Goal: Task Accomplishment & Management: Manage account settings

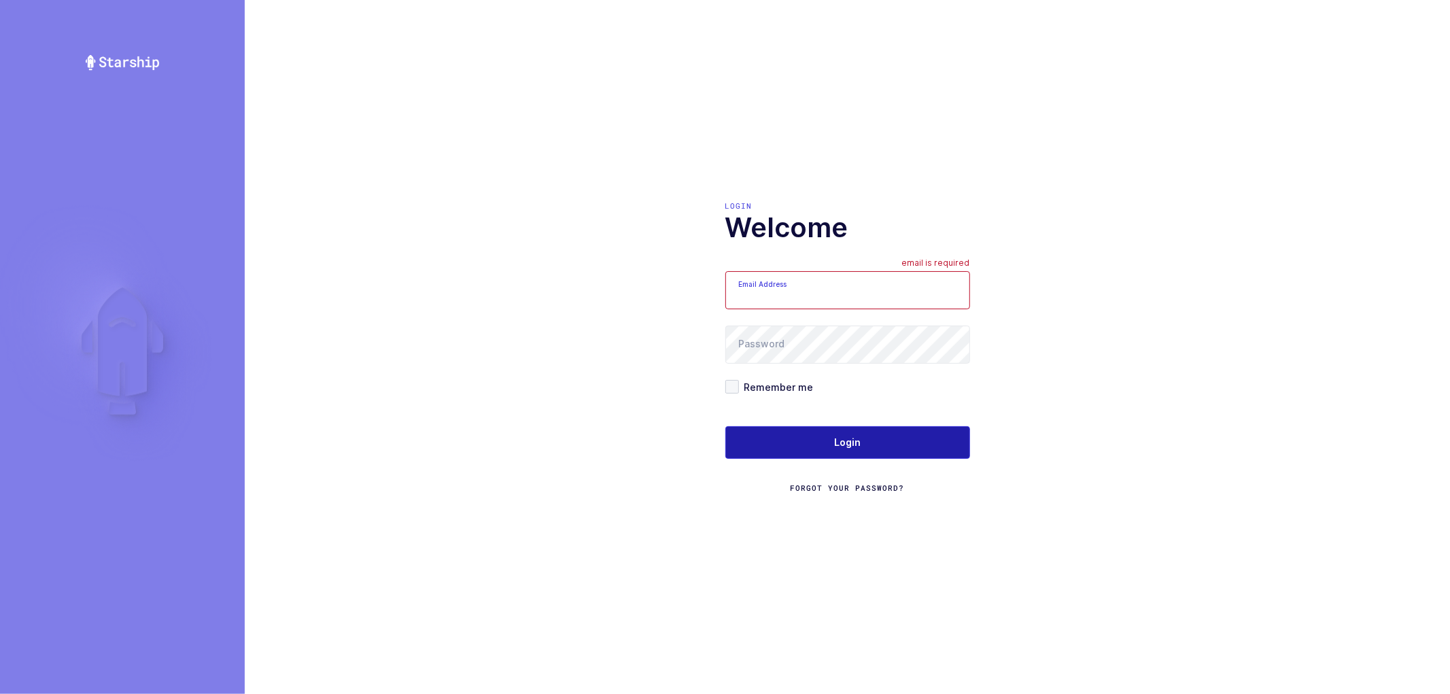
type input "nathan@janustrade.com"
click at [860, 442] on button "Login" at bounding box center [847, 442] width 245 height 33
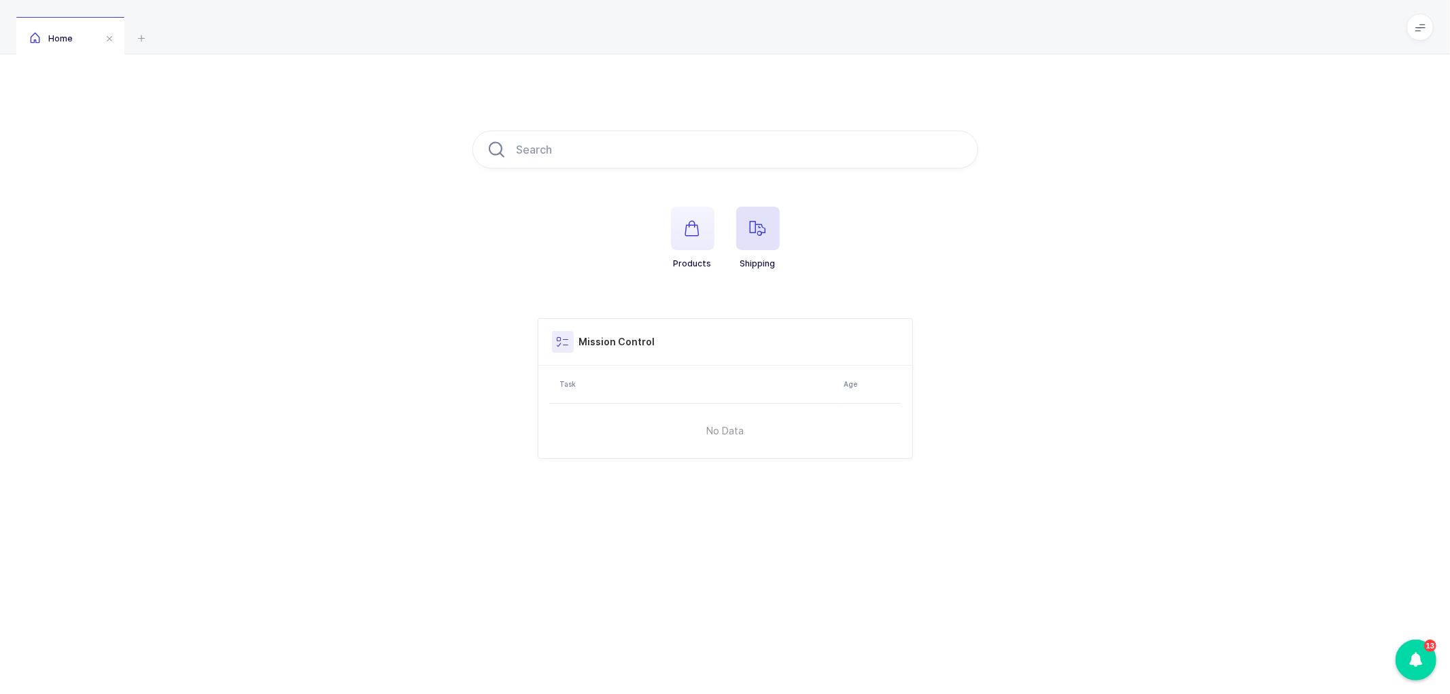
click at [750, 225] on icon "button" at bounding box center [758, 228] width 16 height 16
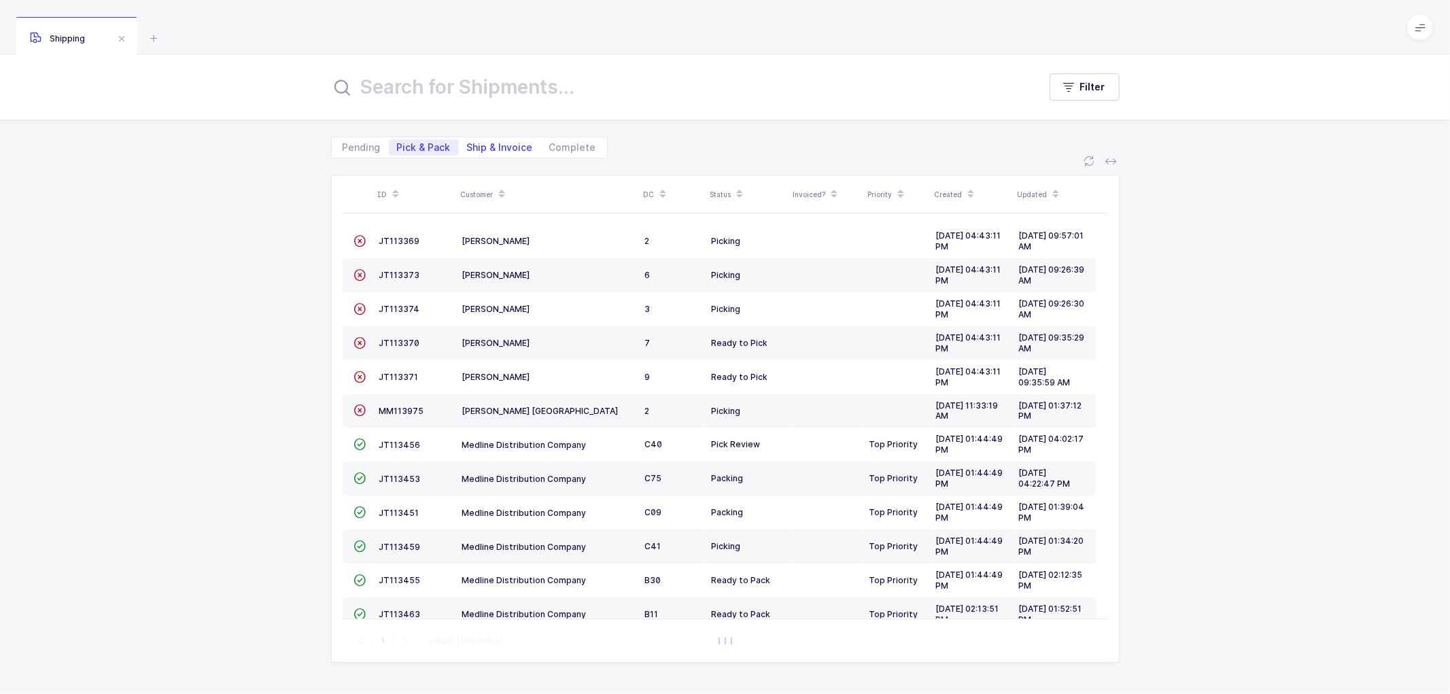
click at [496, 150] on span "Ship & Invoice" at bounding box center [500, 148] width 66 height 10
click at [468, 148] on input "Ship & Invoice" at bounding box center [463, 143] width 9 height 9
radio input "true"
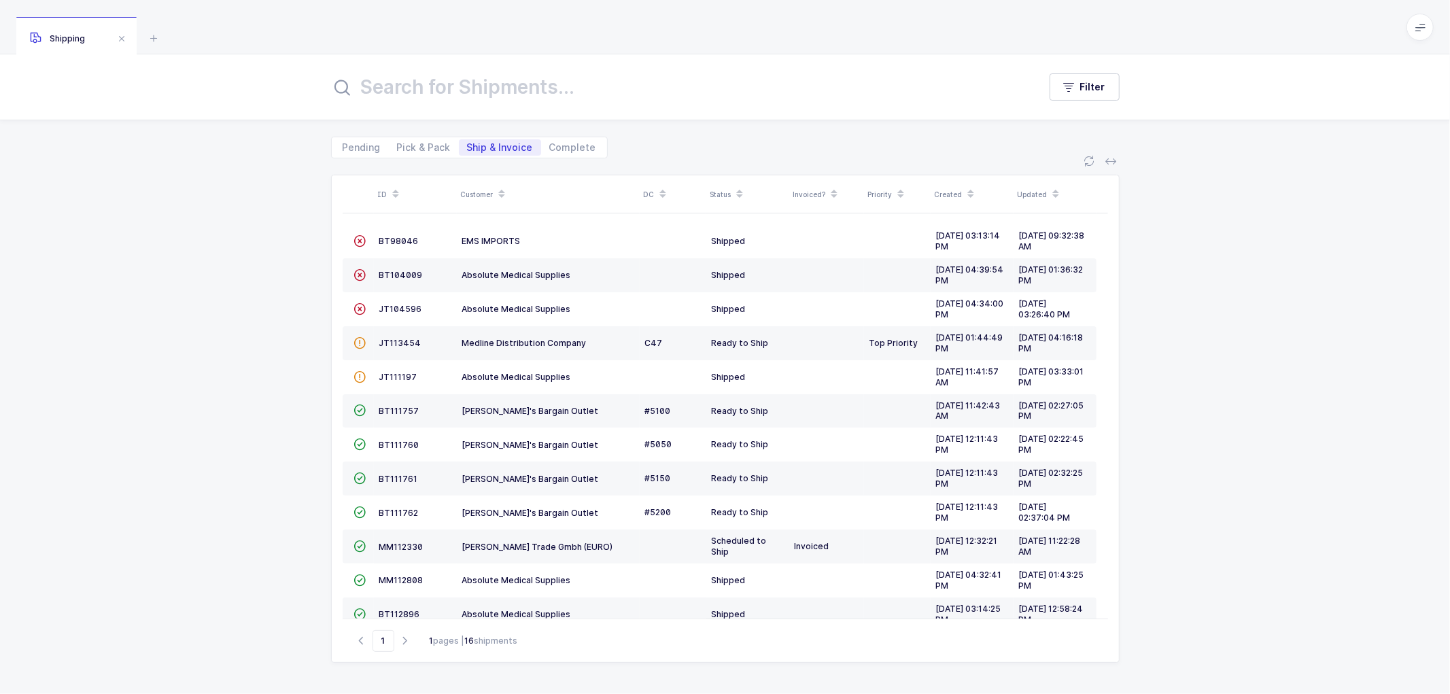
drag, startPoint x: 226, startPoint y: 262, endPoint x: 226, endPoint y: 255, distance: 6.8
click at [226, 262] on div "ID Customer DC Status Invoiced? Priority Created Updated  BT98046 EMS IMPORTS …" at bounding box center [725, 426] width 1450 height 536
click at [286, 328] on div "ID Customer DC Status Invoiced? Priority Created Updated  BT98046 EMS IMPORTS …" at bounding box center [725, 426] width 1450 height 536
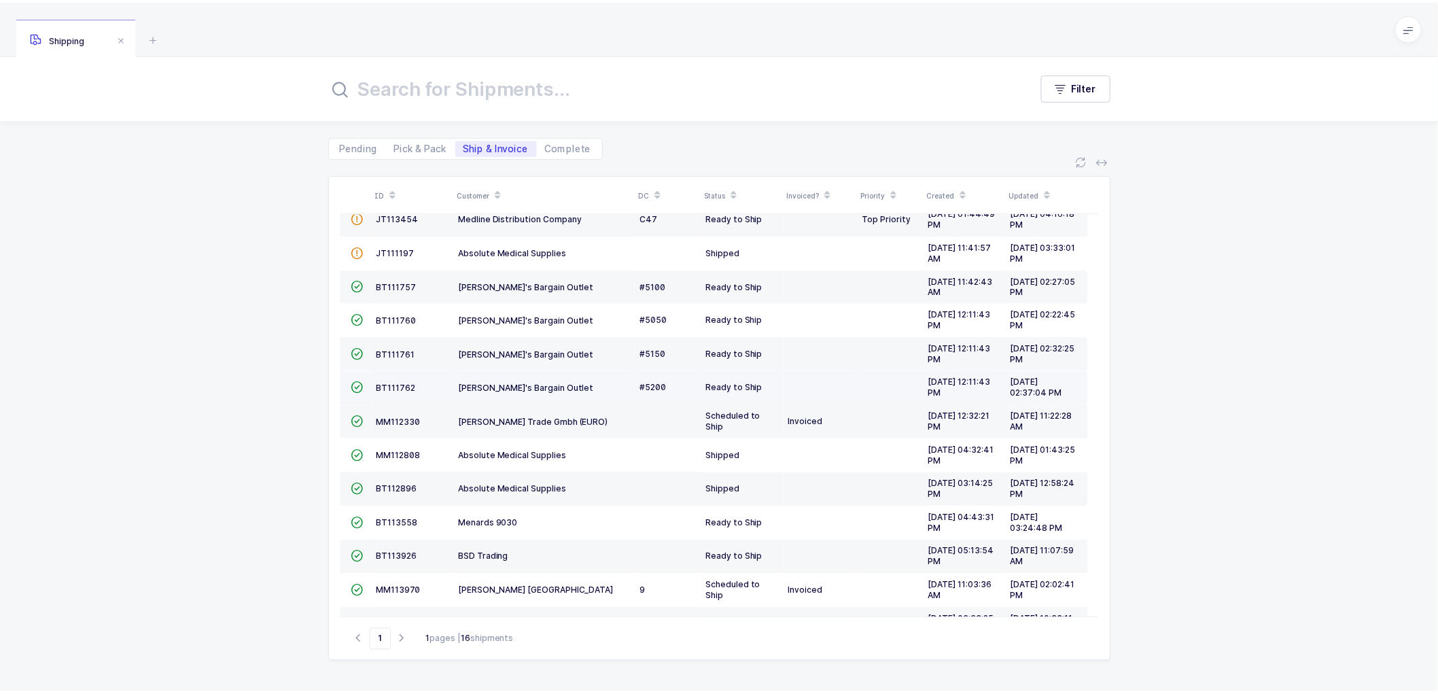
scroll to position [161, 0]
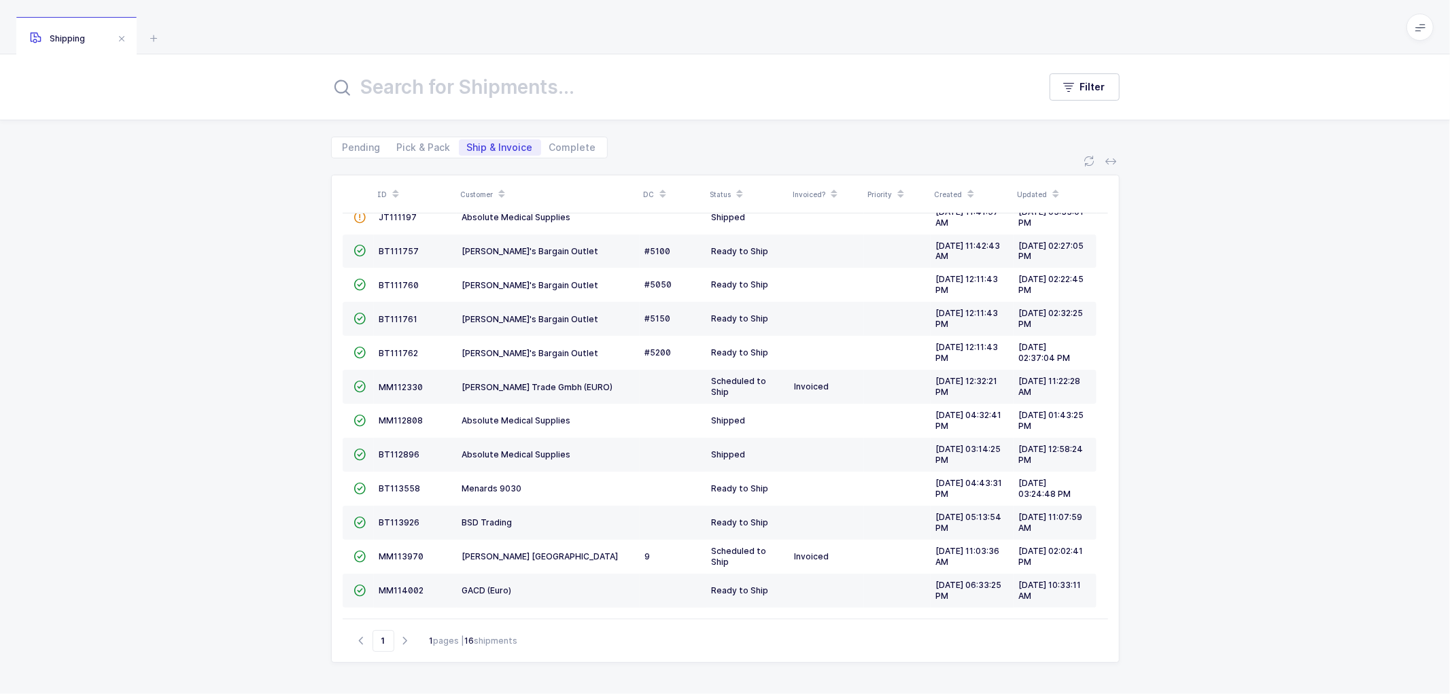
click at [504, 188] on span at bounding box center [501, 194] width 16 height 23
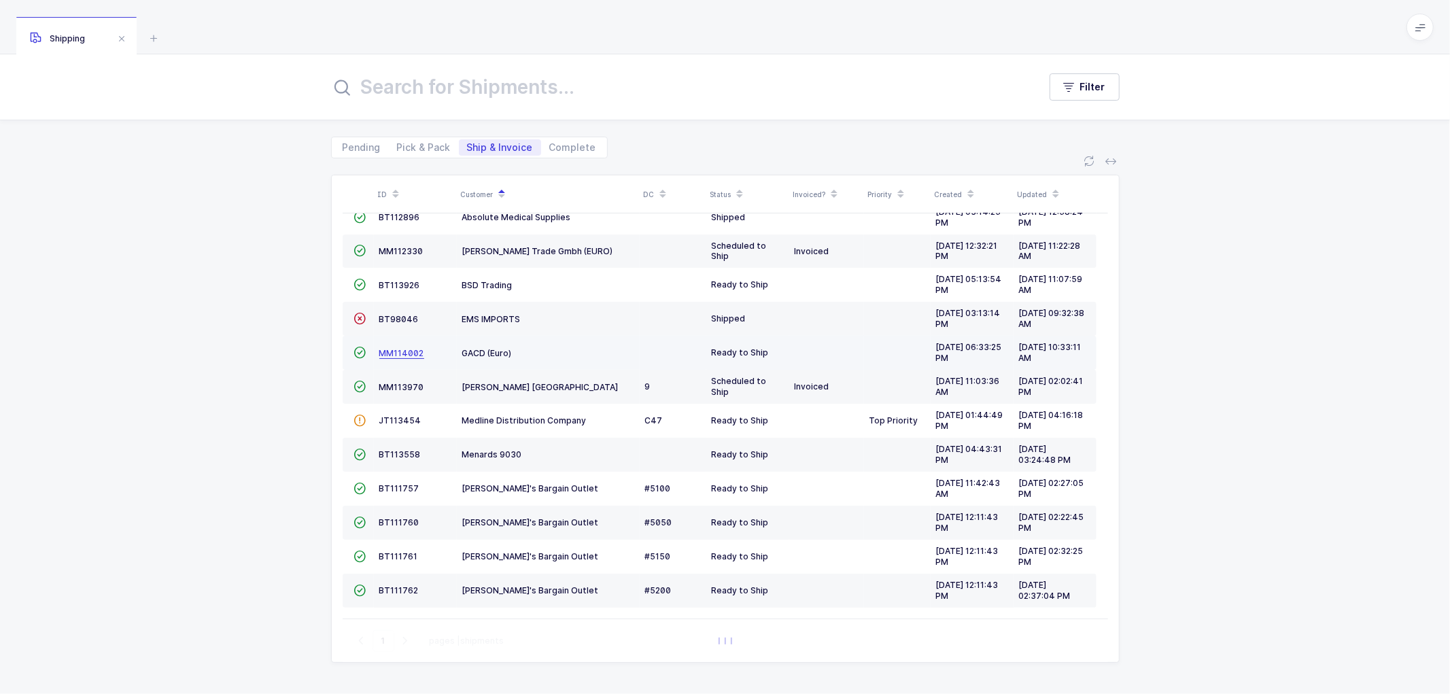
click at [404, 349] on span "MM114002" at bounding box center [401, 353] width 45 height 10
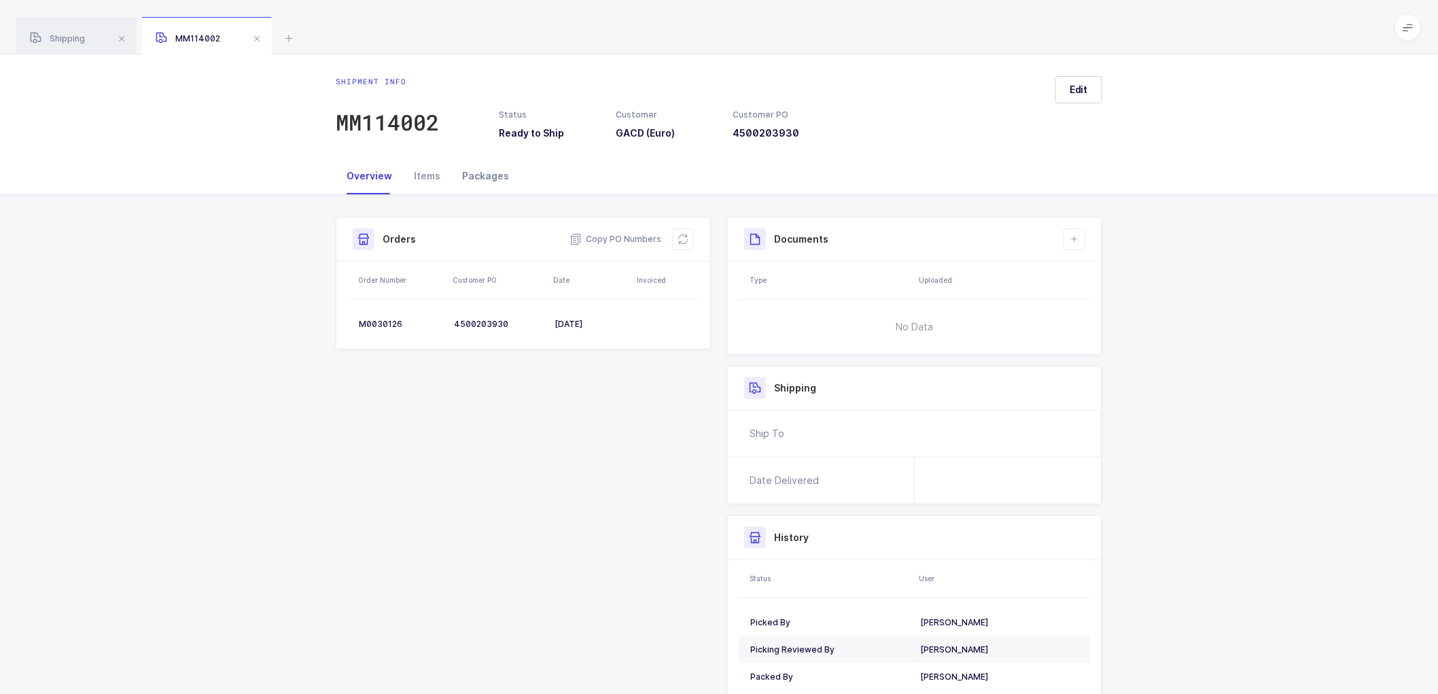
click at [471, 171] on div "Packages" at bounding box center [485, 176] width 69 height 37
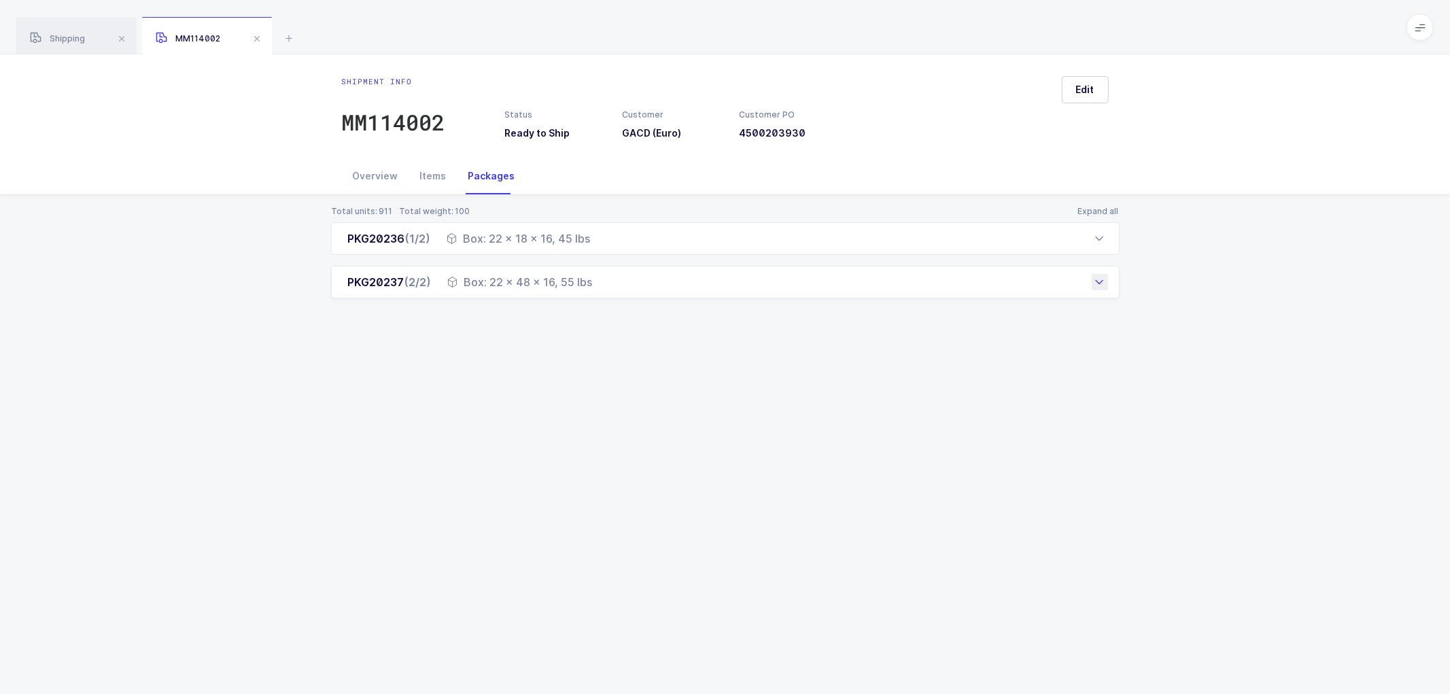
drag, startPoint x: 606, startPoint y: 279, endPoint x: 519, endPoint y: 277, distance: 86.3
click at [605, 279] on div "PKG20237 (2/2) Box: 22 x 48 x 16, 55 lbs" at bounding box center [725, 282] width 788 height 33
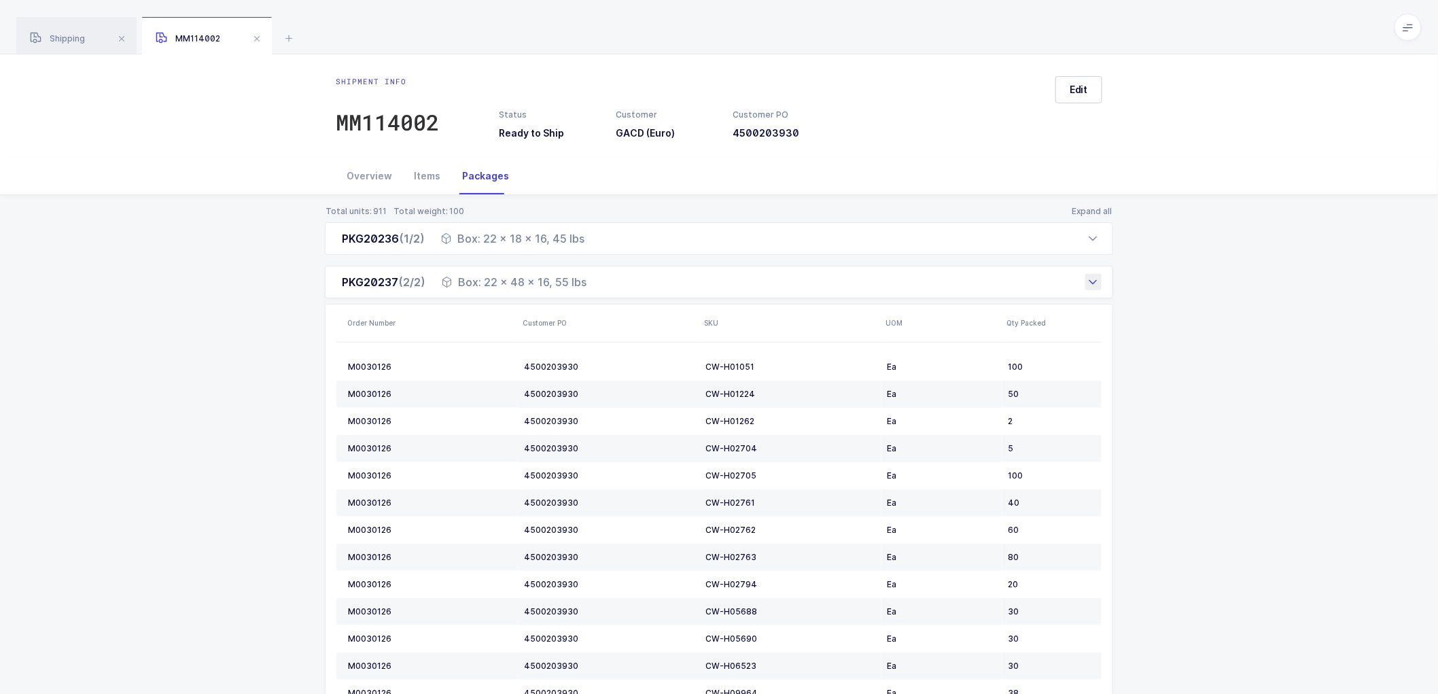
drag, startPoint x: 335, startPoint y: 233, endPoint x: 615, endPoint y: 287, distance: 285.2
click at [615, 287] on div "PKG20236 (1/2) Box: 22 x 18 x 16, 45 lbs Order Number Customer PO SKU UOM Qty P…" at bounding box center [719, 511] width 788 height 578
copy div "PKG20236 (1/2) Box: 22 x 18 x 16, 45 lbs Order Number Customer PO SKU UOM Qty P…"
click at [276, 253] on div "Total units: 911 Total weight: 100 Expand all PKG20236 (1/2) Box: 22 x 18 x 16,…" at bounding box center [719, 519] width 1416 height 648
click at [196, 154] on div "Shipment info MM114002 Status Ready to Ship Customer GACD (Euro) Customer PO 45…" at bounding box center [719, 105] width 1438 height 103
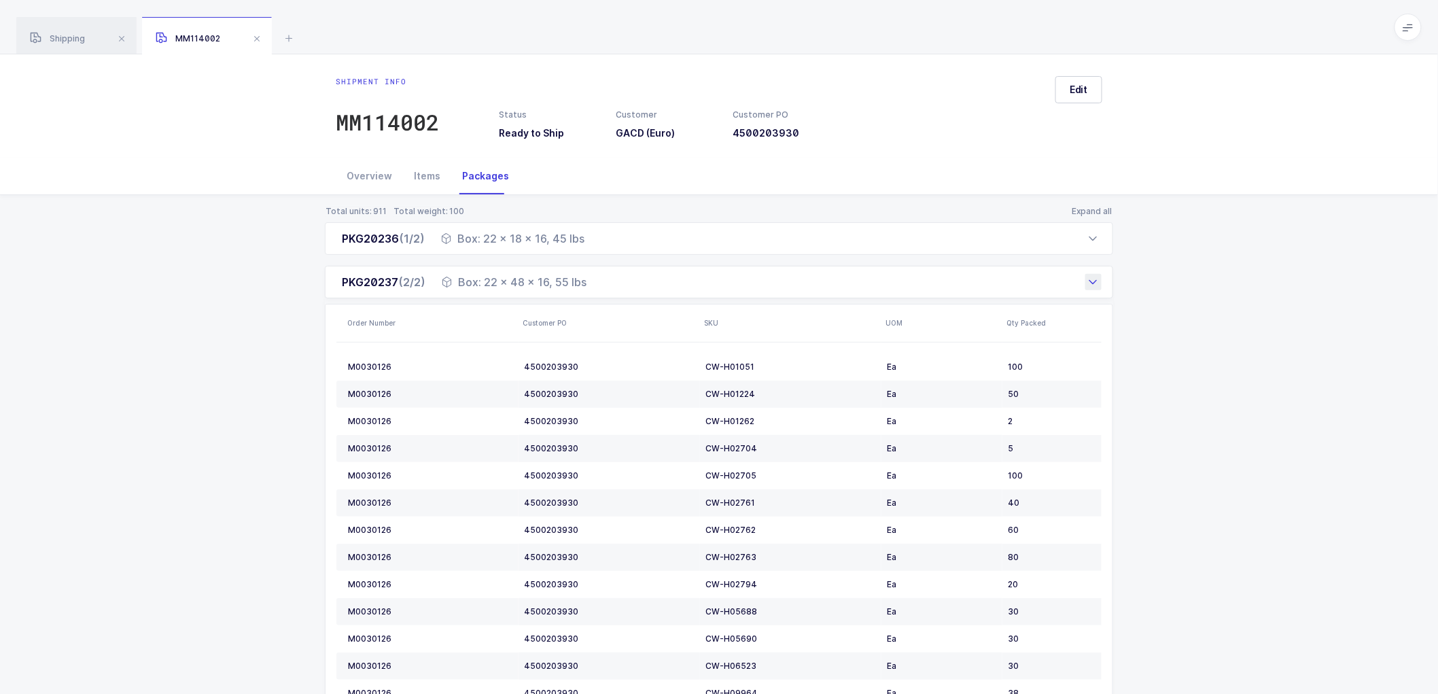
click at [1096, 277] on icon at bounding box center [1093, 282] width 11 height 11
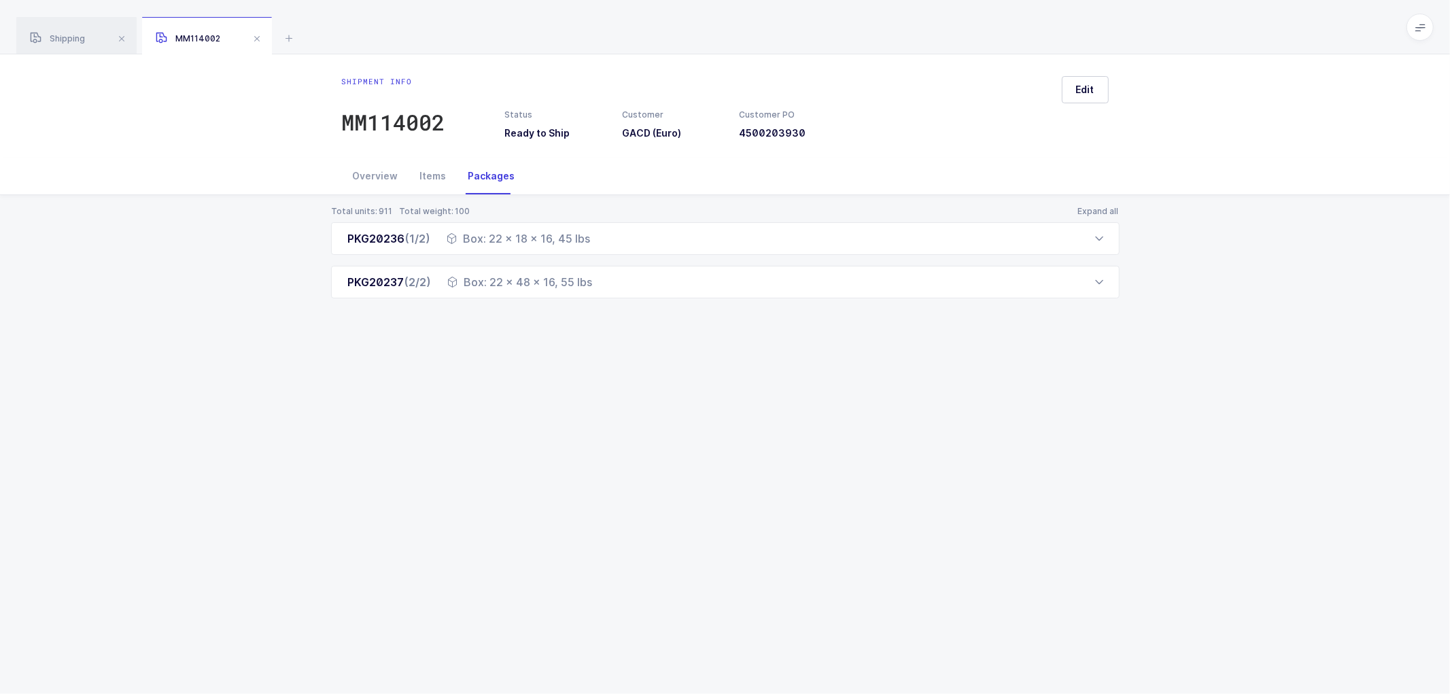
drag, startPoint x: 386, startPoint y: 175, endPoint x: 405, endPoint y: 202, distance: 33.2
click at [385, 174] on div "Overview" at bounding box center [375, 176] width 67 height 37
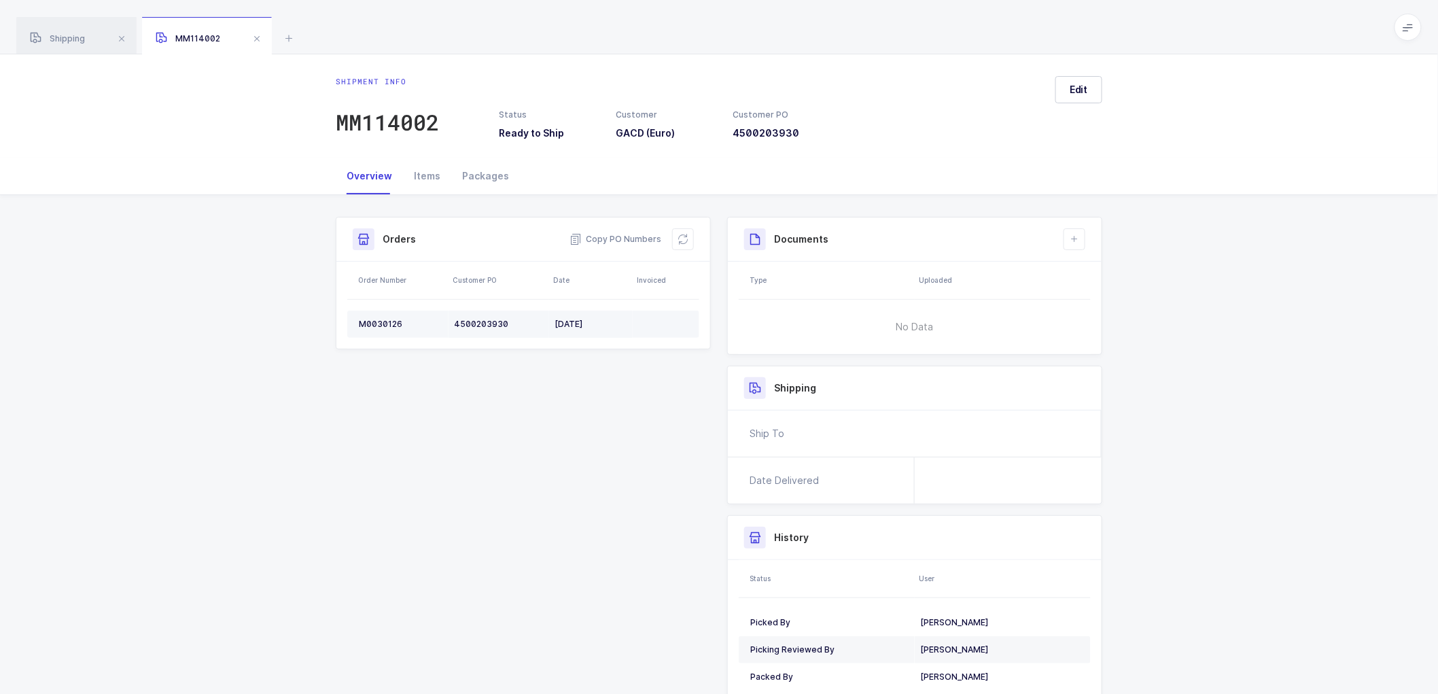
click at [374, 319] on div "M0030126" at bounding box center [401, 324] width 84 height 11
copy div "M0030126"
click at [64, 35] on span "Shipping" at bounding box center [57, 38] width 55 height 10
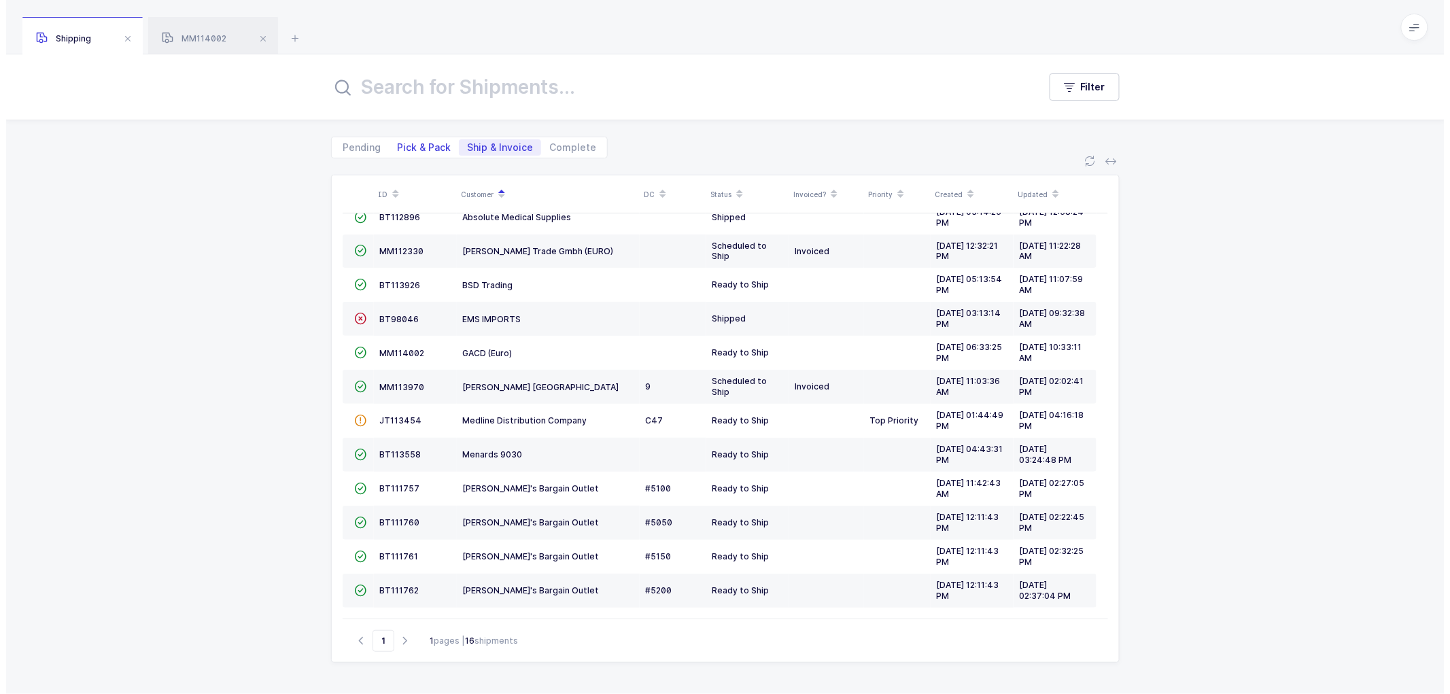
scroll to position [123, 0]
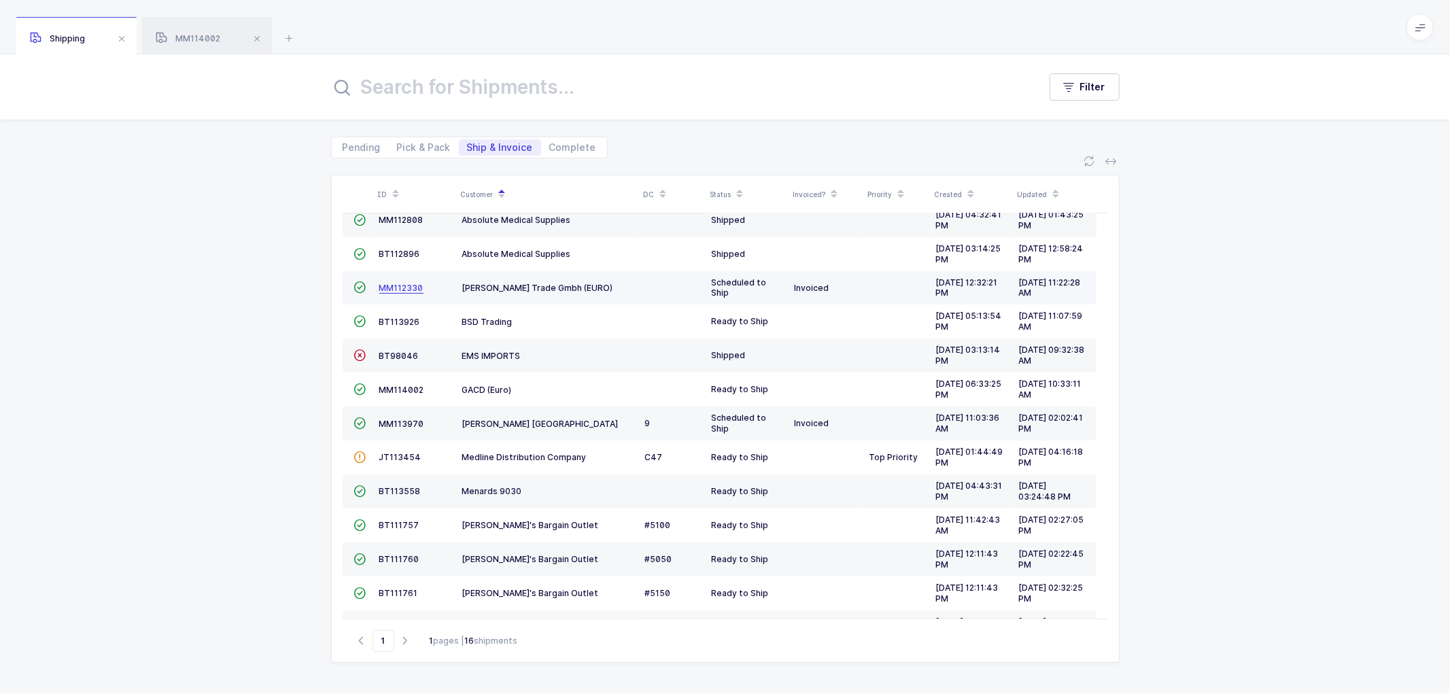
click at [392, 287] on span "MM112330" at bounding box center [401, 288] width 44 height 10
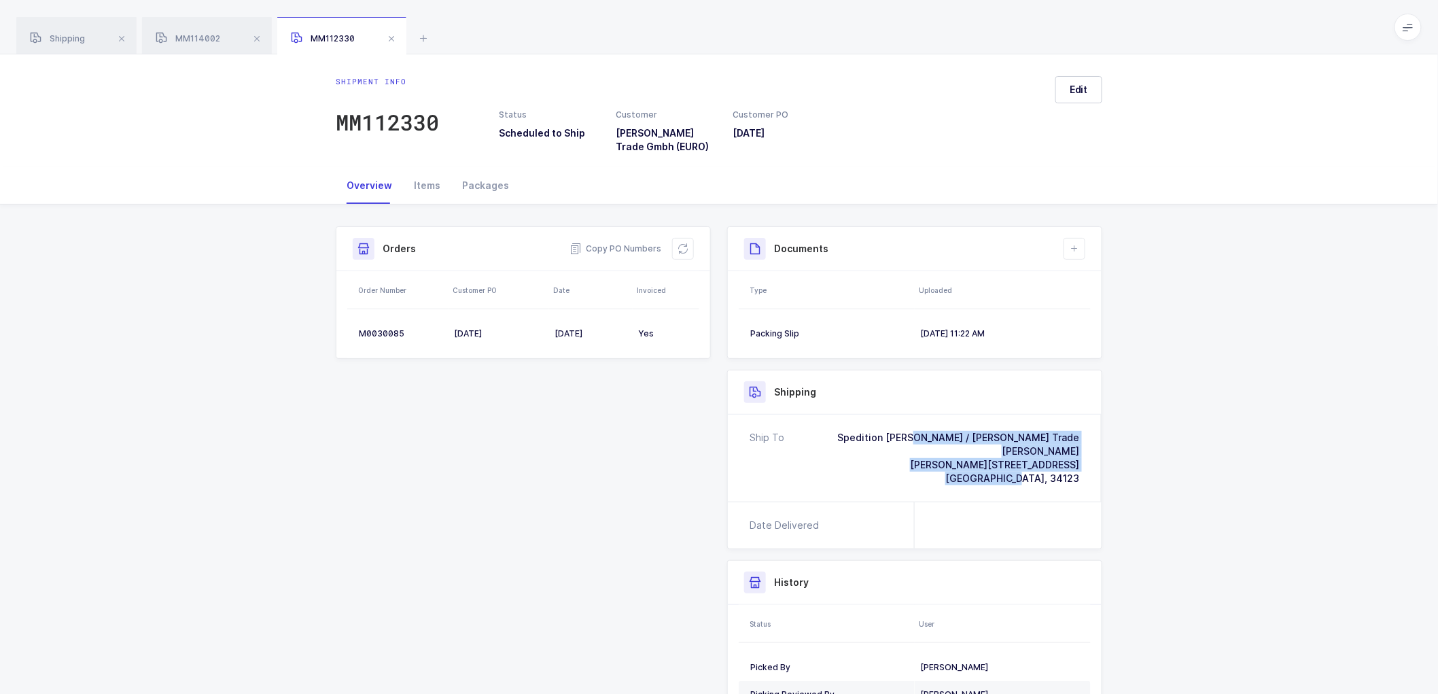
drag, startPoint x: 1083, startPoint y: 478, endPoint x: 911, endPoint y: 421, distance: 181.0
click at [911, 421] on div "Ship To Spedition Zufall / ANA Trade Mr. Tobias Dettmar Gottlieb Daimler Straße…" at bounding box center [915, 458] width 374 height 87
copy div "Spedition Zufall / ANA Trade Mr. Tobias Dettmar Gottlieb Daimler Straße 10 Kass…"
click at [483, 180] on div "Packages" at bounding box center [485, 185] width 69 height 37
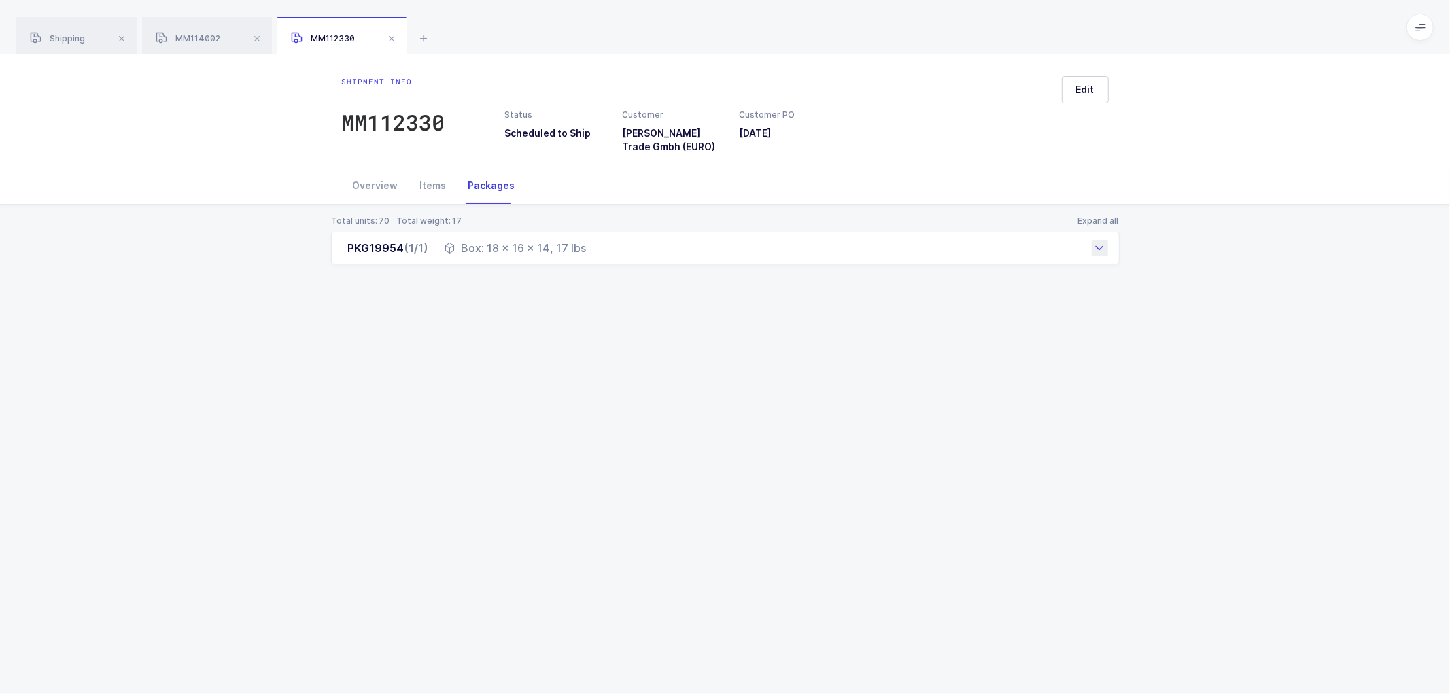
drag, startPoint x: 487, startPoint y: 250, endPoint x: 474, endPoint y: 245, distance: 14.0
click at [581, 253] on div "Box: 18 x 16 x 14, 17 lbs" at bounding box center [515, 248] width 141 height 16
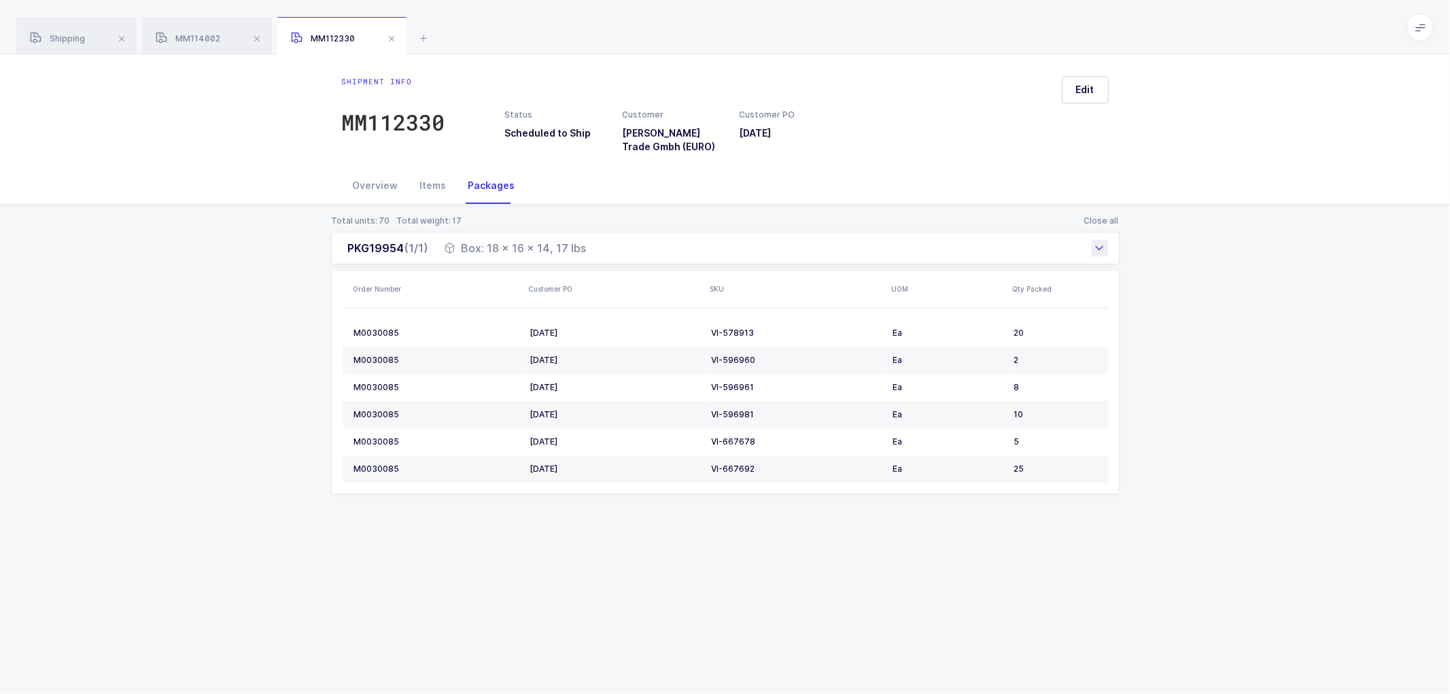
drag, startPoint x: 461, startPoint y: 247, endPoint x: 589, endPoint y: 256, distance: 128.7
click at [589, 256] on div "PKG19954 (1/1) Box: 18 x 16 x 14, 17 lbs" at bounding box center [725, 248] width 788 height 33
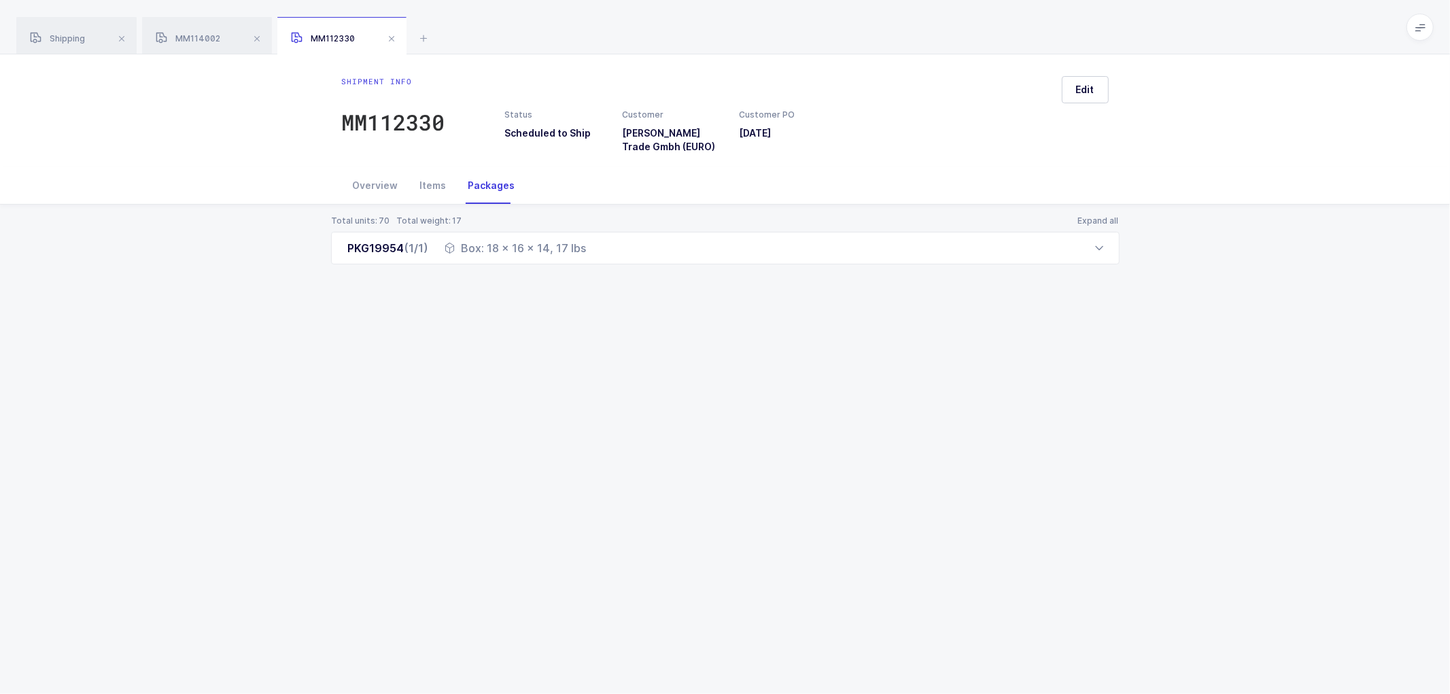
copy div "Box: 18 x 16 x 14, 17 lbs"
drag, startPoint x: 89, startPoint y: 43, endPoint x: 132, endPoint y: 48, distance: 43.0
click at [90, 43] on div "Shipping" at bounding box center [76, 36] width 120 height 38
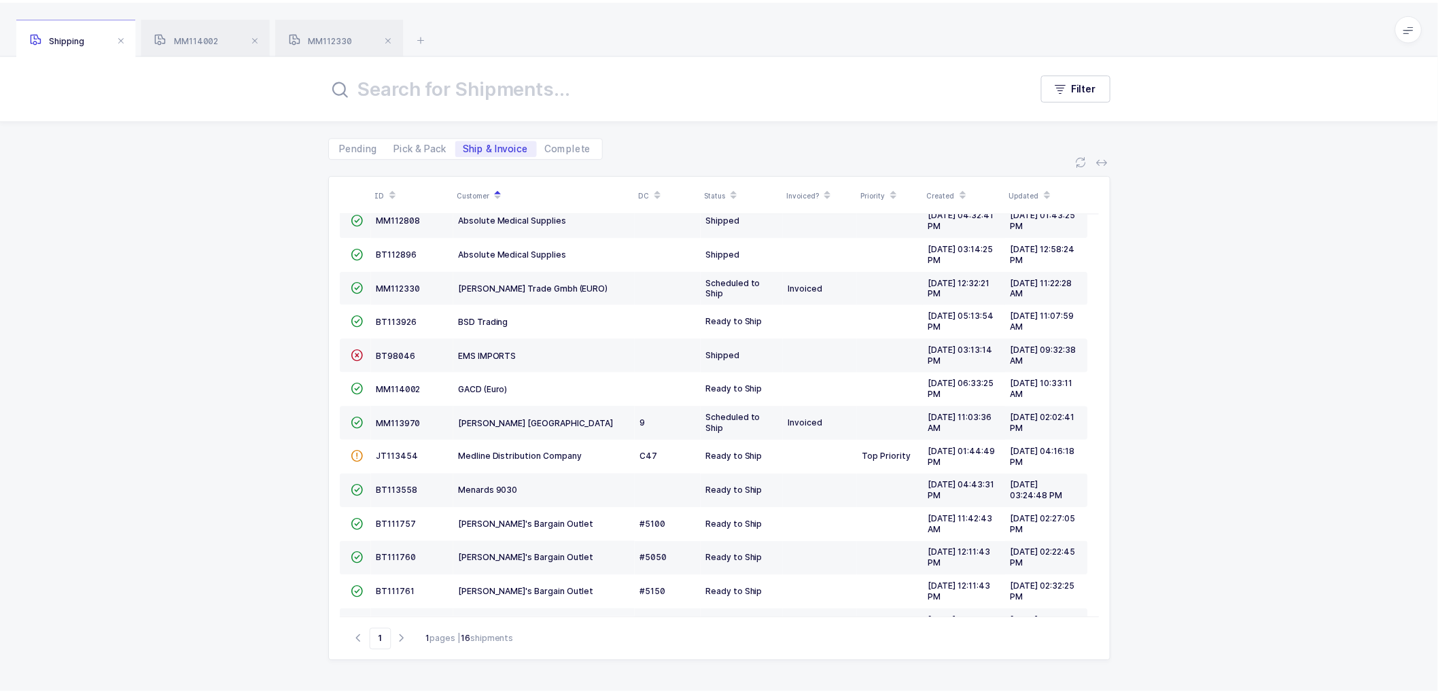
scroll to position [123, 0]
click at [303, 25] on div "MM112330" at bounding box center [341, 36] width 129 height 38
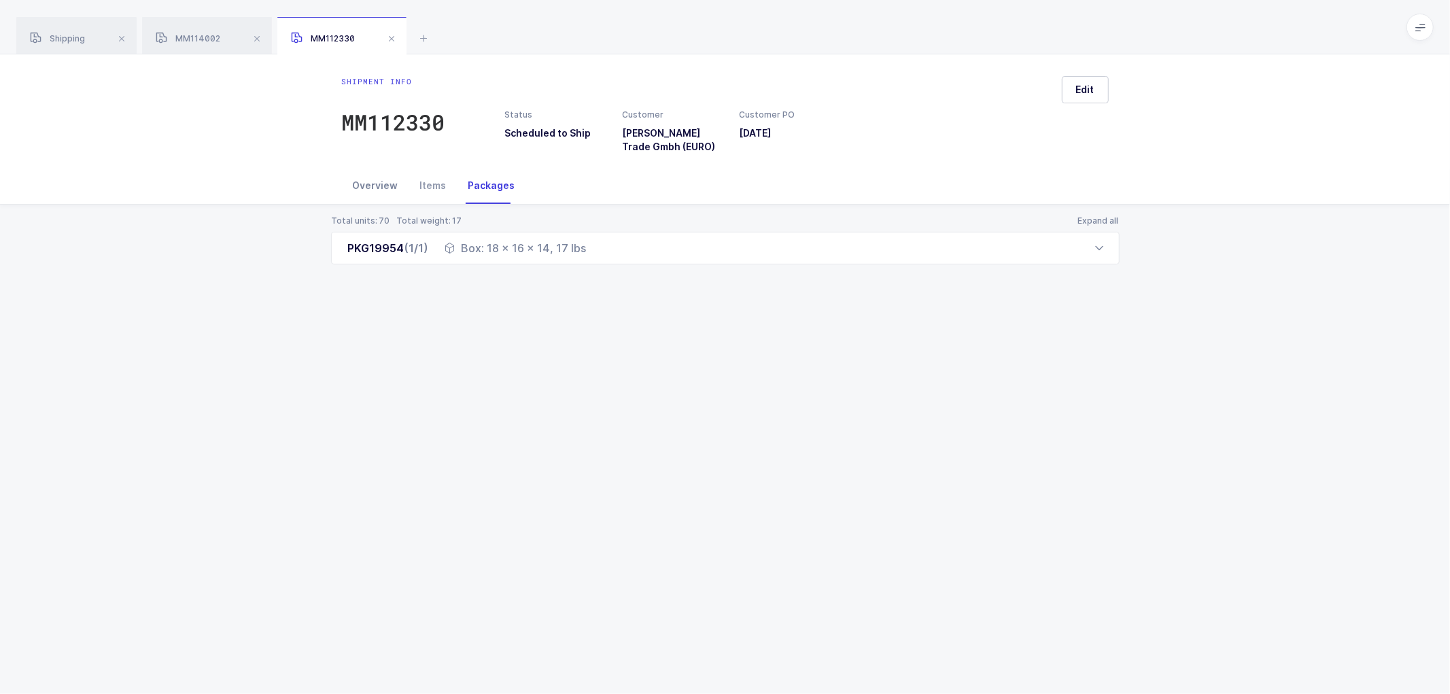
click at [372, 183] on div "Overview" at bounding box center [375, 185] width 67 height 37
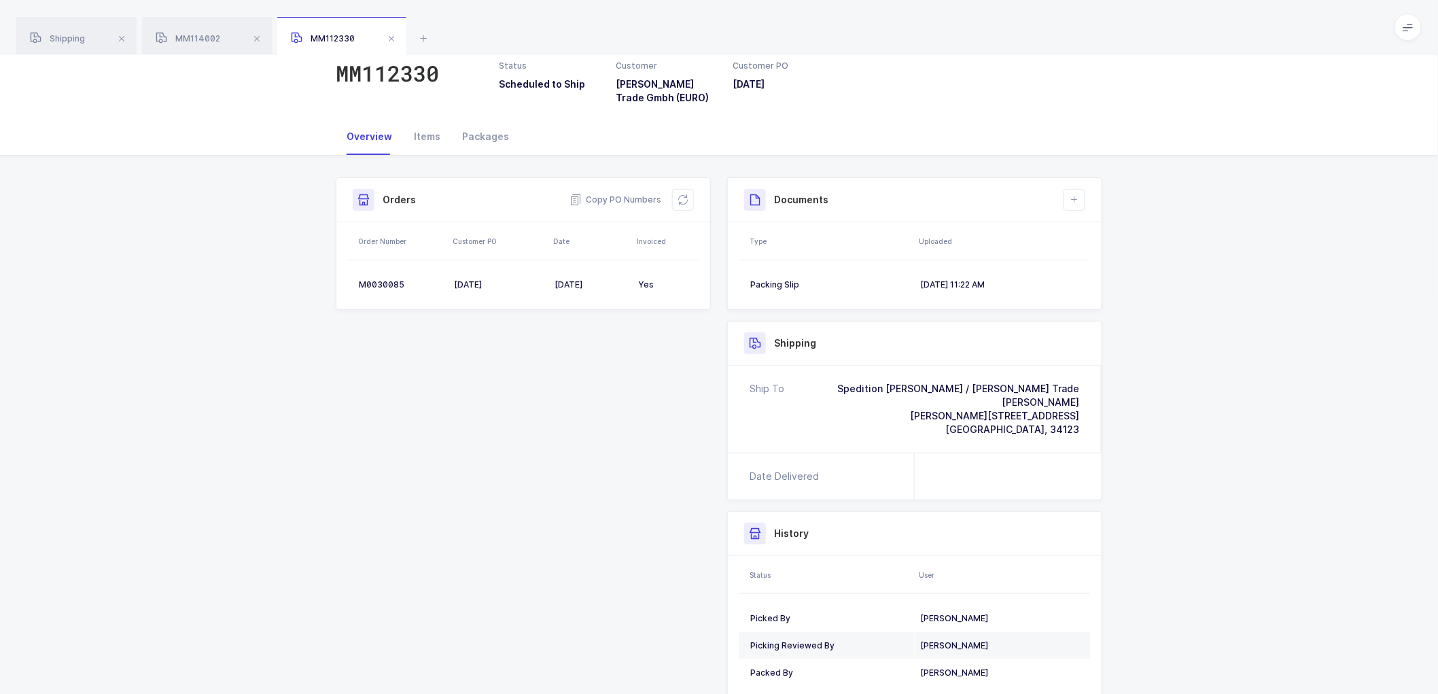
scroll to position [75, 0]
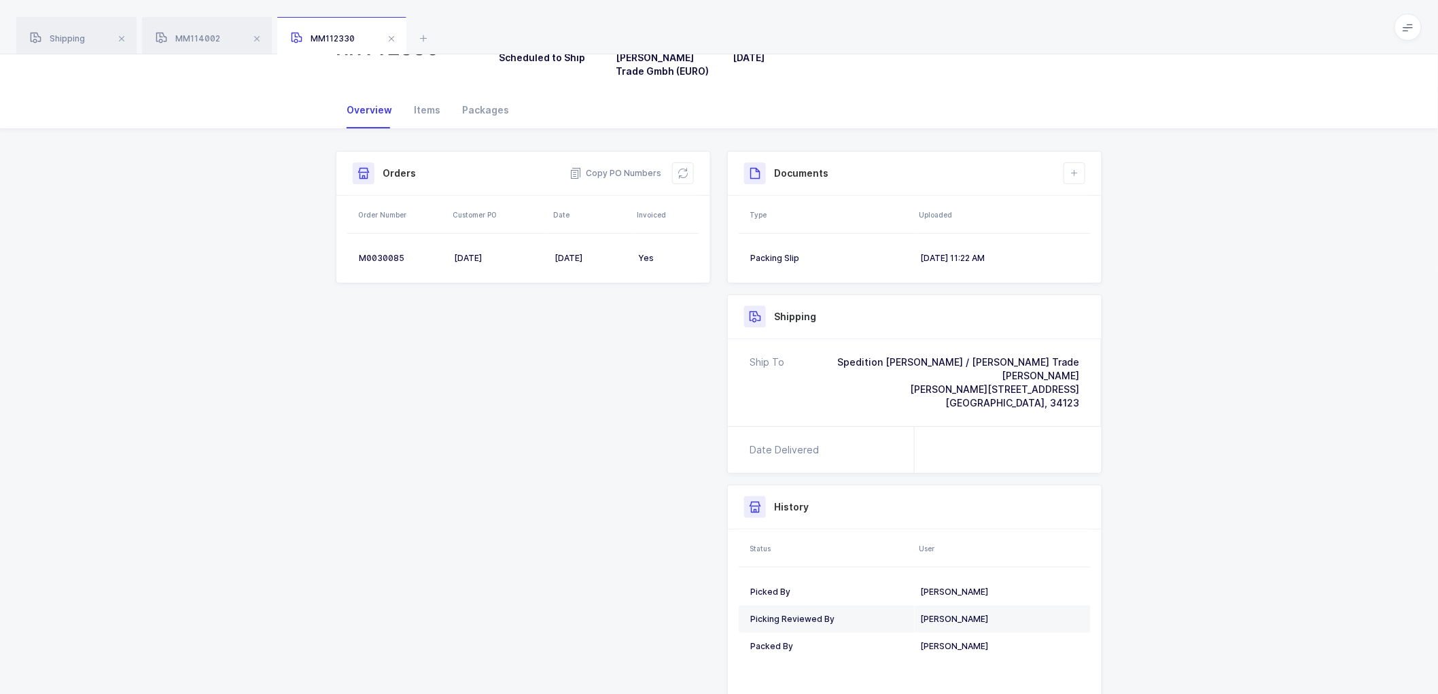
click at [487, 411] on div "Shipment Info Shipment Number MM112330 Status Scheduled to Ship Customer ANA Tr…" at bounding box center [719, 432] width 783 height 563
click at [259, 35] on span at bounding box center [257, 39] width 16 height 16
click at [256, 37] on span at bounding box center [256, 39] width 16 height 16
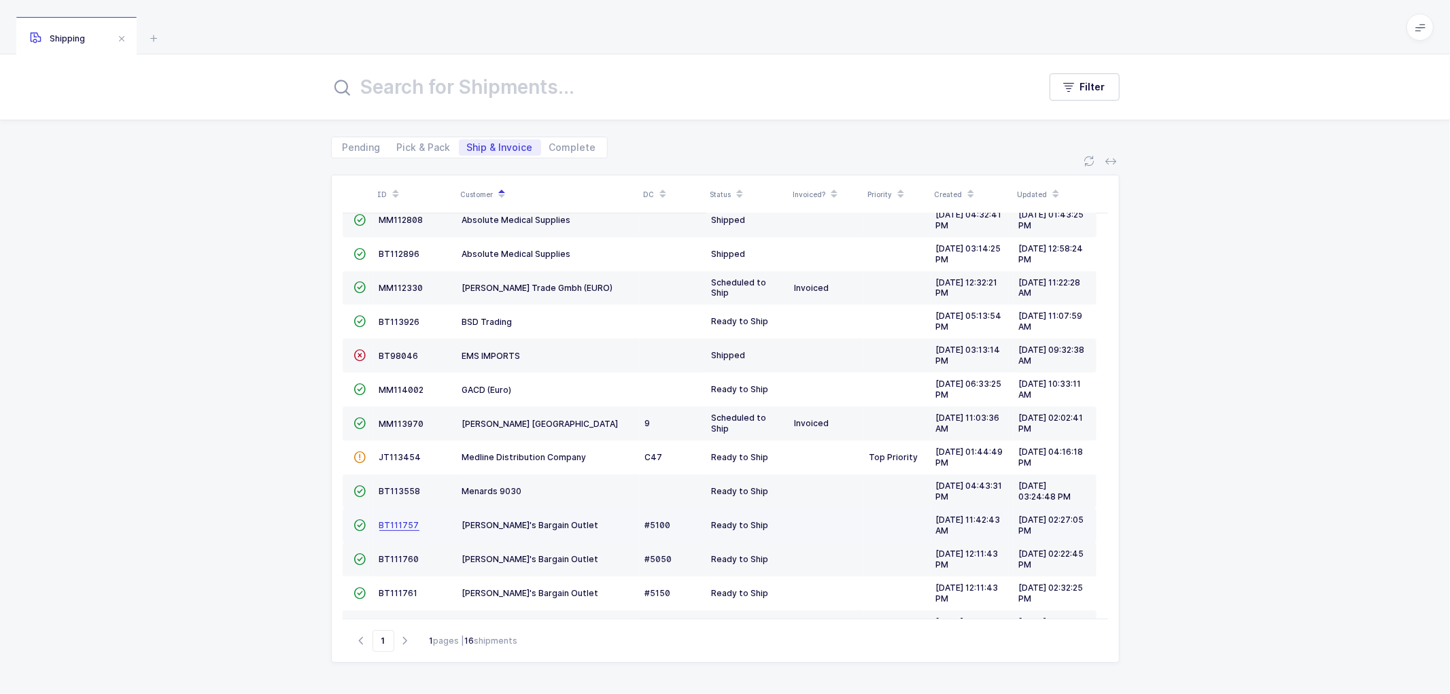
click at [391, 523] on span "BT111757" at bounding box center [399, 525] width 40 height 10
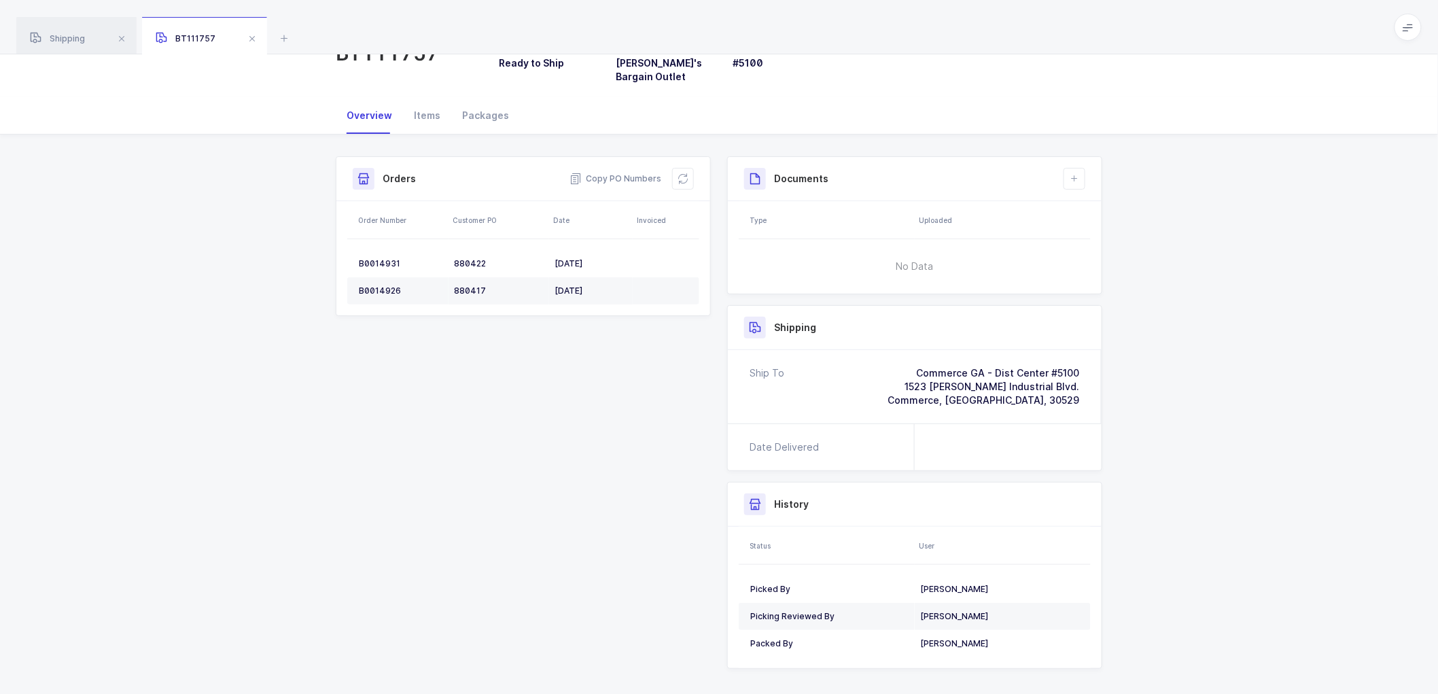
scroll to position [79, 0]
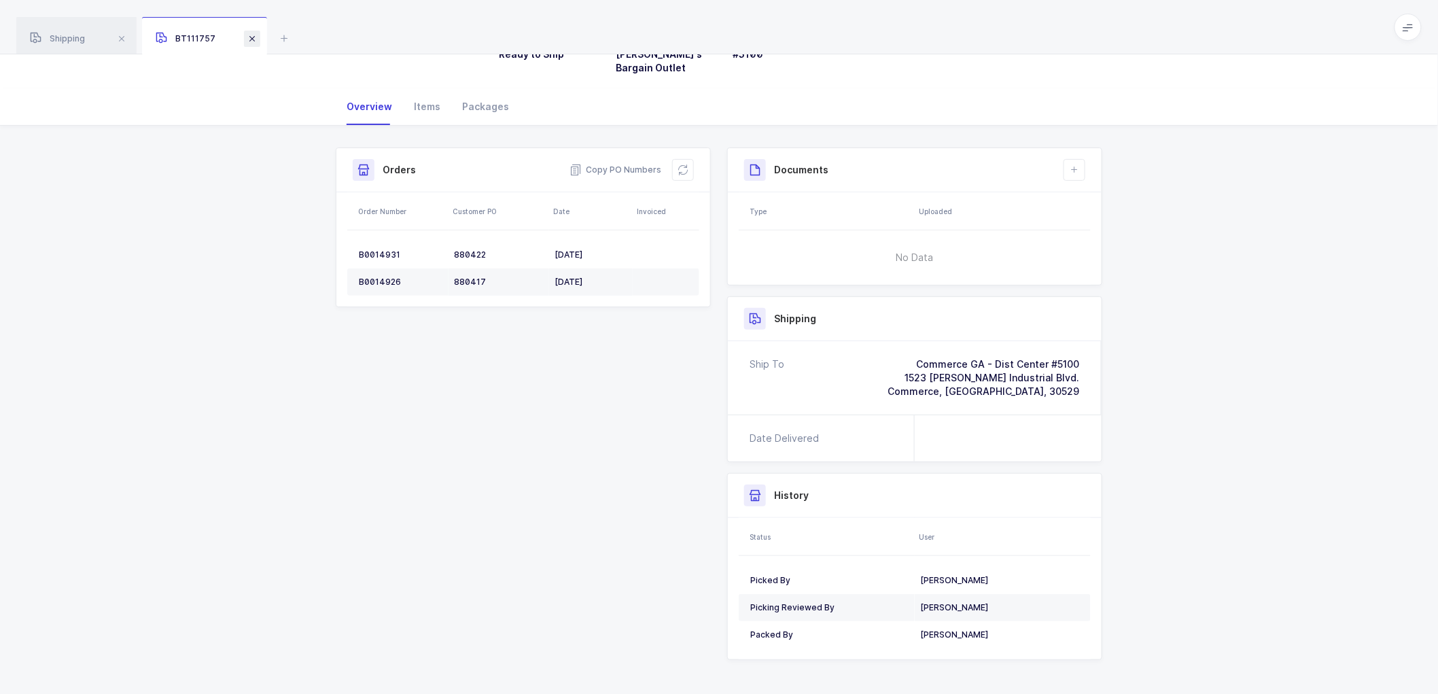
click at [254, 34] on span at bounding box center [252, 39] width 16 height 16
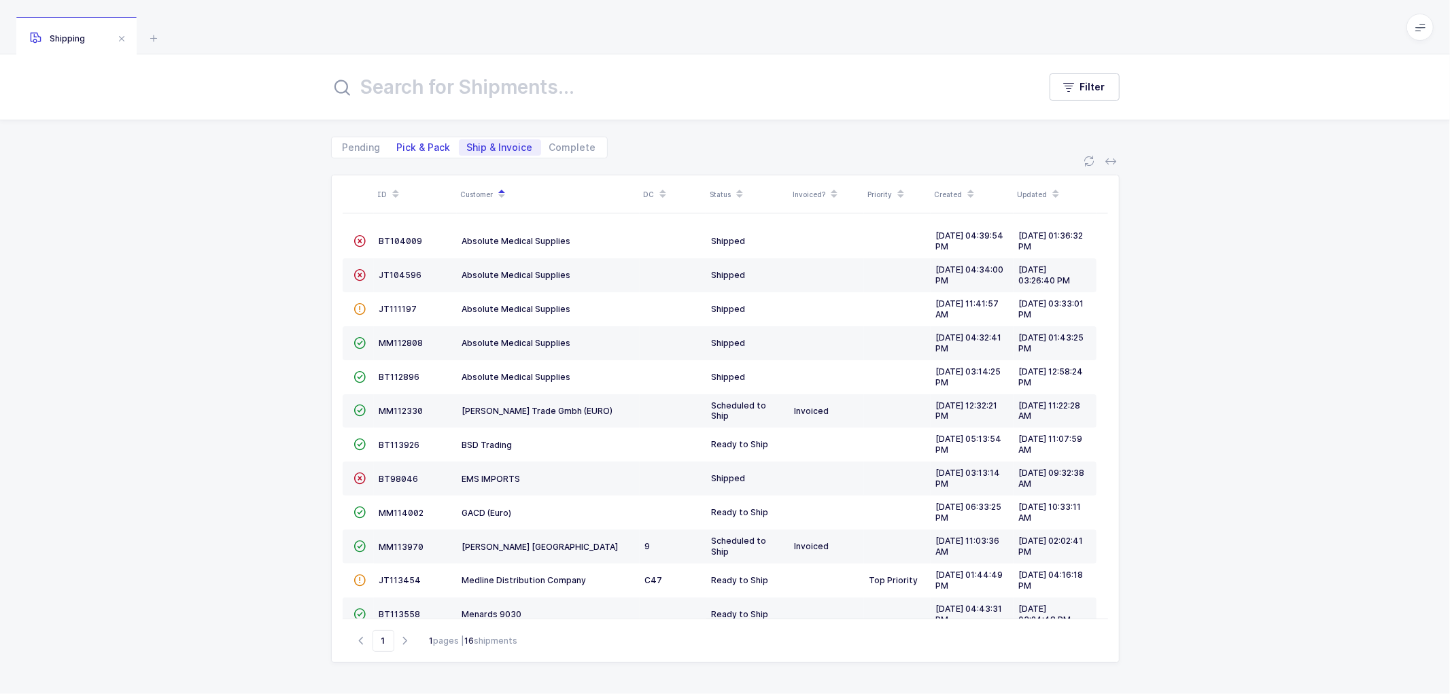
click at [410, 144] on span "Pick & Pack" at bounding box center [424, 148] width 54 height 10
click at [398, 144] on input "Pick & Pack" at bounding box center [393, 143] width 9 height 9
radio input "true"
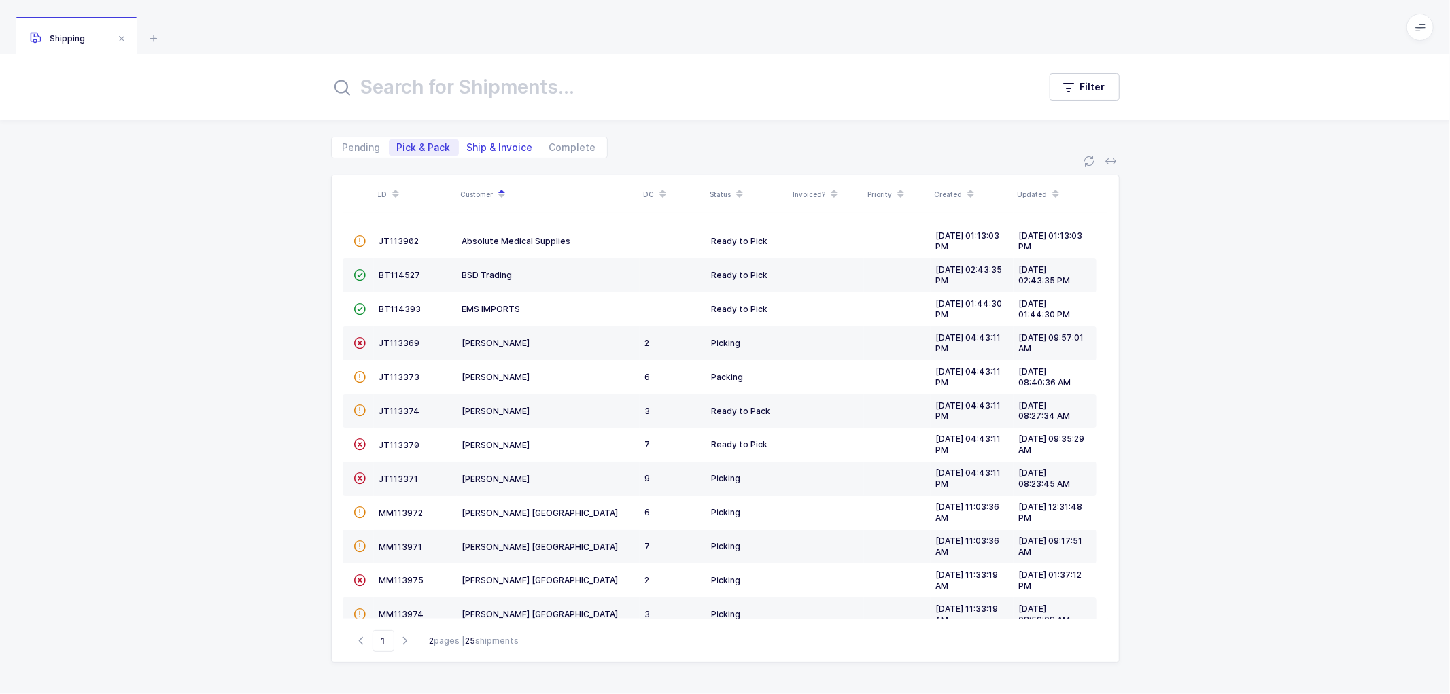
click at [477, 148] on span "Ship & Invoice" at bounding box center [500, 148] width 66 height 10
click at [468, 148] on input "Ship & Invoice" at bounding box center [463, 143] width 9 height 9
radio input "true"
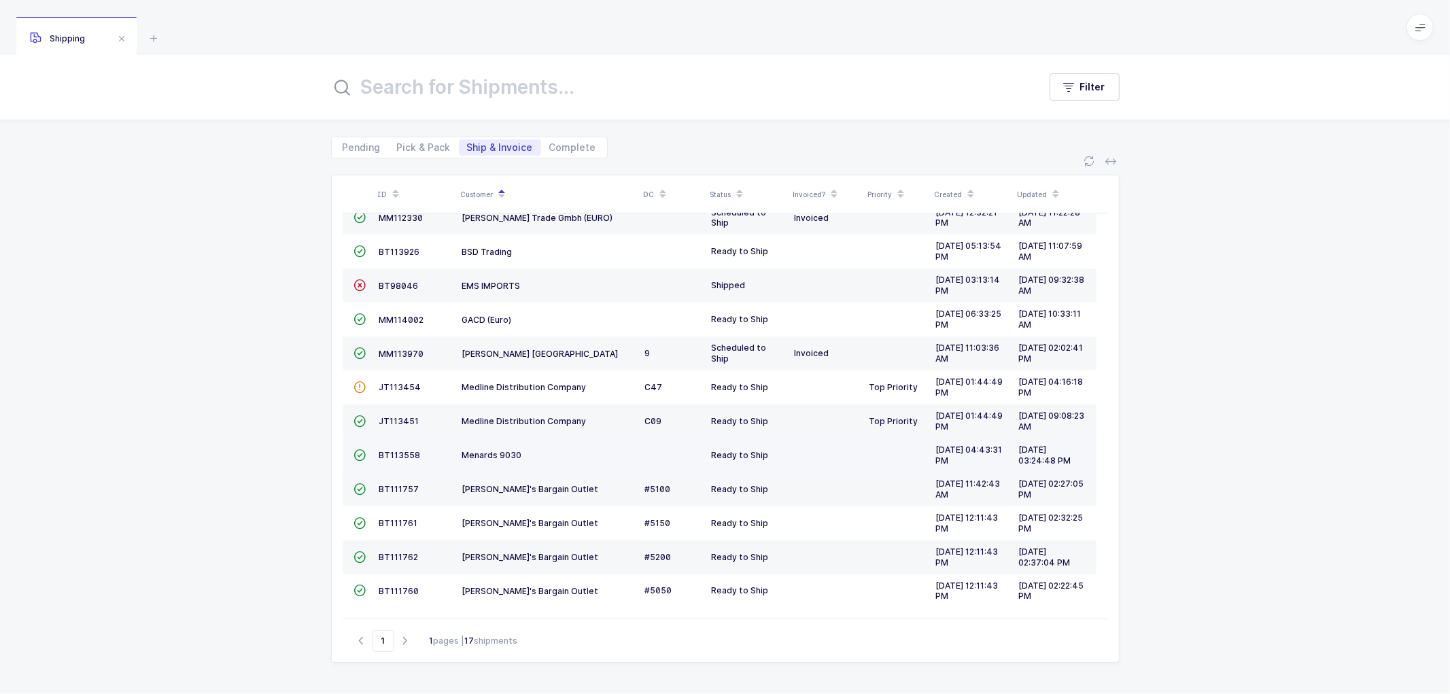
scroll to position [120, 0]
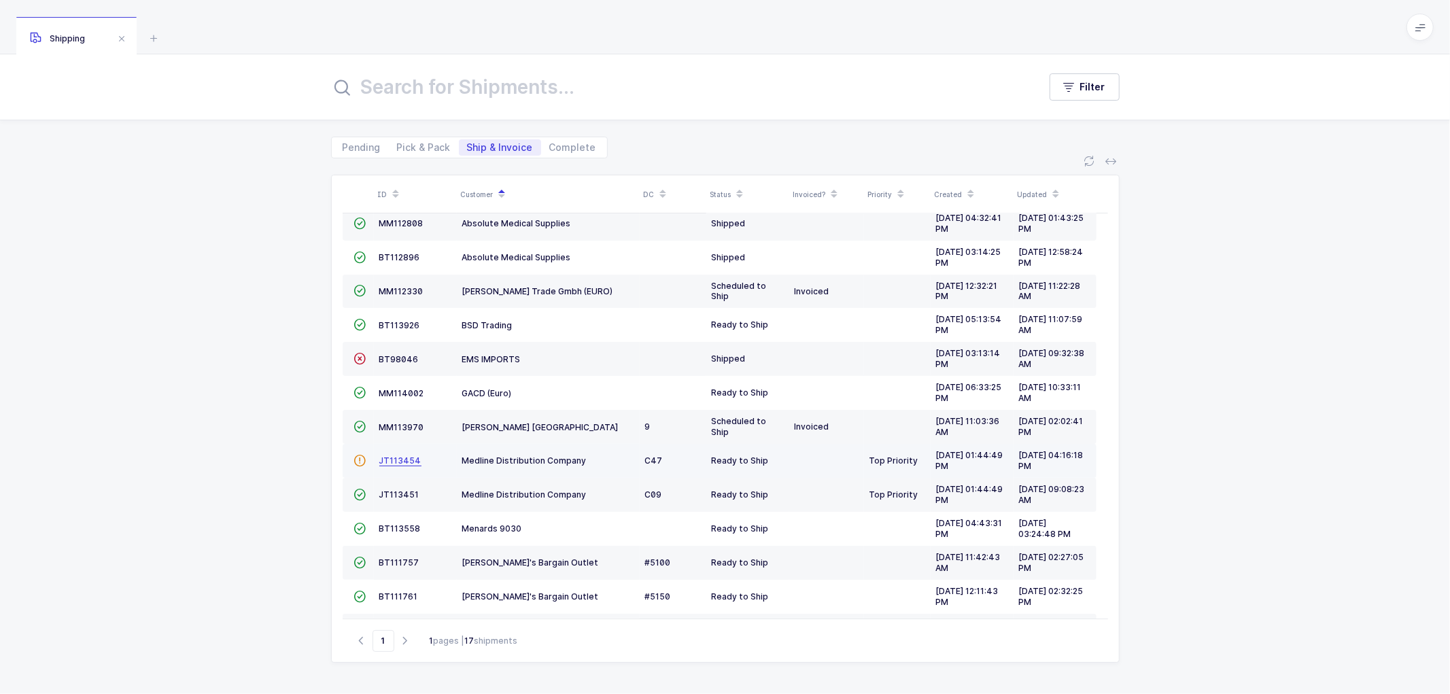
click at [406, 459] on span "JT113454" at bounding box center [400, 460] width 42 height 10
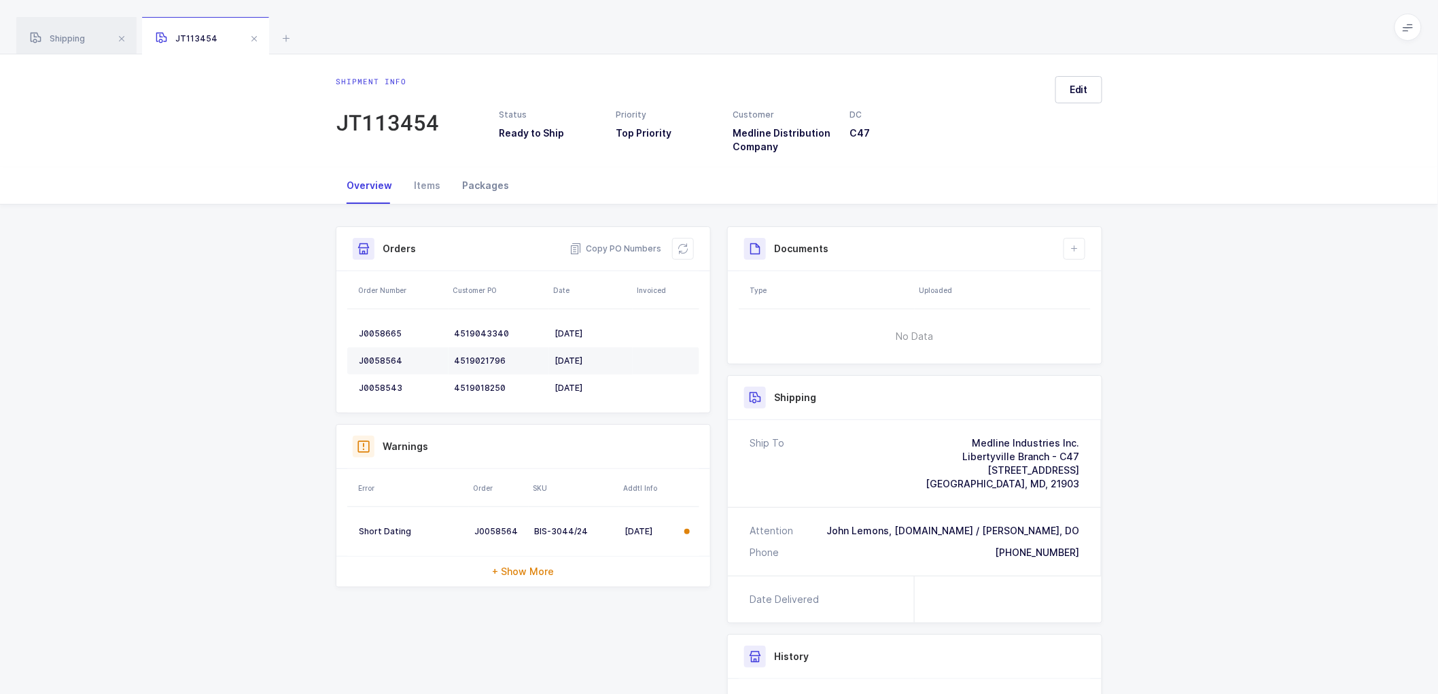
click at [484, 177] on div "Packages" at bounding box center [485, 185] width 69 height 37
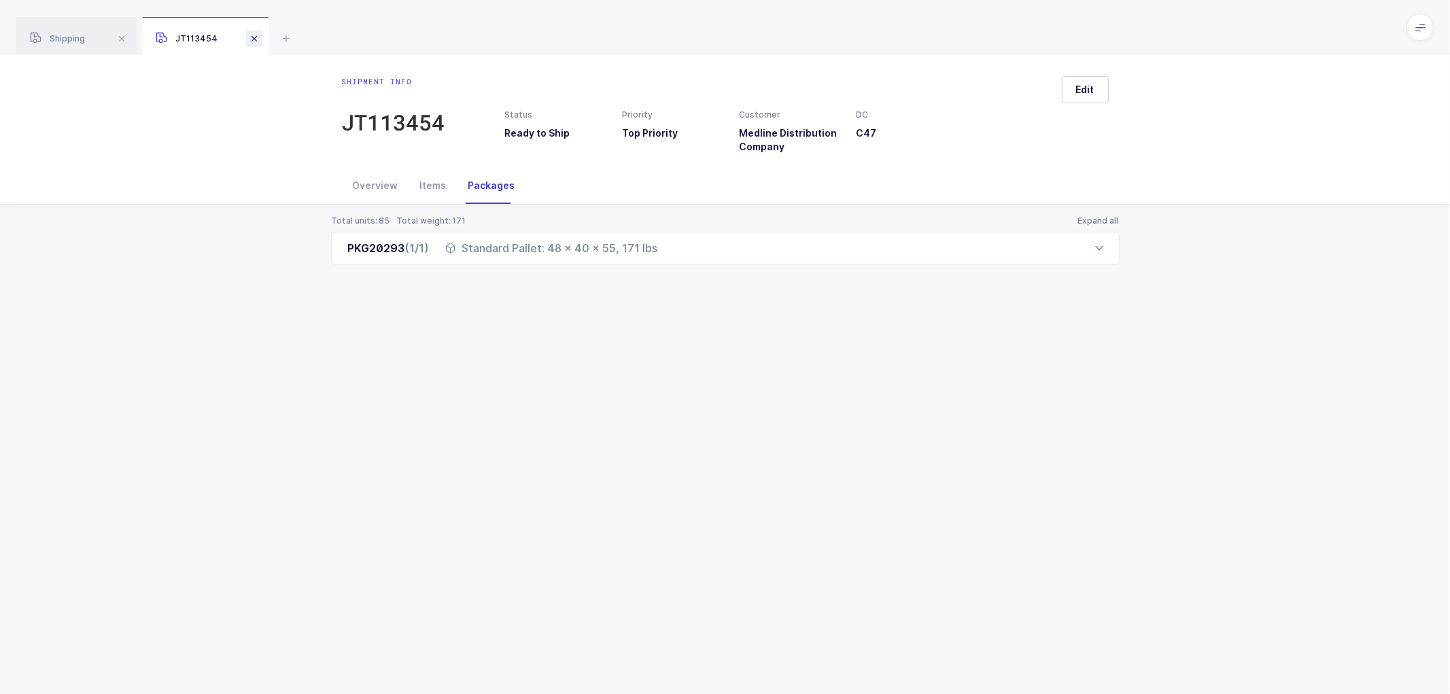
click at [248, 35] on span at bounding box center [254, 39] width 16 height 16
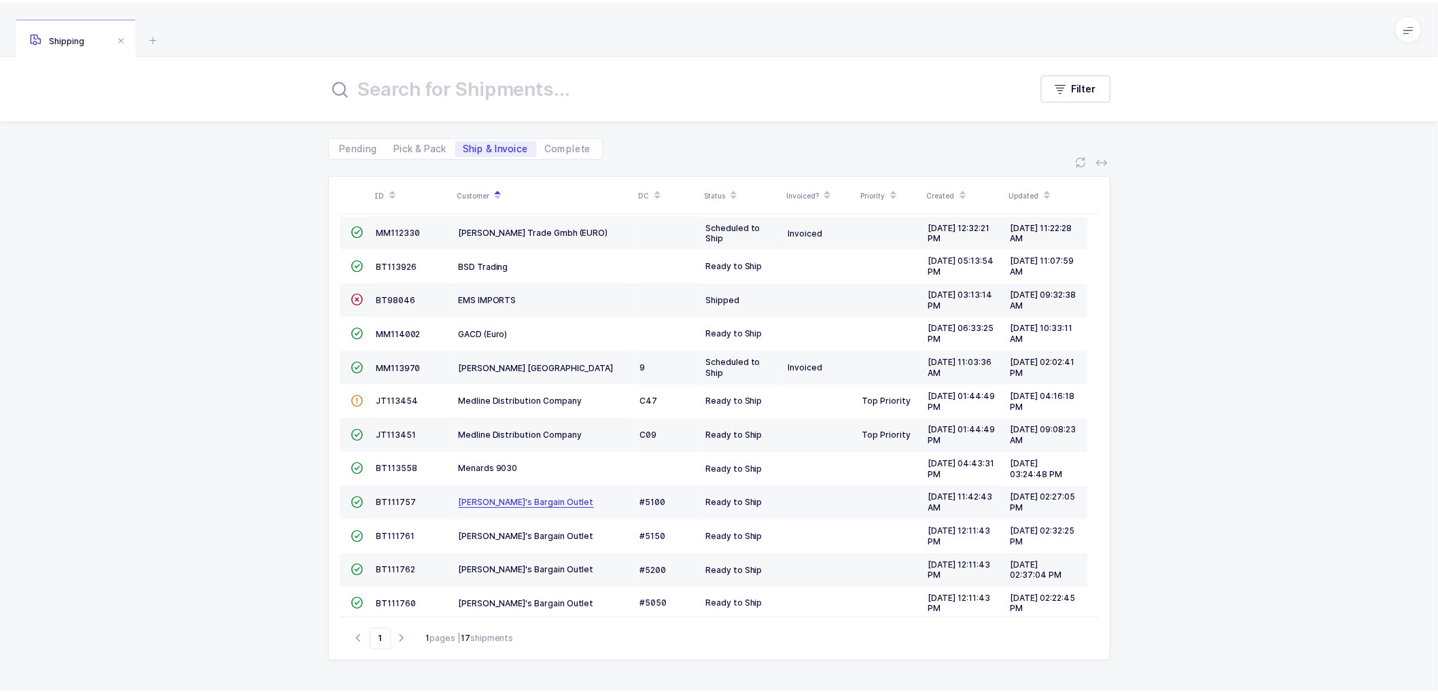
scroll to position [195, 0]
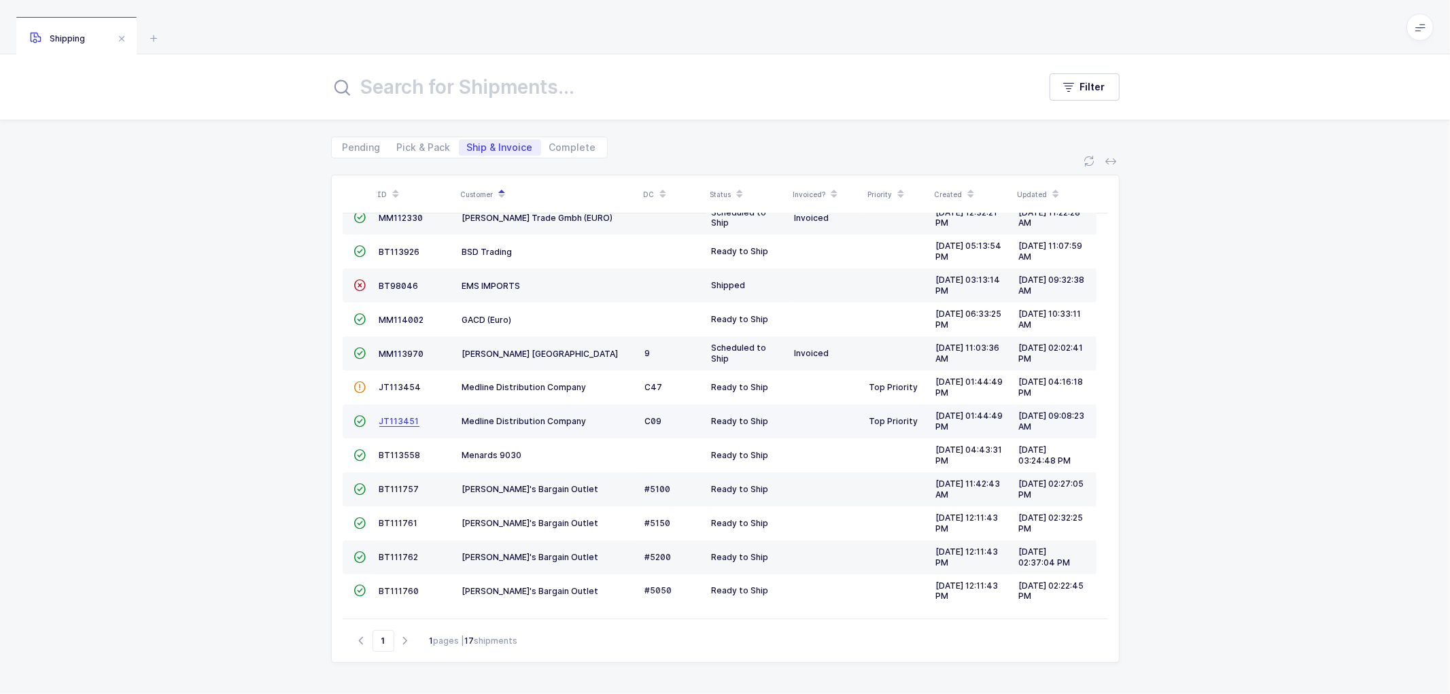
click at [399, 416] on span "JT113451" at bounding box center [399, 421] width 40 height 10
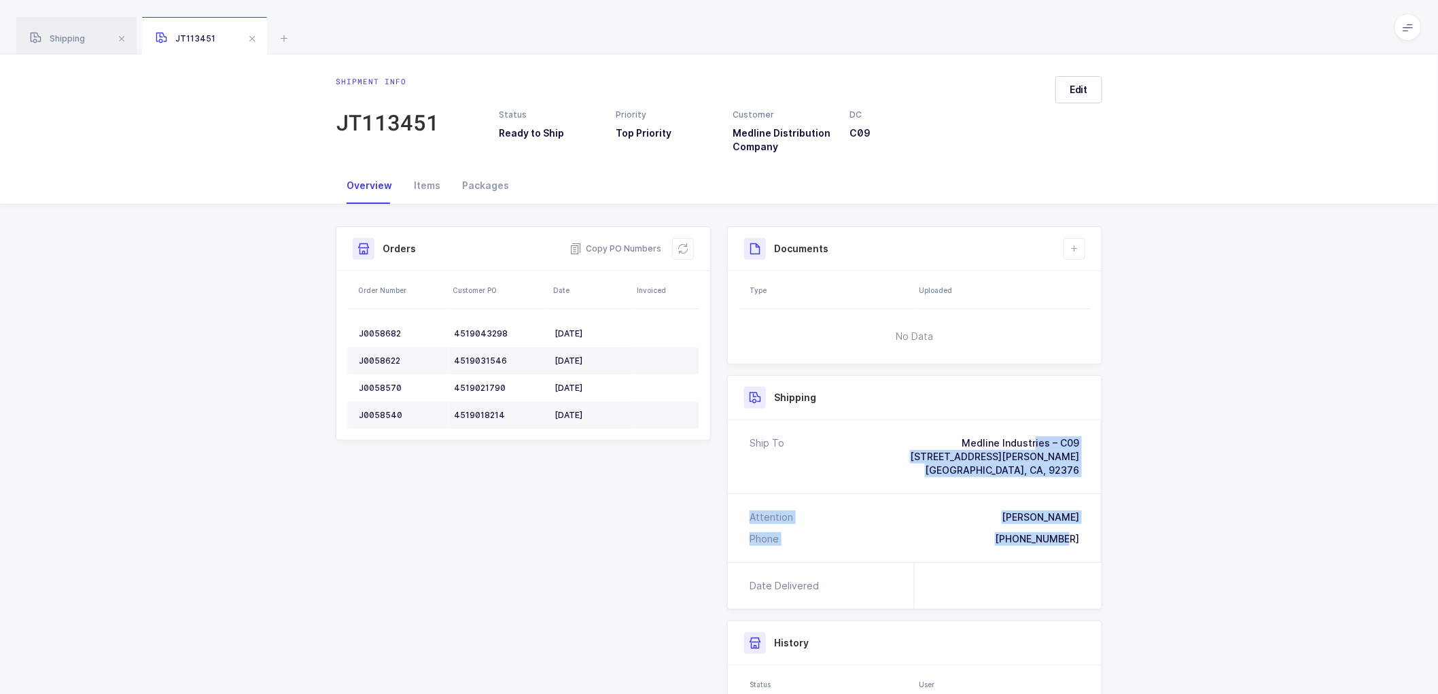
drag, startPoint x: 1083, startPoint y: 540, endPoint x: 962, endPoint y: 436, distance: 160.0
click at [962, 436] on div "Ship To Medline Industries – C09 1960 W. Miro Way Rialto, CA, 92376 Attention D…" at bounding box center [915, 491] width 374 height 142
copy div "Medline Industries – C09 1960 W. Miro Way Rialto, CA, 92376 Attention Don Sutph…"
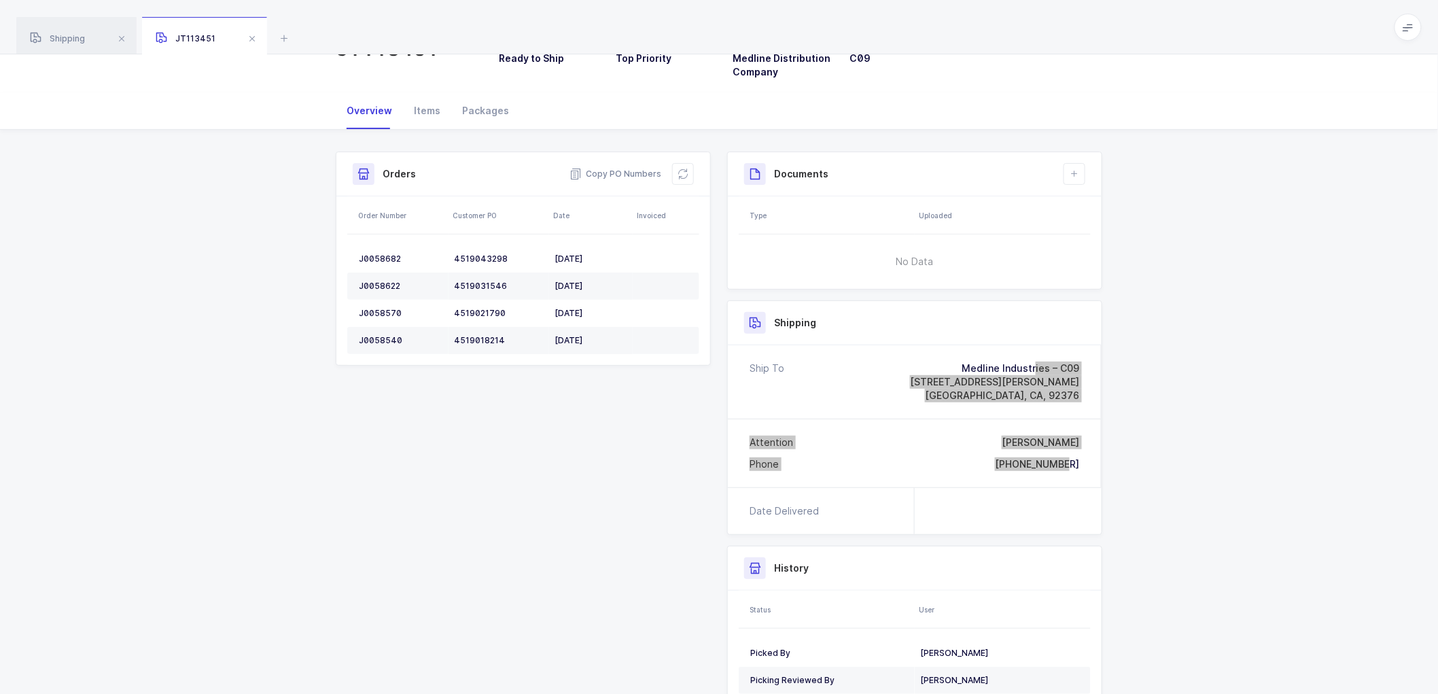
scroll to position [75, 0]
drag, startPoint x: 635, startPoint y: 169, endPoint x: 837, endPoint y: 222, distance: 209.5
click at [646, 169] on span "Copy PO Numbers" at bounding box center [616, 174] width 92 height 14
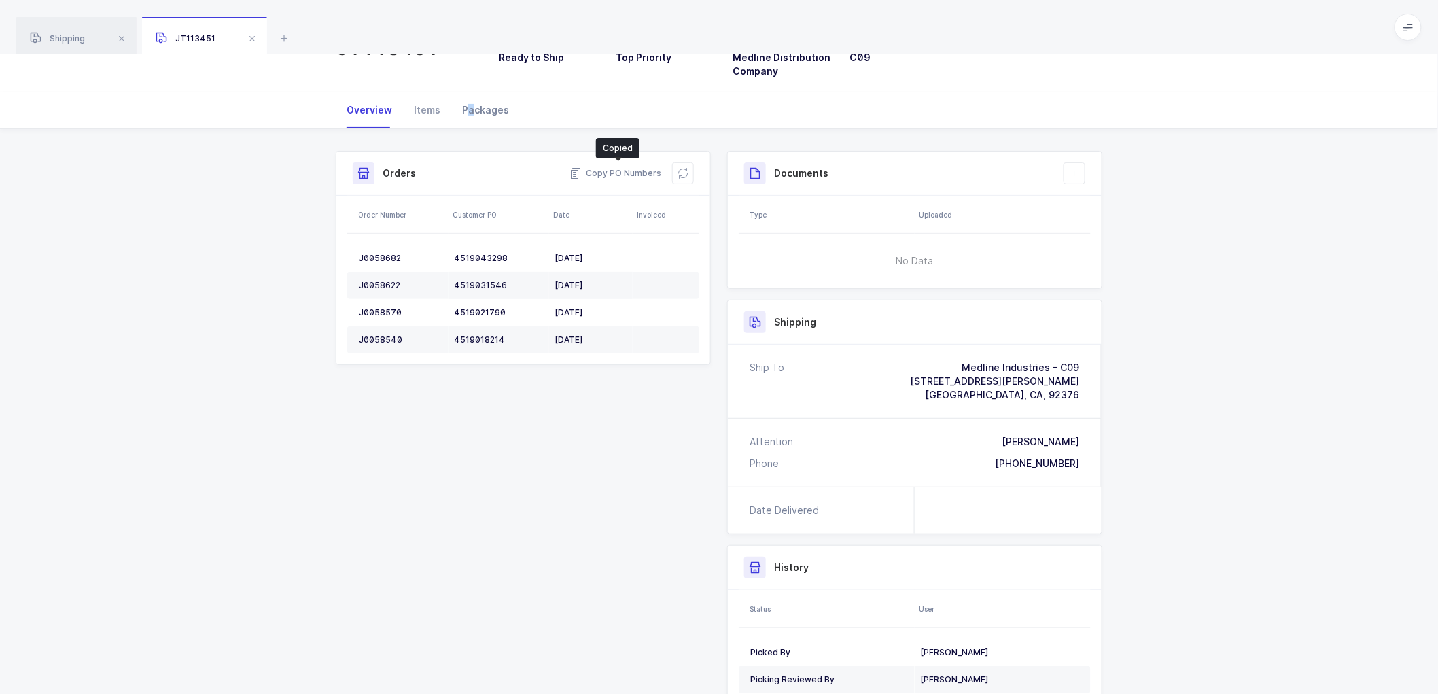
drag, startPoint x: 470, startPoint y: 105, endPoint x: 489, endPoint y: 112, distance: 20.2
click at [477, 107] on div "Packages" at bounding box center [485, 110] width 69 height 37
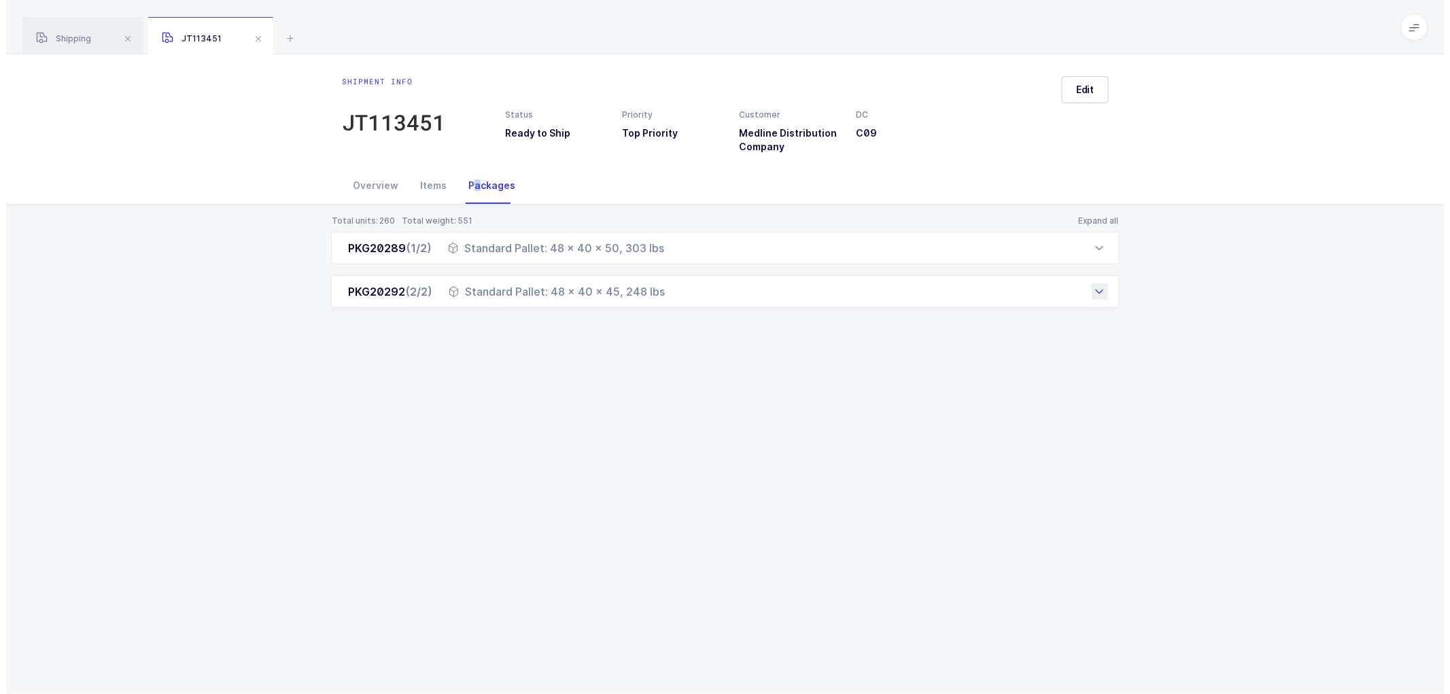
scroll to position [0, 0]
drag, startPoint x: 351, startPoint y: 248, endPoint x: 682, endPoint y: 308, distance: 336.3
click at [682, 308] on div "Total units: 260 Total weight: 551 Expand all PKG20289 (1/2) Standard Pallet: 4…" at bounding box center [725, 278] width 1428 height 147
copy div "PKG20289 (1/2) Standard Pallet: 48 x 40 x 50, 303 lbs Order Number Customer PO …"
drag, startPoint x: 71, startPoint y: 37, endPoint x: 252, endPoint y: 71, distance: 183.9
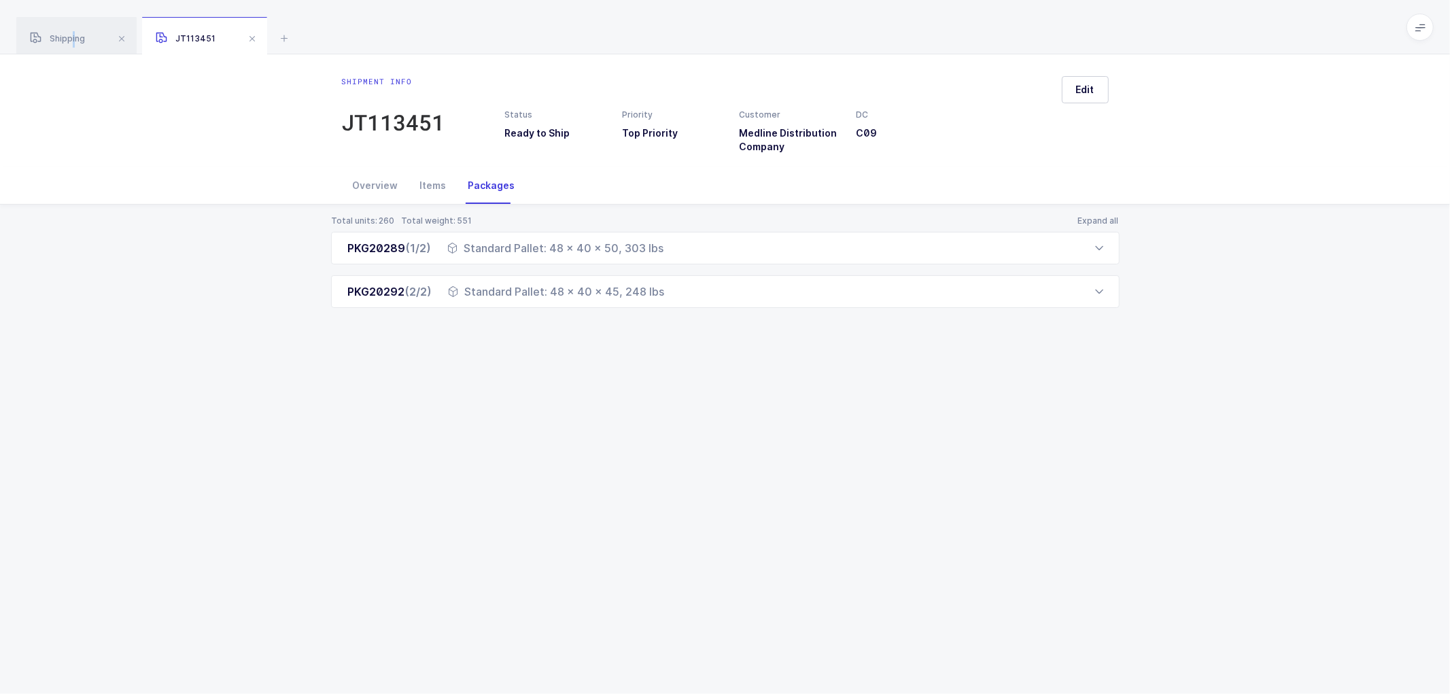
click at [77, 37] on span "Shipping" at bounding box center [57, 38] width 55 height 10
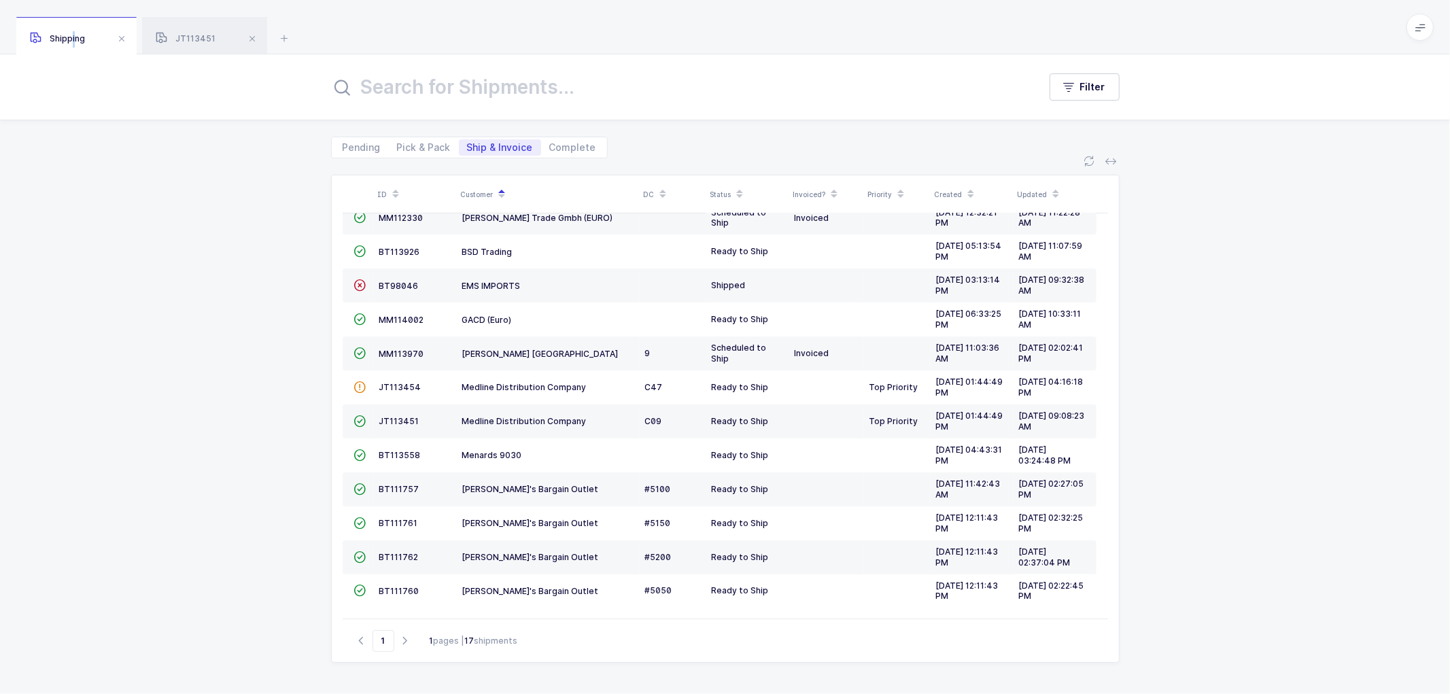
scroll to position [157, 0]
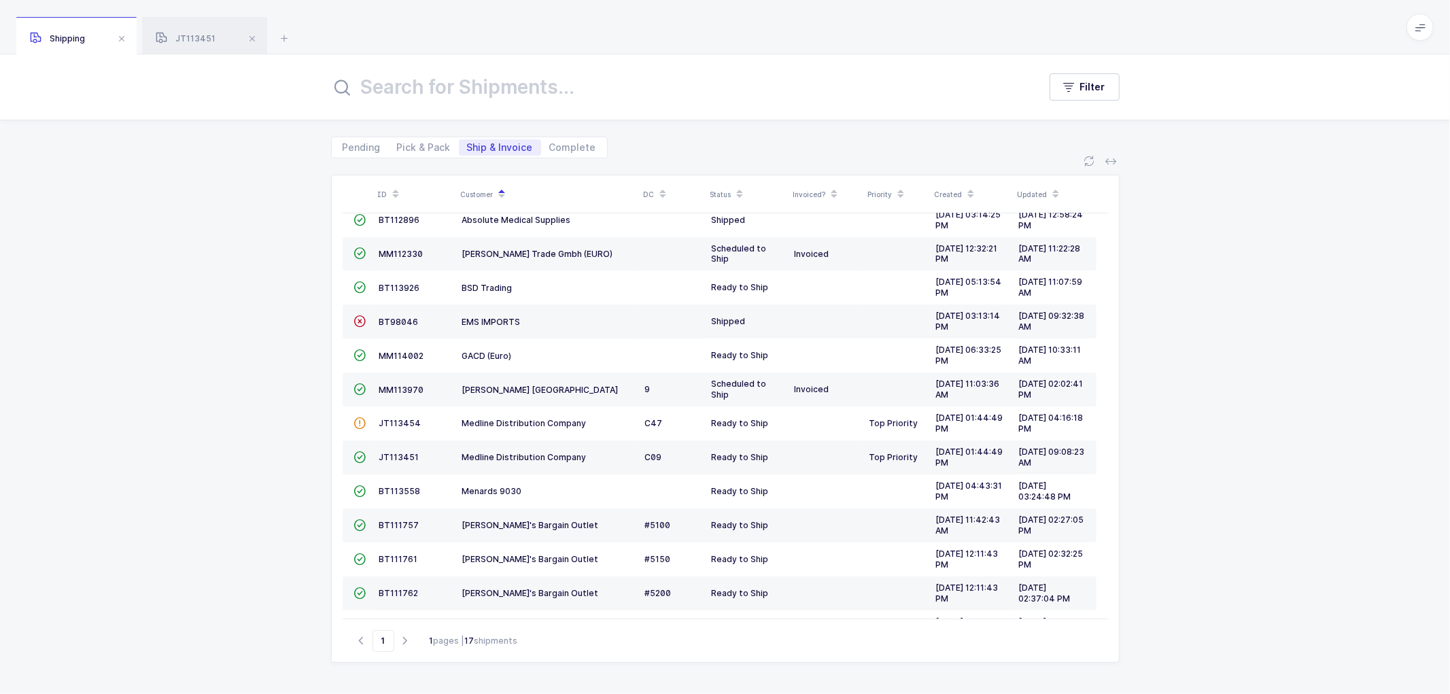
drag, startPoint x: 179, startPoint y: 270, endPoint x: 283, endPoint y: 267, distance: 104.0
click at [182, 269] on div "ID Customer DC Status Invoiced? Priority Created Updated  BT104009 Absolute Me…" at bounding box center [725, 426] width 1450 height 536
drag, startPoint x: 413, startPoint y: 141, endPoint x: 437, endPoint y: 143, distance: 24.6
click at [415, 143] on span "Pick & Pack" at bounding box center [424, 148] width 54 height 10
click at [398, 141] on input "Pick & Pack" at bounding box center [393, 143] width 9 height 9
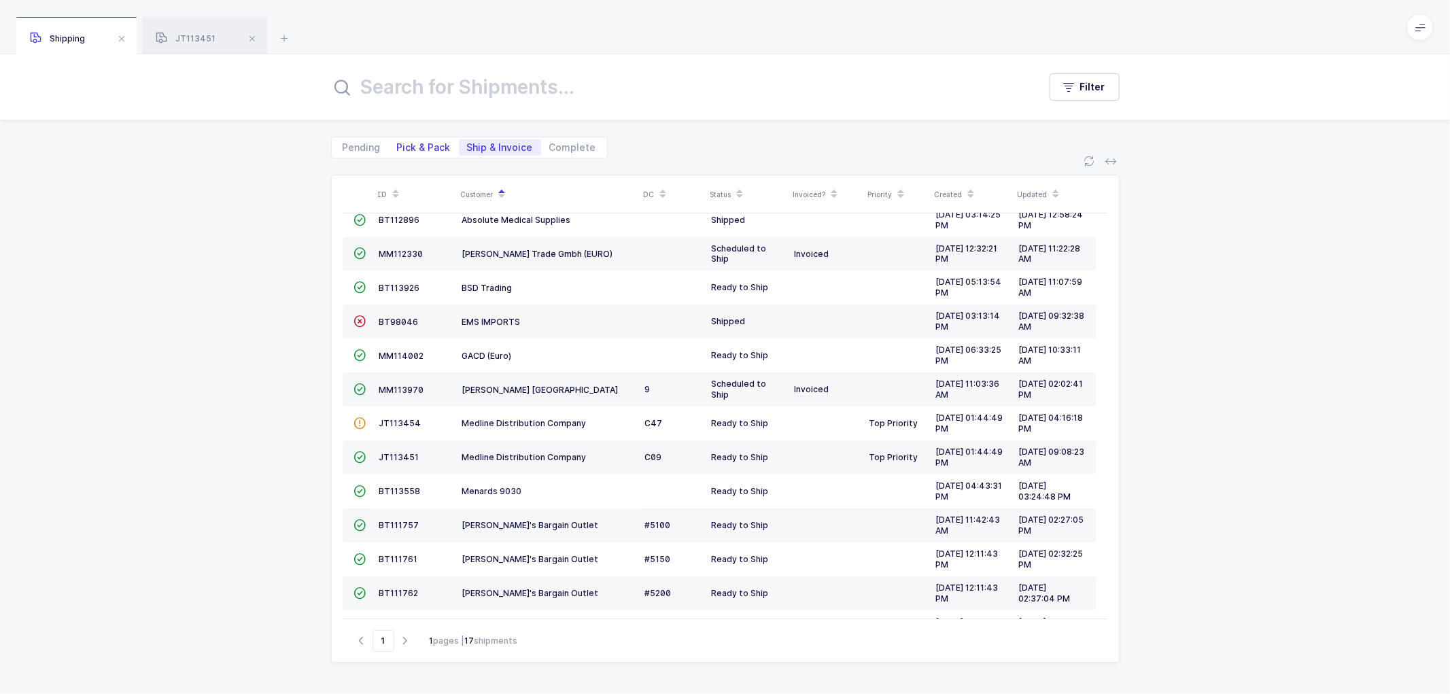
radio input "true"
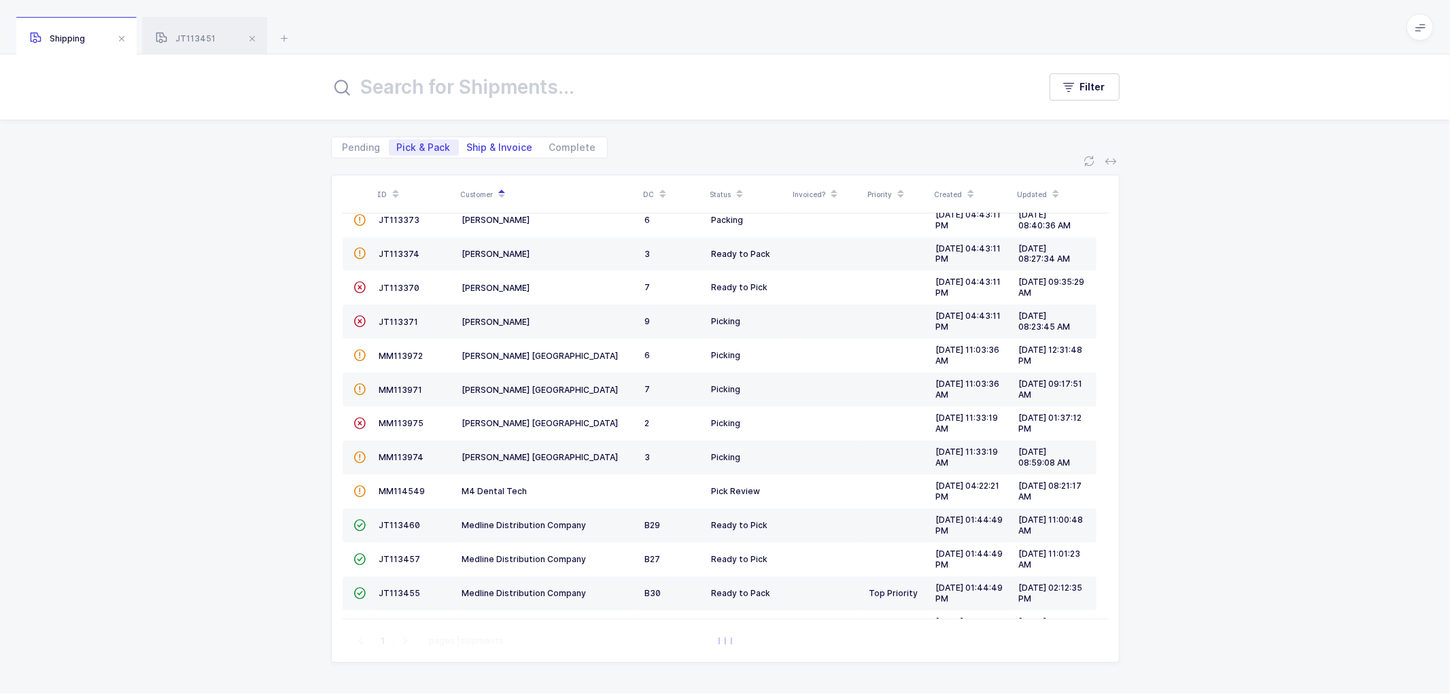
click at [495, 145] on span "Ship & Invoice" at bounding box center [500, 148] width 66 height 10
click at [468, 145] on input "Ship & Invoice" at bounding box center [463, 143] width 9 height 9
radio input "true"
radio input "false"
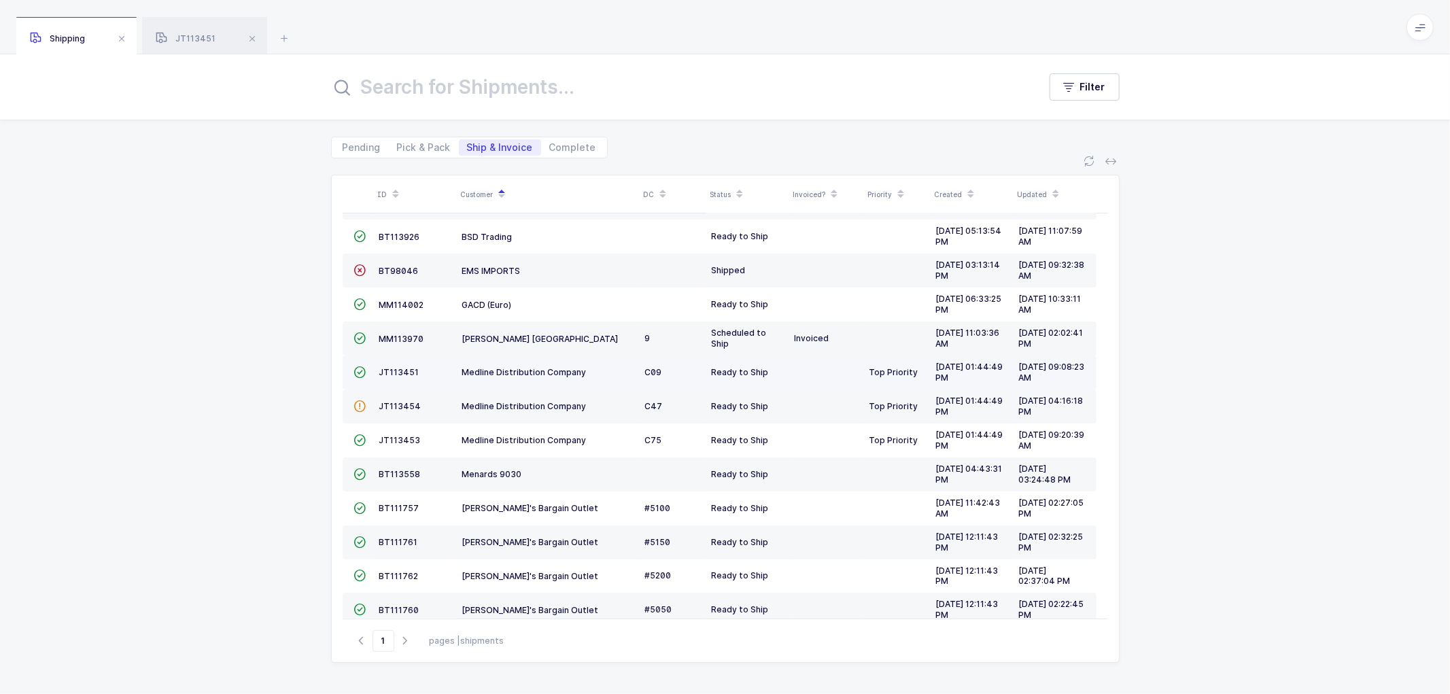
scroll to position [229, 0]
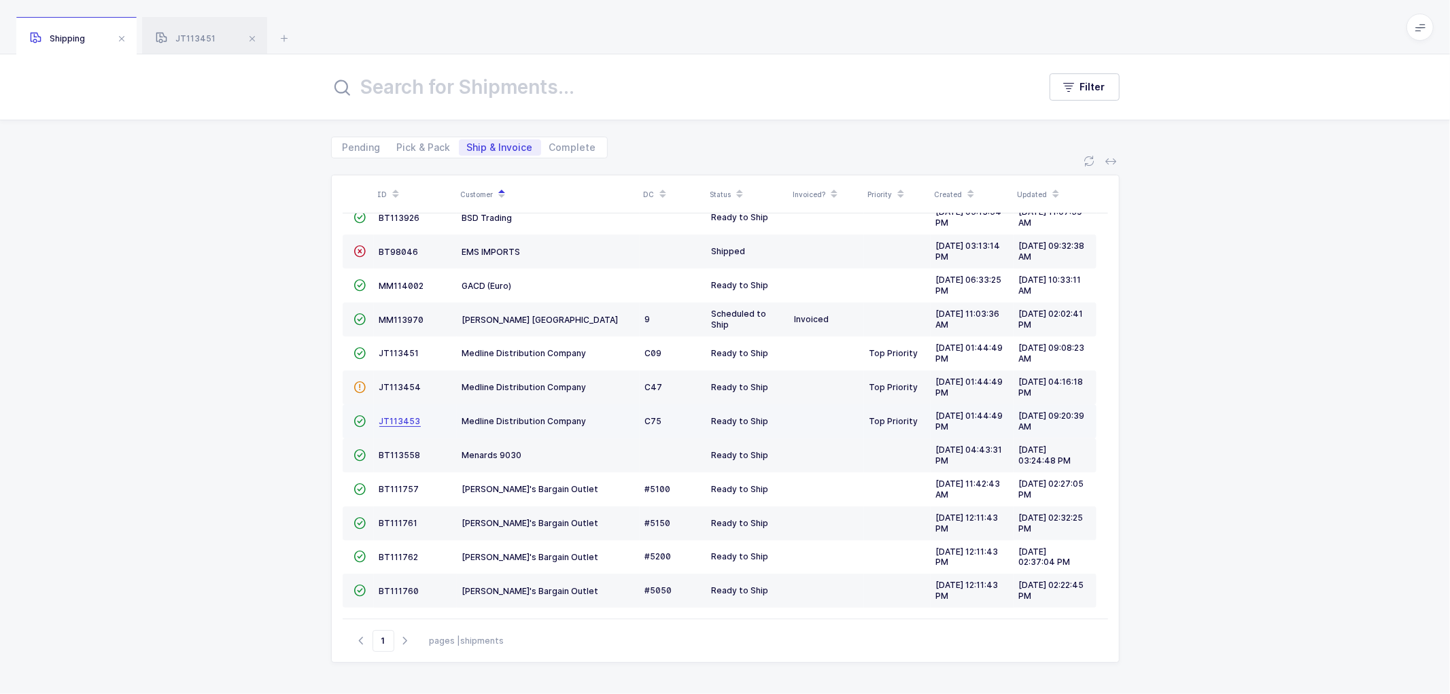
click at [393, 417] on span "JT113453" at bounding box center [399, 421] width 41 height 10
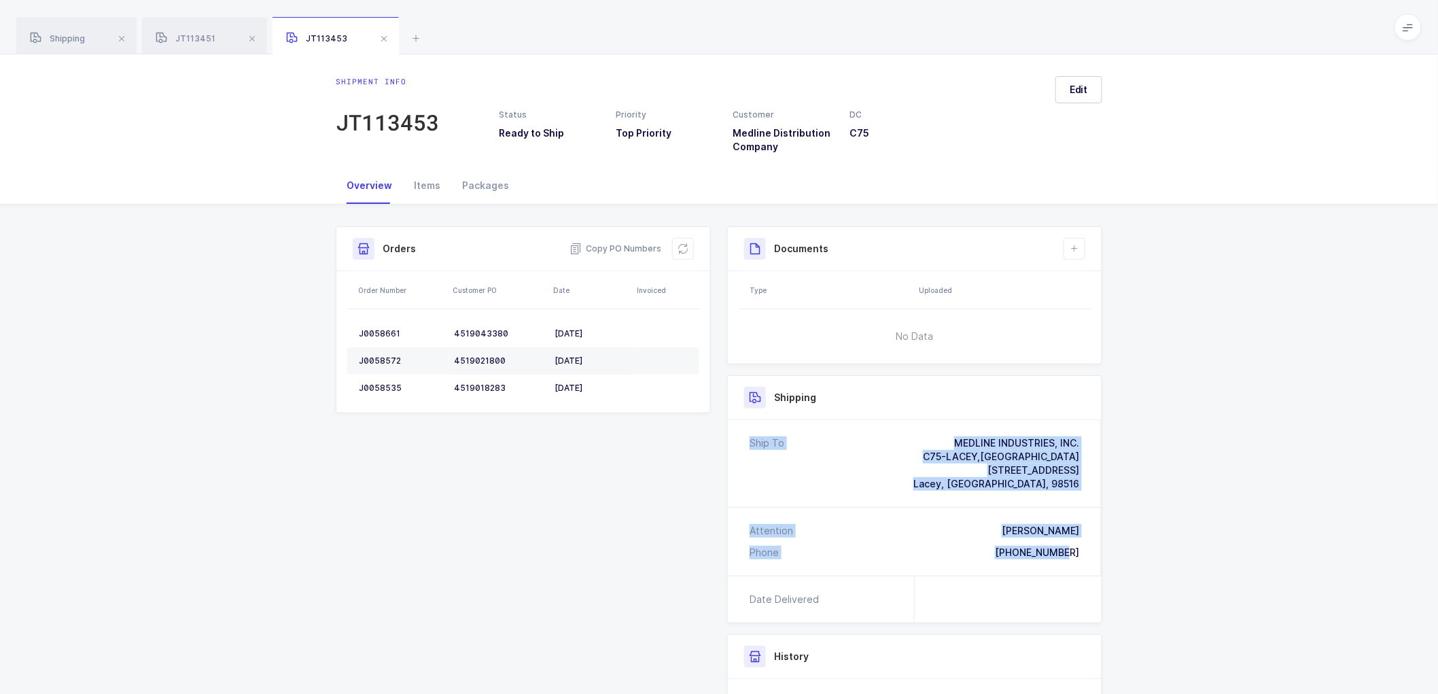
drag, startPoint x: 1091, startPoint y: 555, endPoint x: 937, endPoint y: 415, distance: 208.3
click at [937, 415] on div "Shipping Ship To MEDLINE INDUSTRIES, INC. C75-LACEY,WA 3770 Hogum Bay Road NE L…" at bounding box center [914, 499] width 375 height 248
click at [964, 519] on div "Attention Rene Dirk Phone 360-491-0241" at bounding box center [915, 542] width 374 height 68
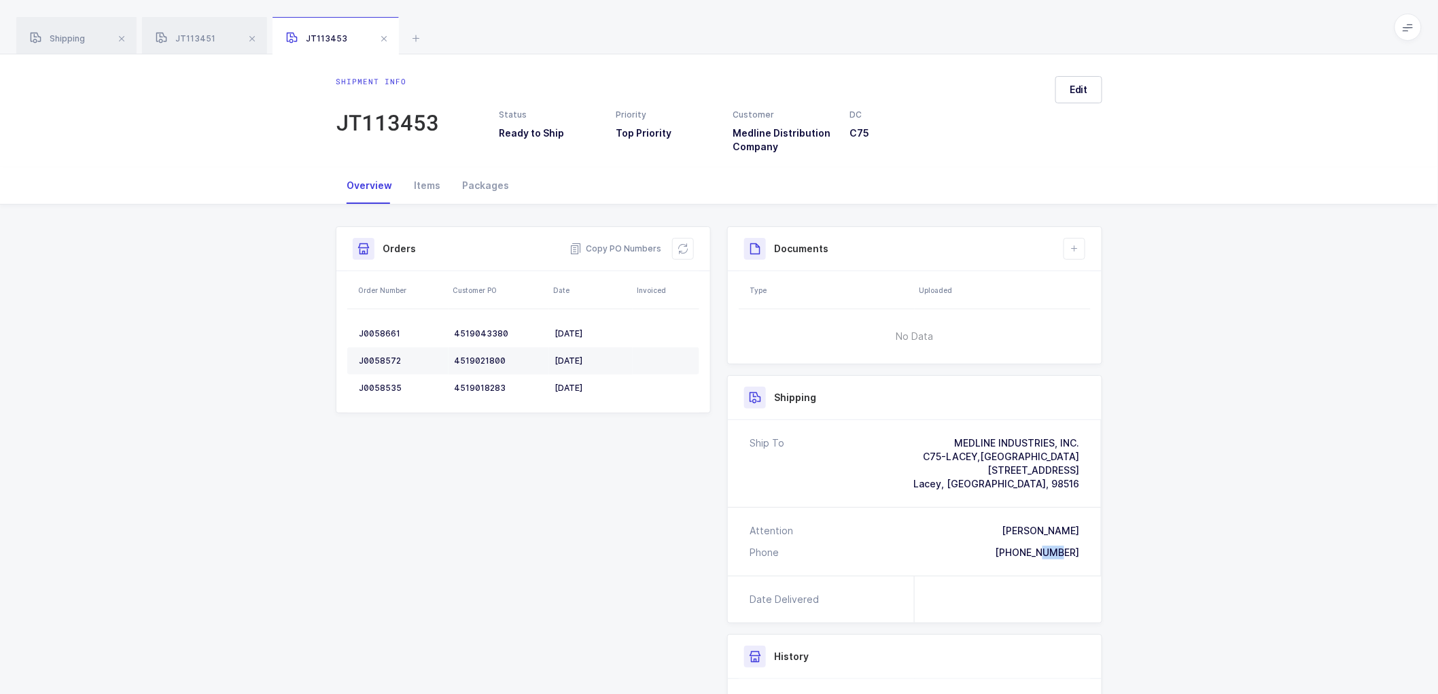
drag, startPoint x: 1076, startPoint y: 552, endPoint x: 1057, endPoint y: 555, distance: 18.7
click at [1056, 555] on div "360-491-0241" at bounding box center [1037, 553] width 84 height 14
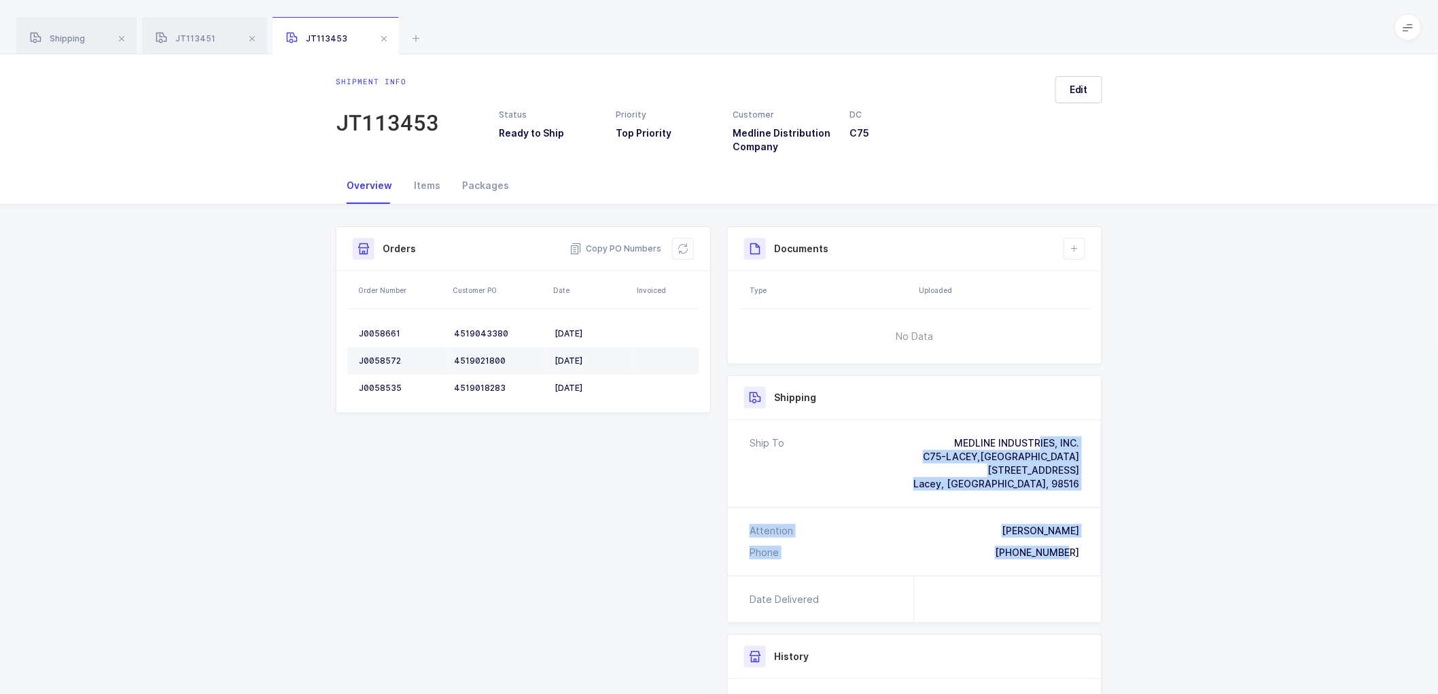
drag, startPoint x: 1081, startPoint y: 553, endPoint x: 938, endPoint y: 442, distance: 181.1
click at [938, 442] on div "Ship To MEDLINE INDUSTRIES, INC. C75-LACEY,WA 3770 Hogum Bay Road NE Lacey, WA,…" at bounding box center [915, 498] width 374 height 156
copy div "MEDLINE INDUSTRIES, INC. C75-LACEY,WA 3770 Hogum Bay Road NE Lacey, WA, 98516 A…"
drag, startPoint x: 612, startPoint y: 246, endPoint x: 578, endPoint y: 234, distance: 35.5
click at [612, 245] on span "Copy PO Numbers" at bounding box center [616, 249] width 92 height 14
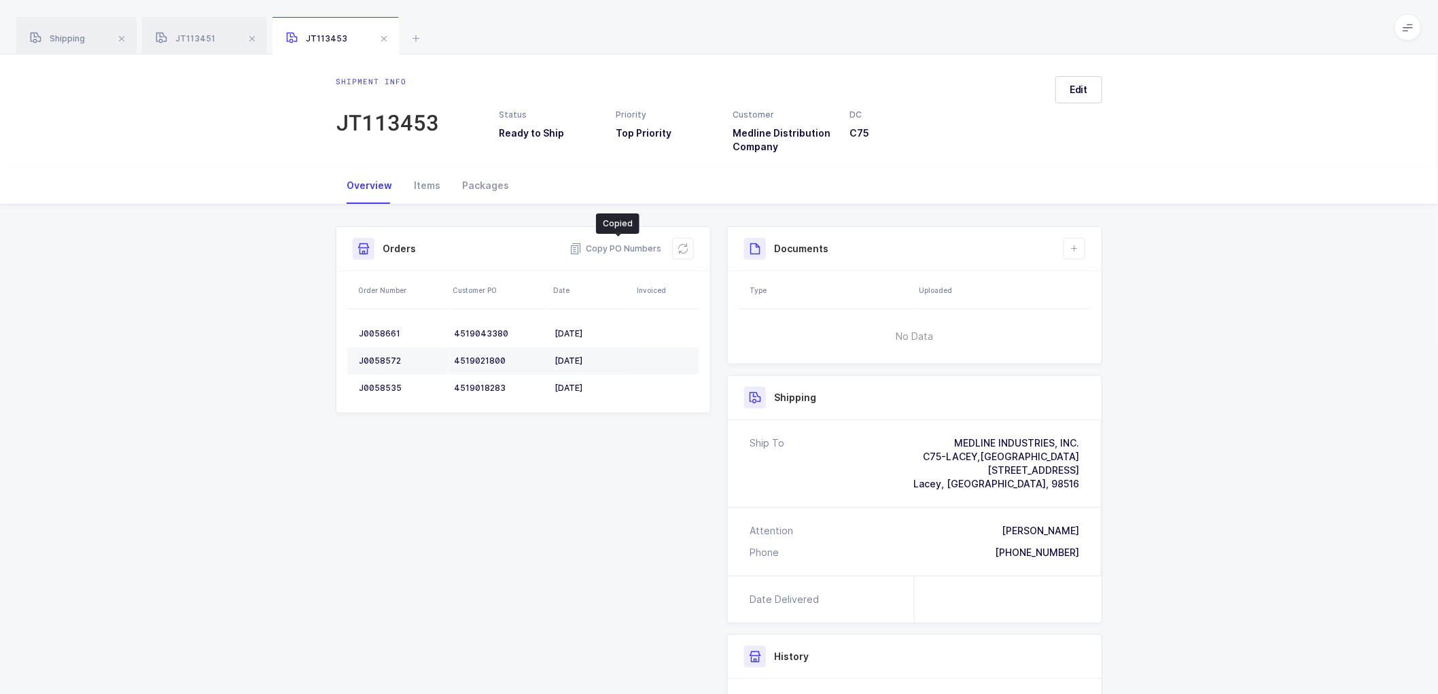
drag, startPoint x: 483, startPoint y: 181, endPoint x: 868, endPoint y: 226, distance: 387.3
click at [529, 186] on div "Overview Items Packages" at bounding box center [719, 185] width 767 height 37
click at [486, 183] on div "Packages" at bounding box center [485, 185] width 69 height 37
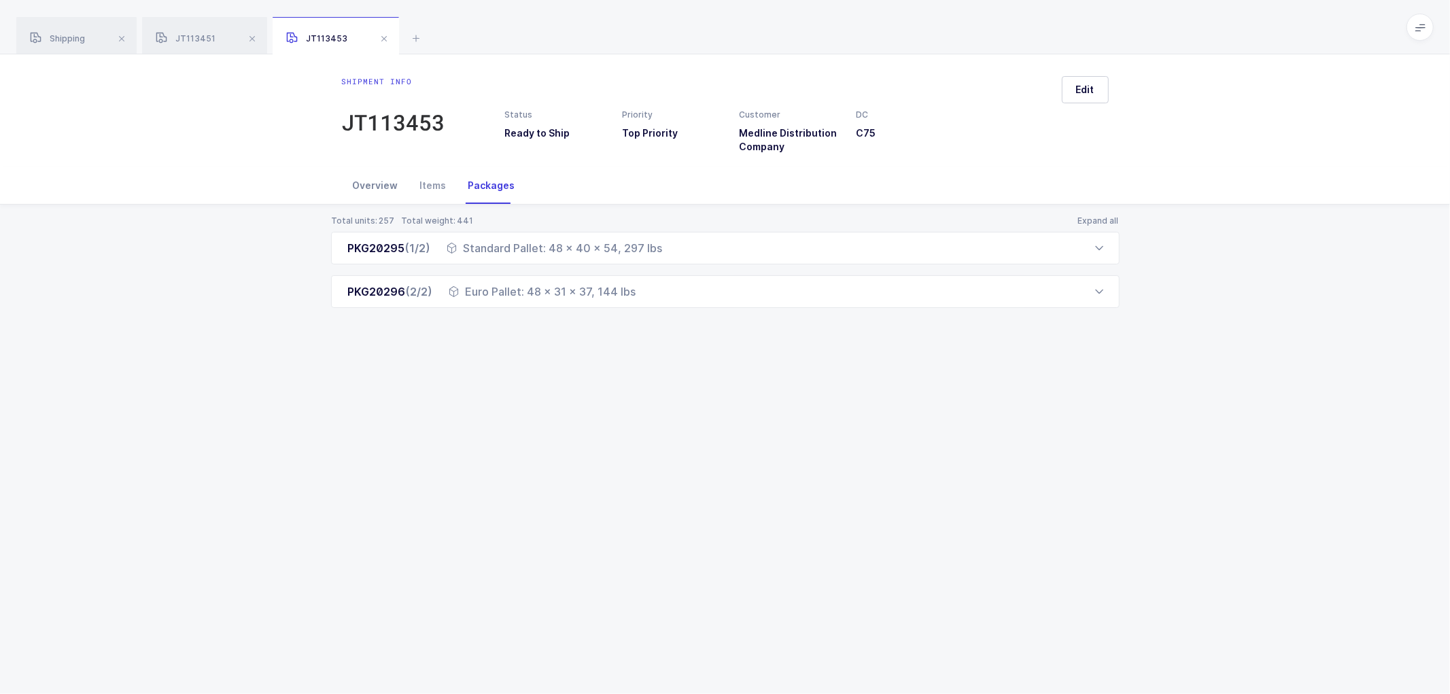
click at [370, 177] on div "Overview" at bounding box center [375, 185] width 67 height 37
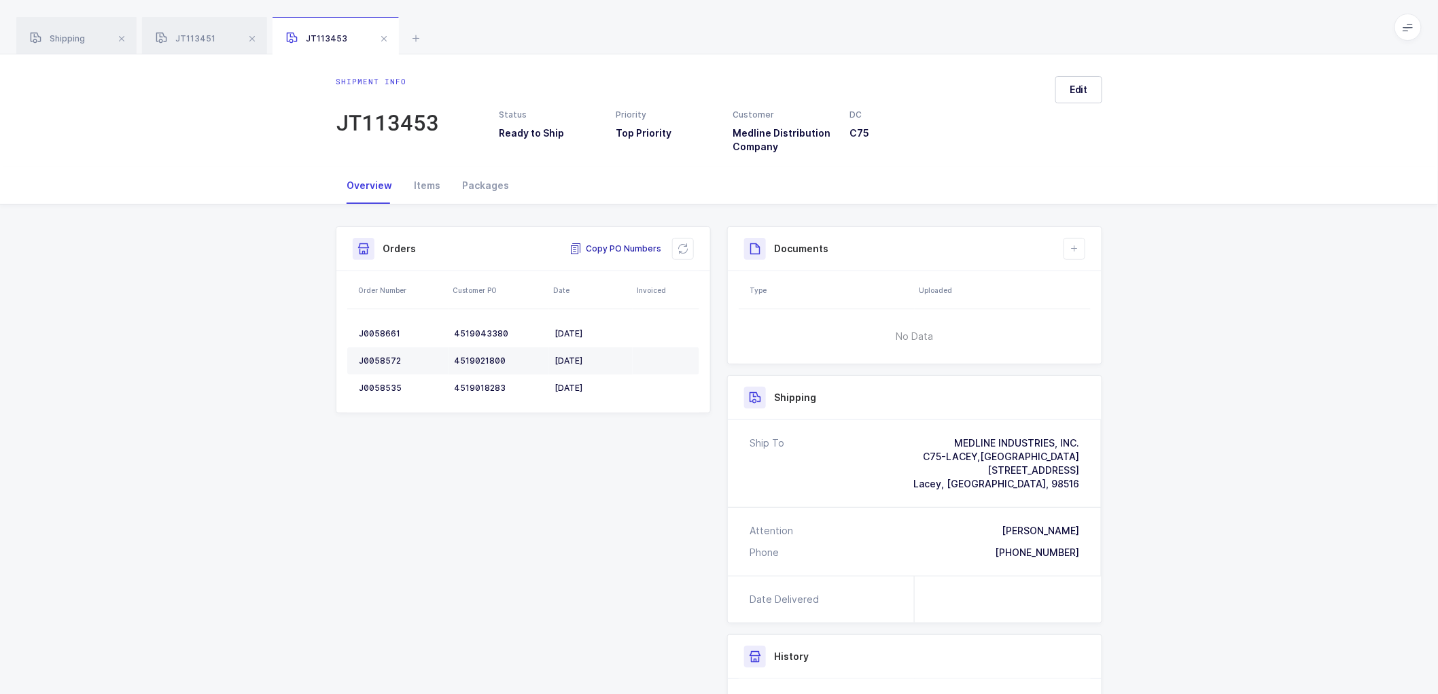
click at [608, 245] on span "Copy PO Numbers" at bounding box center [616, 249] width 92 height 14
drag, startPoint x: 474, startPoint y: 181, endPoint x: 867, endPoint y: 292, distance: 408.3
click at [489, 182] on div "Packages" at bounding box center [485, 185] width 69 height 37
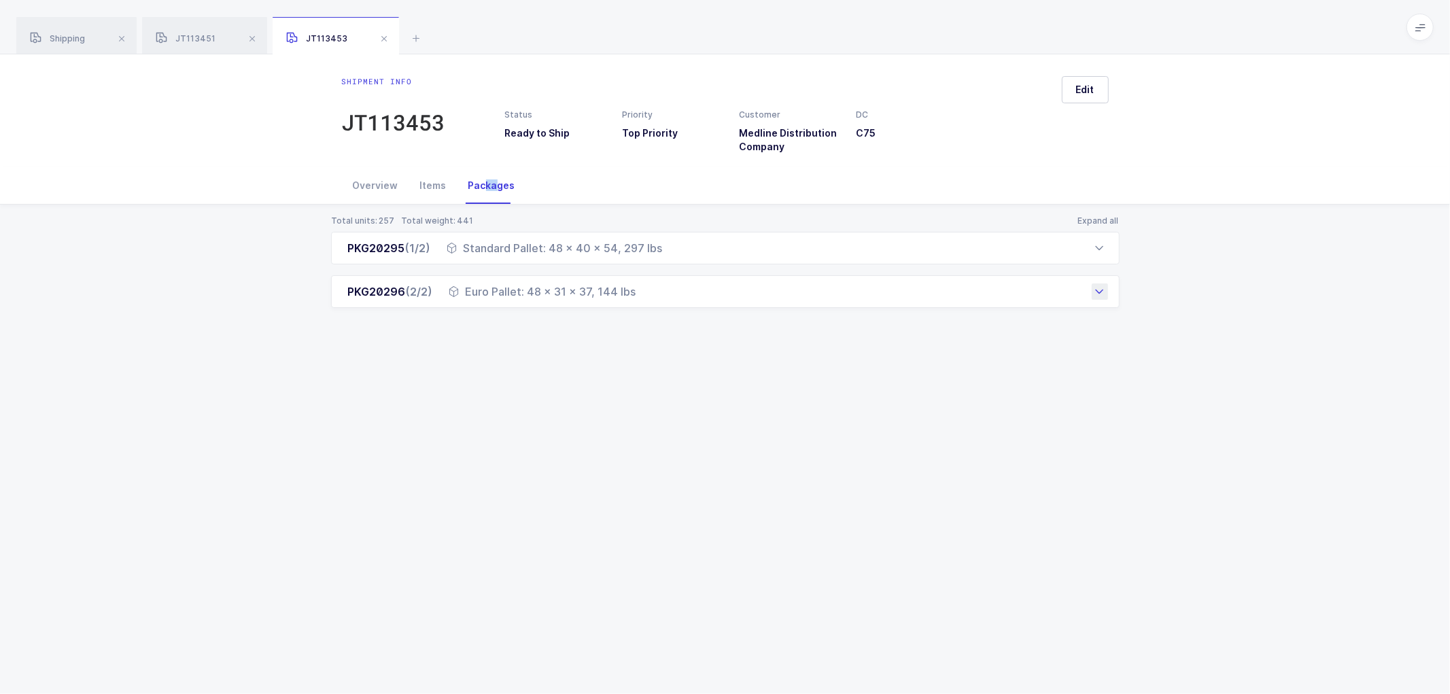
drag, startPoint x: 340, startPoint y: 249, endPoint x: 676, endPoint y: 304, distance: 340.2
click at [676, 304] on div "PKG20295 (1/2) Standard Pallet: 48 x 40 x 54, 297 lbs Order Number Customer PO …" at bounding box center [725, 270] width 788 height 76
copy div "PKG20295 (1/2) Standard Pallet: 48 x 40 x 54, 297 lbs Order Number Customer PO …"
drag, startPoint x: 61, startPoint y: 30, endPoint x: 145, endPoint y: 75, distance: 95.5
click at [63, 34] on div "Shipping" at bounding box center [76, 36] width 120 height 38
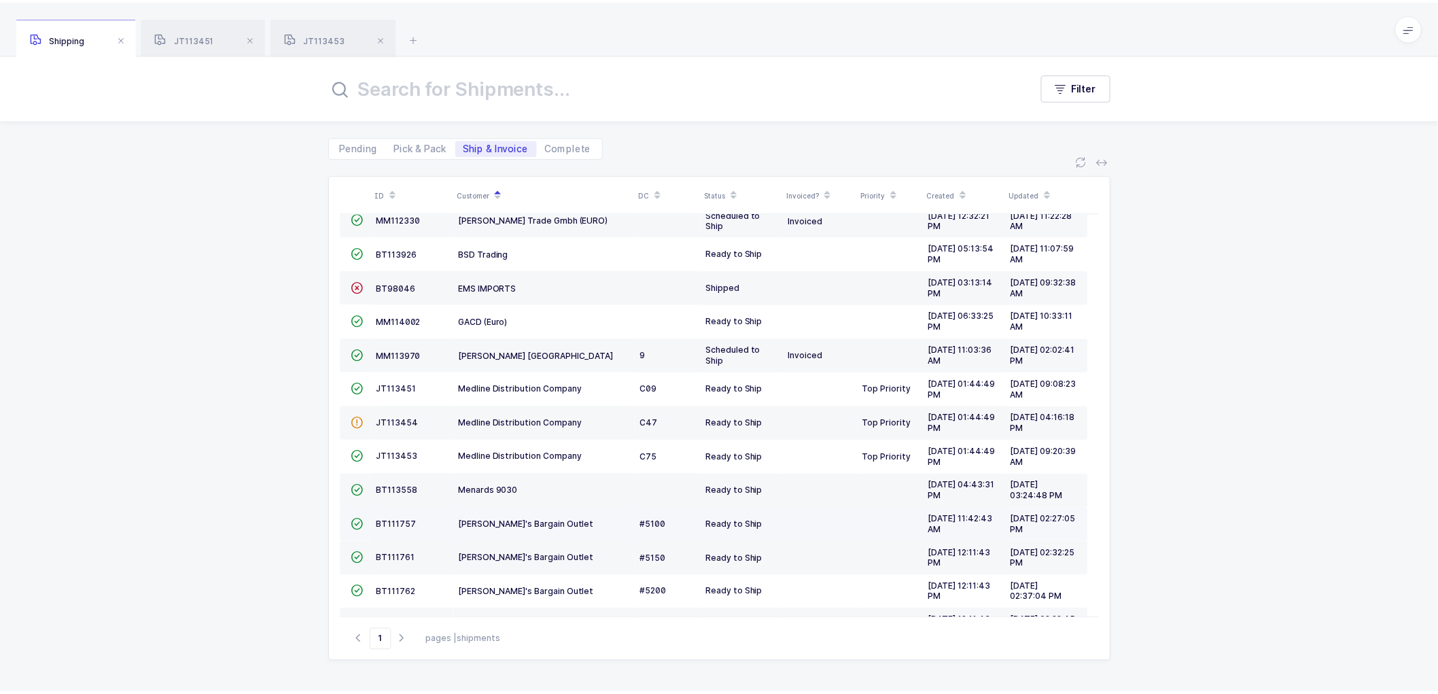
scroll to position [229, 0]
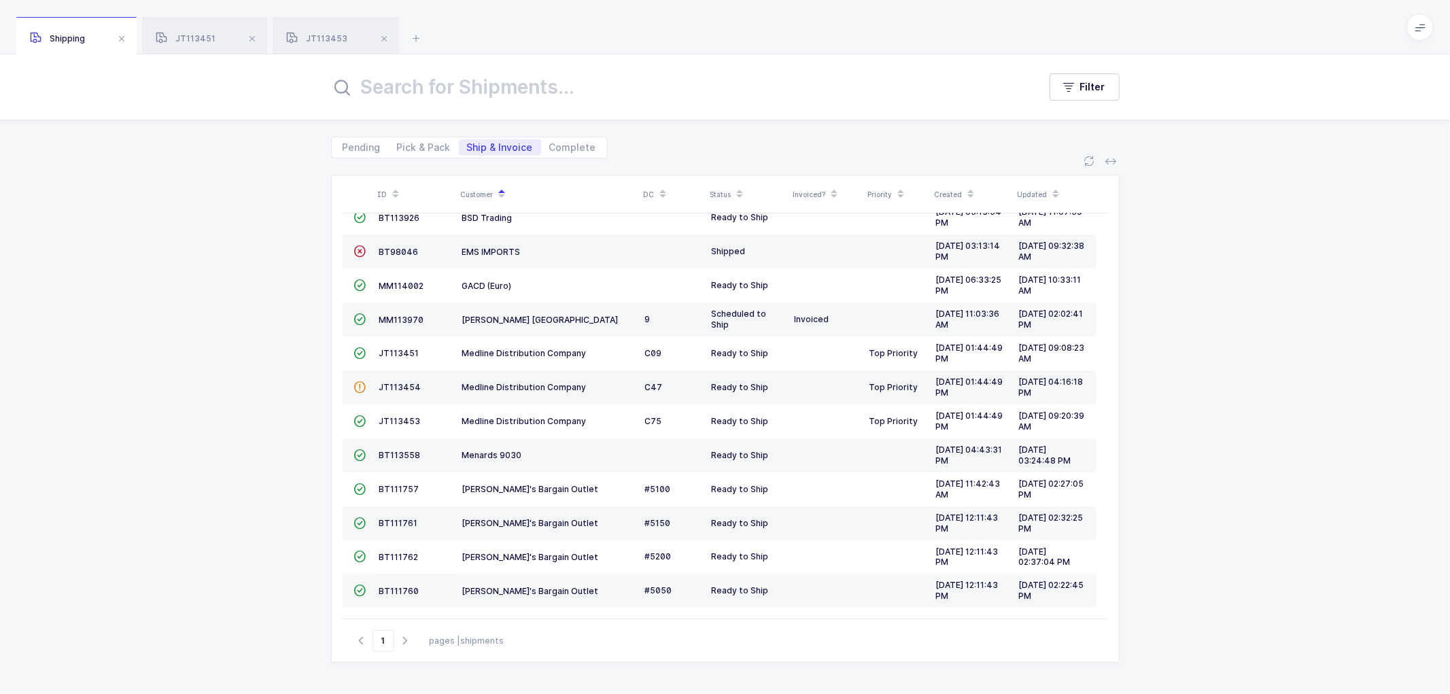
drag, startPoint x: 70, startPoint y: 42, endPoint x: 351, endPoint y: 193, distance: 318.7
click at [70, 42] on span "Shipping" at bounding box center [57, 38] width 55 height 10
click at [398, 383] on span "JT113454" at bounding box center [400, 387] width 42 height 10
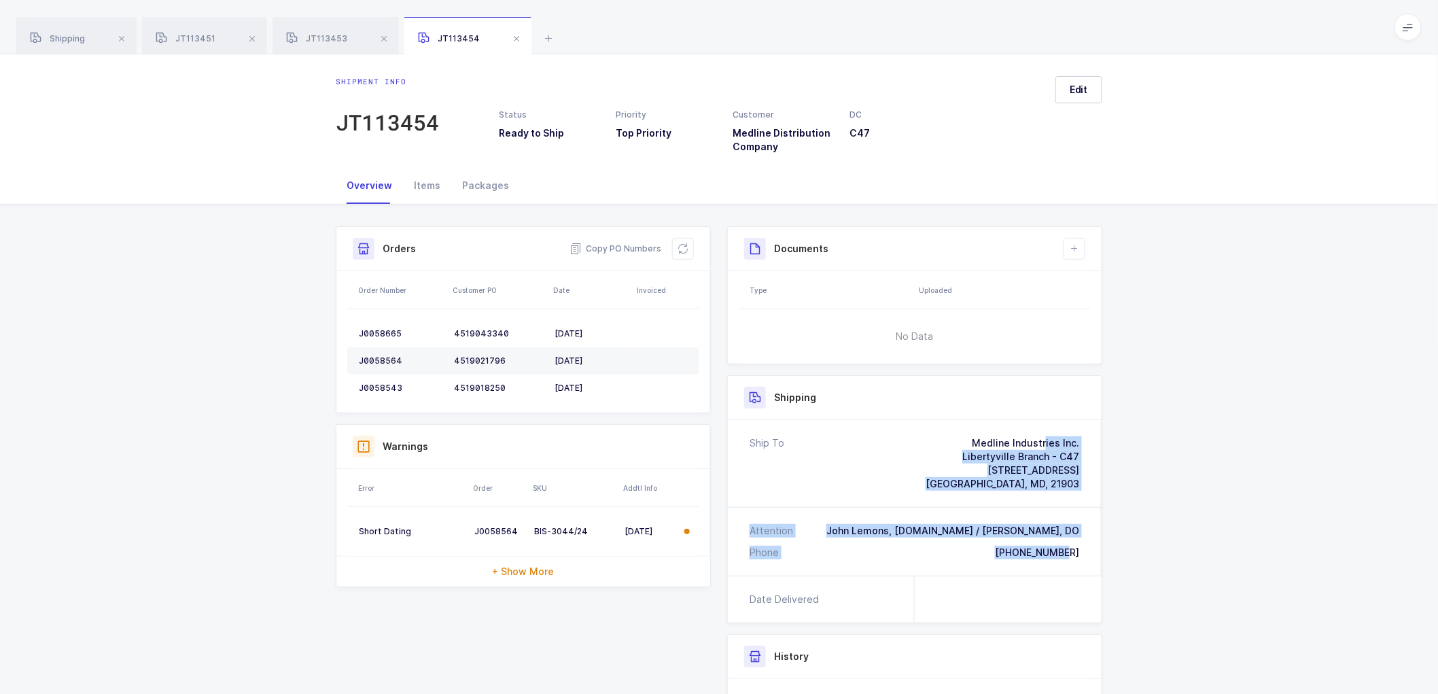
drag, startPoint x: 1089, startPoint y: 555, endPoint x: 903, endPoint y: 426, distance: 226.8
click at [903, 426] on div "Ship To Medline Industries Inc. Libertyville Branch - C47 239 Belvidere Rd Perr…" at bounding box center [915, 498] width 374 height 156
copy div "Medline Industries Inc. Libertyville Branch - C47 239 Belvidere Rd Perryville, …"
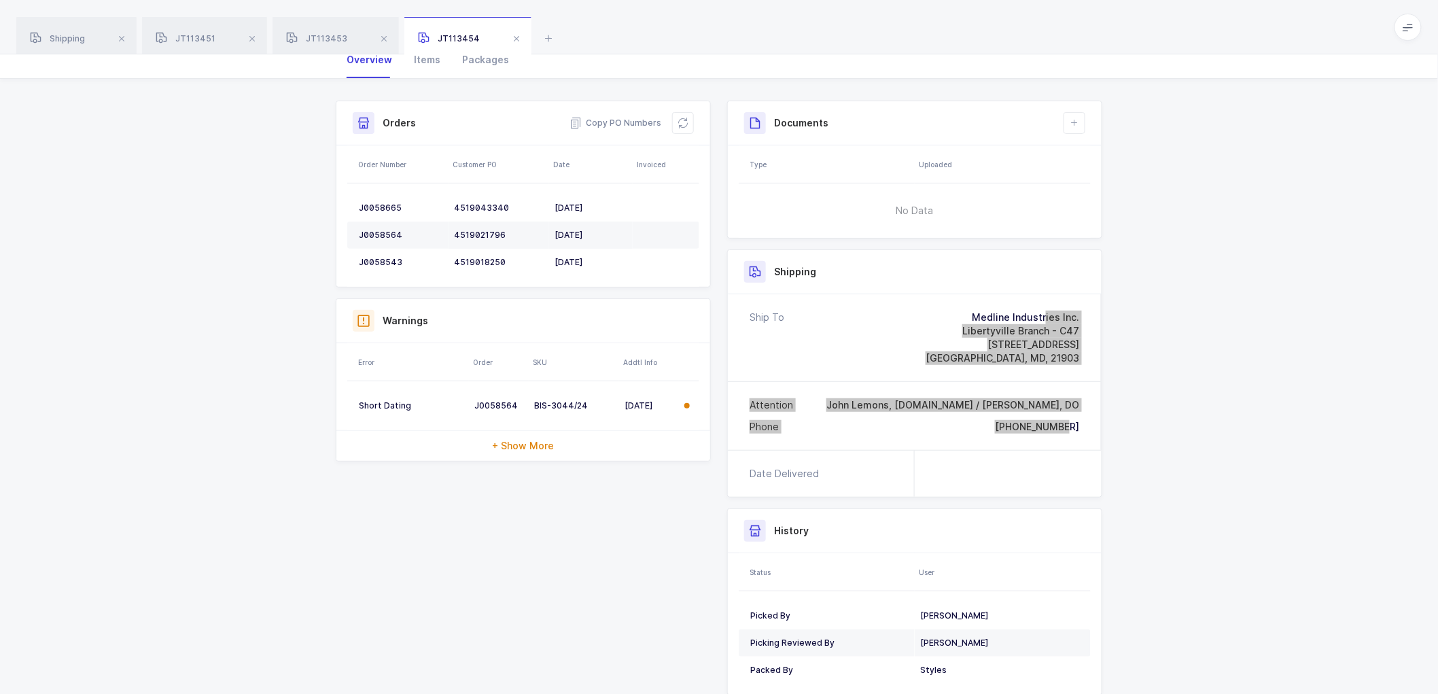
scroll to position [151, 0]
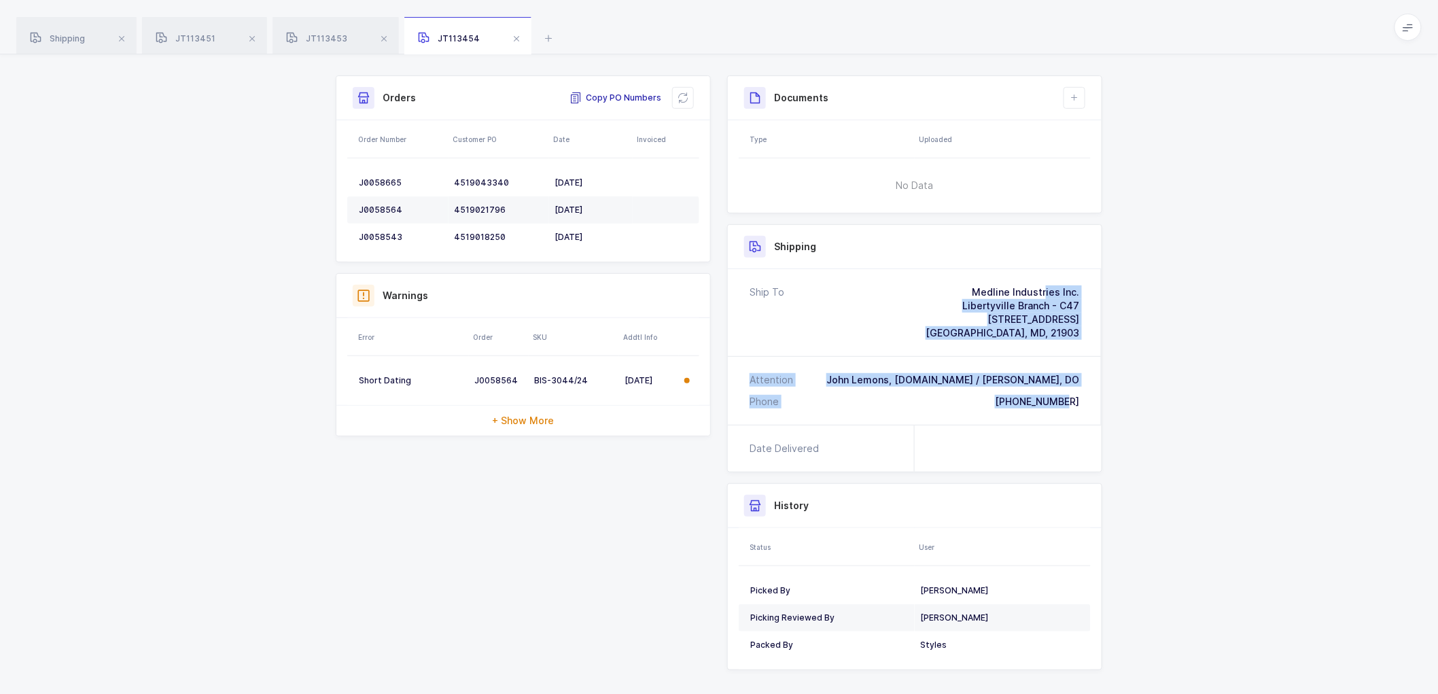
click at [622, 92] on span "Copy PO Numbers" at bounding box center [616, 98] width 92 height 14
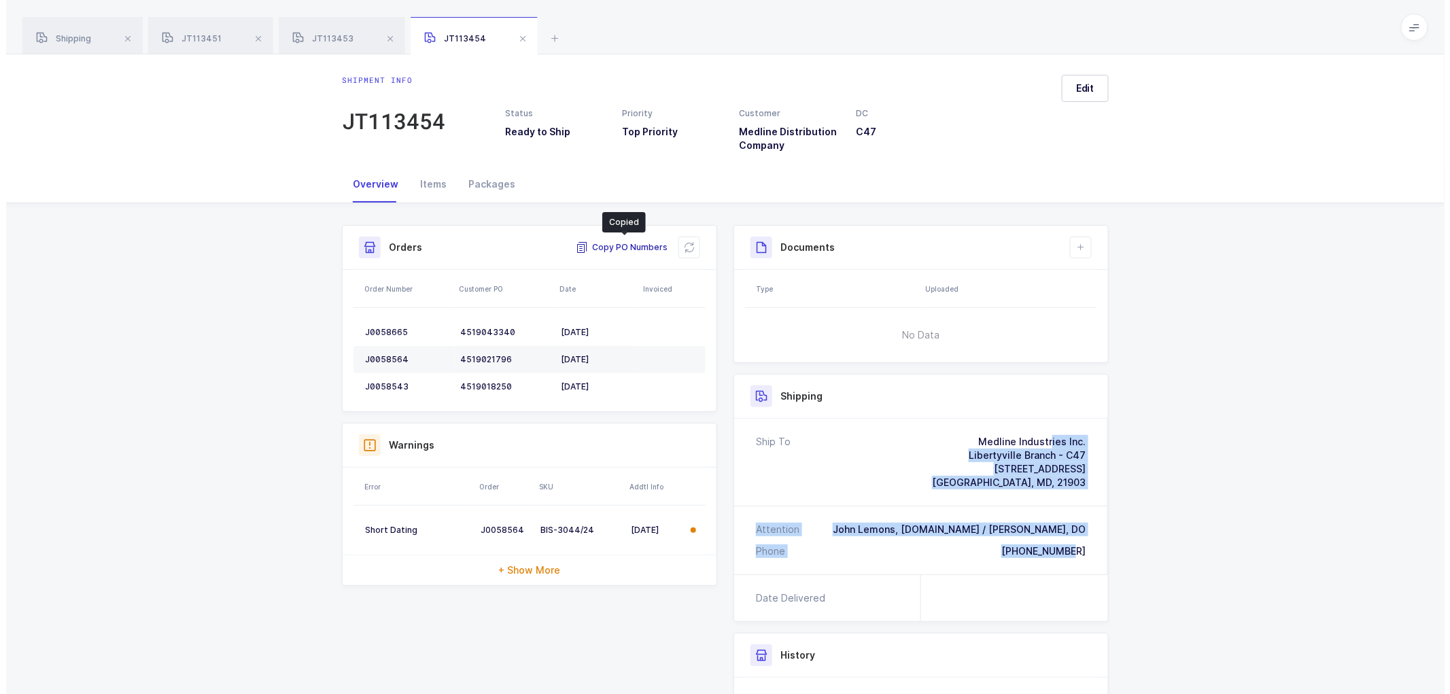
scroll to position [0, 0]
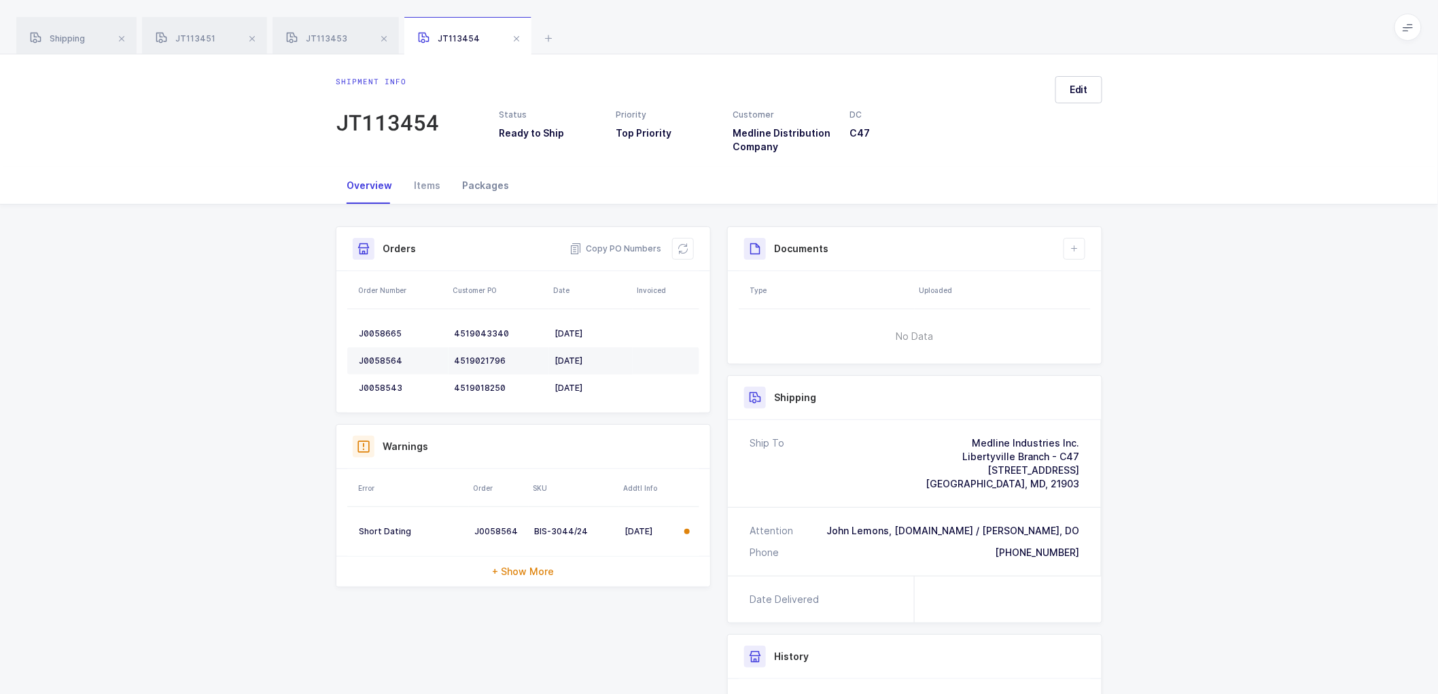
click at [481, 181] on div "Packages" at bounding box center [485, 185] width 69 height 37
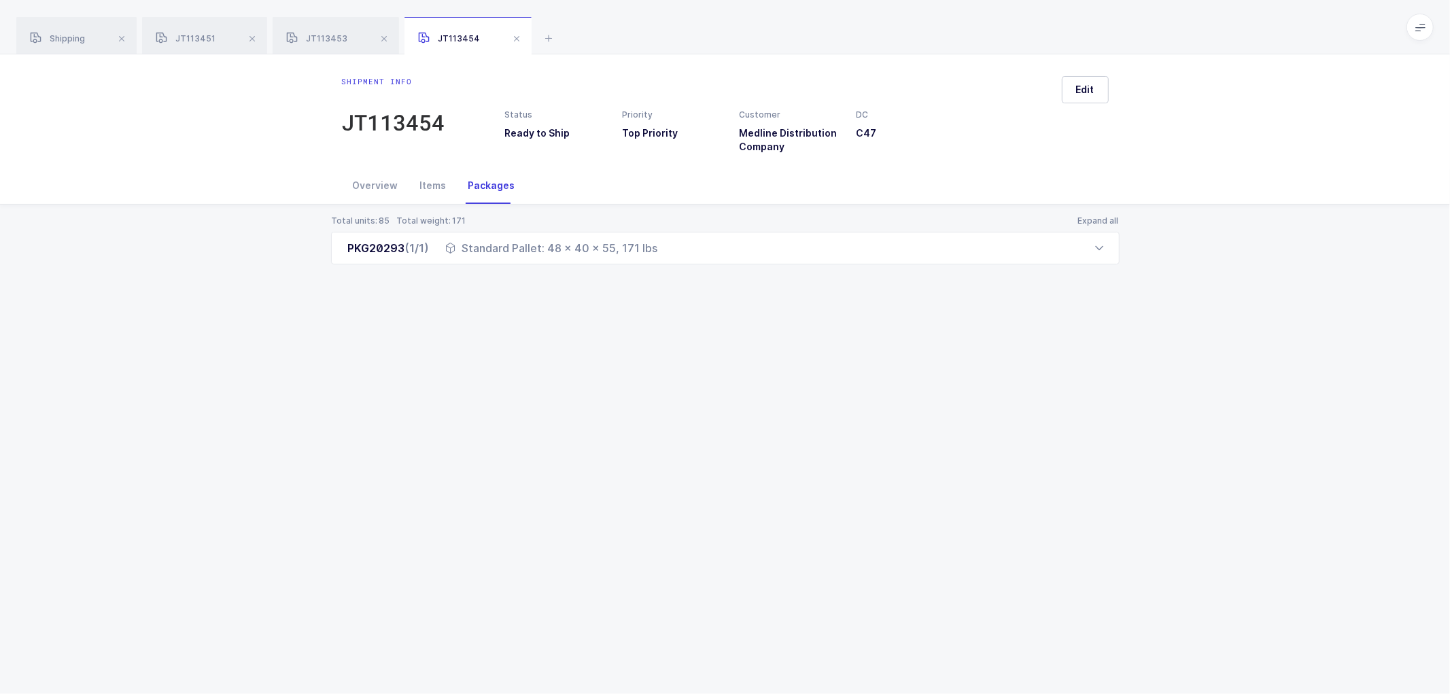
drag, startPoint x: 349, startPoint y: 249, endPoint x: 680, endPoint y: 272, distance: 331.1
click at [680, 272] on div "Total units: 85 Total weight: 171 Expand all PKG20293 (1/1) Standard Pallet: 48…" at bounding box center [725, 256] width 1428 height 103
copy div "PKG20293 (1/1) Standard Pallet: 48 x 40 x 55, 171 lbs"
click at [578, 354] on div "Shipment info JT113454 Status Ready to Ship Priority Top Priority Customer Medl…" at bounding box center [725, 374] width 1450 height 640
click at [248, 37] on span at bounding box center [252, 39] width 16 height 16
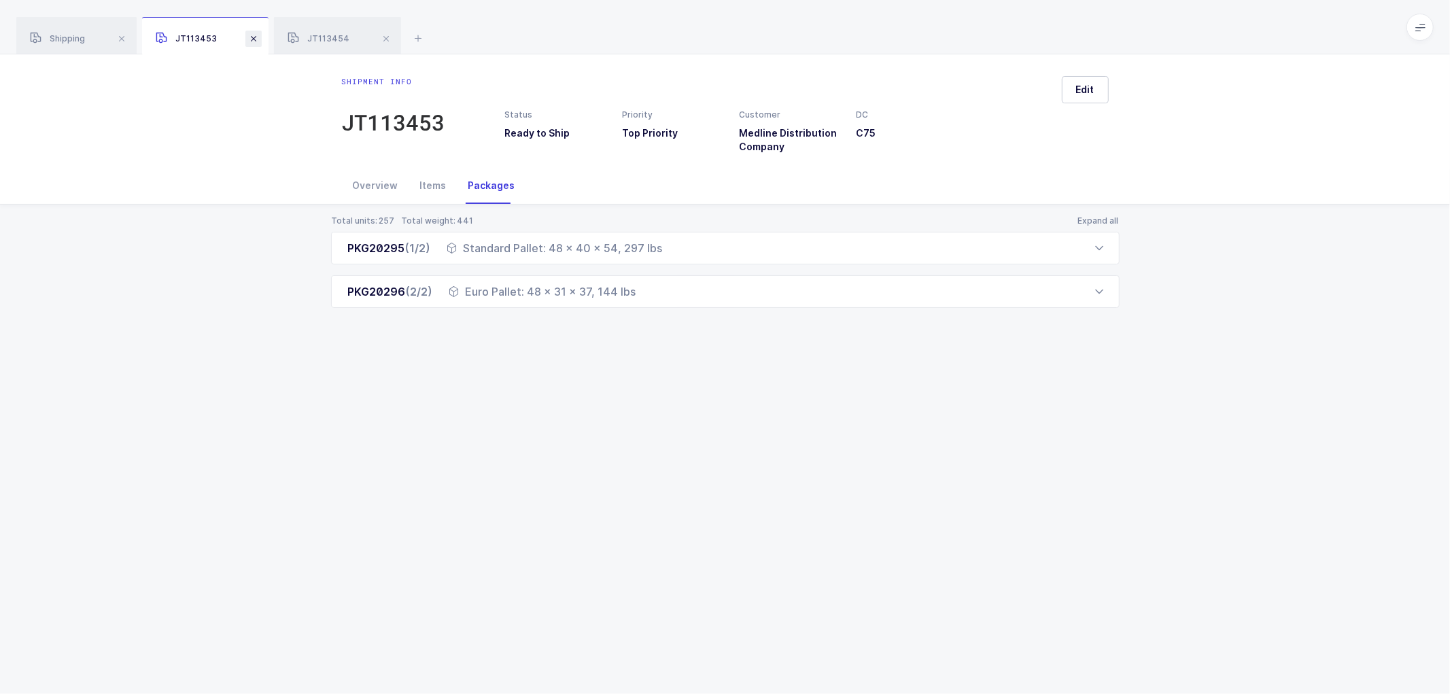
click at [249, 37] on span at bounding box center [253, 39] width 16 height 16
click at [249, 37] on span at bounding box center [254, 39] width 16 height 16
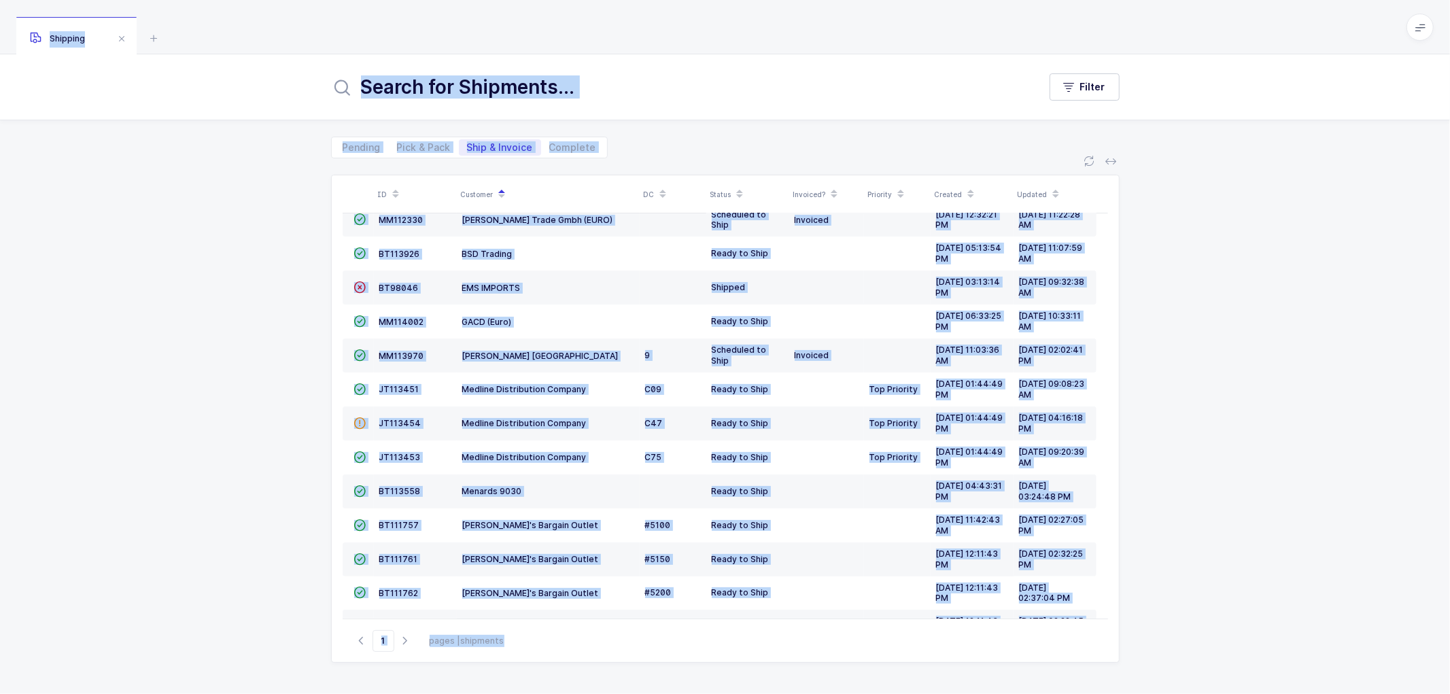
click at [234, 322] on div "ID Customer DC Status Invoiced? Priority Created Updated  BT104009 Absolute Me…" at bounding box center [725, 426] width 1450 height 536
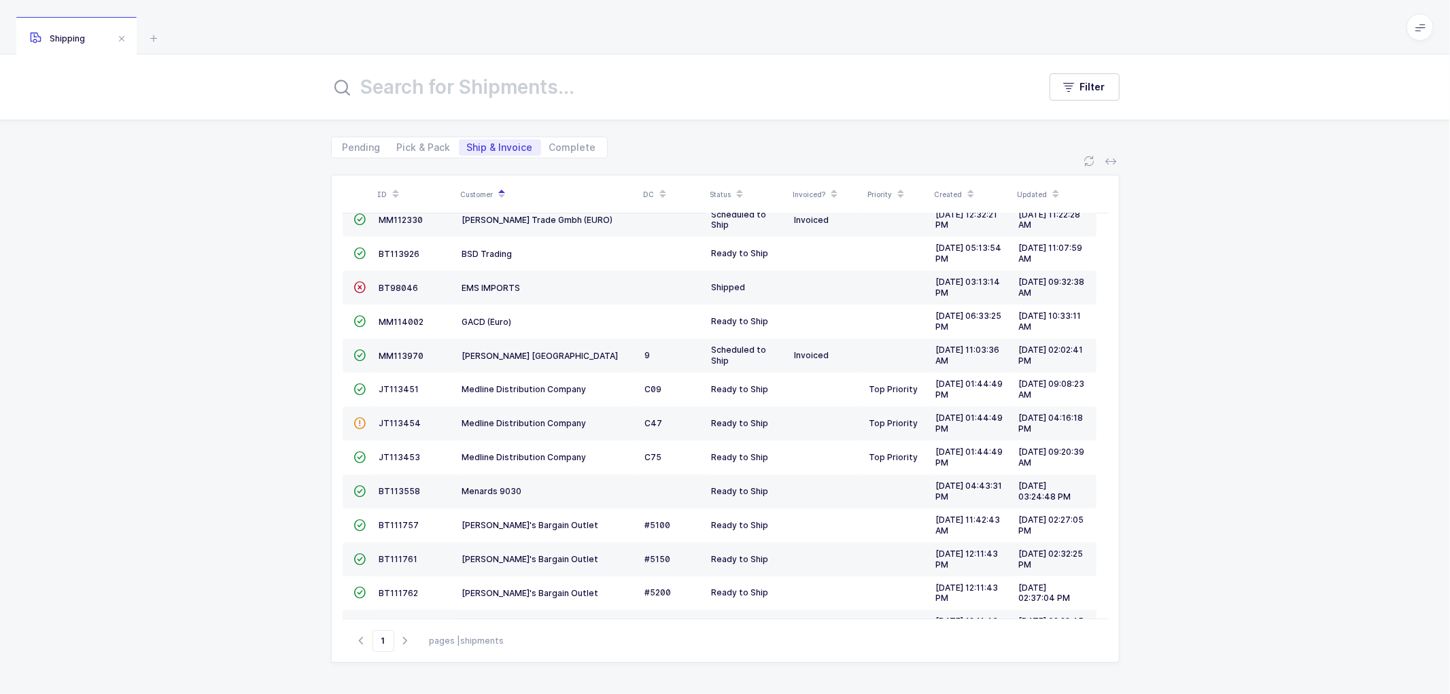
click at [690, 141] on div "Pending Pick & Pack Ship & Invoice Complete" at bounding box center [725, 139] width 788 height 38
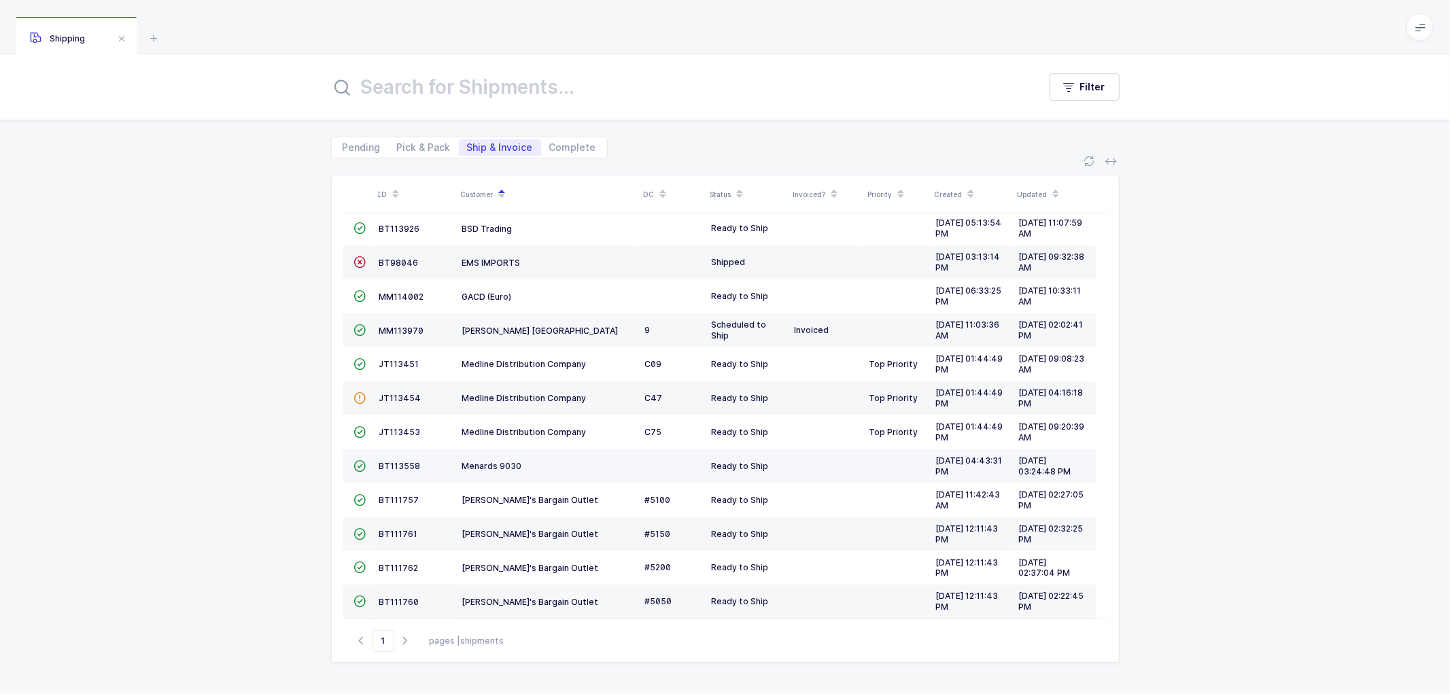
scroll to position [229, 0]
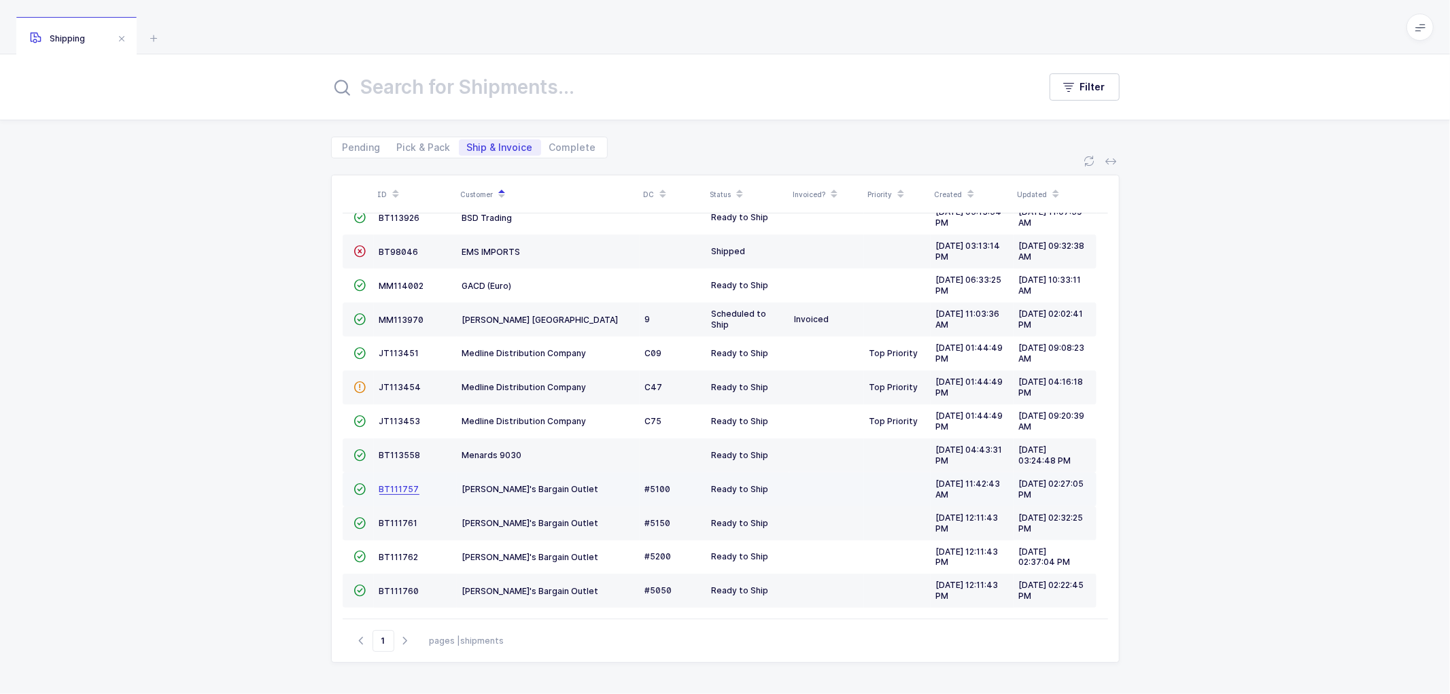
click at [398, 484] on span "BT111757" at bounding box center [399, 489] width 40 height 10
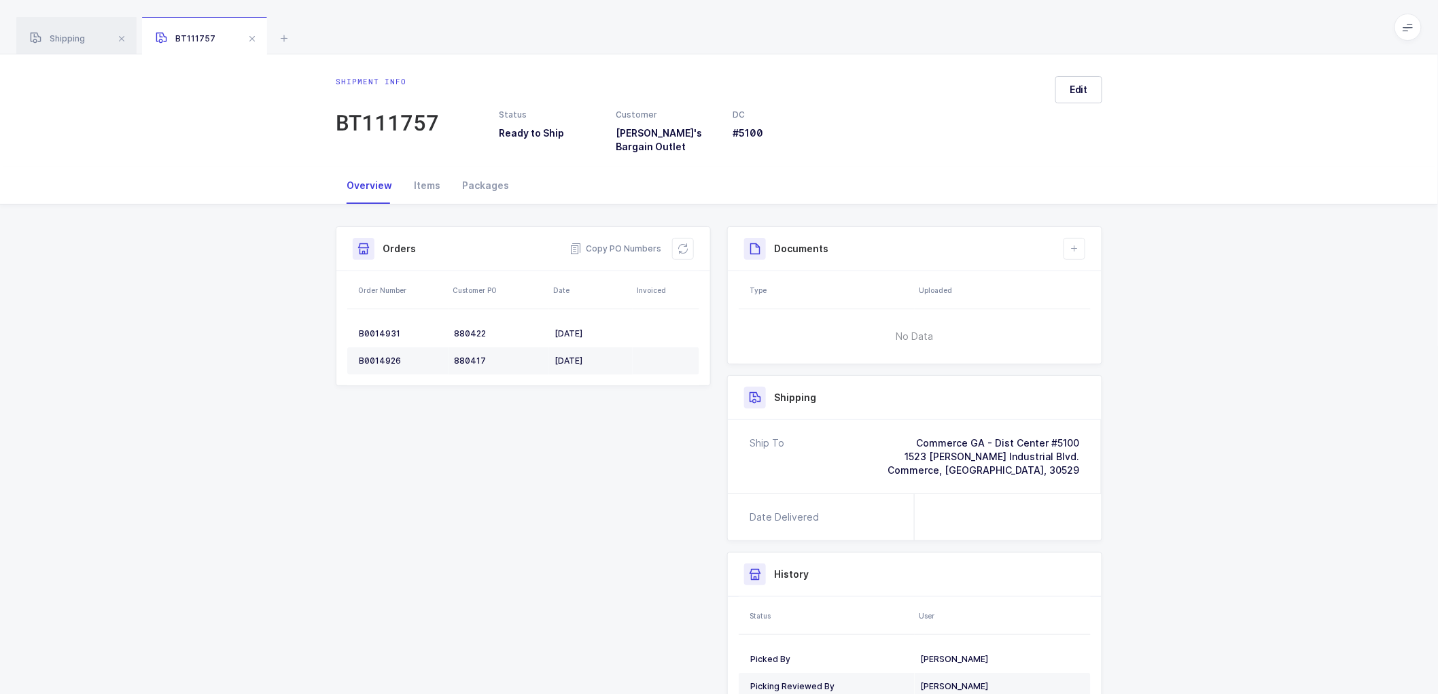
drag, startPoint x: 77, startPoint y: 41, endPoint x: 143, endPoint y: 76, distance: 74.8
click at [76, 41] on span "Shipping" at bounding box center [57, 38] width 55 height 10
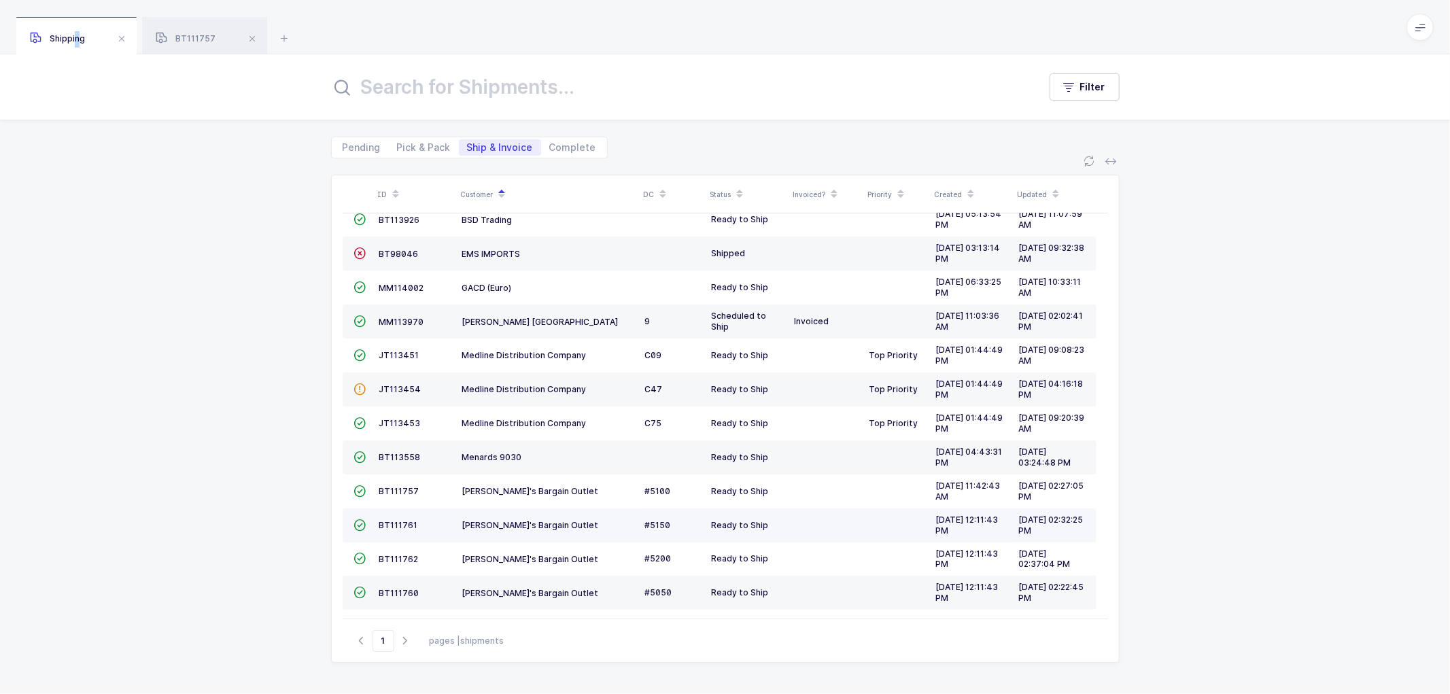
scroll to position [229, 0]
click at [396, 523] on span "BT111761" at bounding box center [398, 523] width 39 height 10
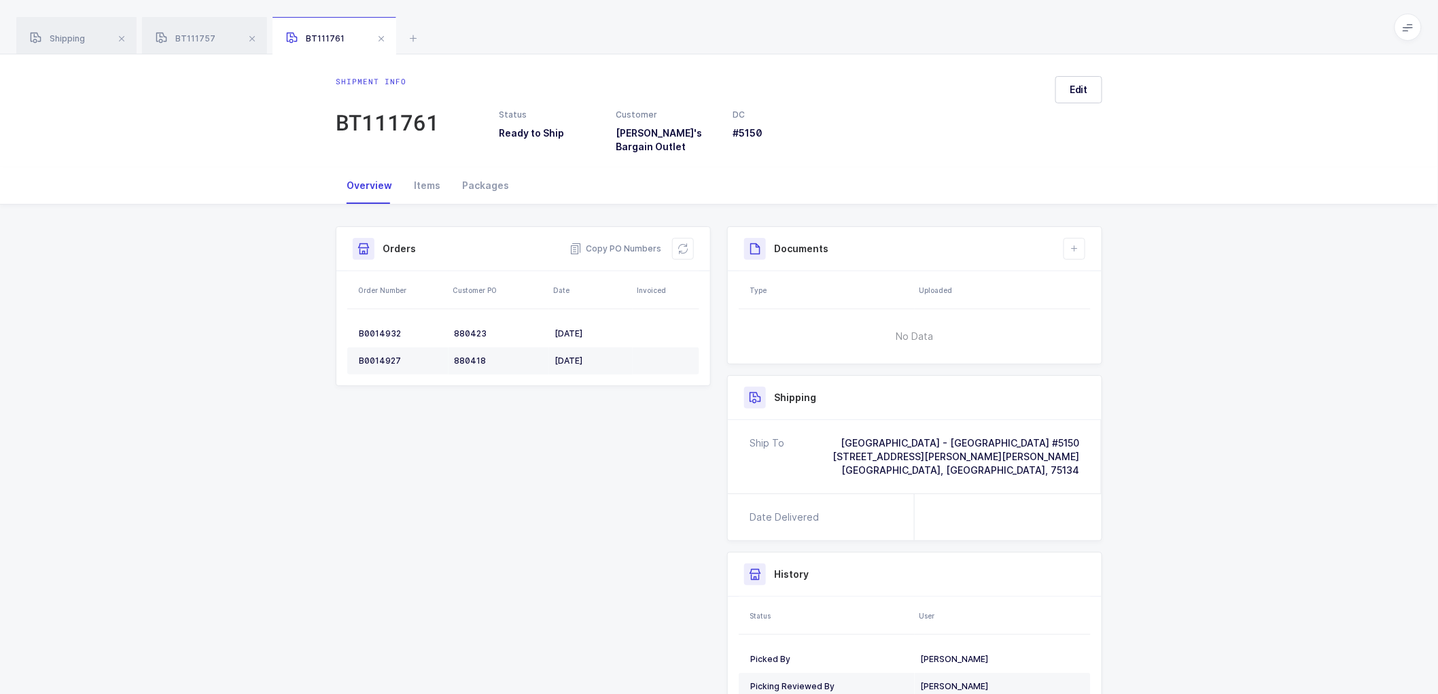
drag, startPoint x: 55, startPoint y: 35, endPoint x: 173, endPoint y: 57, distance: 119.6
click at [60, 35] on span "Shipping" at bounding box center [57, 38] width 55 height 10
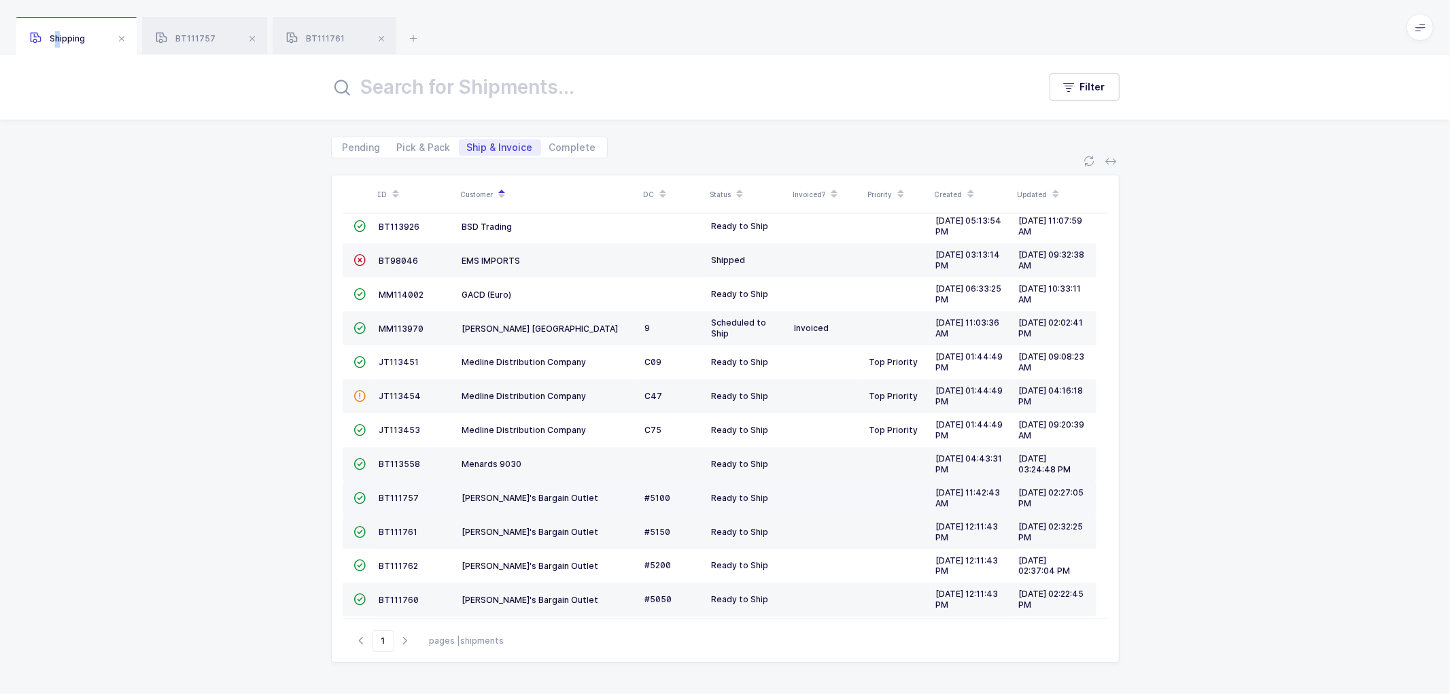
scroll to position [229, 0]
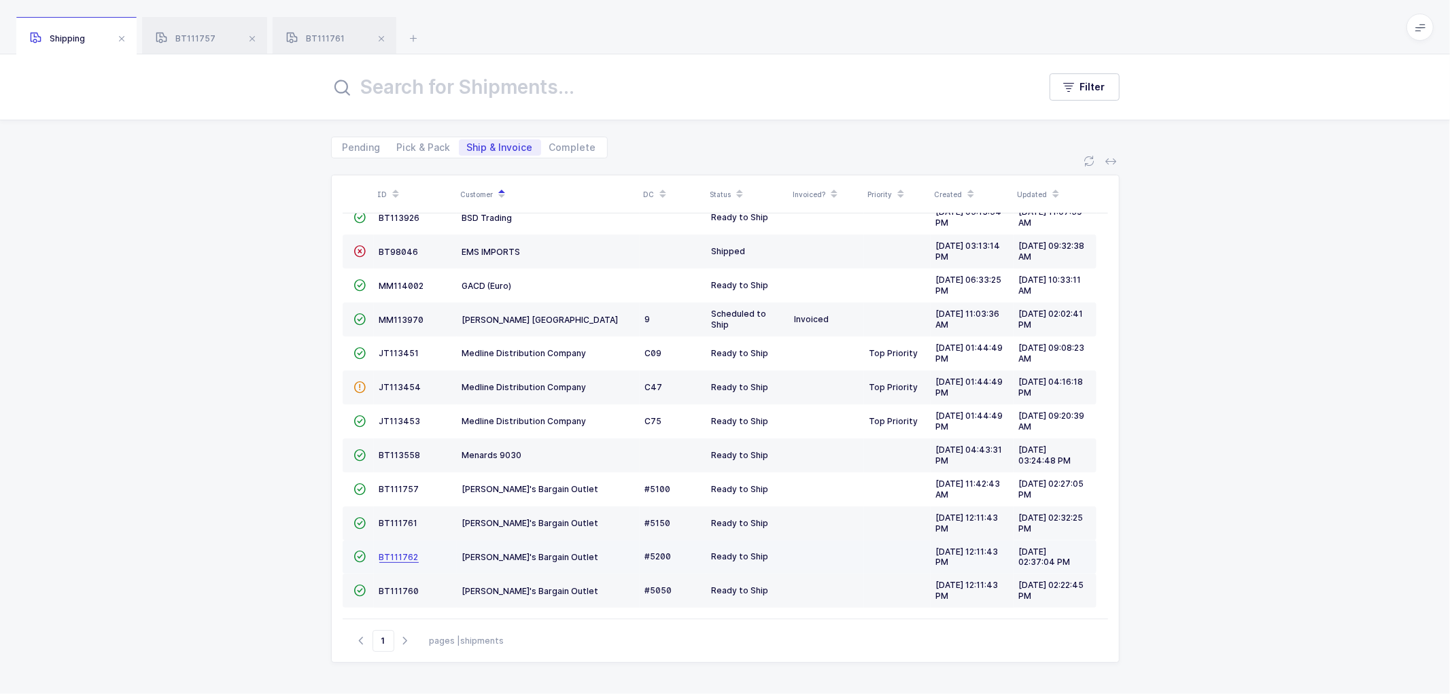
click at [389, 559] on span "BT111762" at bounding box center [398, 557] width 39 height 10
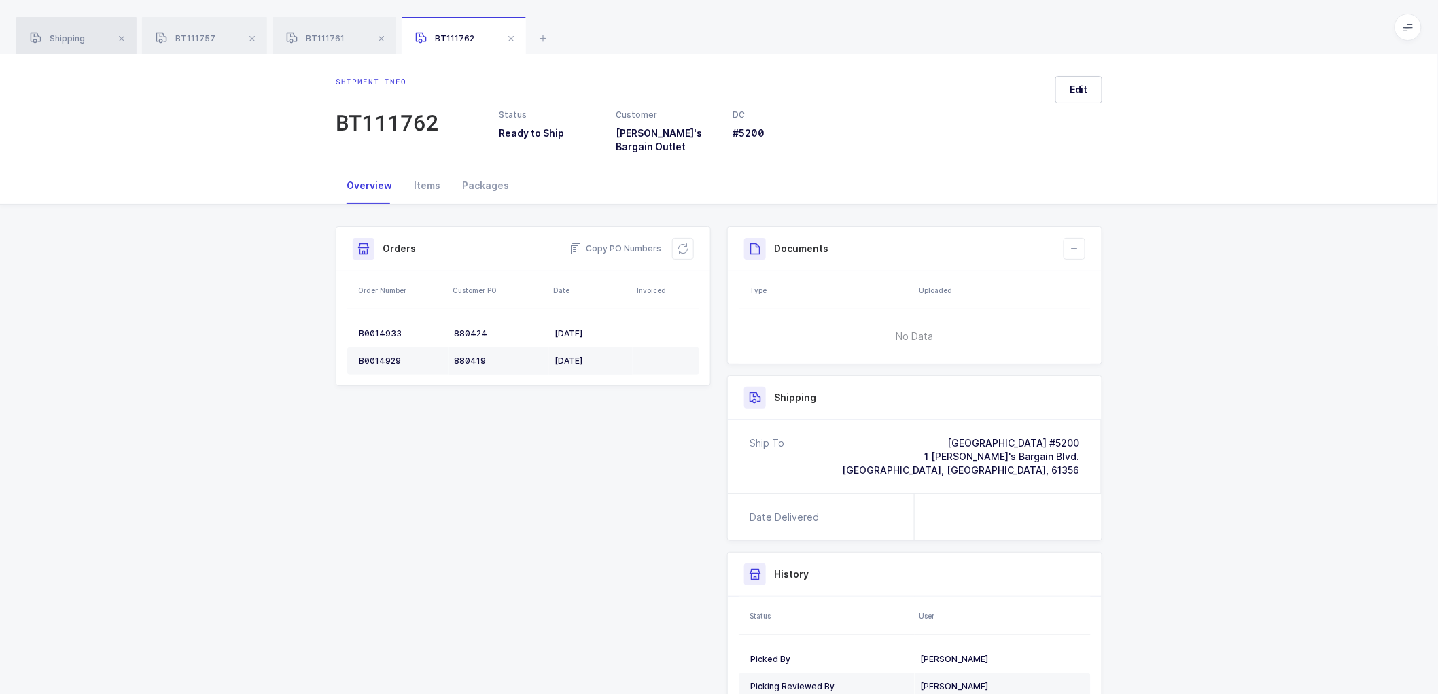
click at [69, 43] on span "Shipping" at bounding box center [57, 38] width 55 height 10
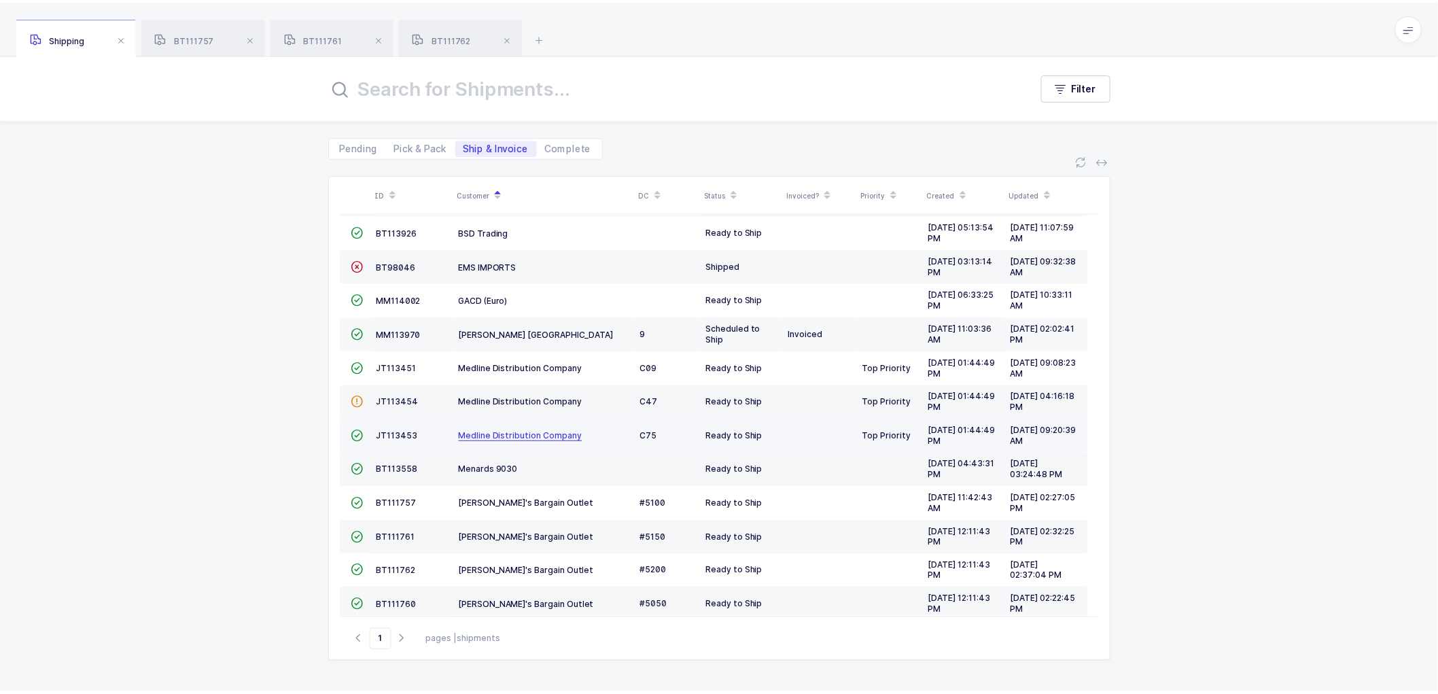
scroll to position [229, 0]
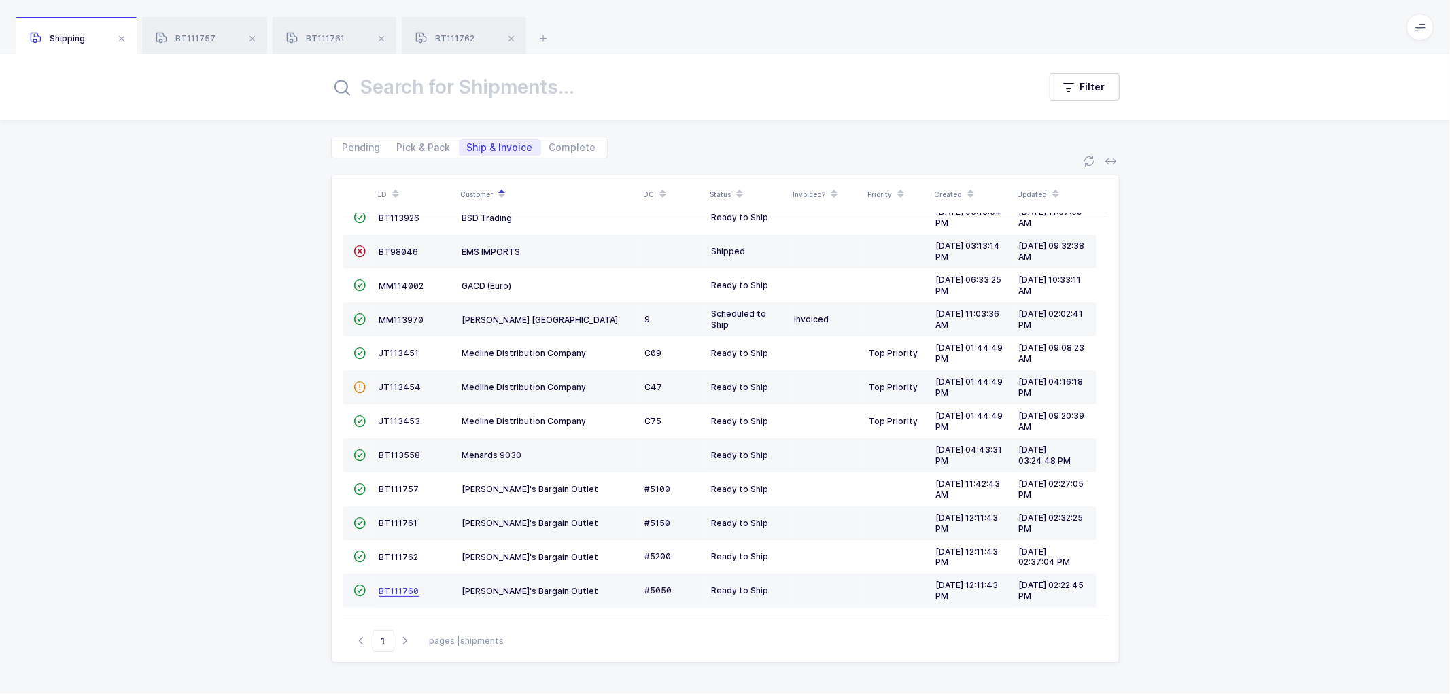
click at [392, 586] on span "BT111760" at bounding box center [399, 591] width 40 height 10
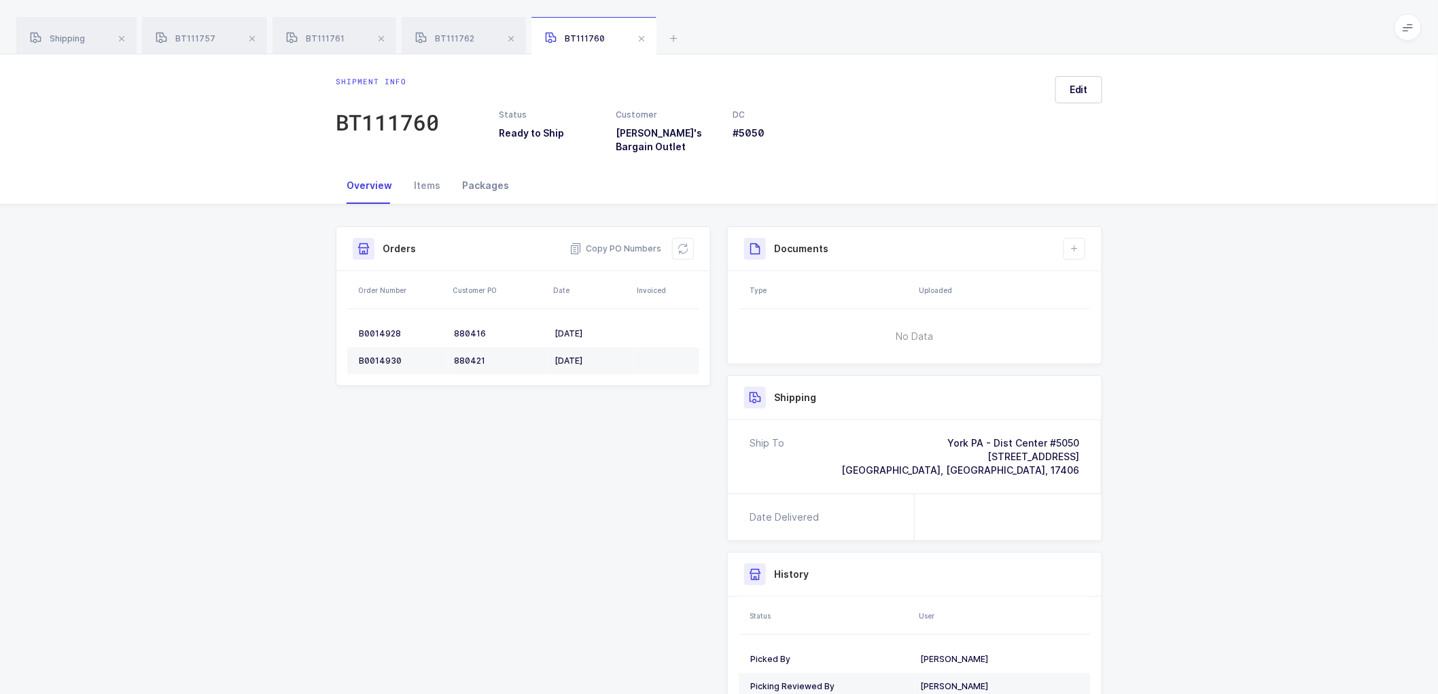
click at [472, 172] on div "Packages" at bounding box center [485, 185] width 69 height 37
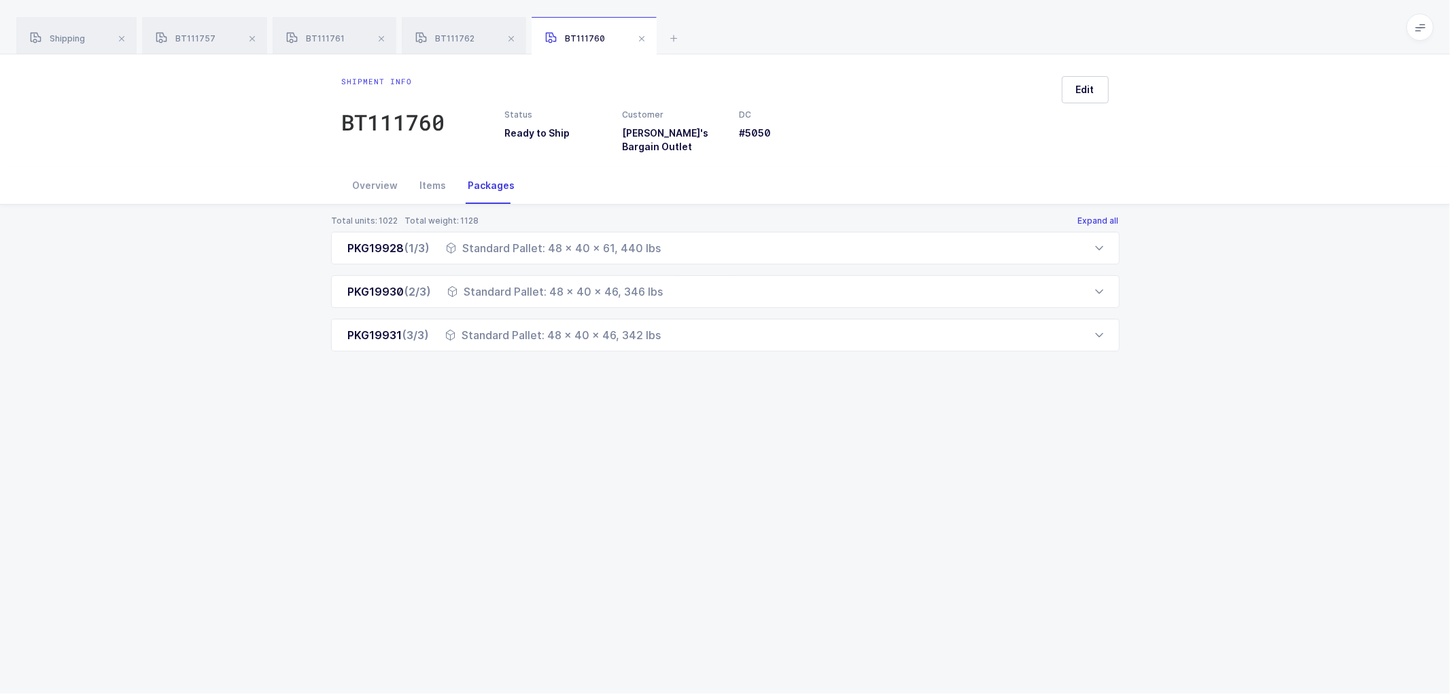
click at [1097, 215] on button "Expand all" at bounding box center [1098, 220] width 42 height 11
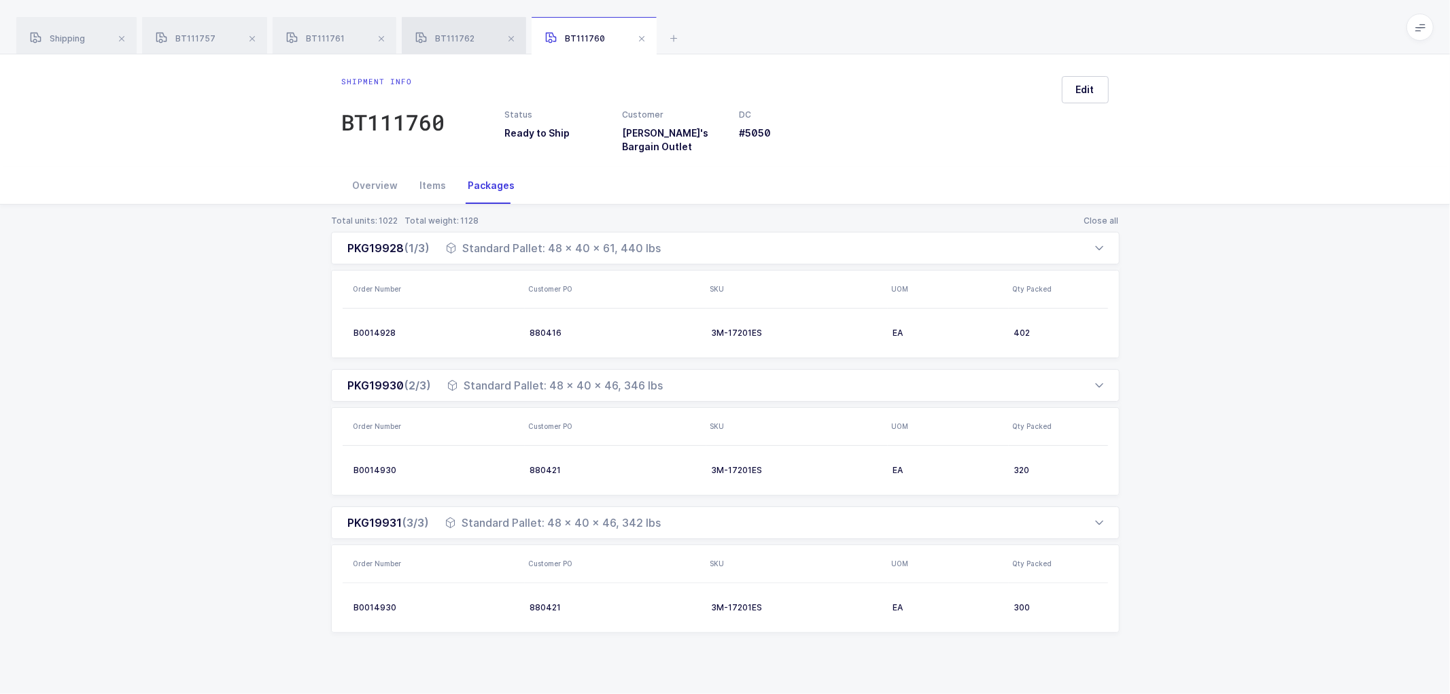
click at [440, 31] on div "BT111762" at bounding box center [464, 36] width 124 height 38
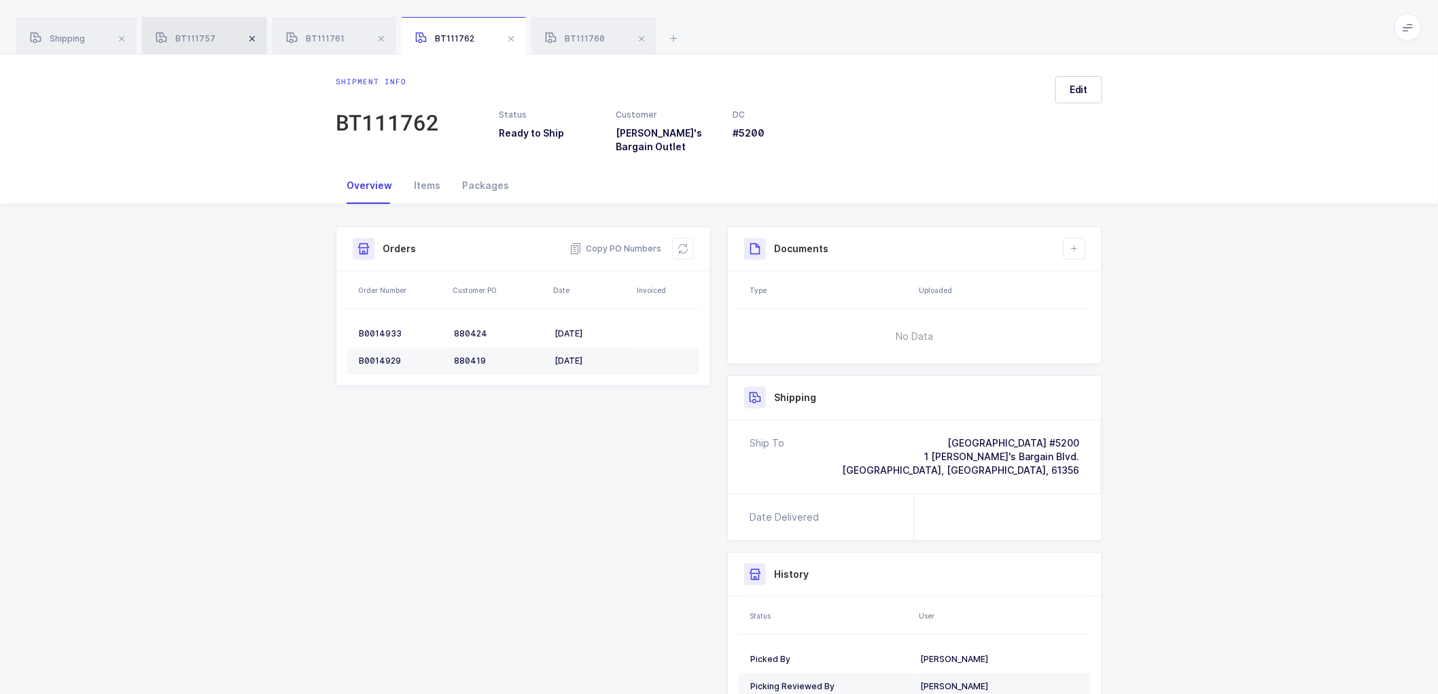
drag, startPoint x: 191, startPoint y: 37, endPoint x: 256, endPoint y: 37, distance: 65.2
click at [192, 37] on span "BT111757" at bounding box center [186, 38] width 60 height 10
click at [490, 175] on div "Packages" at bounding box center [485, 185] width 69 height 37
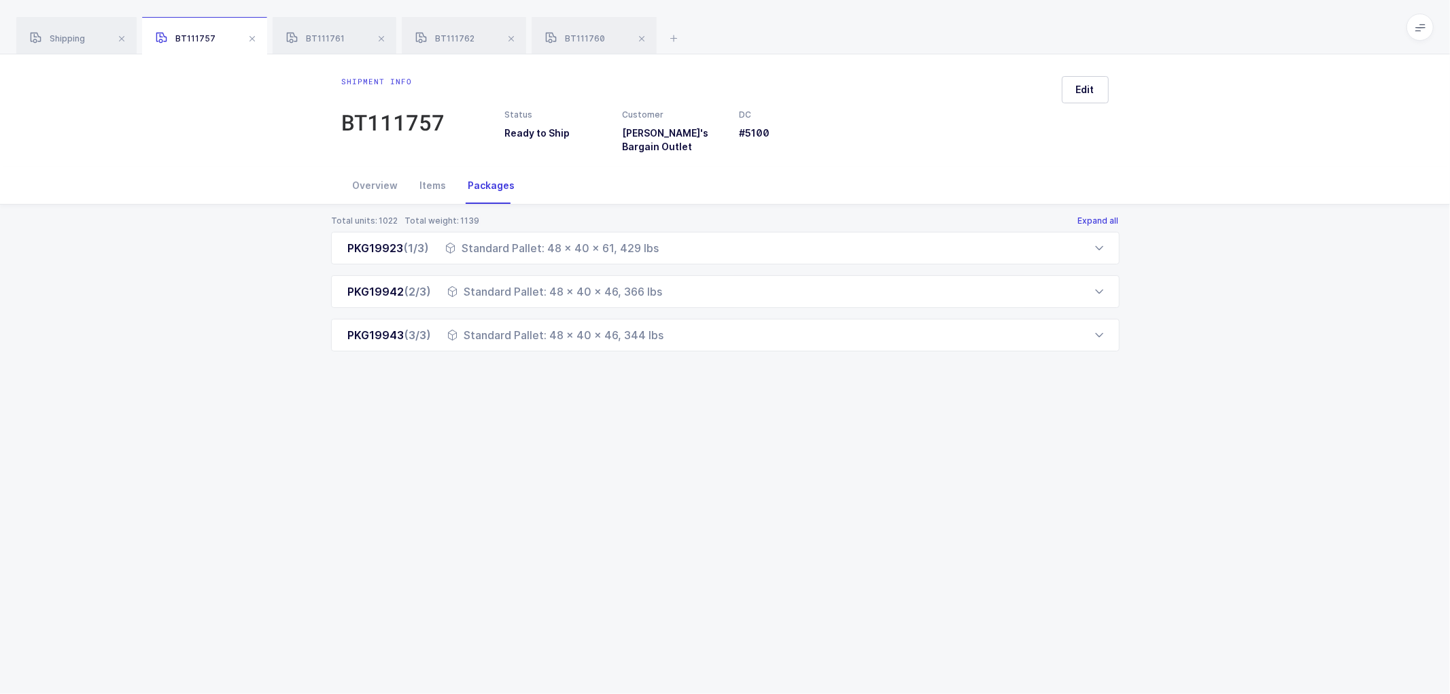
click at [1098, 215] on button "Expand all" at bounding box center [1098, 220] width 42 height 11
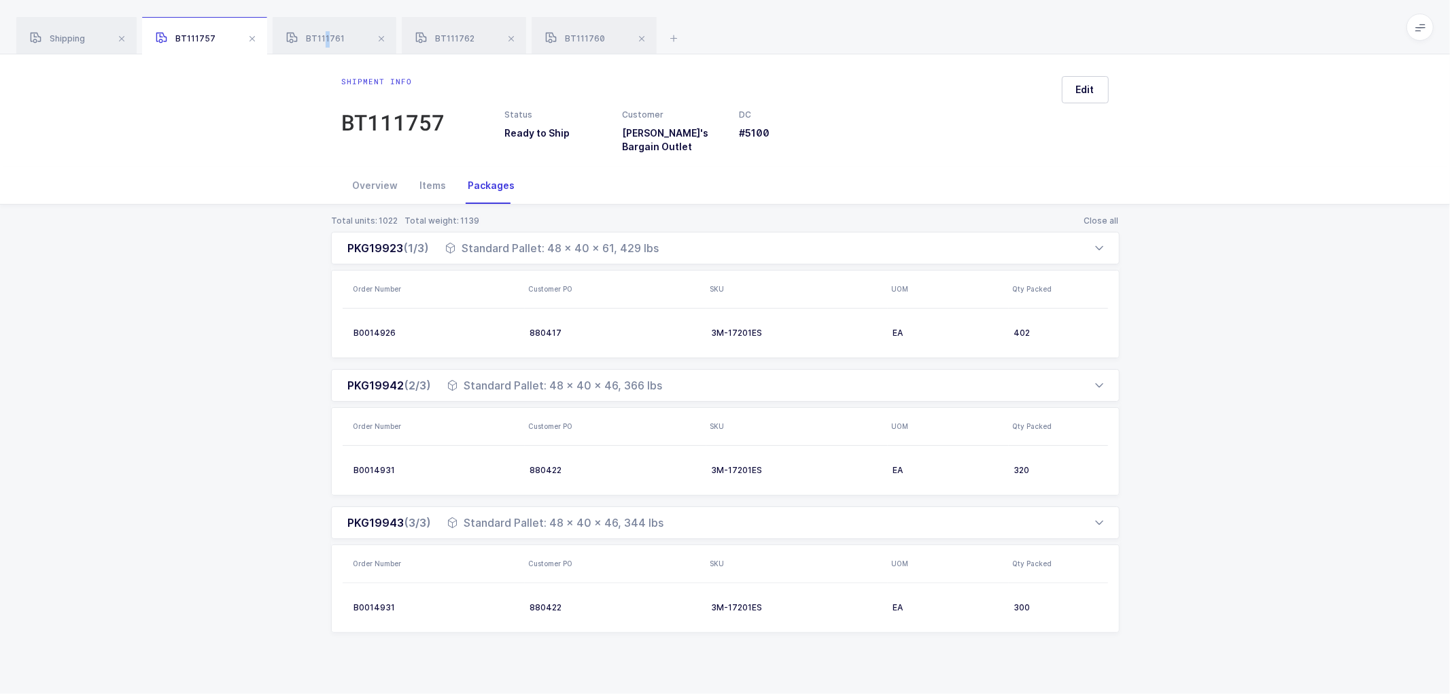
drag, startPoint x: 325, startPoint y: 33, endPoint x: 512, endPoint y: 107, distance: 201.9
click at [325, 34] on div "BT111761" at bounding box center [335, 36] width 124 height 38
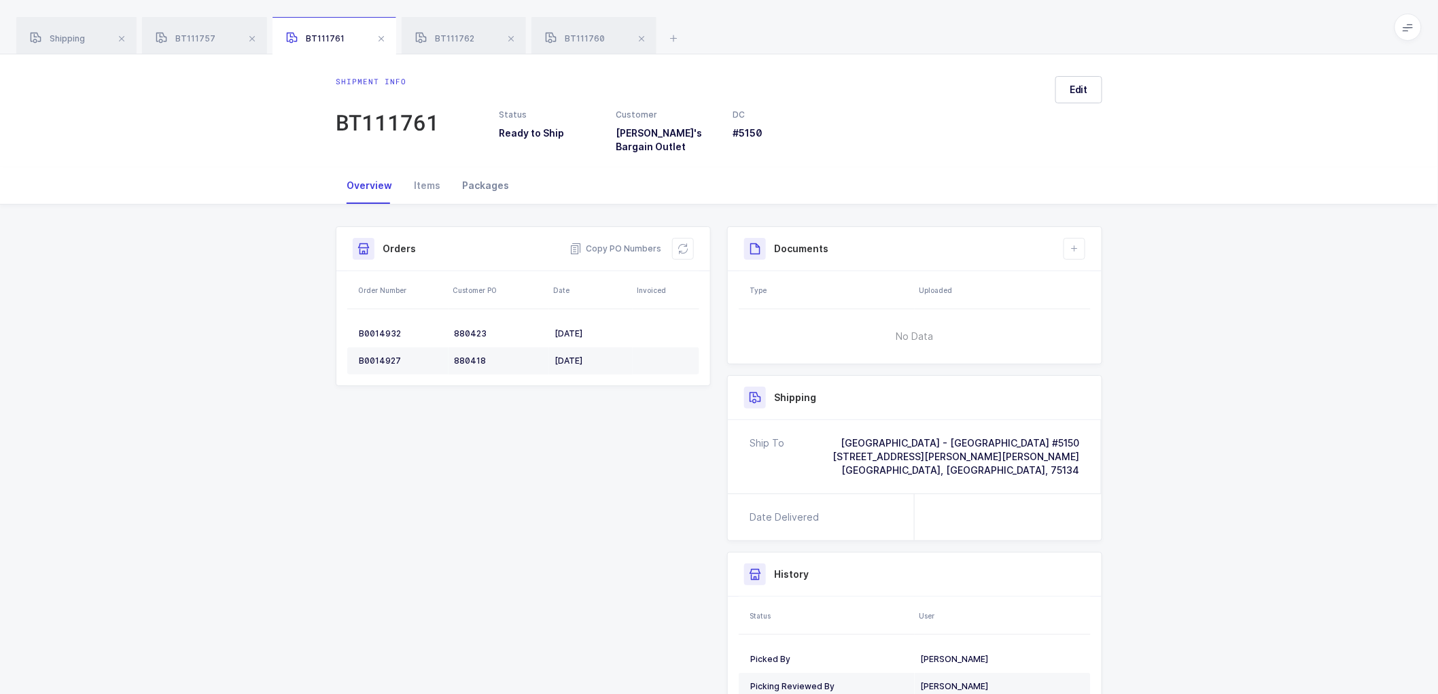
drag, startPoint x: 486, startPoint y: 171, endPoint x: 589, endPoint y: 187, distance: 103.8
click at [487, 171] on div "Packages" at bounding box center [485, 185] width 69 height 37
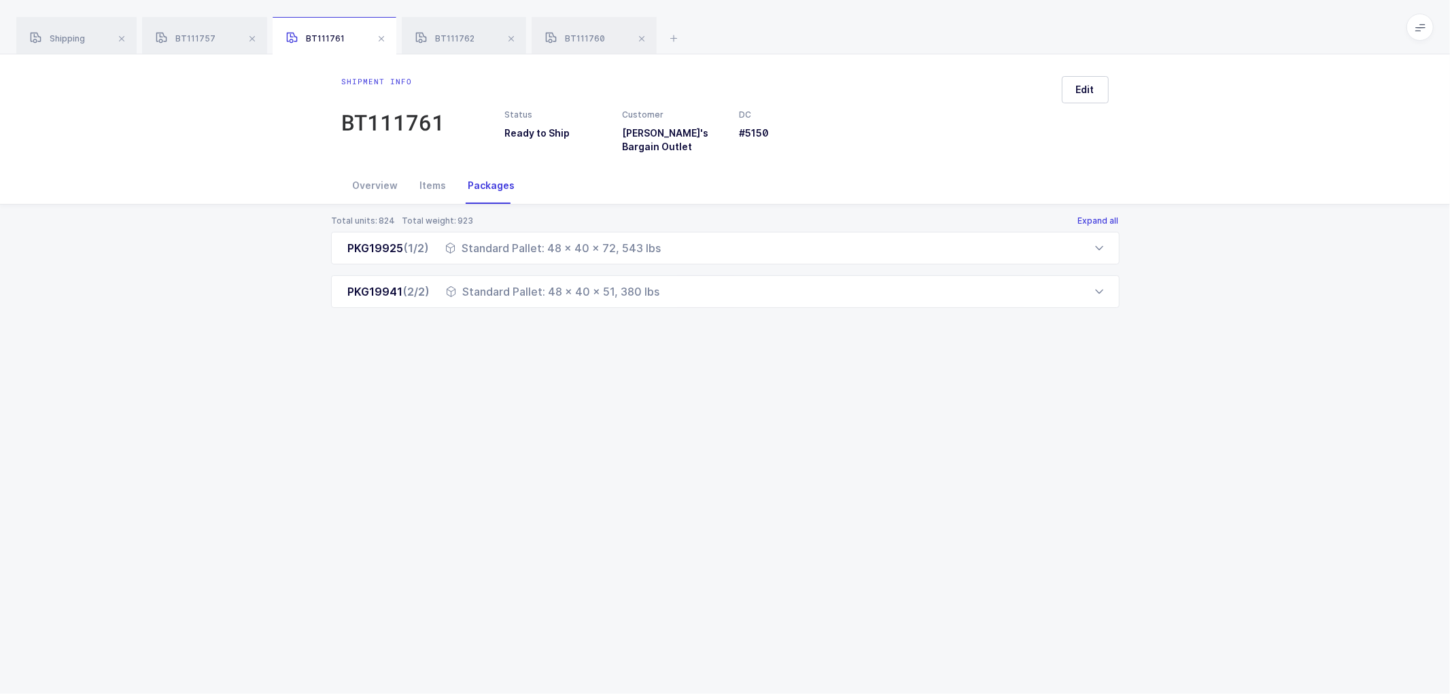
click at [1094, 215] on button "Expand all" at bounding box center [1098, 220] width 42 height 11
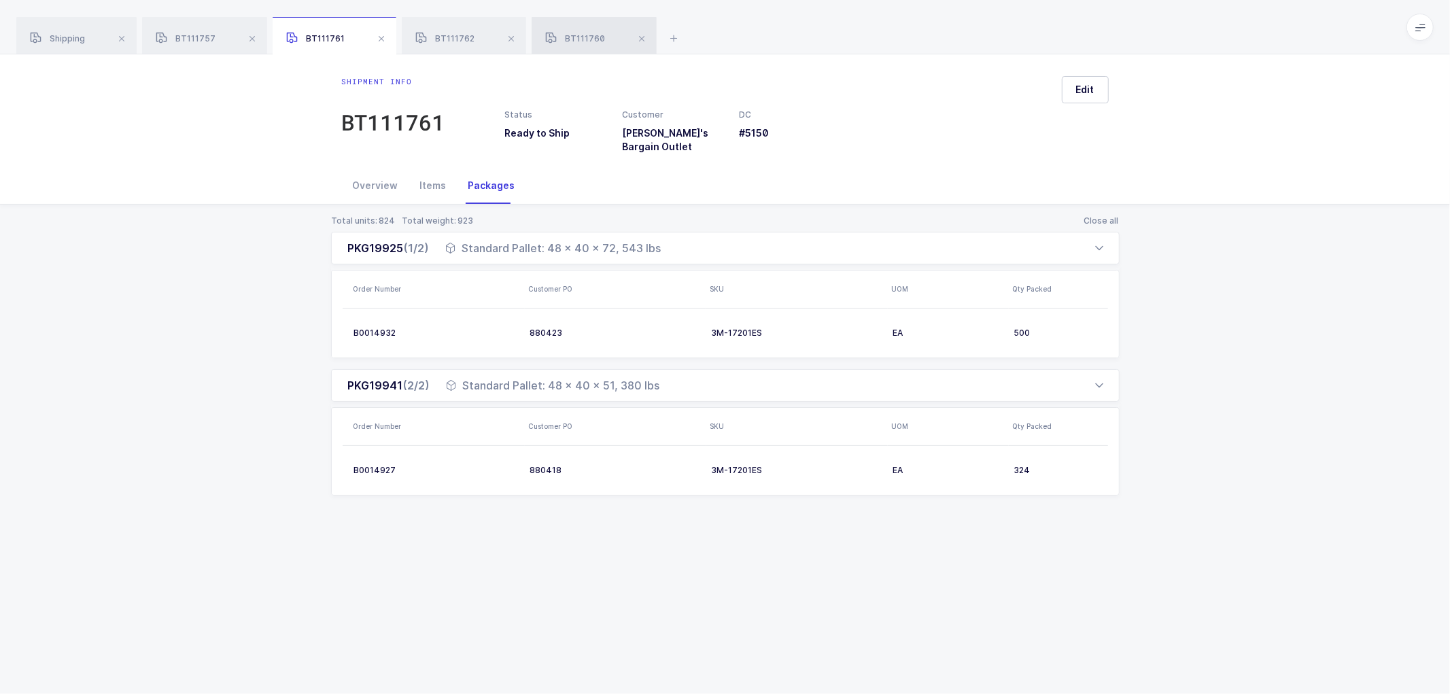
click at [580, 33] on div "BT111760" at bounding box center [593, 36] width 125 height 38
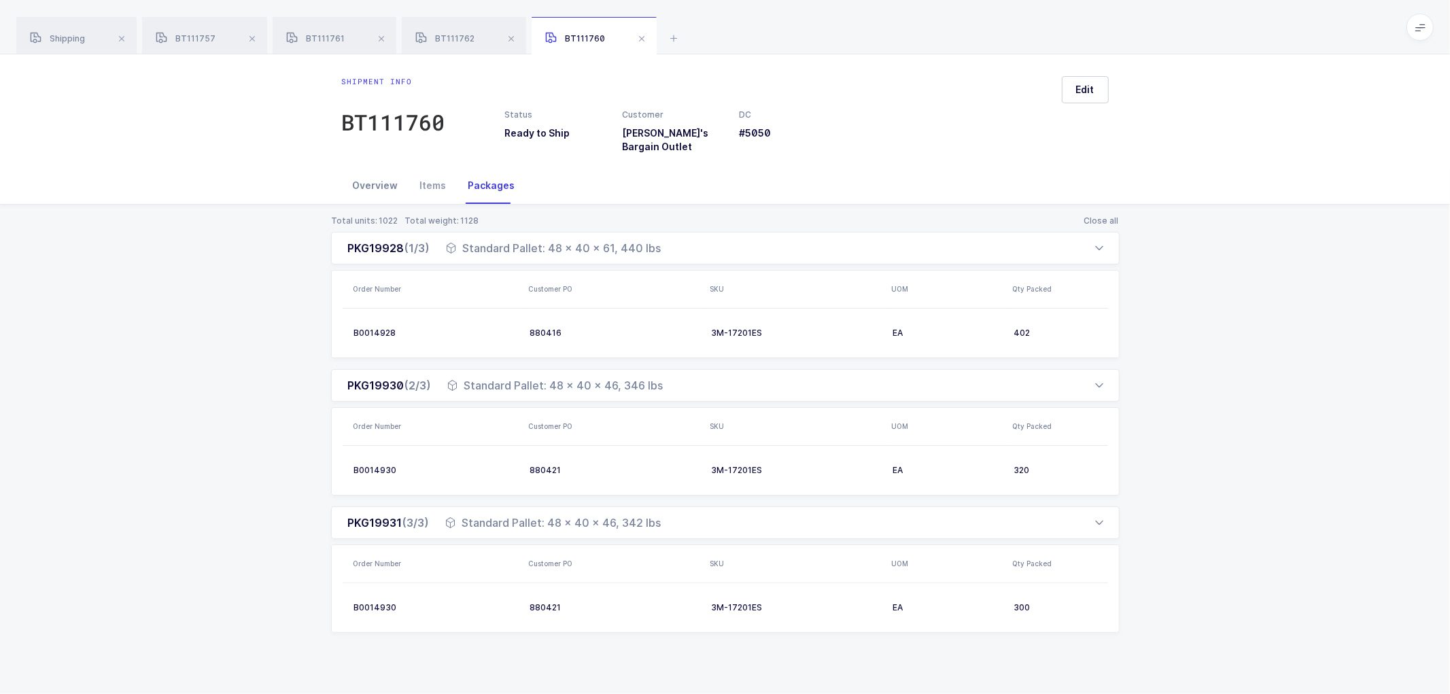
click at [368, 179] on div "Overview" at bounding box center [375, 185] width 67 height 37
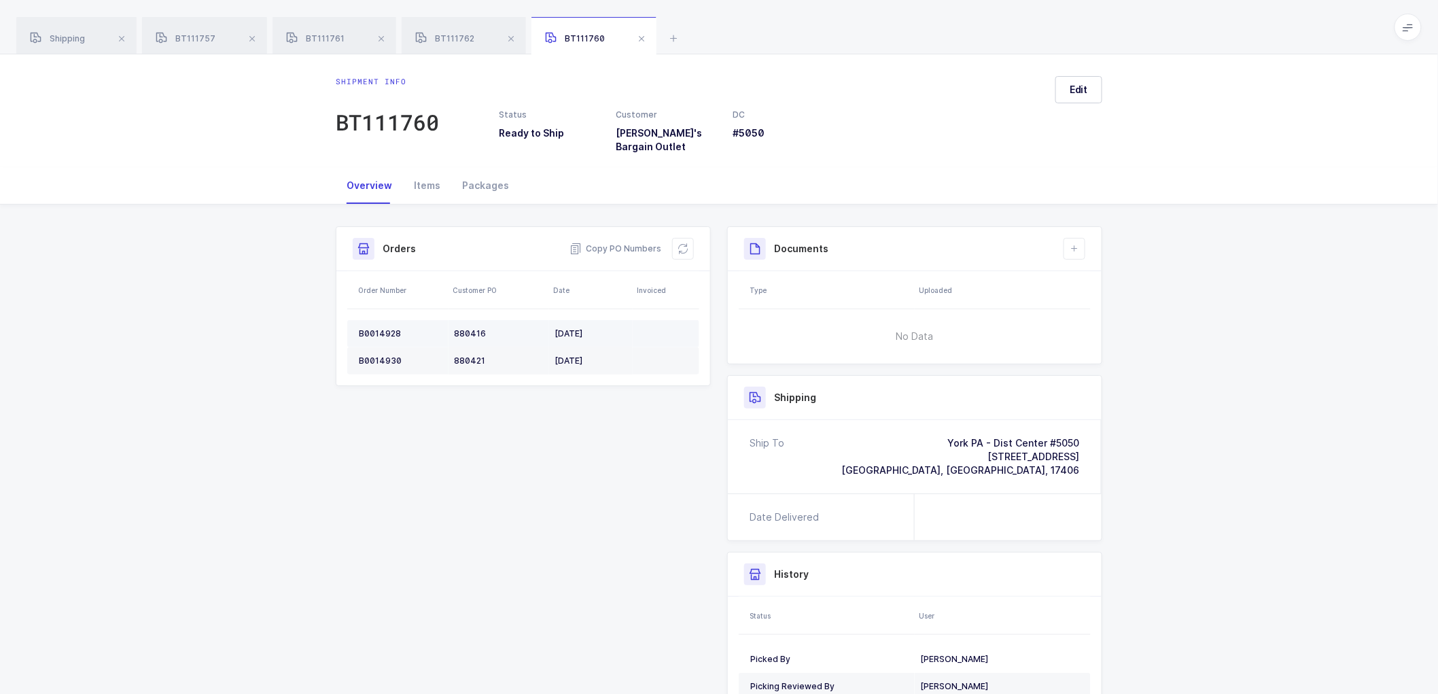
click at [385, 320] on td "B0014928" at bounding box center [397, 333] width 101 height 27
click at [684, 243] on icon at bounding box center [683, 248] width 11 height 11
click at [1076, 243] on icon at bounding box center [1074, 248] width 11 height 11
drag, startPoint x: 1098, startPoint y: 275, endPoint x: 1153, endPoint y: 277, distance: 55.1
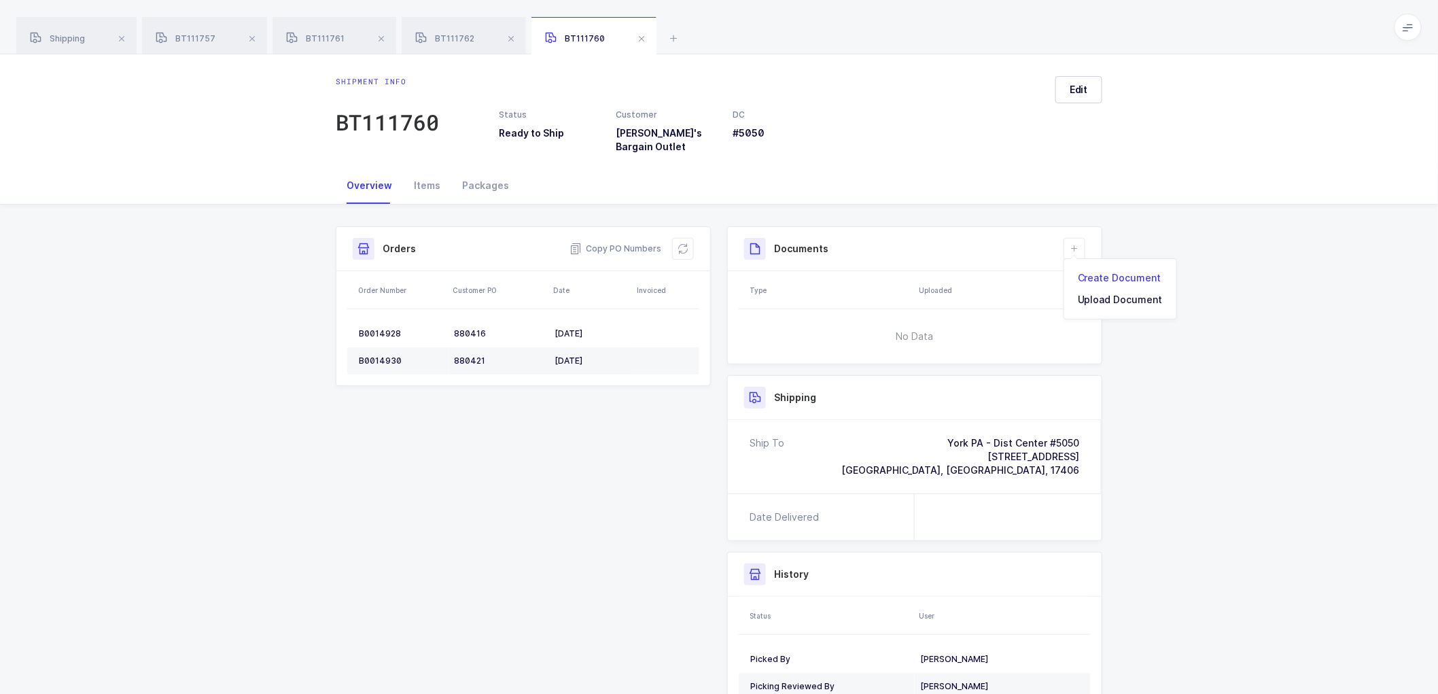
click at [1099, 275] on li "Create Document" at bounding box center [1120, 278] width 101 height 22
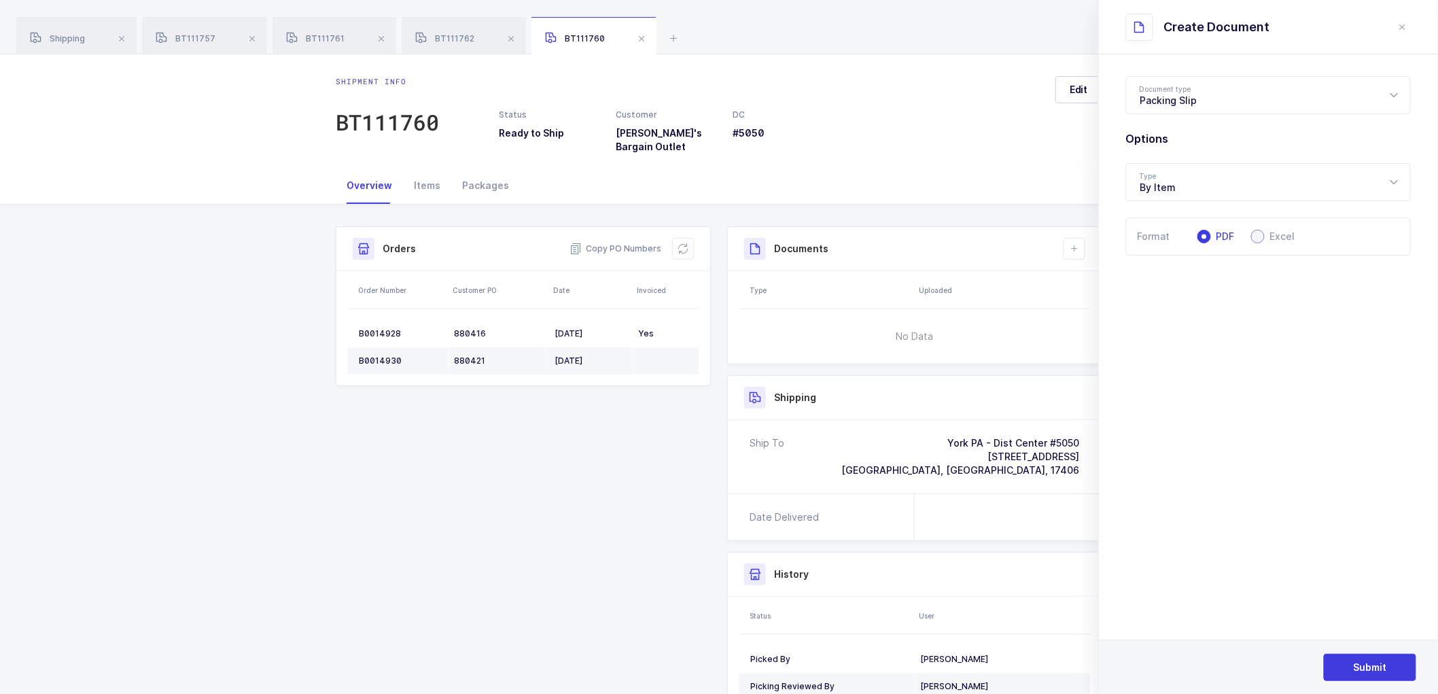
click at [1259, 236] on span at bounding box center [1258, 237] width 14 height 14
click at [1259, 236] on input "Excel" at bounding box center [1258, 237] width 14 height 14
radio input "true"
radio input "false"
radio input "true"
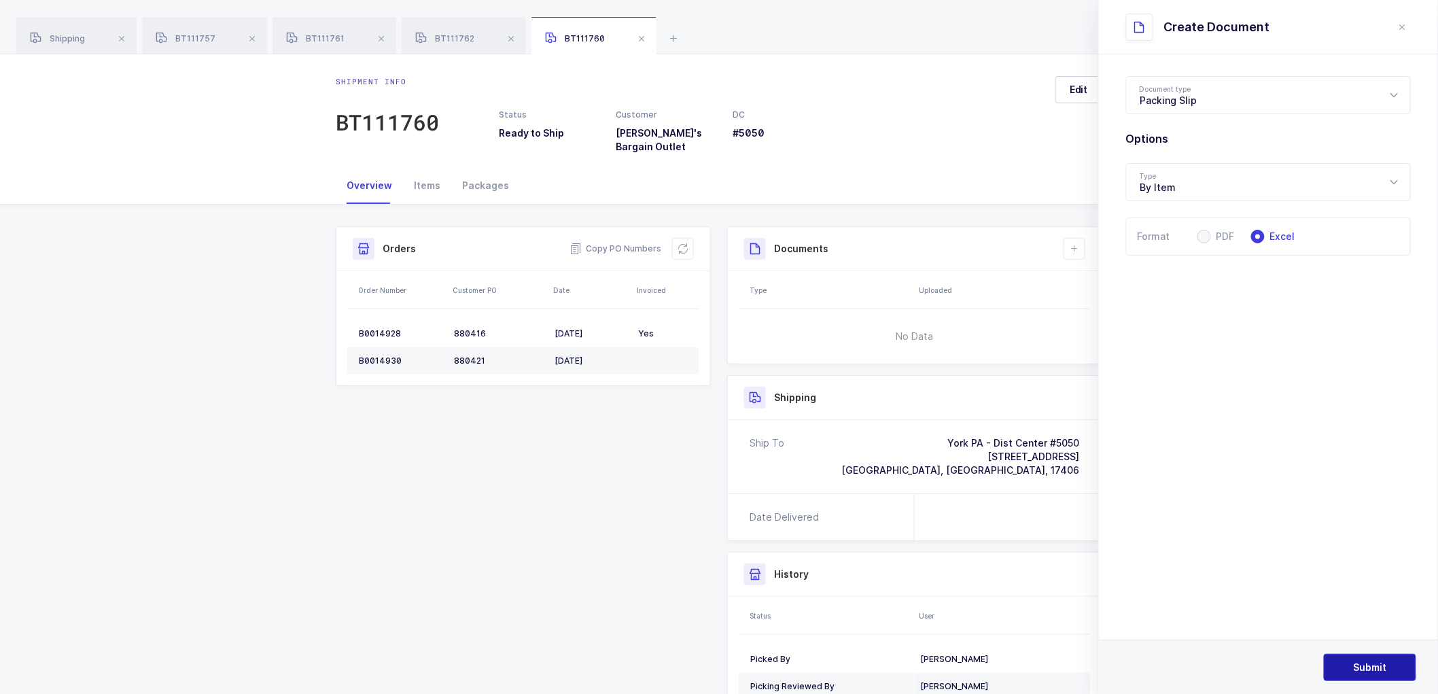
click at [1350, 664] on button "Submit" at bounding box center [1370, 667] width 92 height 27
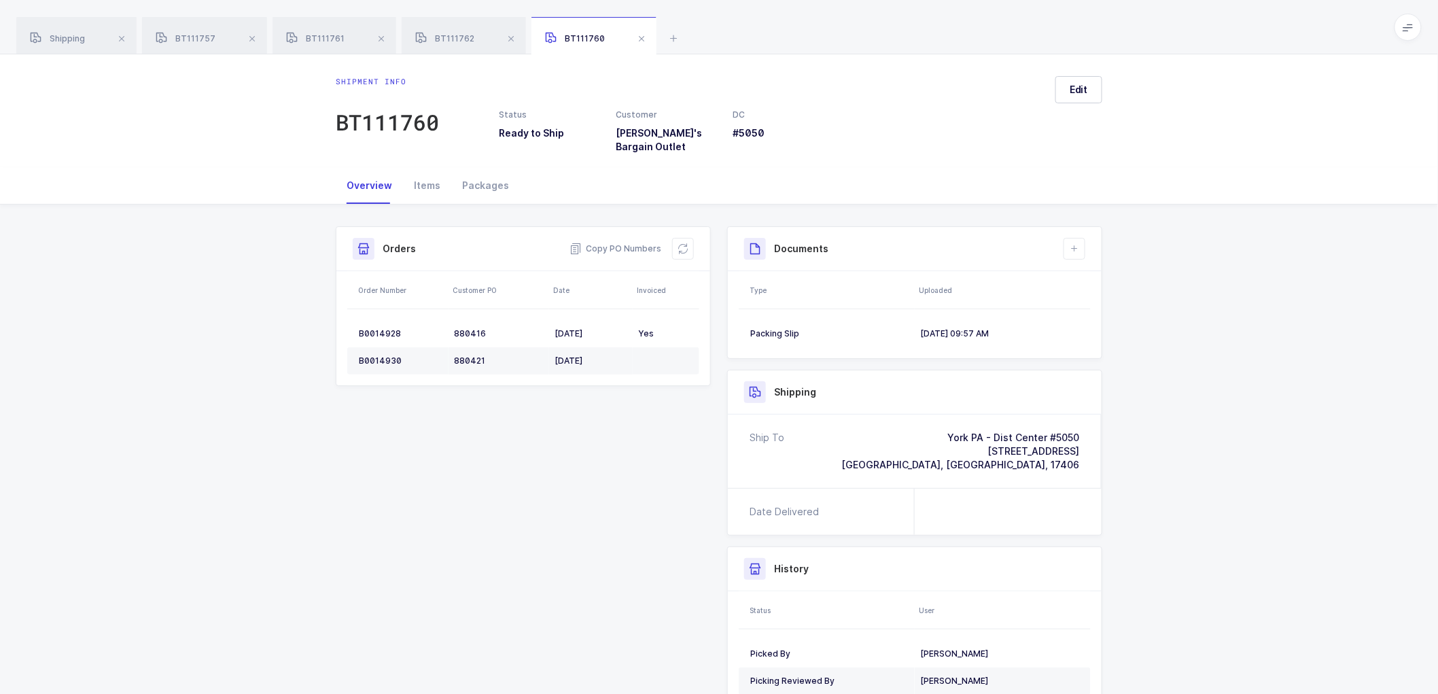
click at [1238, 334] on div "Shipment Info Shipment Number BT111760 Status Ready to Ship Customer Ollie's Ba…" at bounding box center [719, 507] width 1438 height 604
click at [188, 34] on span "BT111757" at bounding box center [186, 38] width 60 height 10
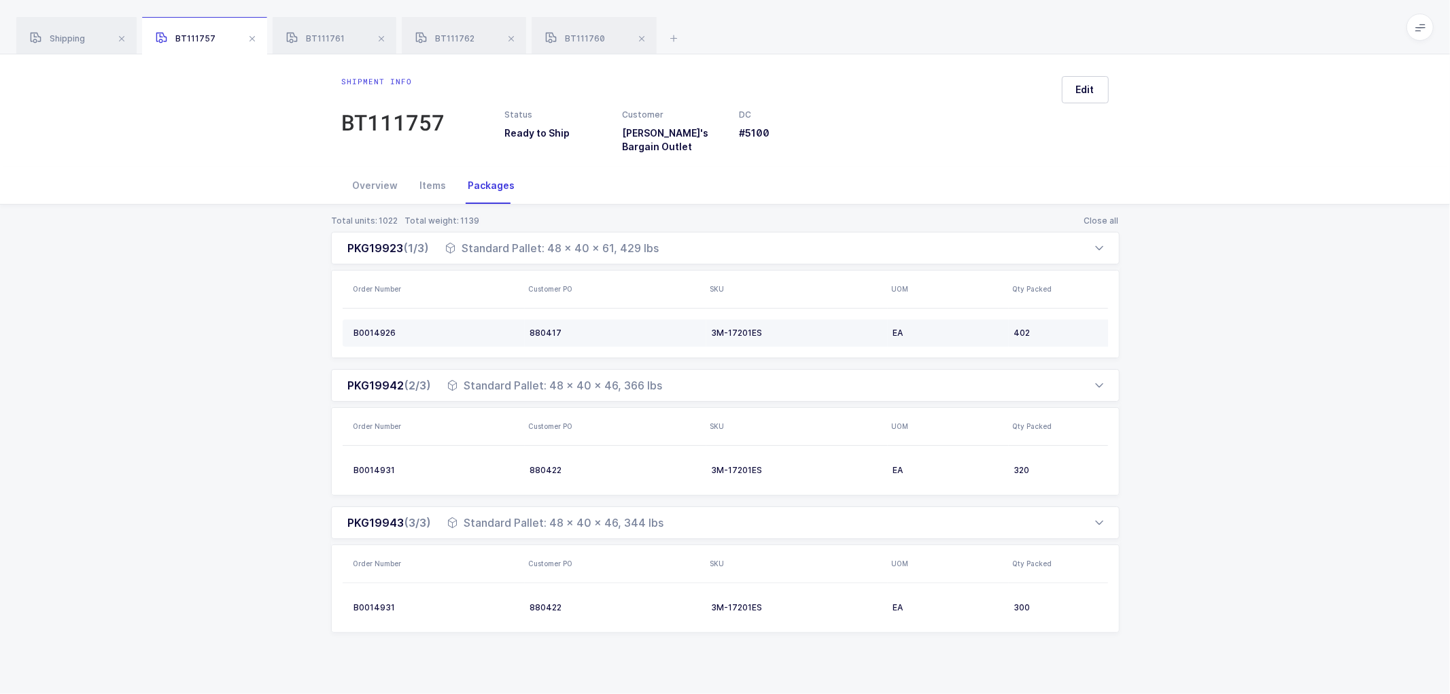
click at [375, 328] on div "B0014926" at bounding box center [436, 333] width 165 height 11
click at [368, 328] on div "B0014926" at bounding box center [436, 333] width 165 height 11
drag, startPoint x: 374, startPoint y: 173, endPoint x: 408, endPoint y: 173, distance: 33.3
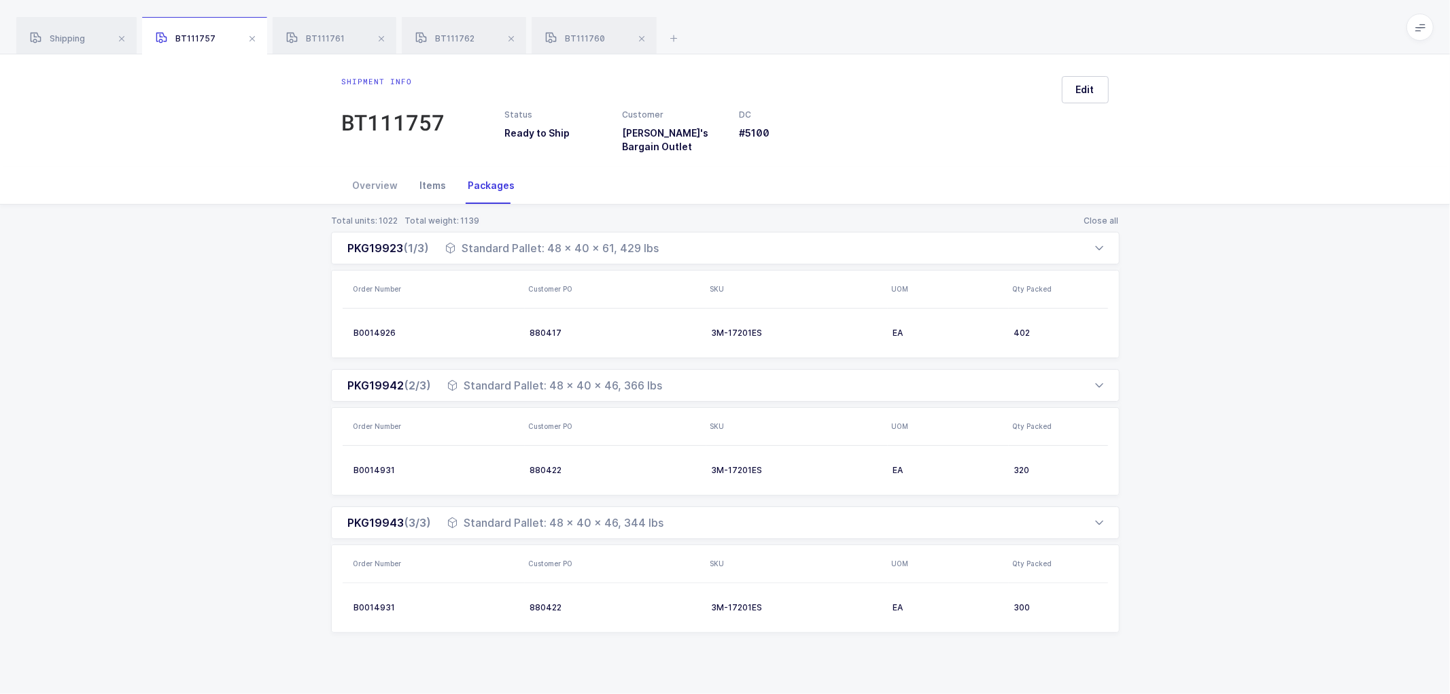
click at [374, 173] on div "Overview" at bounding box center [375, 185] width 67 height 37
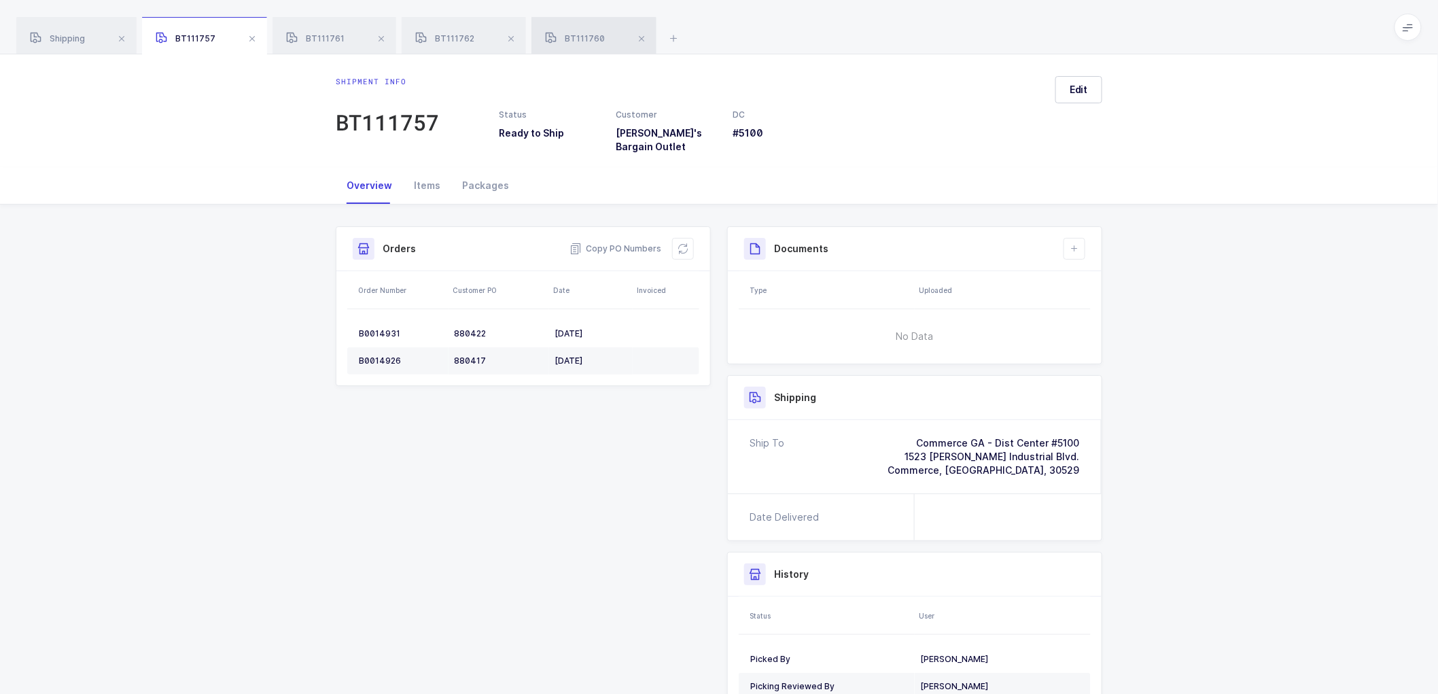
click at [574, 37] on span "BT111760" at bounding box center [575, 38] width 60 height 10
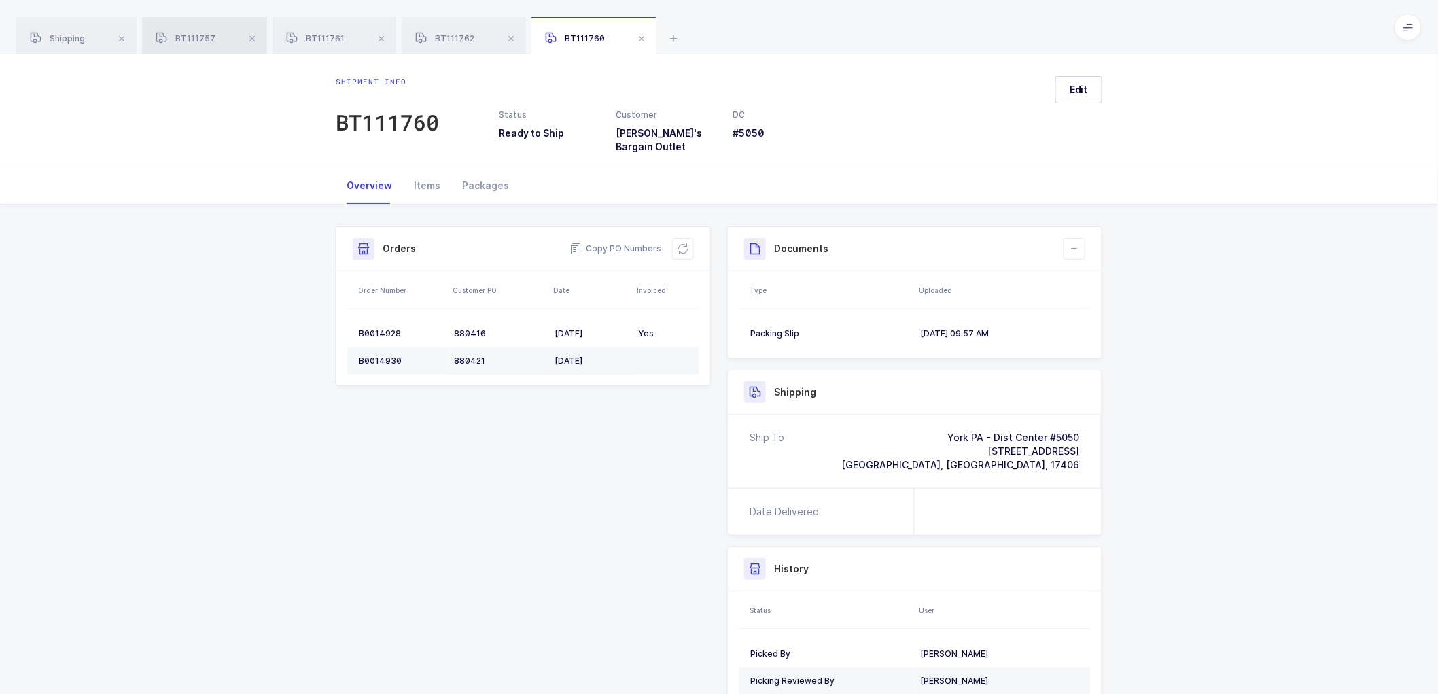
click at [188, 41] on span "BT111757" at bounding box center [186, 38] width 60 height 10
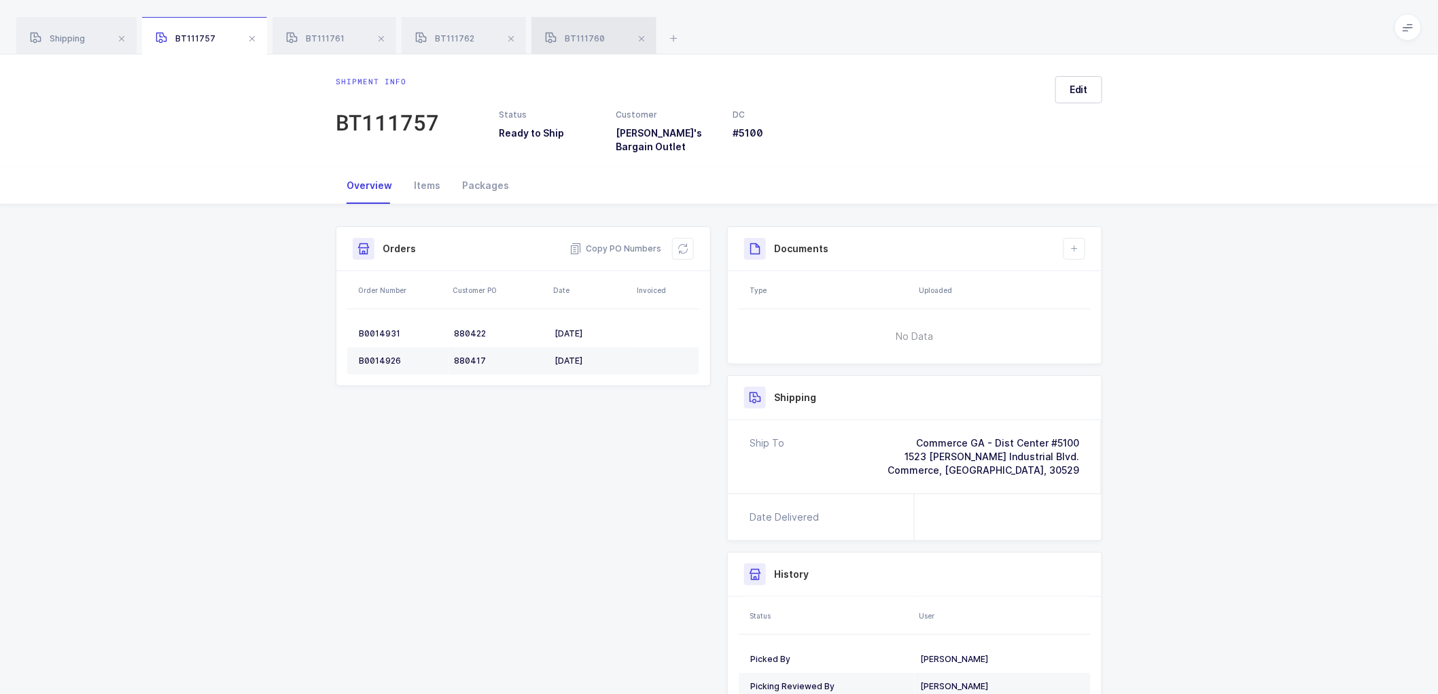
click at [584, 38] on span "BT111760" at bounding box center [575, 38] width 60 height 10
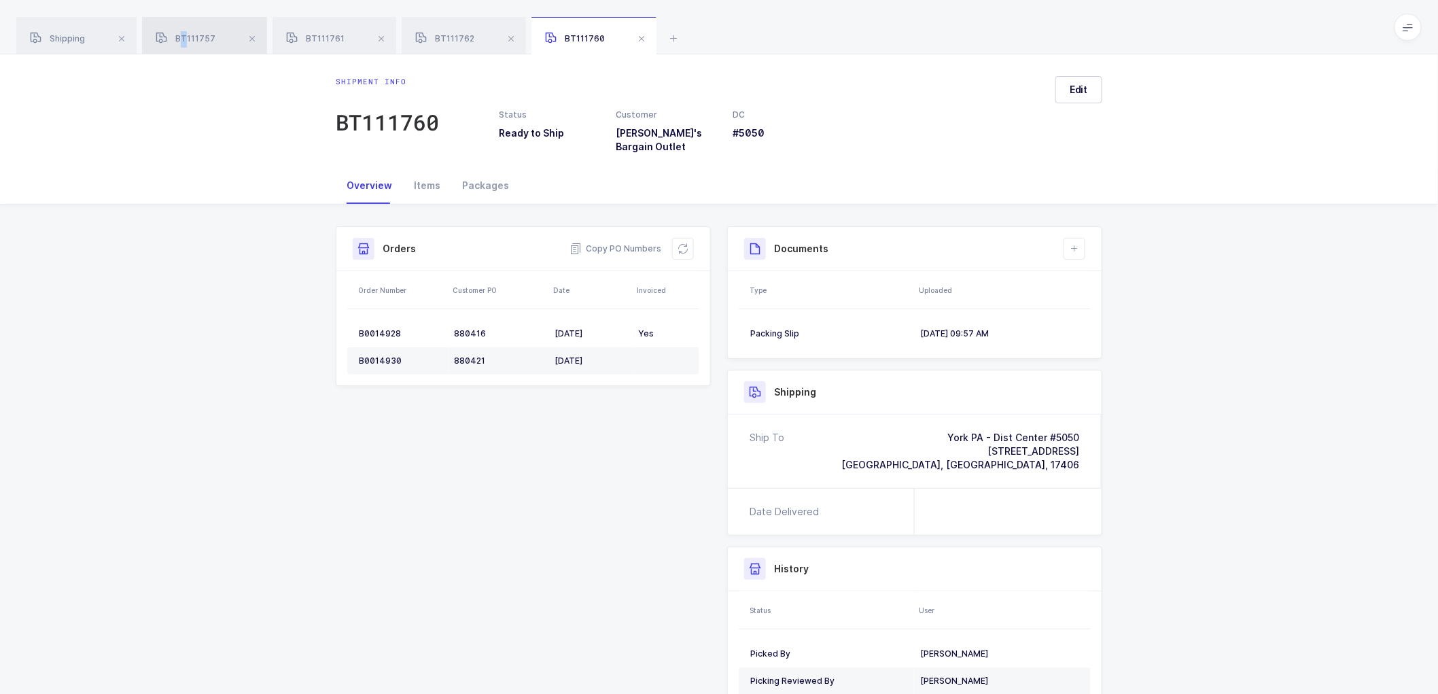
drag, startPoint x: 184, startPoint y: 39, endPoint x: 192, endPoint y: 39, distance: 8.2
click at [187, 39] on span "BT111757" at bounding box center [186, 38] width 60 height 10
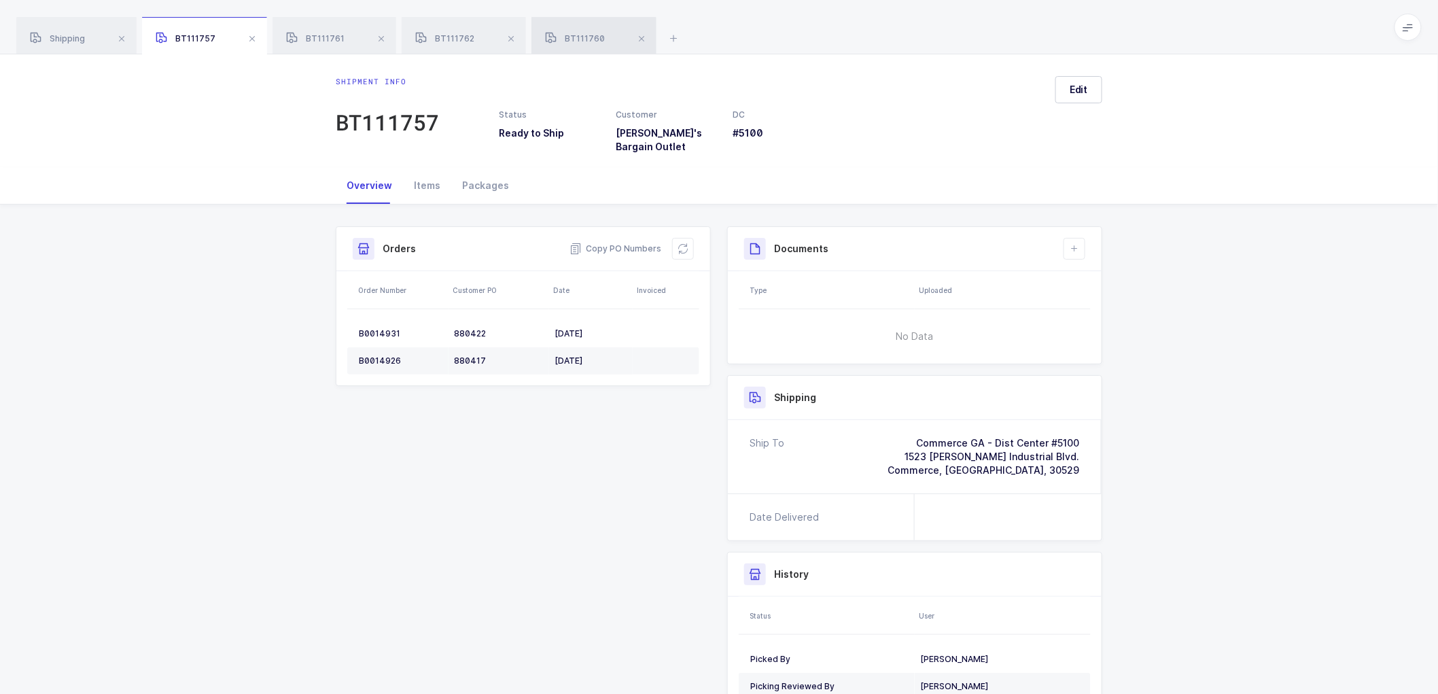
click at [586, 36] on span "BT111760" at bounding box center [575, 38] width 60 height 10
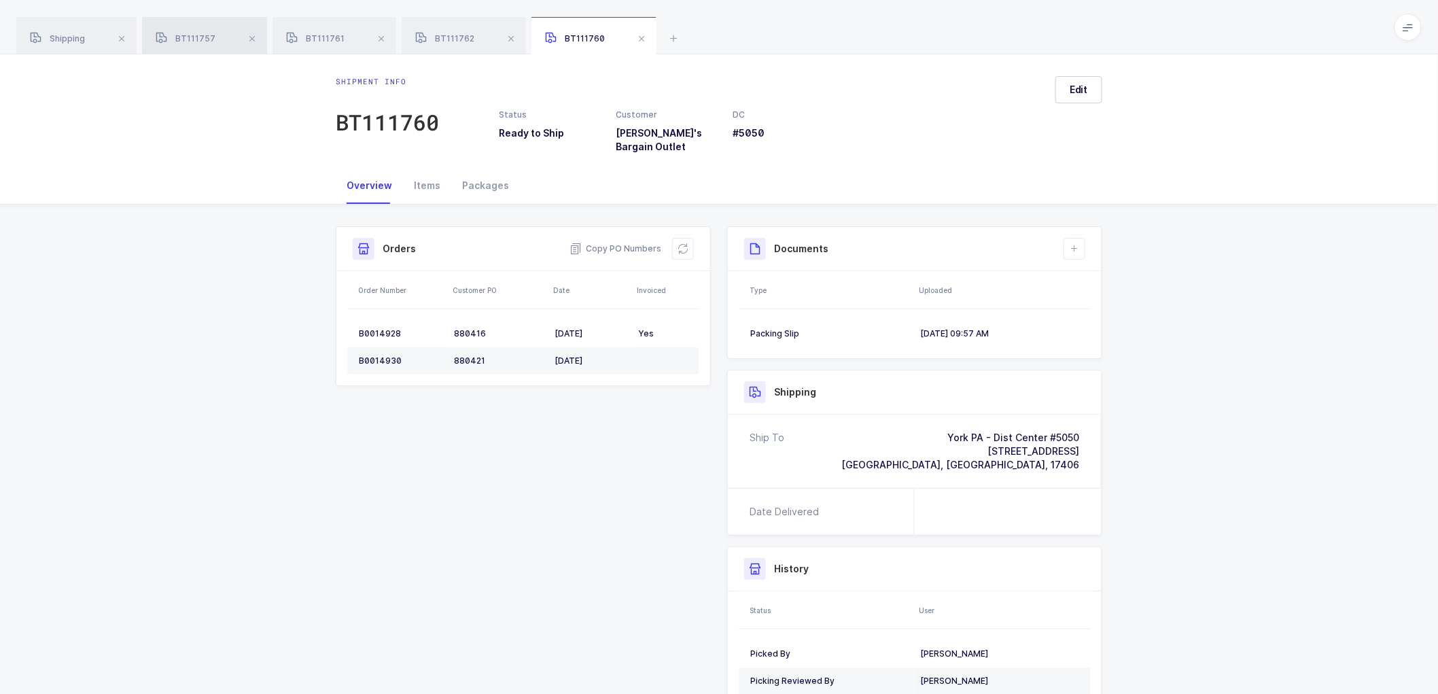
drag, startPoint x: 177, startPoint y: 35, endPoint x: 188, endPoint y: 35, distance: 11.6
click at [181, 35] on span "BT111757" at bounding box center [186, 38] width 60 height 10
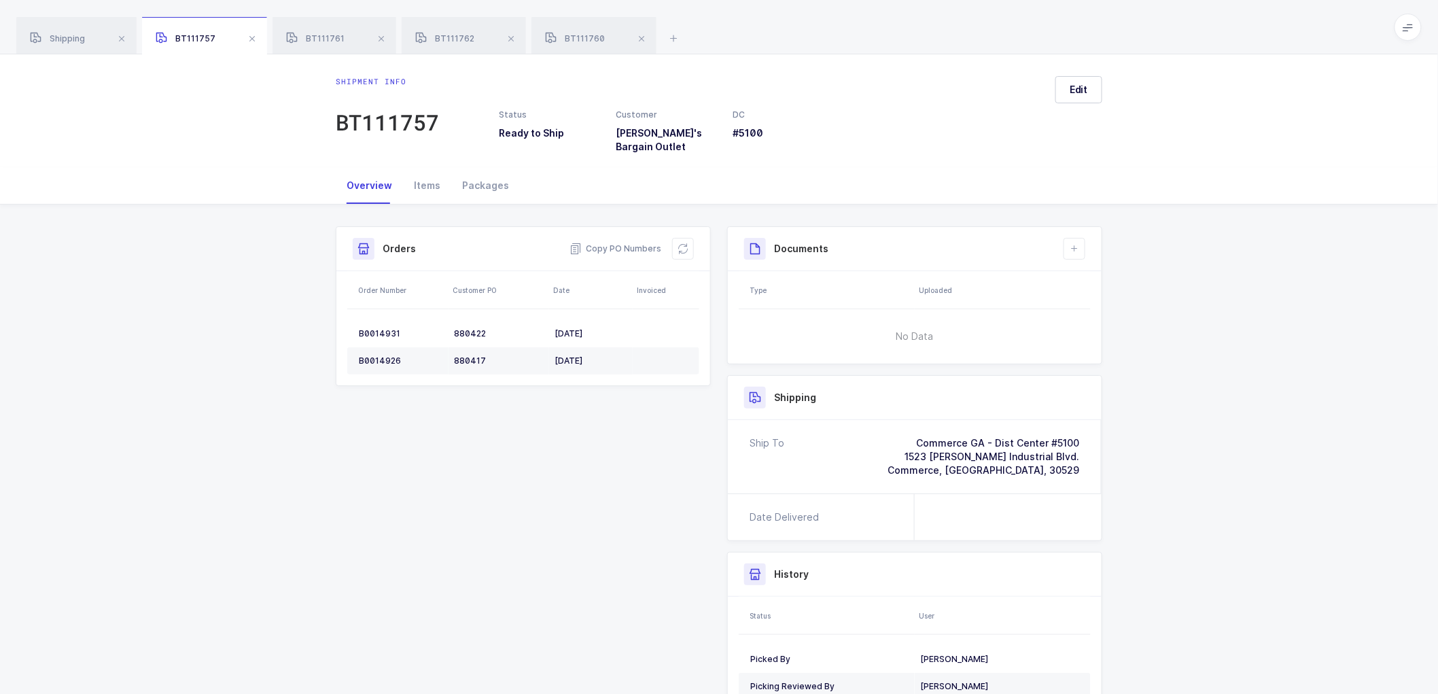
click at [205, 39] on span "BT111757" at bounding box center [186, 38] width 60 height 10
click at [188, 35] on span "BT111757" at bounding box center [186, 38] width 60 height 10
click at [579, 35] on span "BT111760" at bounding box center [575, 38] width 60 height 10
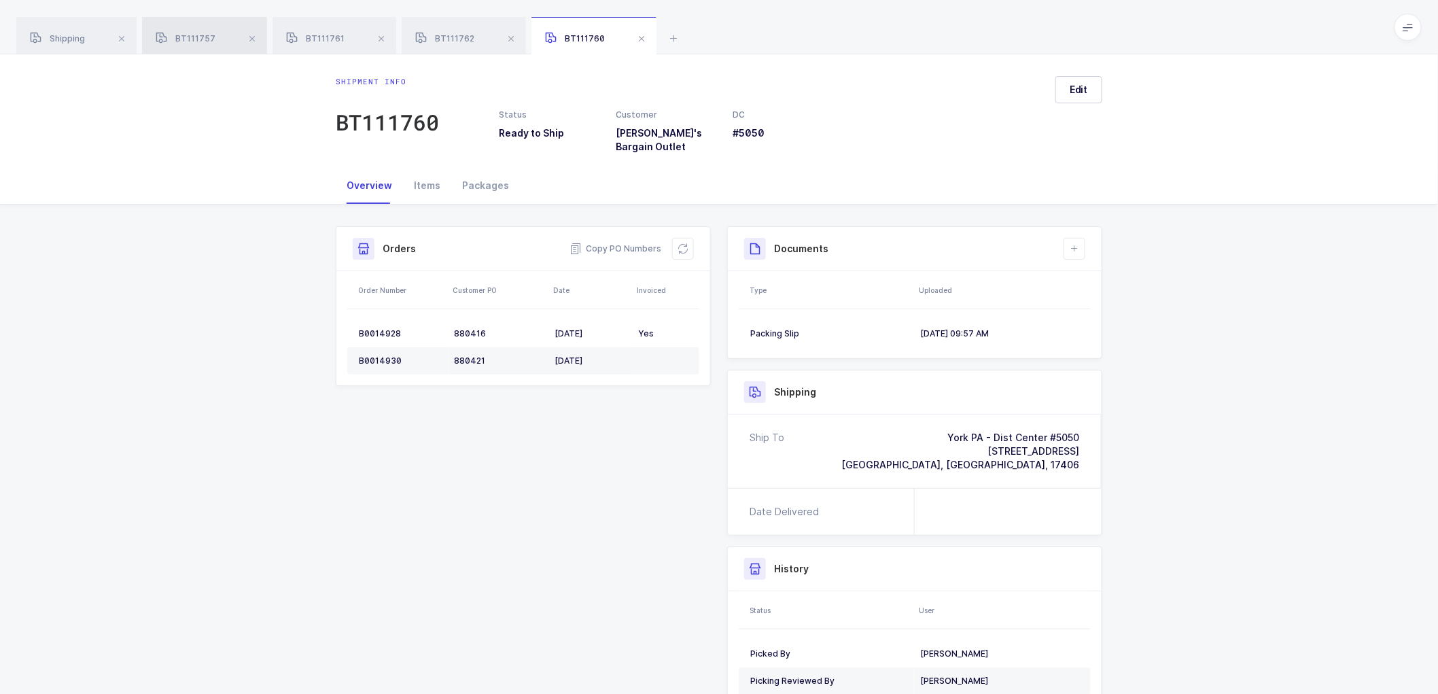
click at [200, 32] on div "BT111757" at bounding box center [204, 36] width 125 height 38
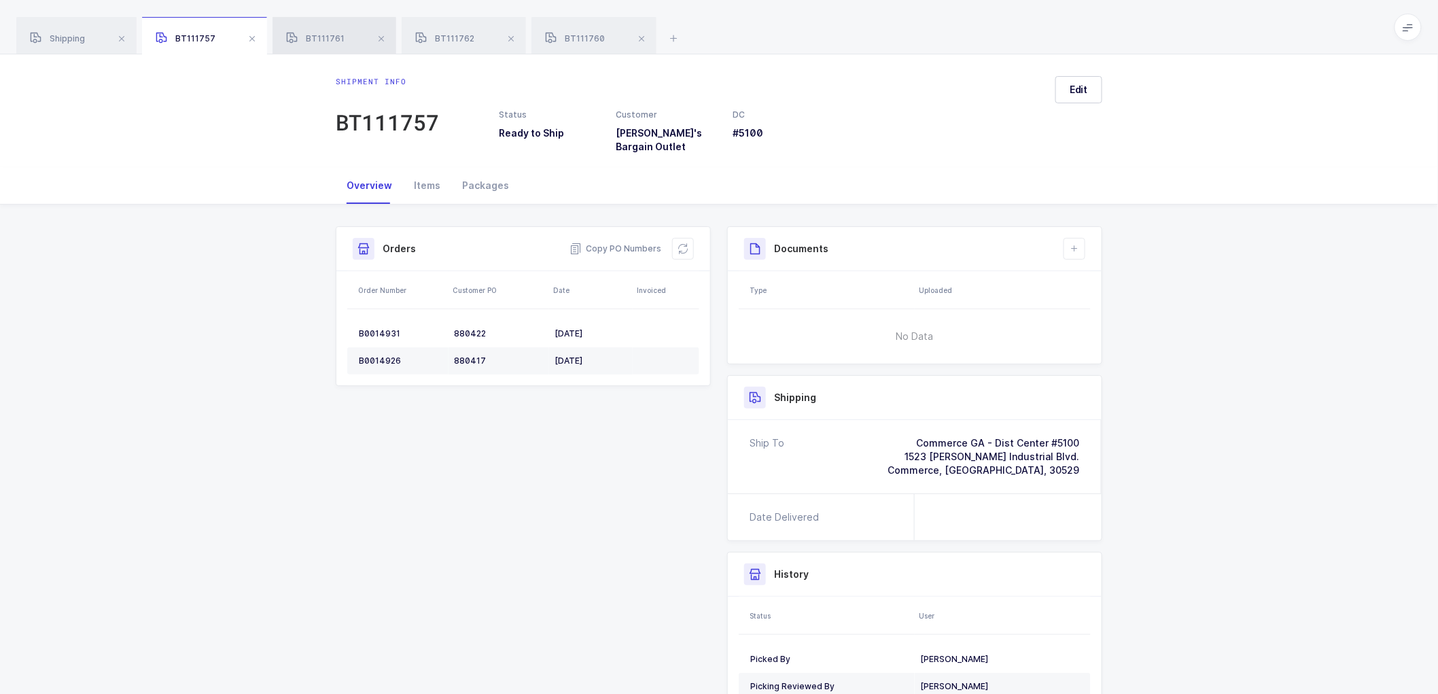
click at [324, 35] on span "BT111761" at bounding box center [315, 38] width 58 height 10
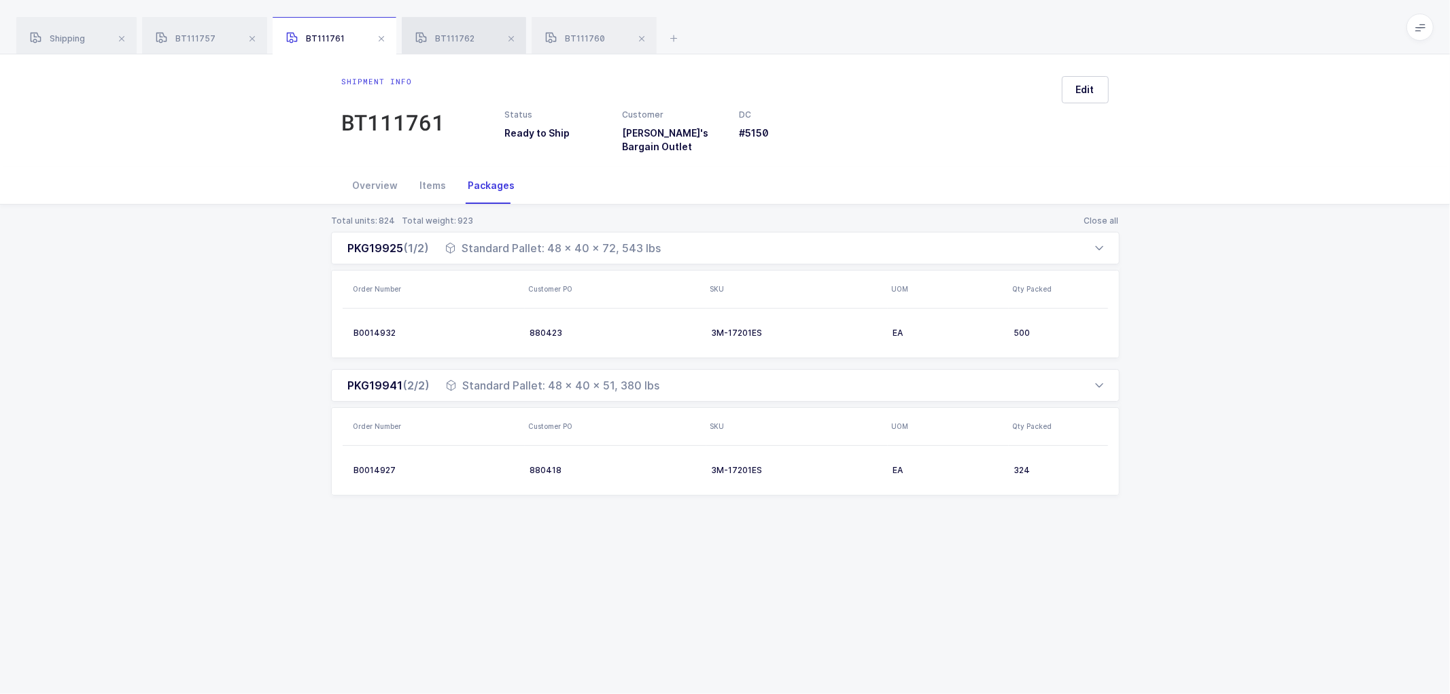
click at [442, 31] on div "BT111762" at bounding box center [464, 36] width 124 height 38
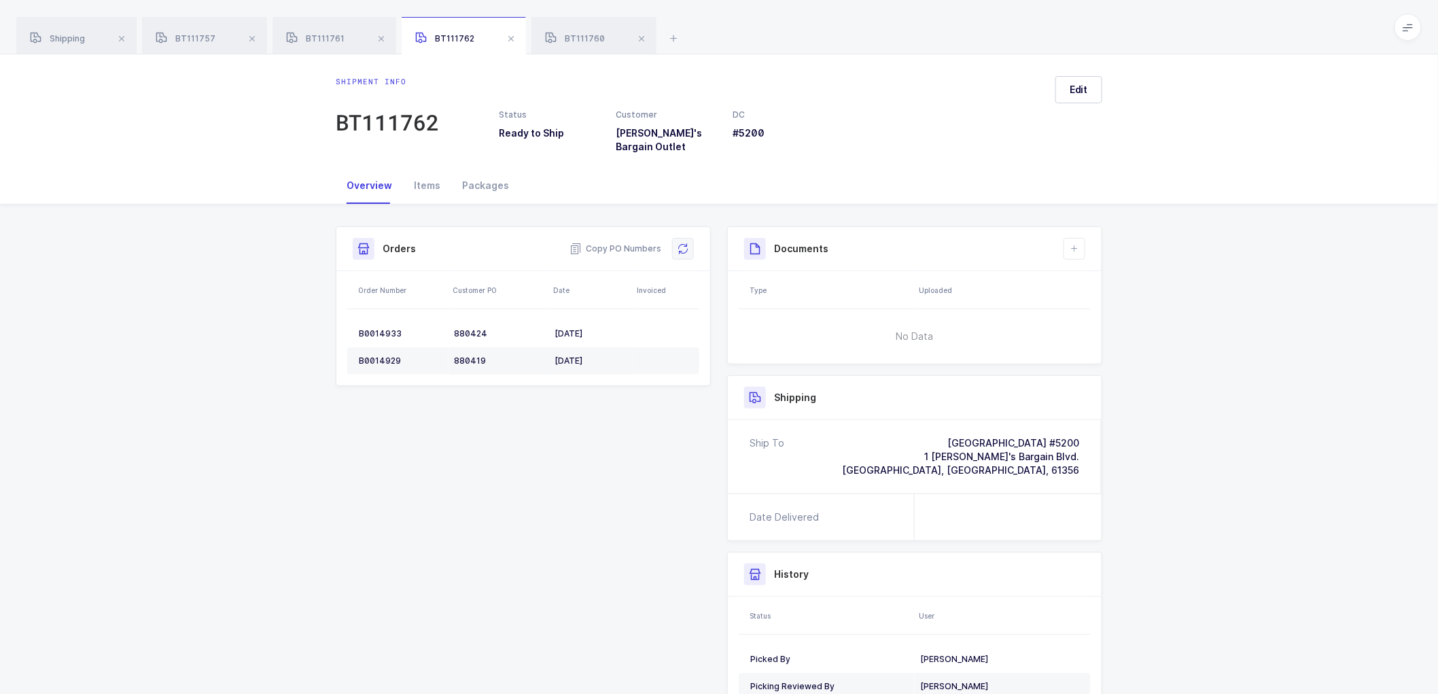
click at [685, 243] on icon at bounding box center [683, 248] width 11 height 11
drag, startPoint x: 180, startPoint y: 24, endPoint x: 246, endPoint y: 54, distance: 72.4
click at [180, 25] on div "BT111757" at bounding box center [204, 36] width 125 height 38
click at [688, 238] on button at bounding box center [683, 249] width 22 height 22
click at [1242, 398] on div "Shipment Info Shipment Number BT111757 Status Ready to Ship Customer Ollie's Ba…" at bounding box center [719, 509] width 1438 height 609
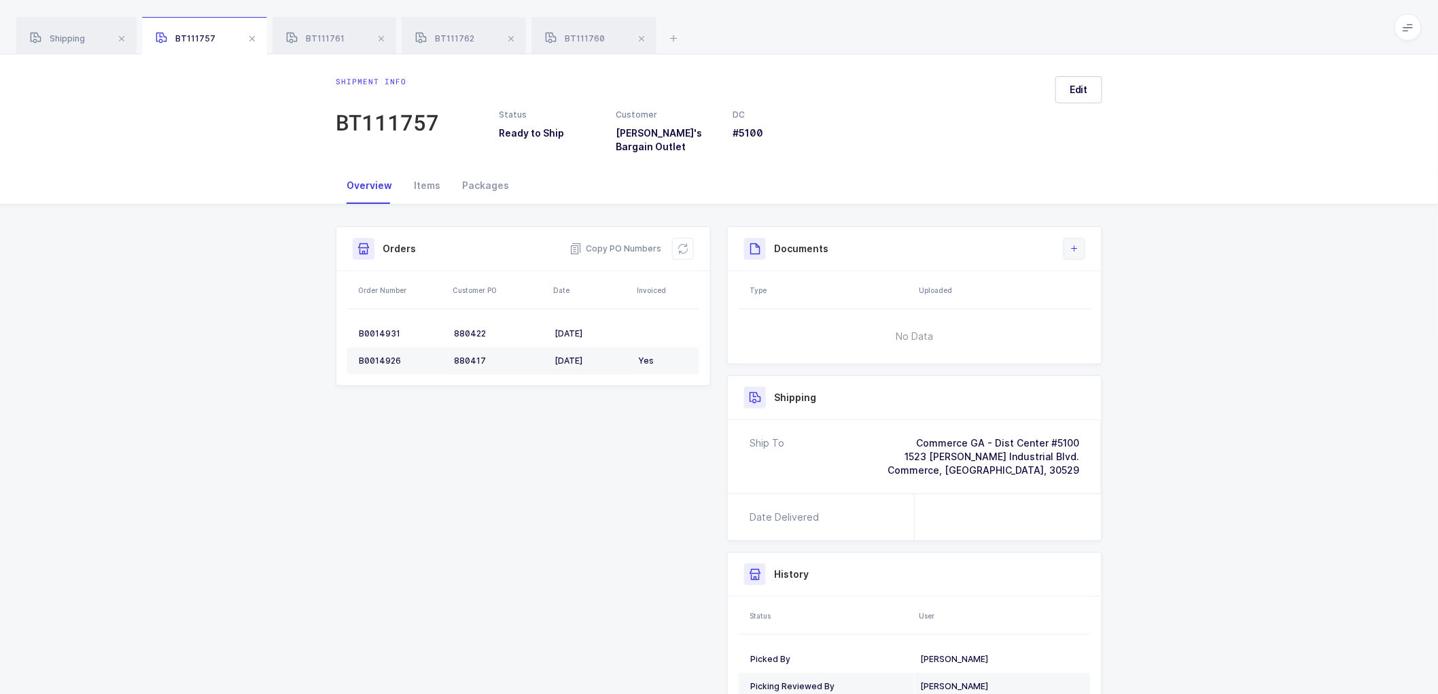
click at [1077, 243] on icon at bounding box center [1074, 248] width 11 height 11
click at [1072, 87] on span "Edit" at bounding box center [1079, 90] width 18 height 14
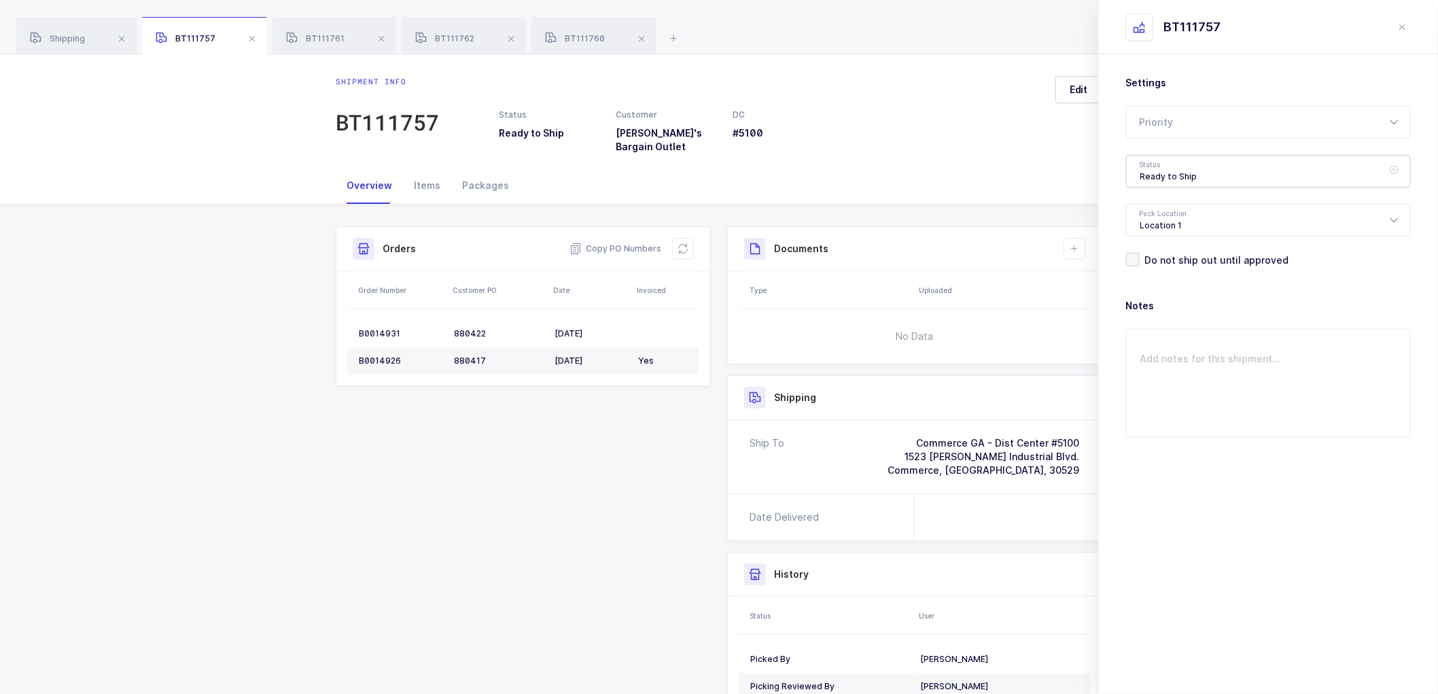
click at [1164, 173] on div "Ready to Ship" at bounding box center [1268, 171] width 285 height 33
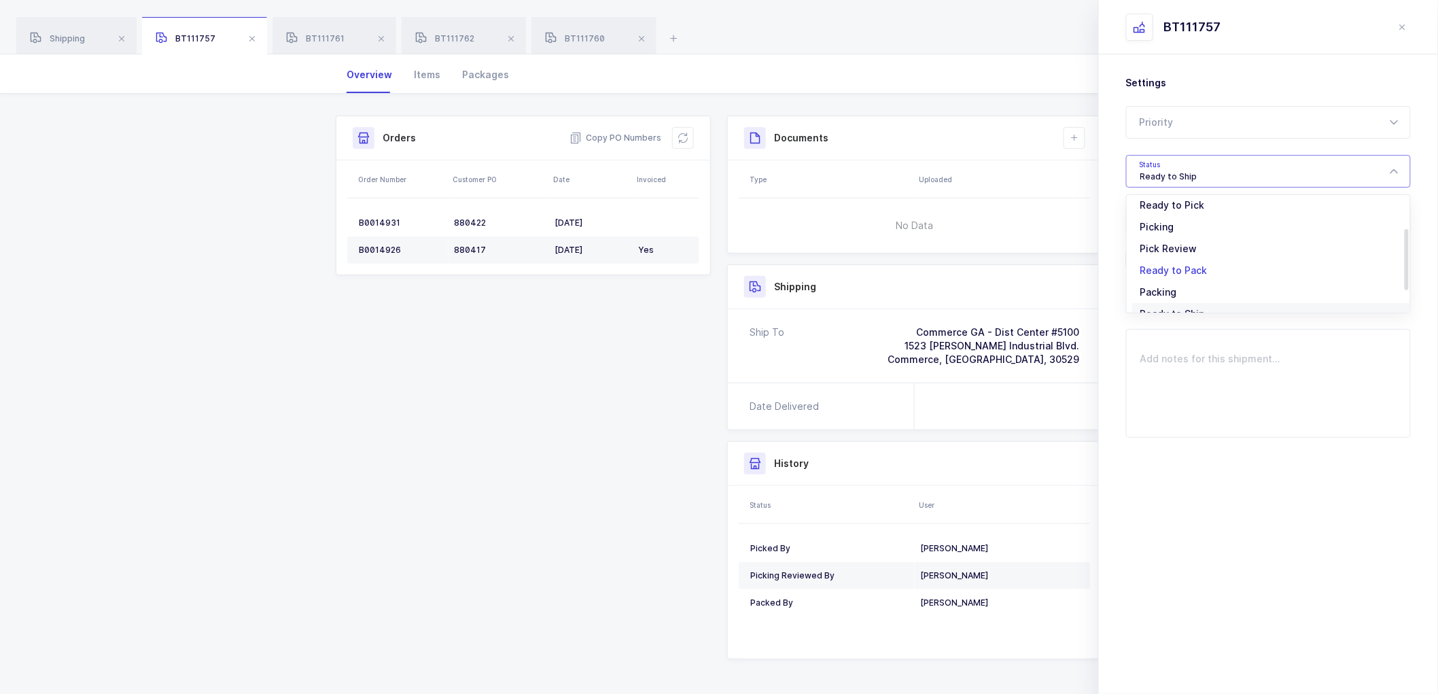
scroll to position [112, 0]
click at [1170, 245] on li "Scheduled to Ship" at bounding box center [1274, 254] width 284 height 22
type input "Scheduled to Ship"
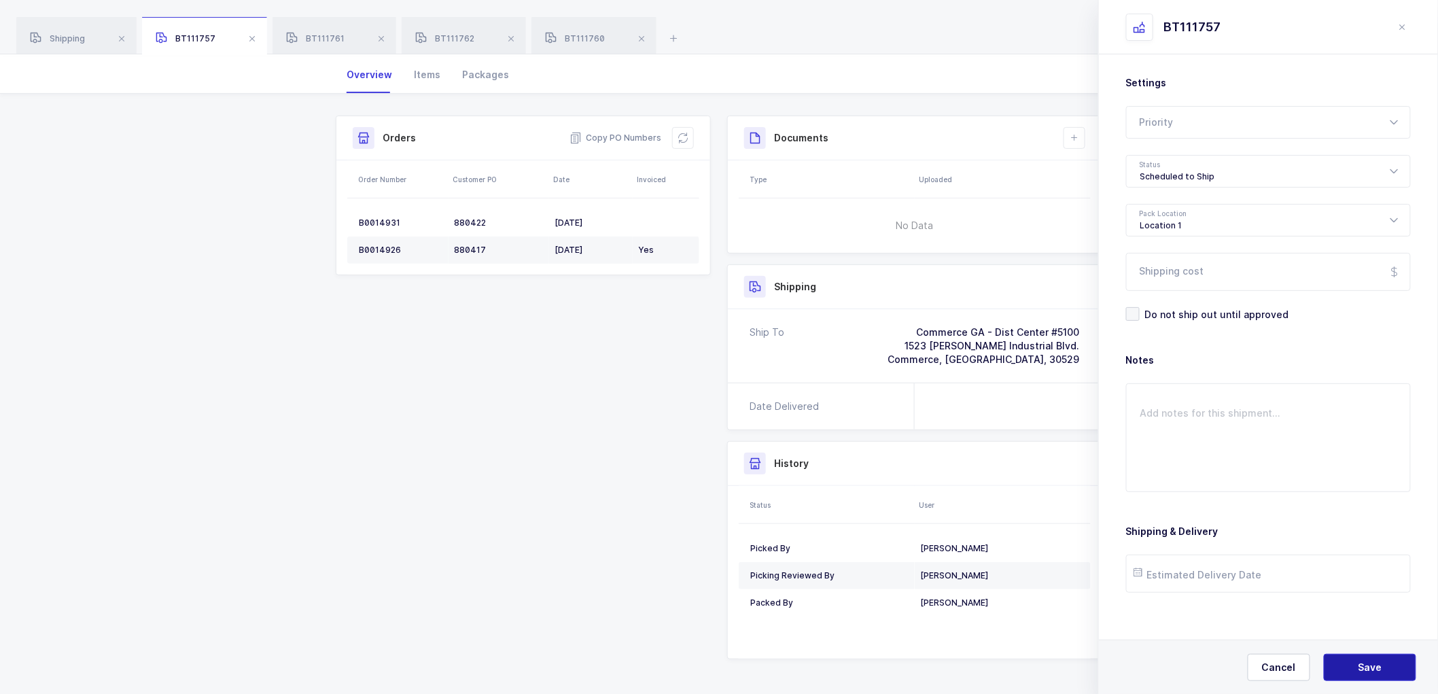
click at [1354, 670] on button "Save" at bounding box center [1370, 667] width 92 height 27
click at [572, 31] on div "BT111760" at bounding box center [593, 36] width 125 height 38
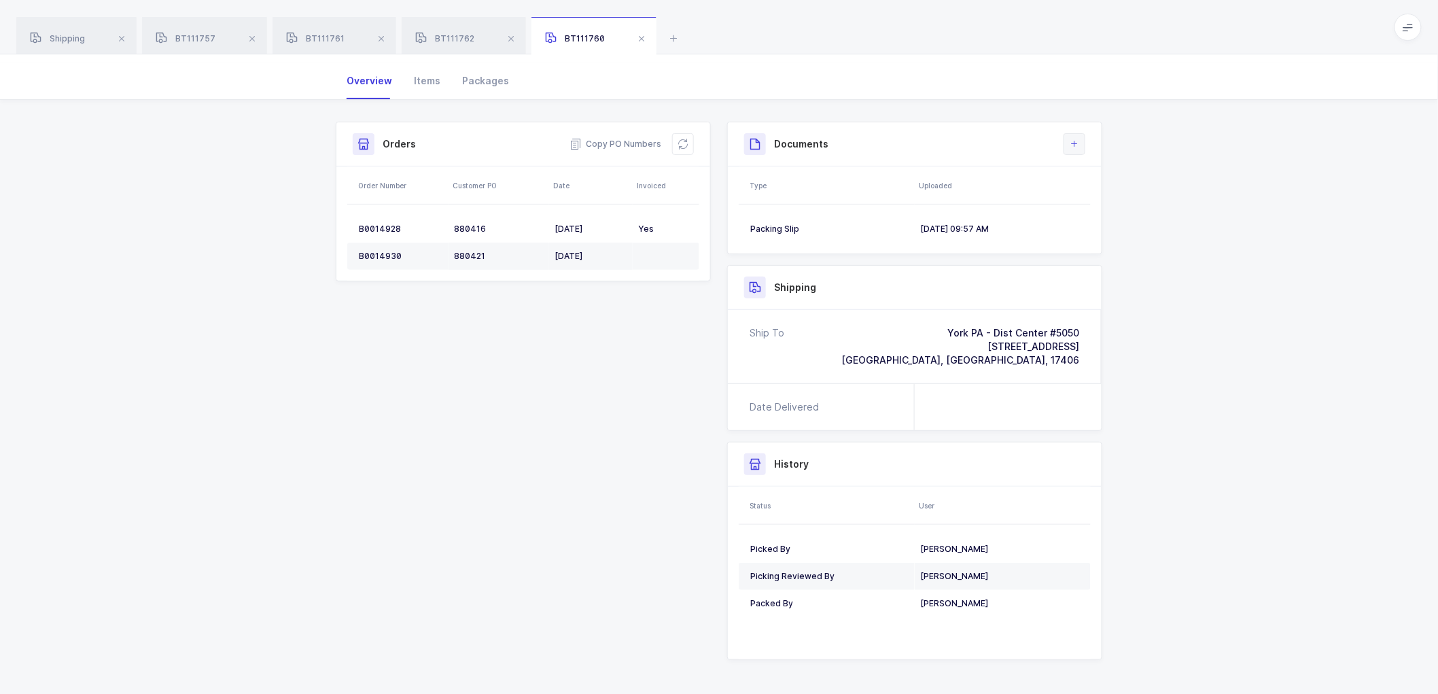
click at [1079, 139] on icon at bounding box center [1074, 144] width 11 height 11
drag, startPoint x: 1251, startPoint y: 209, endPoint x: 1203, endPoint y: 262, distance: 70.7
click at [1251, 211] on div "Shipment Info Shipment Number BT111760 Status Ready to Ship Customer Ollie's Ba…" at bounding box center [719, 402] width 1438 height 604
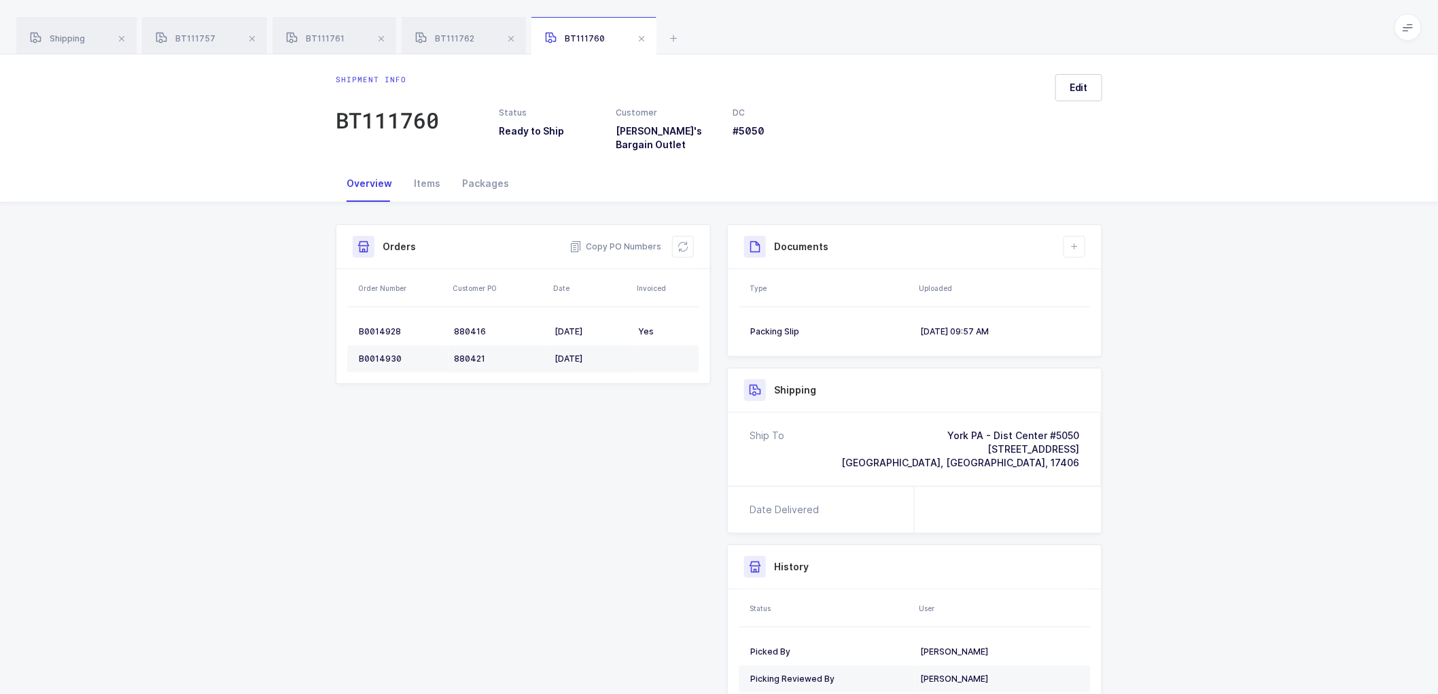
scroll to position [0, 0]
drag, startPoint x: 1056, startPoint y: 80, endPoint x: 1091, endPoint y: 97, distance: 38.9
click at [1068, 86] on button "Edit" at bounding box center [1078, 89] width 47 height 27
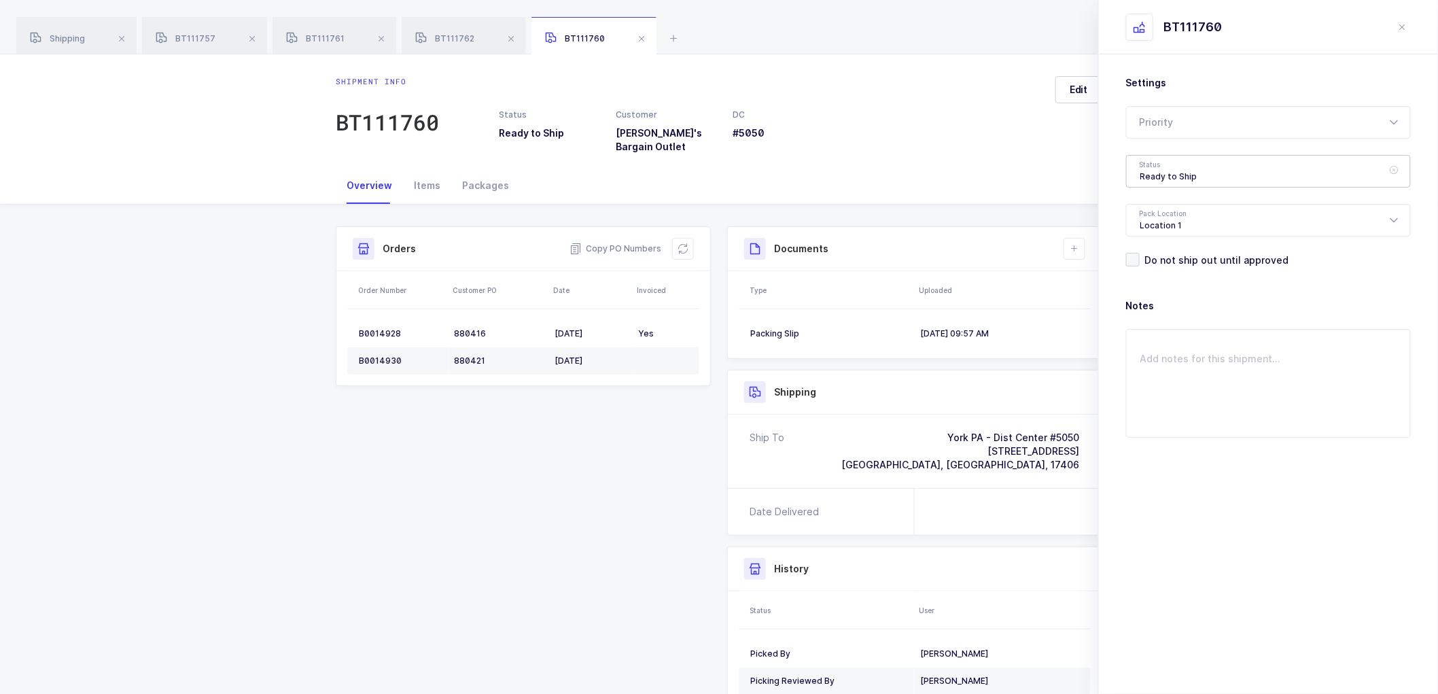
click at [1152, 169] on div "Ready to Ship" at bounding box center [1268, 171] width 285 height 33
drag, startPoint x: 1185, startPoint y: 250, endPoint x: 1252, endPoint y: 349, distance: 118.9
click at [1185, 251] on span "Scheduled to Ship" at bounding box center [1183, 254] width 86 height 12
type input "Scheduled to Ship"
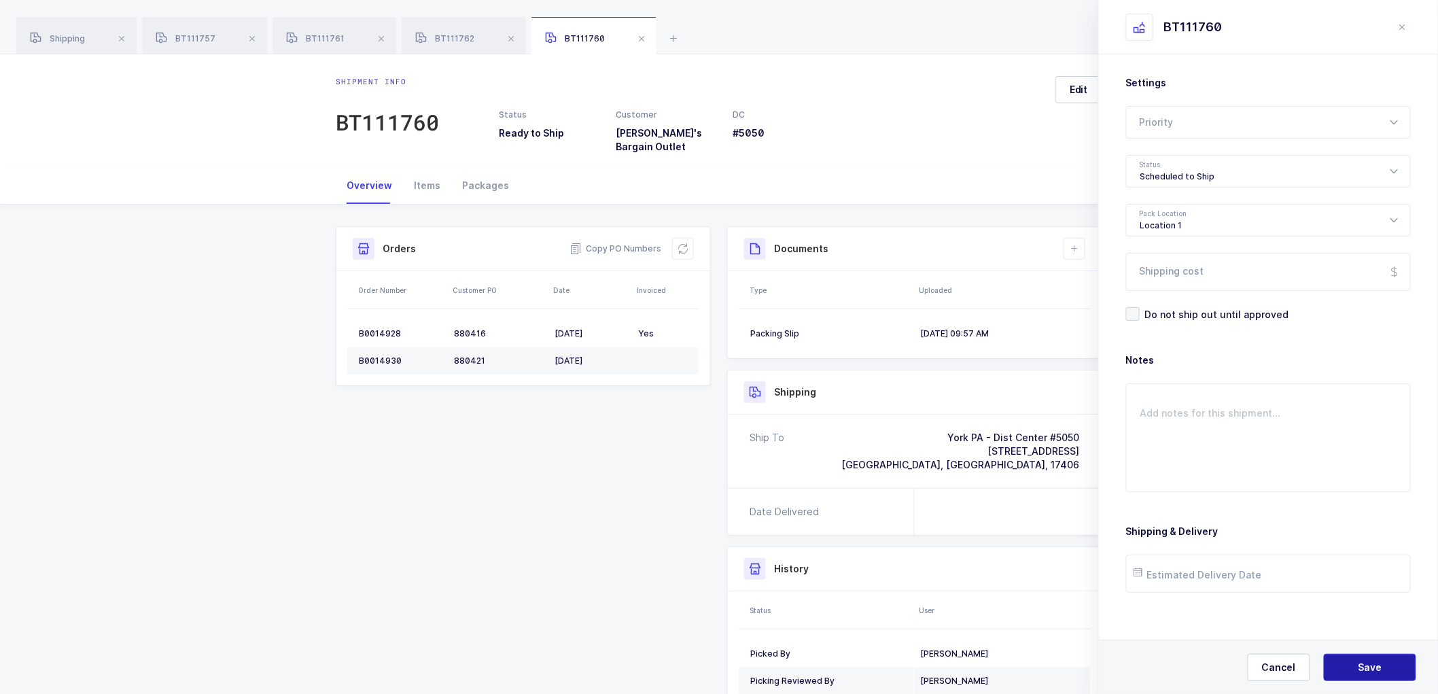
click at [1368, 667] on span "Save" at bounding box center [1371, 668] width 24 height 14
click at [313, 282] on div "Shipment Info Shipment Number BT111760 Status Ready to Ship Customer Ollie's Ba…" at bounding box center [719, 507] width 1438 height 604
click at [183, 31] on div "BT111757" at bounding box center [204, 36] width 125 height 38
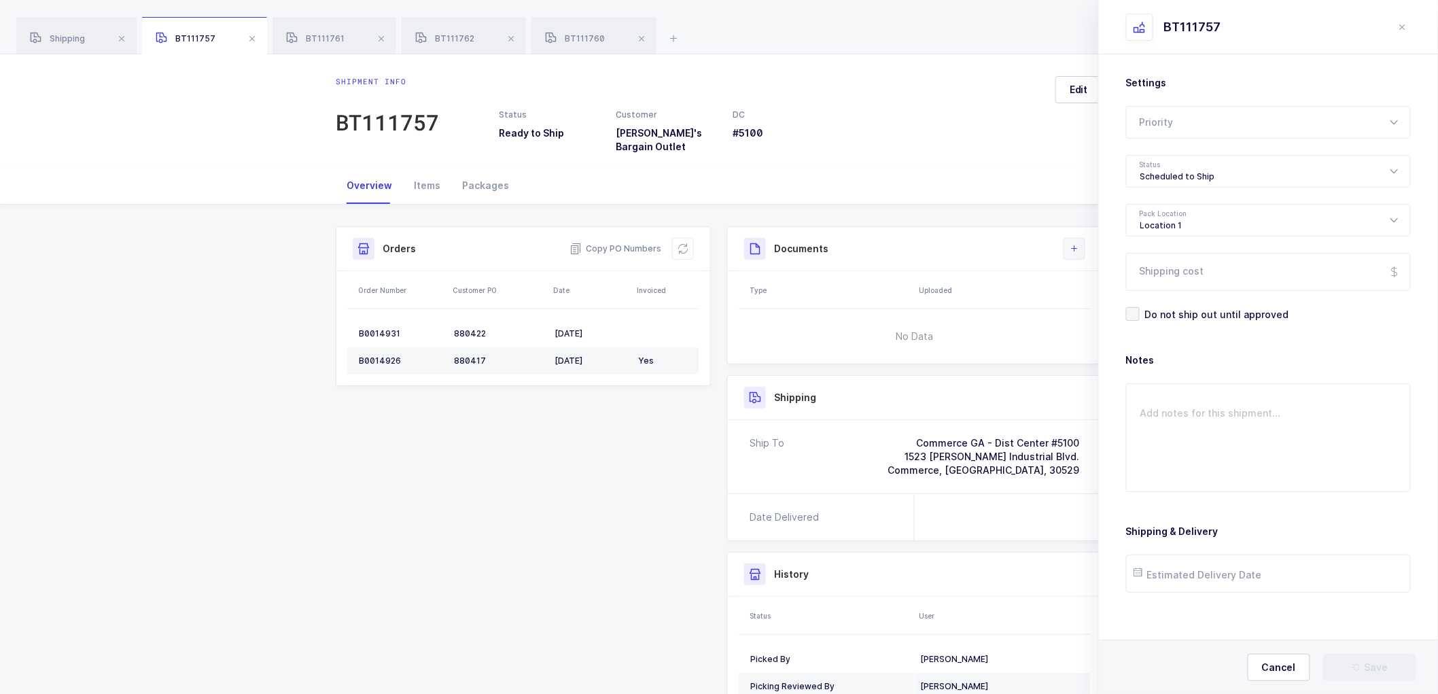
click at [1074, 243] on icon at bounding box center [1074, 248] width 11 height 11
click at [1115, 279] on li "Create Document" at bounding box center [1120, 278] width 101 height 22
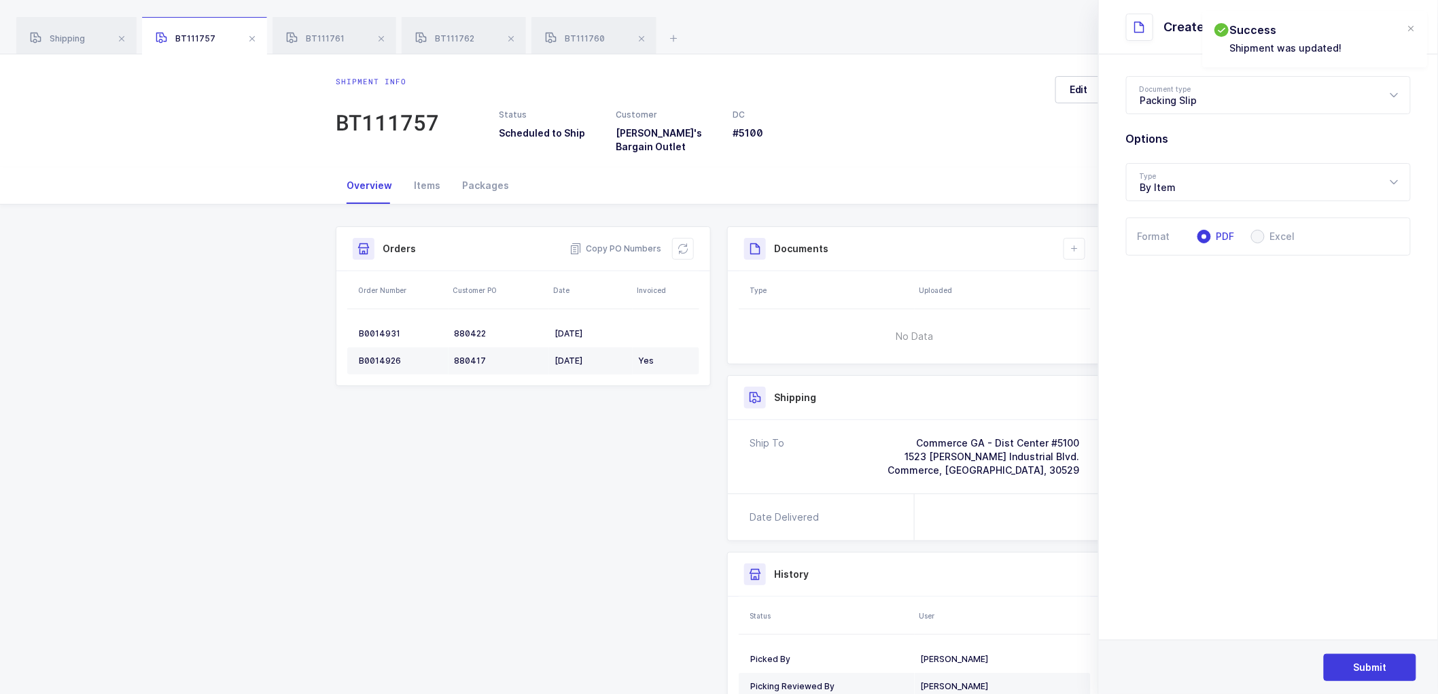
drag, startPoint x: 1256, startPoint y: 238, endPoint x: 1265, endPoint y: 248, distance: 13.5
click at [1257, 239] on span at bounding box center [1258, 237] width 14 height 14
click at [1257, 239] on input "Excel" at bounding box center [1258, 237] width 14 height 14
radio input "true"
radio input "false"
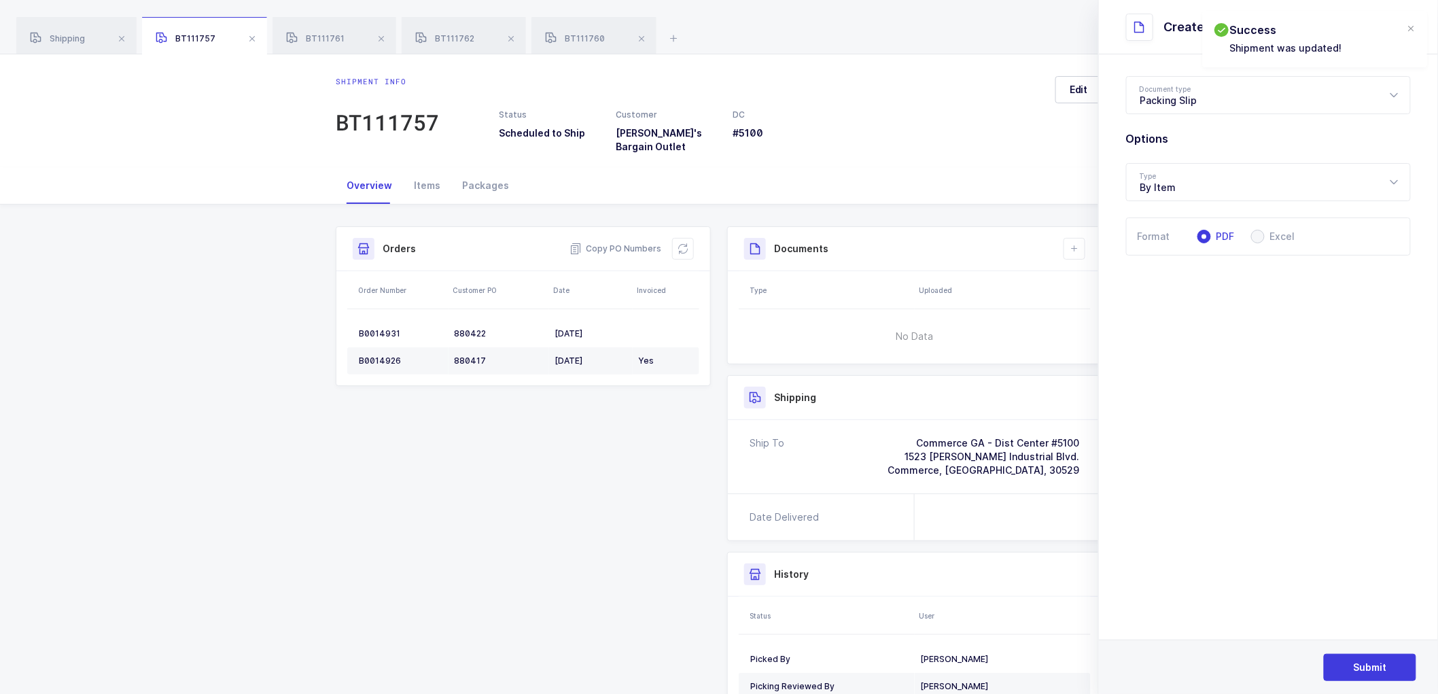
radio input "true"
drag, startPoint x: 1363, startPoint y: 665, endPoint x: 1339, endPoint y: 560, distance: 107.5
click at [1363, 664] on span "Submit" at bounding box center [1370, 668] width 33 height 14
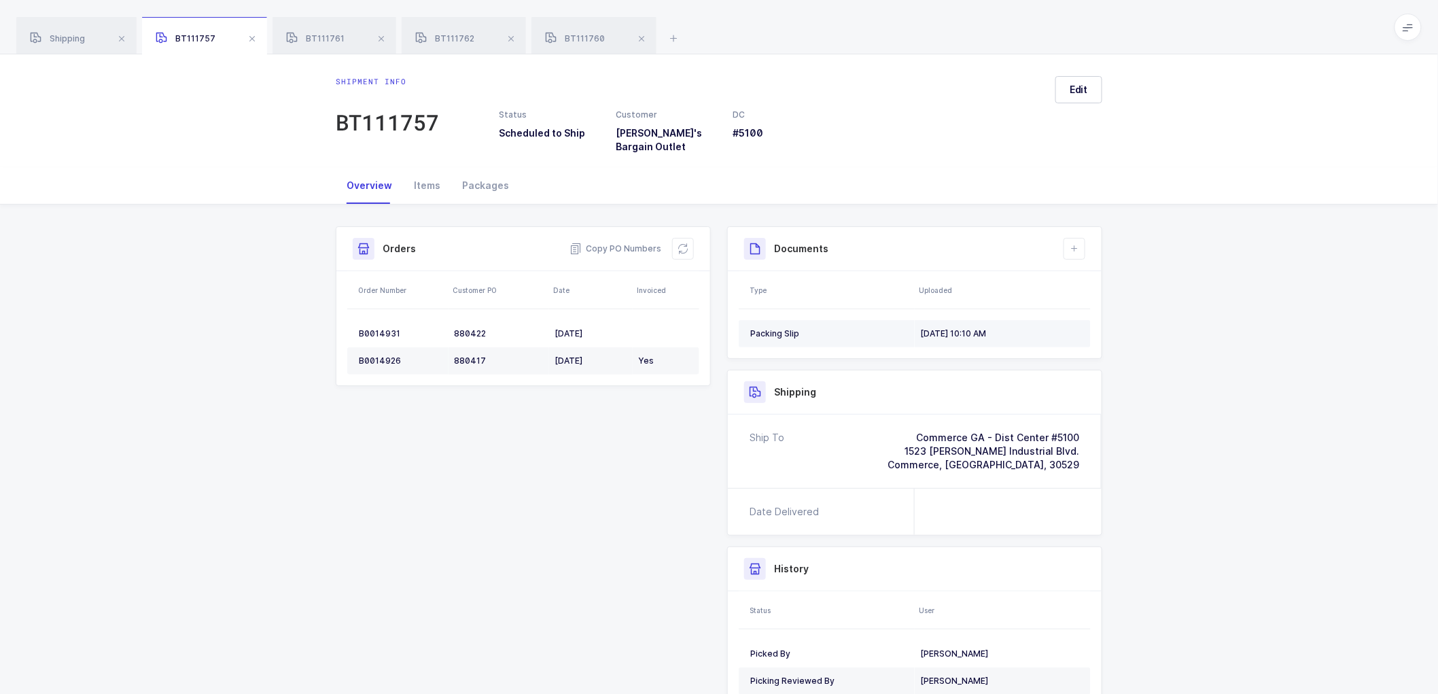
drag, startPoint x: 977, startPoint y: 323, endPoint x: 1051, endPoint y: 324, distance: 74.1
click at [977, 328] on div "09/17/2025, 10:10 AM" at bounding box center [999, 333] width 159 height 11
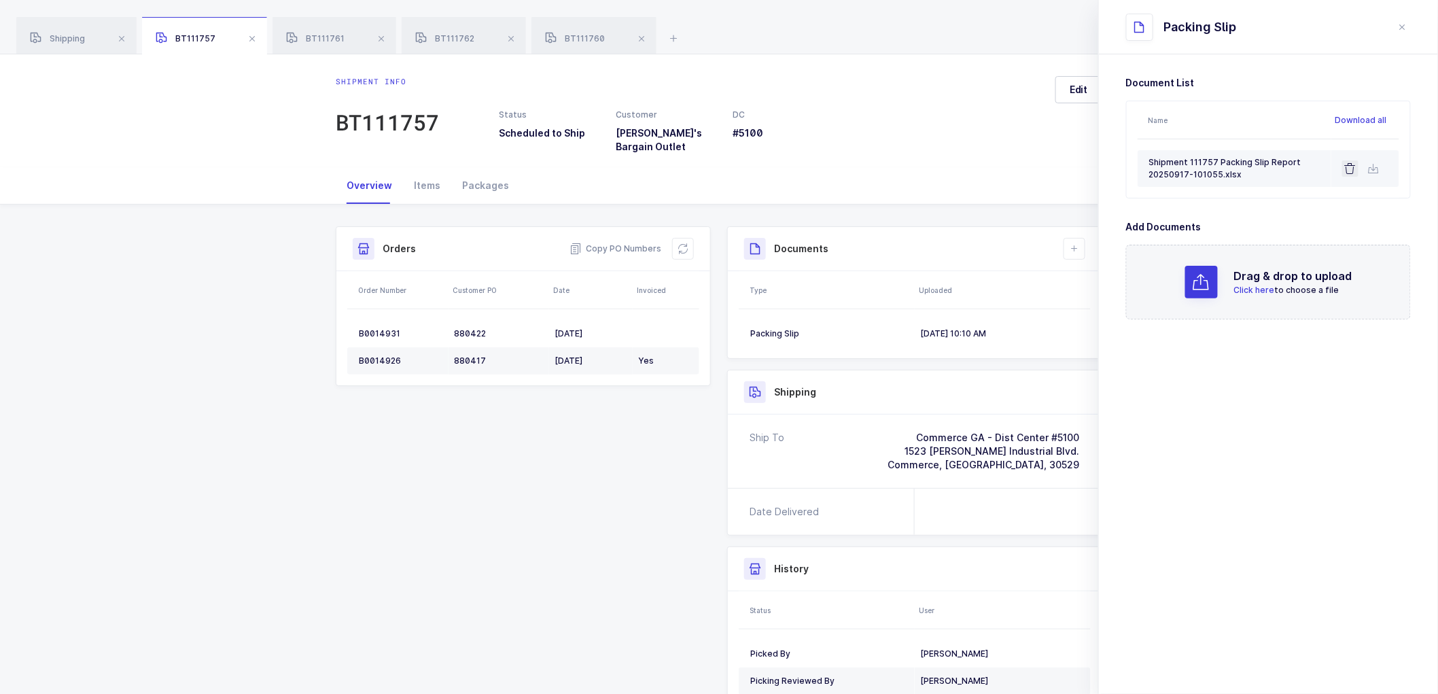
click at [1351, 167] on icon at bounding box center [1350, 168] width 11 height 11
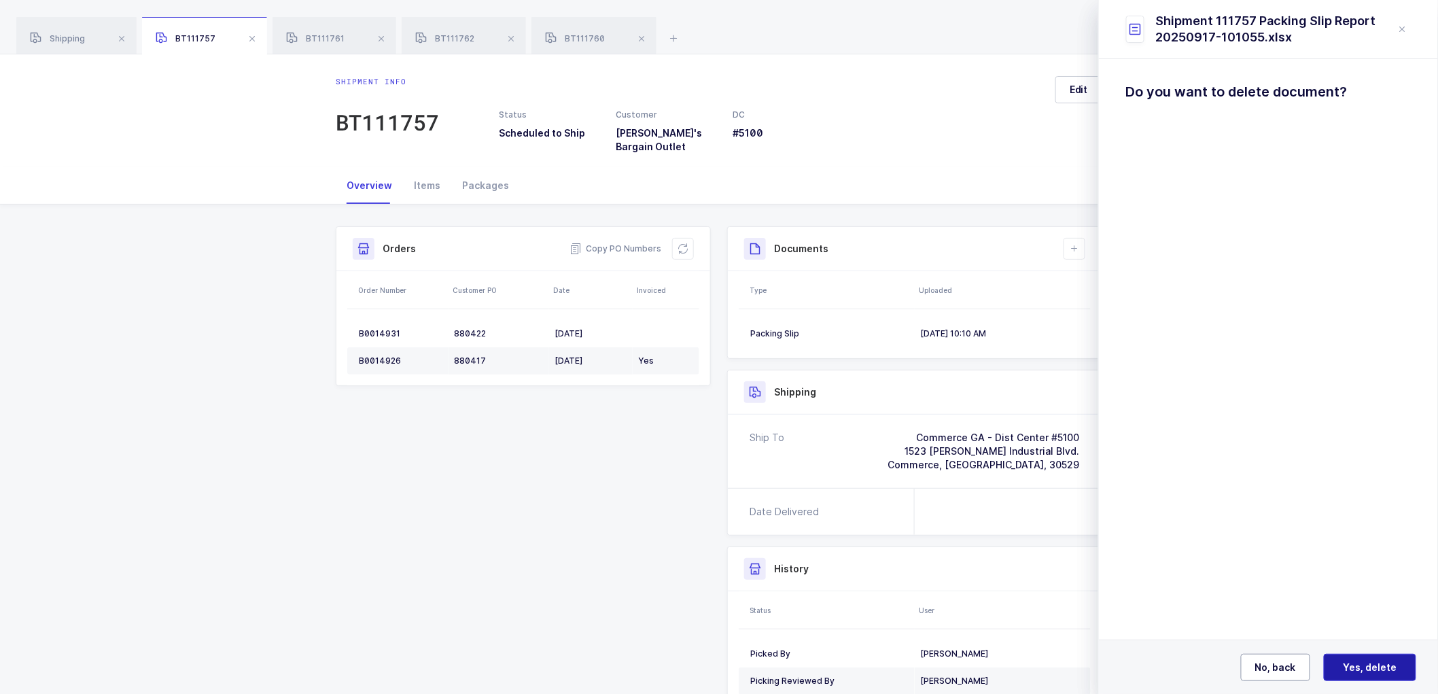
click at [1342, 662] on button "Yes, delete" at bounding box center [1370, 667] width 92 height 27
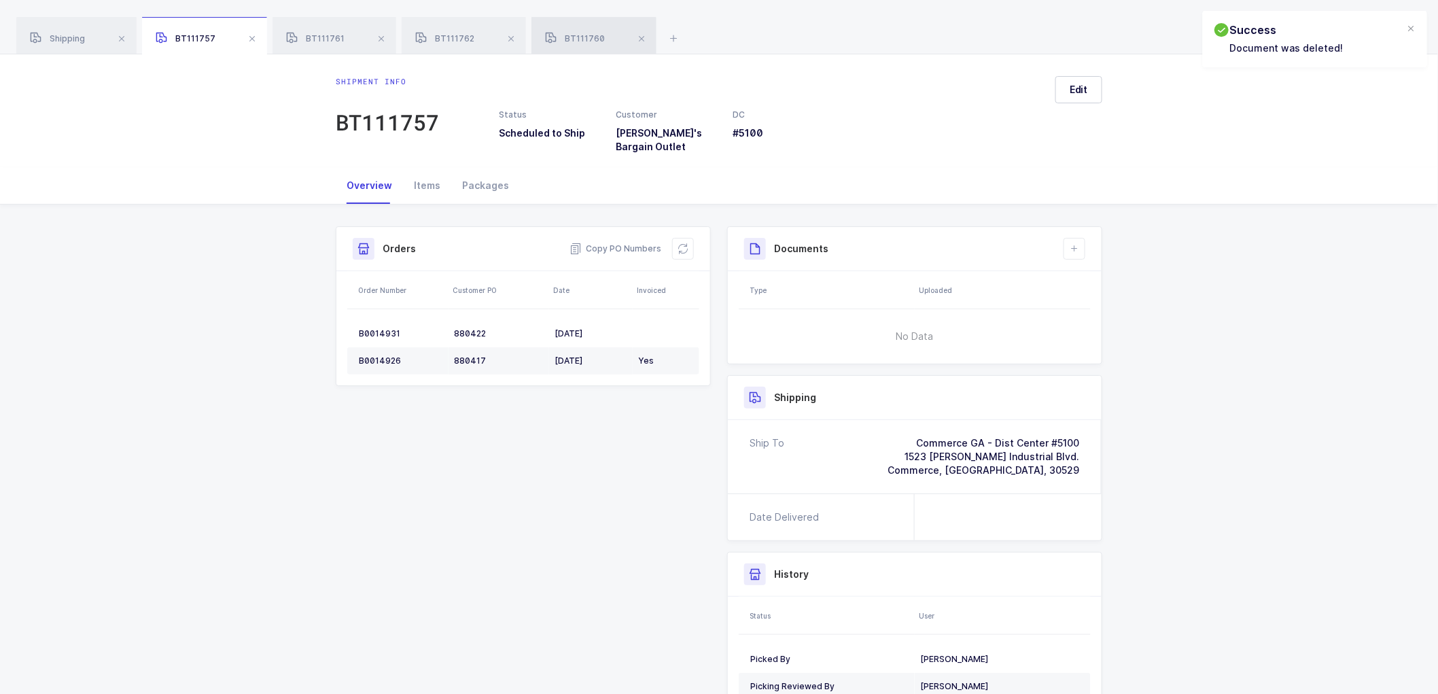
drag, startPoint x: 590, startPoint y: 29, endPoint x: 790, endPoint y: 87, distance: 208.6
click at [592, 29] on div "BT111760" at bounding box center [593, 36] width 125 height 38
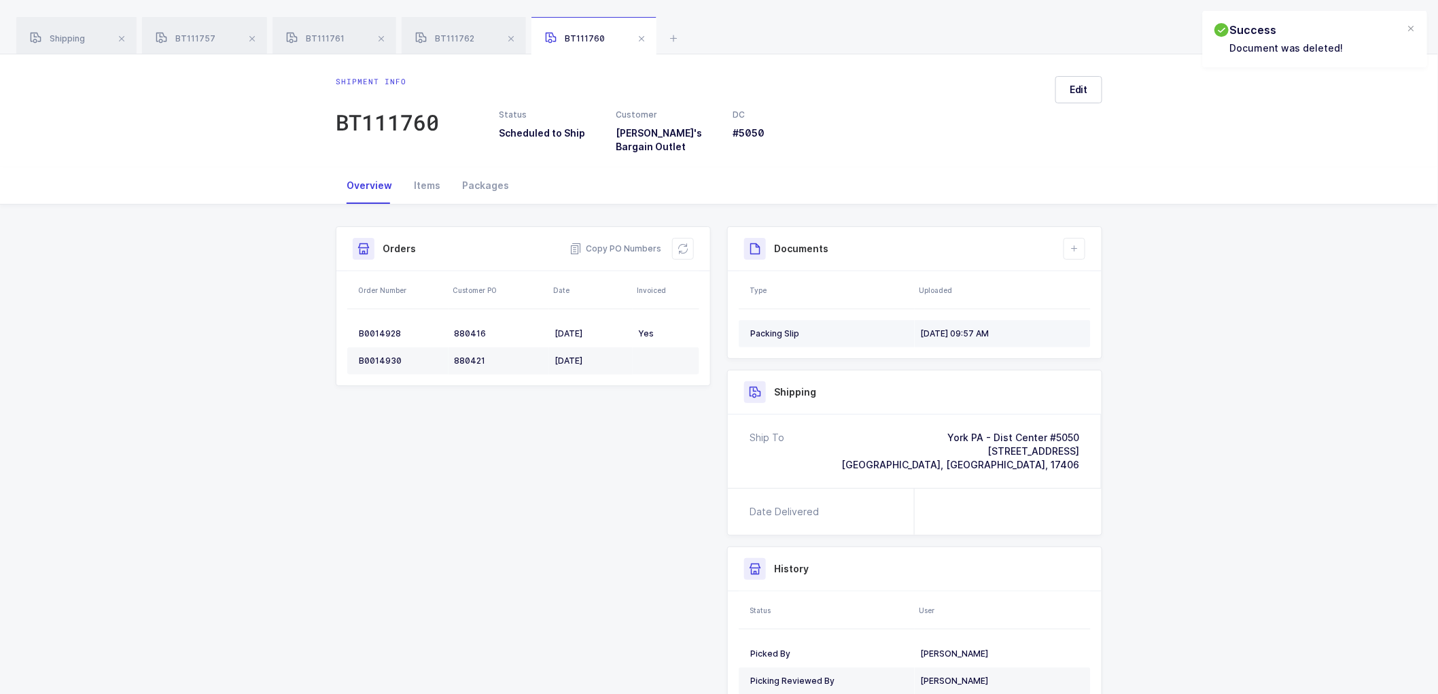
click at [946, 328] on div "09/17/2025, 09:57 AM" at bounding box center [999, 333] width 159 height 11
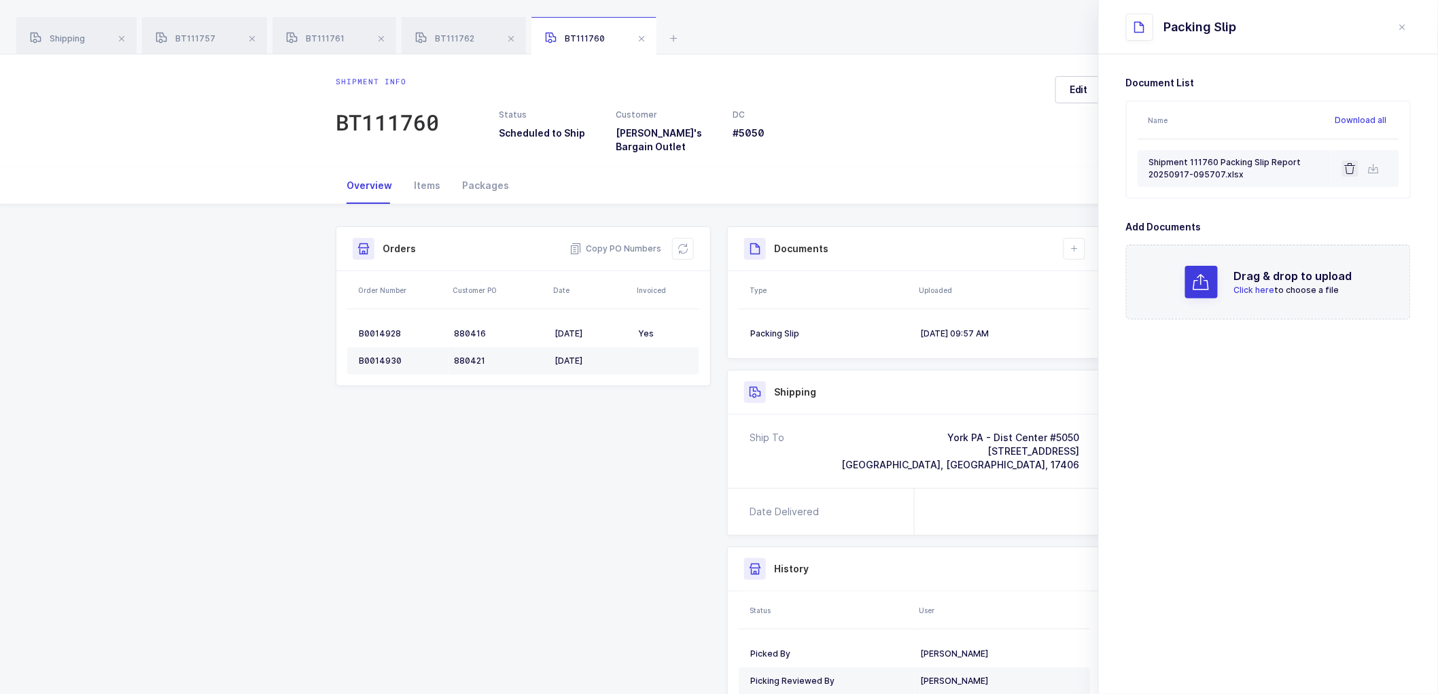
click at [1350, 167] on icon at bounding box center [1350, 168] width 11 height 11
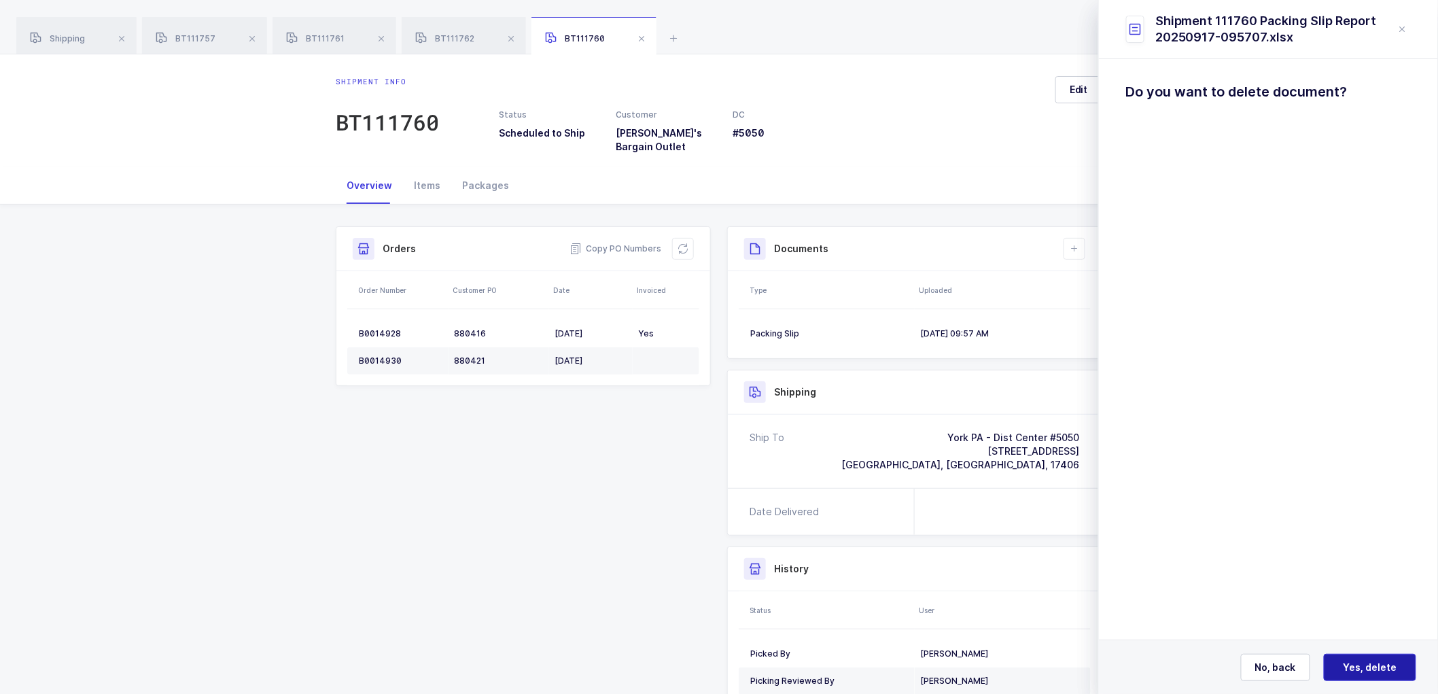
click at [1369, 664] on span "Yes, delete" at bounding box center [1371, 668] width 54 height 14
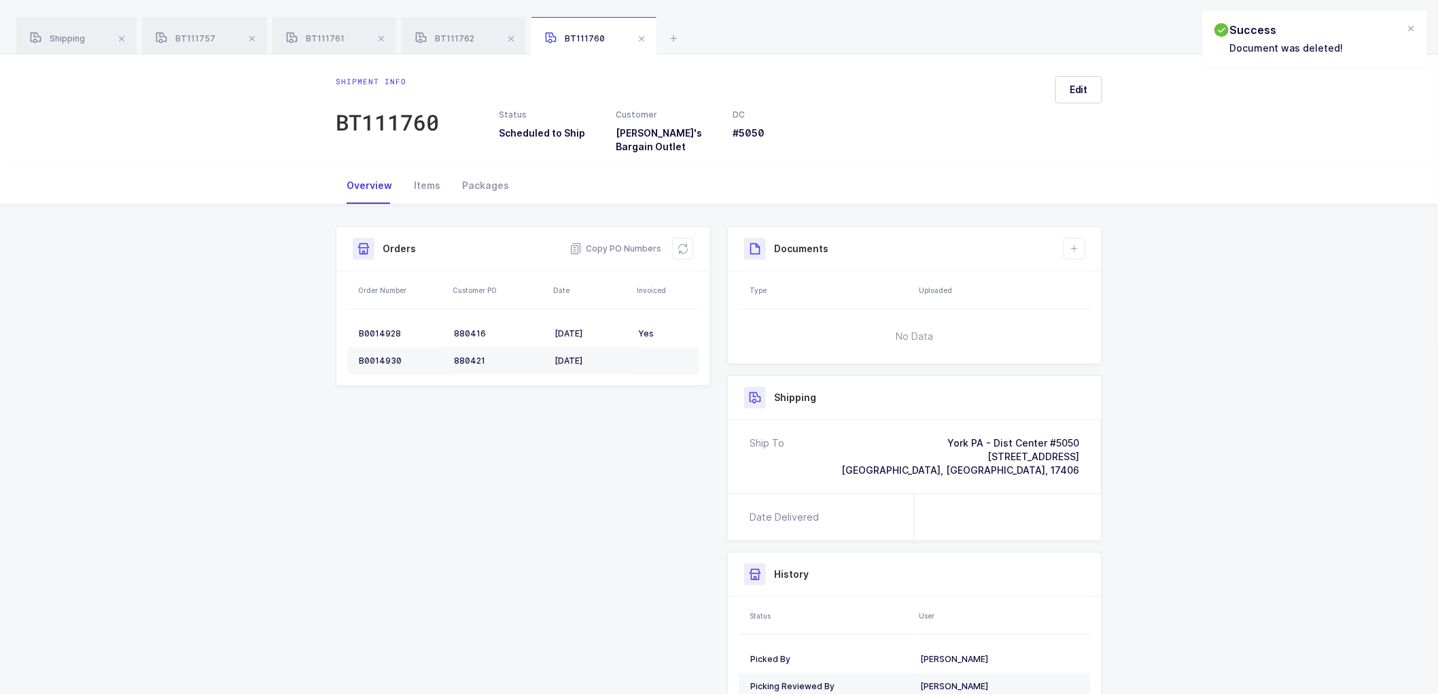
click at [526, 467] on div "Shipment Info Shipment Number BT111760 Status Scheduled to Ship Customer Ollie'…" at bounding box center [719, 503] width 783 height 555
drag, startPoint x: 184, startPoint y: 29, endPoint x: 213, endPoint y: 39, distance: 31.0
click at [184, 30] on div "BT111757" at bounding box center [204, 36] width 125 height 38
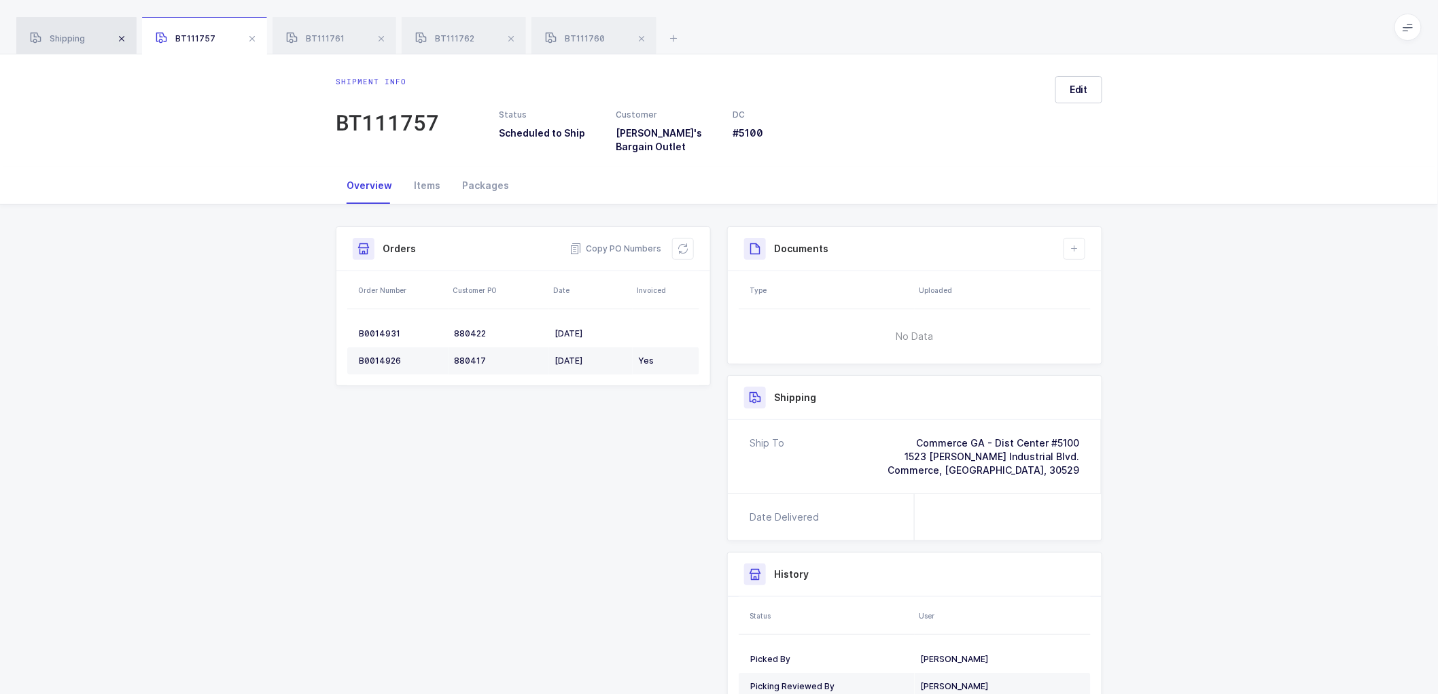
click at [75, 34] on span "Shipping" at bounding box center [57, 38] width 55 height 10
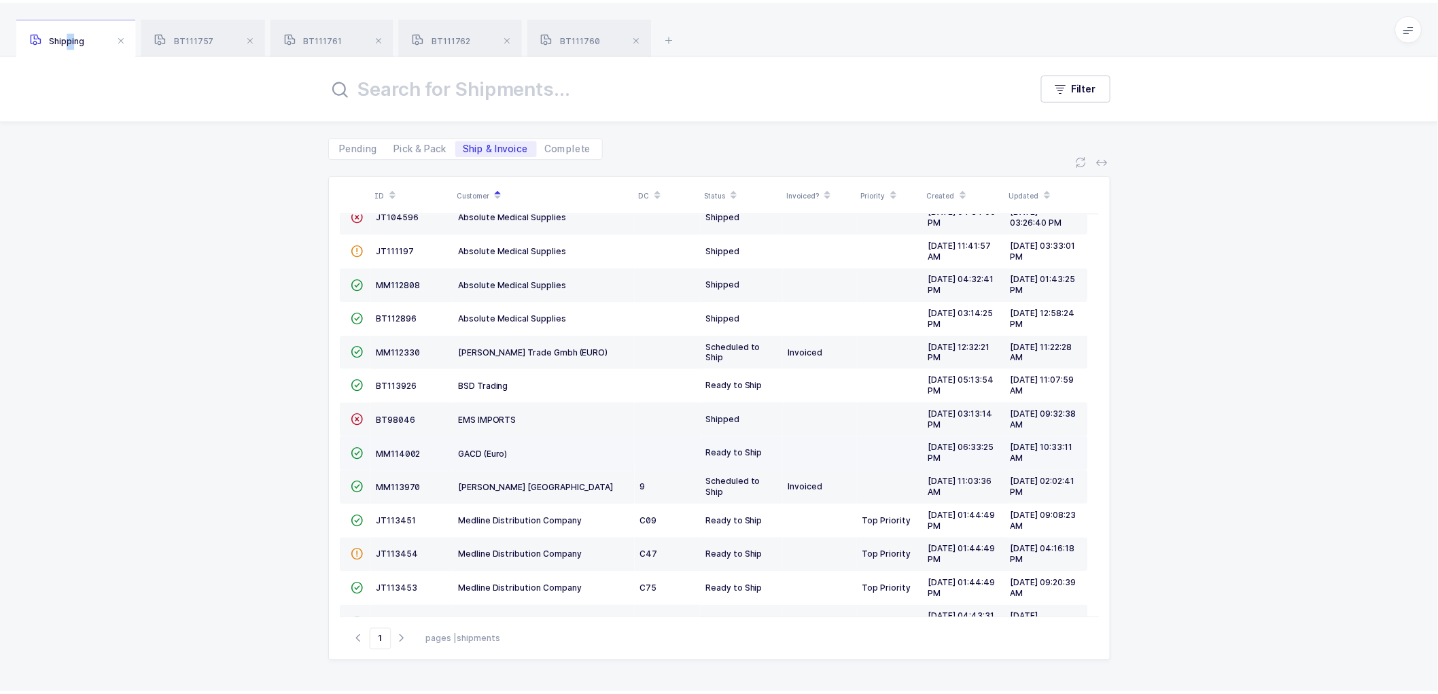
scroll to position [39, 0]
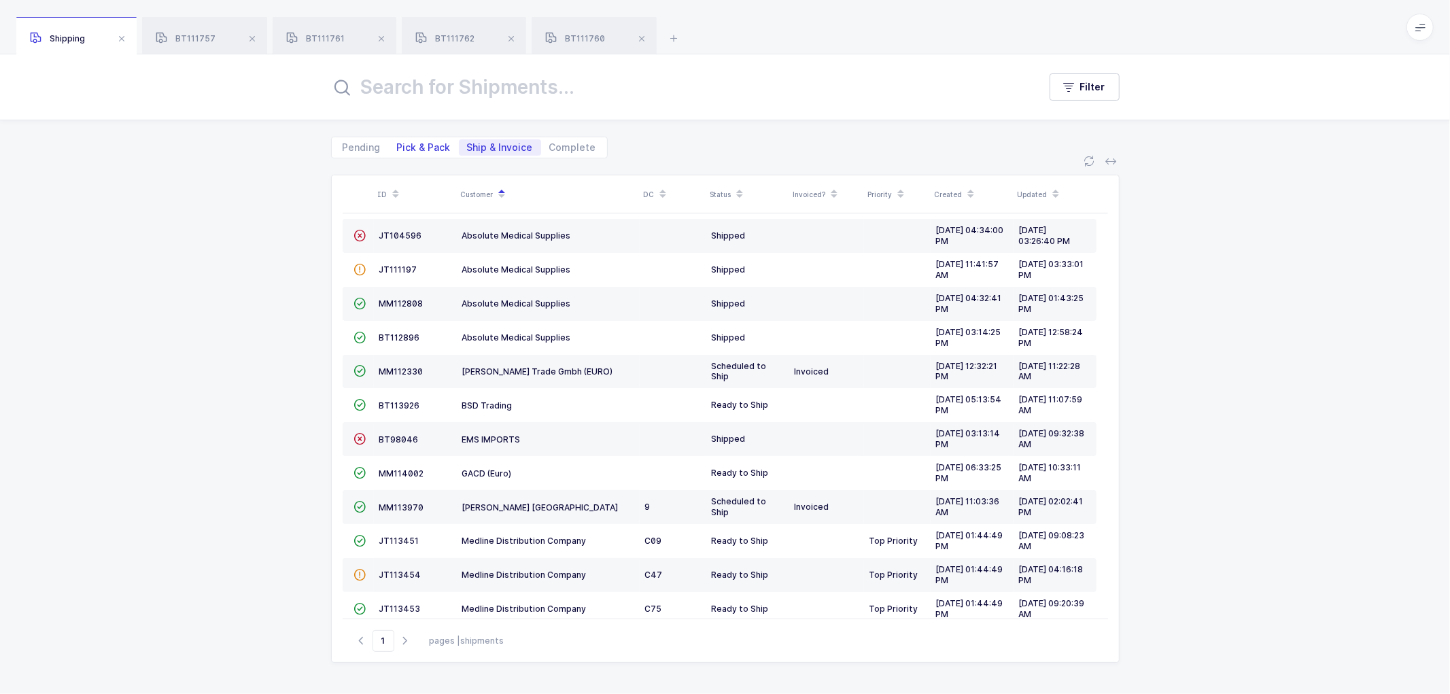
click at [417, 140] on span "Pick & Pack" at bounding box center [424, 147] width 70 height 16
click at [398, 140] on input "Pick & Pack" at bounding box center [393, 143] width 9 height 9
radio input "true"
radio input "false"
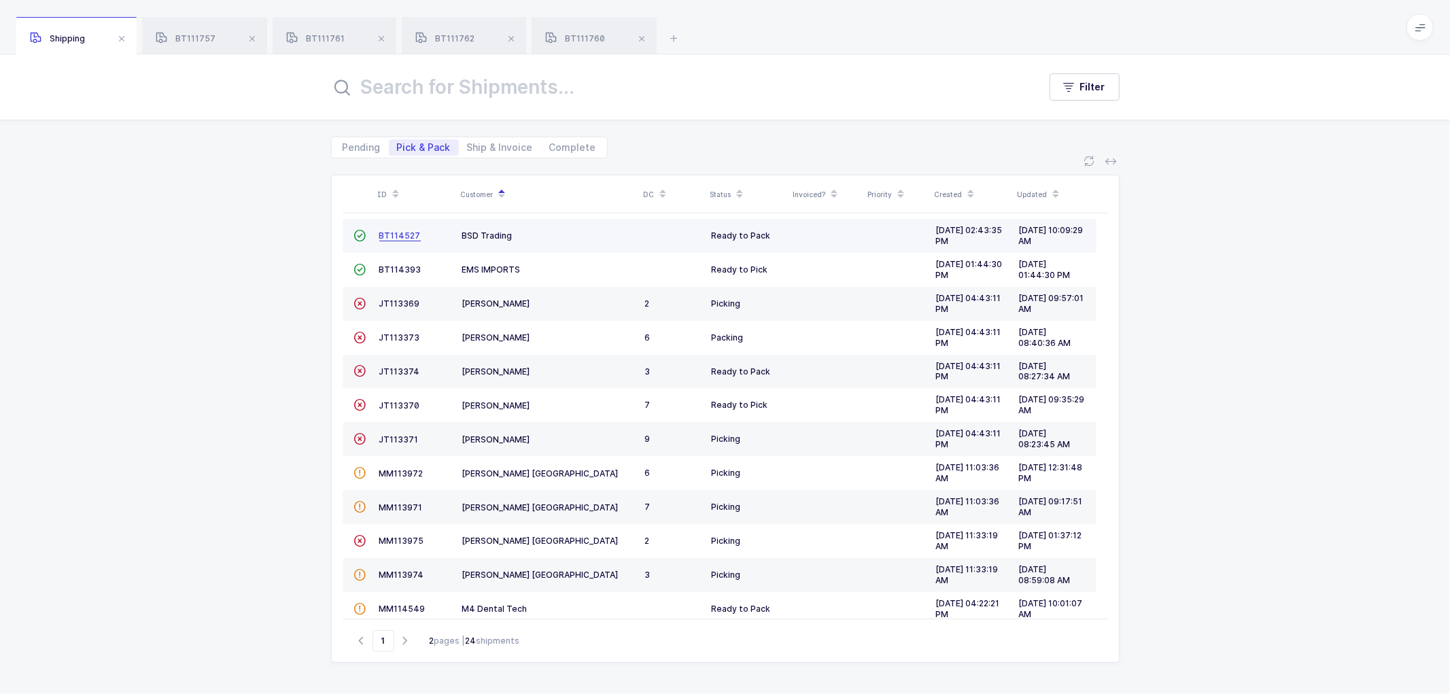
click at [389, 230] on span "BT114527" at bounding box center [399, 235] width 41 height 10
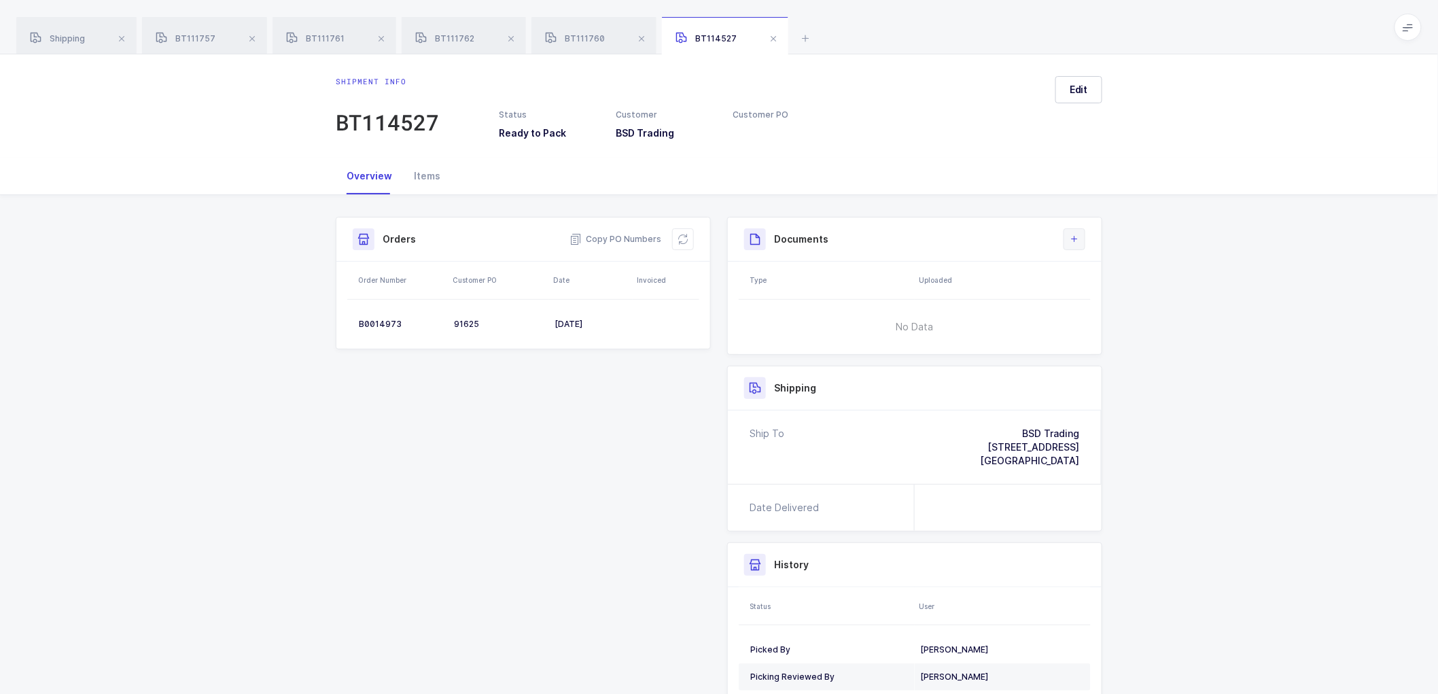
click at [1070, 238] on icon at bounding box center [1074, 239] width 11 height 11
click at [1273, 239] on div "Shipment Info Shipment Number BT114527 Status Ready to Pack Customer BSD Tradin…" at bounding box center [719, 484] width 1438 height 578
click at [415, 173] on div "Items" at bounding box center [427, 176] width 48 height 37
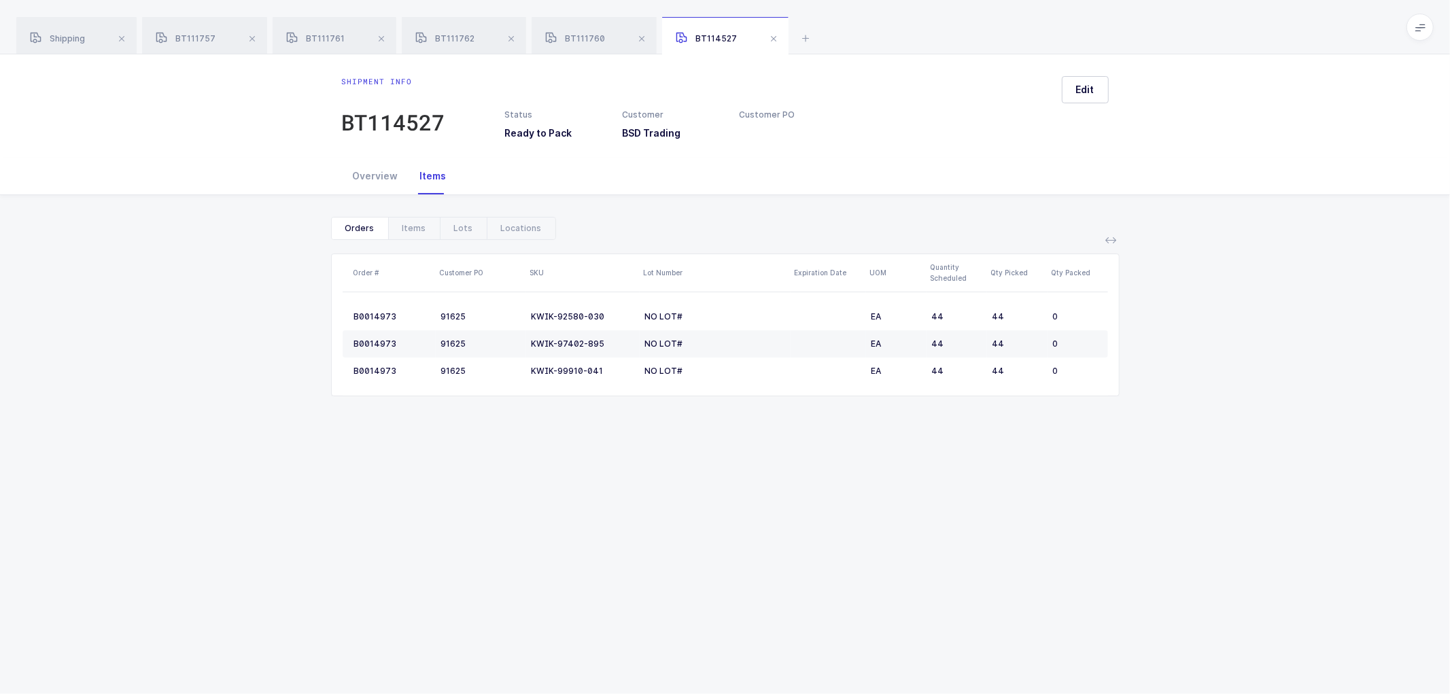
click at [514, 431] on div "Shipment info BT114527 Status Ready to Pack Customer BSD Trading Customer PO Ed…" at bounding box center [725, 374] width 1450 height 640
click at [292, 279] on div "Show canceled Orders Items Lots Locations Order # Customer PO SKU Lot Number Ex…" at bounding box center [725, 312] width 1428 height 234
click at [319, 42] on span "BT111761" at bounding box center [315, 38] width 58 height 10
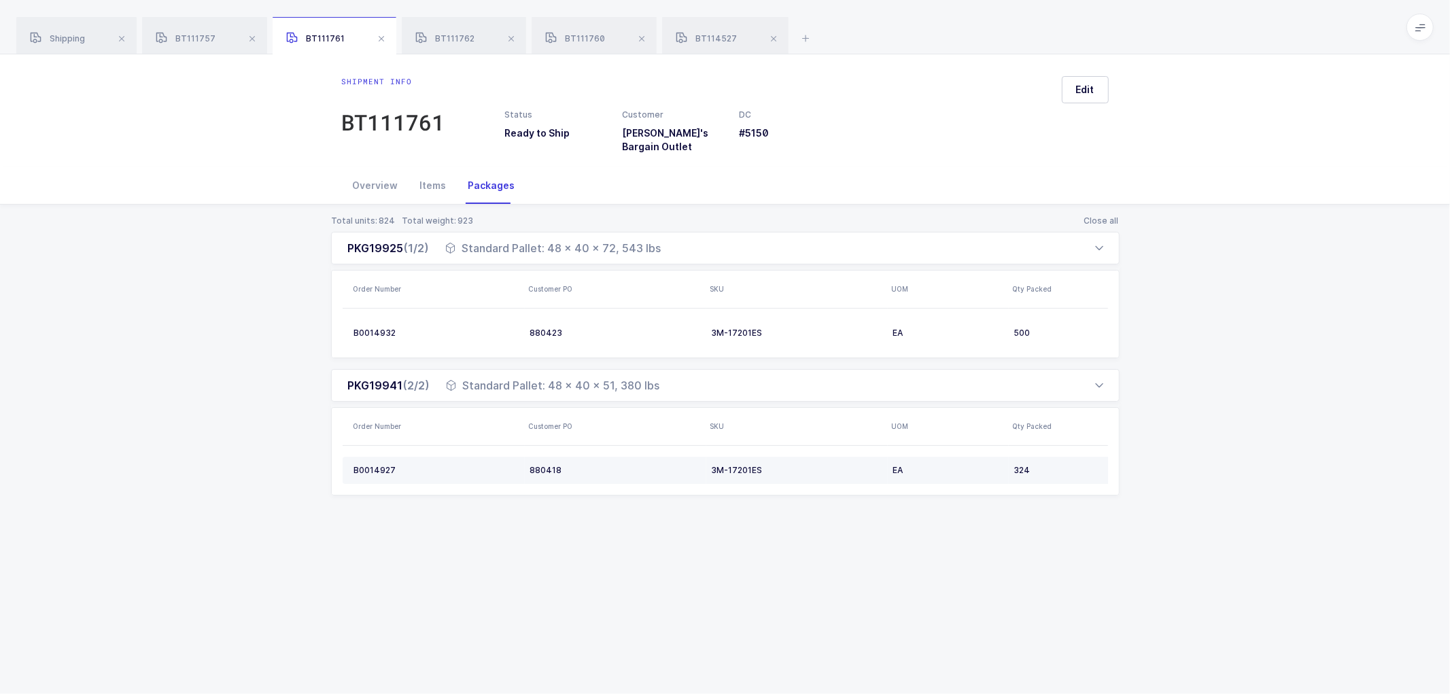
click at [372, 465] on div "B0014927" at bounding box center [436, 470] width 165 height 11
click at [372, 173] on div "Overview" at bounding box center [375, 185] width 67 height 37
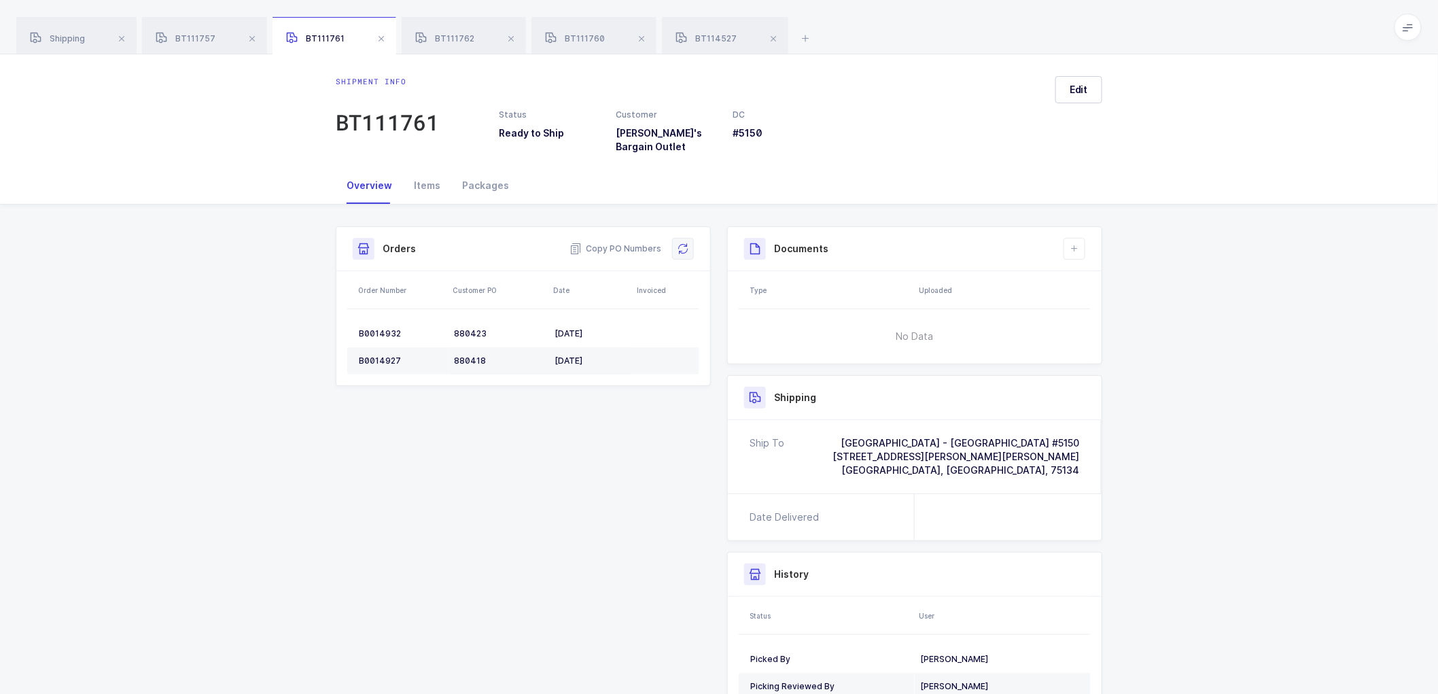
click at [678, 243] on icon at bounding box center [683, 248] width 11 height 11
click at [1078, 86] on span "Edit" at bounding box center [1079, 90] width 18 height 14
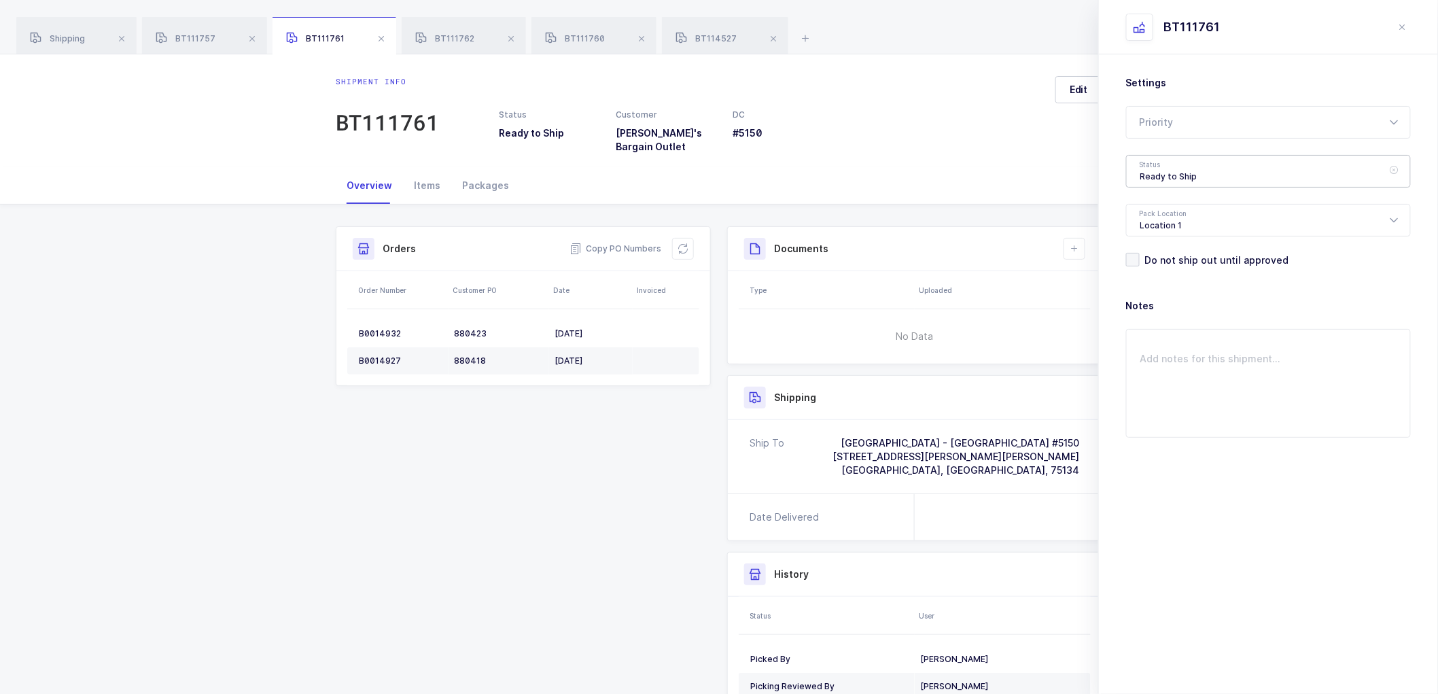
click at [1172, 169] on div "Ready to Ship" at bounding box center [1268, 171] width 285 height 33
click at [1171, 249] on span "Scheduled to Ship" at bounding box center [1183, 254] width 86 height 12
type input "Scheduled to Ship"
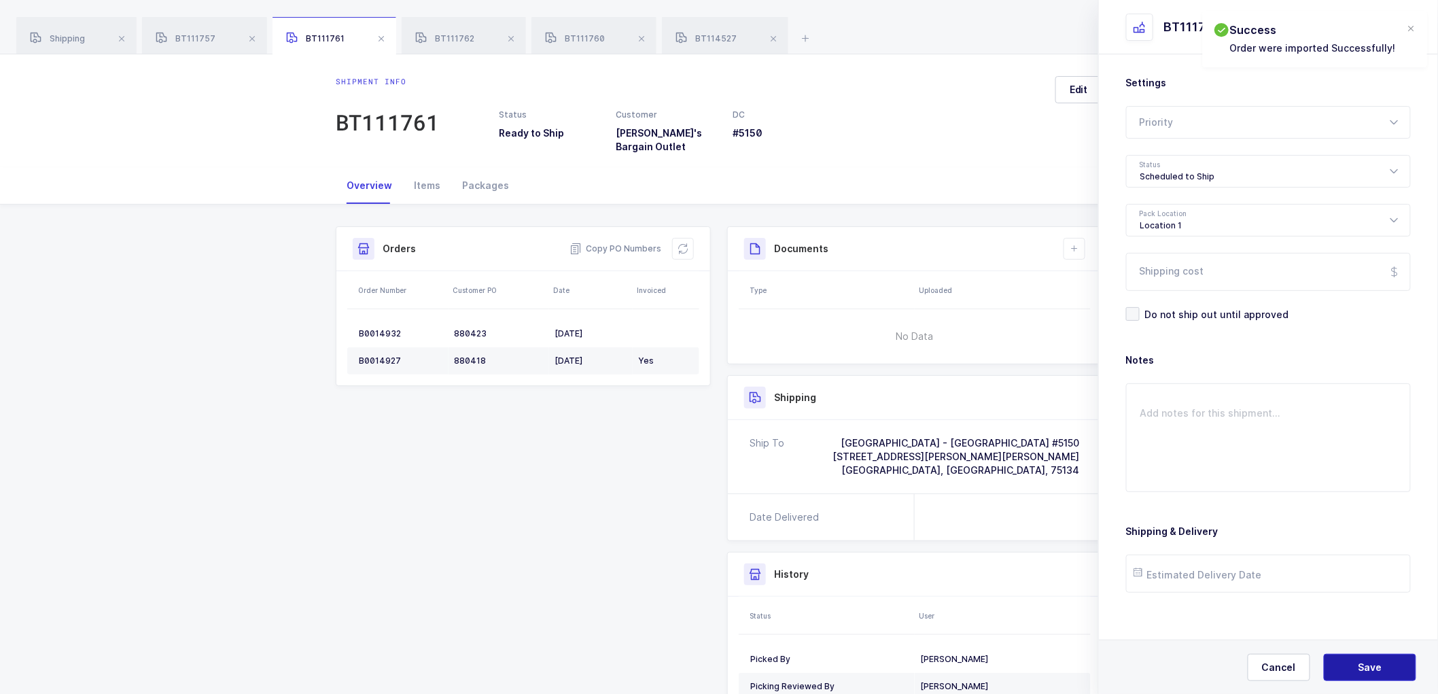
click at [1373, 661] on span "Save" at bounding box center [1371, 668] width 24 height 14
click at [1076, 243] on icon at bounding box center [1074, 248] width 11 height 11
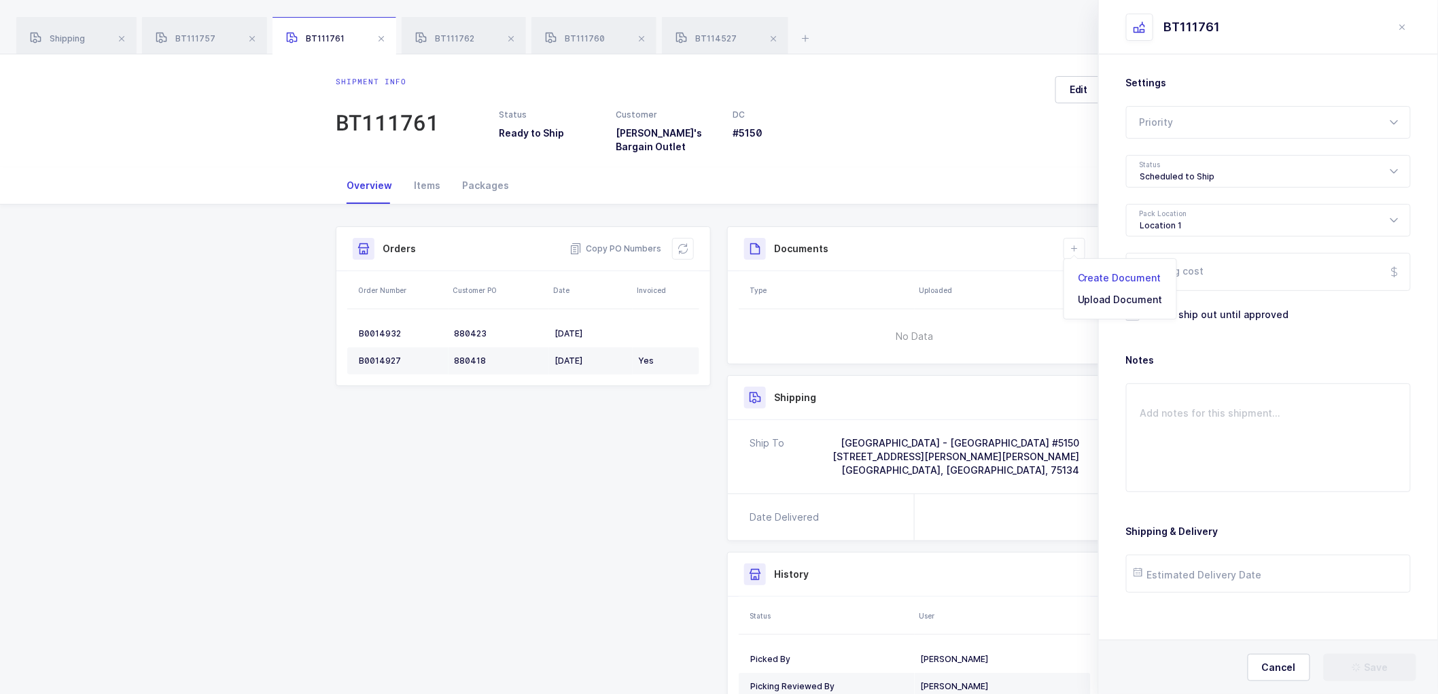
click at [1100, 272] on li "Create Document" at bounding box center [1120, 278] width 101 height 22
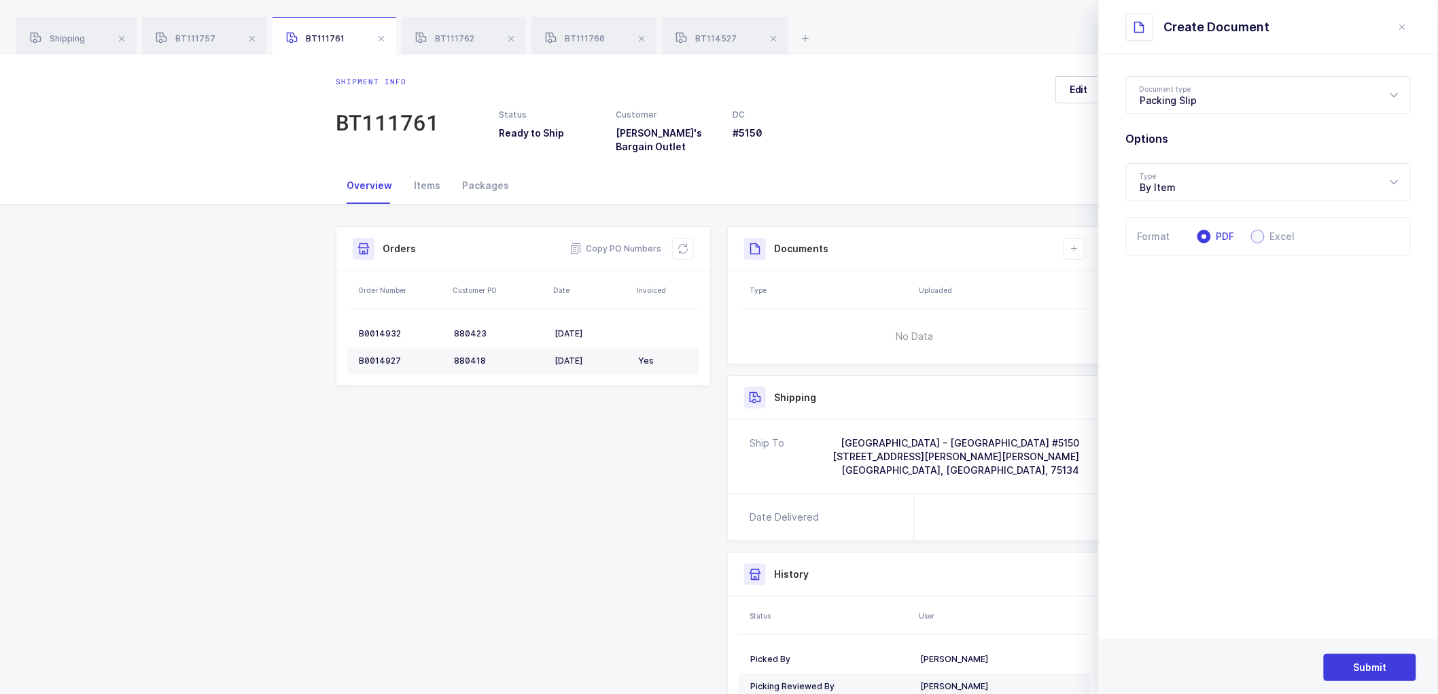
click at [1265, 236] on span "Excel" at bounding box center [1280, 237] width 31 height 10
click at [1265, 236] on input "Excel" at bounding box center [1258, 237] width 14 height 14
radio input "true"
radio input "false"
radio input "true"
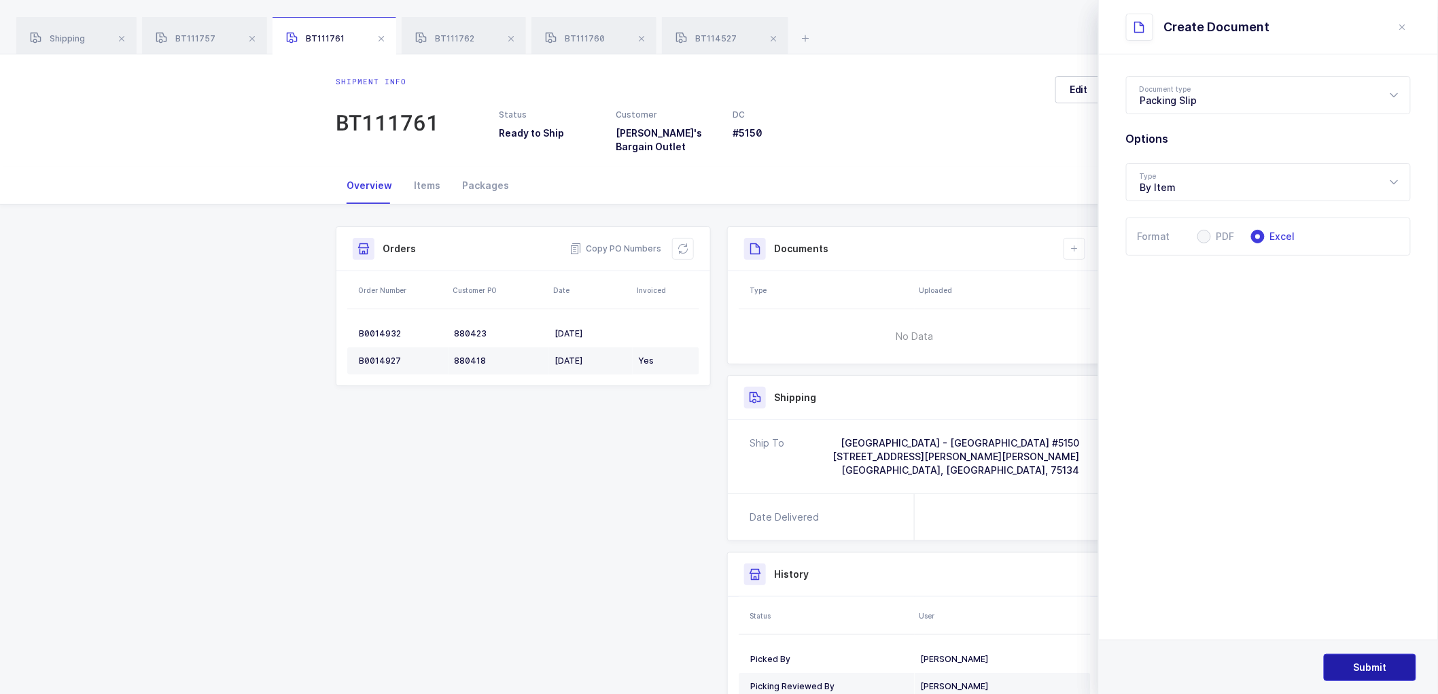
click at [1374, 667] on span "Submit" at bounding box center [1370, 668] width 33 height 14
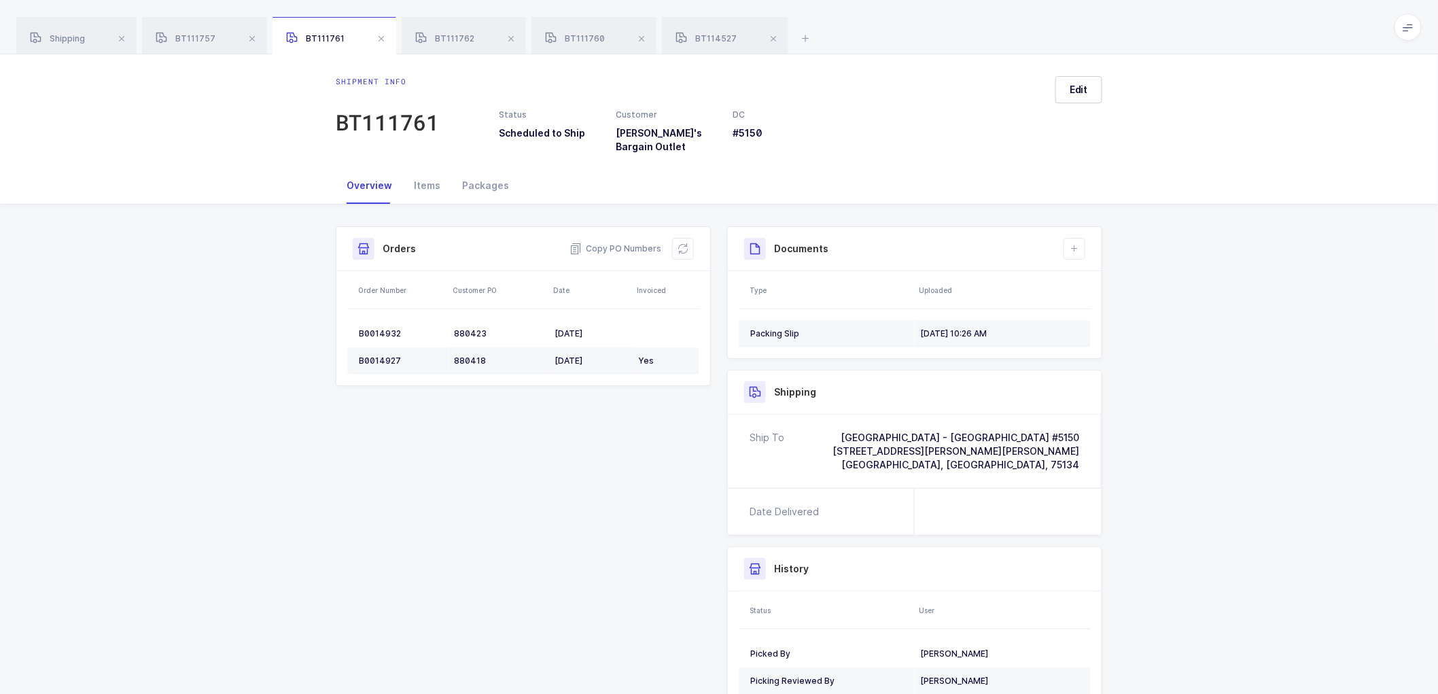
click at [921, 328] on div "09/17/2025, 10:26 AM" at bounding box center [999, 333] width 159 height 11
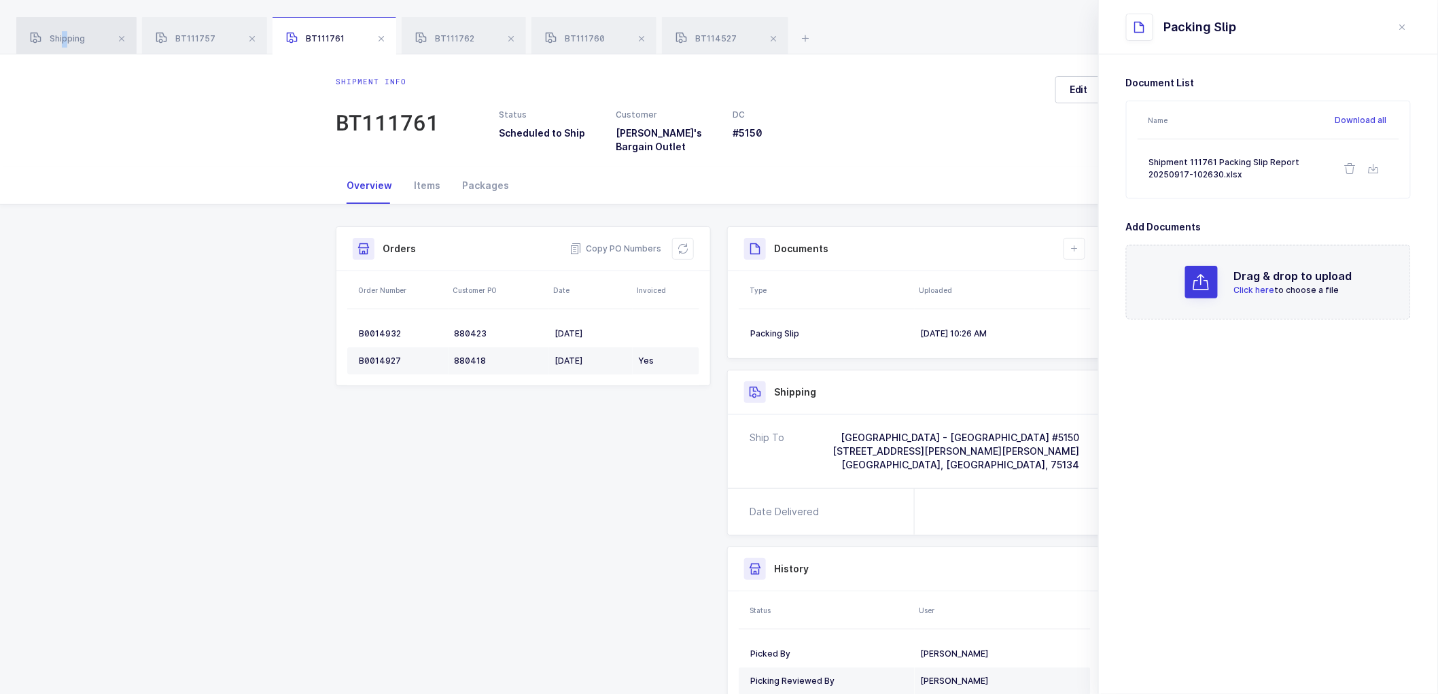
drag, startPoint x: 63, startPoint y: 33, endPoint x: 132, endPoint y: 29, distance: 69.4
click at [65, 32] on div "Shipping" at bounding box center [76, 36] width 120 height 38
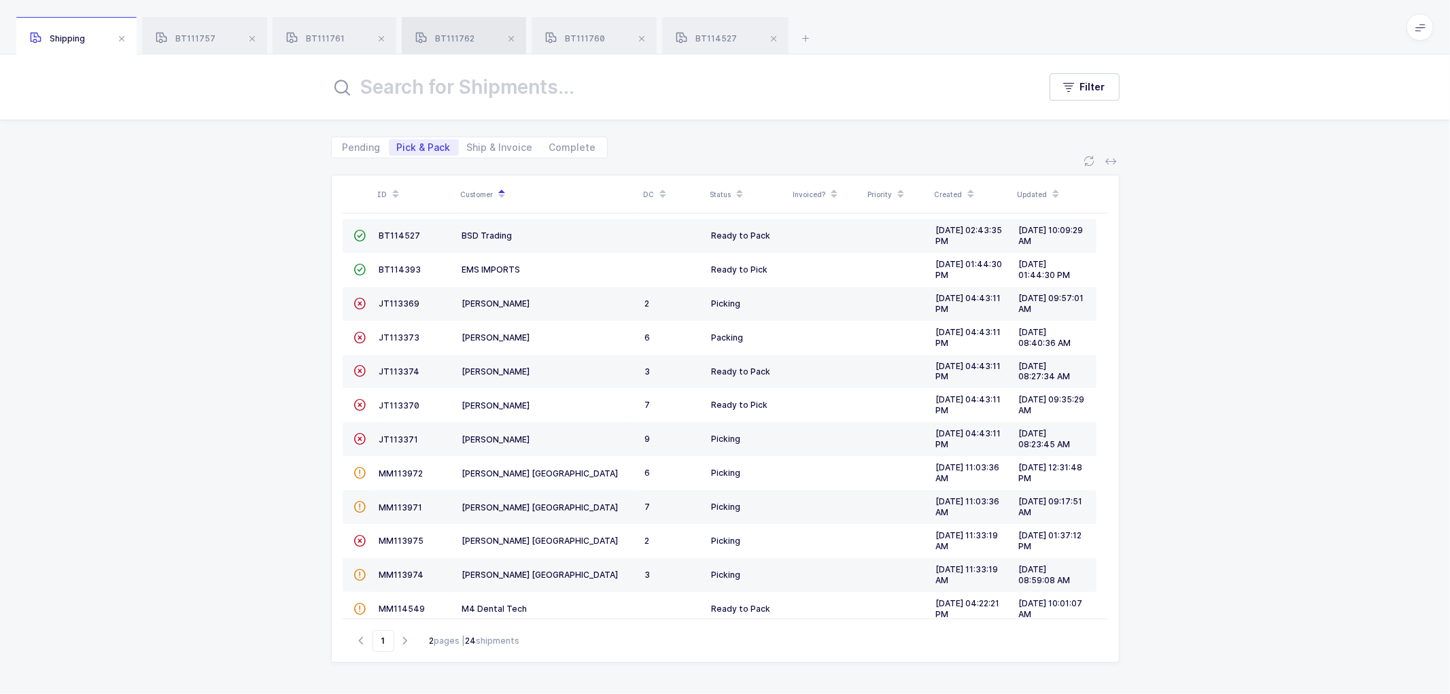
click at [443, 32] on div "BT111762" at bounding box center [464, 36] width 124 height 38
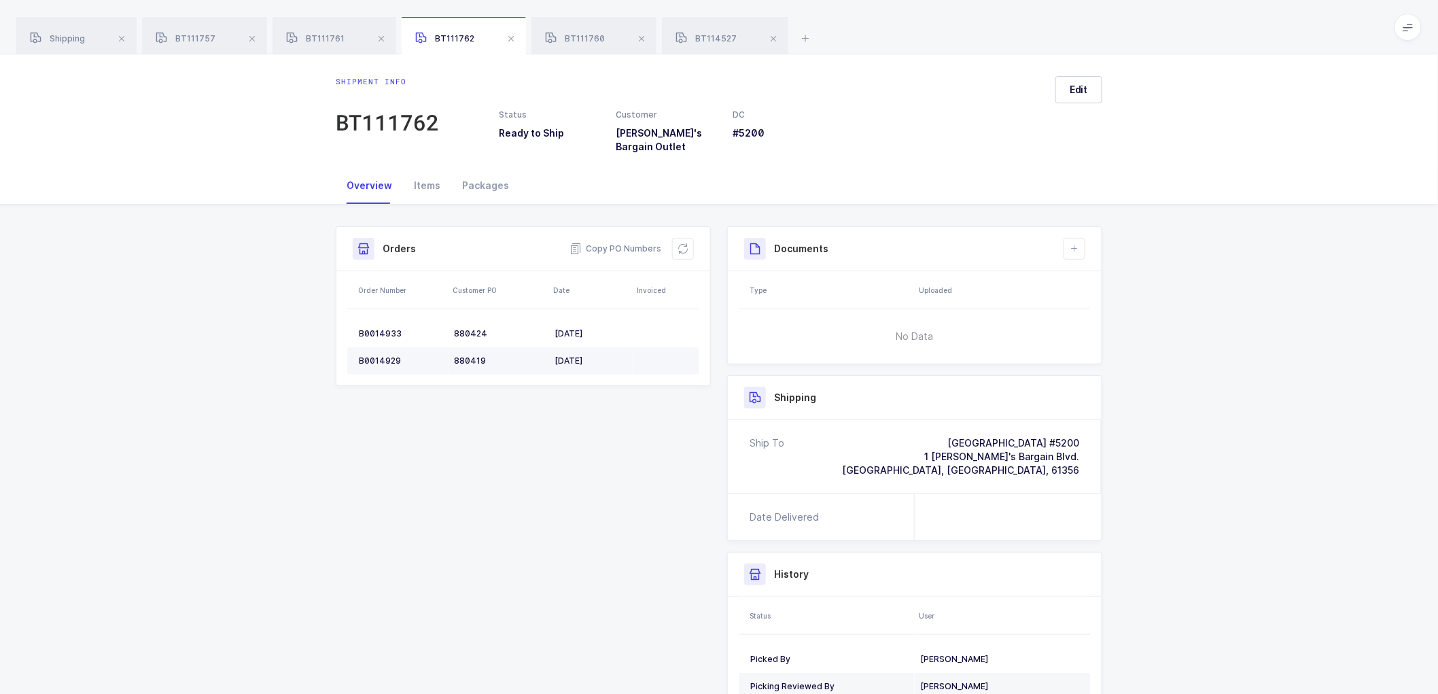
click at [385, 355] on div "B0014929" at bounding box center [401, 360] width 84 height 11
click at [386, 355] on div "B0014929" at bounding box center [401, 360] width 84 height 11
drag, startPoint x: 682, startPoint y: 233, endPoint x: 684, endPoint y: 246, distance: 13.0
click at [682, 243] on icon at bounding box center [683, 248] width 11 height 11
drag, startPoint x: 1084, startPoint y: 87, endPoint x: 1135, endPoint y: 125, distance: 63.6
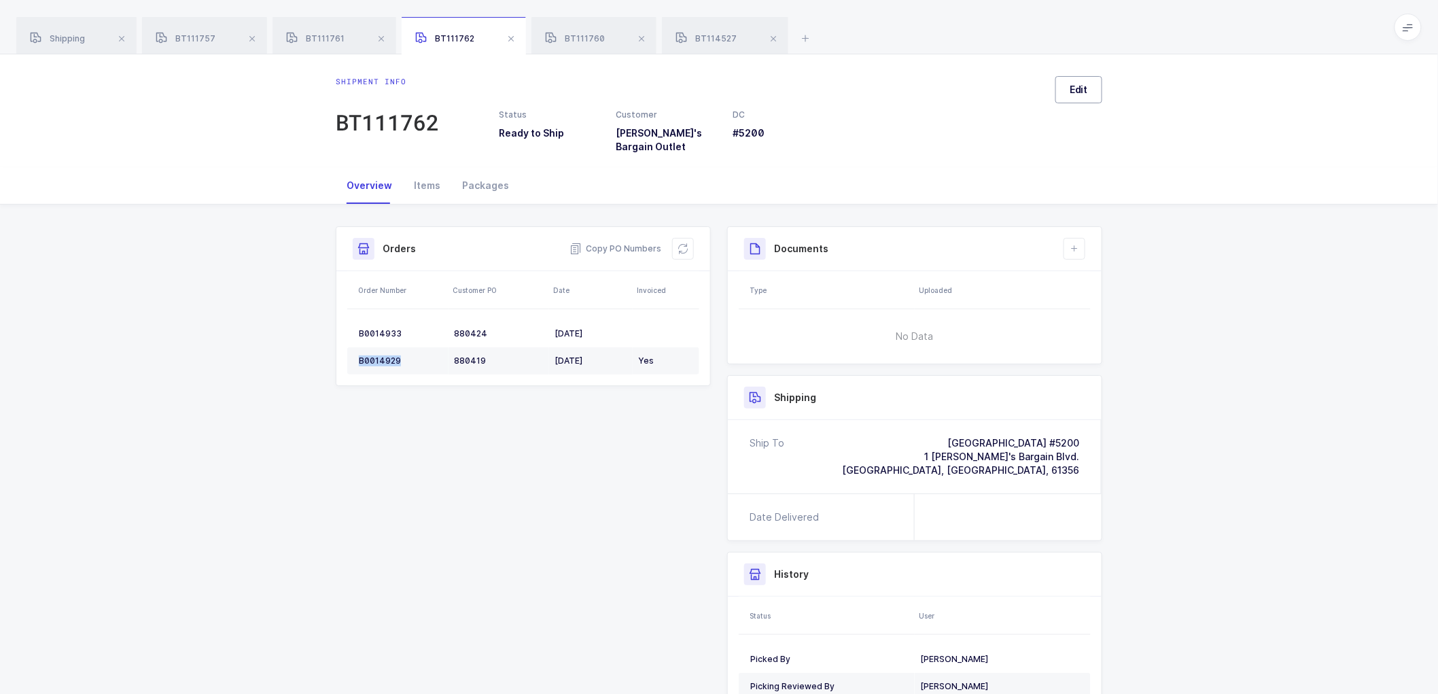
click at [1084, 88] on span "Edit" at bounding box center [1079, 90] width 18 height 14
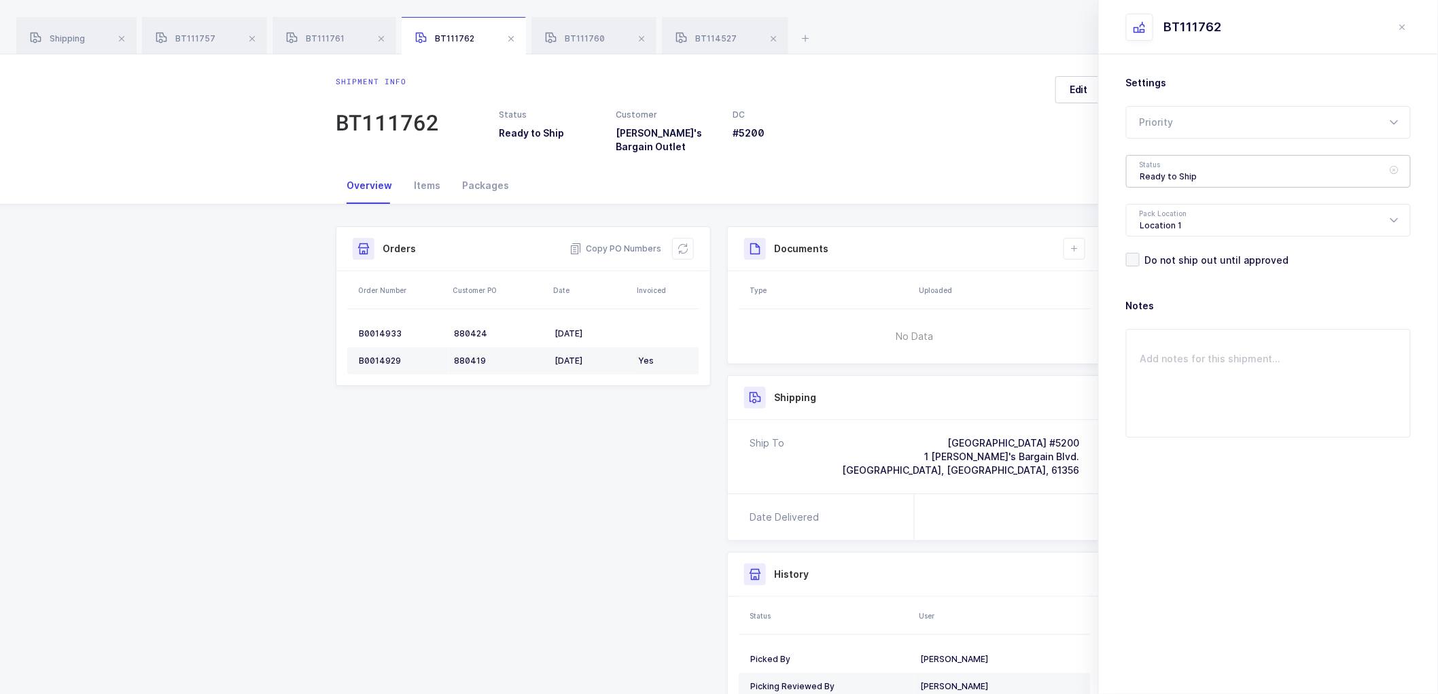
click at [1164, 171] on div "Ready to Ship" at bounding box center [1268, 171] width 285 height 33
click at [1173, 251] on span "Scheduled to Ship" at bounding box center [1183, 254] width 86 height 12
type input "Scheduled to Ship"
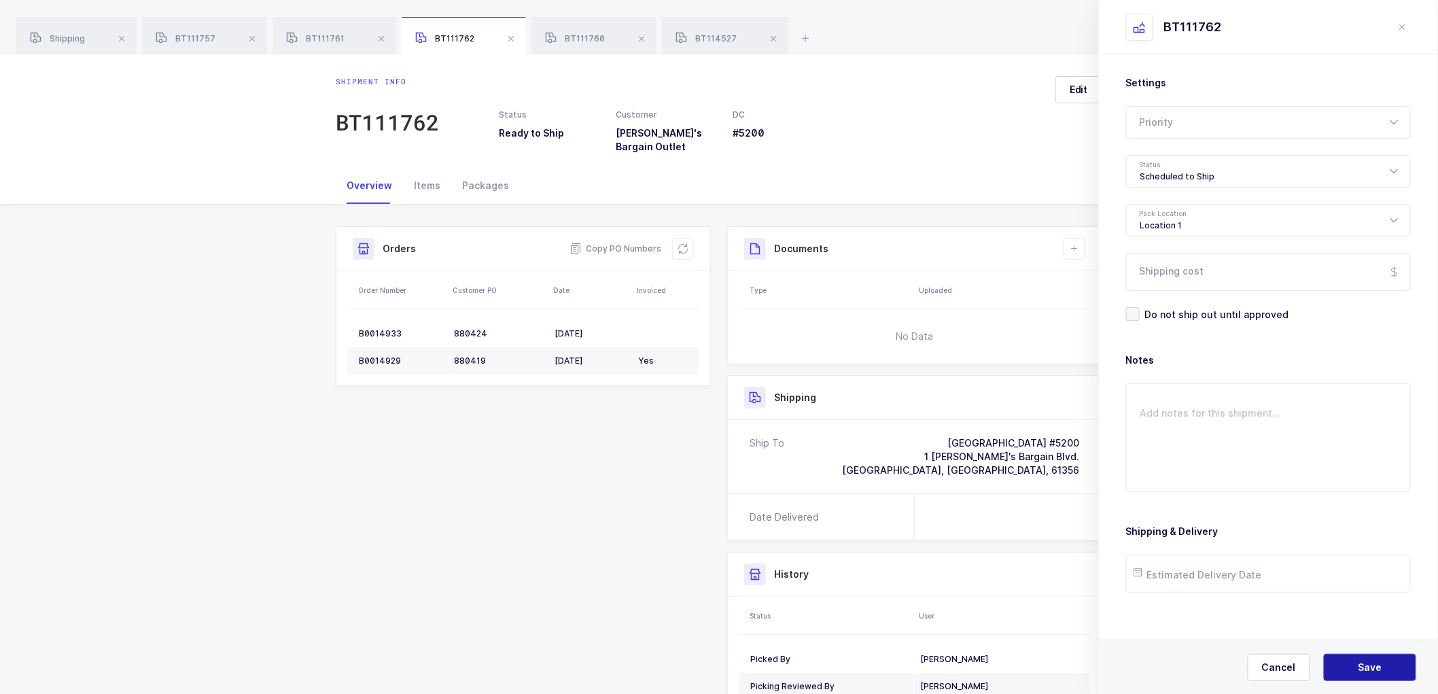
click at [1361, 663] on span "Save" at bounding box center [1371, 668] width 24 height 14
click at [1081, 246] on button at bounding box center [1075, 249] width 22 height 22
click at [1105, 273] on li "Create Document" at bounding box center [1120, 278] width 101 height 22
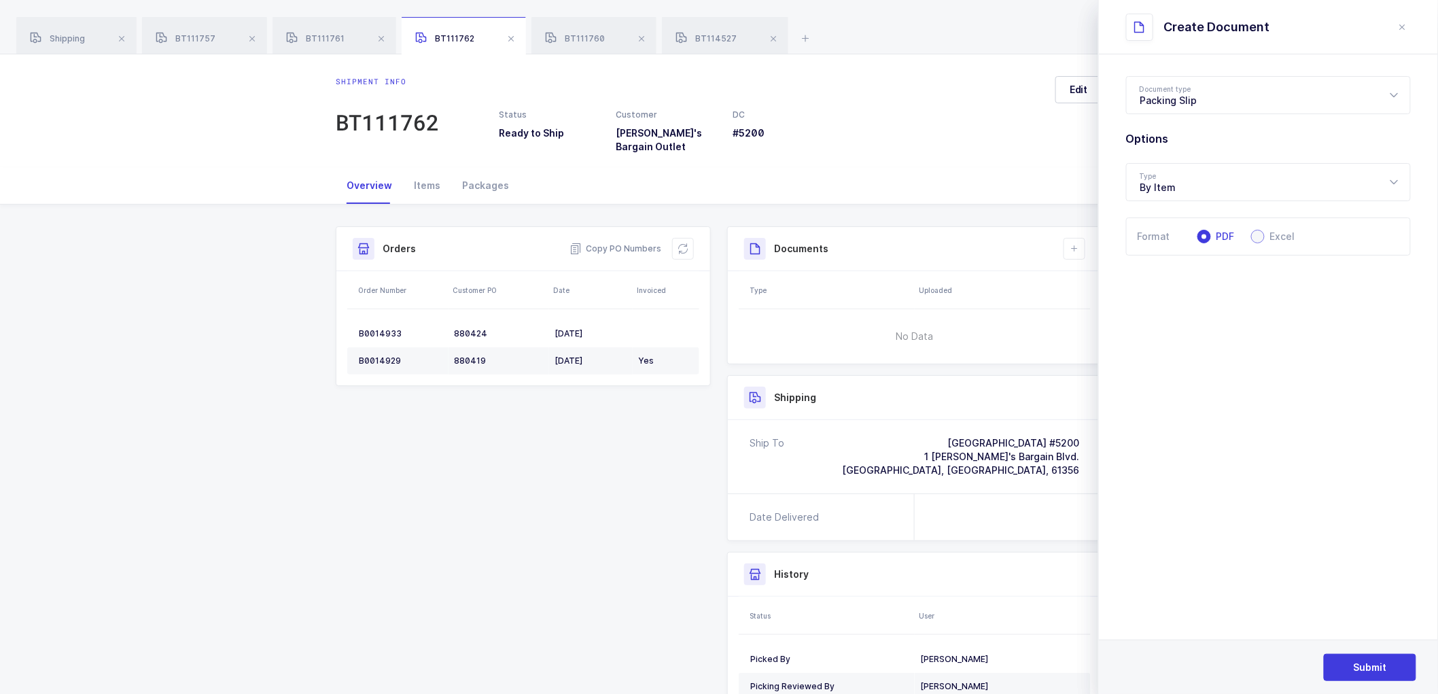
click at [1260, 238] on span at bounding box center [1258, 237] width 14 height 14
click at [1260, 238] on input "Excel" at bounding box center [1258, 237] width 14 height 14
radio input "true"
radio input "false"
radio input "true"
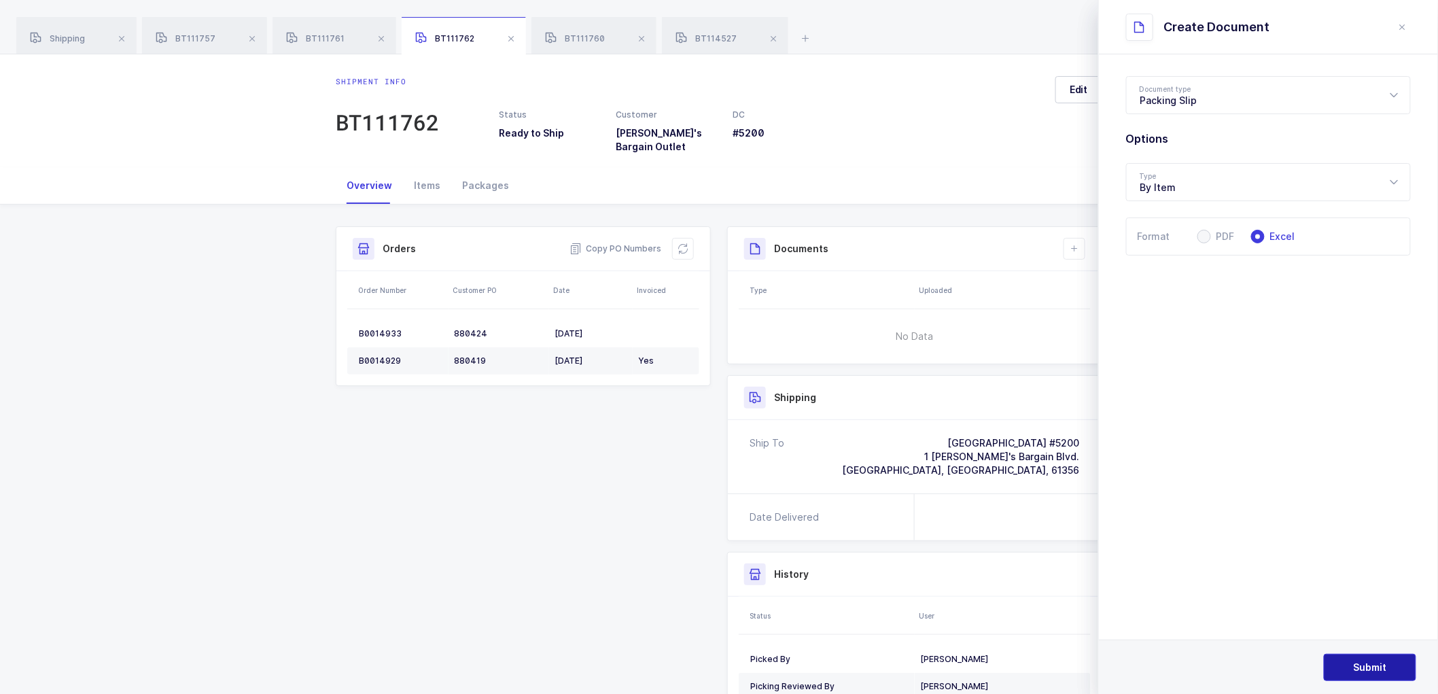
click at [1366, 654] on button "Submit" at bounding box center [1370, 667] width 92 height 27
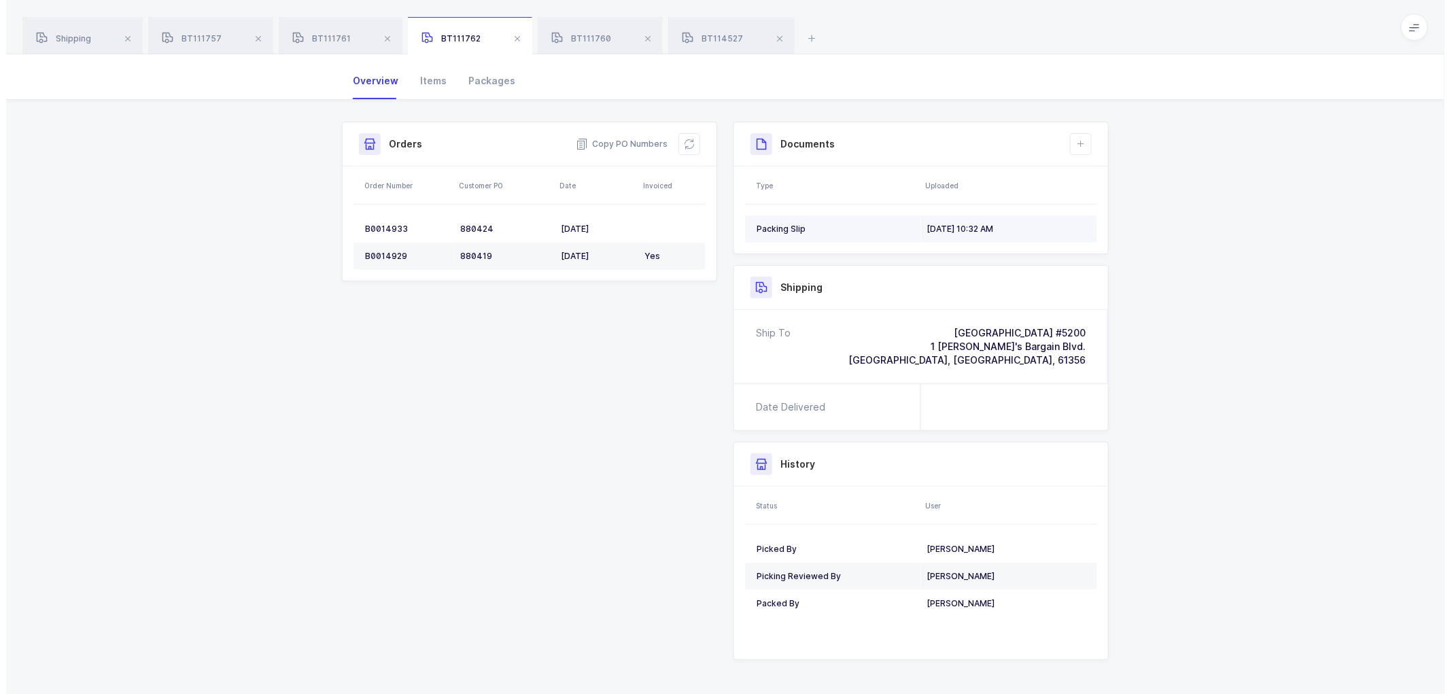
scroll to position [0, 0]
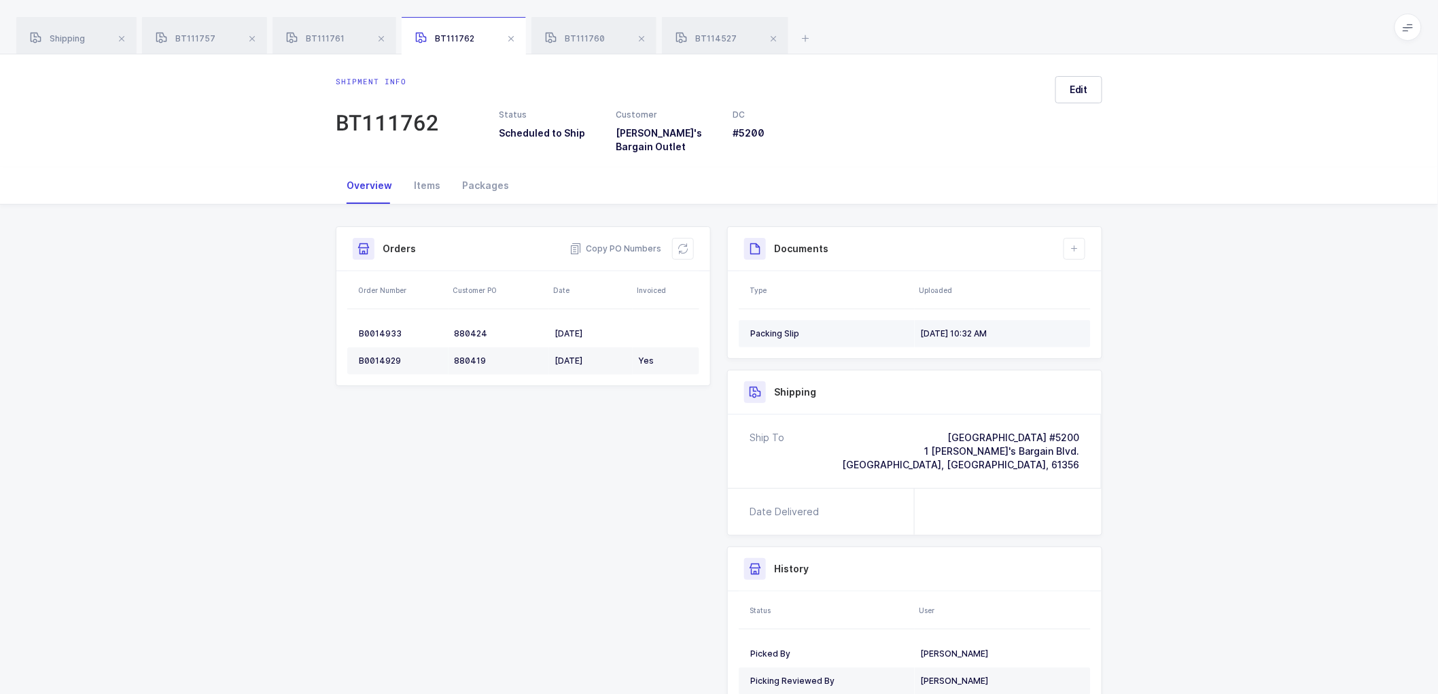
drag, startPoint x: 948, startPoint y: 316, endPoint x: 1036, endPoint y: 326, distance: 88.9
click at [948, 320] on td "09/17/2025, 10:32 AM" at bounding box center [1003, 333] width 176 height 27
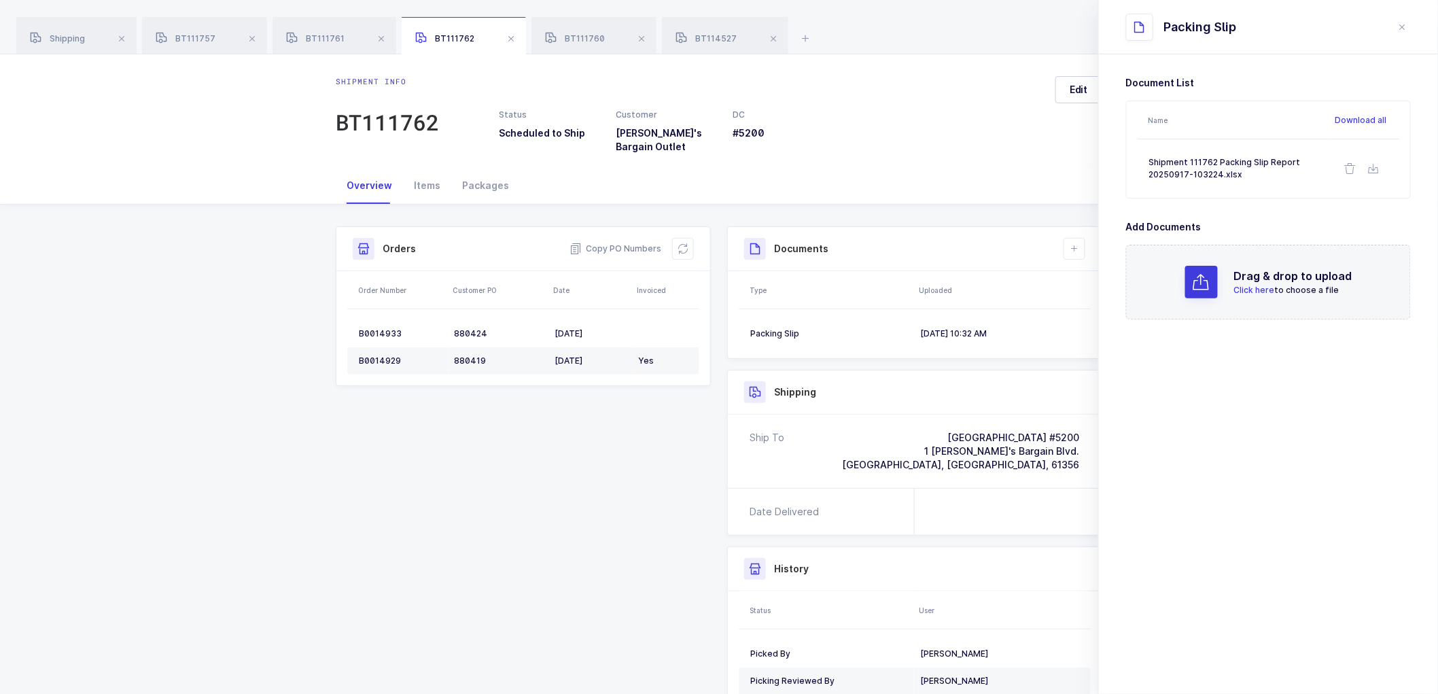
drag, startPoint x: 971, startPoint y: 42, endPoint x: 1239, endPoint y: 8, distance: 270.6
click at [981, 39] on div "Shipping BT111757 BT111761 BT111762 BT111760 BT114527" at bounding box center [719, 27] width 1438 height 54
drag, startPoint x: 234, startPoint y: 35, endPoint x: 247, endPoint y: 36, distance: 13.6
click at [234, 36] on div "BT111757" at bounding box center [204, 36] width 125 height 38
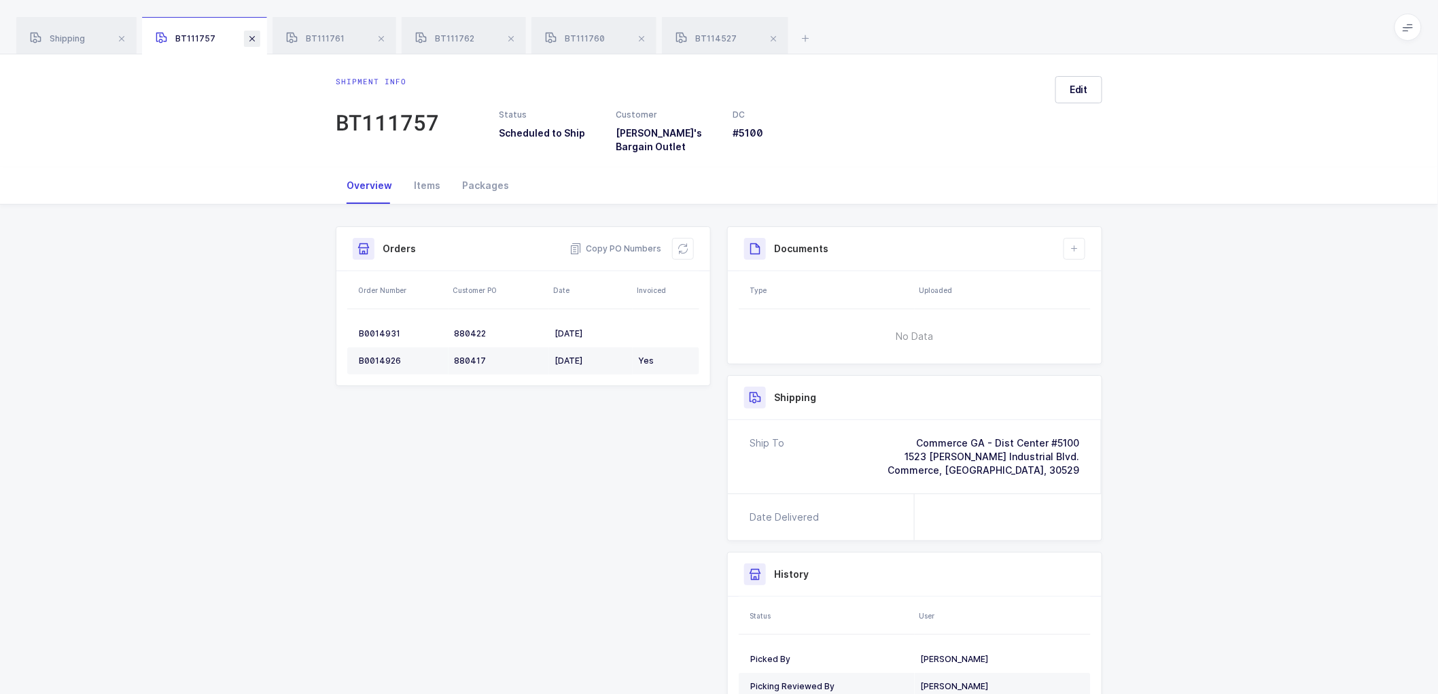
click at [250, 37] on span at bounding box center [252, 39] width 16 height 16
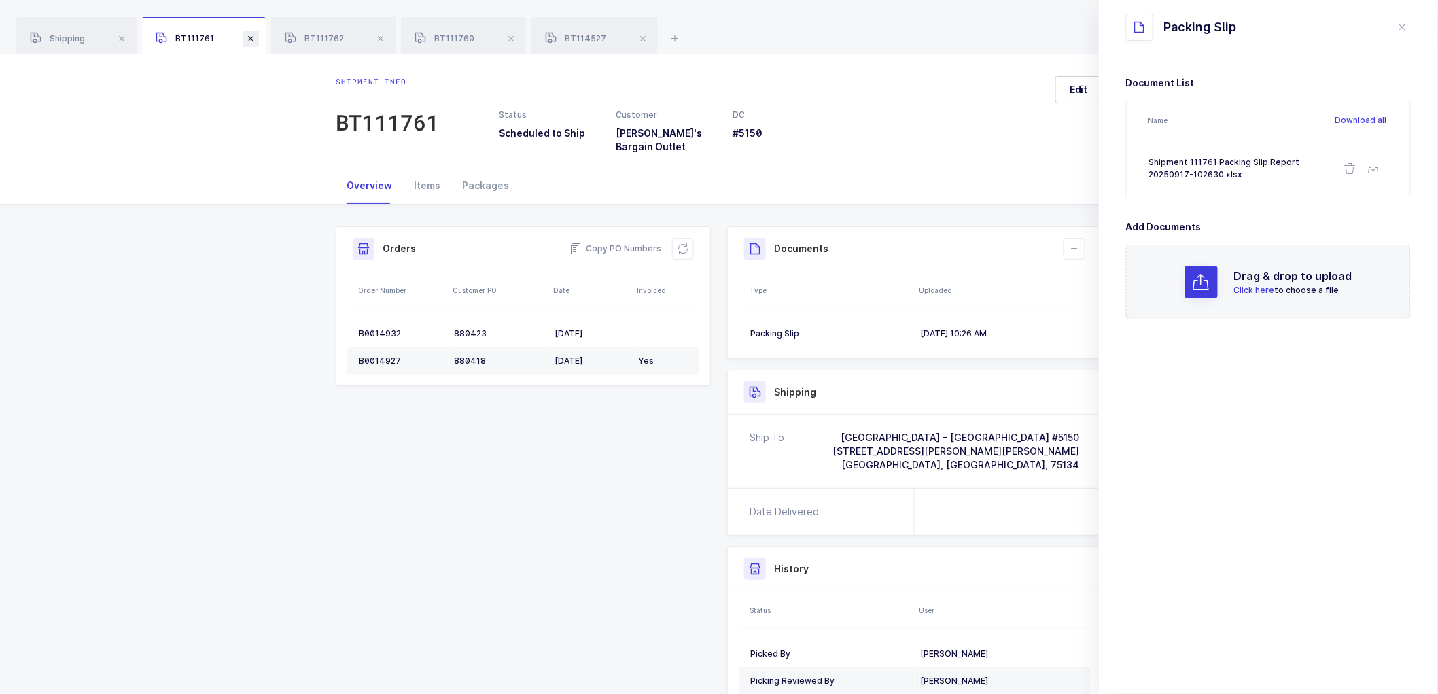
click at [251, 37] on span at bounding box center [251, 39] width 16 height 16
click at [249, 37] on span at bounding box center [251, 39] width 16 height 16
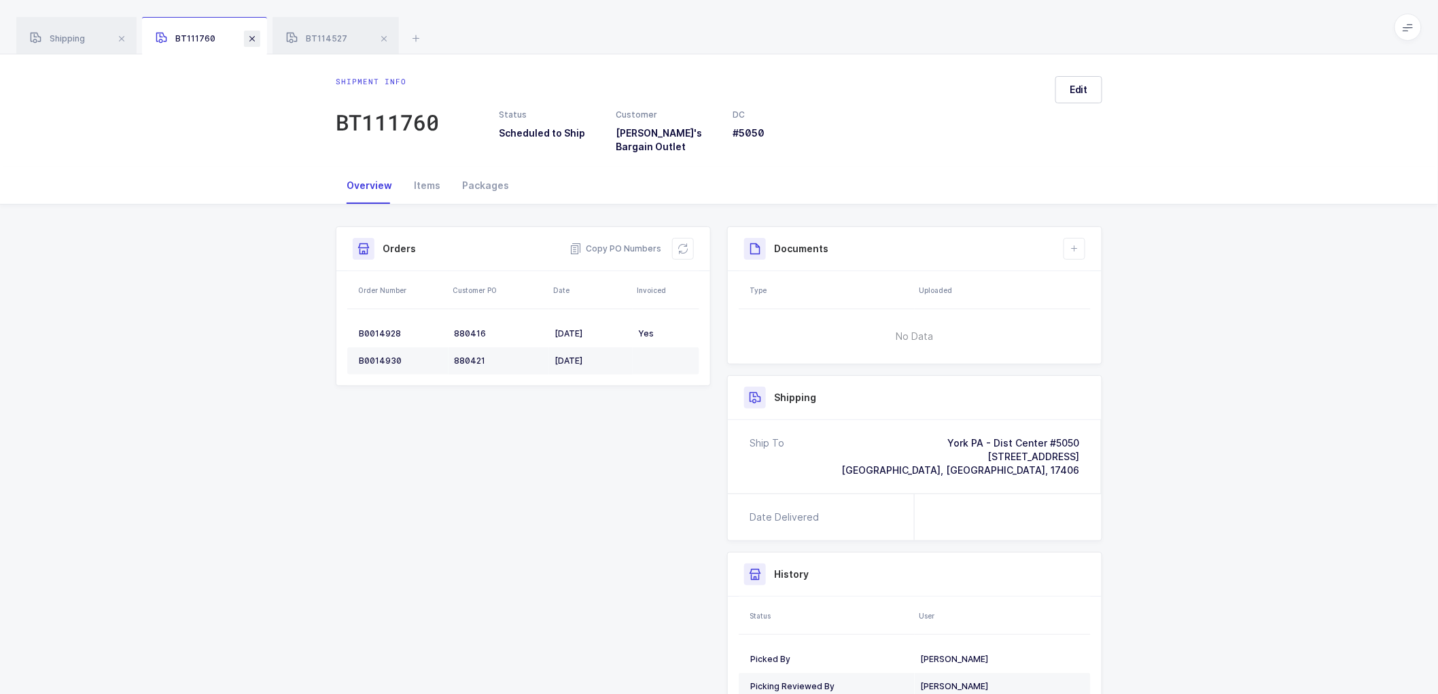
click at [256, 39] on span at bounding box center [252, 39] width 16 height 16
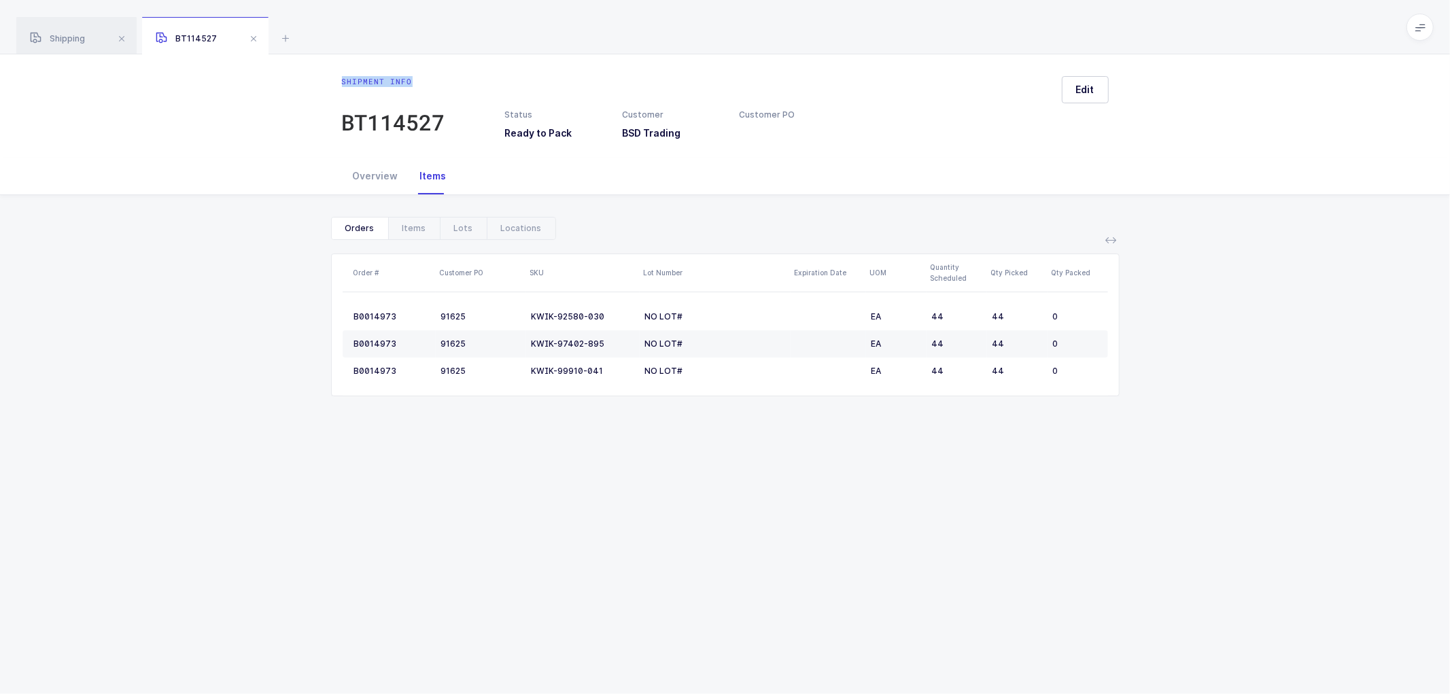
click at [191, 87] on div "Shipment info BT114527 Status Ready to Pack Customer BSD Trading Customer PO Ed…" at bounding box center [725, 105] width 1450 height 103
click at [1416, 24] on icon at bounding box center [1419, 27] width 11 height 11
click at [1358, 117] on li "Warehouse" at bounding box center [1368, 117] width 101 height 11
click at [75, 29] on div "Shipping" at bounding box center [76, 36] width 120 height 38
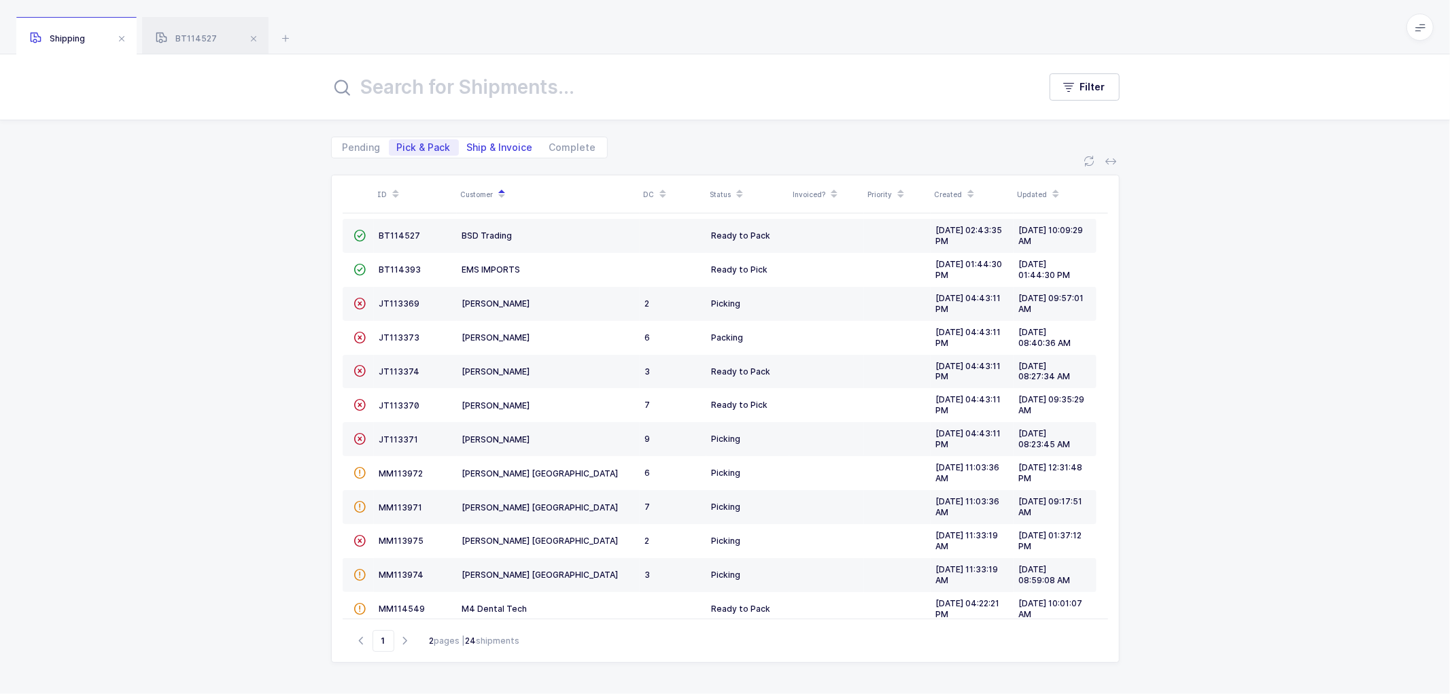
click at [494, 146] on span "Ship & Invoice" at bounding box center [500, 148] width 66 height 10
click at [468, 146] on input "Ship & Invoice" at bounding box center [463, 143] width 9 height 9
radio input "true"
radio input "false"
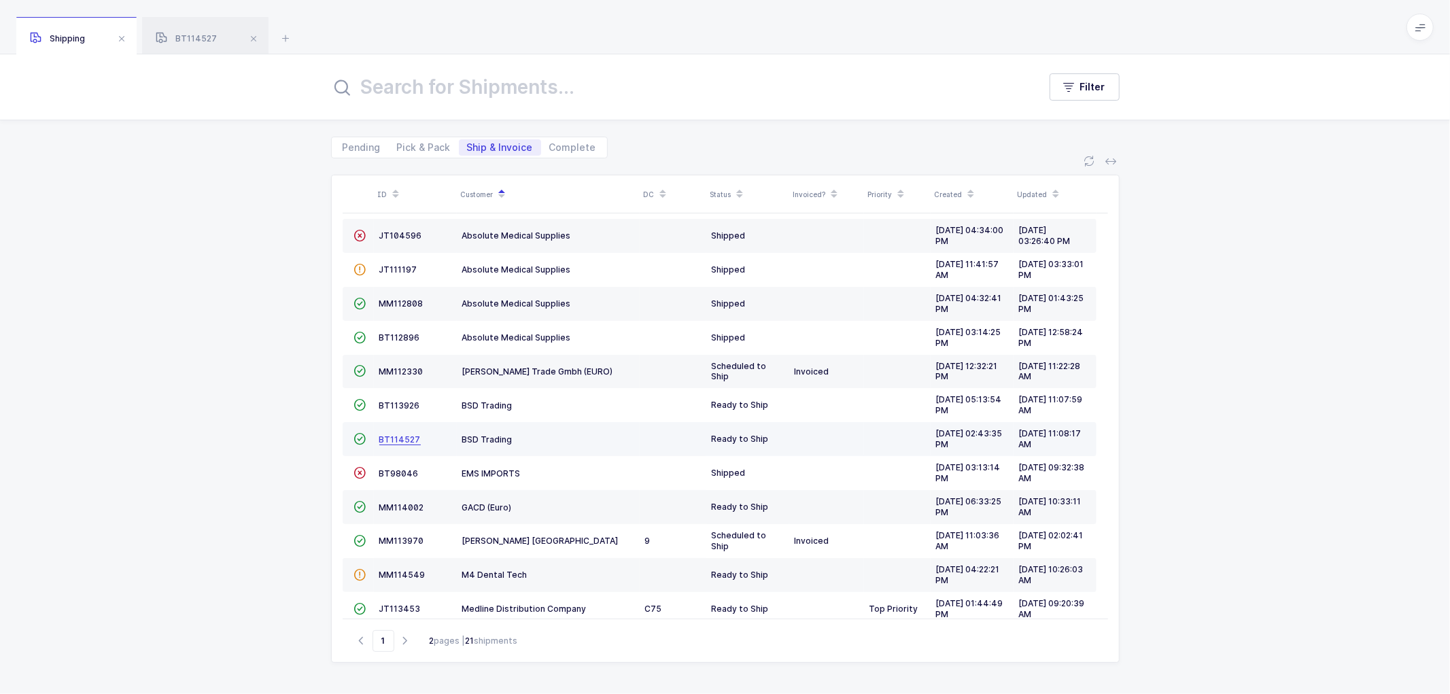
click at [397, 437] on span "BT114527" at bounding box center [399, 439] width 41 height 10
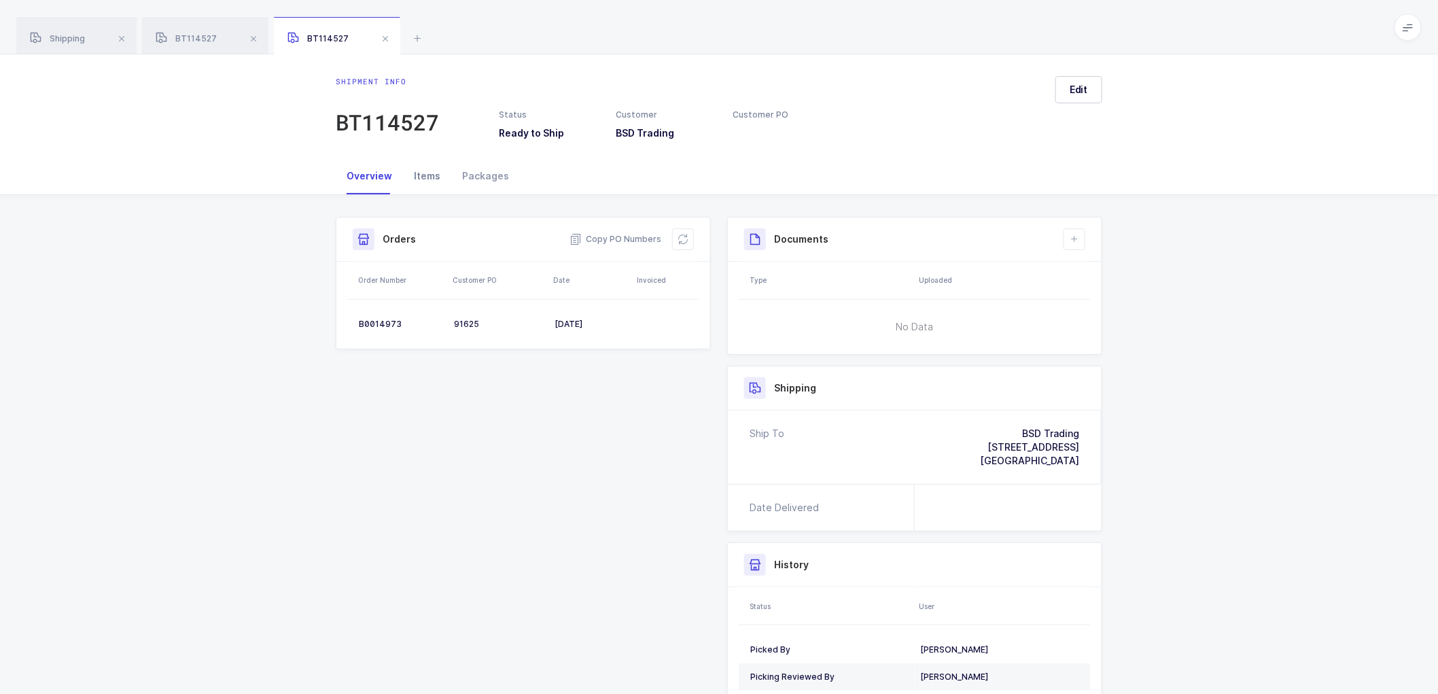
click at [419, 174] on div "Items" at bounding box center [427, 176] width 48 height 37
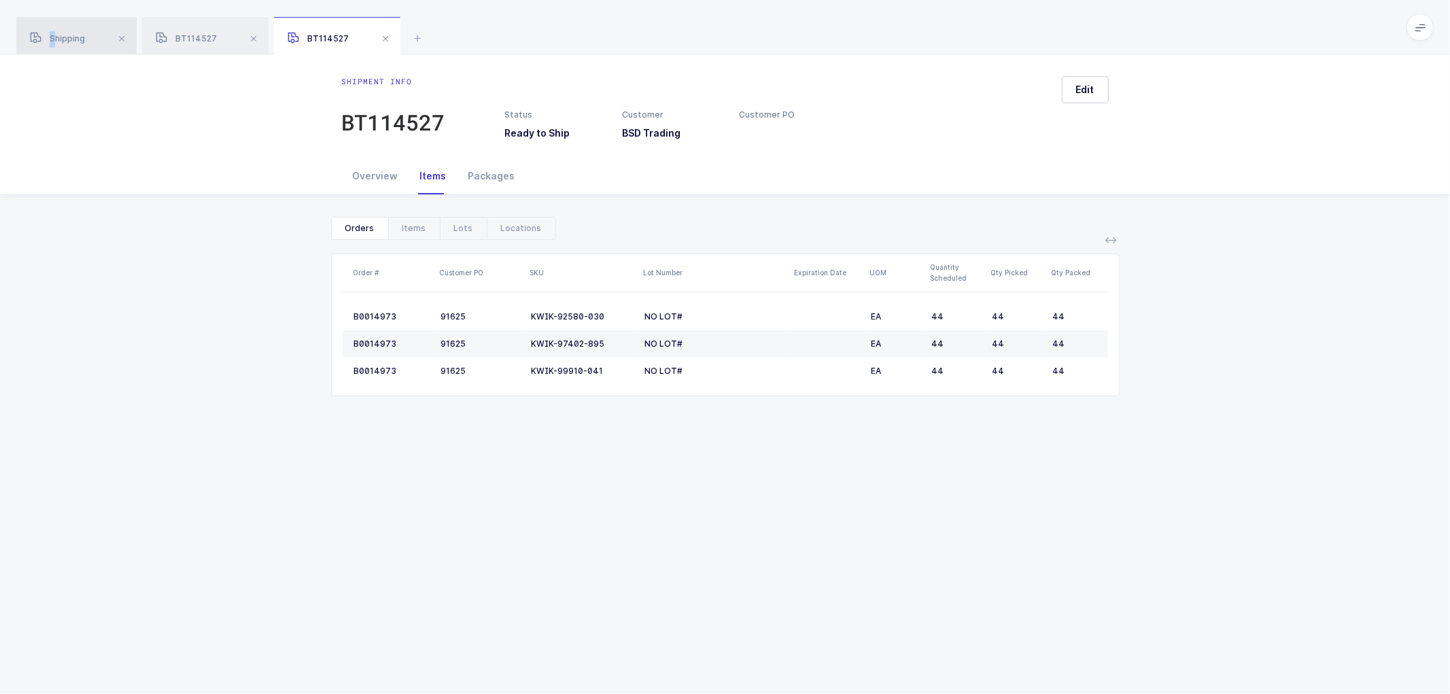
click at [53, 24] on div "Shipping" at bounding box center [76, 36] width 120 height 38
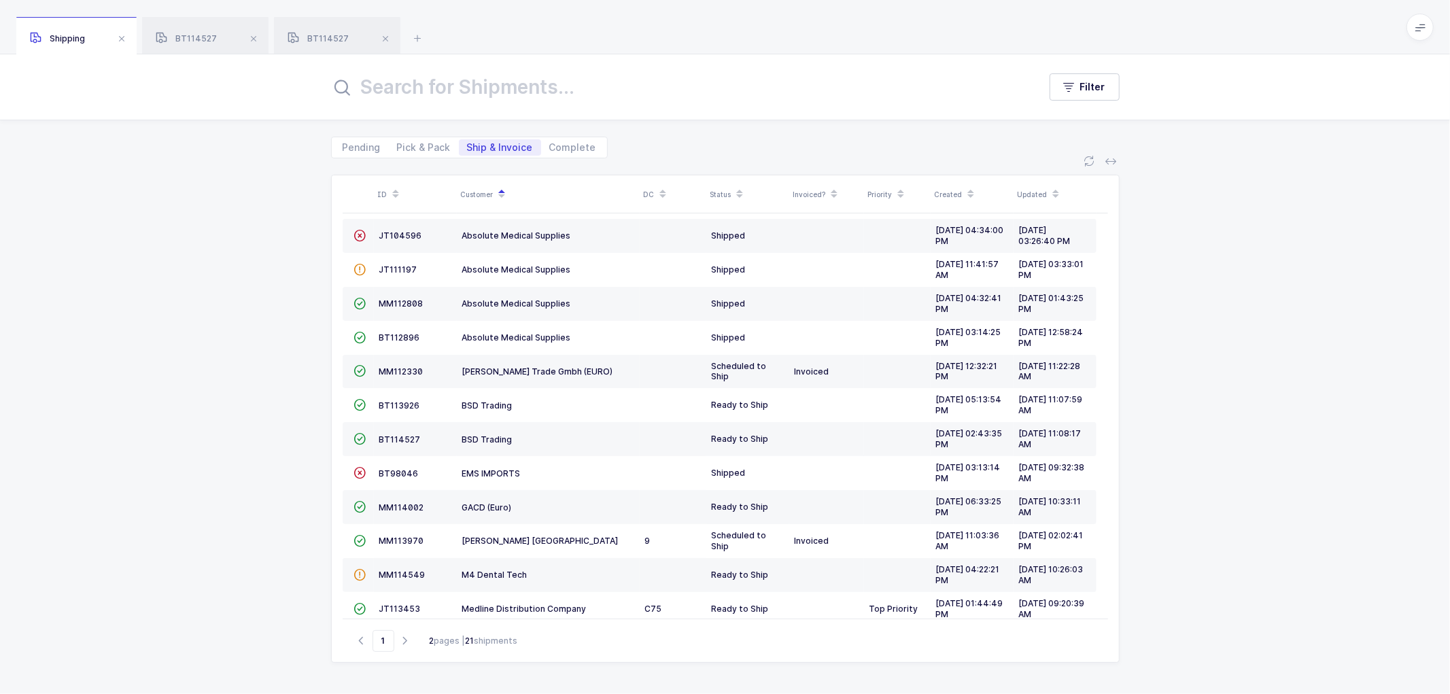
click at [75, 39] on span "Shipping" at bounding box center [57, 38] width 55 height 10
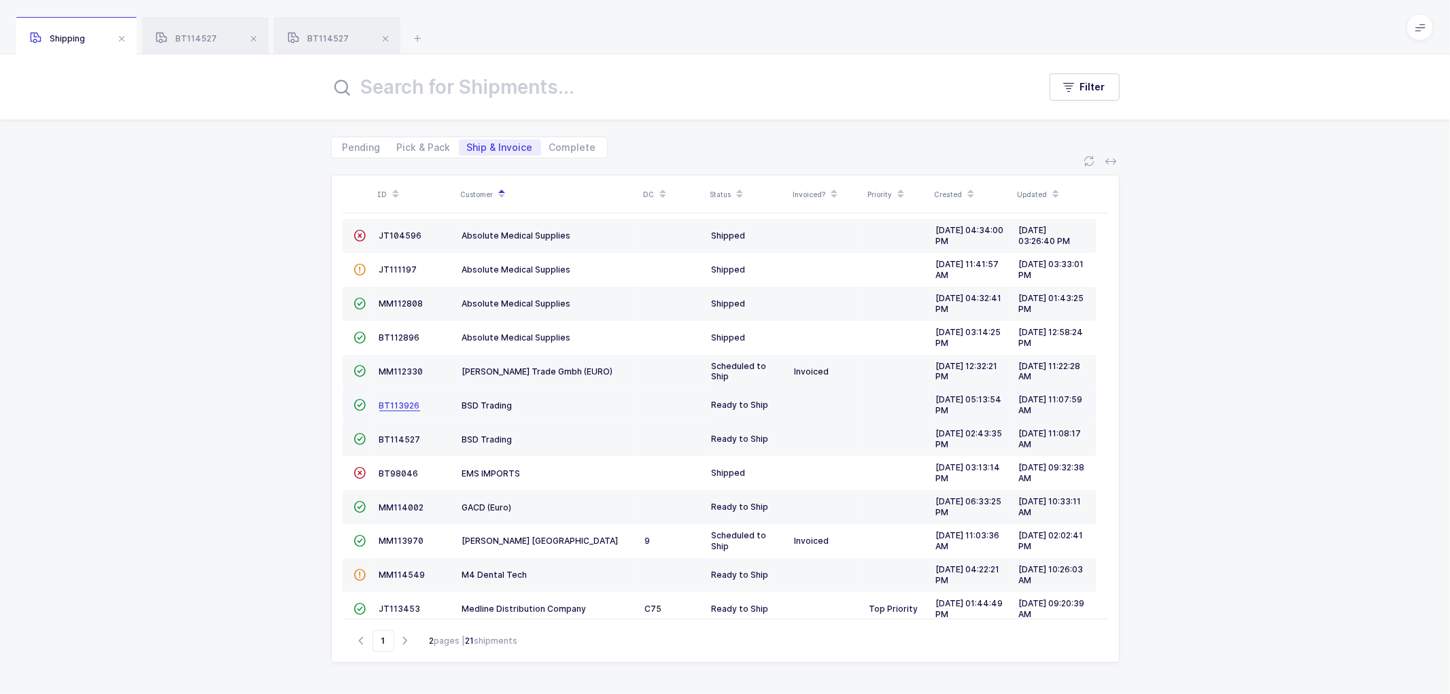
click at [399, 400] on span "BT113926" at bounding box center [399, 405] width 41 height 10
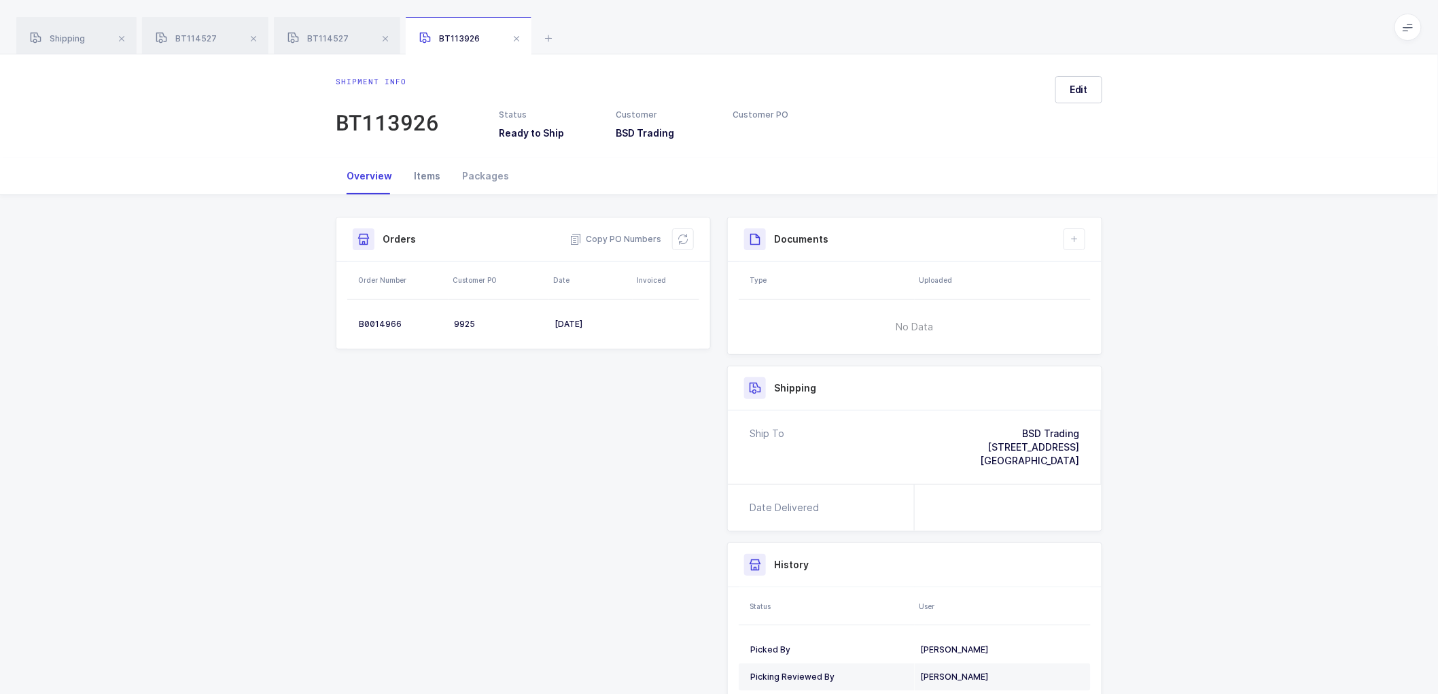
click at [418, 172] on div "Items" at bounding box center [427, 176] width 48 height 37
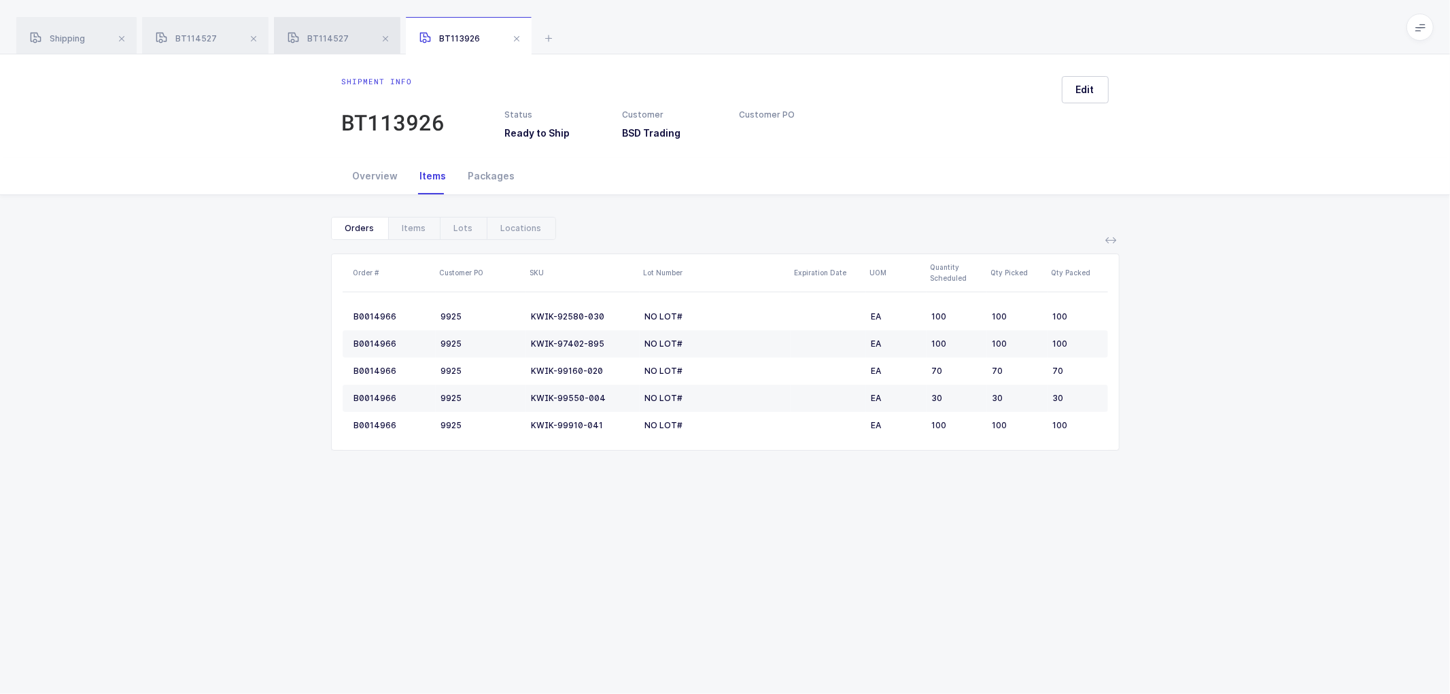
click at [333, 35] on span "BT114527" at bounding box center [317, 38] width 61 height 10
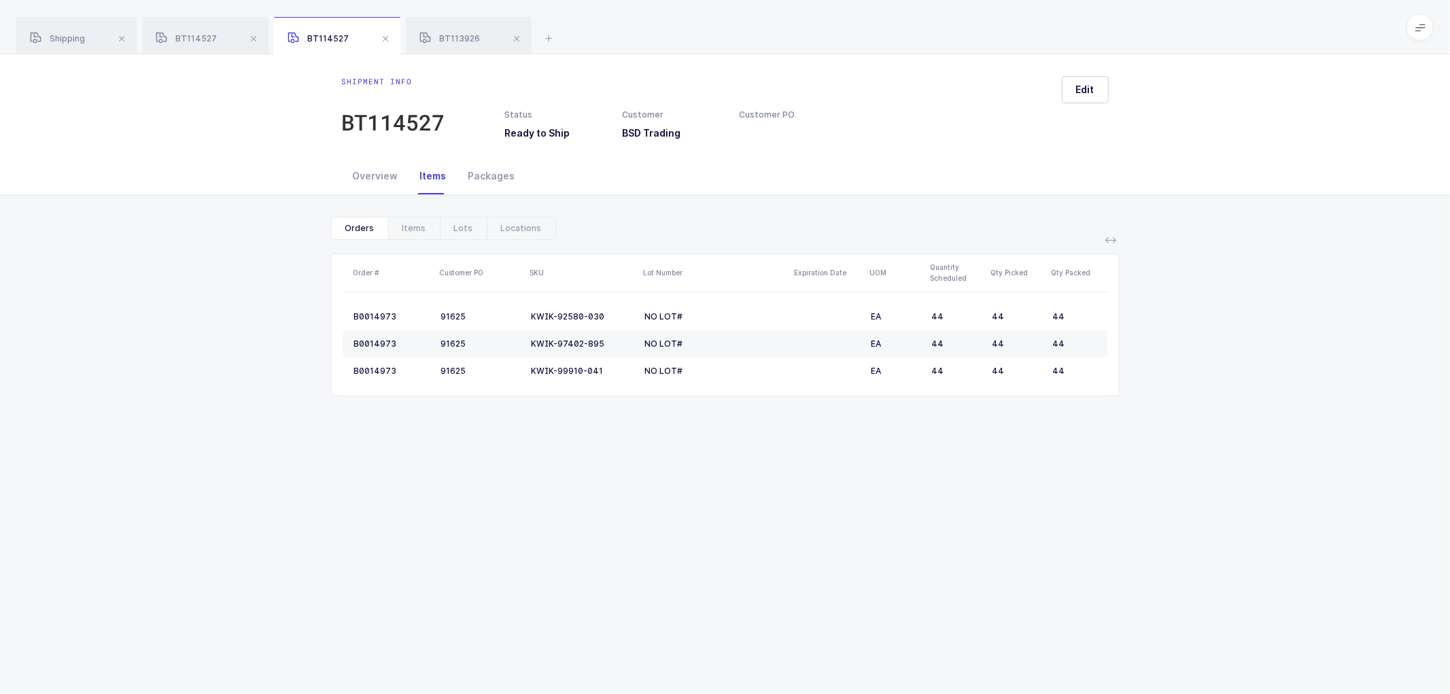
drag, startPoint x: 732, startPoint y: 534, endPoint x: 709, endPoint y: 484, distance: 54.7
click at [732, 531] on div "Shipment info BT114527 Status Ready to Ship Customer BSD Trading Customer PO Ed…" at bounding box center [725, 374] width 1450 height 640
drag, startPoint x: 478, startPoint y: 171, endPoint x: 537, endPoint y: 184, distance: 60.0
click at [479, 171] on div "Packages" at bounding box center [491, 176] width 69 height 37
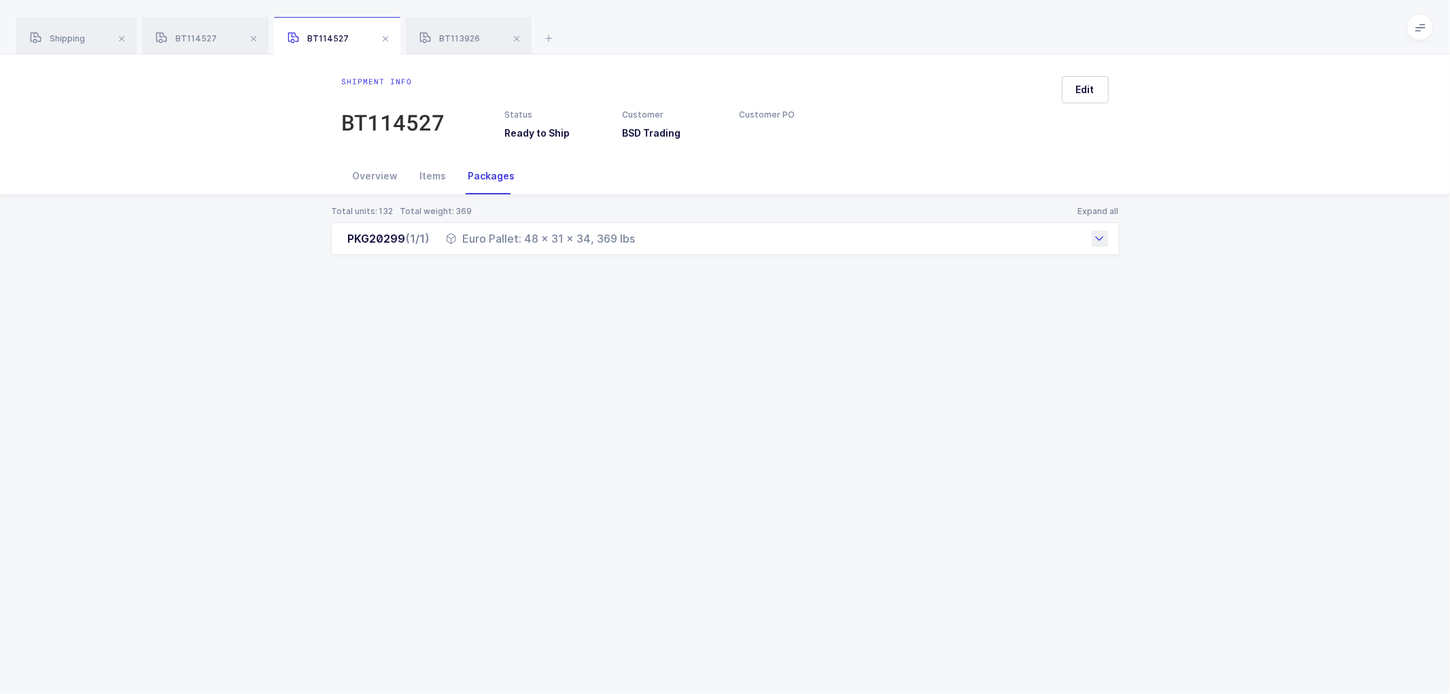
drag, startPoint x: 342, startPoint y: 237, endPoint x: 449, endPoint y: 247, distance: 107.3
click at [449, 247] on div "PKG20299 (1/1) Euro Pallet: 48 x 31 x 34, 369 lbs" at bounding box center [725, 238] width 788 height 33
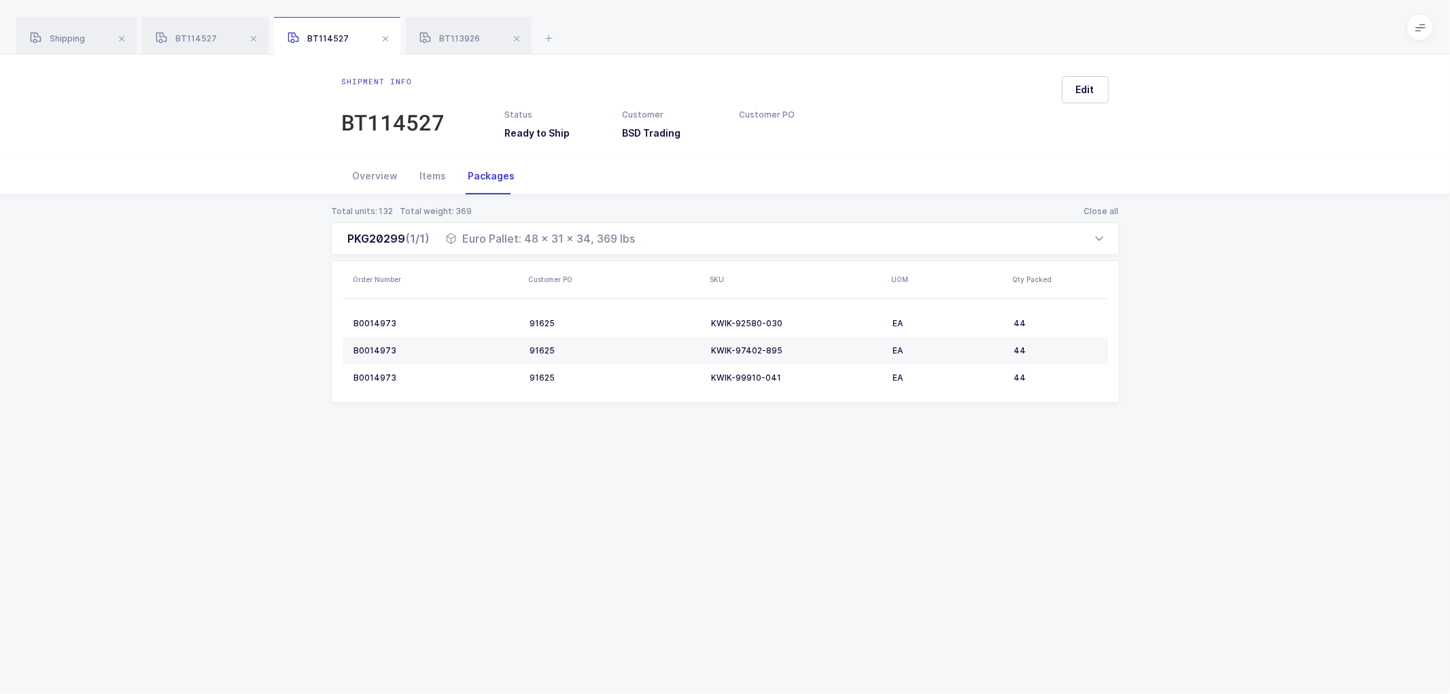
drag, startPoint x: 564, startPoint y: 242, endPoint x: 556, endPoint y: 443, distance: 201.3
click at [563, 307] on div "PKG20299 (1/1) Euro Pallet: 48 x 31 x 34, 369 lbs Order Number Customer PO SKU …" at bounding box center [725, 312] width 788 height 181
drag, startPoint x: 528, startPoint y: 241, endPoint x: 587, endPoint y: 247, distance: 58.7
click at [587, 247] on div "PKG20299 (1/1) Euro Pallet: 48 x 31 x 34, 369 lbs" at bounding box center [725, 238] width 788 height 33
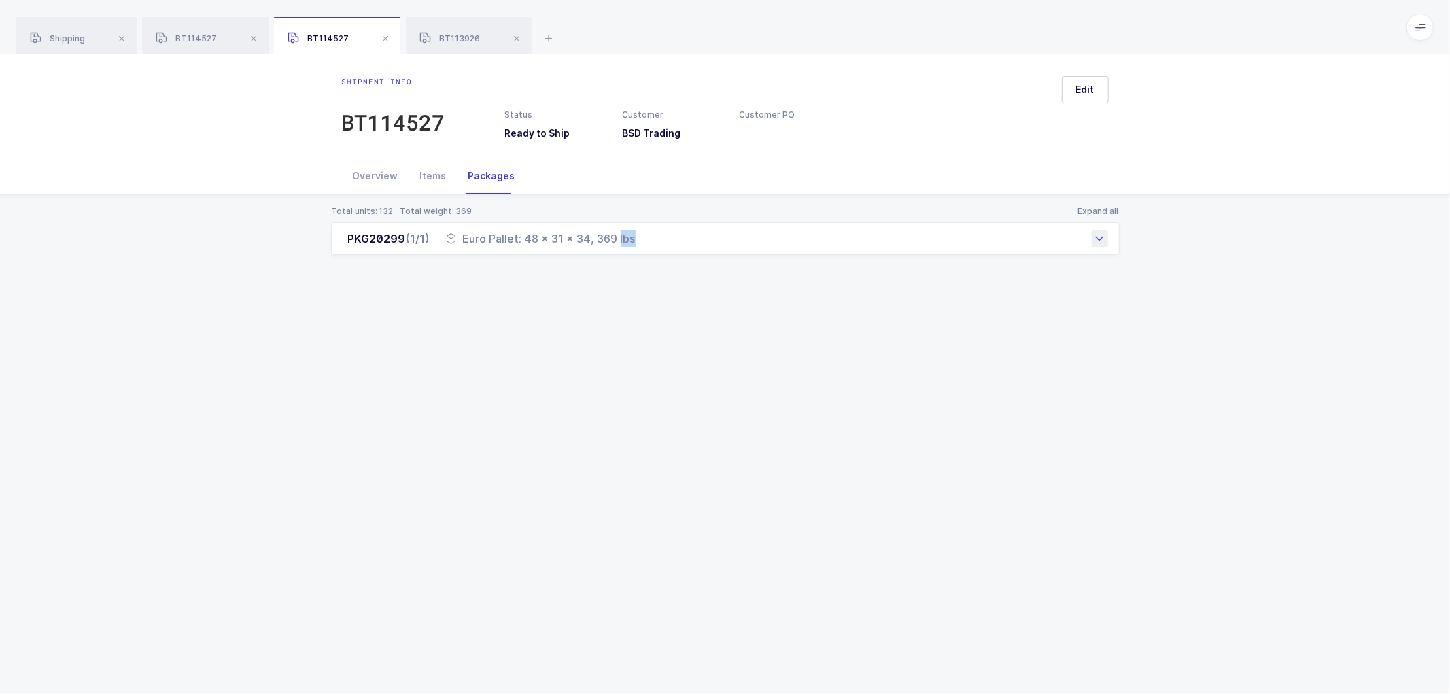
drag, startPoint x: 522, startPoint y: 241, endPoint x: 644, endPoint y: 247, distance: 122.5
click at [647, 246] on div "PKG20299 (1/1) Euro Pallet: 48 x 31 x 34, 369 lbs" at bounding box center [725, 238] width 788 height 33
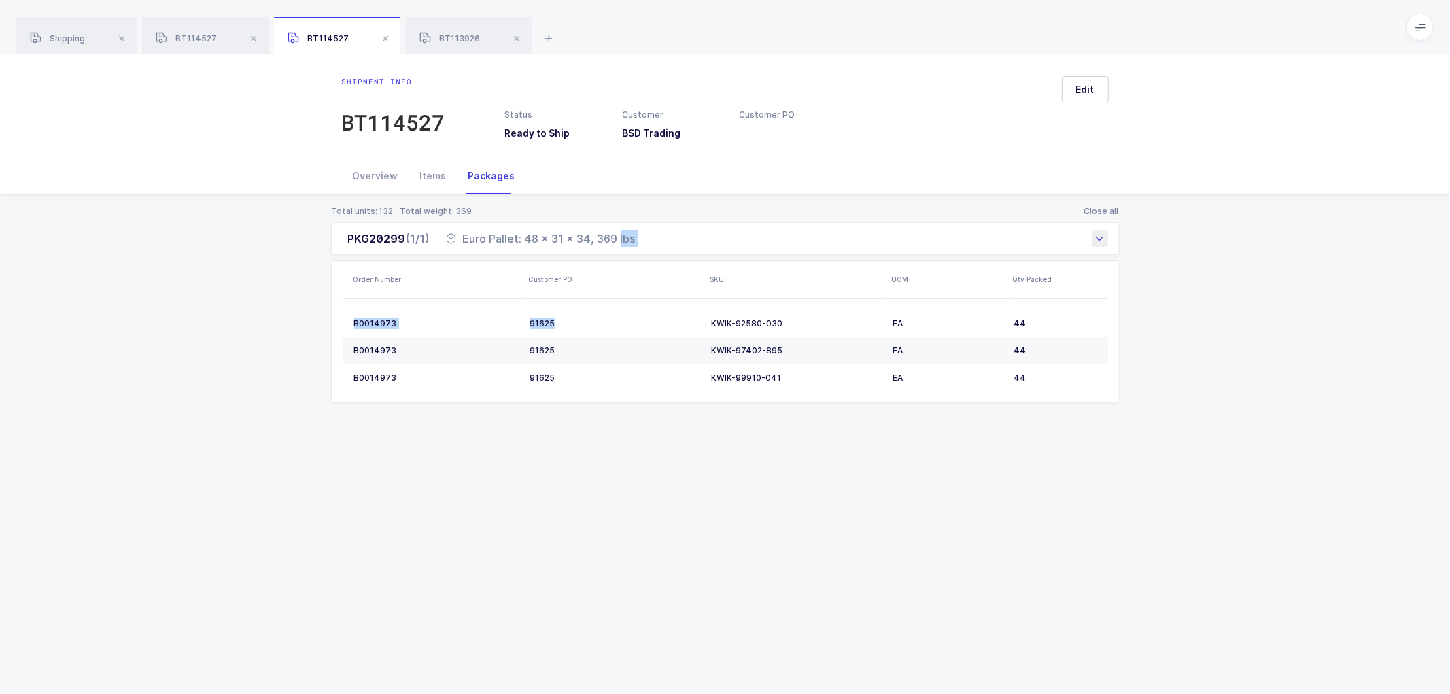
drag, startPoint x: 464, startPoint y: 239, endPoint x: 644, endPoint y: 245, distance: 180.9
click at [644, 245] on div "PKG20299 (1/1) Euro Pallet: 48 x 31 x 34, 369 lbs" at bounding box center [725, 238] width 788 height 33
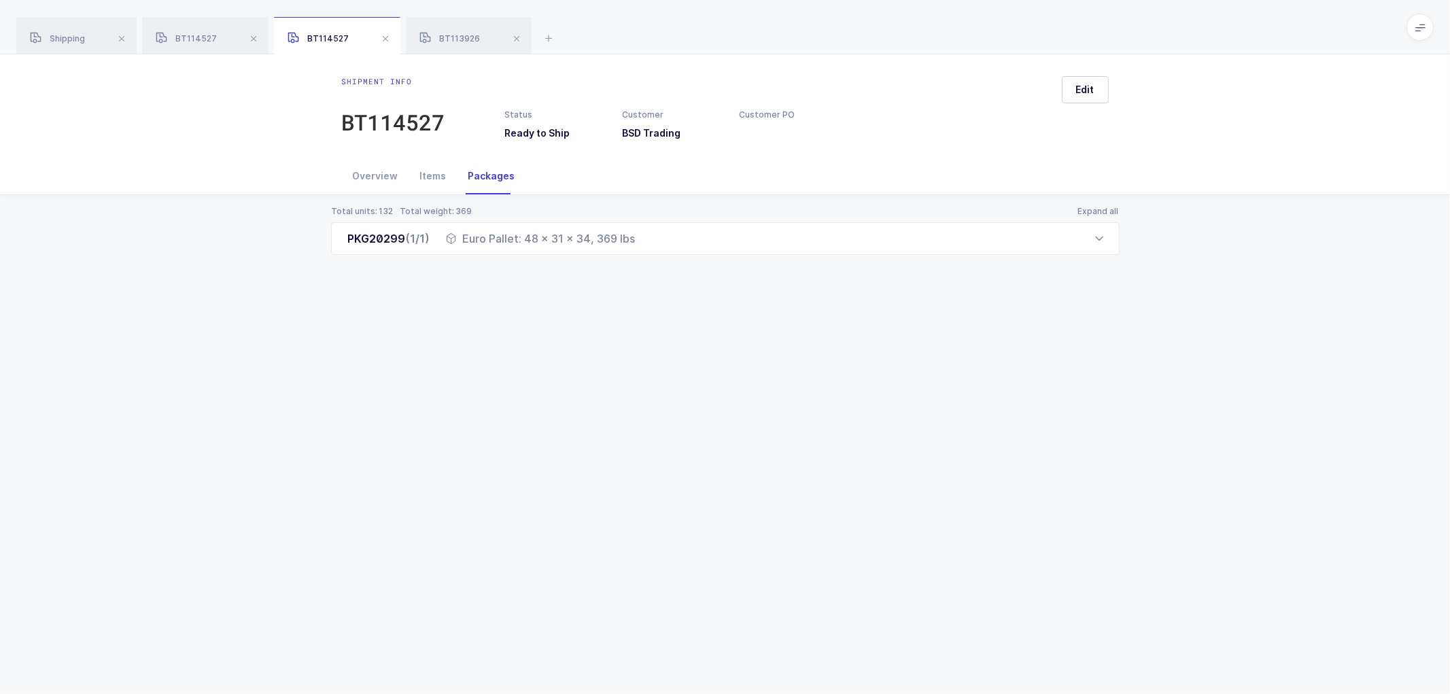
drag, startPoint x: 374, startPoint y: 167, endPoint x: 459, endPoint y: 192, distance: 88.4
click at [374, 168] on div "Overview" at bounding box center [375, 176] width 67 height 37
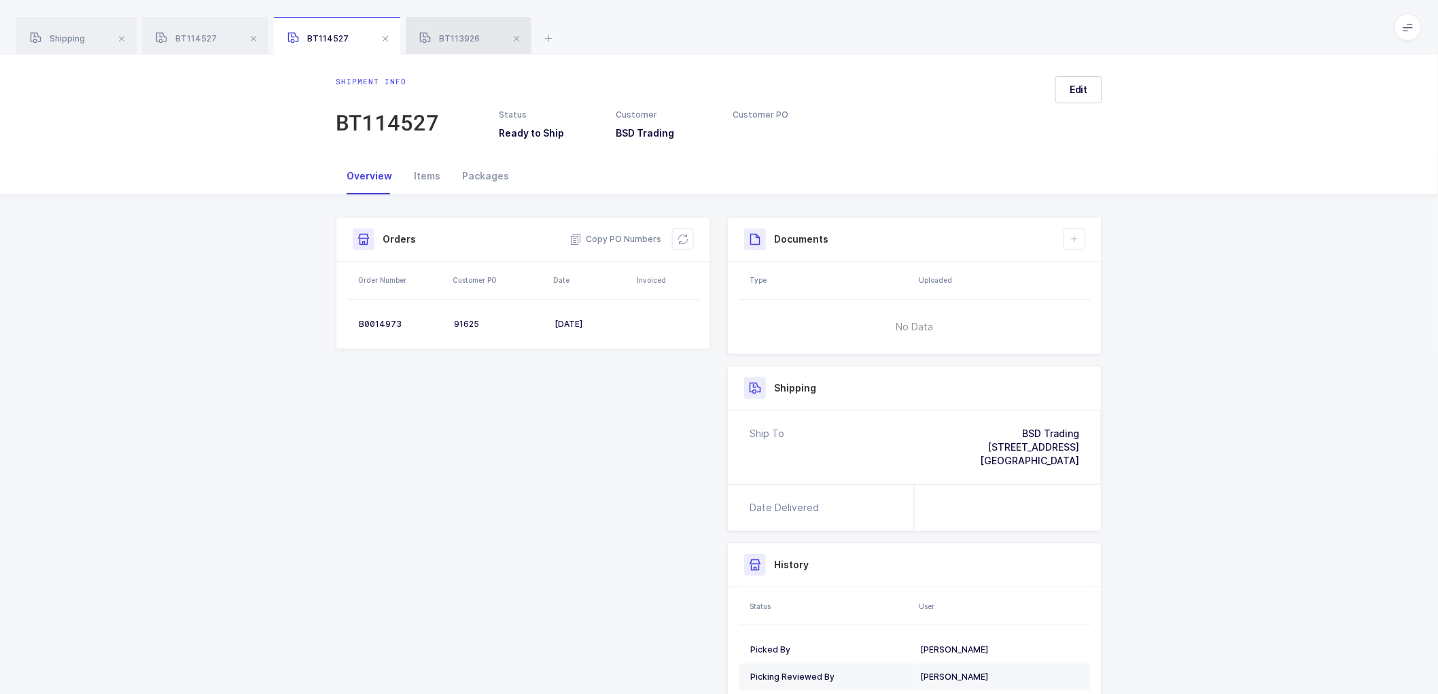
click at [459, 25] on div "BT113926" at bounding box center [469, 36] width 126 height 38
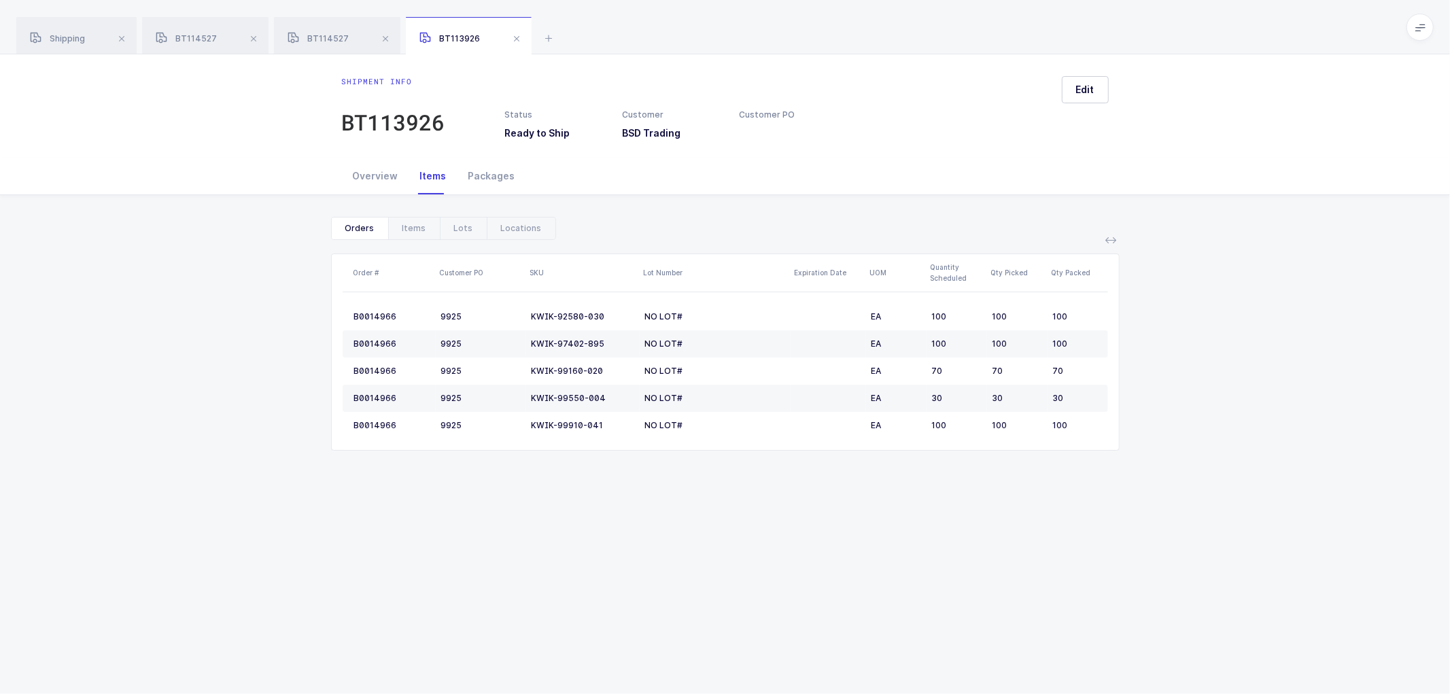
drag, startPoint x: 492, startPoint y: 175, endPoint x: 519, endPoint y: 195, distance: 33.0
click at [492, 175] on div "Packages" at bounding box center [491, 176] width 69 height 37
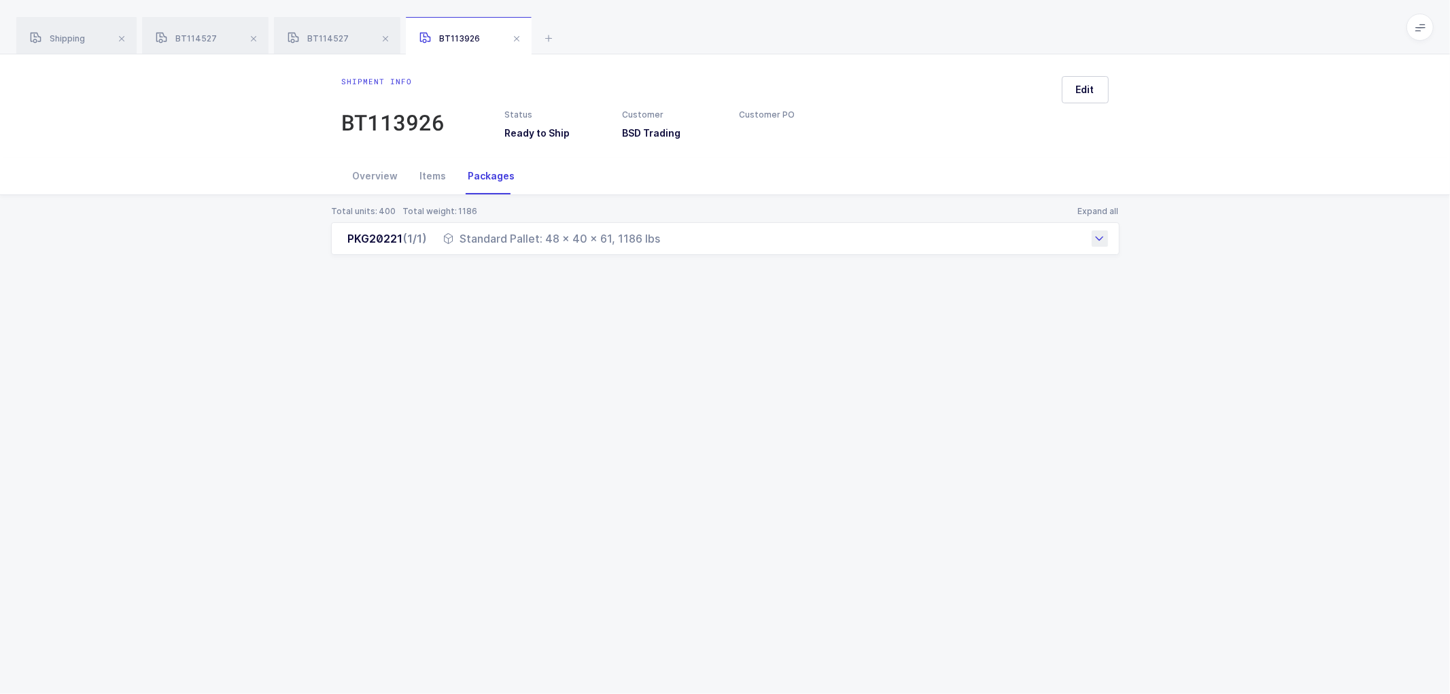
drag, startPoint x: 464, startPoint y: 237, endPoint x: 676, endPoint y: 245, distance: 212.2
click at [676, 245] on div "PKG20221 (1/1) Standard Pallet: 48 x 40 x 61, 1186 lbs" at bounding box center [725, 238] width 788 height 33
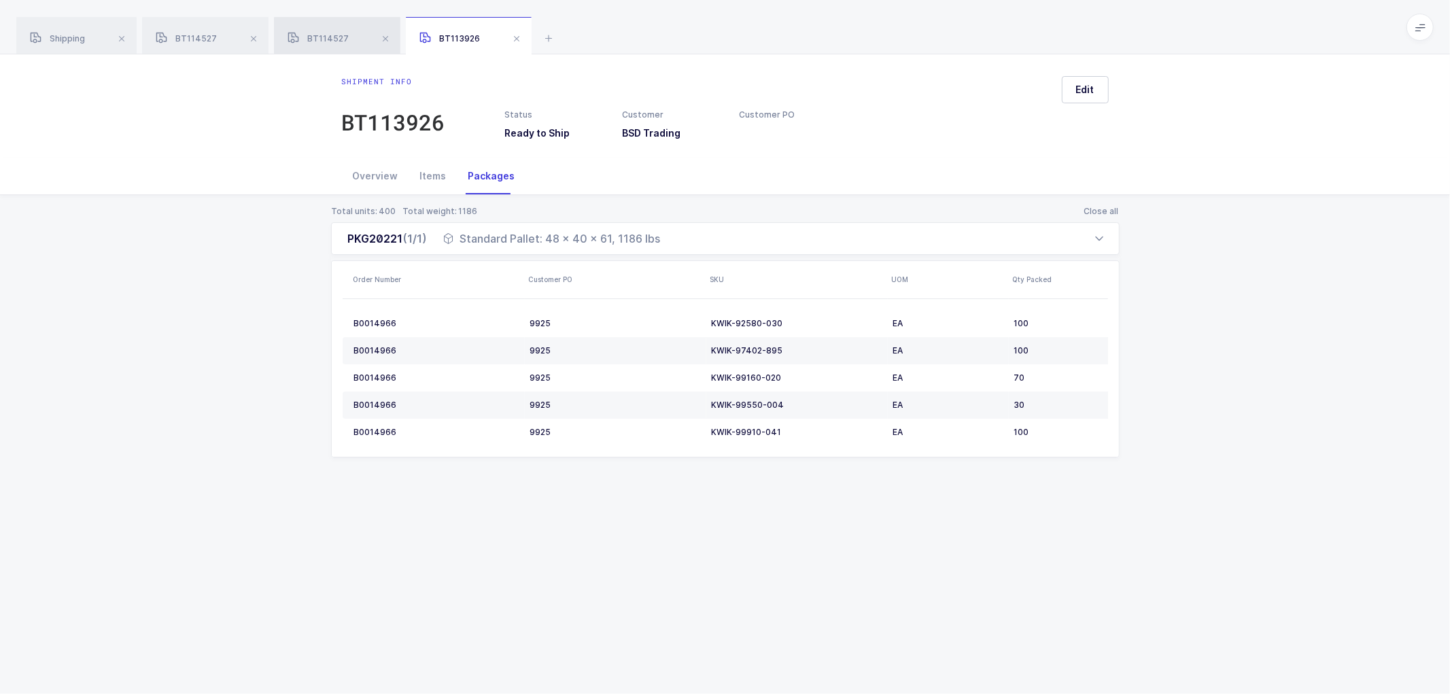
drag, startPoint x: 324, startPoint y: 45, endPoint x: 352, endPoint y: 27, distance: 33.0
click at [324, 44] on div "BT114527" at bounding box center [337, 36] width 126 height 38
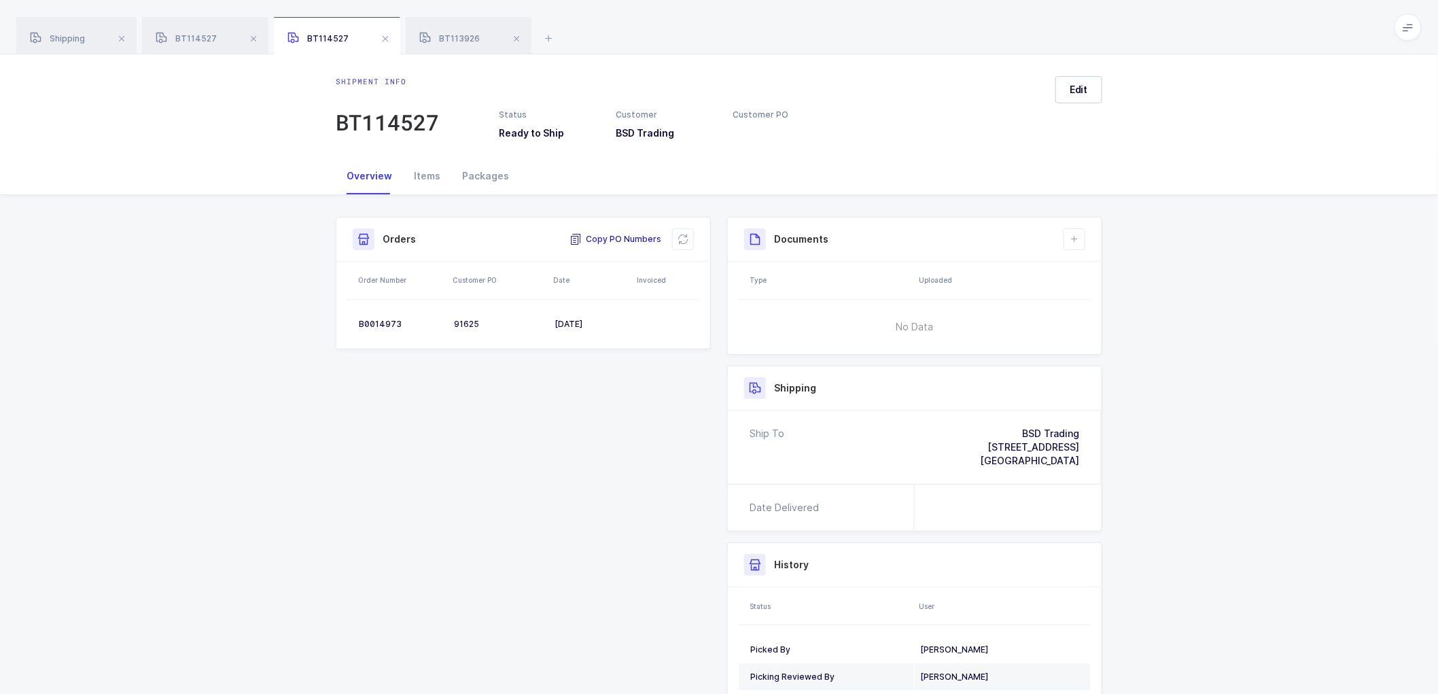
click at [628, 235] on span "Copy PO Numbers" at bounding box center [616, 239] width 92 height 14
click at [447, 35] on span "BT113926" at bounding box center [449, 38] width 60 height 10
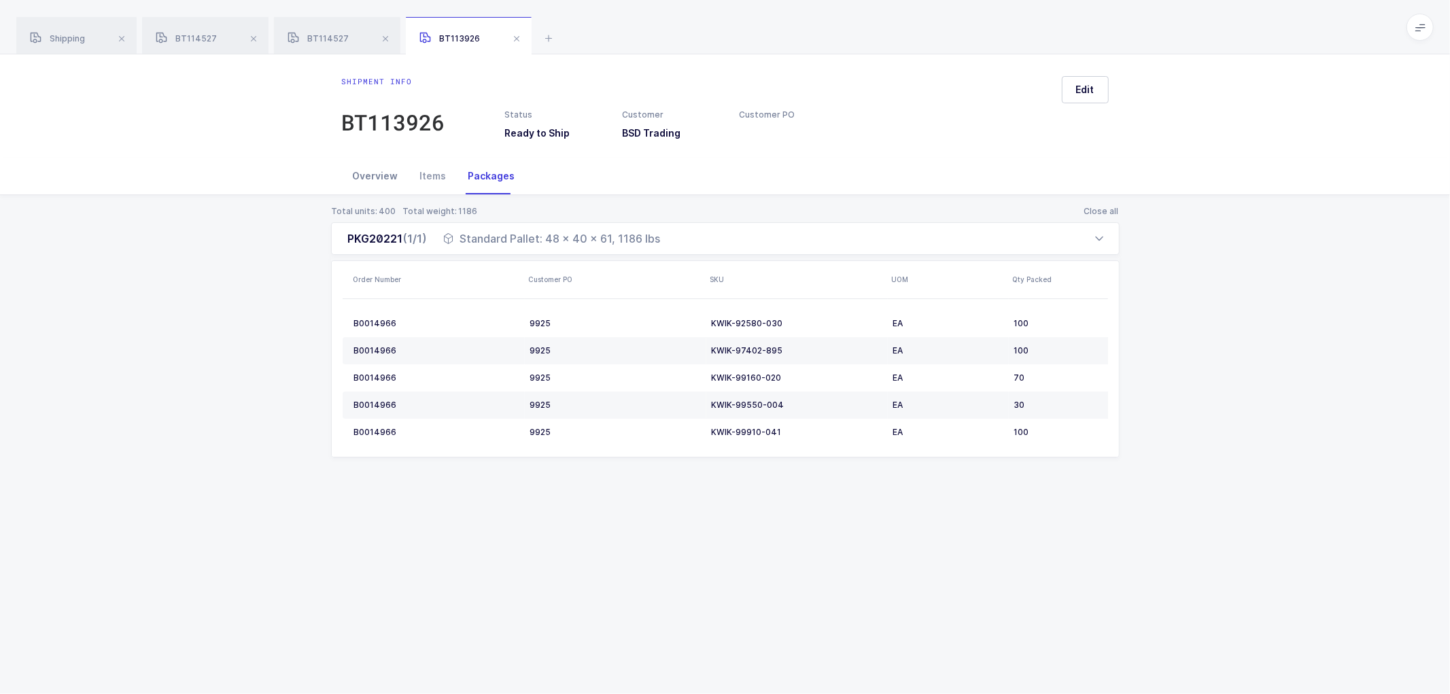
click at [379, 175] on div "Overview" at bounding box center [375, 176] width 67 height 37
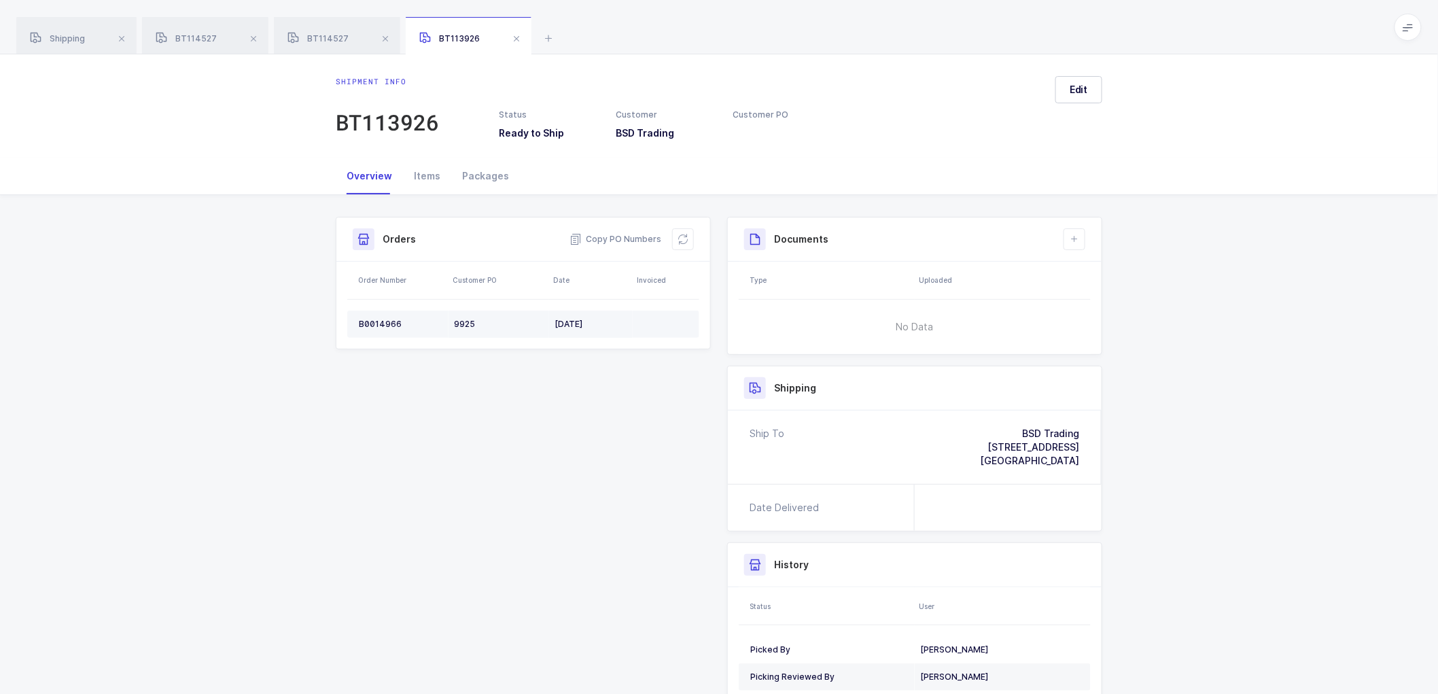
click at [466, 317] on td "9925" at bounding box center [499, 324] width 101 height 27
click at [466, 319] on div "9925" at bounding box center [499, 324] width 90 height 11
click at [254, 36] on span at bounding box center [253, 39] width 16 height 16
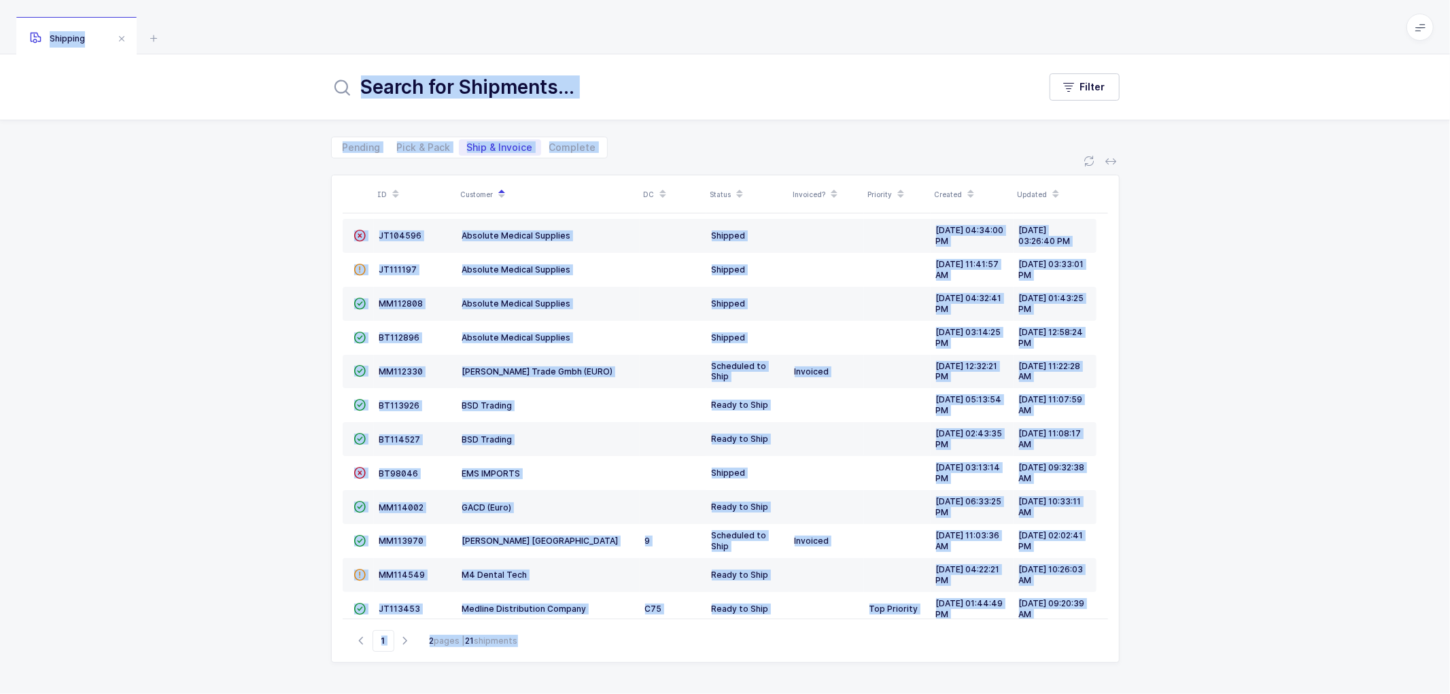
click at [242, 325] on div "ID Customer DC Status Invoiced? Priority Created Updated  BT104009 Absolute Me…" at bounding box center [725, 426] width 1450 height 536
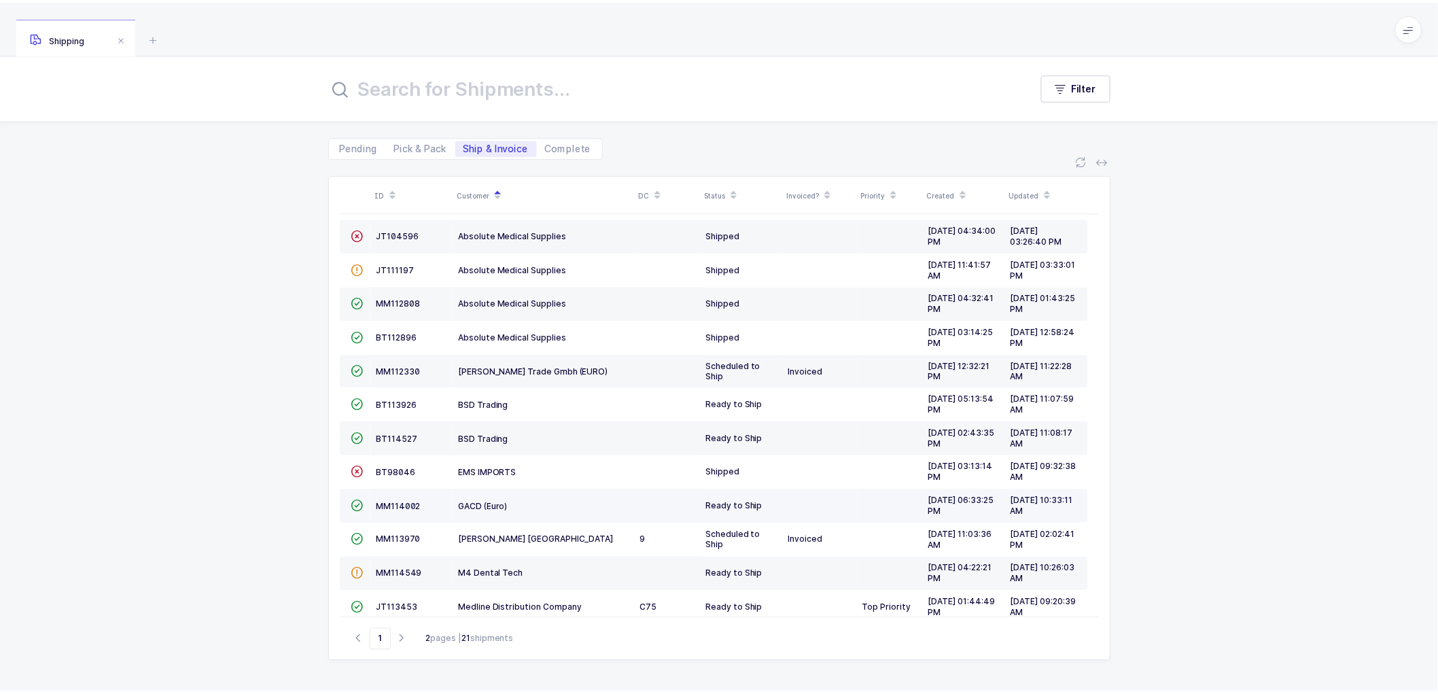
scroll to position [298, 0]
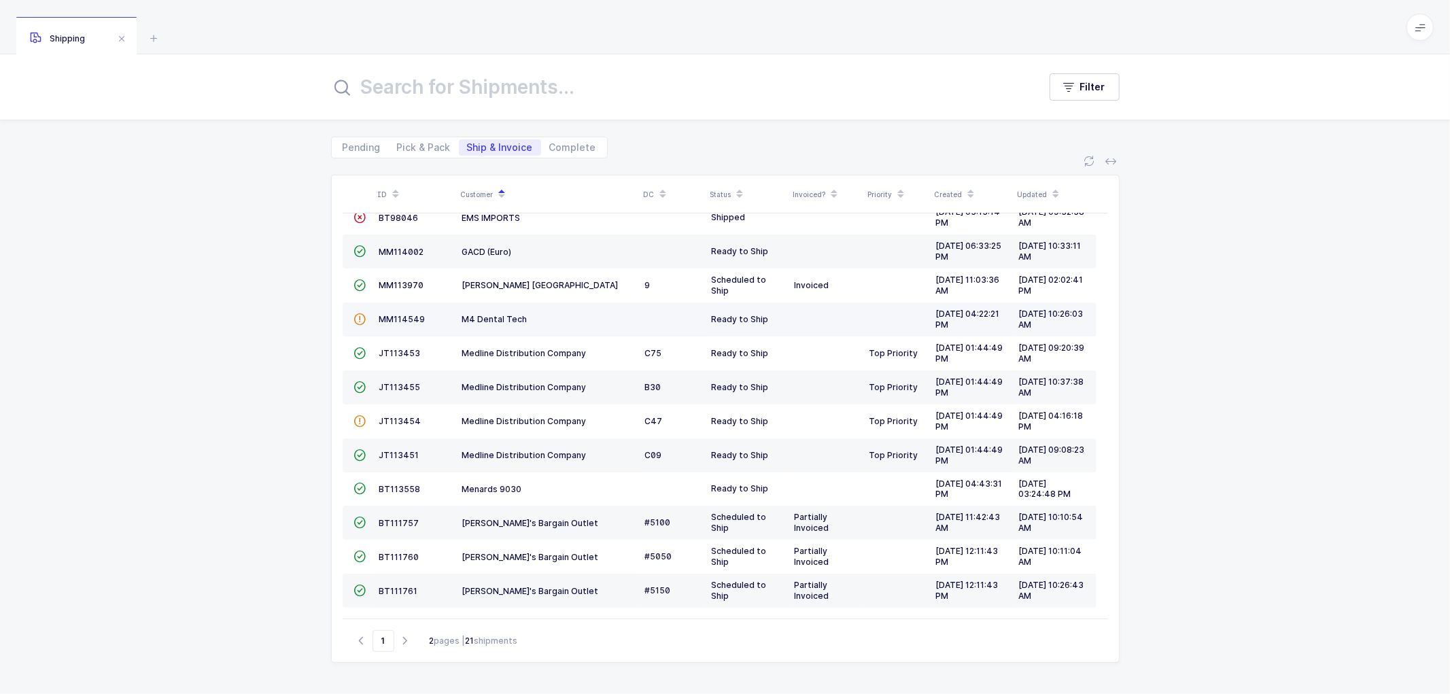
click at [402, 310] on td "MM114549" at bounding box center [415, 319] width 83 height 34
click at [402, 317] on span "MM114549" at bounding box center [402, 319] width 46 height 10
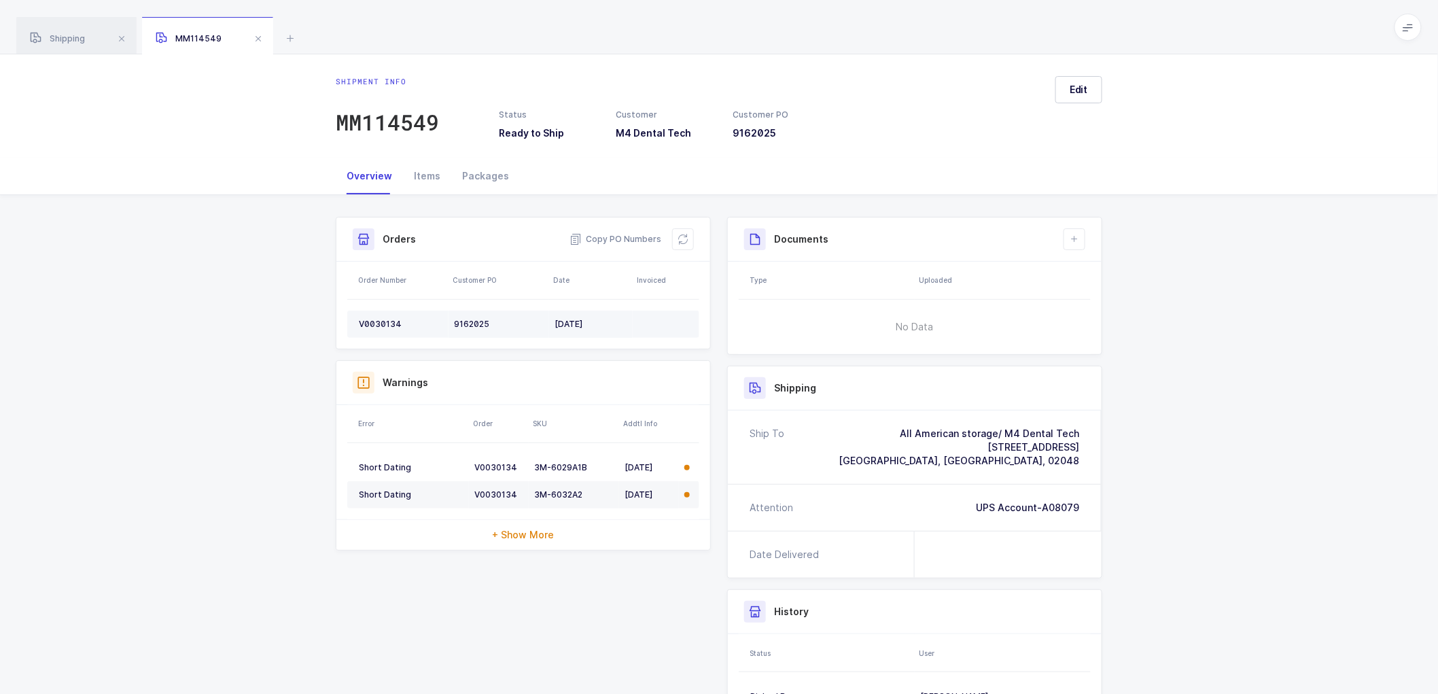
click at [377, 315] on td "V0030134" at bounding box center [397, 324] width 101 height 27
click at [375, 319] on div "V0030134" at bounding box center [401, 324] width 84 height 11
drag, startPoint x: 629, startPoint y: 240, endPoint x: 852, endPoint y: 205, distance: 225.0
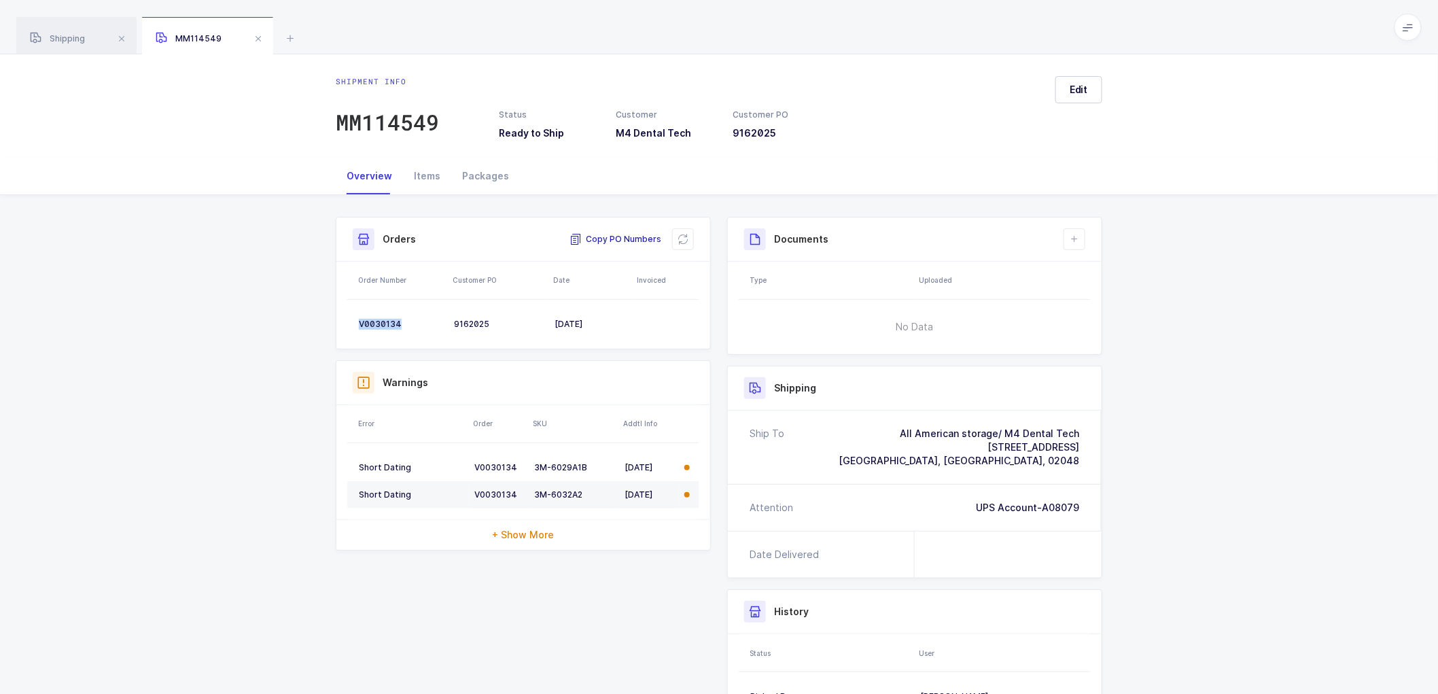
click at [630, 240] on span "Copy PO Numbers" at bounding box center [616, 239] width 92 height 14
click at [483, 174] on div "Packages" at bounding box center [485, 176] width 69 height 37
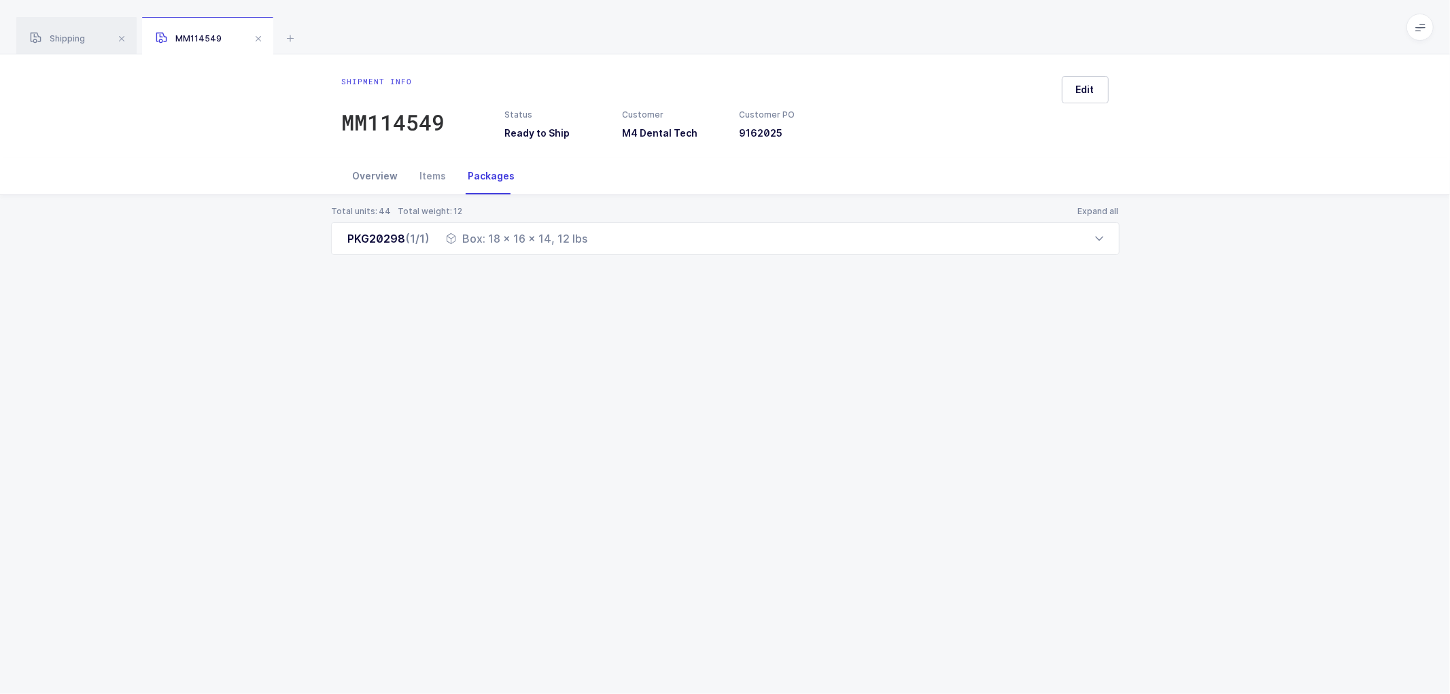
click at [383, 179] on div "Overview" at bounding box center [375, 176] width 67 height 37
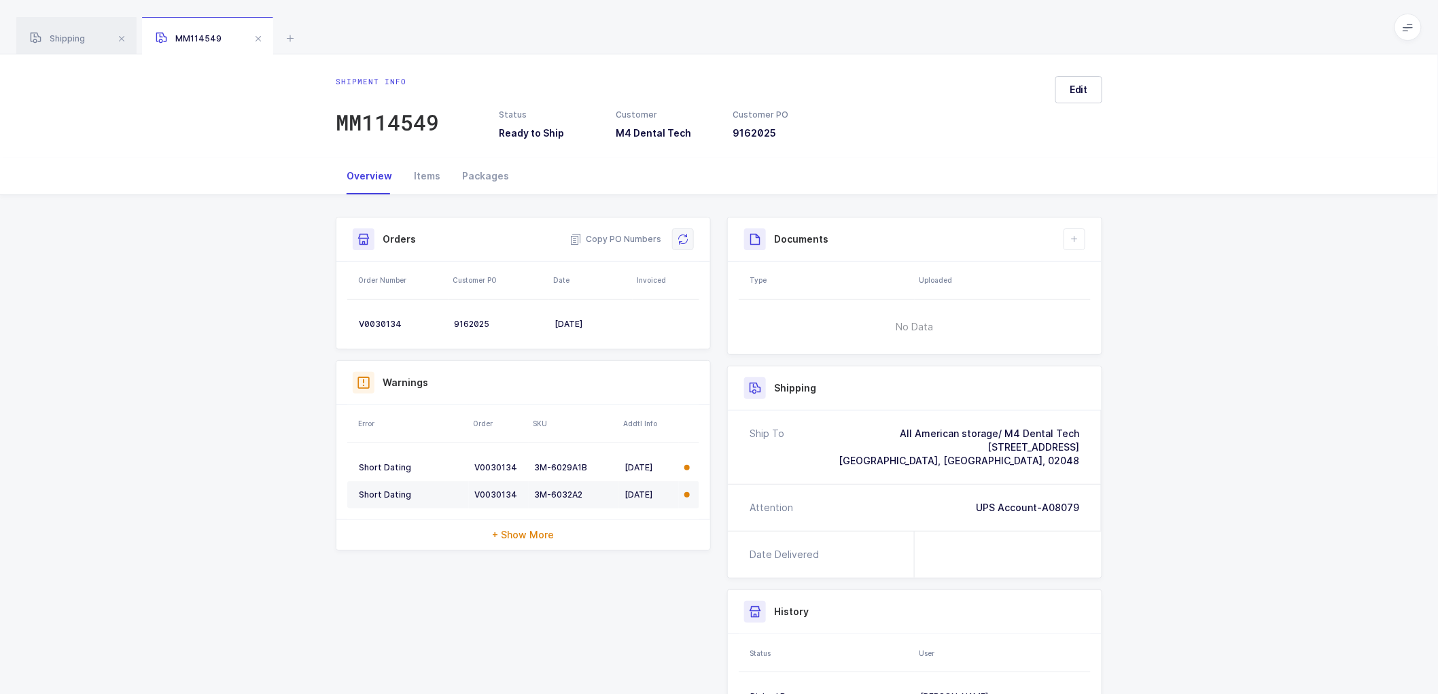
click at [682, 232] on button at bounding box center [683, 239] width 22 height 22
click at [1085, 92] on span "Edit" at bounding box center [1079, 90] width 18 height 14
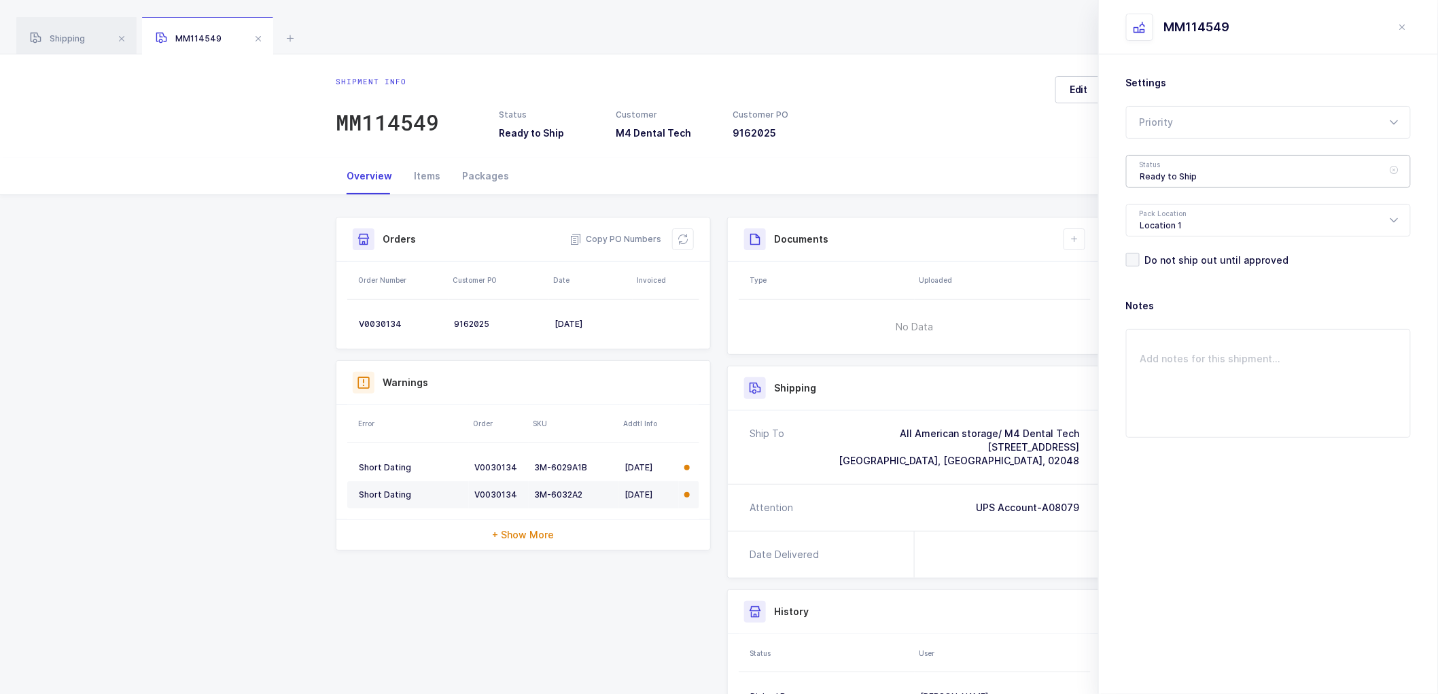
click at [1153, 162] on div "Ready to Ship" at bounding box center [1268, 171] width 285 height 33
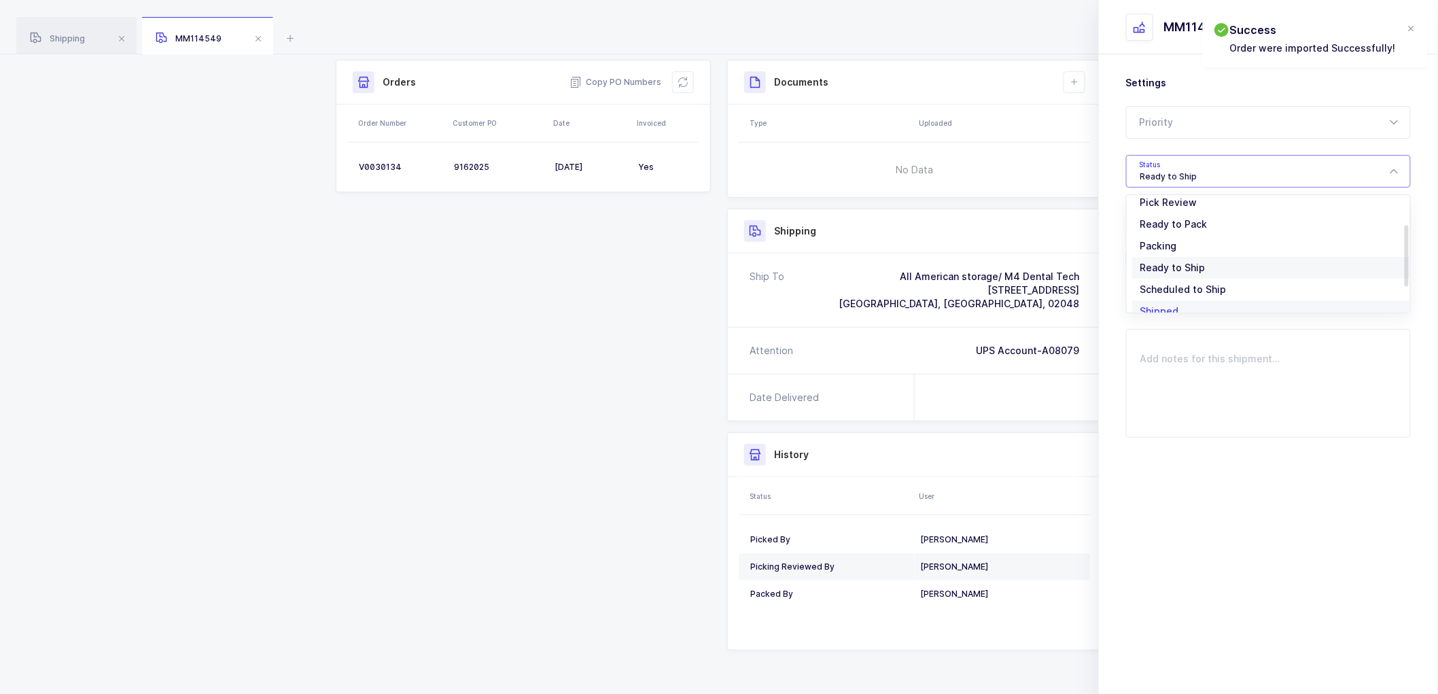
scroll to position [112, 0]
click at [1169, 275] on span "Shipped" at bounding box center [1159, 276] width 39 height 12
type input "Shipped"
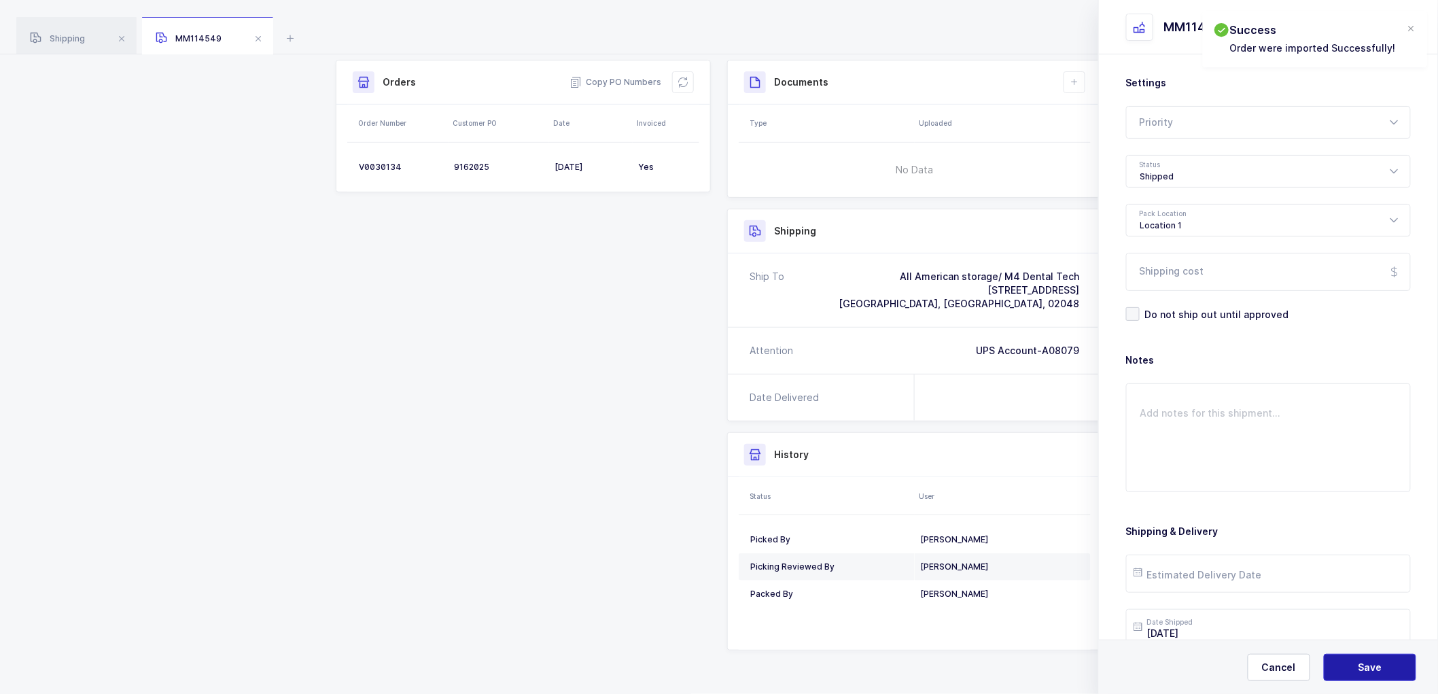
click at [1348, 662] on button "Save" at bounding box center [1370, 667] width 92 height 27
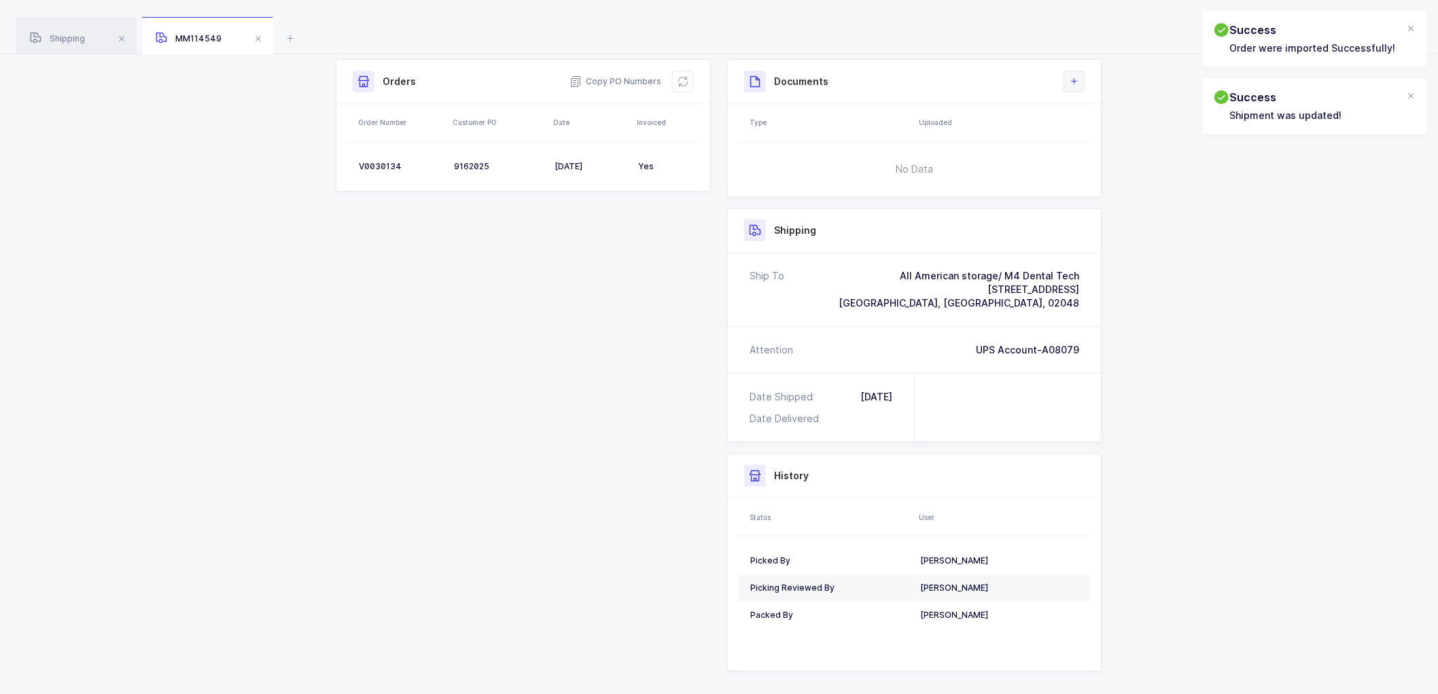
drag, startPoint x: 1071, startPoint y: 73, endPoint x: 1087, endPoint y: 94, distance: 26.1
click at [1070, 73] on button at bounding box center [1075, 82] width 22 height 22
click at [1104, 124] on li "Create Document" at bounding box center [1120, 120] width 101 height 22
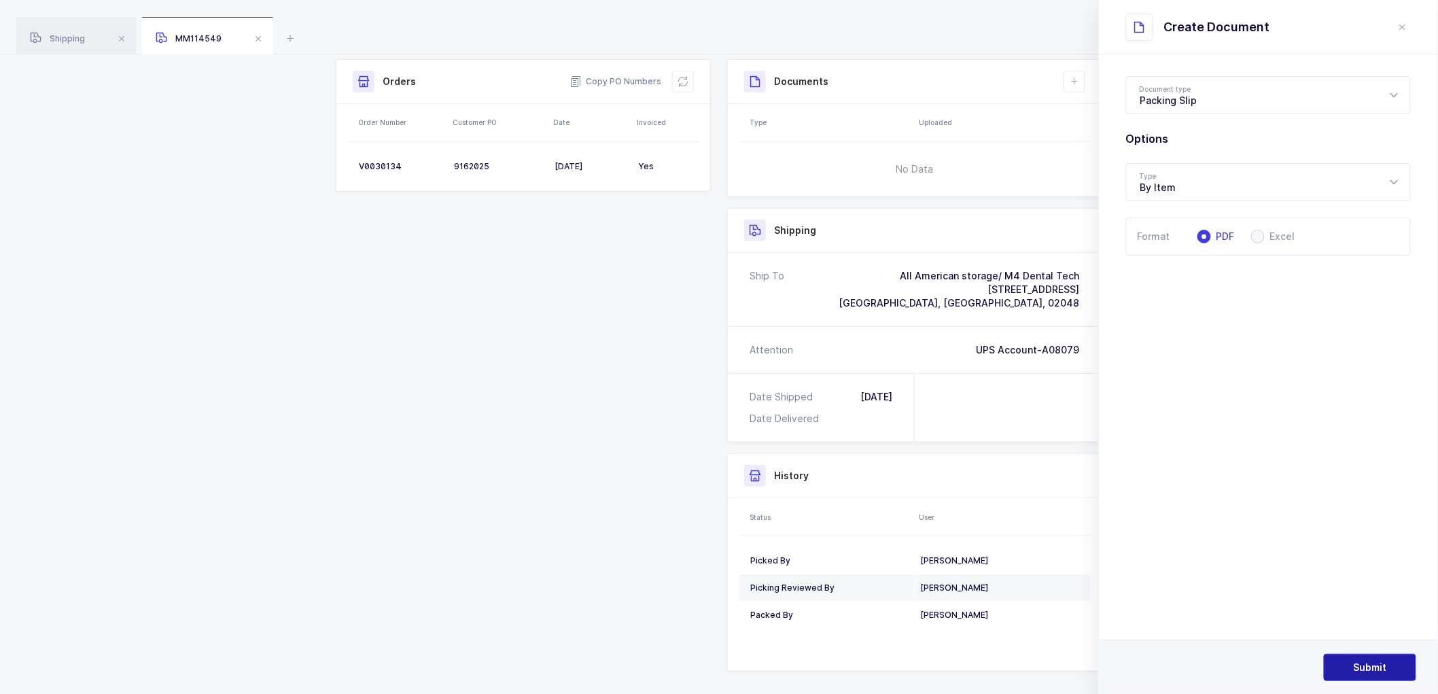
click at [1360, 669] on span "Submit" at bounding box center [1370, 668] width 33 height 14
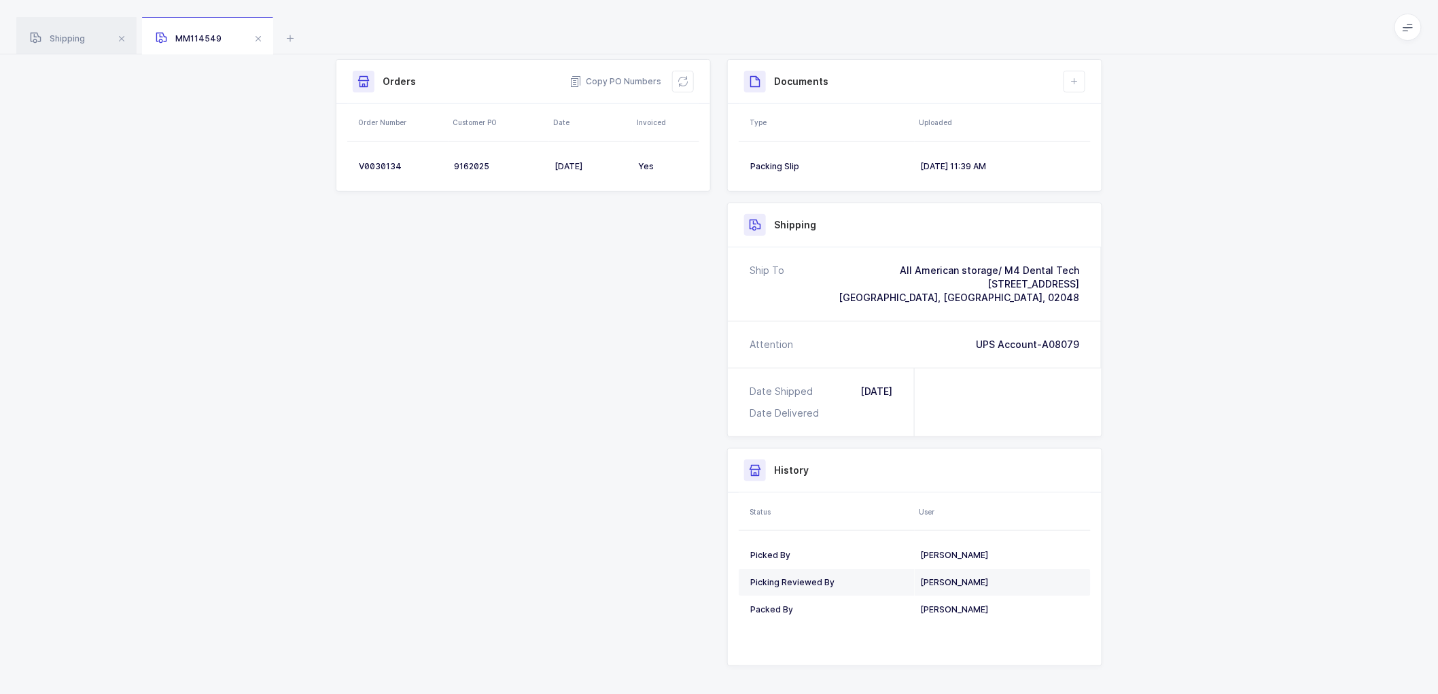
drag, startPoint x: 58, startPoint y: 32, endPoint x: 213, endPoint y: 49, distance: 155.9
click at [59, 32] on div "Shipping" at bounding box center [76, 36] width 120 height 38
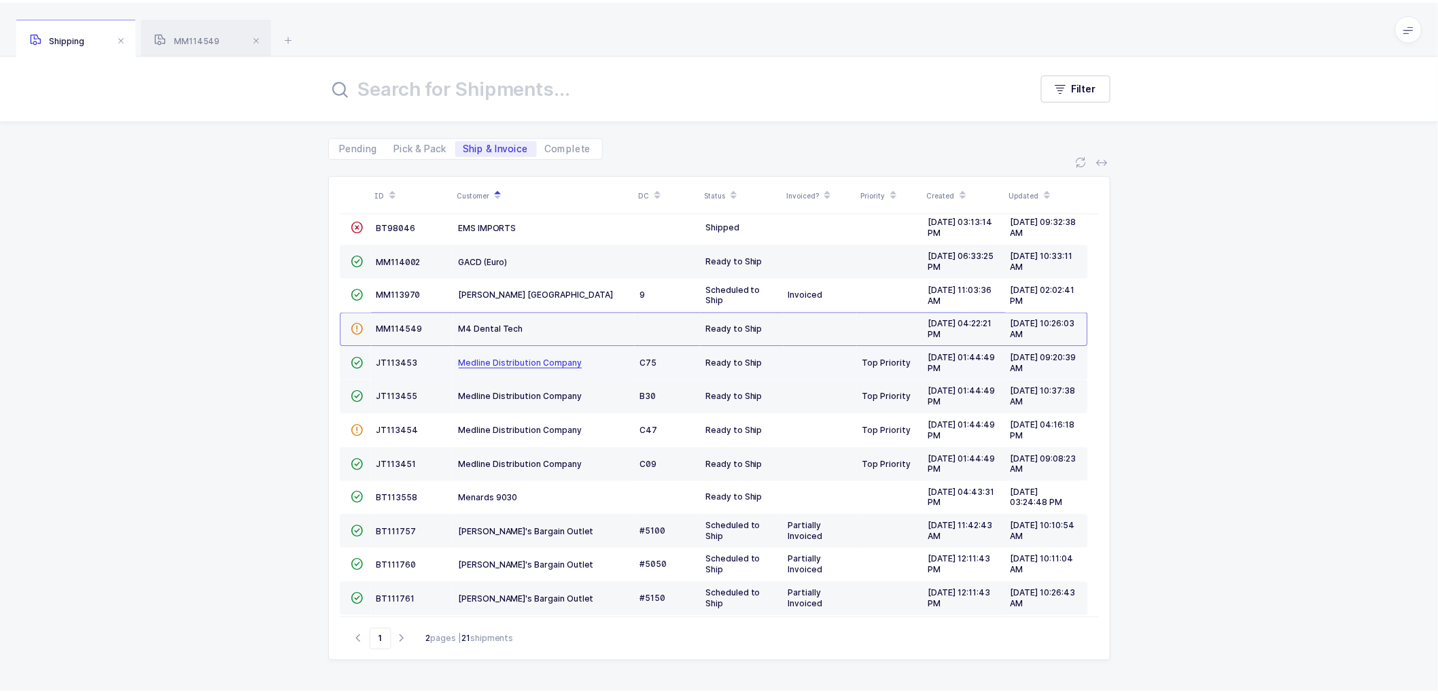
scroll to position [298, 0]
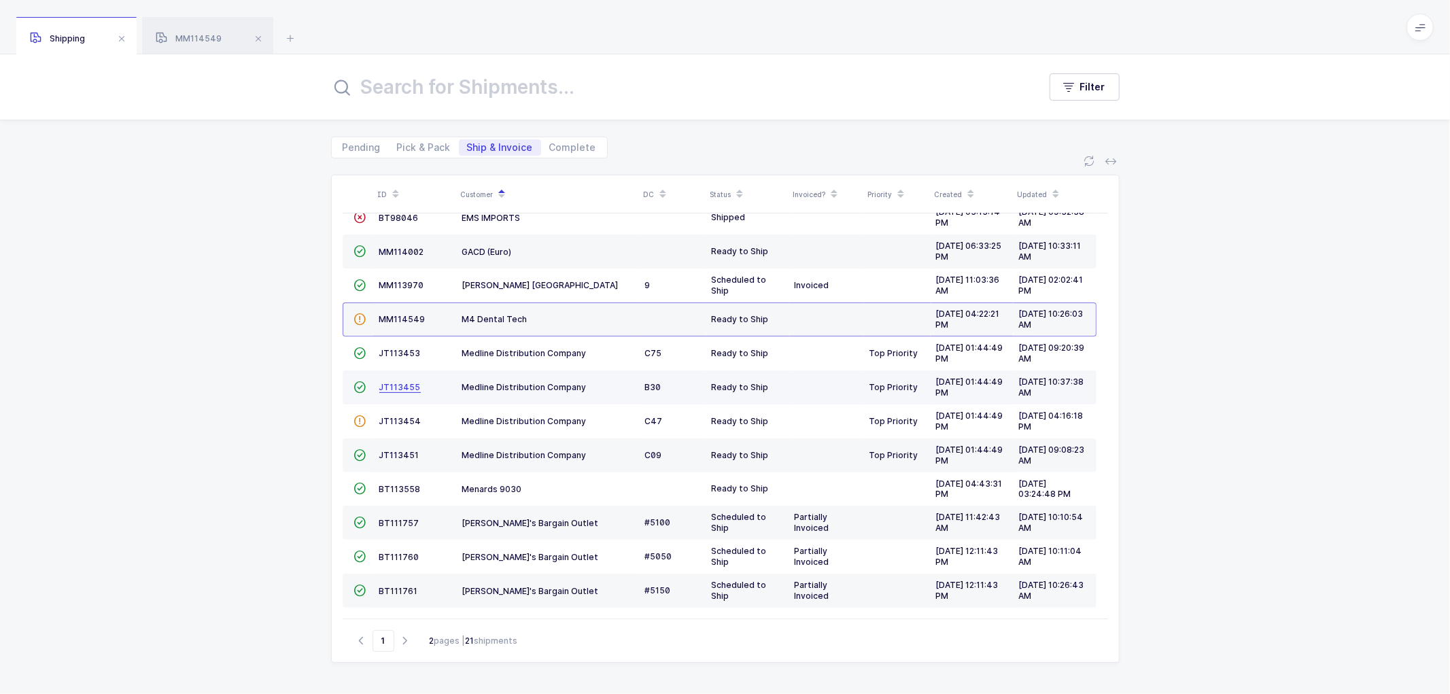
click at [403, 383] on span "JT113455" at bounding box center [399, 387] width 41 height 10
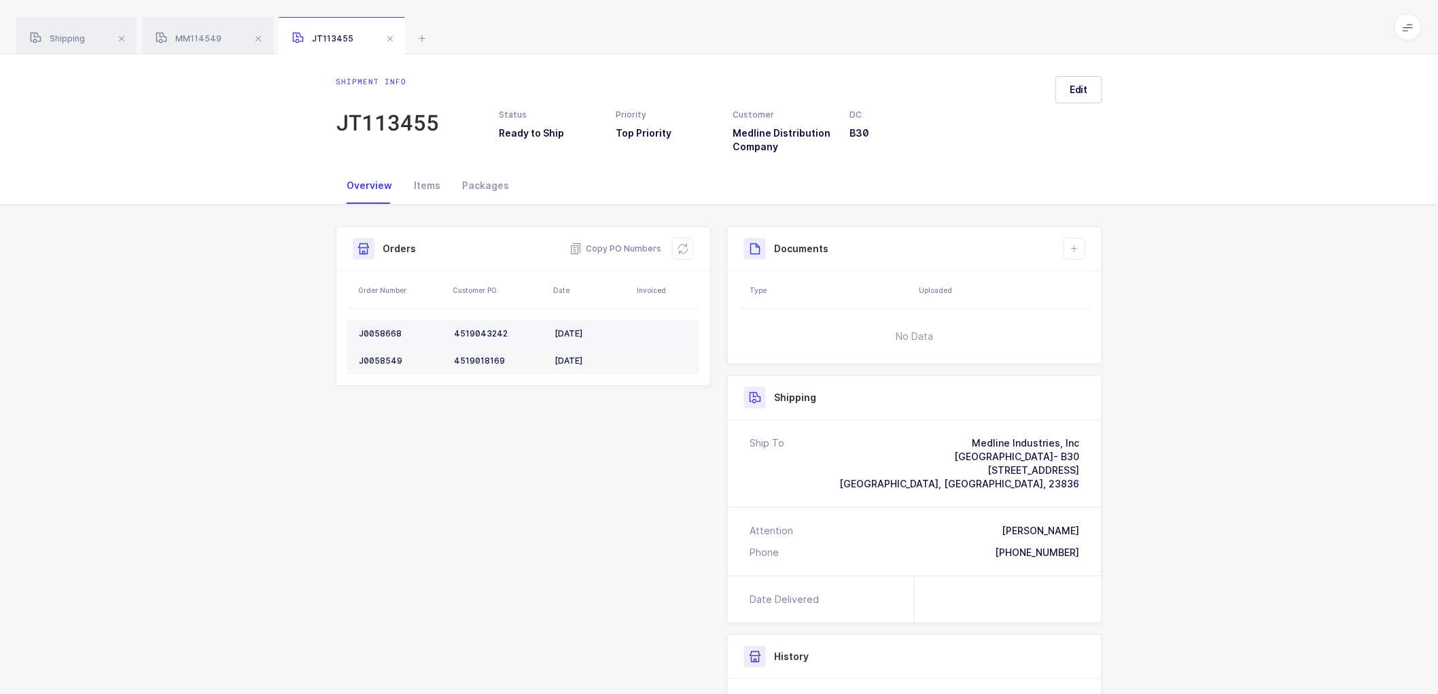
click at [387, 333] on div "J0058668" at bounding box center [401, 333] width 84 height 11
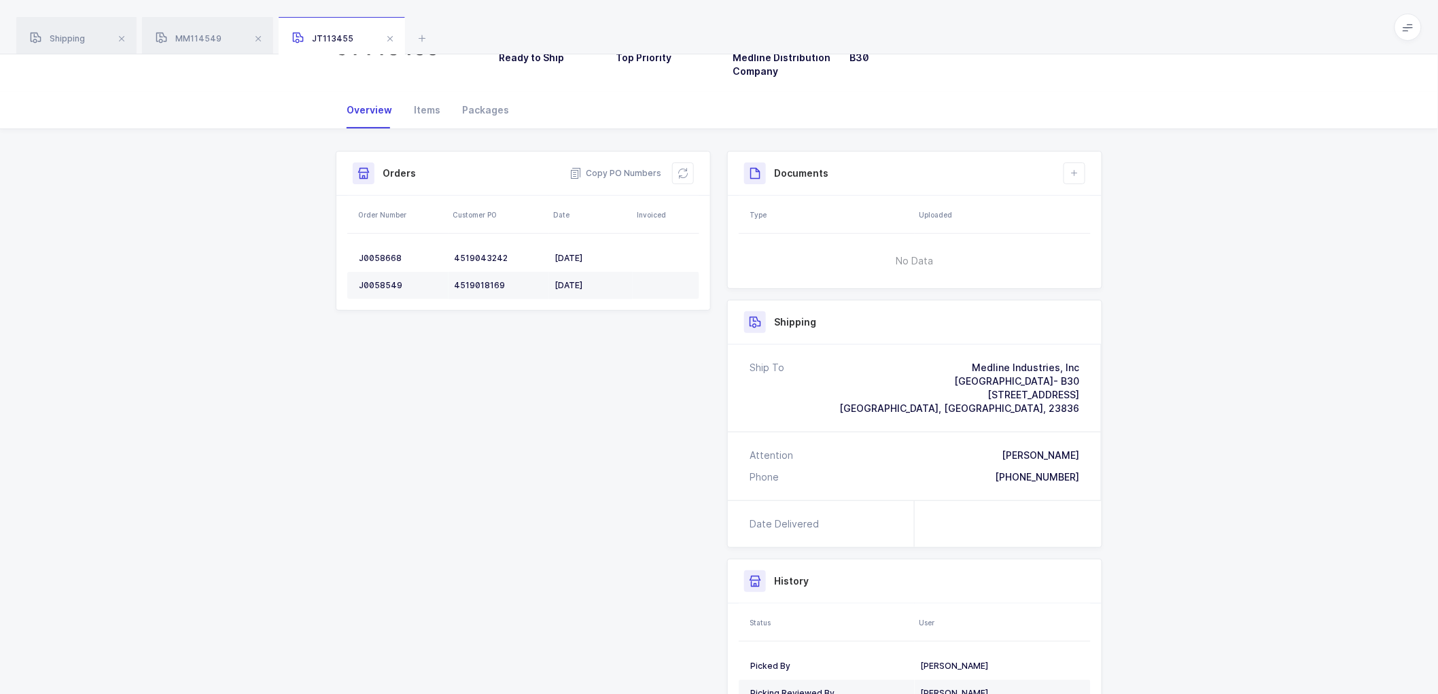
click at [547, 406] on div "Shipment Info Shipment Number JT113455 Status Ready to Ship Priority Top Priori…" at bounding box center [719, 454] width 783 height 606
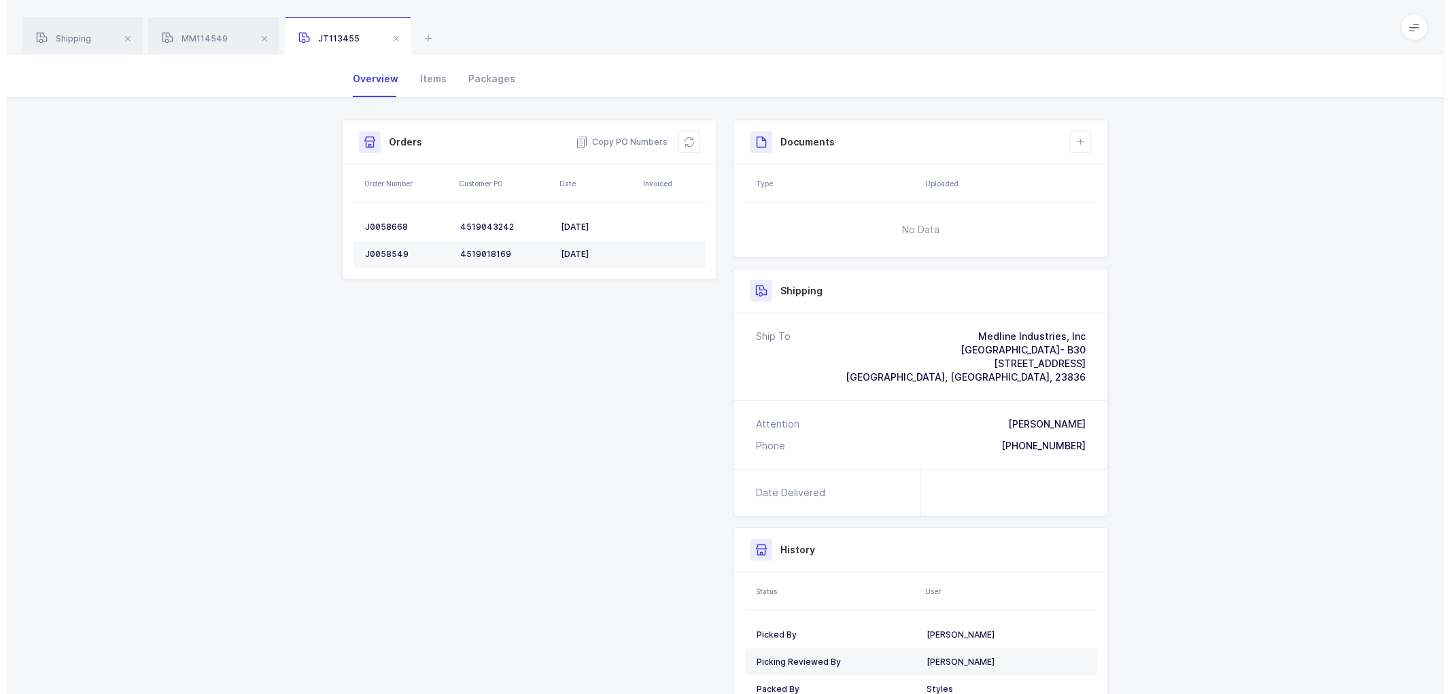
scroll to position [0, 0]
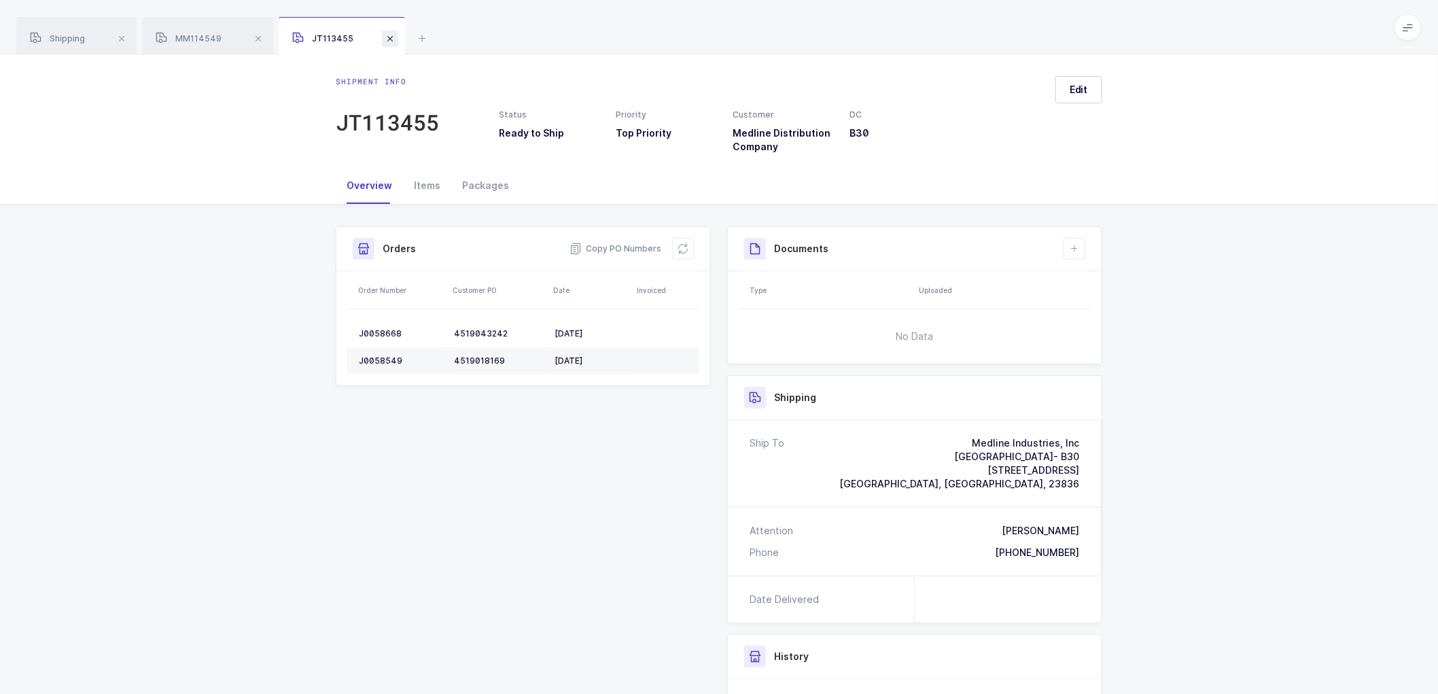
click at [389, 38] on span at bounding box center [390, 39] width 16 height 16
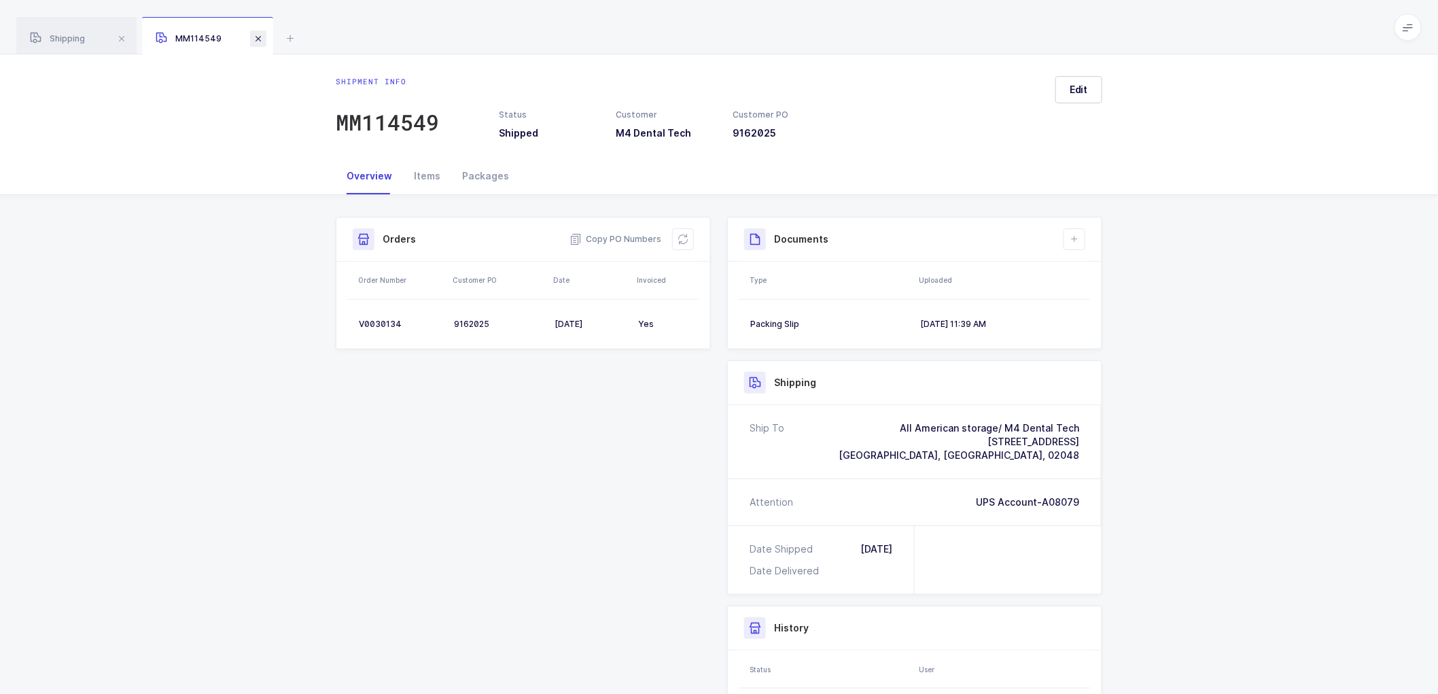
click at [258, 37] on span at bounding box center [258, 39] width 16 height 16
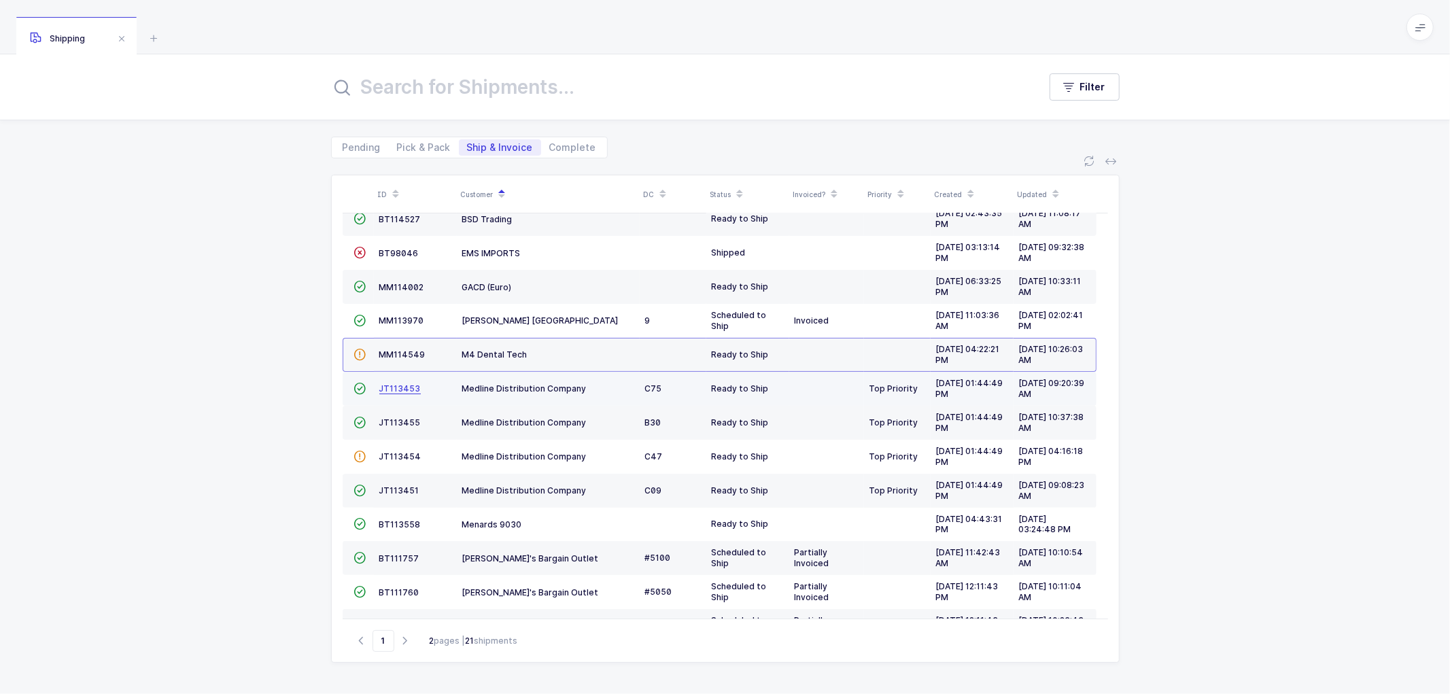
click at [396, 384] on span "JT113453" at bounding box center [399, 388] width 41 height 10
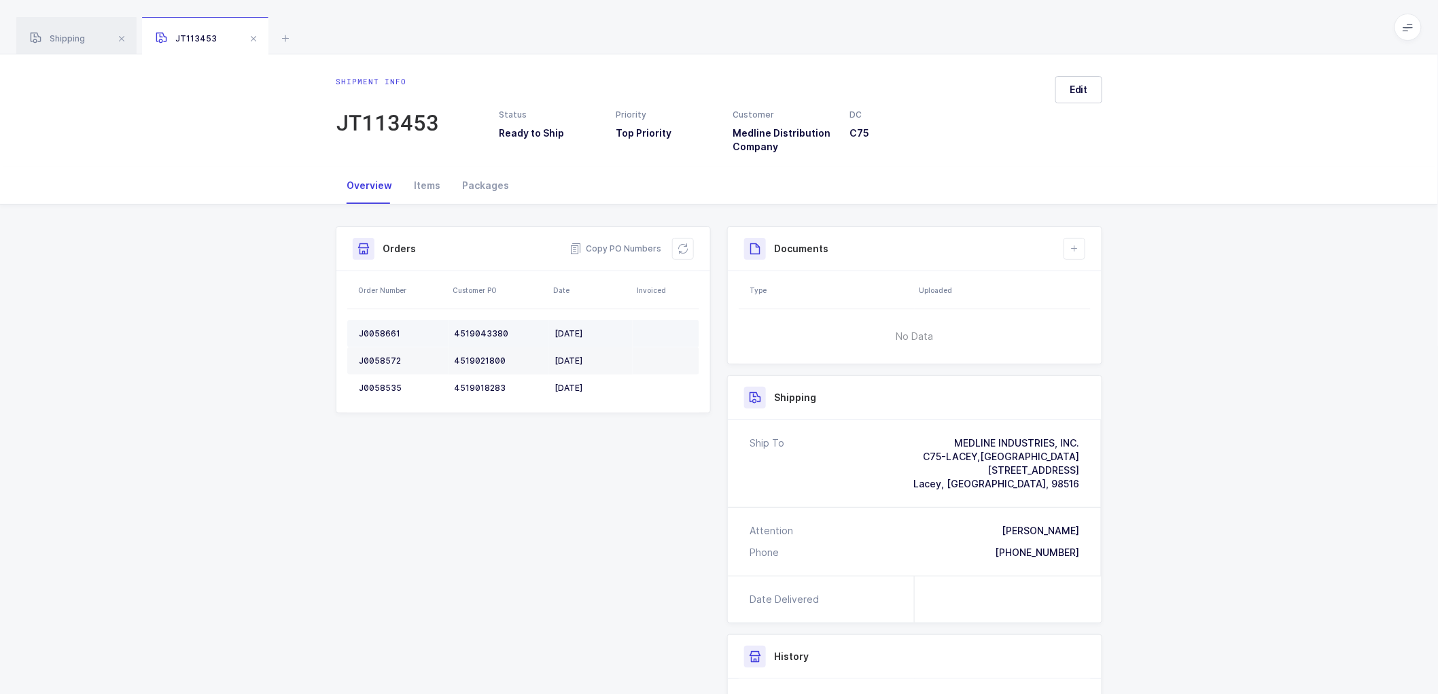
click at [379, 328] on div "J0058661" at bounding box center [401, 333] width 84 height 11
click at [379, 362] on div "J0058572" at bounding box center [401, 360] width 84 height 11
click at [381, 385] on div "J0058535" at bounding box center [401, 388] width 84 height 11
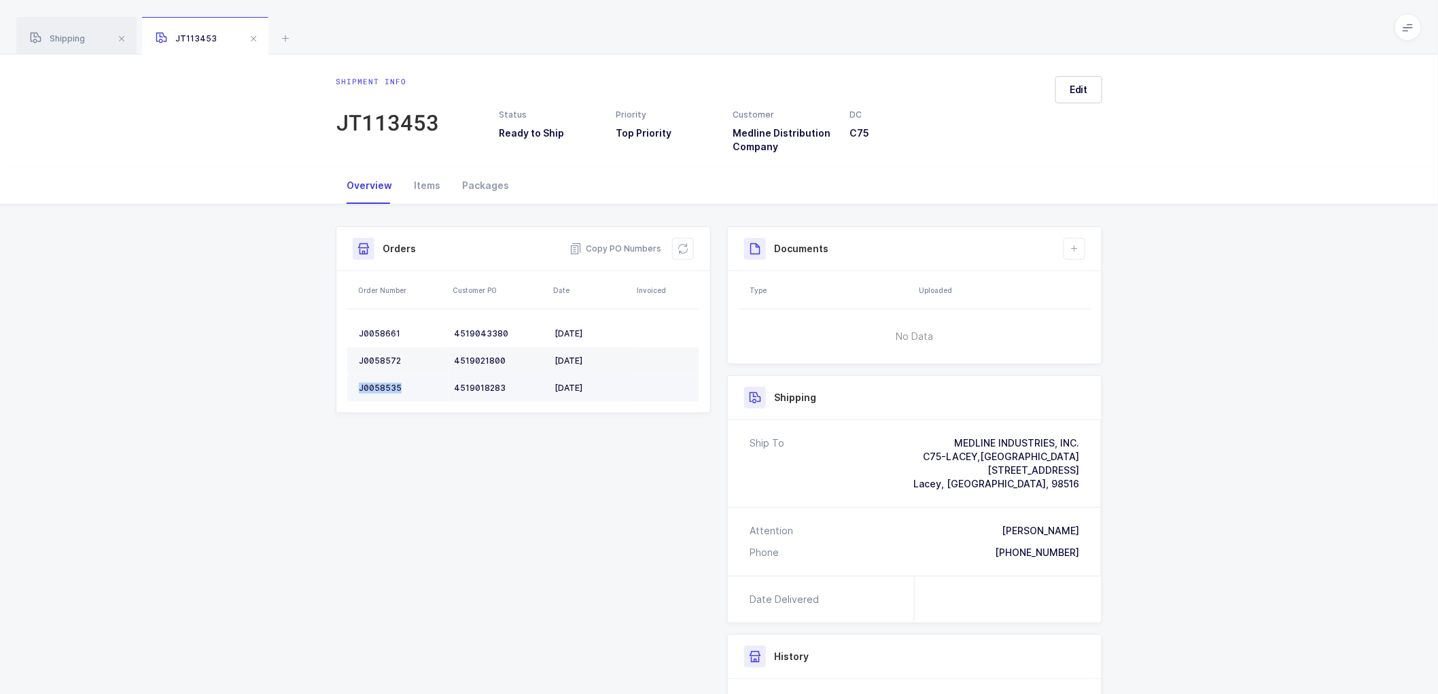
click at [381, 385] on div "J0058535" at bounding box center [401, 388] width 84 height 11
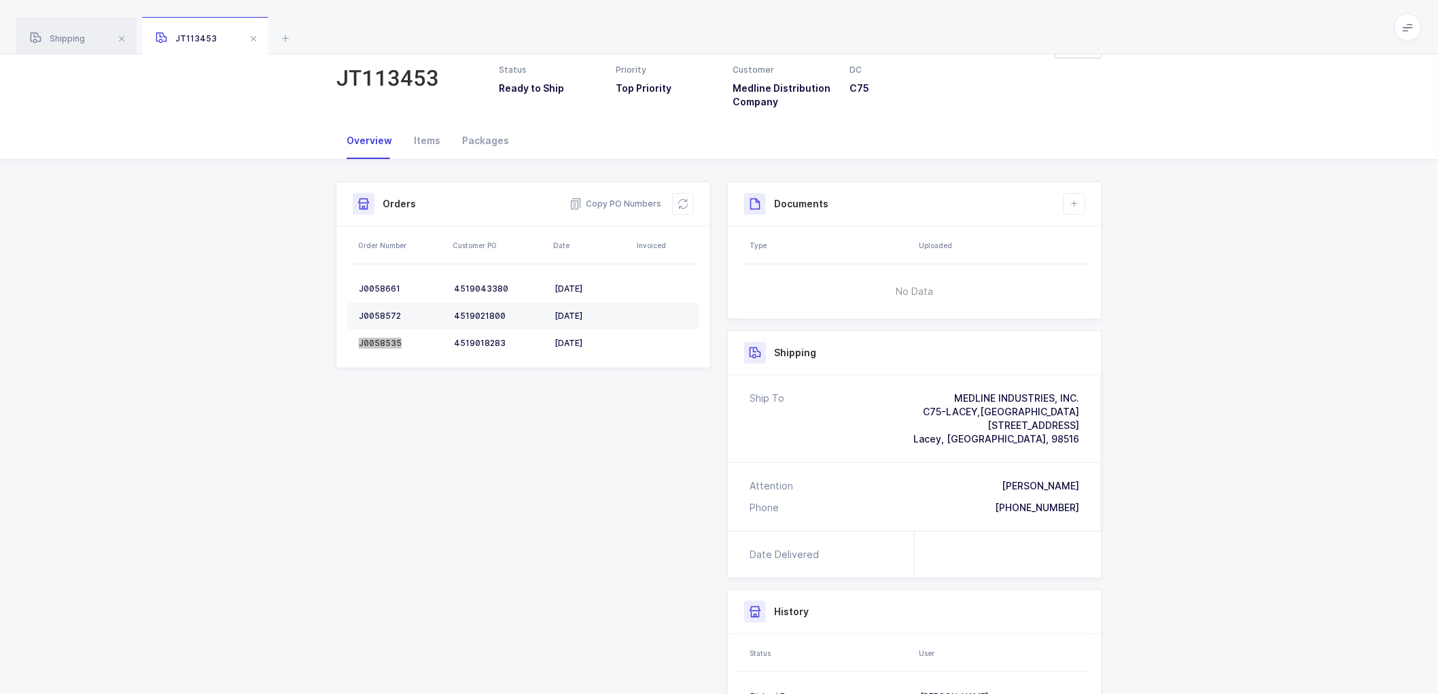
scroll to position [75, 0]
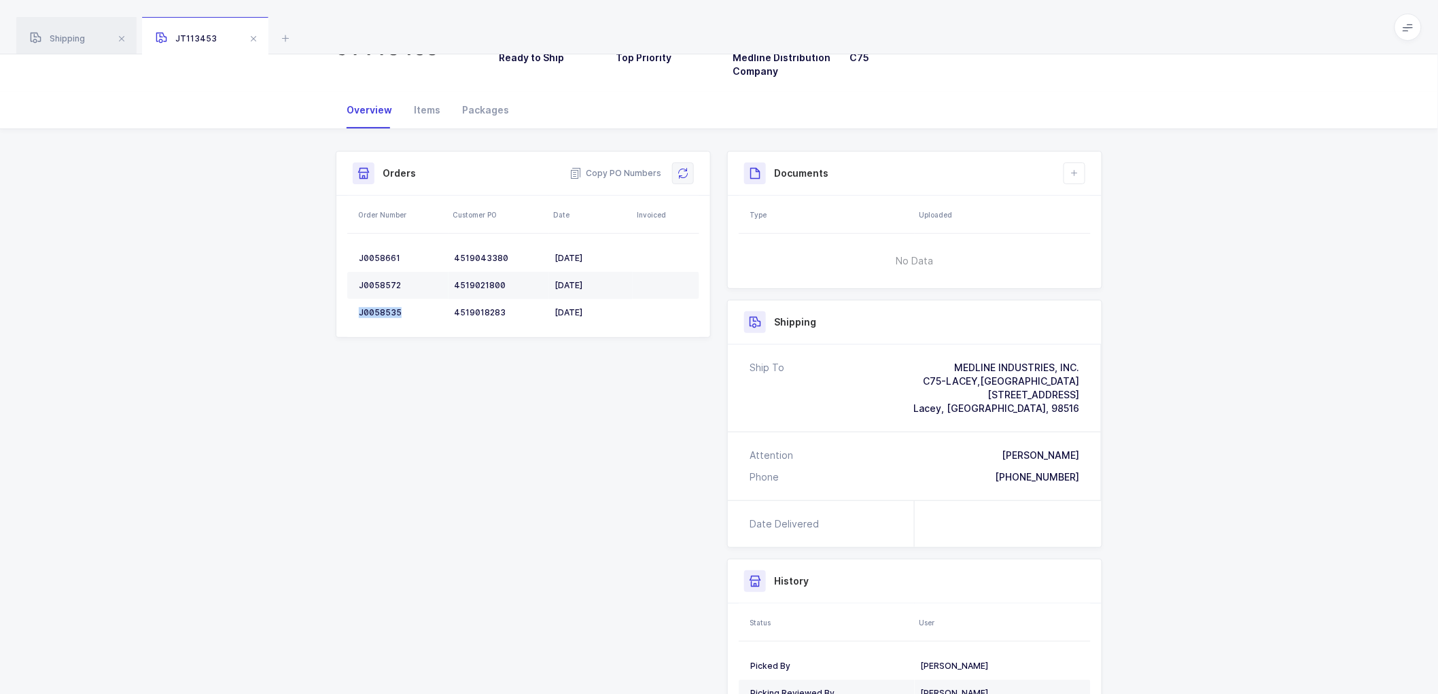
click at [681, 166] on button at bounding box center [683, 173] width 22 height 22
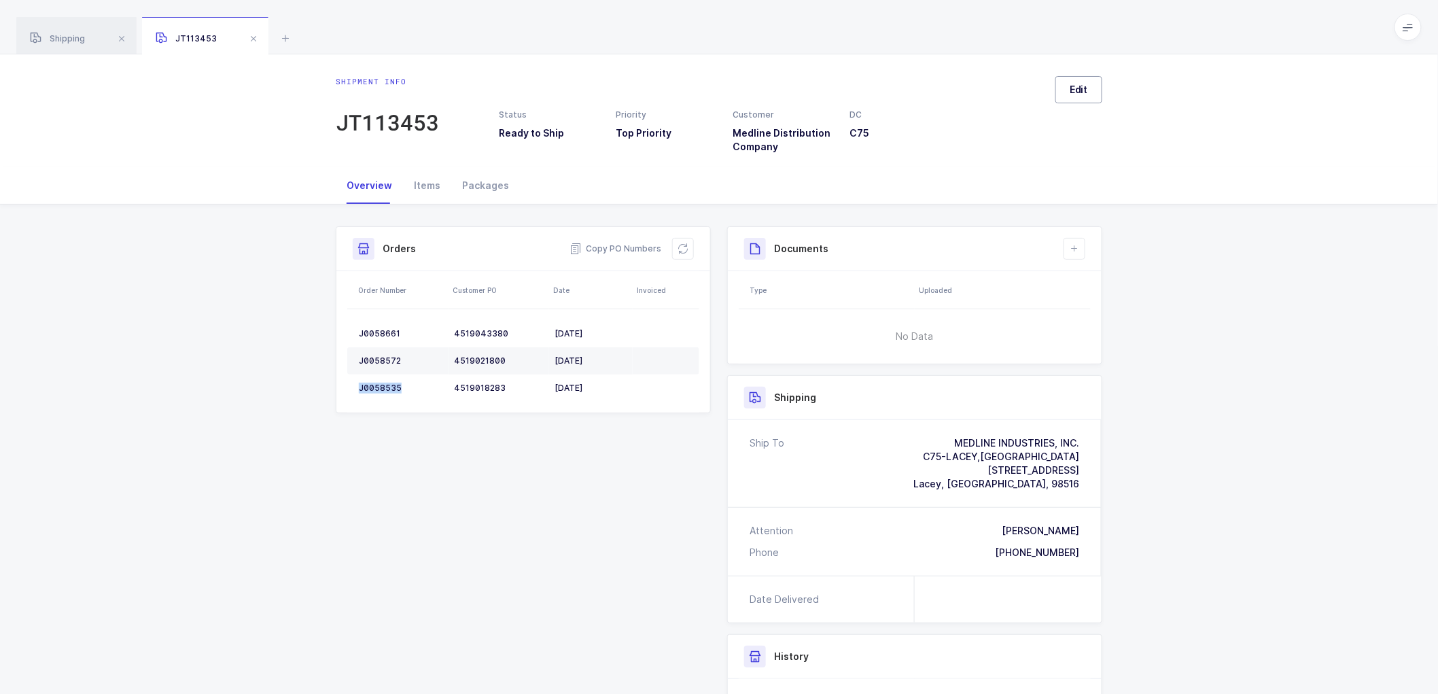
click at [1084, 77] on button "Edit" at bounding box center [1078, 89] width 47 height 27
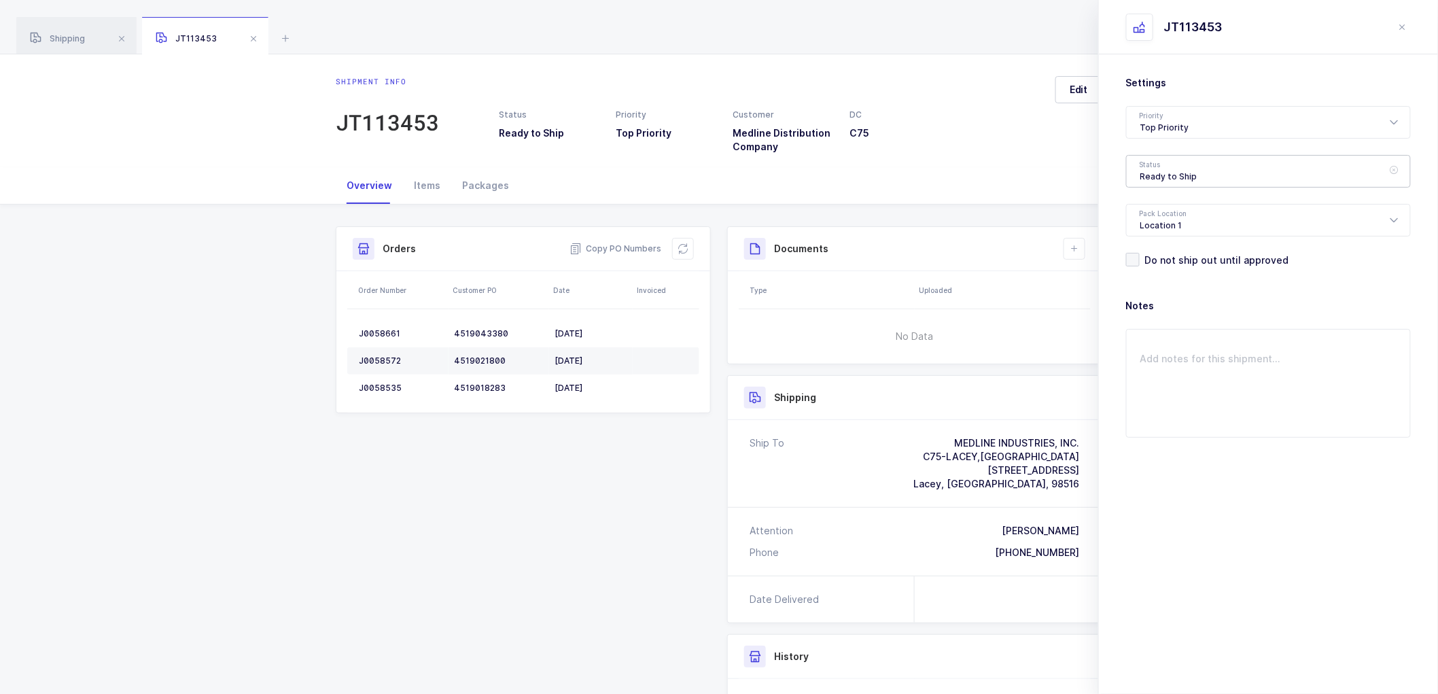
click at [1168, 164] on div "Ready to Ship" at bounding box center [1268, 171] width 285 height 33
click at [1176, 250] on span "Scheduled to Ship" at bounding box center [1183, 254] width 86 height 12
type input "Scheduled to Ship"
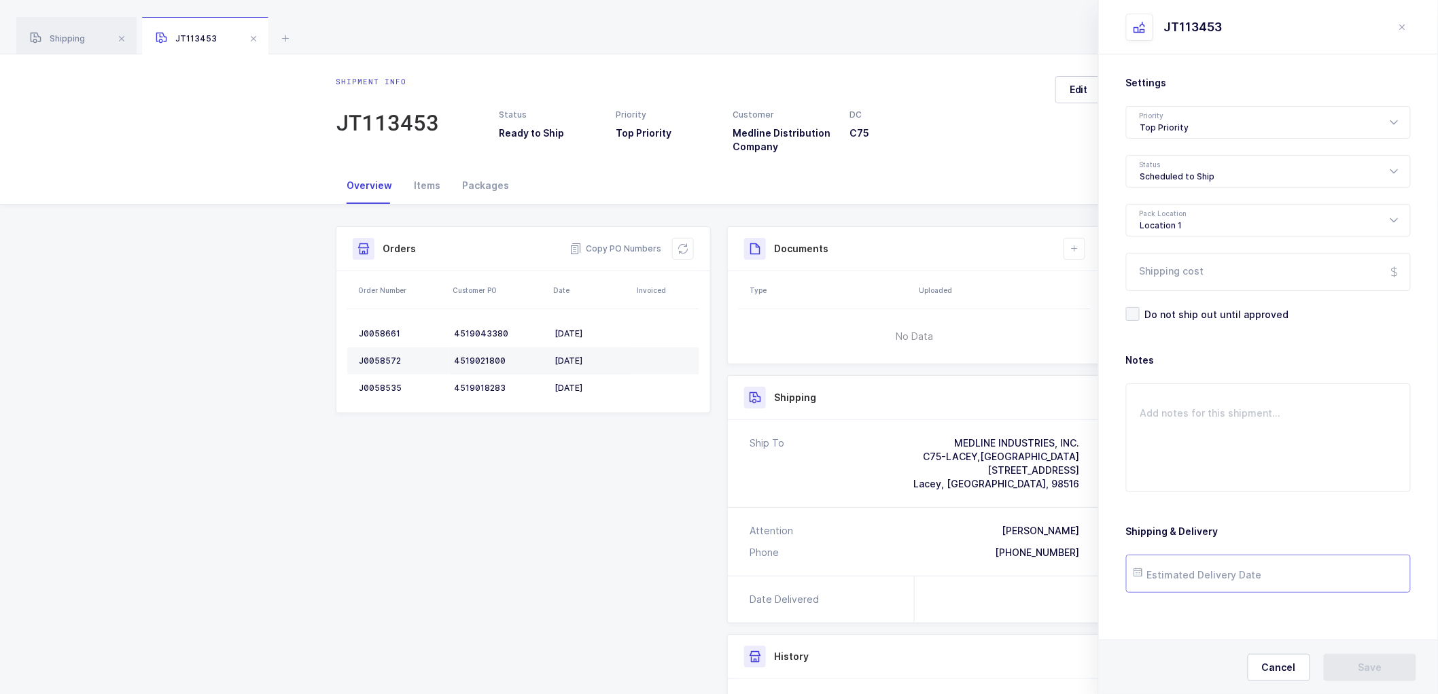
click at [1187, 564] on input "text" at bounding box center [1268, 574] width 285 height 38
click at [1236, 466] on span "24" at bounding box center [1237, 471] width 16 height 16
type input "2025-09-24"
click at [1348, 653] on div "Cancel Save" at bounding box center [1268, 667] width 339 height 54
click at [1077, 241] on button at bounding box center [1075, 249] width 22 height 22
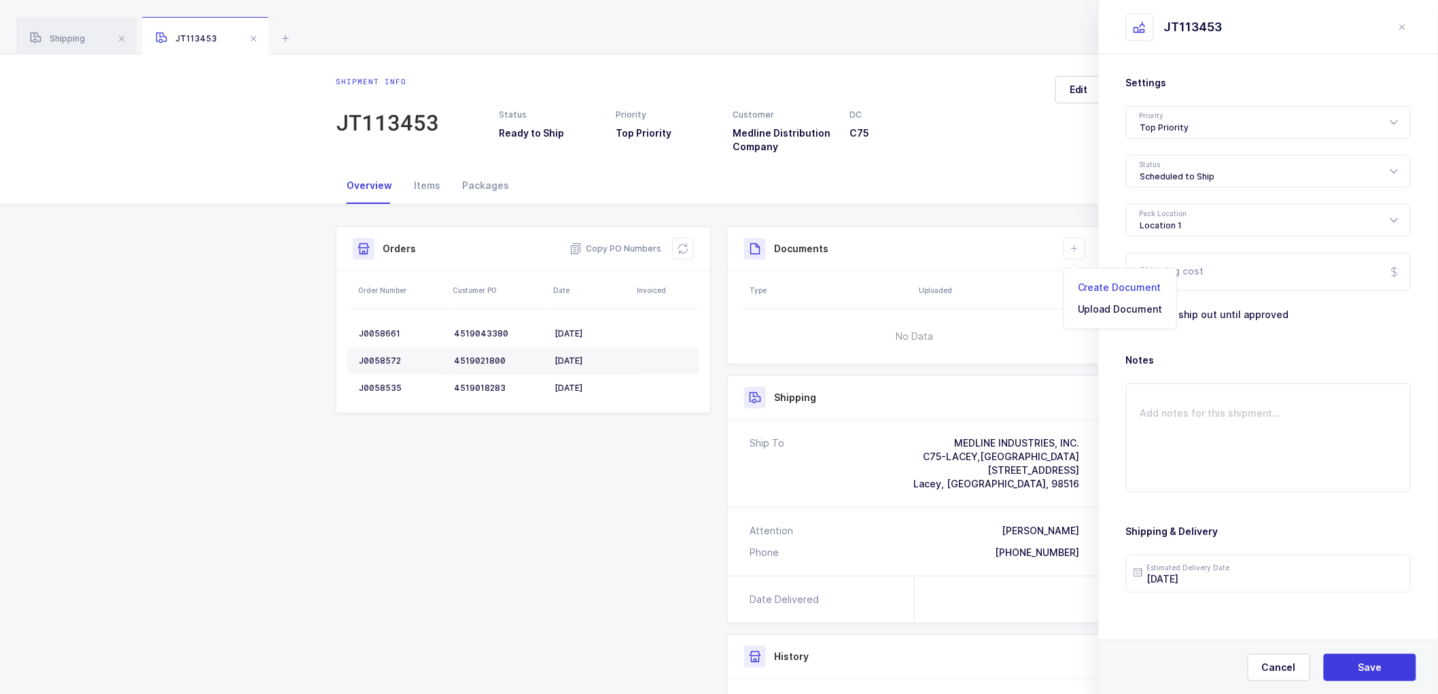
click at [1124, 282] on li "Create Document" at bounding box center [1120, 288] width 101 height 22
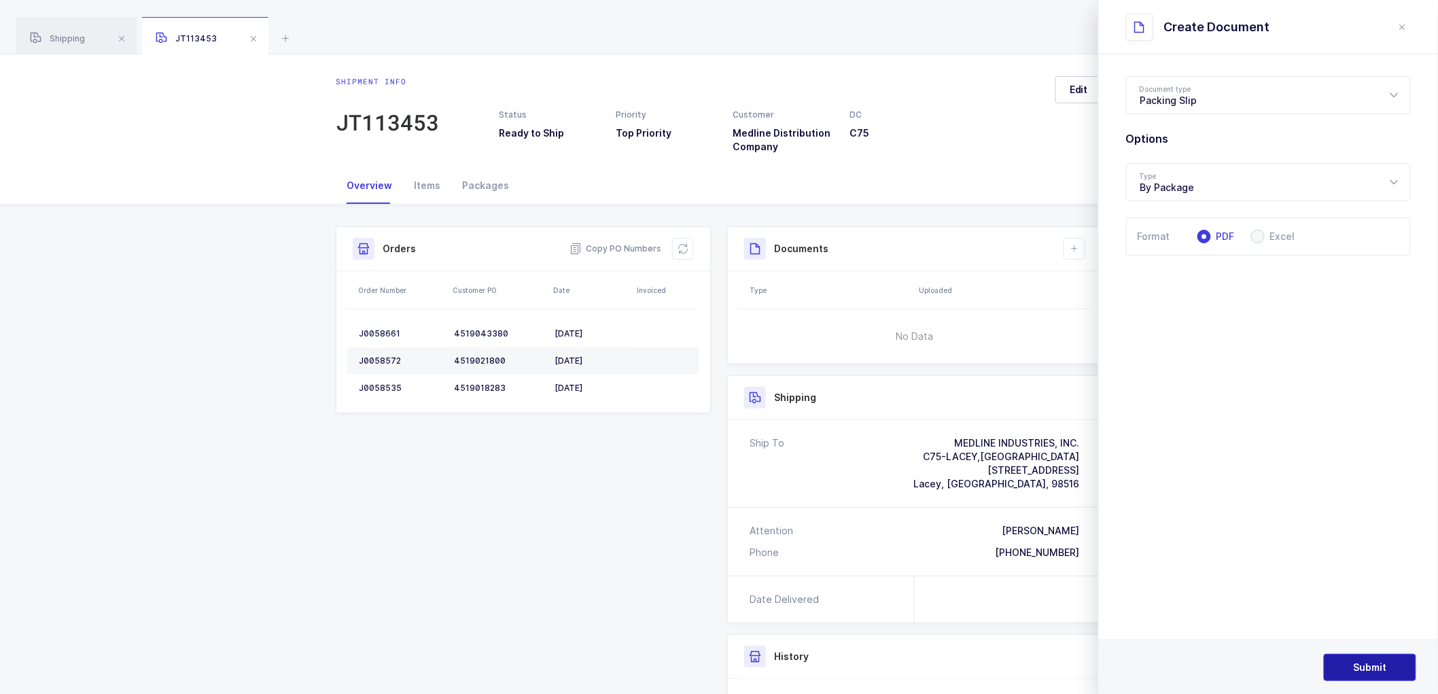
click at [1366, 659] on button "Submit" at bounding box center [1370, 667] width 92 height 27
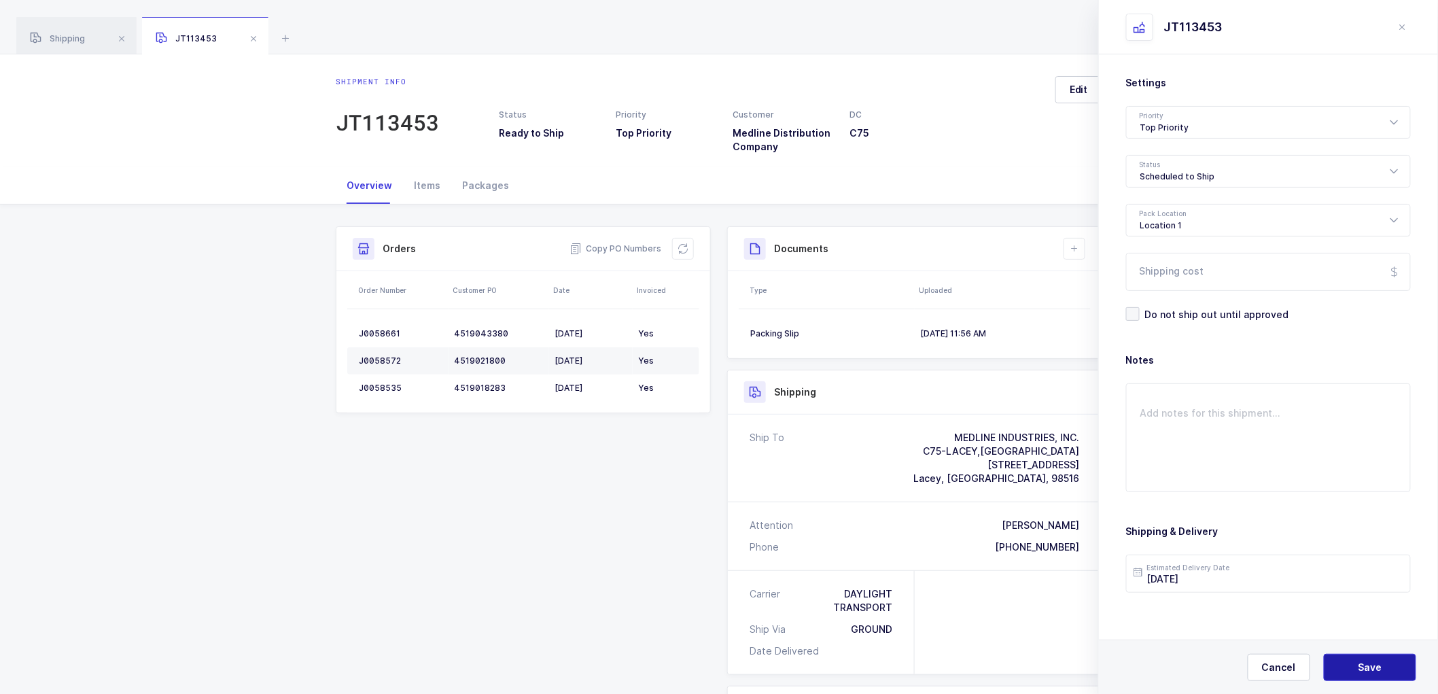
click at [1370, 666] on span "Save" at bounding box center [1371, 668] width 24 height 14
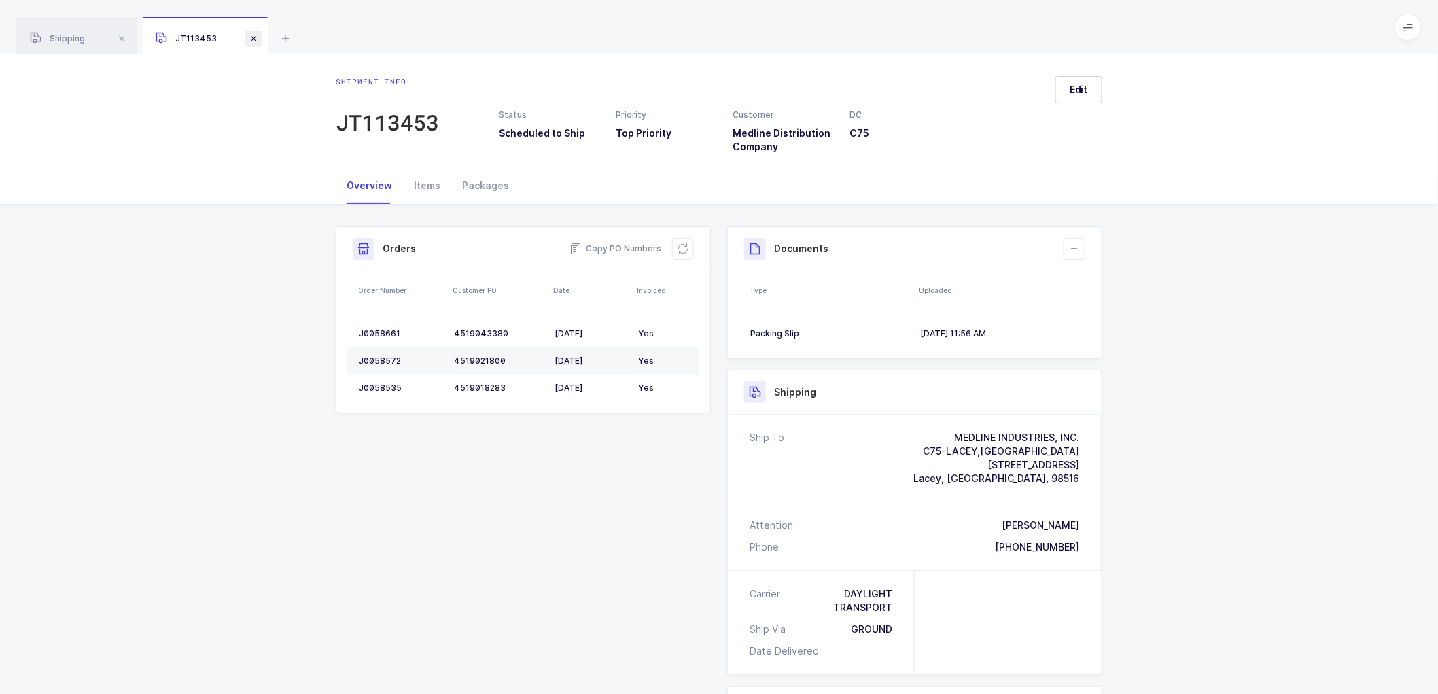
click at [251, 34] on span at bounding box center [253, 39] width 16 height 16
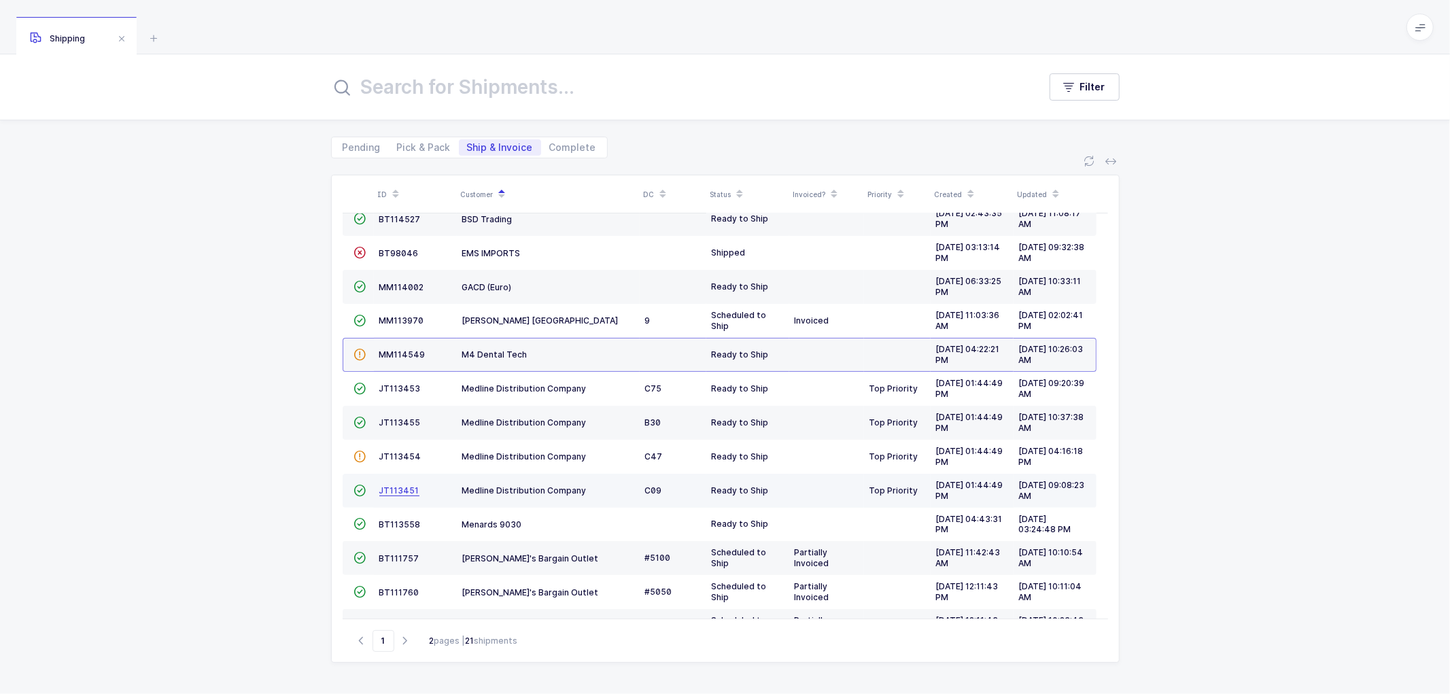
click at [405, 491] on span "JT113451" at bounding box center [399, 490] width 40 height 10
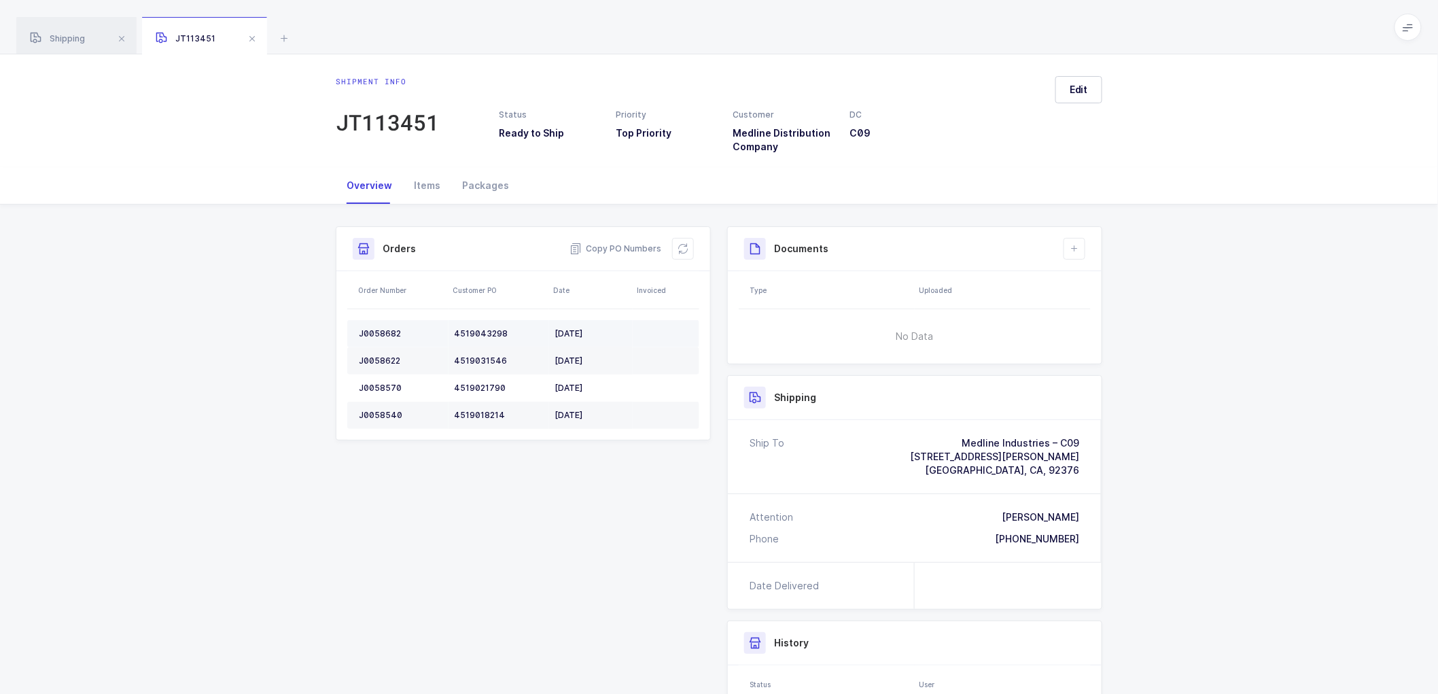
click at [388, 333] on div "J0058682" at bounding box center [401, 333] width 84 height 11
click at [375, 363] on div "J0058622" at bounding box center [401, 360] width 84 height 11
click at [375, 362] on div "J0058622" at bounding box center [401, 360] width 84 height 11
click at [383, 383] on div "J0058570" at bounding box center [401, 388] width 84 height 11
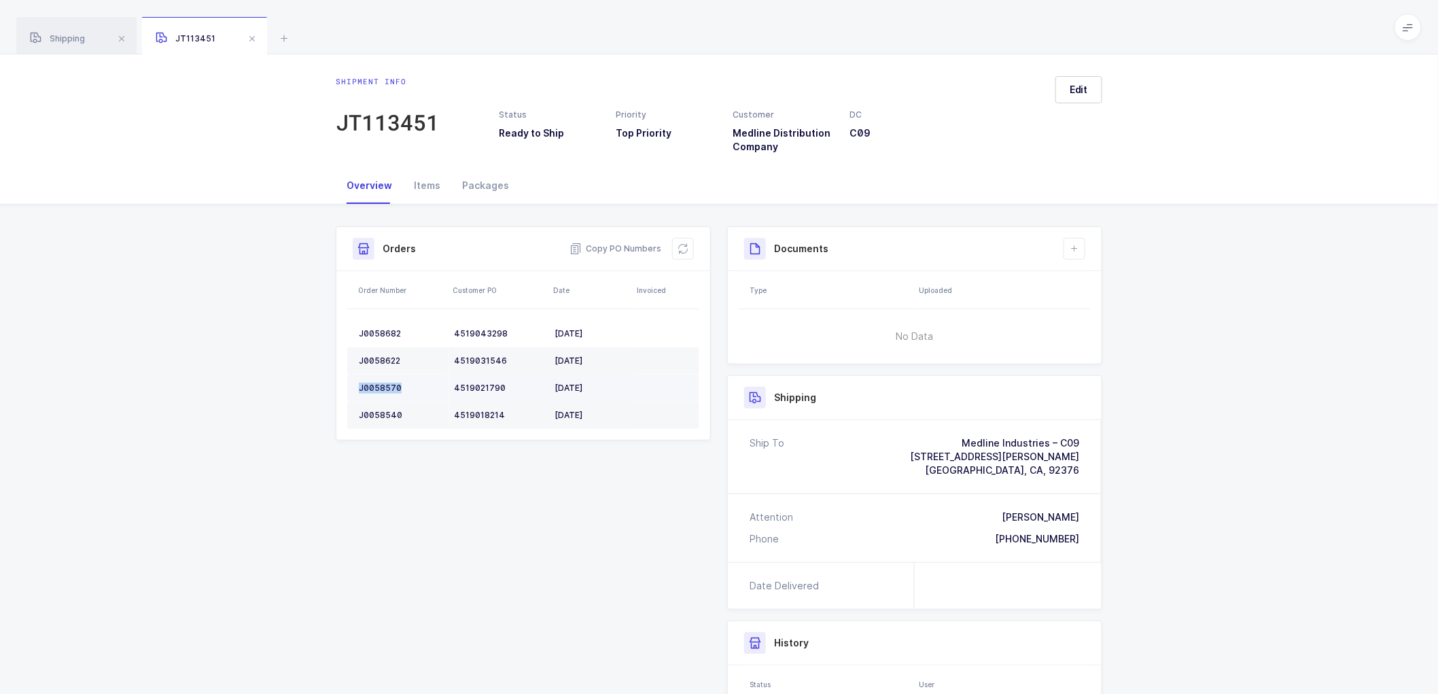
click at [384, 383] on div "J0058570" at bounding box center [401, 388] width 84 height 11
click at [384, 408] on td "J0058540" at bounding box center [397, 415] width 101 height 27
click at [1072, 242] on button at bounding box center [1075, 249] width 22 height 22
drag, startPoint x: 1097, startPoint y: 294, endPoint x: 1104, endPoint y: 283, distance: 12.6
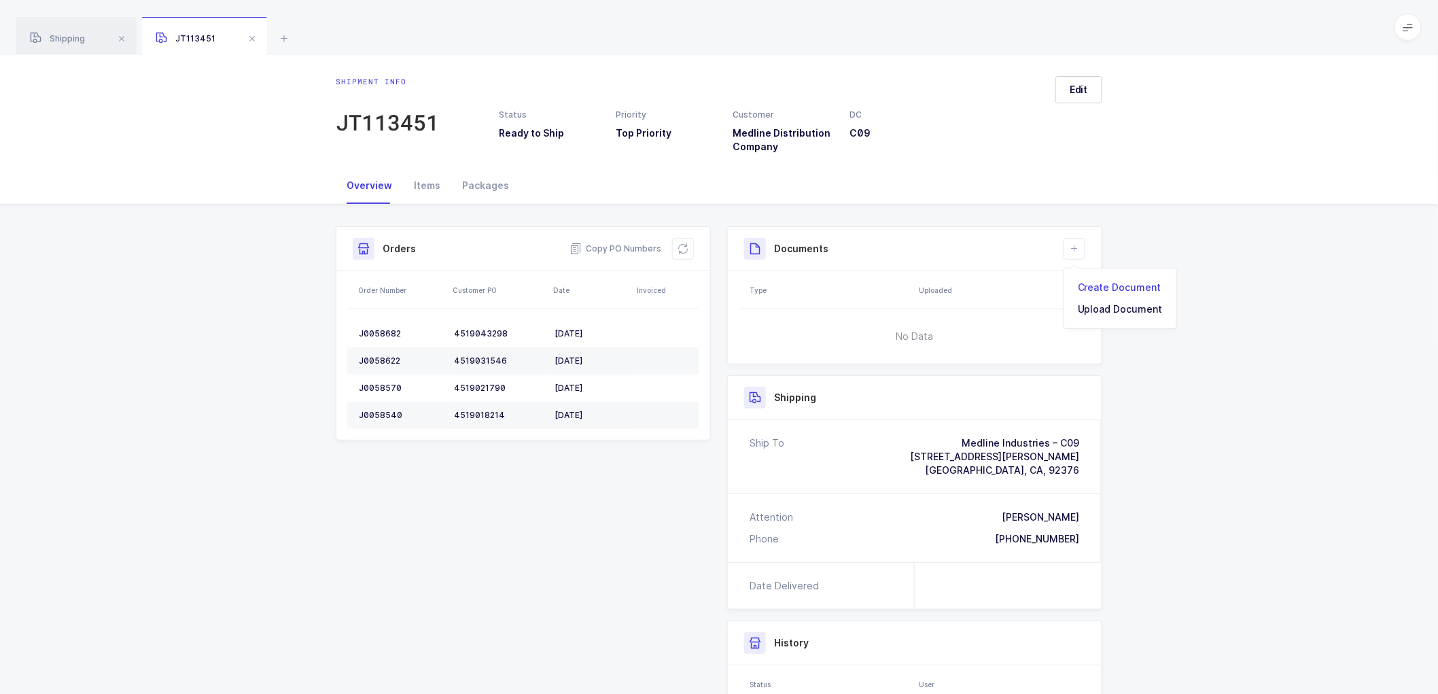
click at [1097, 293] on li "Create Document" at bounding box center [1120, 288] width 101 height 22
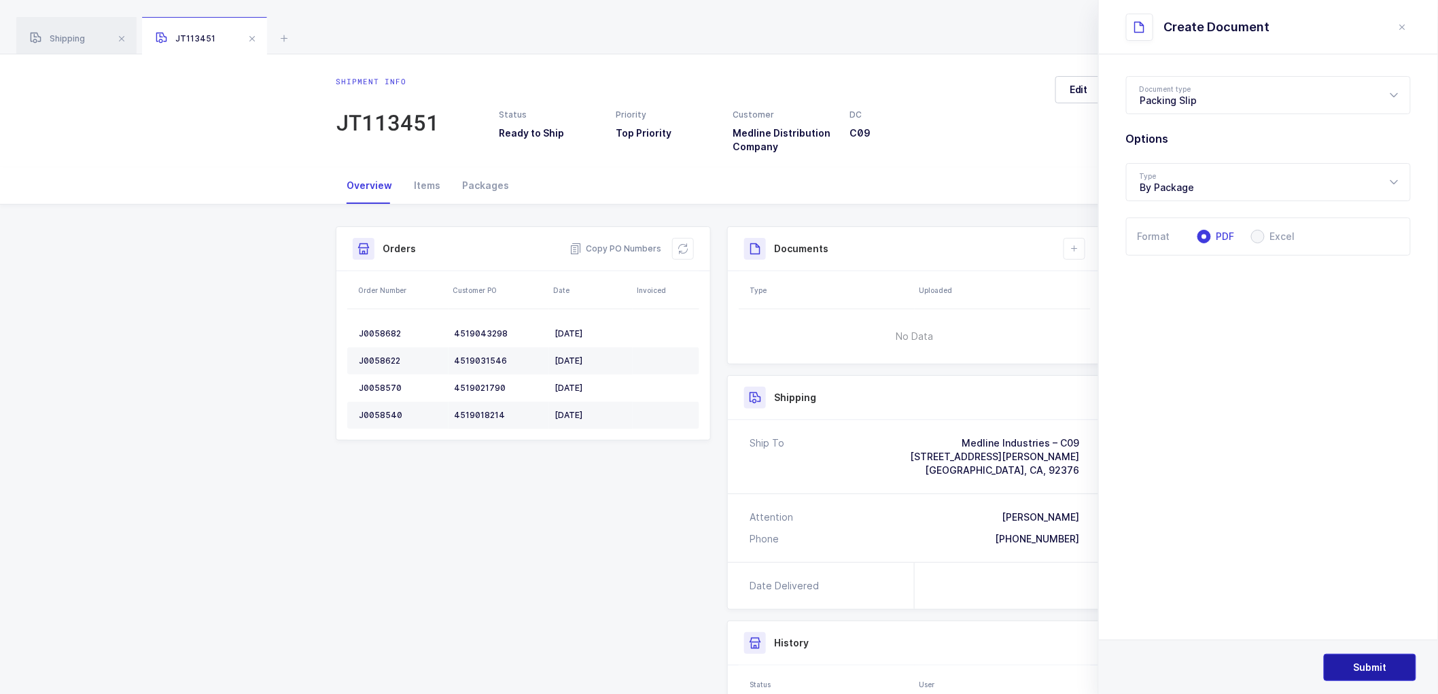
click at [1363, 658] on button "Submit" at bounding box center [1370, 667] width 92 height 27
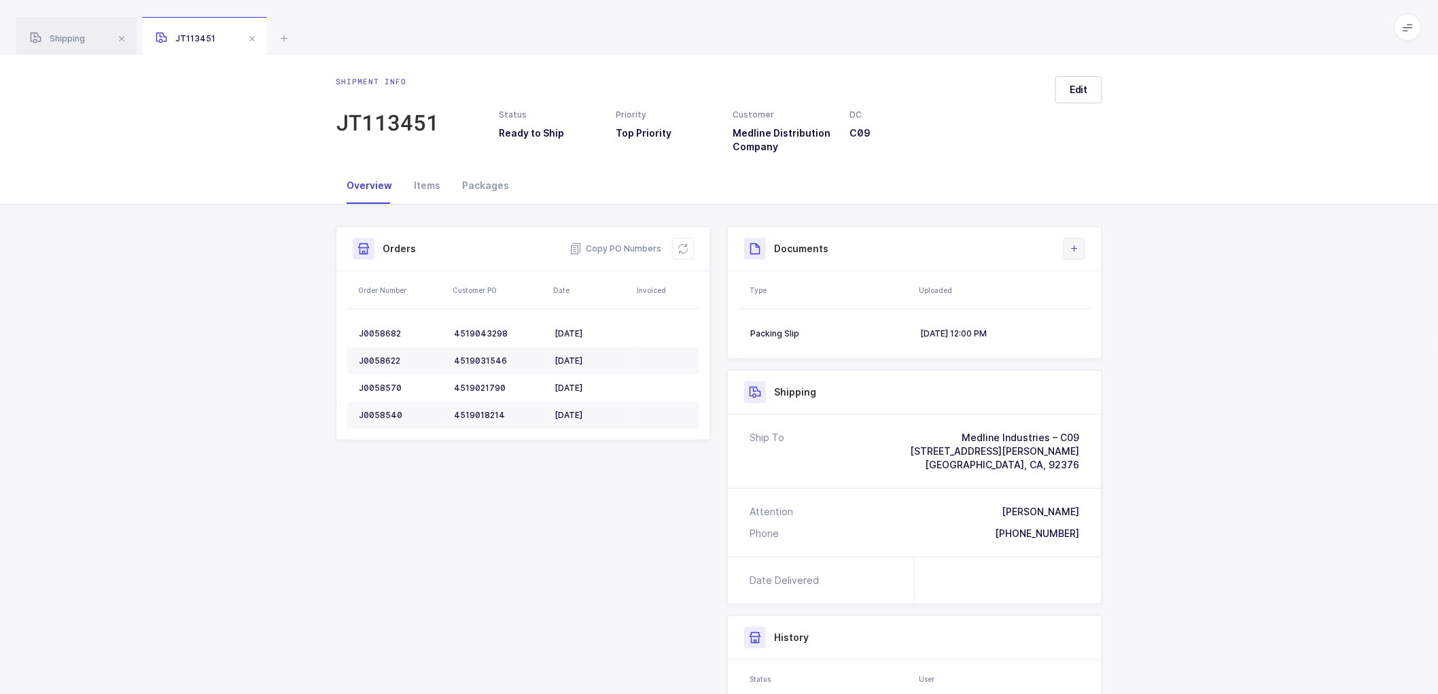
click at [1078, 250] on icon at bounding box center [1074, 248] width 11 height 11
click at [1111, 288] on li "Create Document" at bounding box center [1120, 288] width 101 height 22
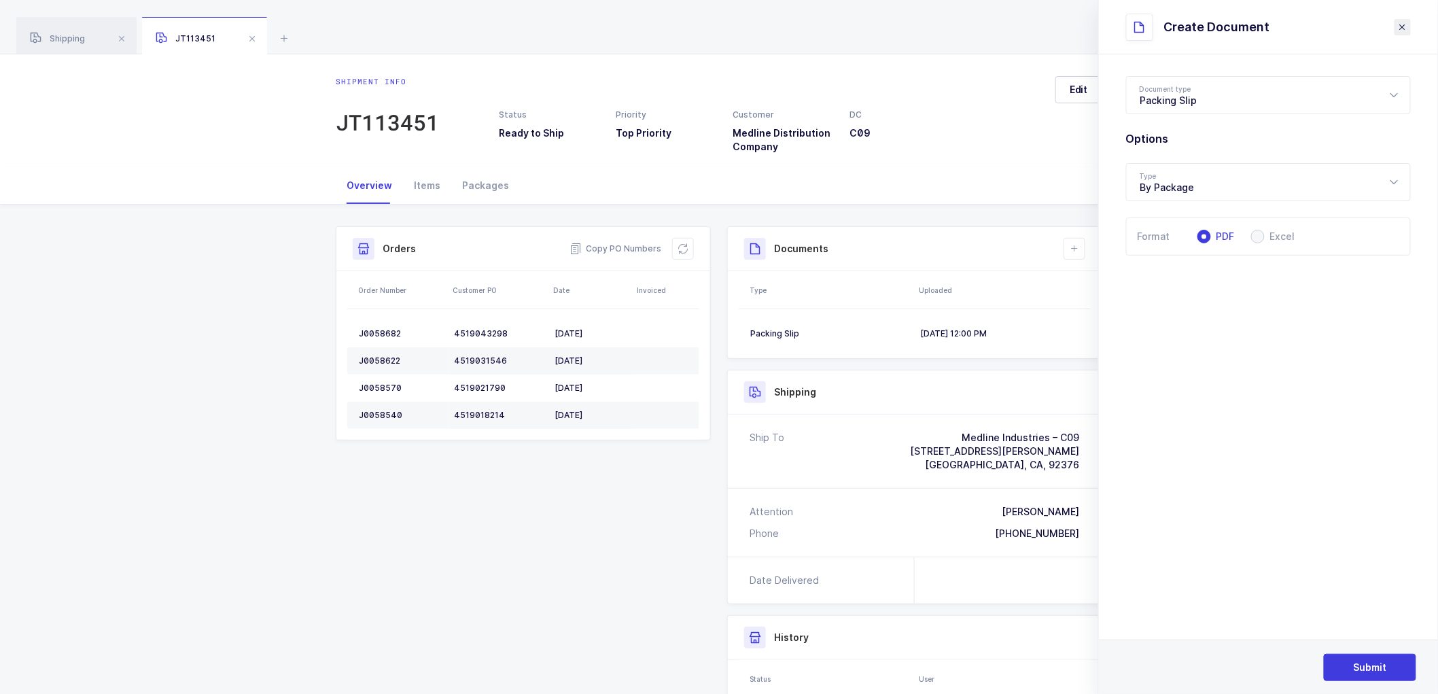
click at [1405, 24] on icon "close drawer" at bounding box center [1402, 27] width 11 height 11
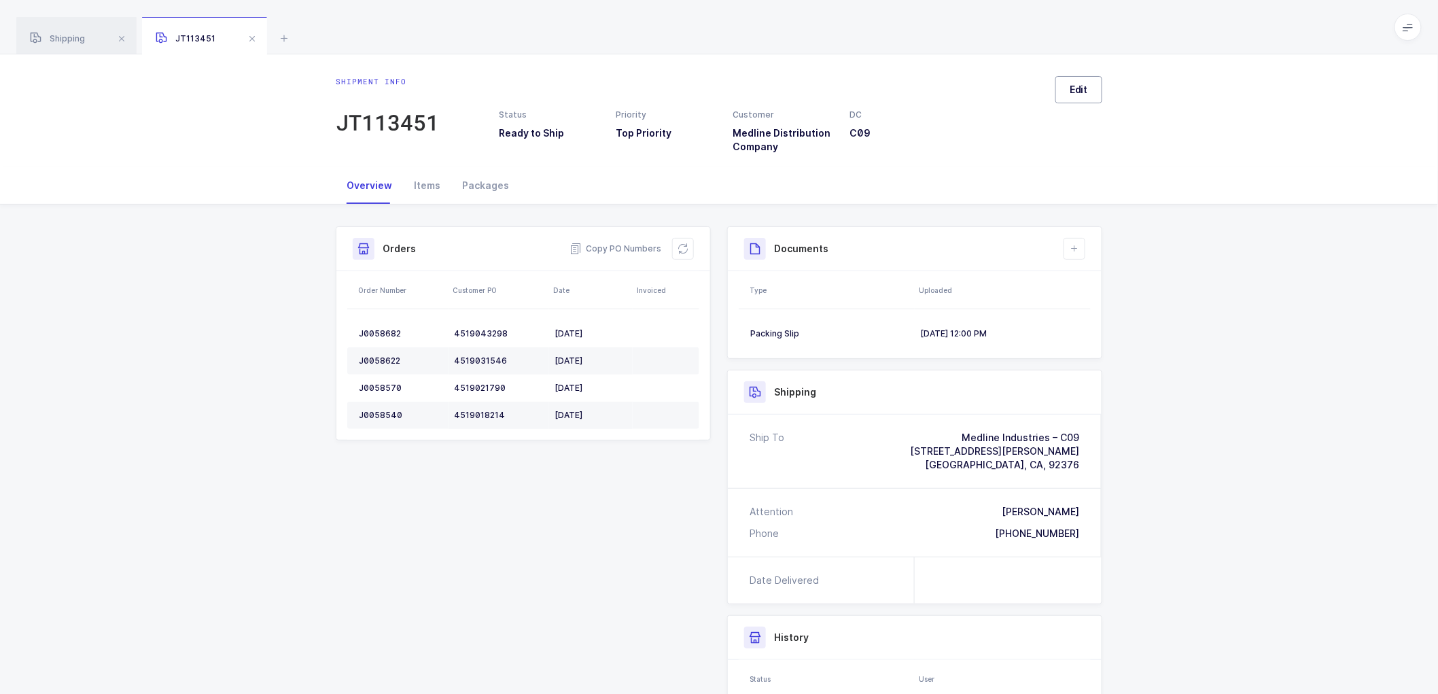
click at [1075, 84] on span "Edit" at bounding box center [1079, 90] width 18 height 14
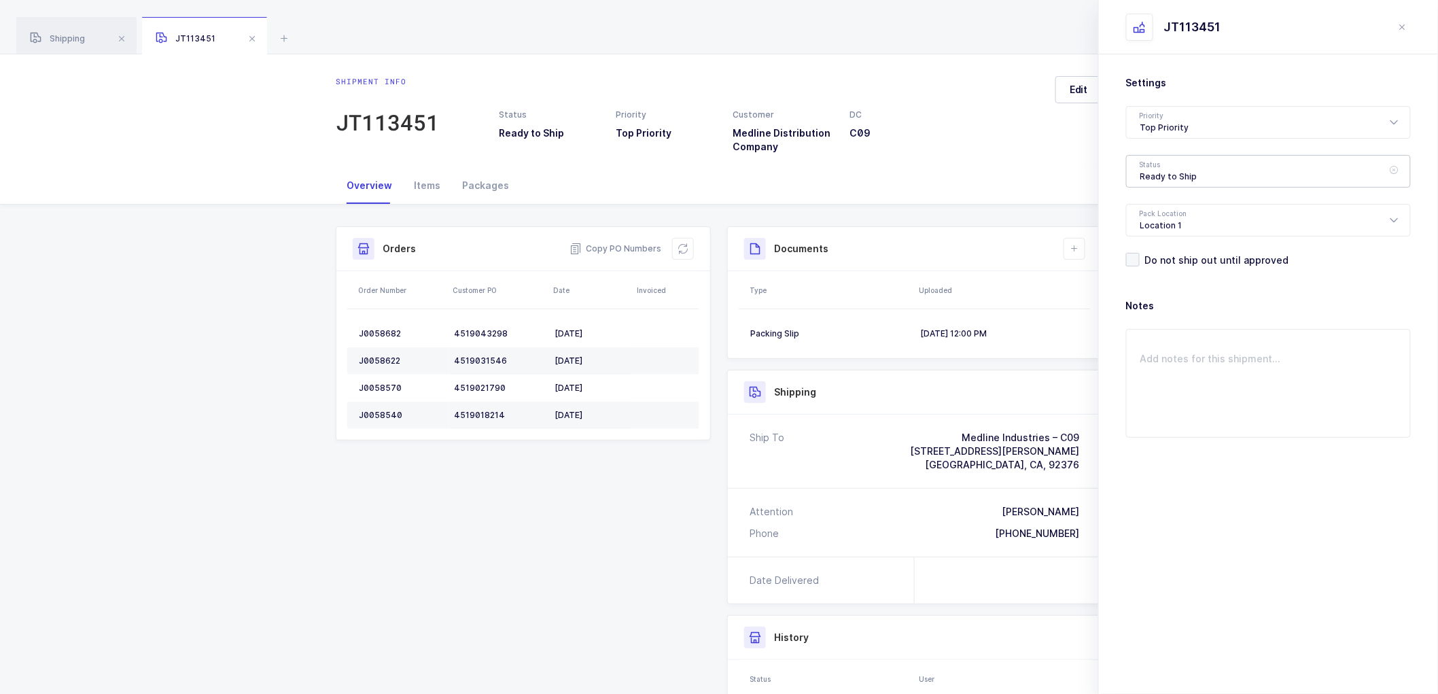
drag, startPoint x: 1157, startPoint y: 167, endPoint x: 1163, endPoint y: 181, distance: 15.5
click at [1157, 168] on div "Ready to Ship" at bounding box center [1268, 171] width 285 height 33
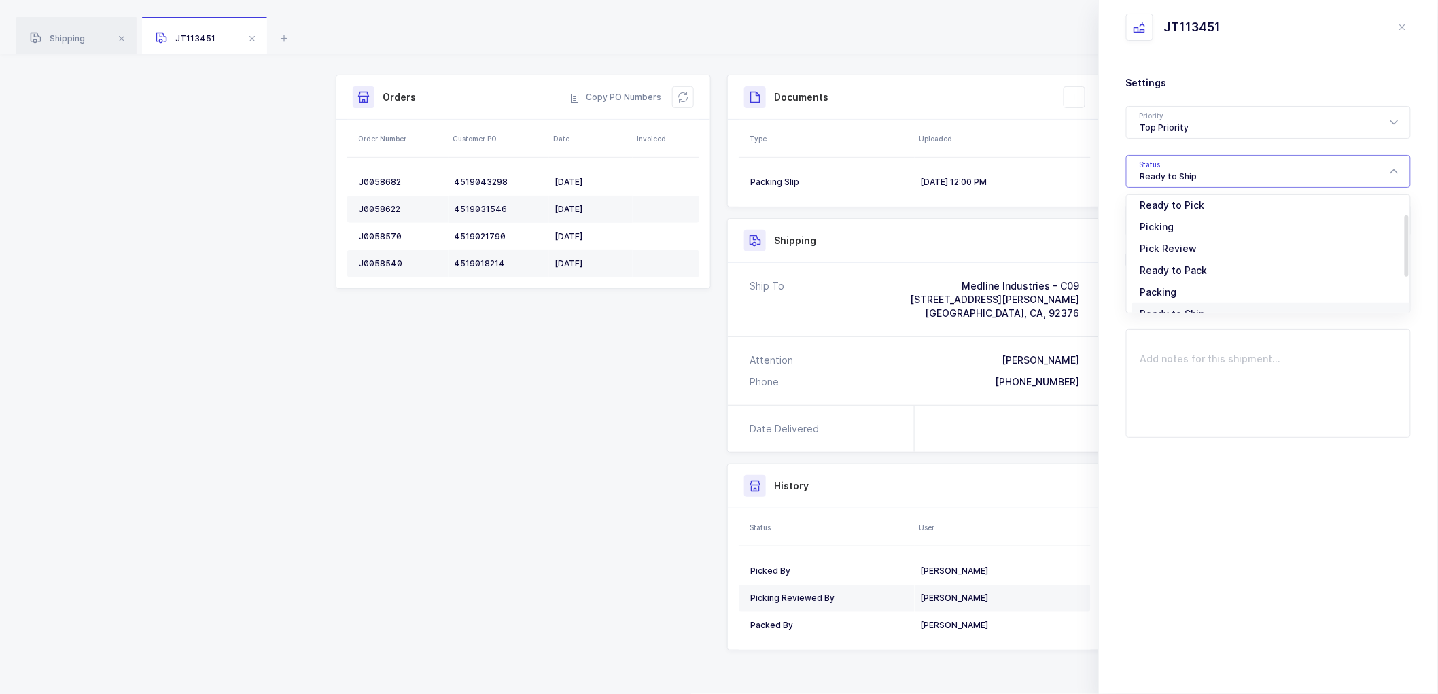
scroll to position [112, 0]
click at [1185, 252] on span "Scheduled to Ship" at bounding box center [1183, 254] width 86 height 12
type input "Scheduled to Ship"
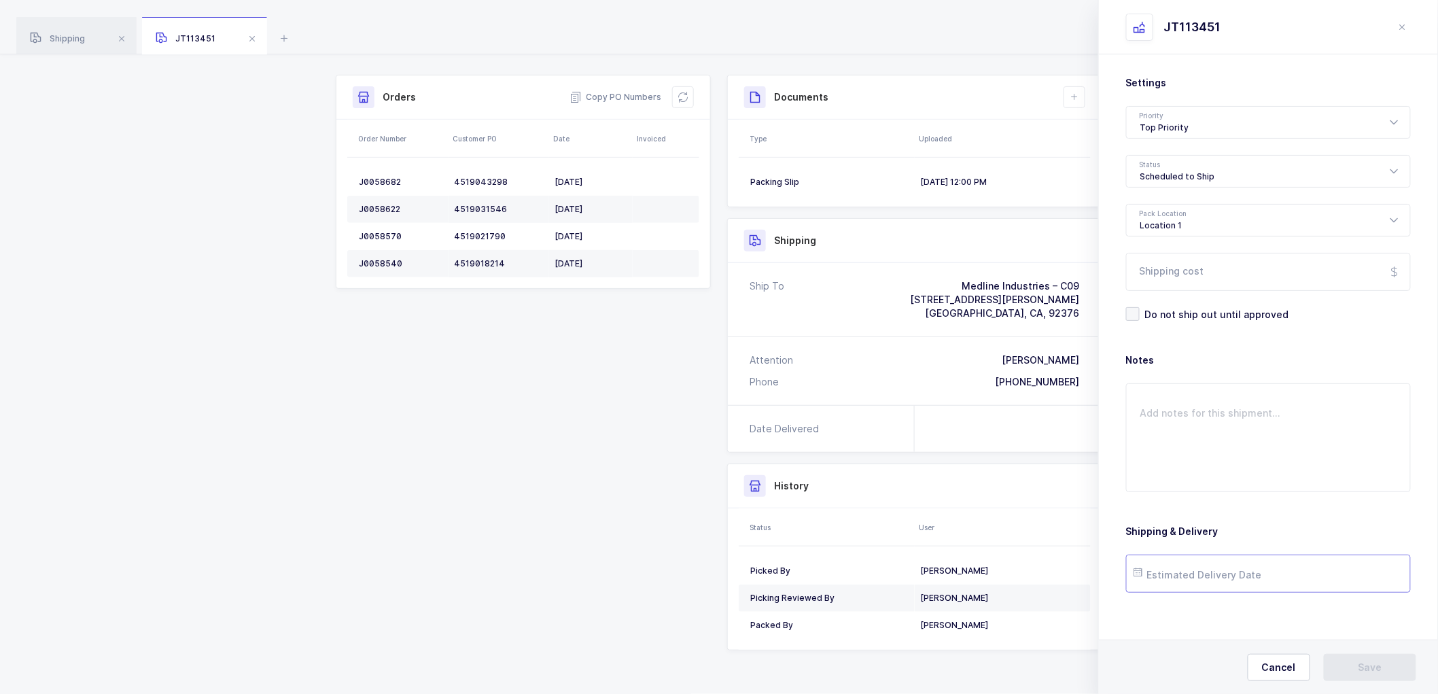
click at [1187, 566] on input "text" at bounding box center [1268, 574] width 285 height 38
click at [1240, 470] on span "24" at bounding box center [1237, 471] width 16 height 16
type input "2025-09-24"
click at [1351, 670] on button "Save" at bounding box center [1370, 667] width 92 height 27
click at [684, 97] on icon at bounding box center [683, 97] width 11 height 11
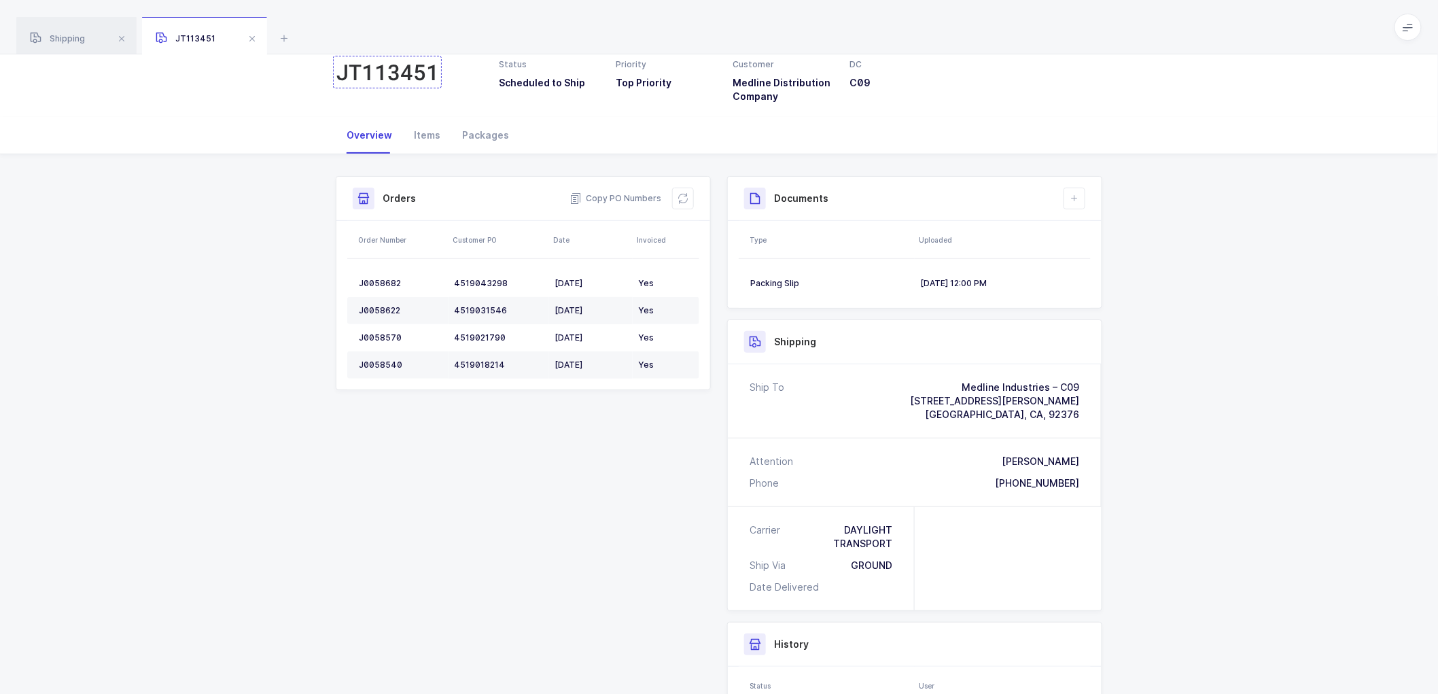
scroll to position [0, 0]
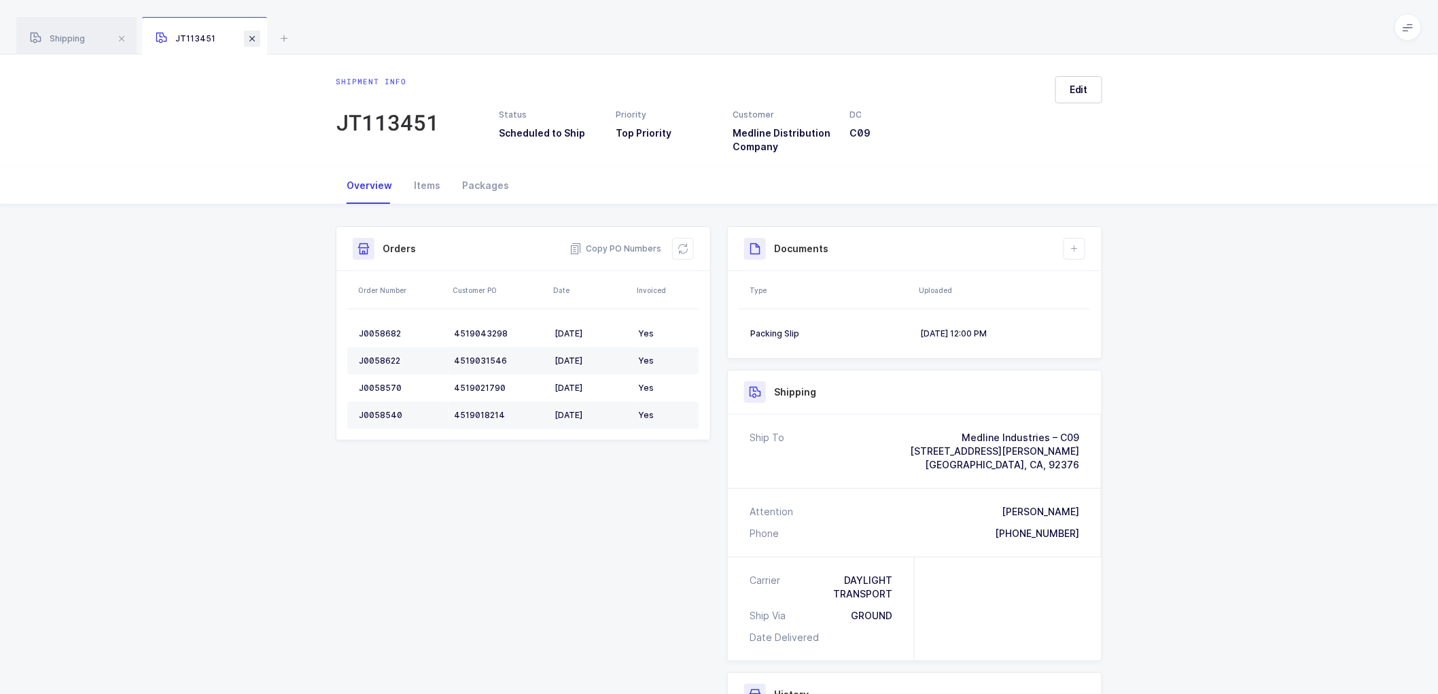
click at [250, 39] on span at bounding box center [252, 39] width 16 height 16
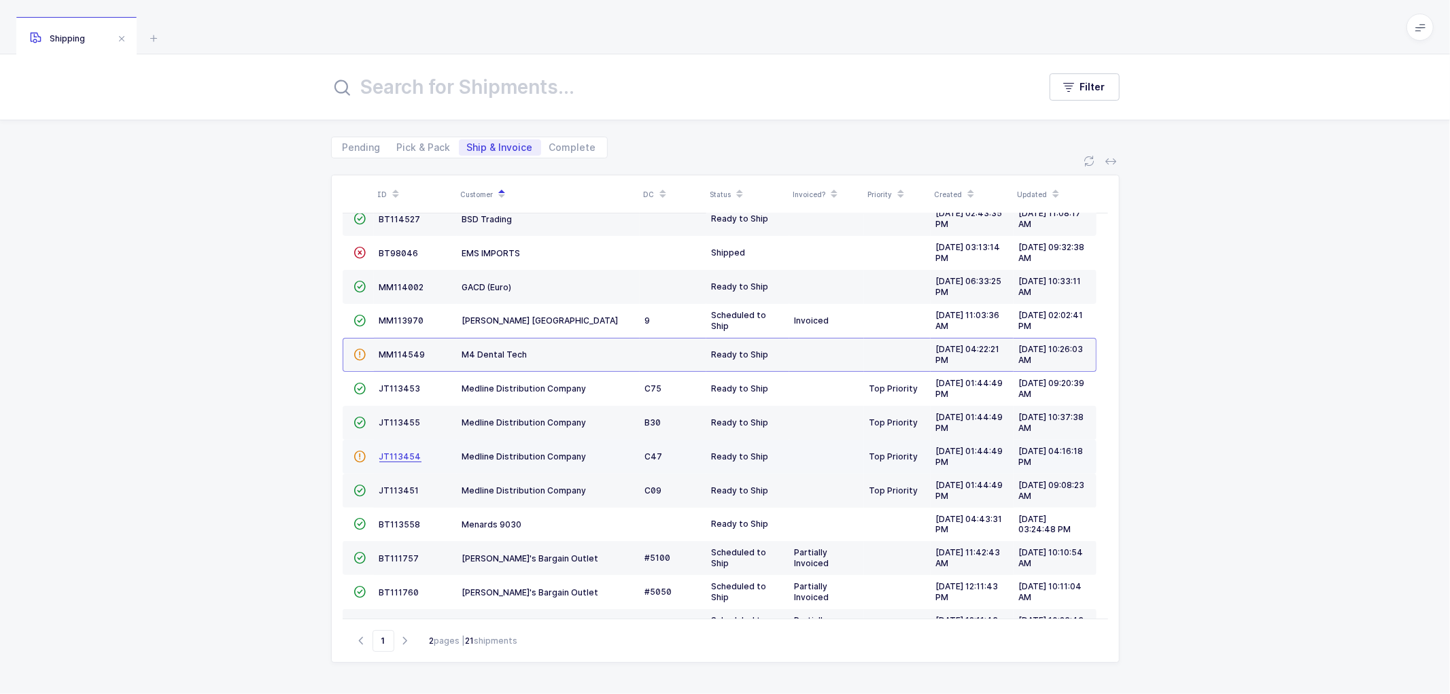
click at [398, 459] on span "JT113454" at bounding box center [400, 456] width 42 height 10
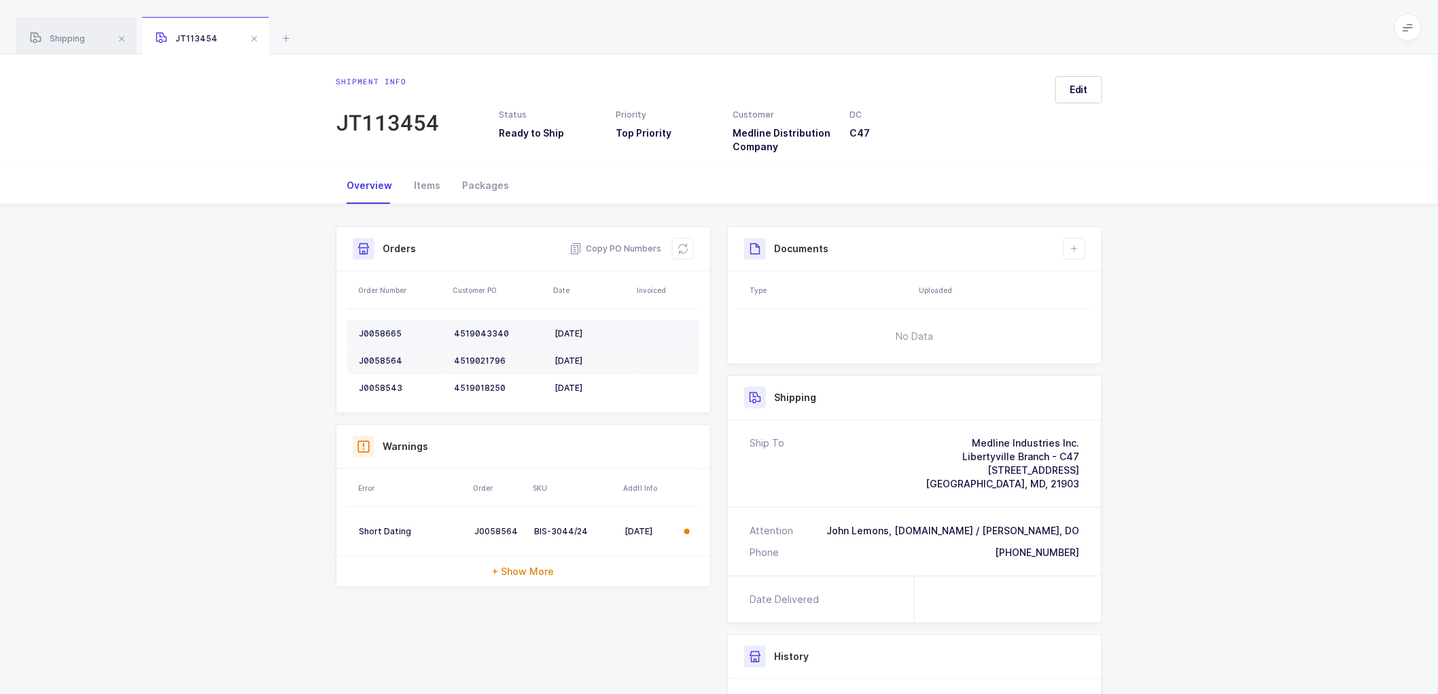
click at [381, 334] on div "J0058665" at bounding box center [401, 333] width 84 height 11
click at [382, 333] on div "J0058665" at bounding box center [401, 333] width 84 height 11
click at [370, 357] on div "J0058564" at bounding box center [401, 360] width 84 height 11
click at [372, 383] on div "J0058543" at bounding box center [401, 388] width 84 height 11
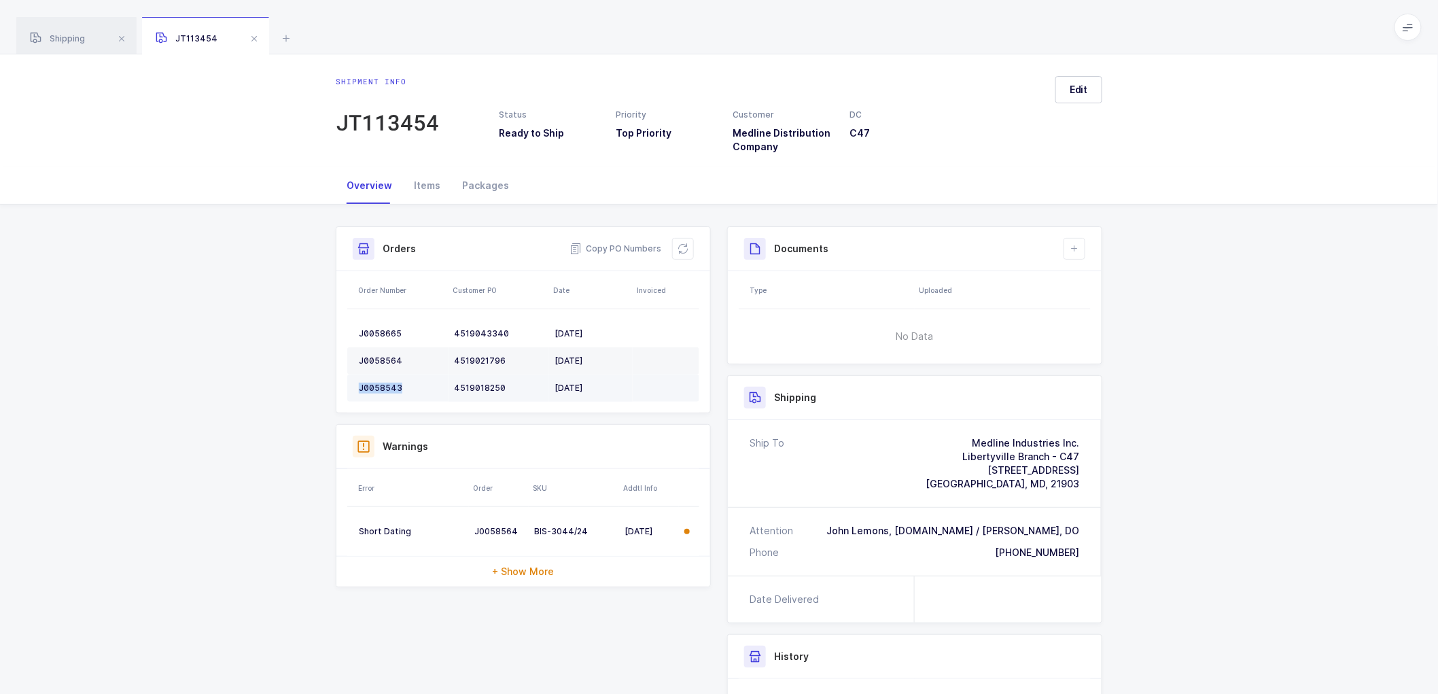
click at [372, 383] on div "J0058543" at bounding box center [401, 388] width 84 height 11
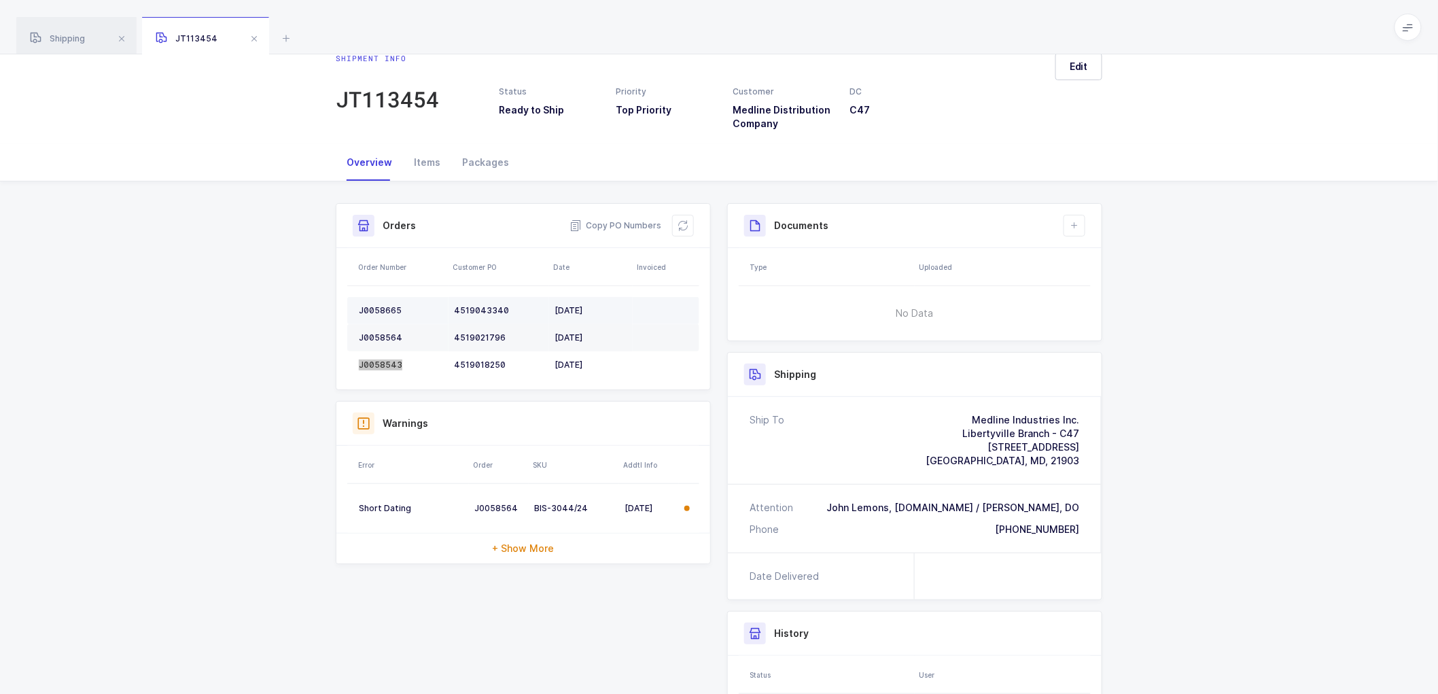
scroll to position [75, 0]
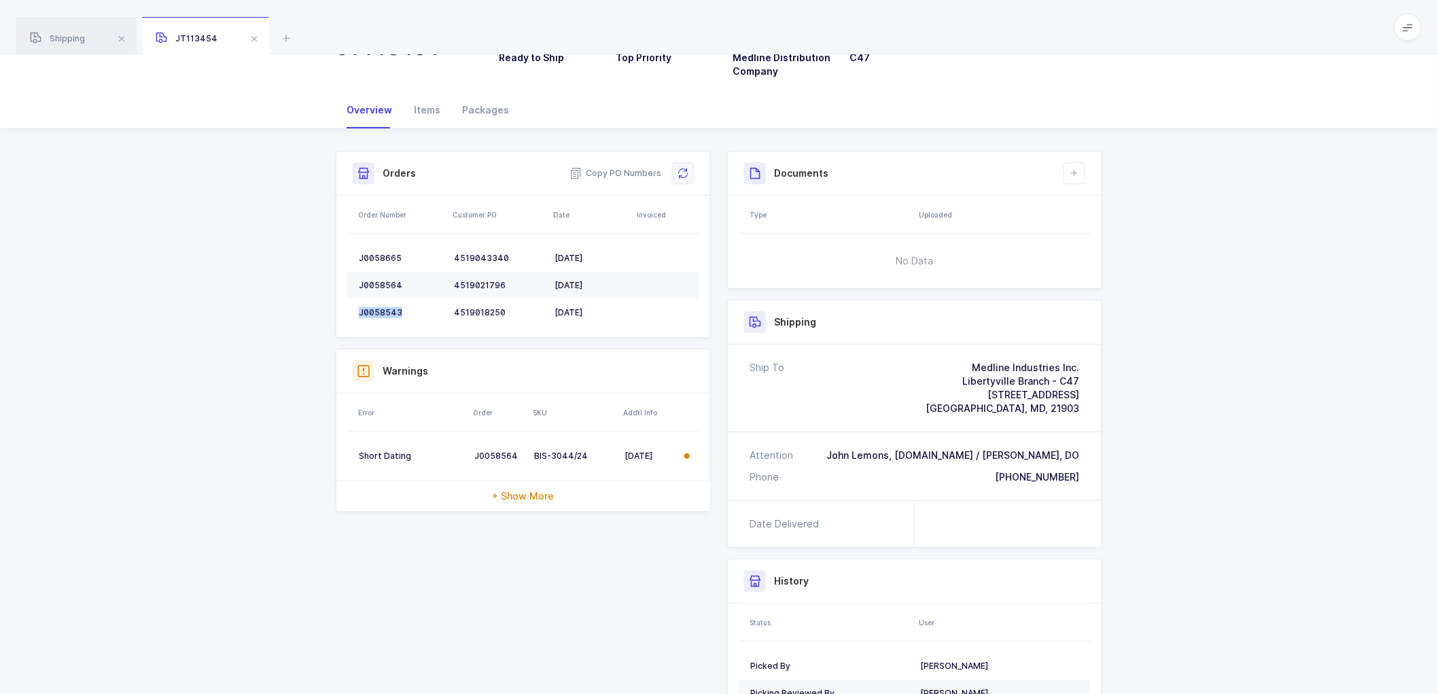
click at [688, 173] on icon at bounding box center [683, 173] width 11 height 11
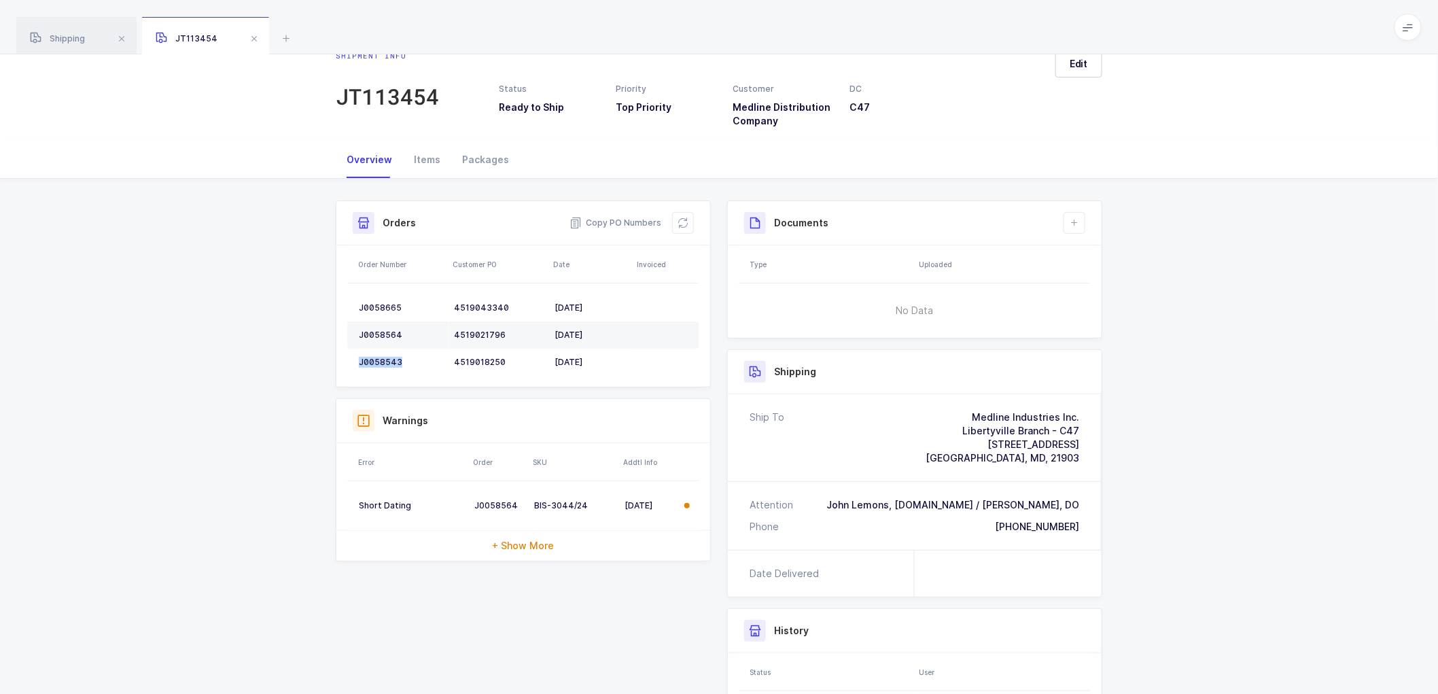
scroll to position [0, 0]
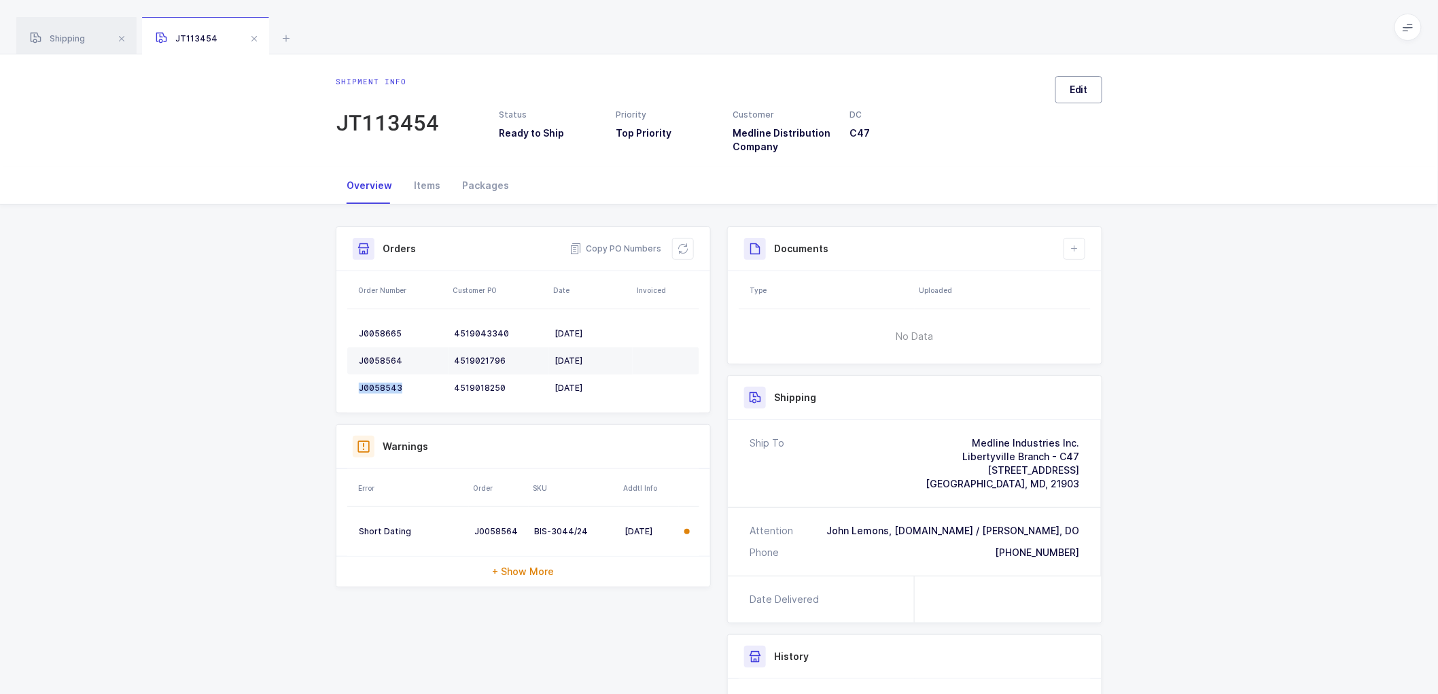
click at [1091, 86] on button "Edit" at bounding box center [1078, 89] width 47 height 27
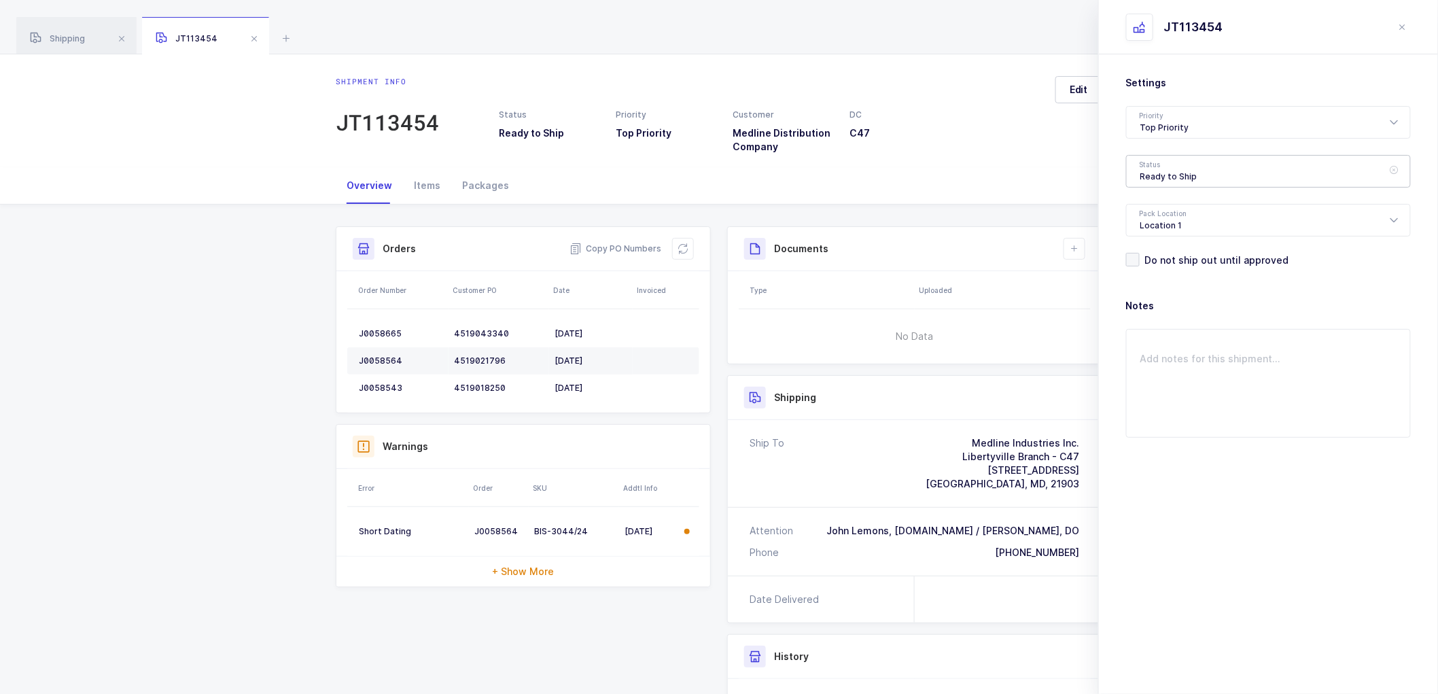
drag, startPoint x: 1166, startPoint y: 159, endPoint x: 1212, endPoint y: 198, distance: 60.7
click at [1166, 160] on div "Ready to Ship" at bounding box center [1268, 171] width 285 height 33
click at [1166, 277] on span "Shipped" at bounding box center [1159, 276] width 39 height 12
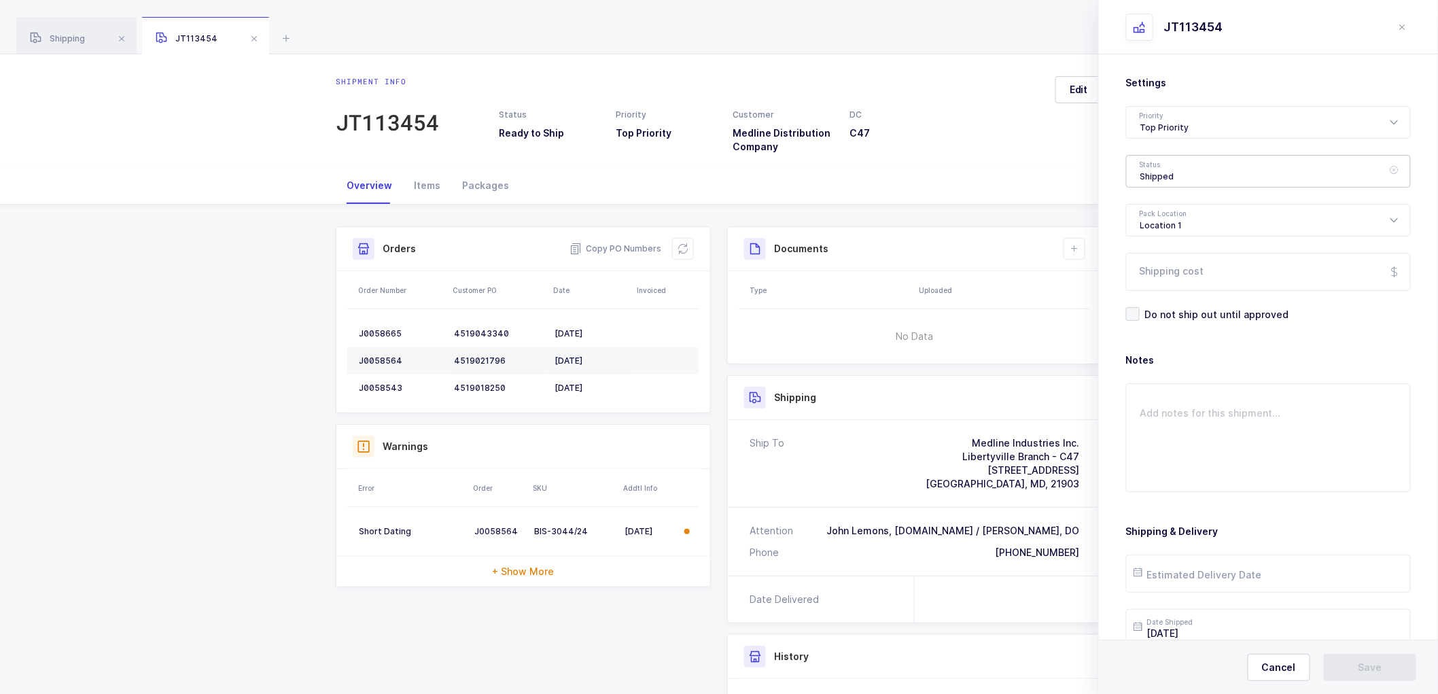
click at [1157, 174] on div "Shipped" at bounding box center [1268, 171] width 285 height 33
click at [1180, 248] on span "Scheduled to Ship" at bounding box center [1183, 254] width 86 height 12
type input "Scheduled to Ship"
click at [1176, 572] on input "text" at bounding box center [1268, 574] width 285 height 38
click at [1267, 444] on span "18" at bounding box center [1265, 445] width 16 height 16
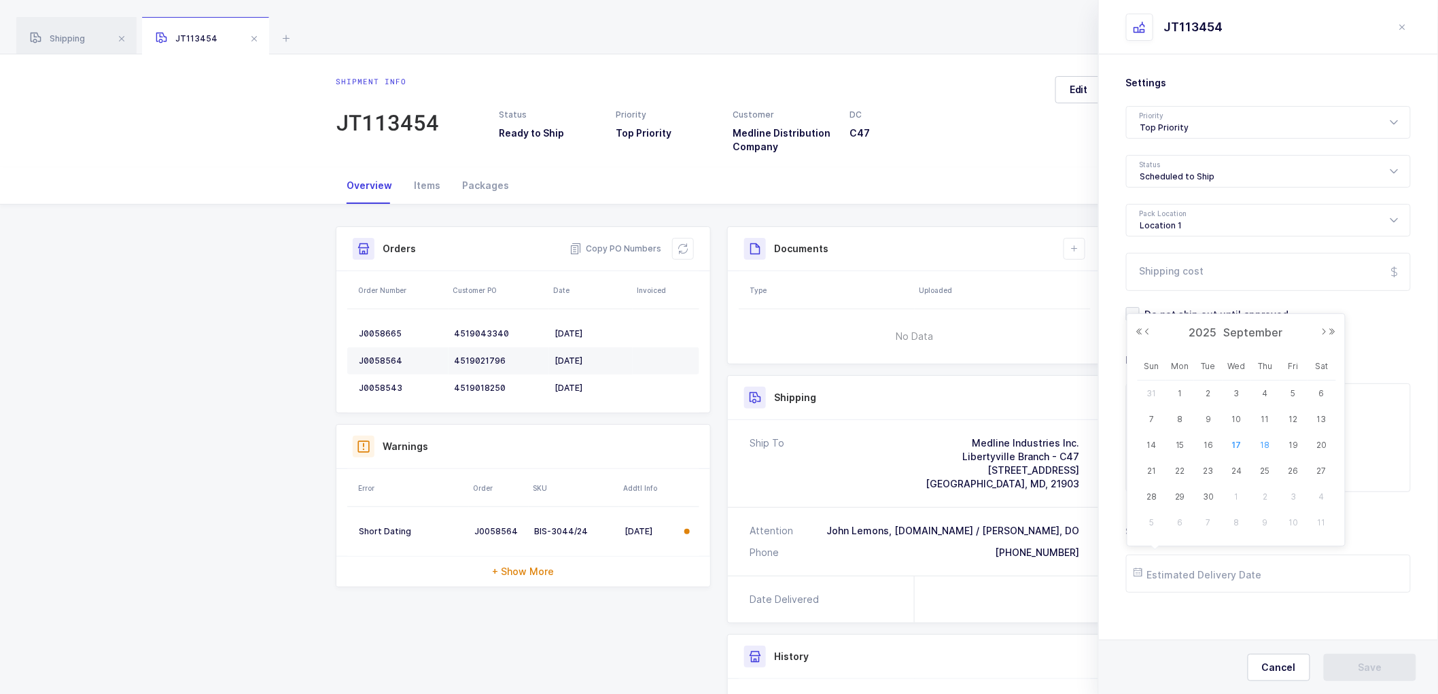
type input "2025-09-18"
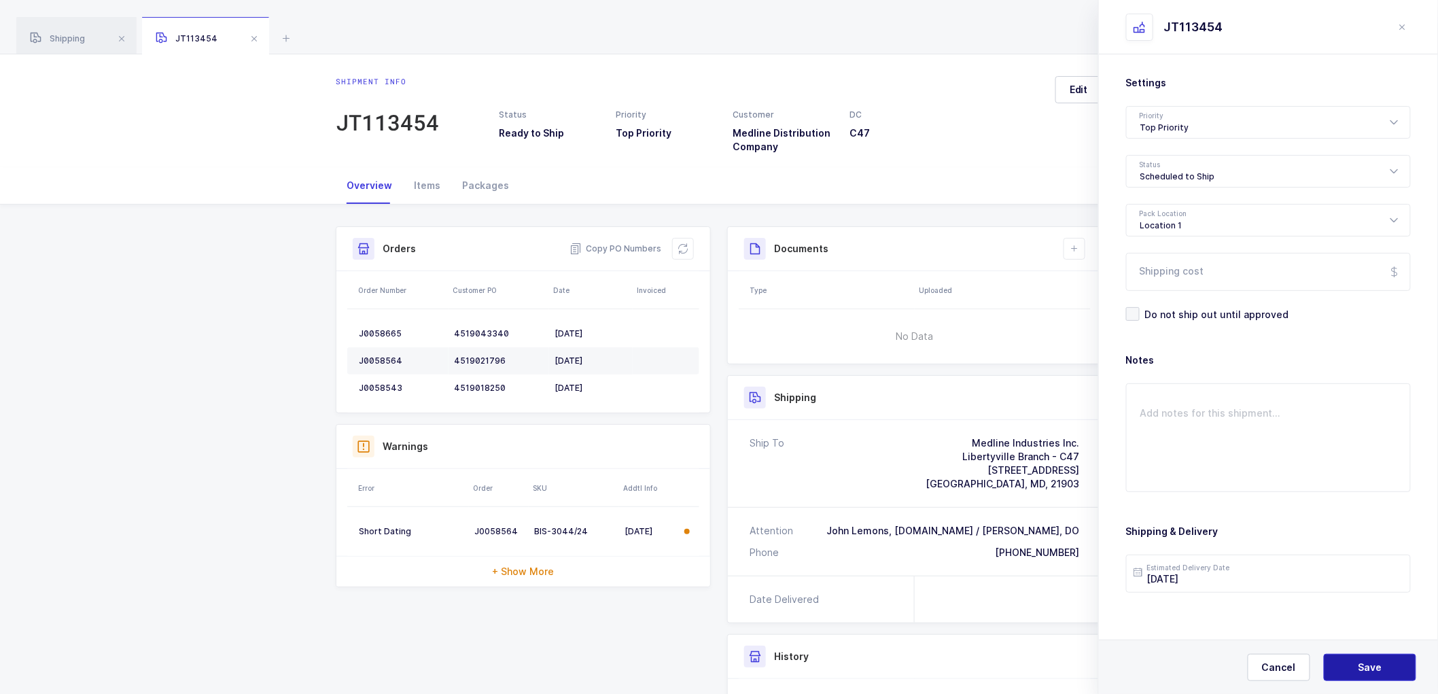
click at [1374, 661] on span "Save" at bounding box center [1371, 668] width 24 height 14
click at [1077, 249] on icon at bounding box center [1074, 248] width 11 height 11
click at [1109, 286] on li "Create Document" at bounding box center [1120, 288] width 101 height 22
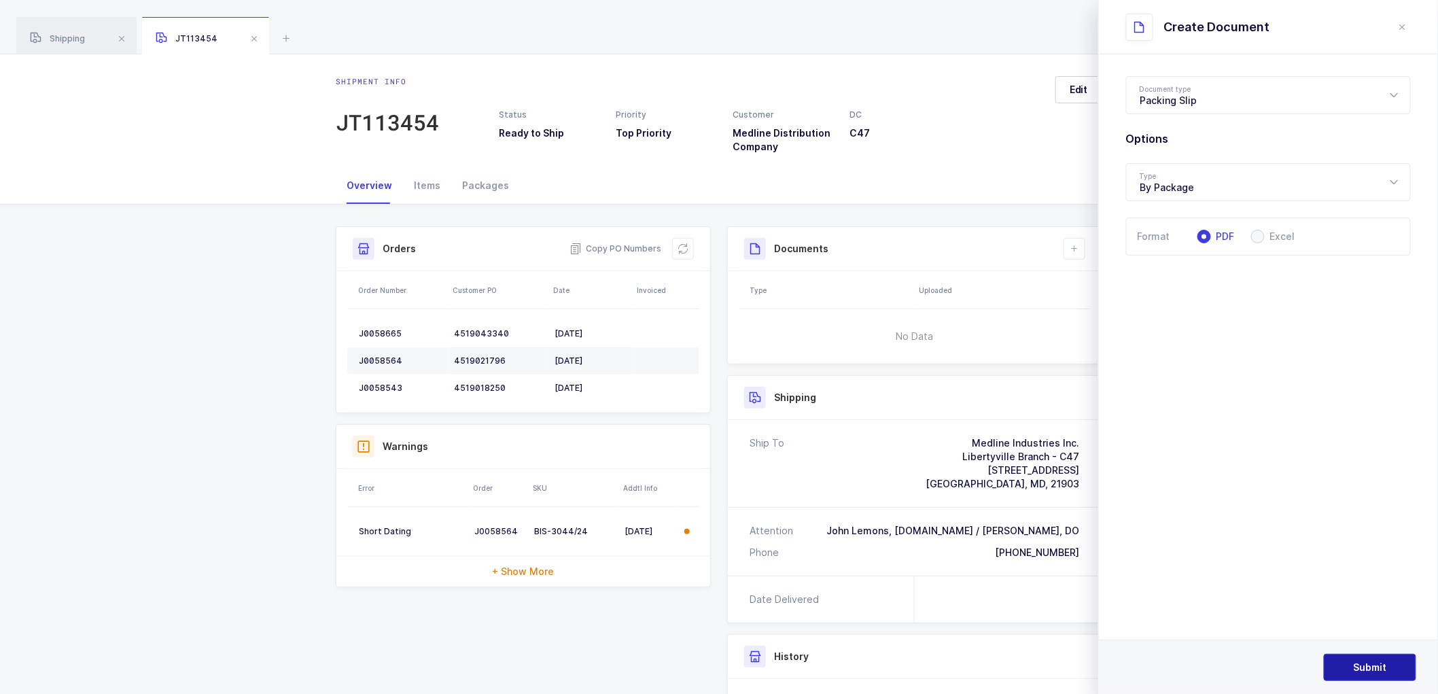
click at [1352, 658] on button "Submit" at bounding box center [1370, 667] width 92 height 27
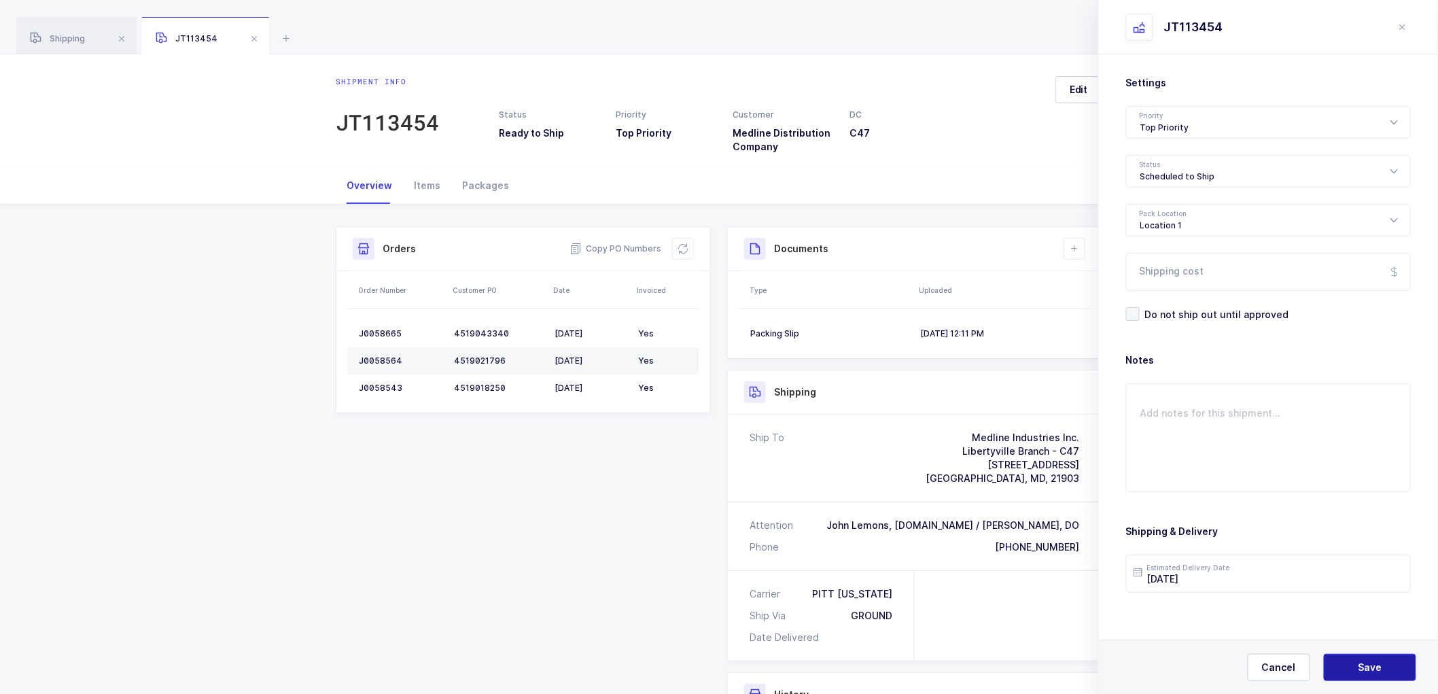
click at [1359, 660] on button "Save" at bounding box center [1370, 667] width 92 height 27
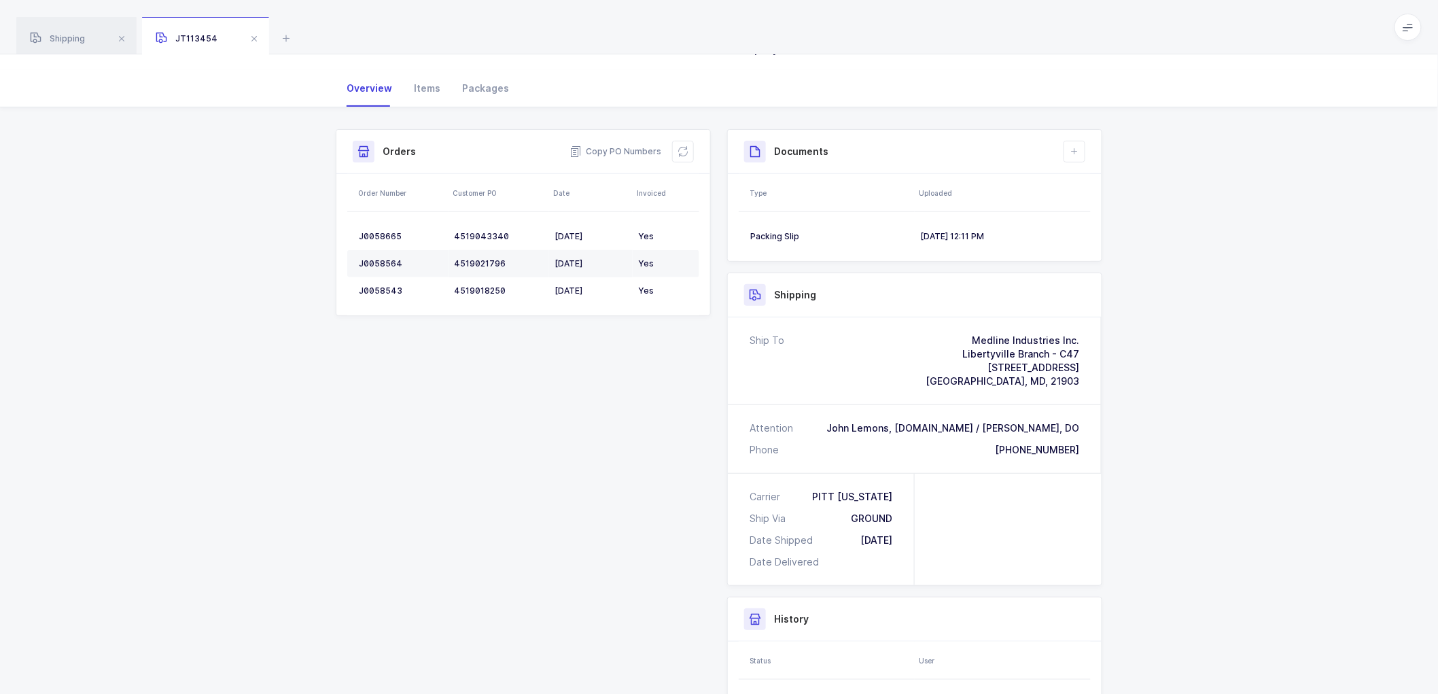
scroll to position [58, 0]
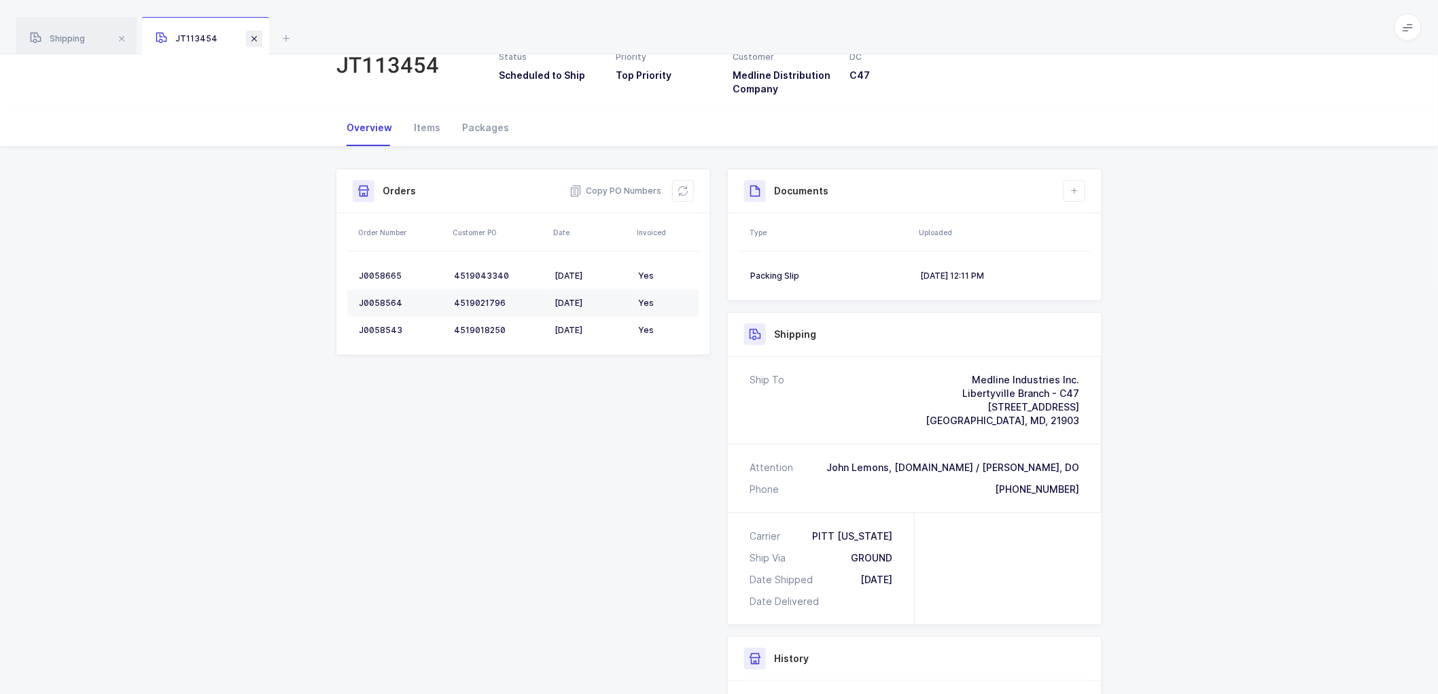
click at [254, 33] on span at bounding box center [254, 39] width 16 height 16
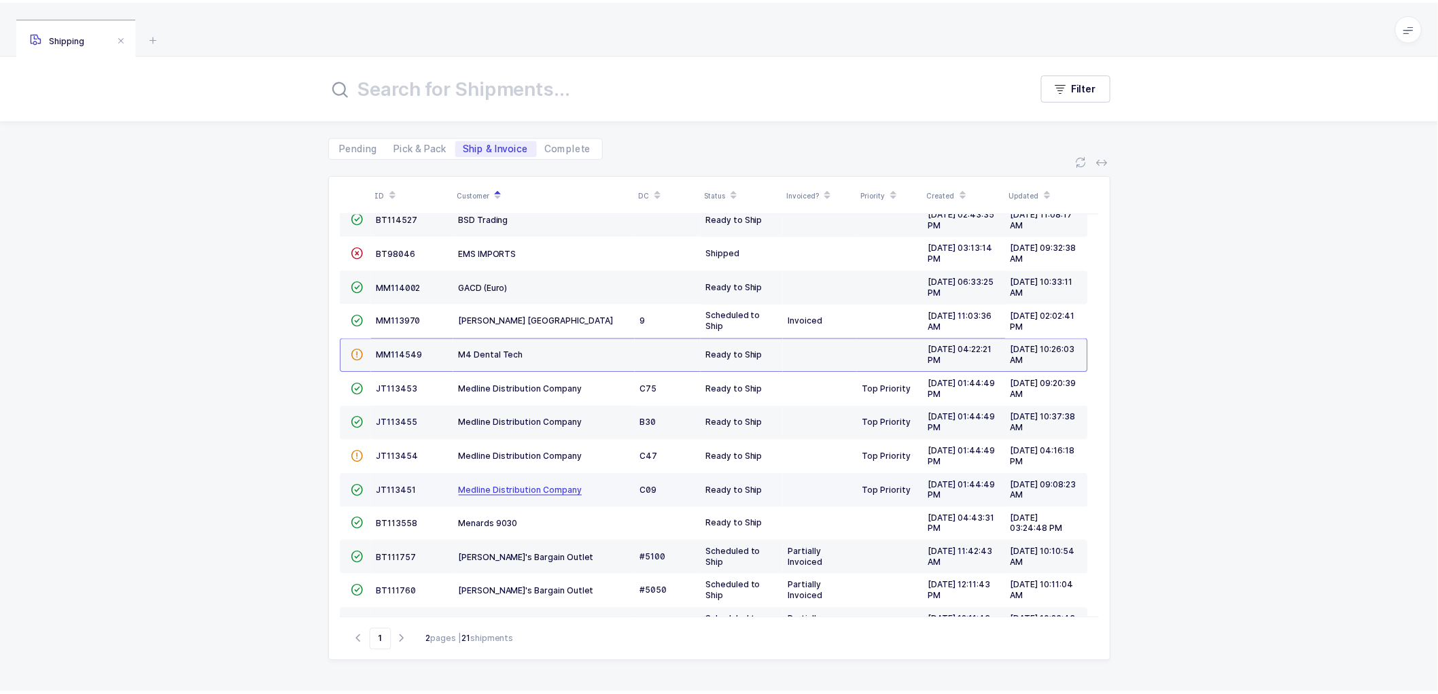
scroll to position [298, 0]
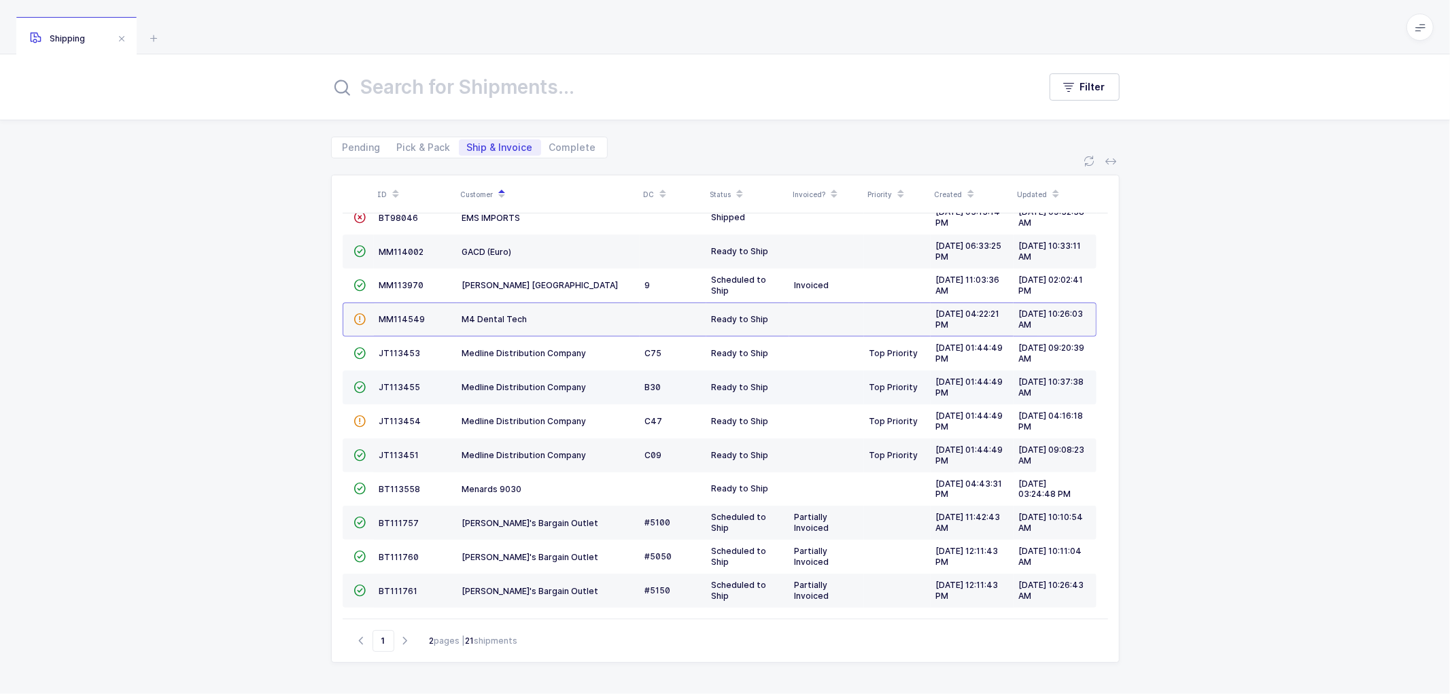
click at [398, 379] on td "JT113455" at bounding box center [415, 387] width 83 height 34
click at [381, 382] on span "JT113455" at bounding box center [399, 387] width 41 height 10
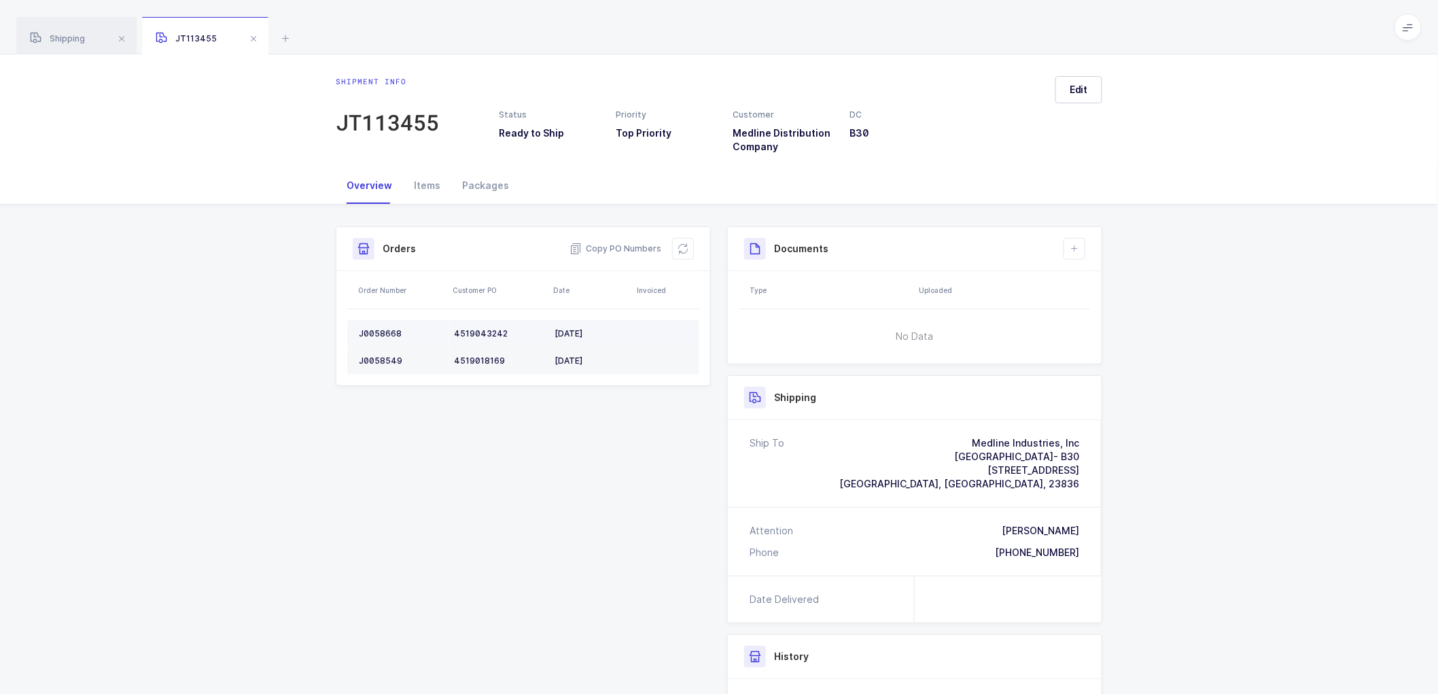
click at [374, 329] on div "J0058668" at bounding box center [401, 333] width 84 height 11
click at [374, 330] on div "J0058668" at bounding box center [401, 333] width 84 height 11
click at [385, 357] on div "J0058549" at bounding box center [401, 360] width 84 height 11
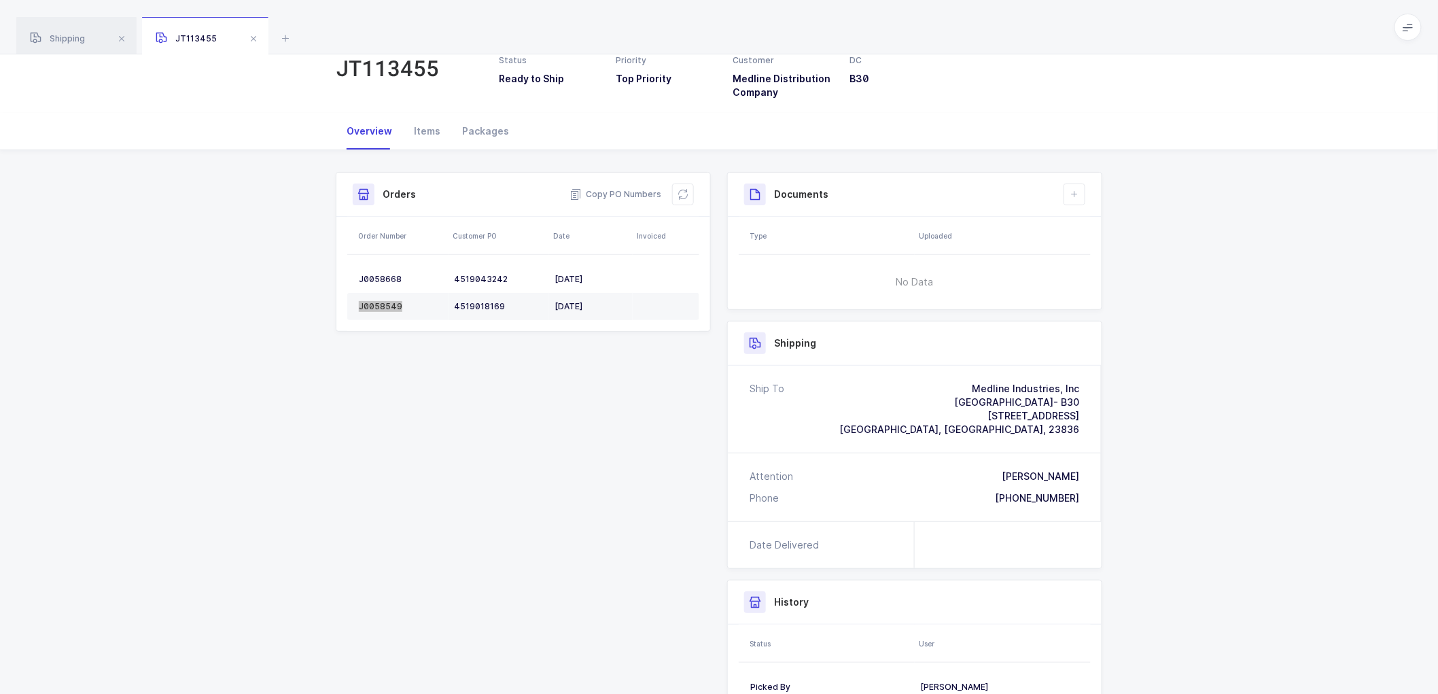
scroll to position [75, 0]
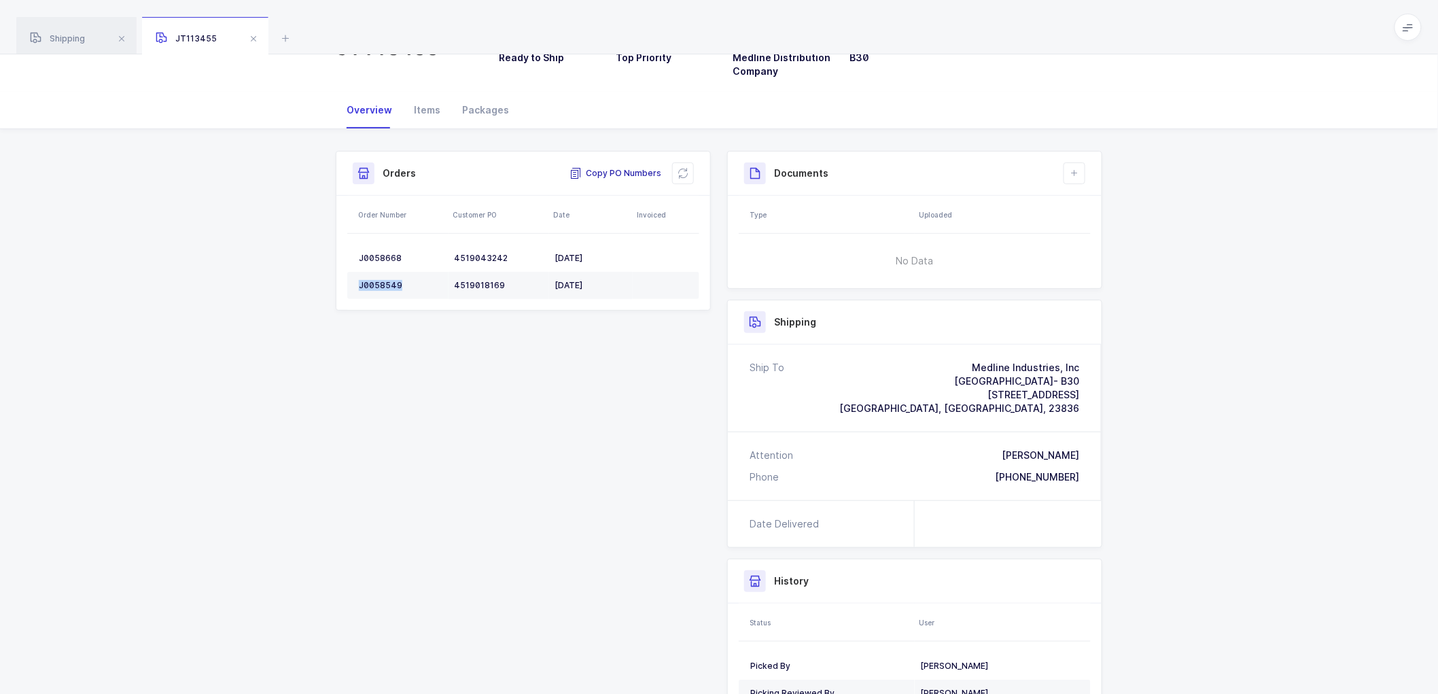
drag, startPoint x: 633, startPoint y: 171, endPoint x: 614, endPoint y: 183, distance: 22.4
click at [633, 171] on span "Copy PO Numbers" at bounding box center [616, 174] width 92 height 14
click at [481, 107] on div "Packages" at bounding box center [485, 110] width 69 height 37
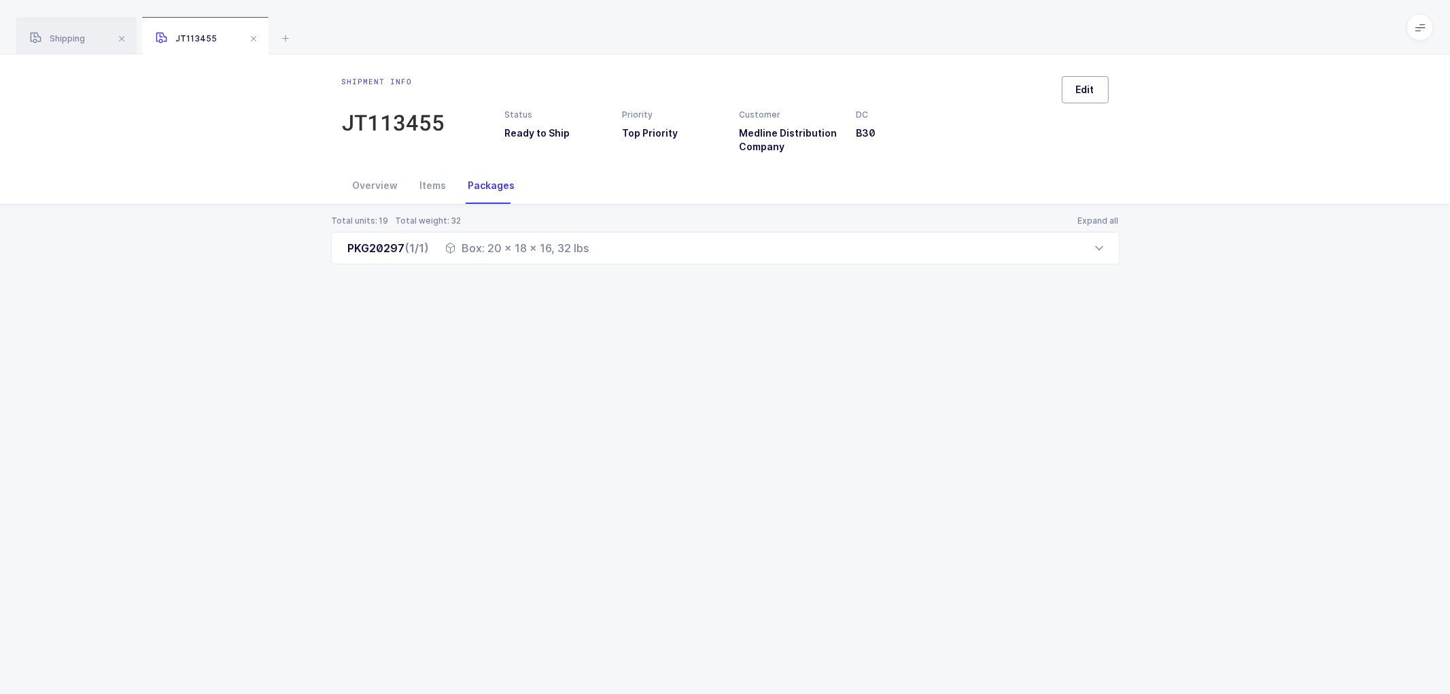
drag, startPoint x: 1096, startPoint y: 90, endPoint x: 1132, endPoint y: 119, distance: 45.4
click at [1097, 90] on button "Edit" at bounding box center [1085, 89] width 47 height 27
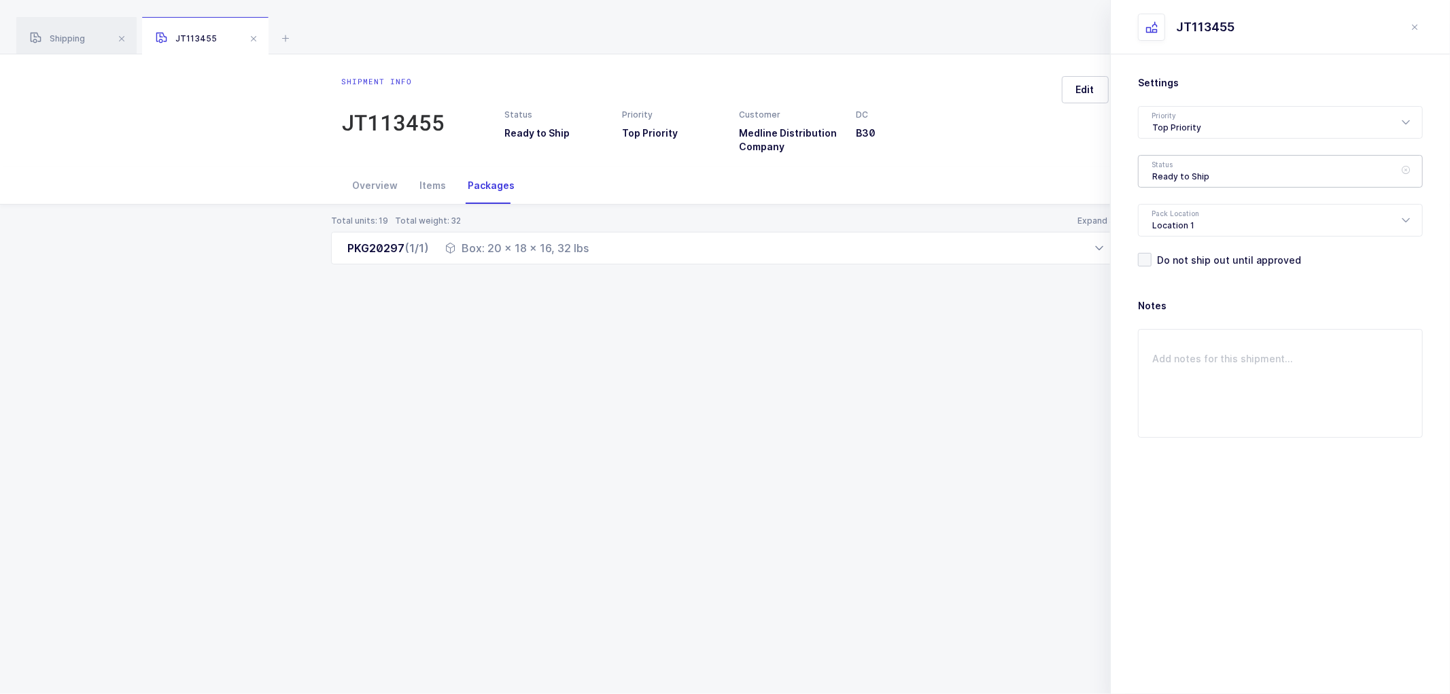
click at [1177, 172] on div "Ready to Ship" at bounding box center [1280, 171] width 285 height 33
click at [1159, 270] on span "Shipped" at bounding box center [1171, 276] width 39 height 12
type input "Shipped"
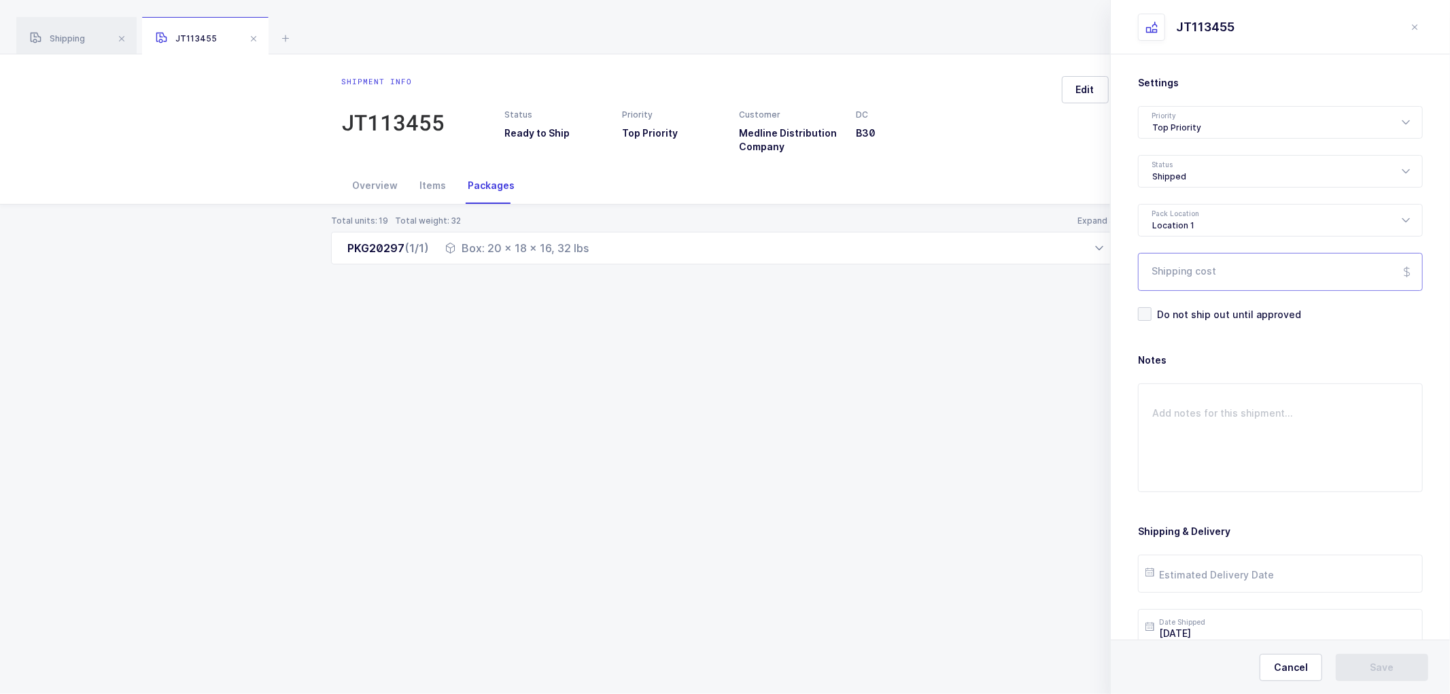
click at [1183, 281] on input "Shipping cost" at bounding box center [1280, 272] width 285 height 38
paste input "21.11"
type input "21.11"
click at [1203, 572] on input "text" at bounding box center [1280, 574] width 285 height 38
click at [1304, 446] on span "19" at bounding box center [1304, 445] width 16 height 16
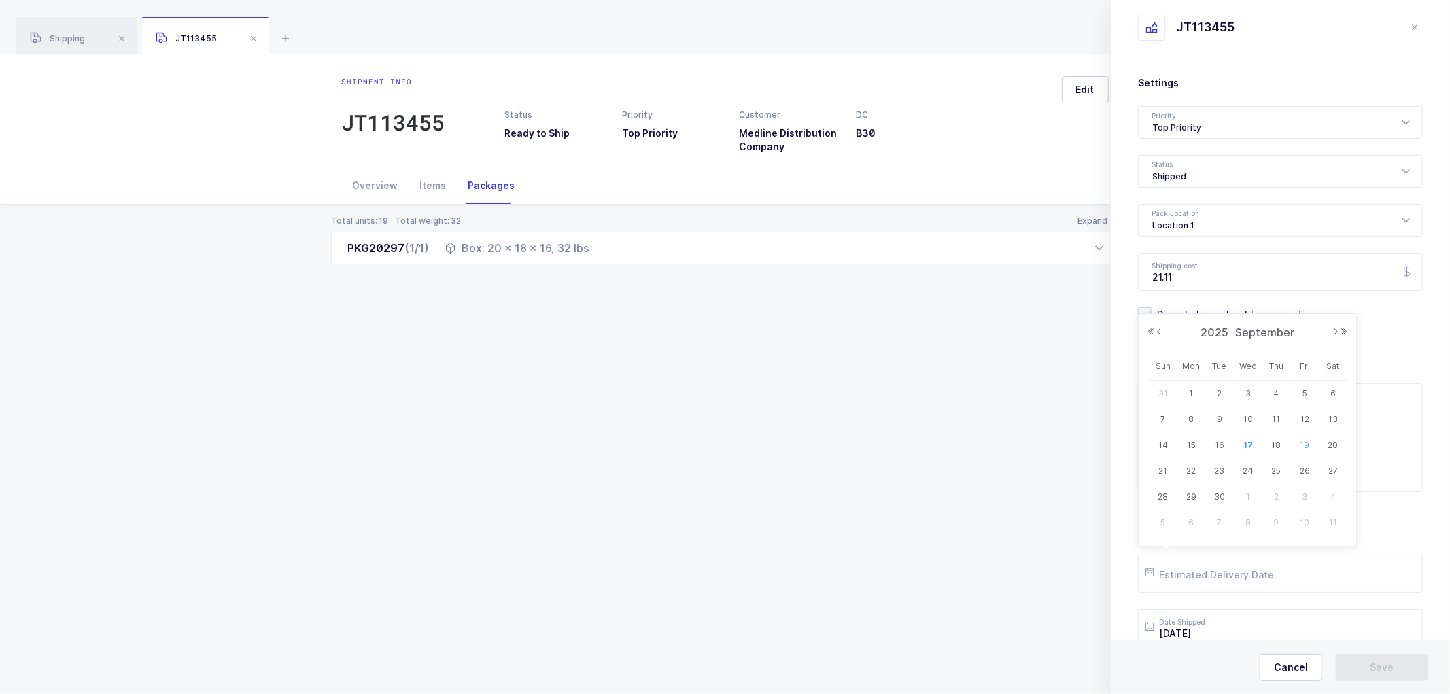
type input "2025-09-19"
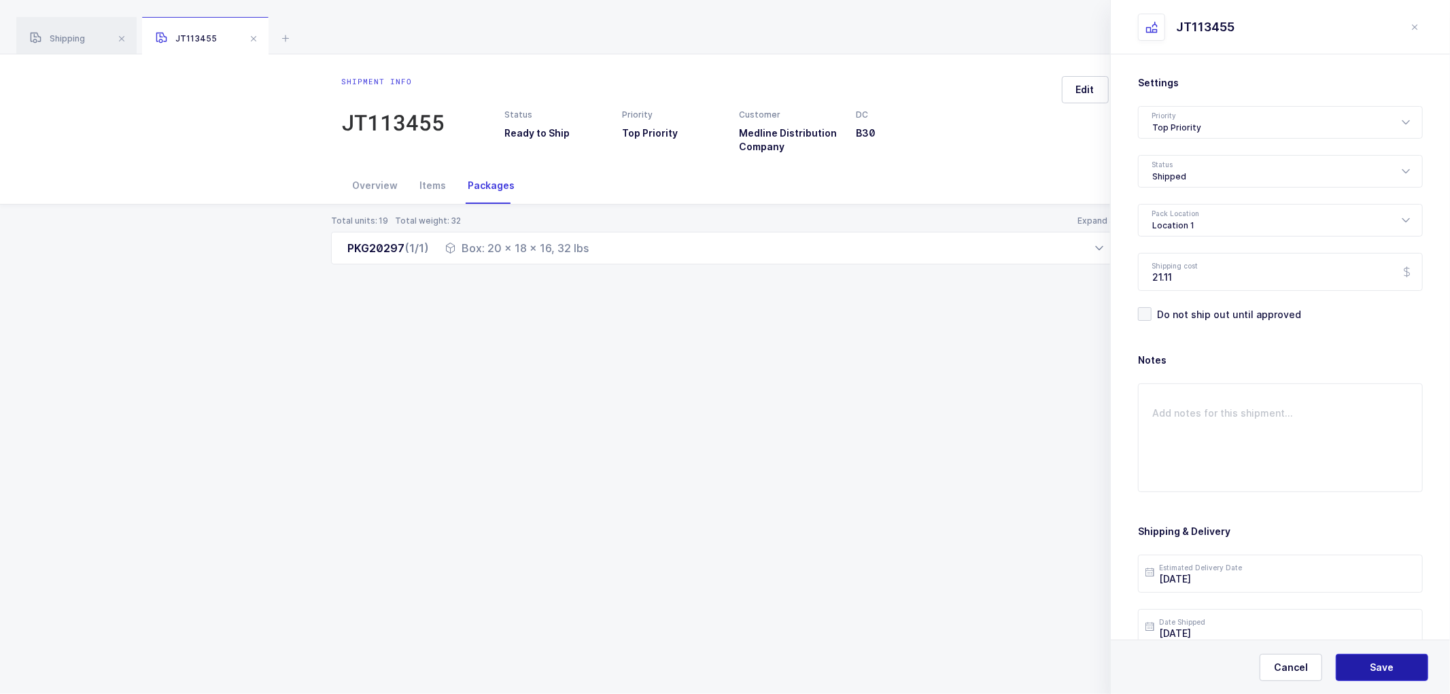
click at [1378, 669] on span "Save" at bounding box center [1382, 668] width 24 height 14
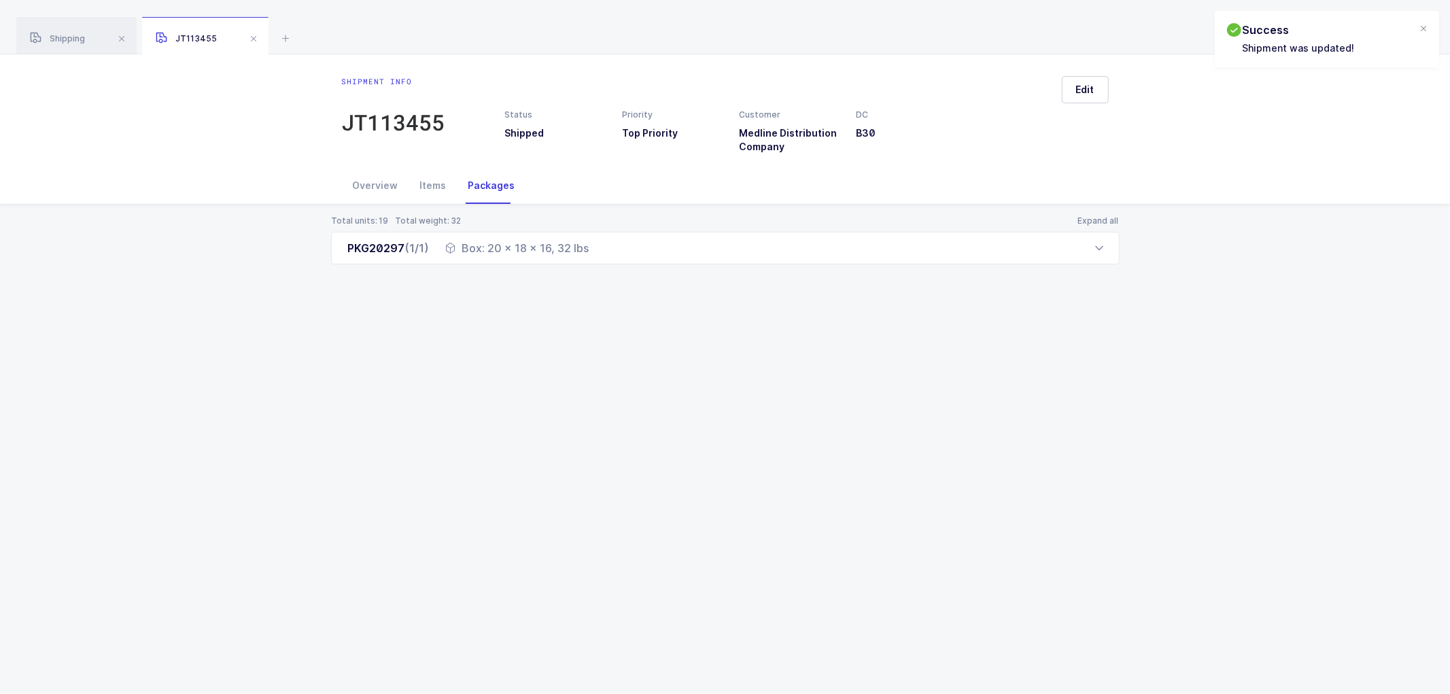
drag, startPoint x: 371, startPoint y: 184, endPoint x: 545, endPoint y: 225, distance: 178.7
click at [372, 184] on div "Overview" at bounding box center [375, 185] width 67 height 37
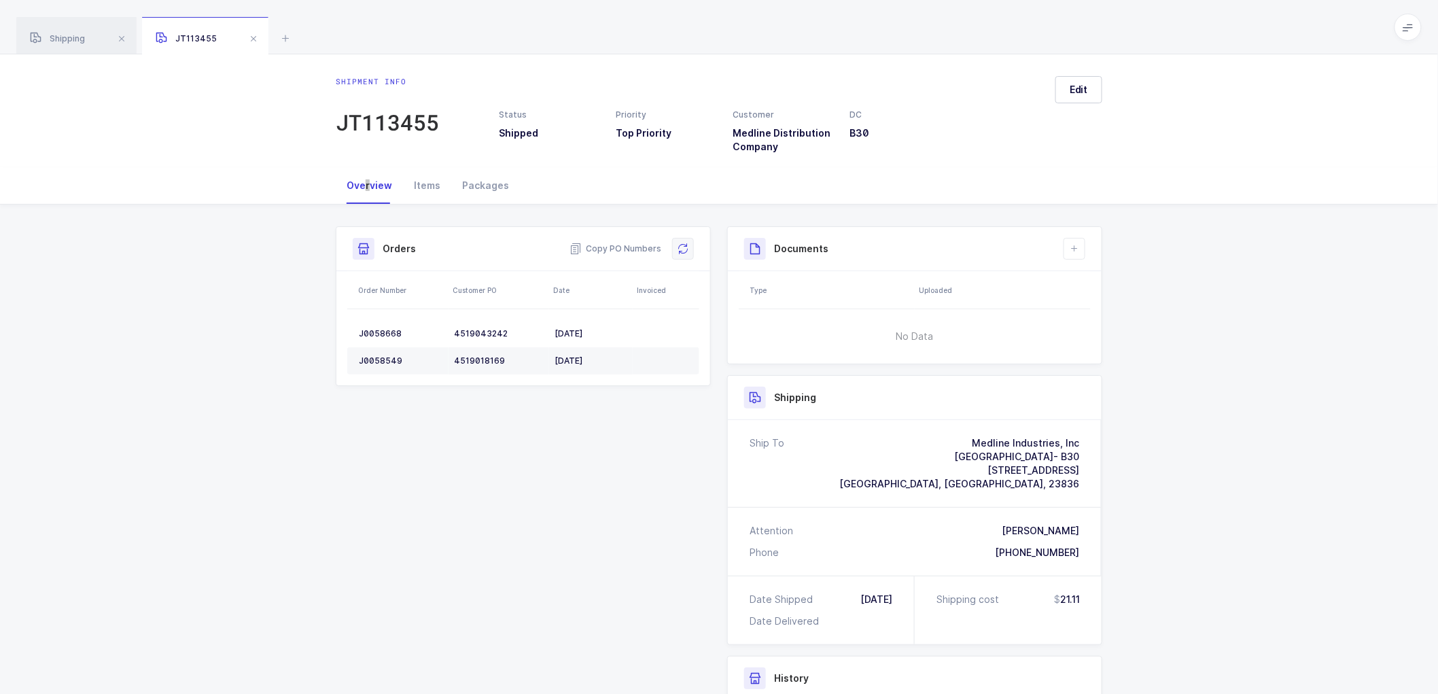
click at [675, 248] on button at bounding box center [683, 249] width 22 height 22
click at [1077, 243] on icon at bounding box center [1074, 248] width 11 height 11
click at [1099, 287] on li "Create Document" at bounding box center [1120, 288] width 101 height 22
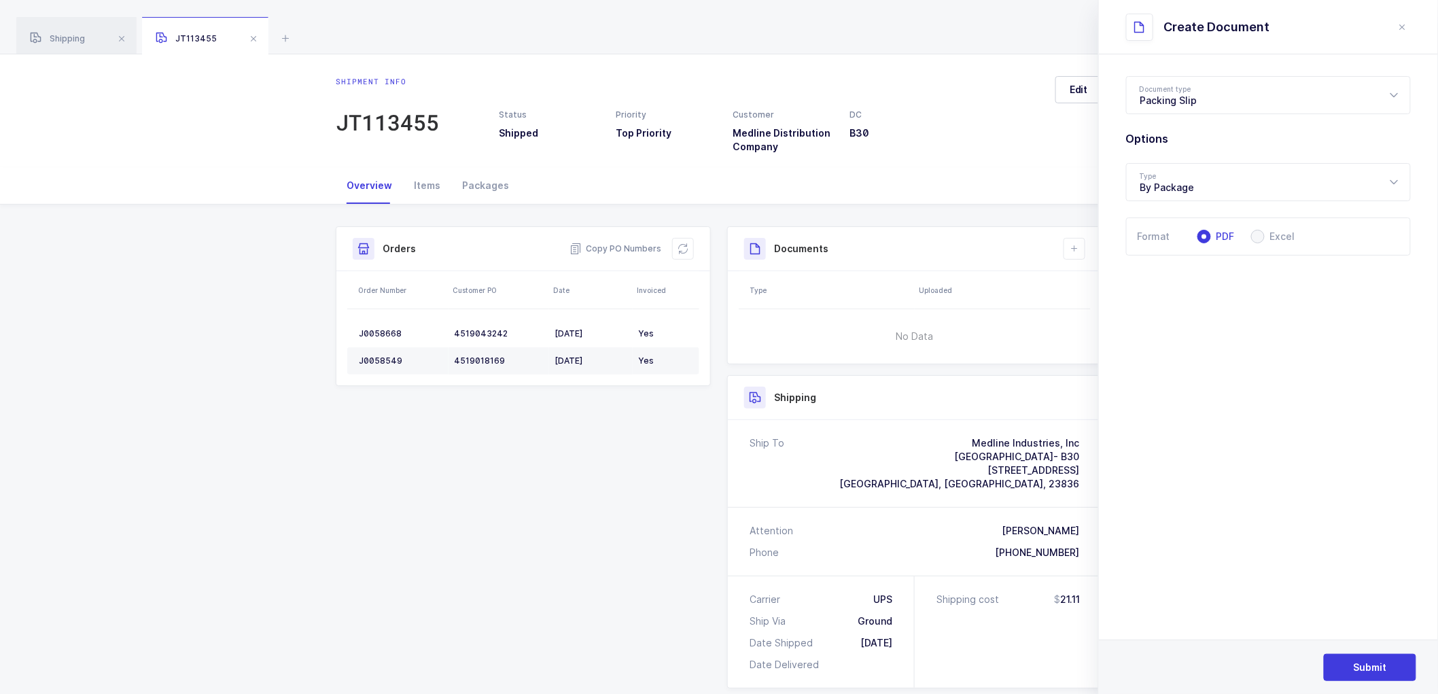
click at [1369, 650] on div "Submit" at bounding box center [1268, 667] width 339 height 54
click at [1382, 663] on span "Submit" at bounding box center [1370, 668] width 33 height 14
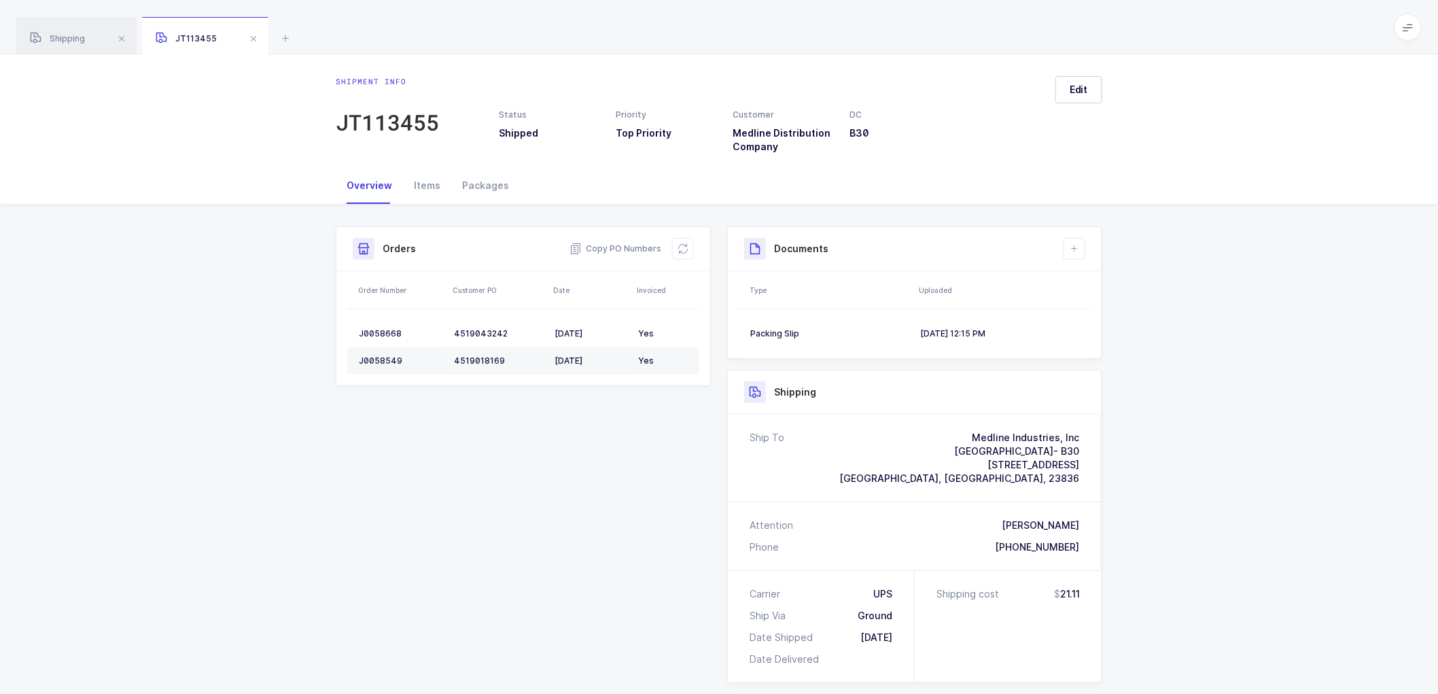
click at [1217, 368] on div "Shipment Info Shipment Number JT113455 Status Shipped Priority Top Priority Cus…" at bounding box center [719, 580] width 1438 height 751
click at [253, 42] on span at bounding box center [253, 39] width 16 height 16
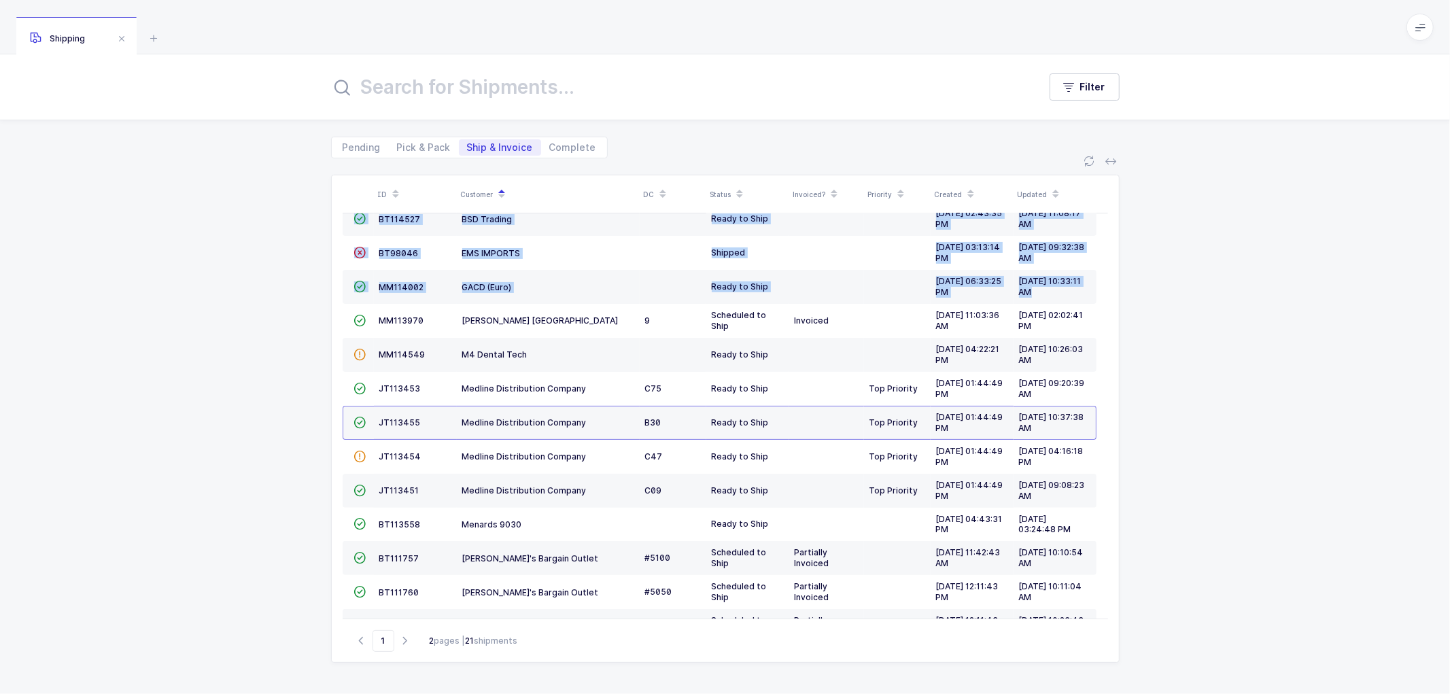
click at [336, 313] on div "ID Customer DC Status Invoiced? Priority Created Updated  BT104009 Absolute Me…" at bounding box center [725, 418] width 787 height 487
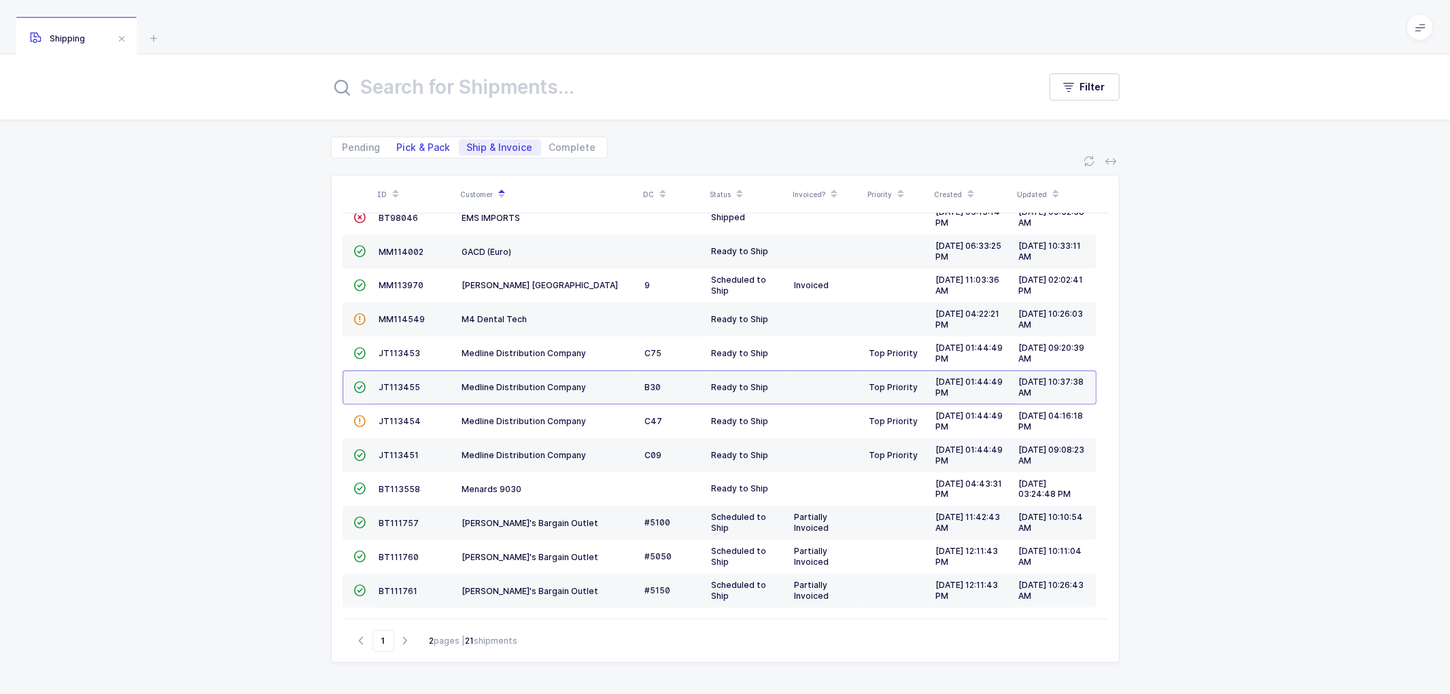
click at [420, 139] on span "Pick & Pack" at bounding box center [424, 147] width 70 height 16
click at [398, 139] on input "Pick & Pack" at bounding box center [393, 143] width 9 height 9
radio input "true"
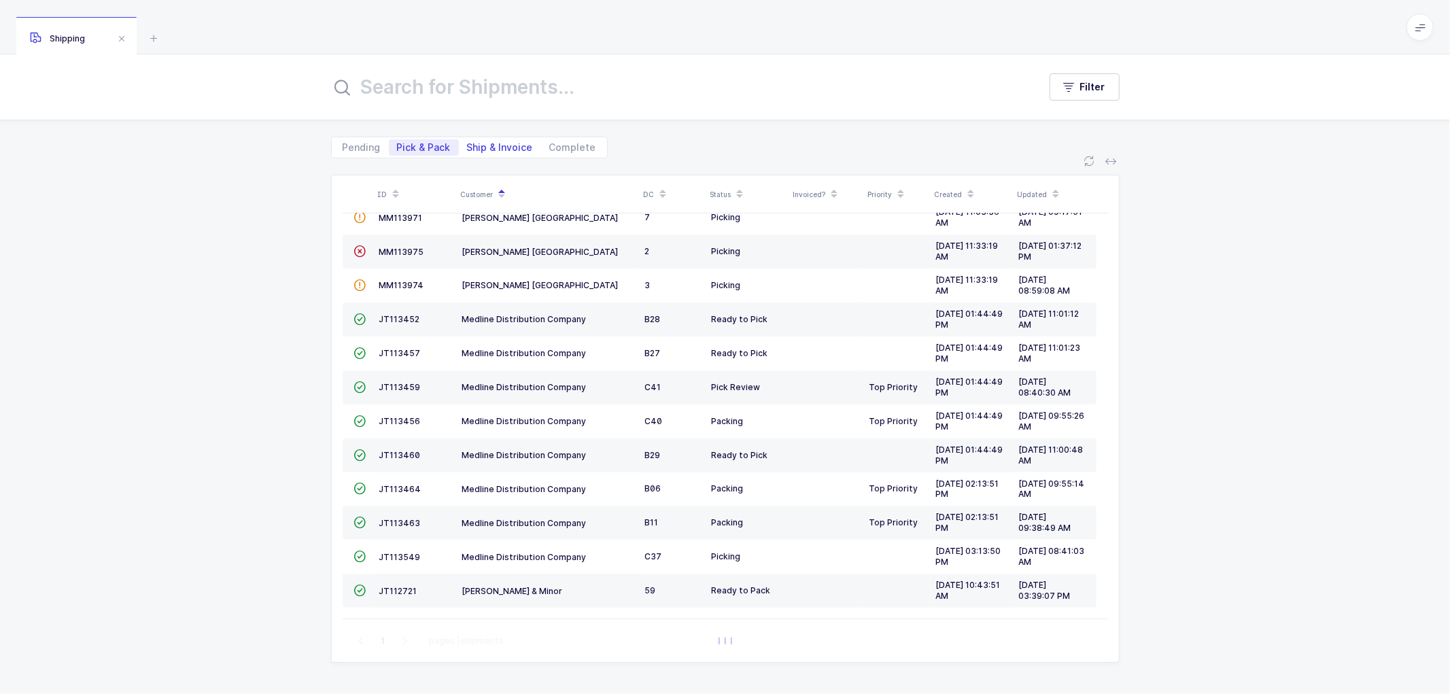
click at [489, 143] on span "Ship & Invoice" at bounding box center [500, 148] width 66 height 10
click at [468, 141] on input "Ship & Invoice" at bounding box center [463, 143] width 9 height 9
radio input "true"
radio input "false"
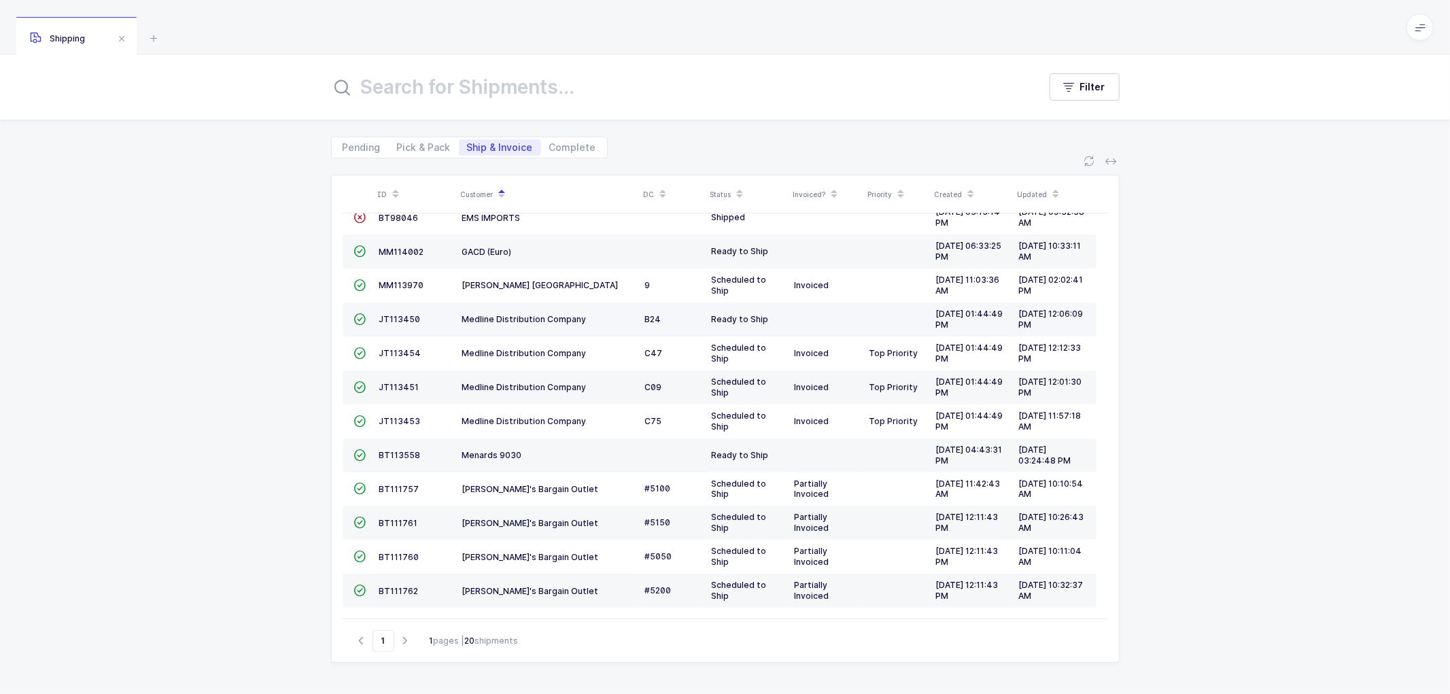
click at [396, 311] on td "JT113450" at bounding box center [415, 319] width 83 height 34
click at [408, 315] on span "JT113450" at bounding box center [399, 319] width 41 height 10
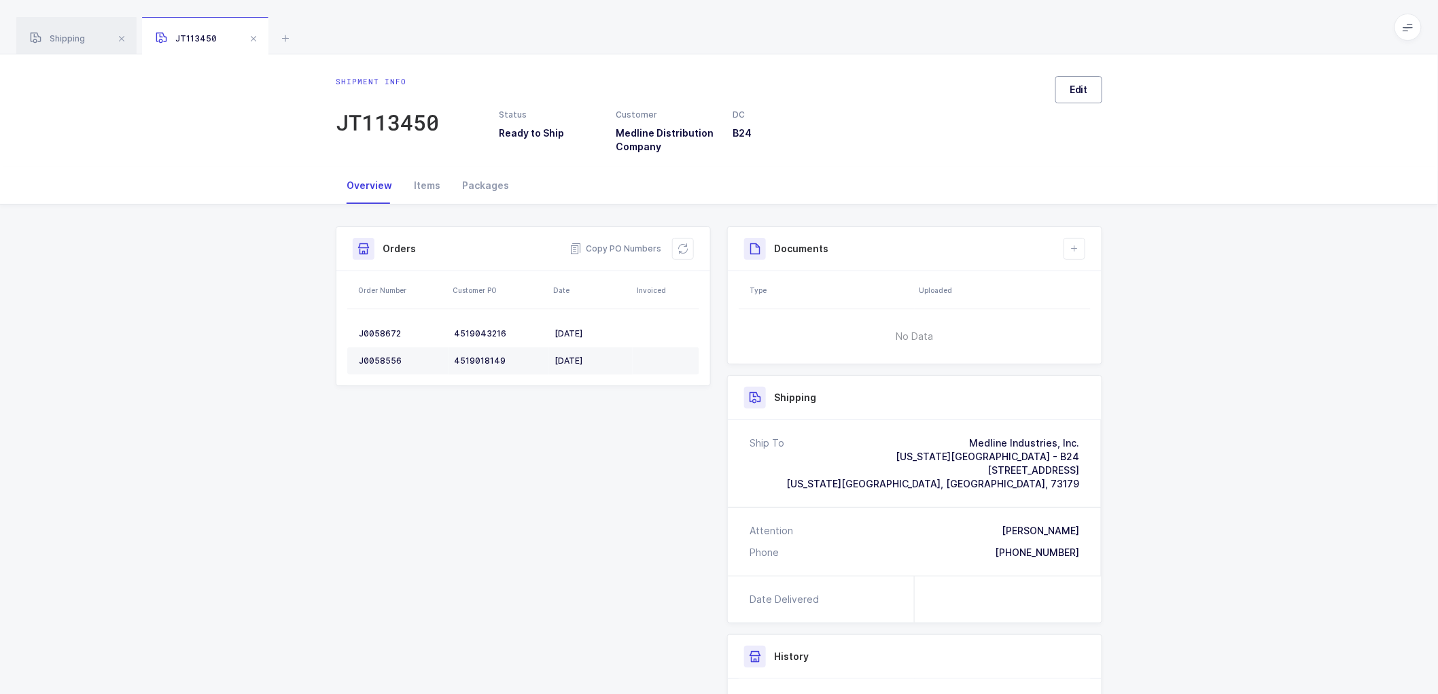
click at [1077, 85] on span "Edit" at bounding box center [1079, 90] width 18 height 14
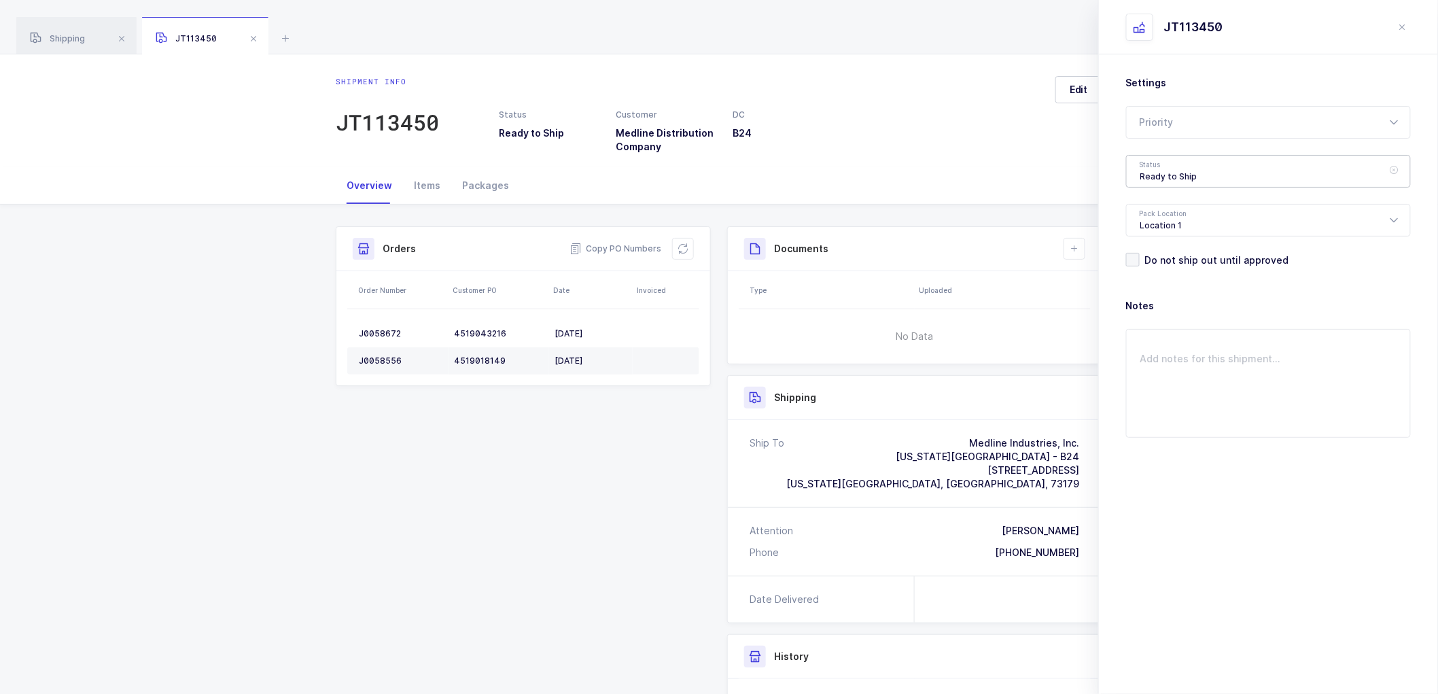
click at [1155, 164] on div "Ready to Ship" at bounding box center [1268, 171] width 285 height 33
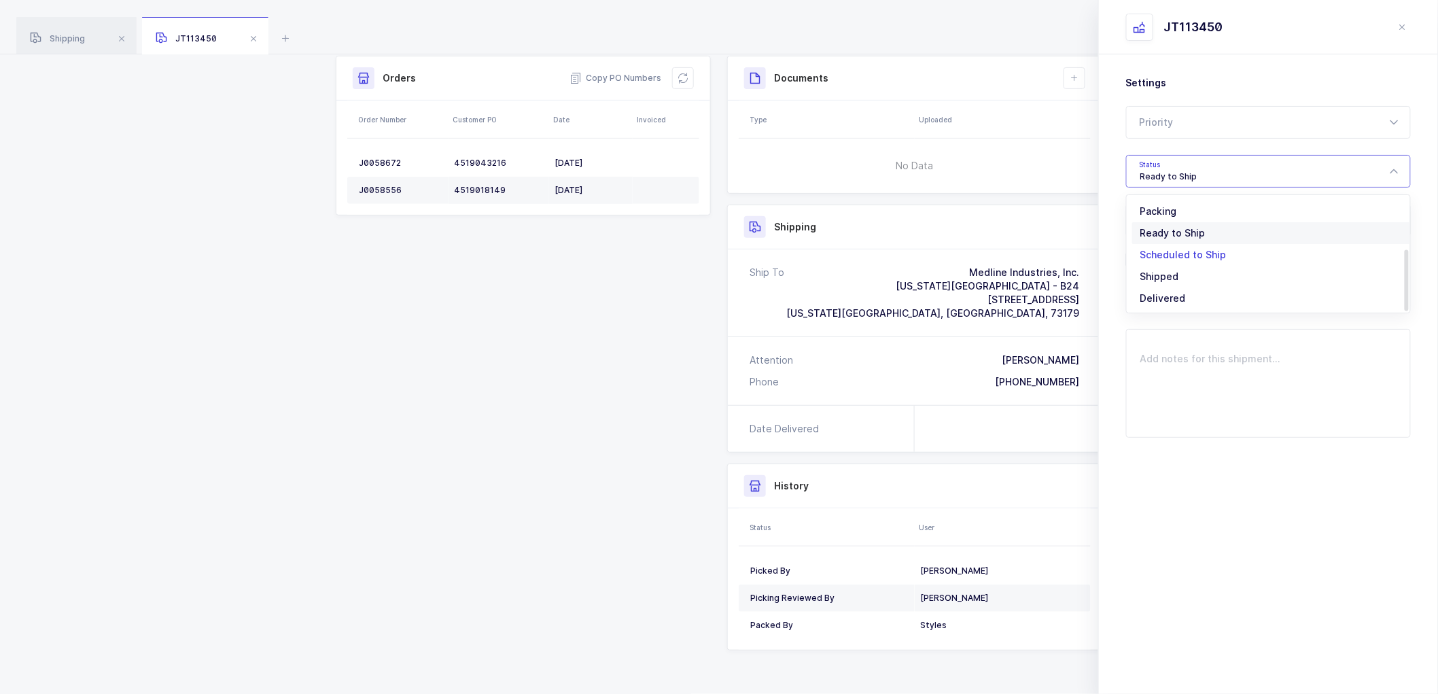
scroll to position [112, 0]
click at [1161, 253] on span "Scheduled to Ship" at bounding box center [1183, 254] width 86 height 12
type input "Scheduled to Ship"
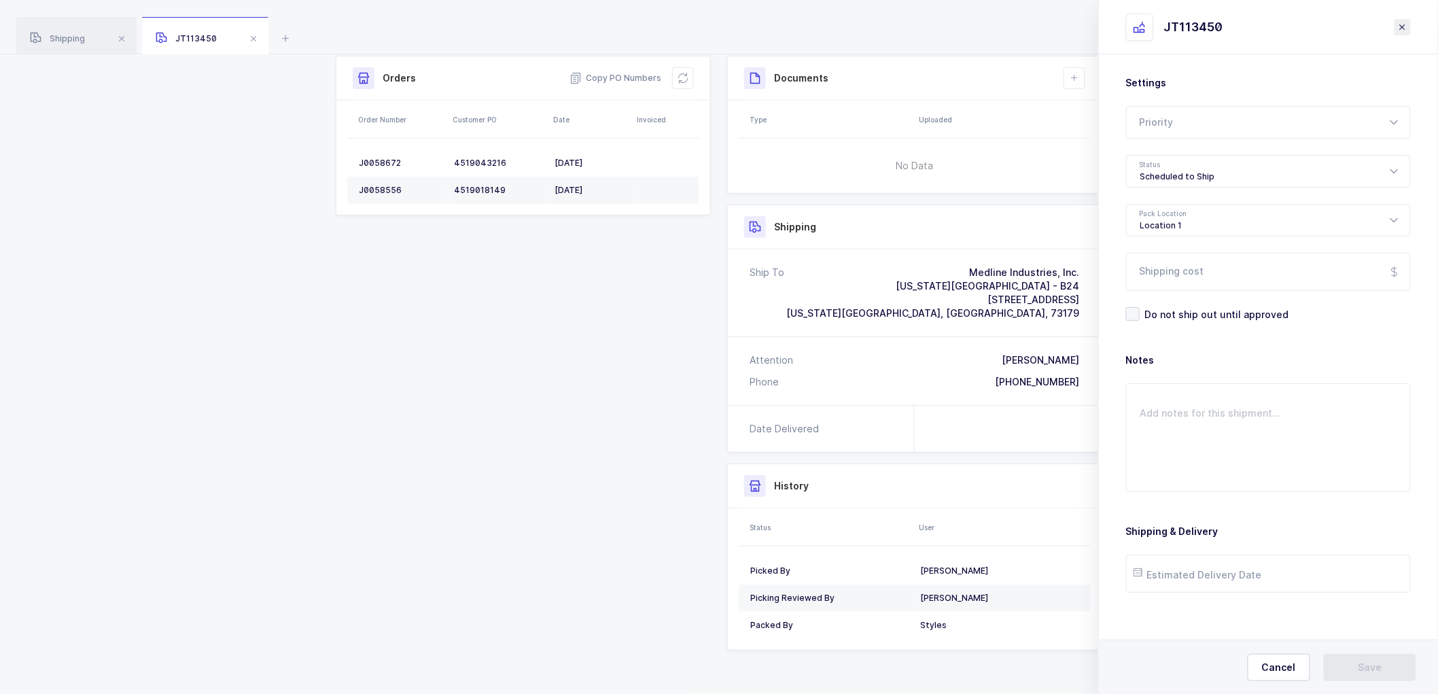
click at [1403, 19] on button "close drawer" at bounding box center [1403, 27] width 16 height 16
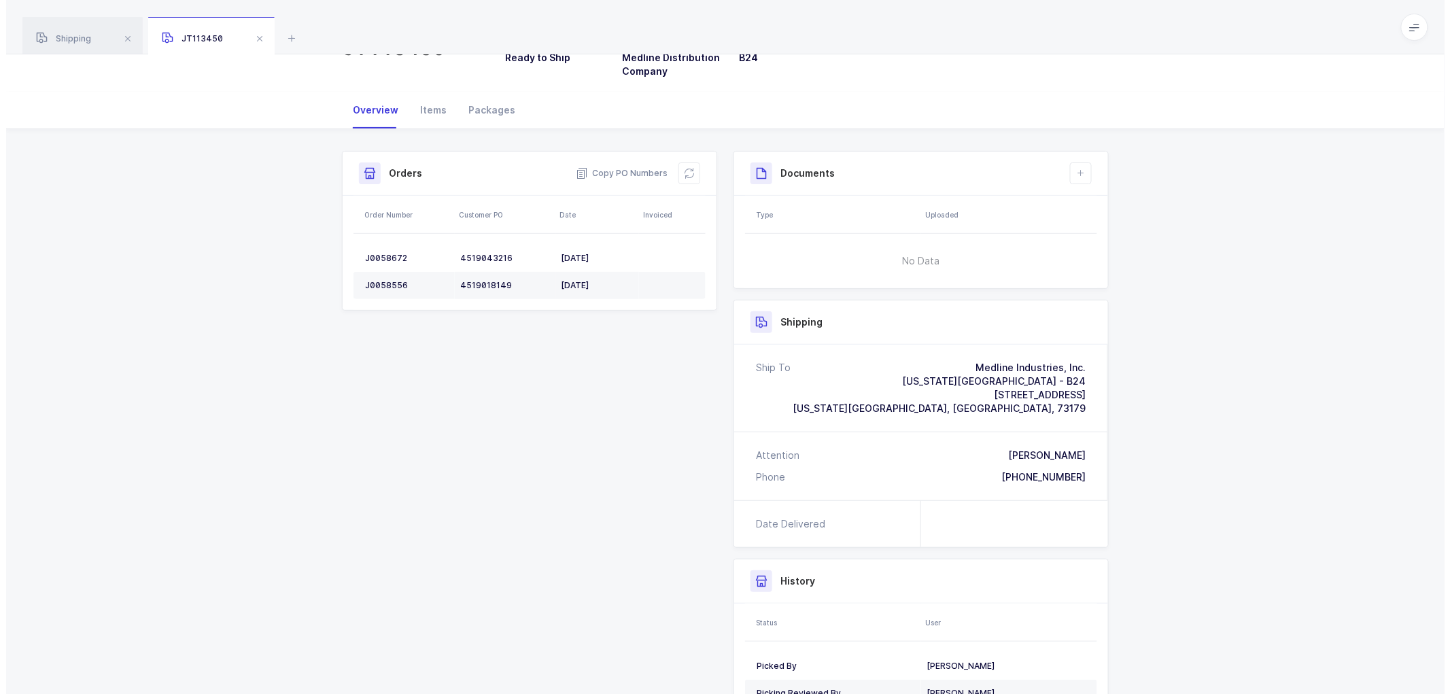
scroll to position [0, 0]
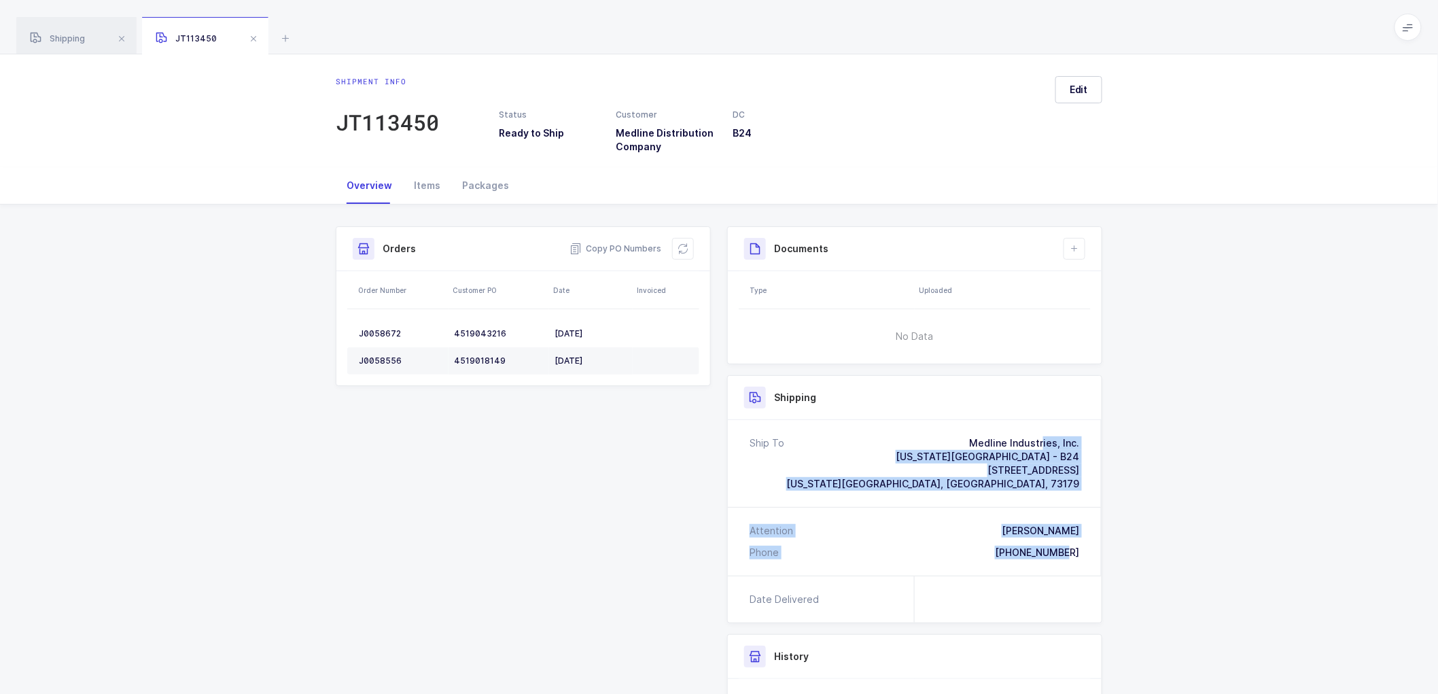
drag, startPoint x: 1083, startPoint y: 555, endPoint x: 922, endPoint y: 436, distance: 199.7
click at [922, 436] on div "Ship To Medline Industries, Inc. Oklahoma City Branch - B24 8001 SW 47th Street…" at bounding box center [915, 498] width 374 height 156
drag, startPoint x: 629, startPoint y: 242, endPoint x: 547, endPoint y: 181, distance: 102.5
click at [629, 242] on span "Copy PO Numbers" at bounding box center [616, 249] width 92 height 14
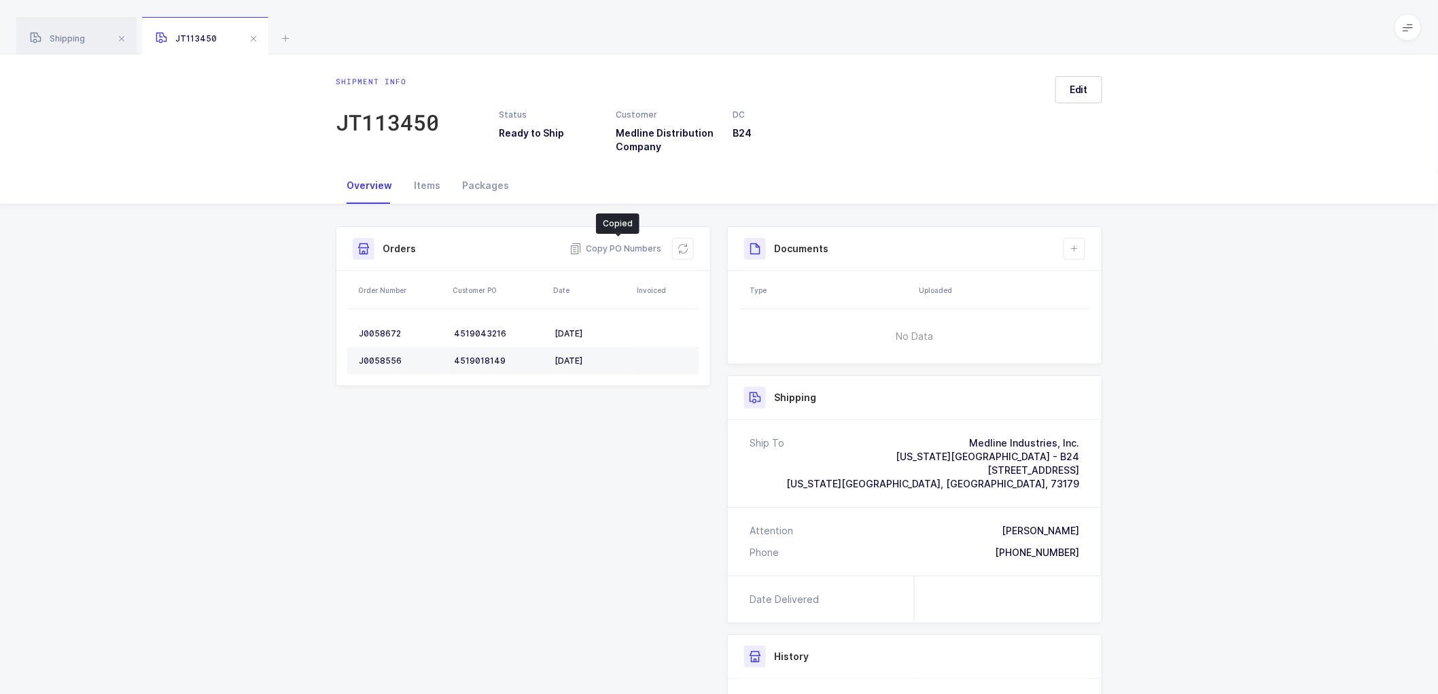
drag, startPoint x: 484, startPoint y: 182, endPoint x: 947, endPoint y: 315, distance: 482.1
click at [486, 182] on div "Packages" at bounding box center [485, 185] width 69 height 37
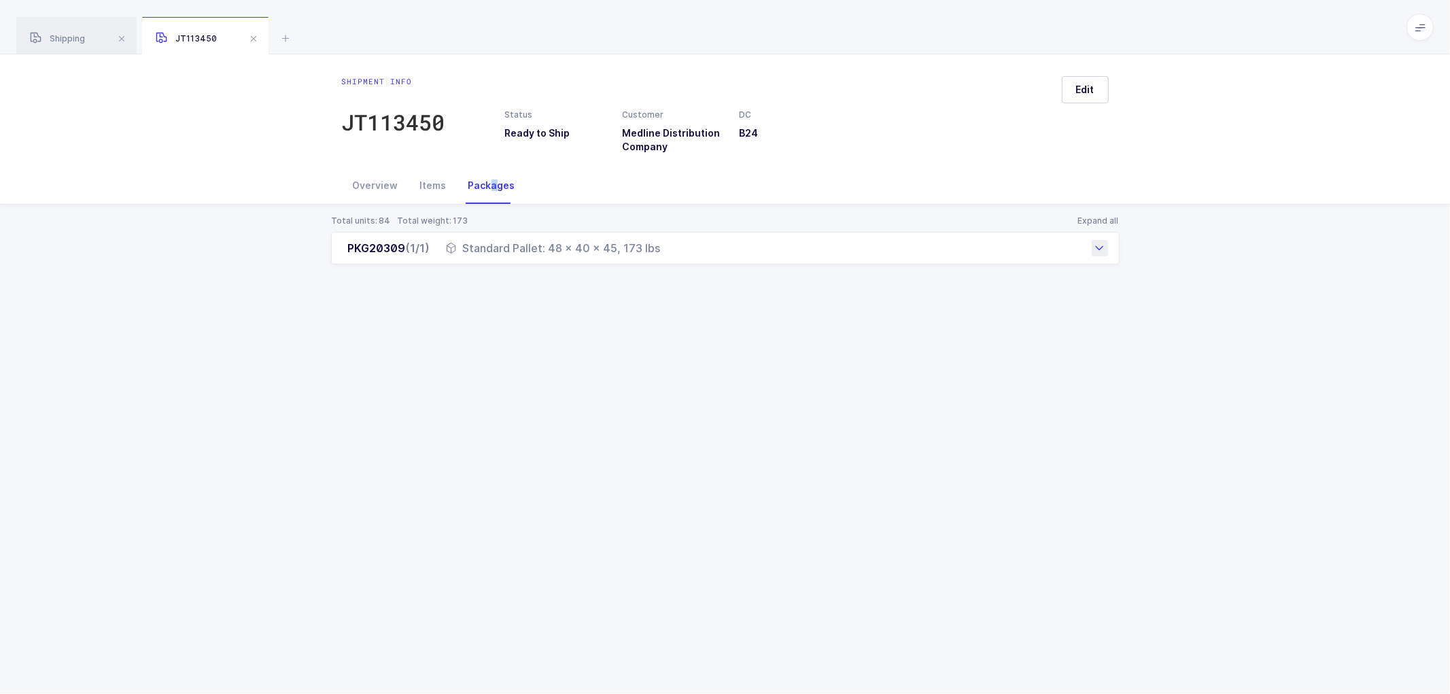
drag, startPoint x: 362, startPoint y: 252, endPoint x: 692, endPoint y: 260, distance: 330.4
click at [692, 260] on div "PKG20309 (1/1) Standard Pallet: 48 x 40 x 45, 173 lbs" at bounding box center [725, 248] width 788 height 33
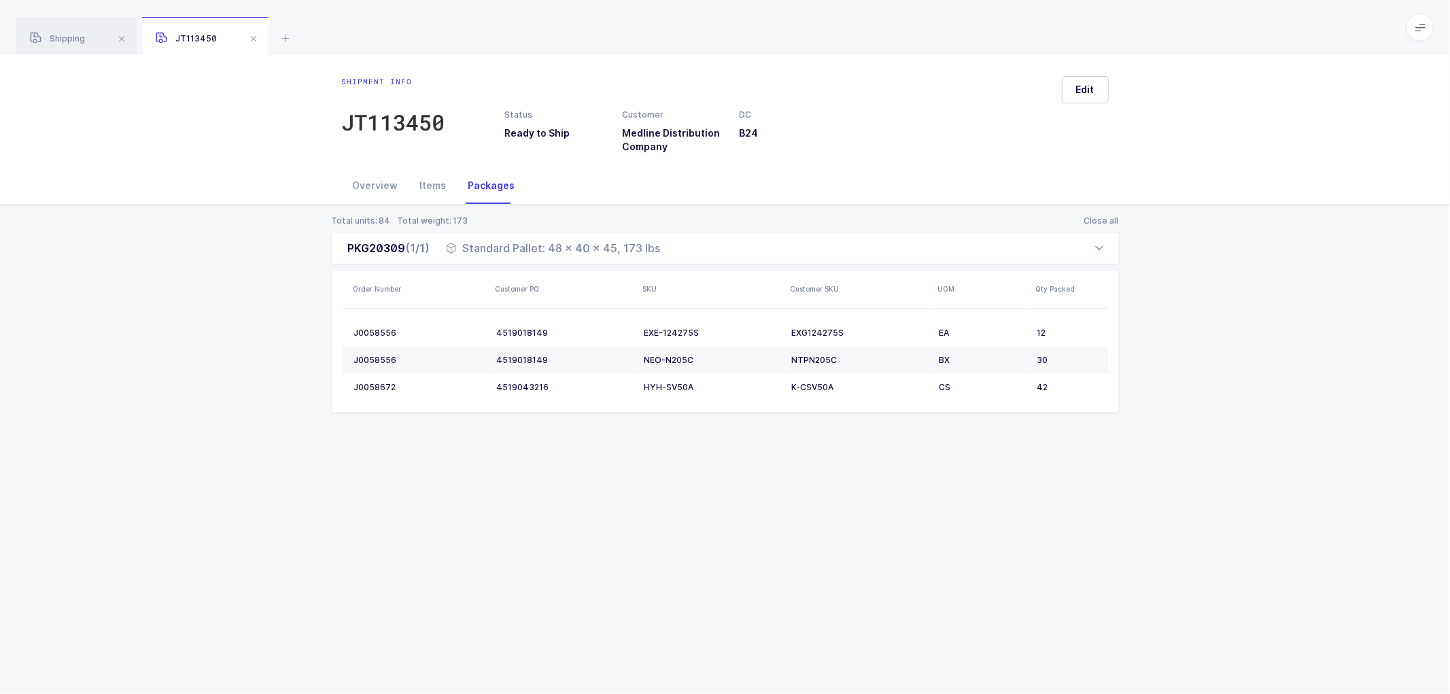
click at [280, 365] on div "Total units: 84 Total weight: 173 Close all PKG20309 (1/1) Standard Pallet: 48 …" at bounding box center [725, 330] width 1428 height 251
click at [254, 37] on span at bounding box center [253, 39] width 16 height 16
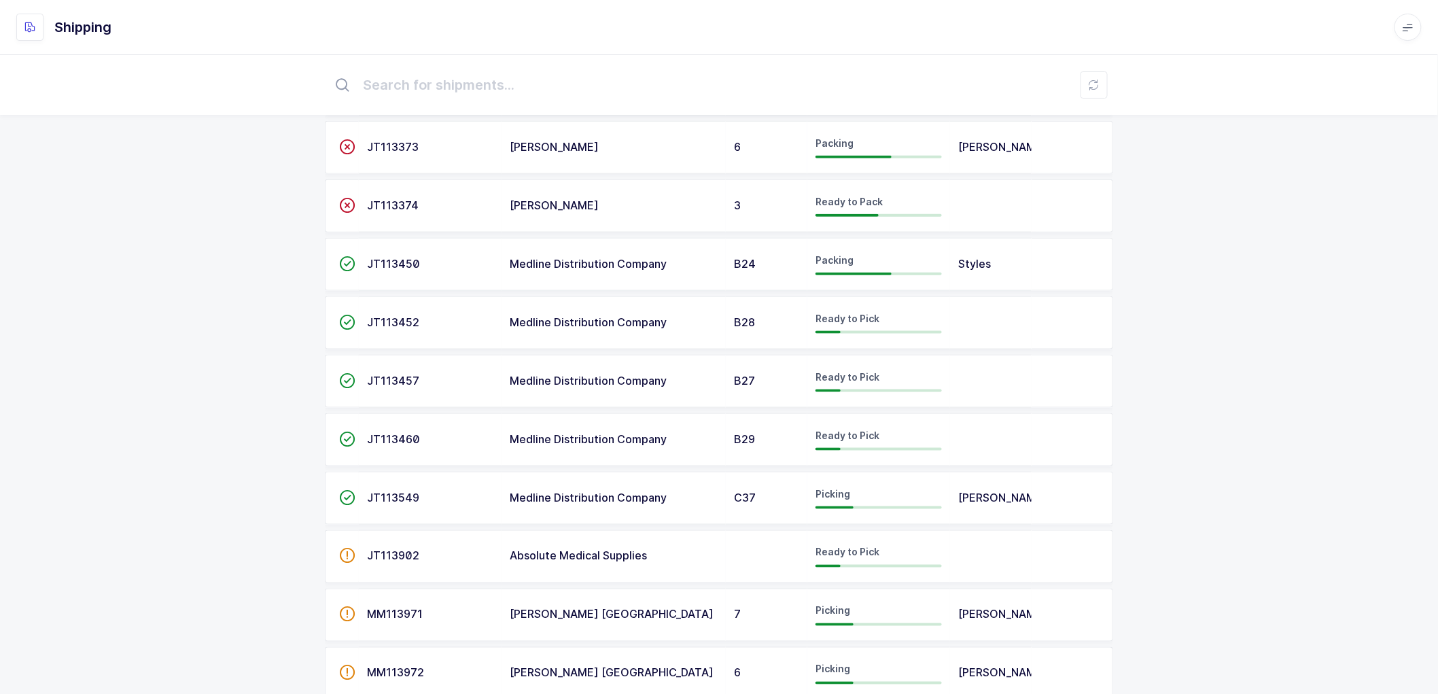
scroll to position [809, 0]
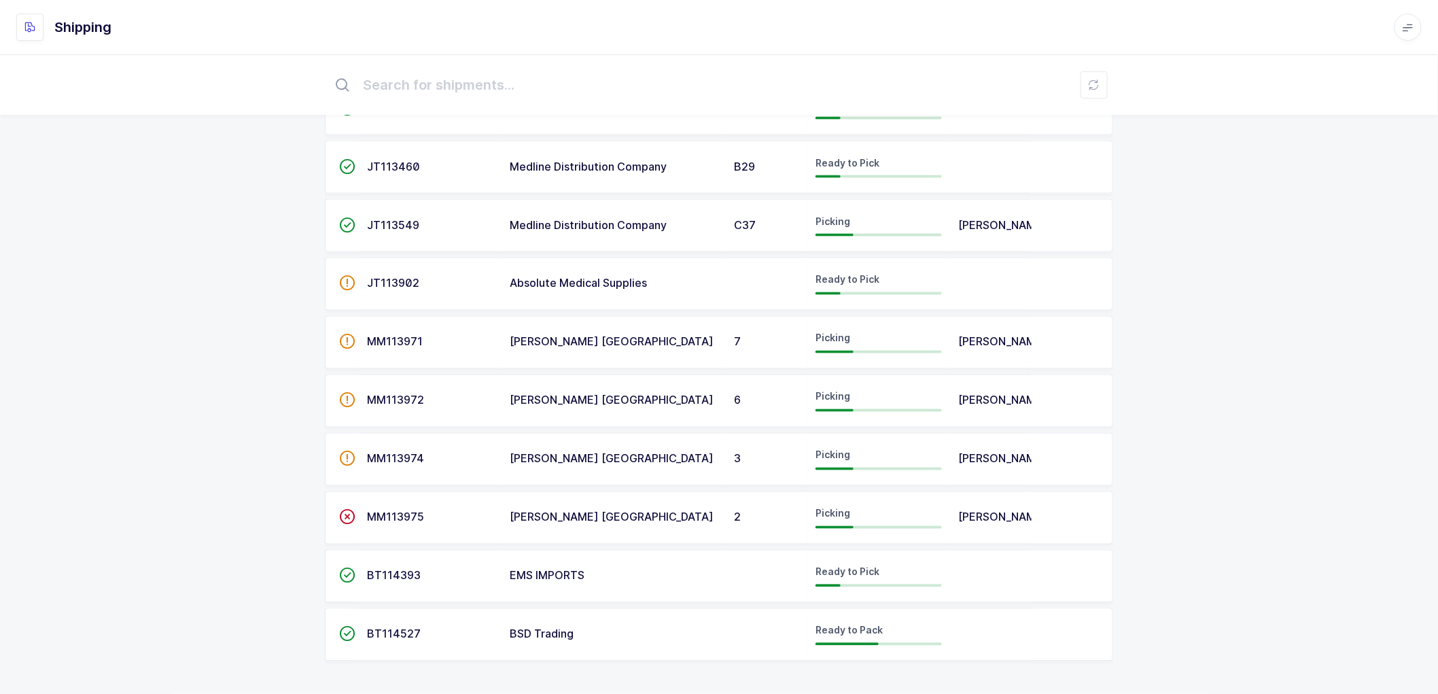
click at [385, 632] on span "BT114527" at bounding box center [394, 634] width 54 height 14
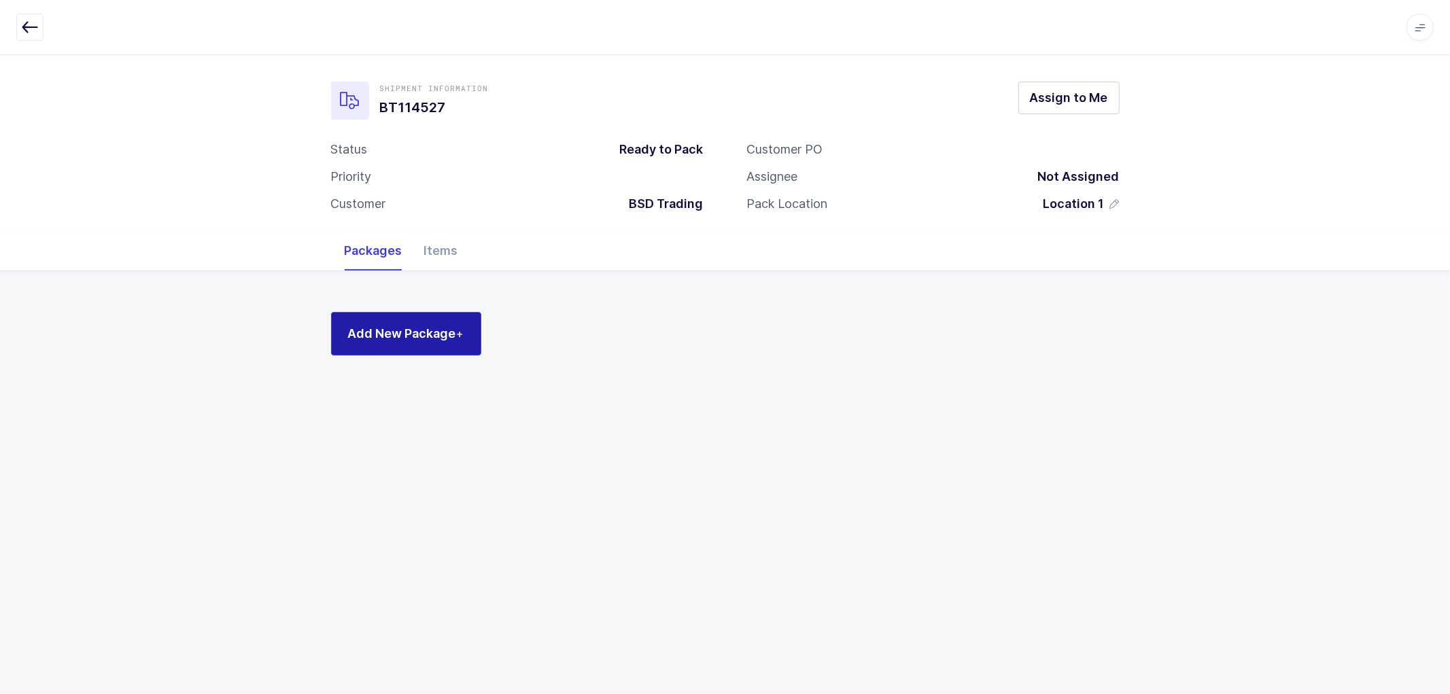
click at [424, 325] on span "Add New Package +" at bounding box center [406, 333] width 116 height 17
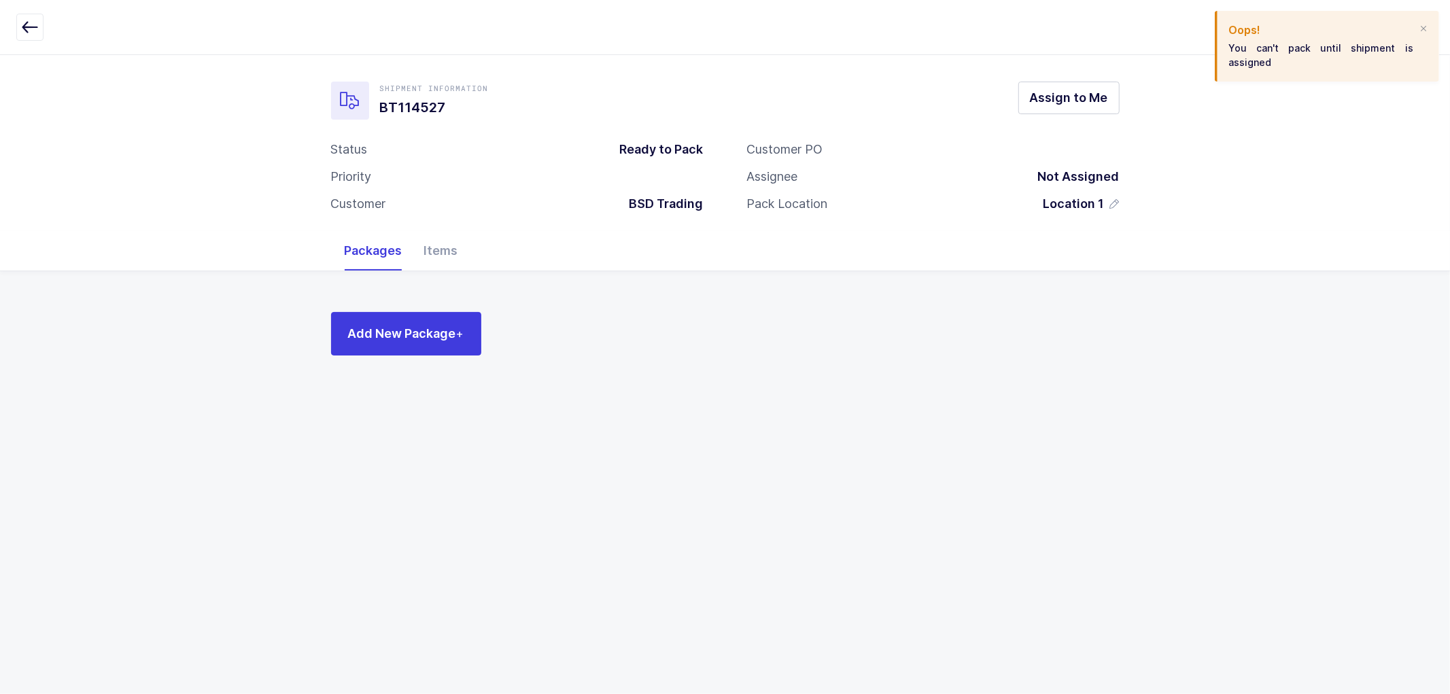
drag, startPoint x: 1298, startPoint y: 114, endPoint x: 1151, endPoint y: 113, distance: 146.8
click at [1297, 114] on div "Shipment Information BT114527 Assign to Me Status Ready to Pack Priority Custom…" at bounding box center [725, 142] width 1450 height 177
click at [1056, 99] on span "Assign to Me" at bounding box center [1069, 97] width 78 height 17
click at [427, 326] on span "Add New Package +" at bounding box center [406, 333] width 116 height 17
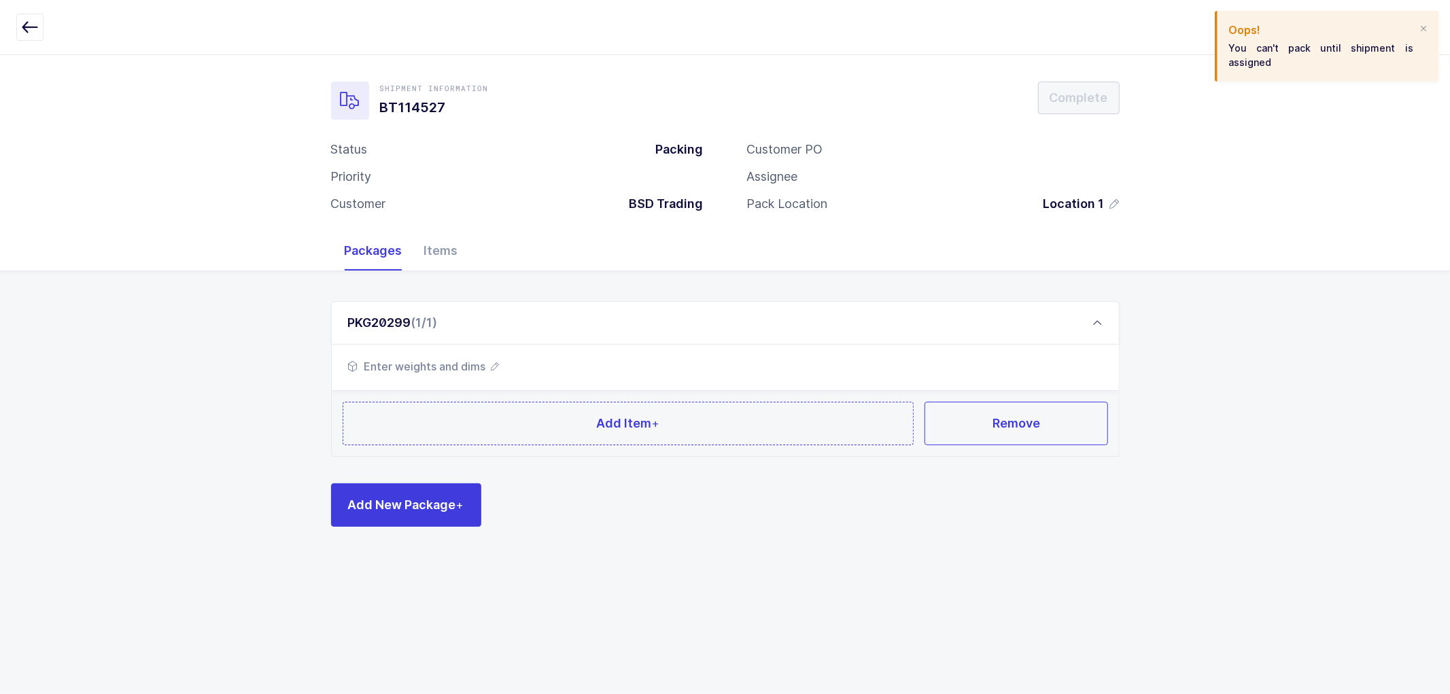
click at [493, 371] on span "Enter weights and dims" at bounding box center [424, 366] width 152 height 16
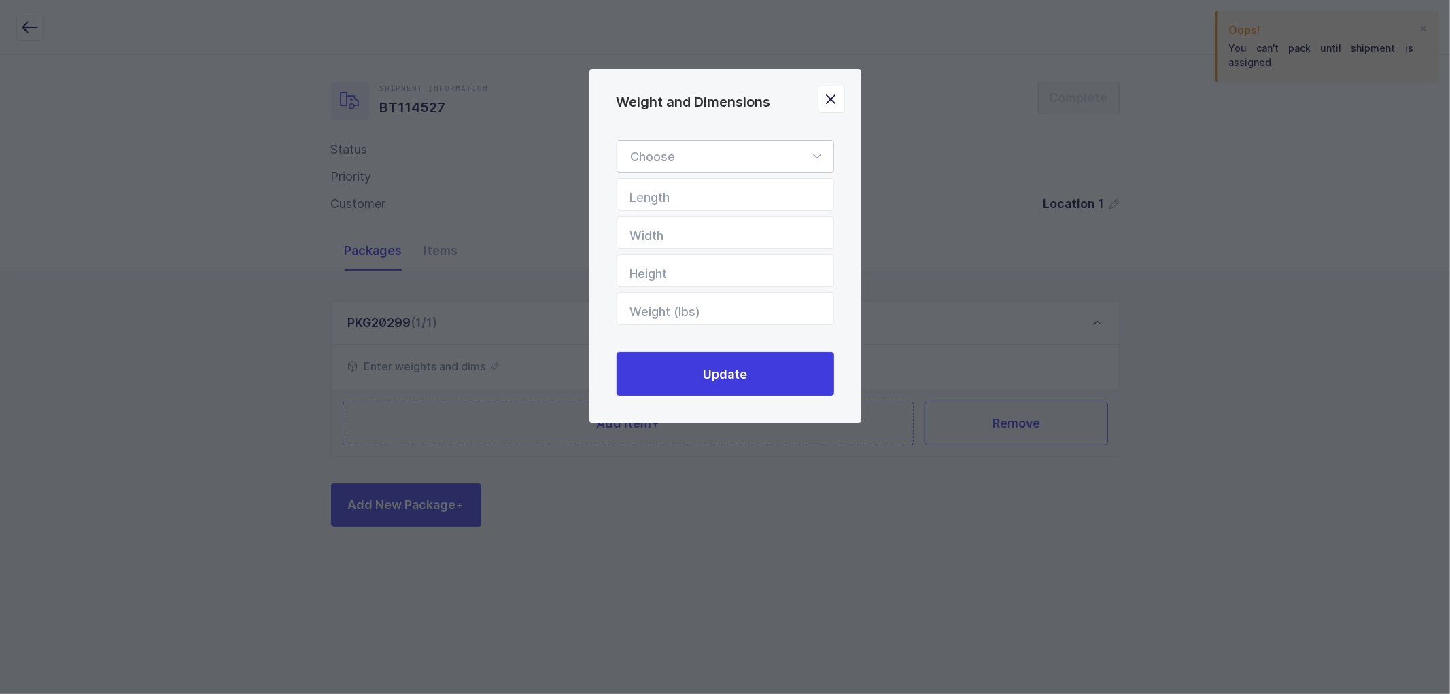
click at [790, 151] on div "Weight and Dimensions" at bounding box center [724, 156] width 217 height 33
click at [660, 220] on span "Euro Pallet" at bounding box center [661, 221] width 61 height 14
type input "Euro Pallet"
type input "48"
type input "31"
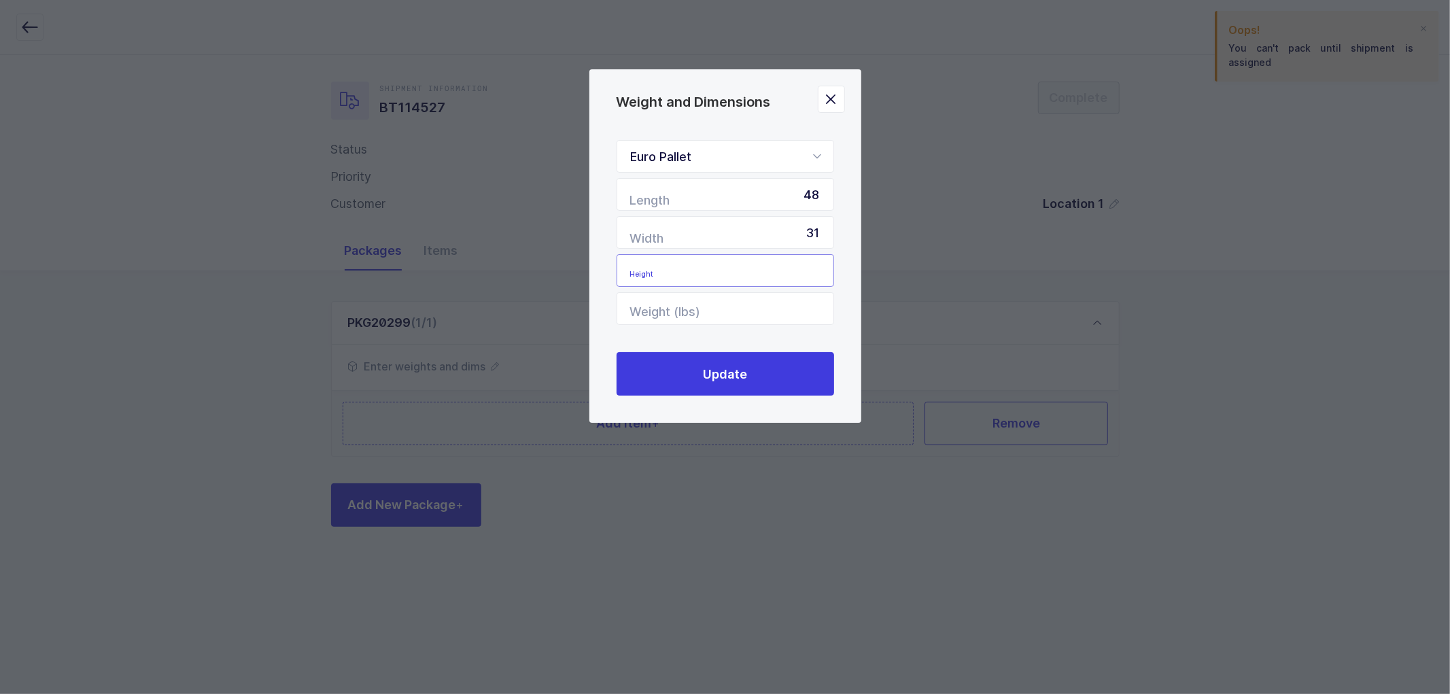
drag, startPoint x: 779, startPoint y: 280, endPoint x: 786, endPoint y: 279, distance: 6.8
click at [780, 280] on input "Height" at bounding box center [724, 270] width 217 height 33
type input "34"
click at [739, 315] on input "Weight (lbs)" at bounding box center [724, 308] width 217 height 33
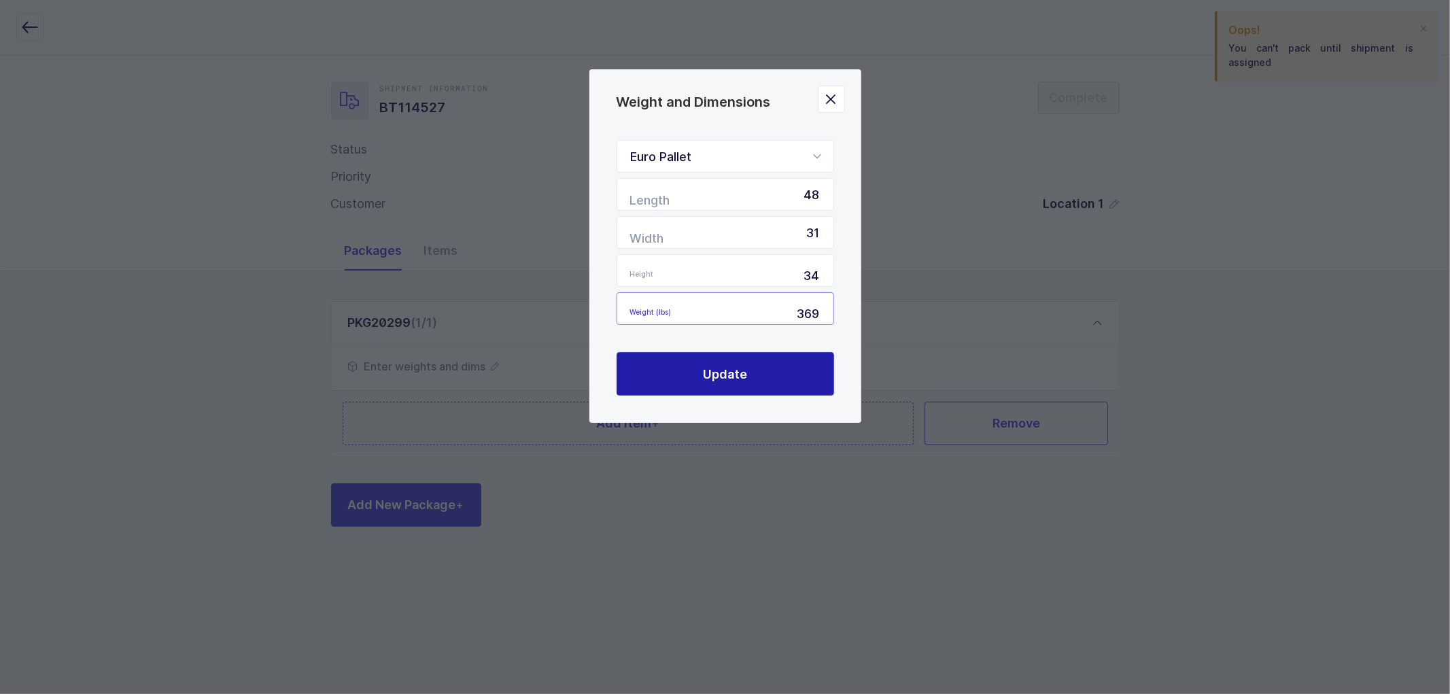
type input "369"
click at [722, 370] on span "Update" at bounding box center [725, 374] width 44 height 17
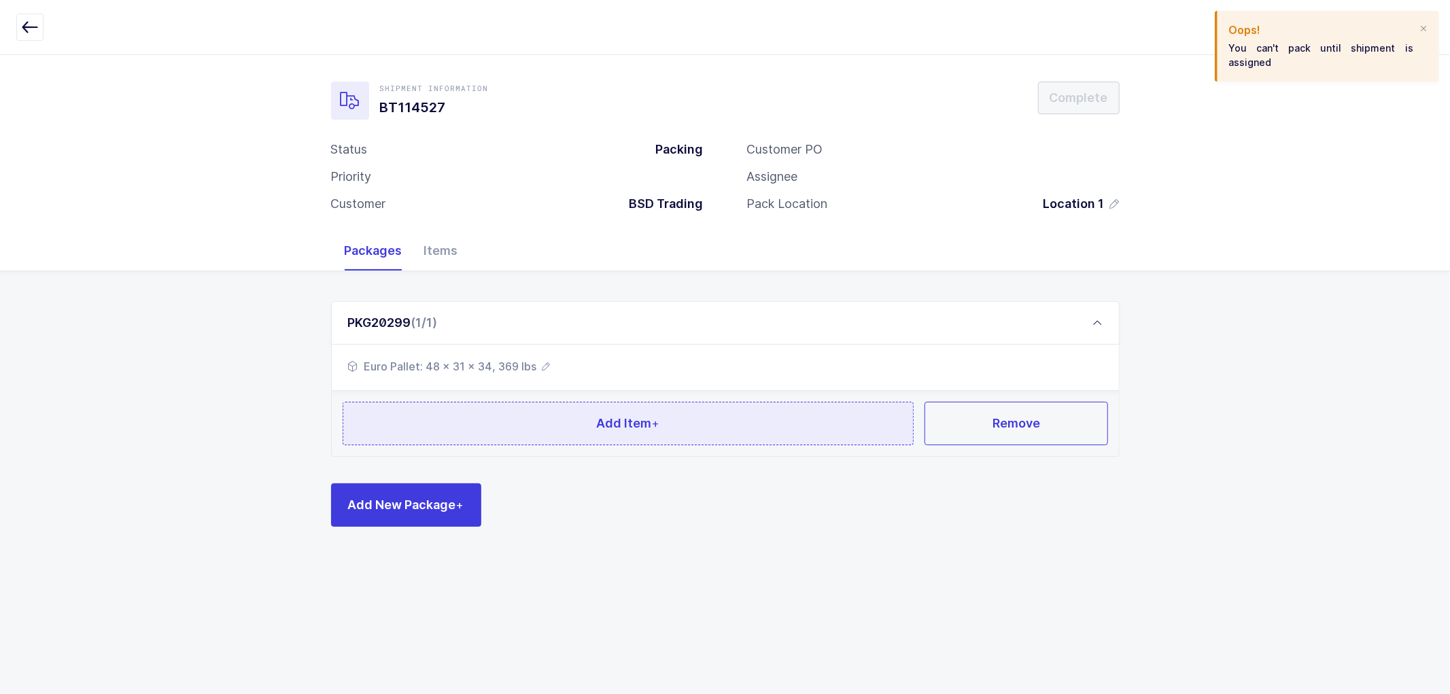
click at [627, 425] on span "Add Item +" at bounding box center [627, 423] width 63 height 17
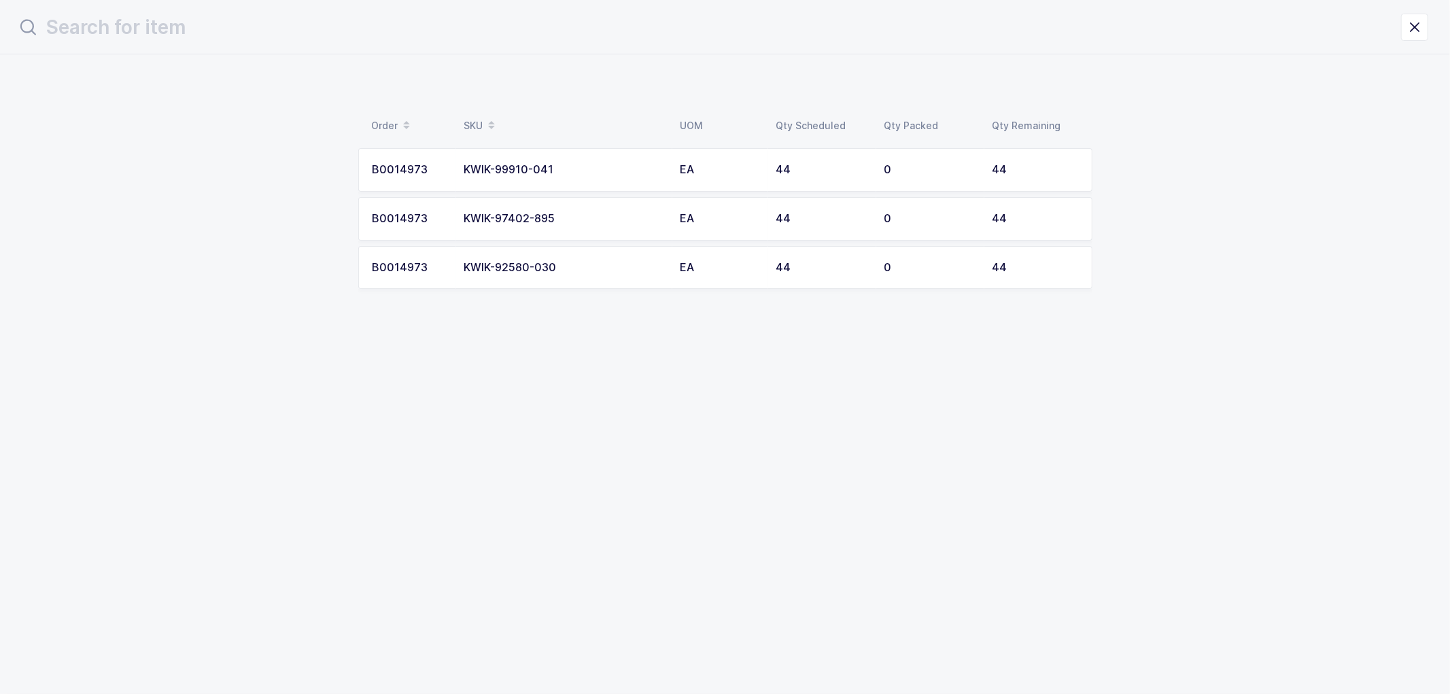
click at [487, 173] on div "KWIK-99910-041" at bounding box center [564, 170] width 200 height 12
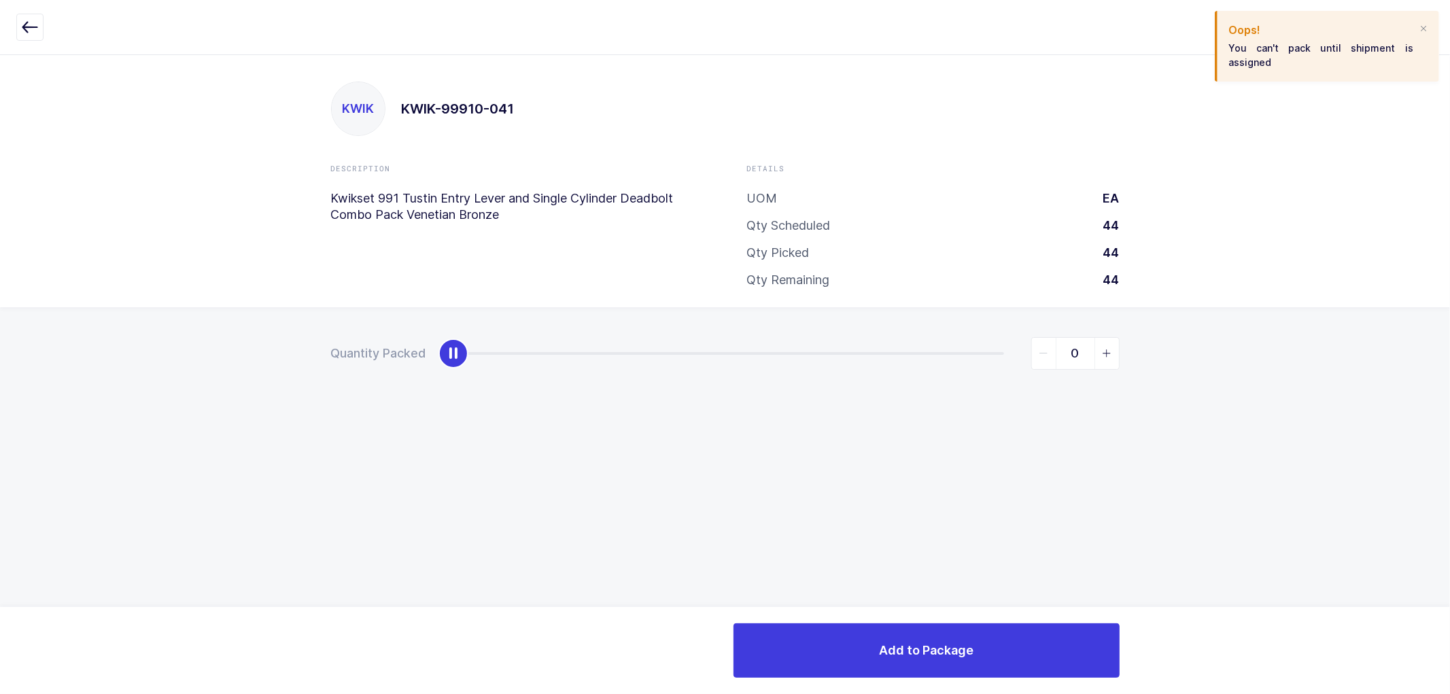
click at [468, 357] on div "slider between 0 and 44" at bounding box center [453, 353] width 30 height 30
click at [1068, 350] on input "0" at bounding box center [1075, 353] width 88 height 33
click at [1071, 350] on input "0" at bounding box center [1075, 353] width 88 height 33
drag, startPoint x: 450, startPoint y: 353, endPoint x: 459, endPoint y: 349, distance: 10.4
click at [459, 349] on div "Quantity Packed 42" at bounding box center [725, 353] width 788 height 33
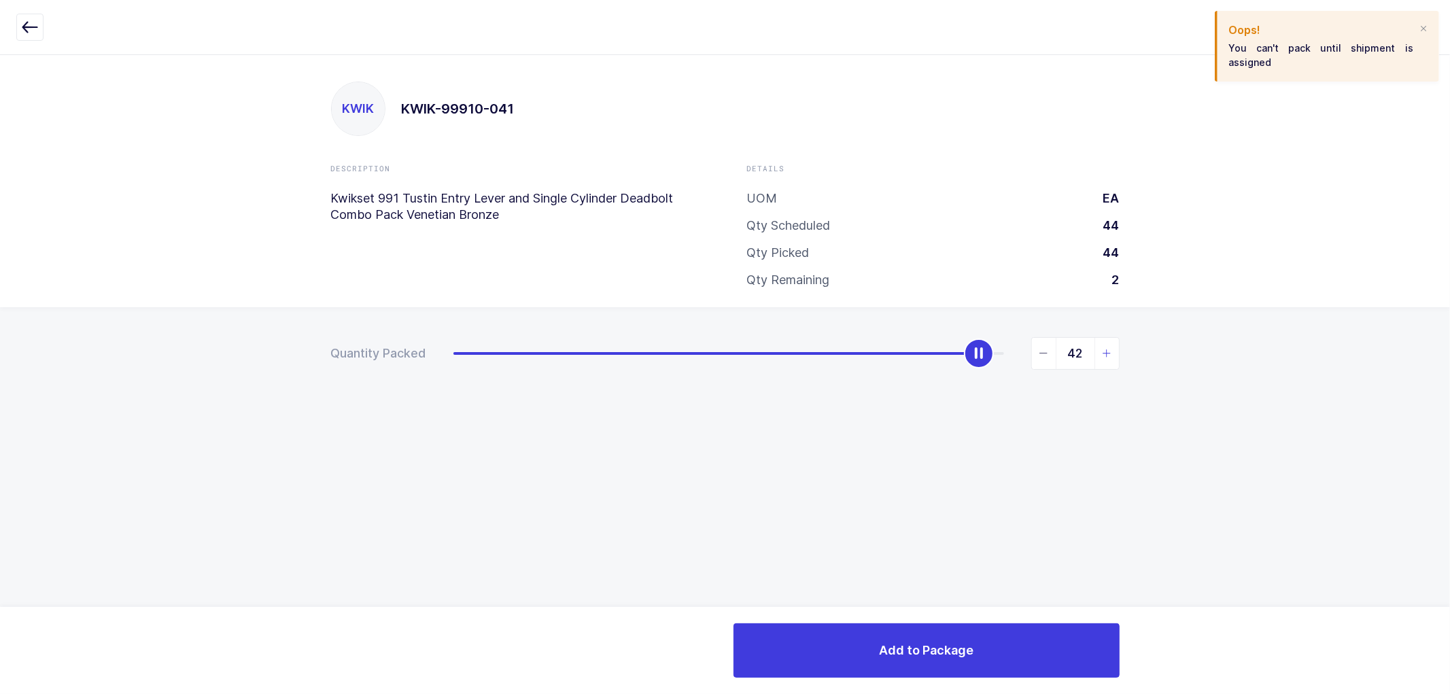
click at [1106, 349] on icon "slider between 0 and 44" at bounding box center [1107, 354] width 10 height 10
type input "44"
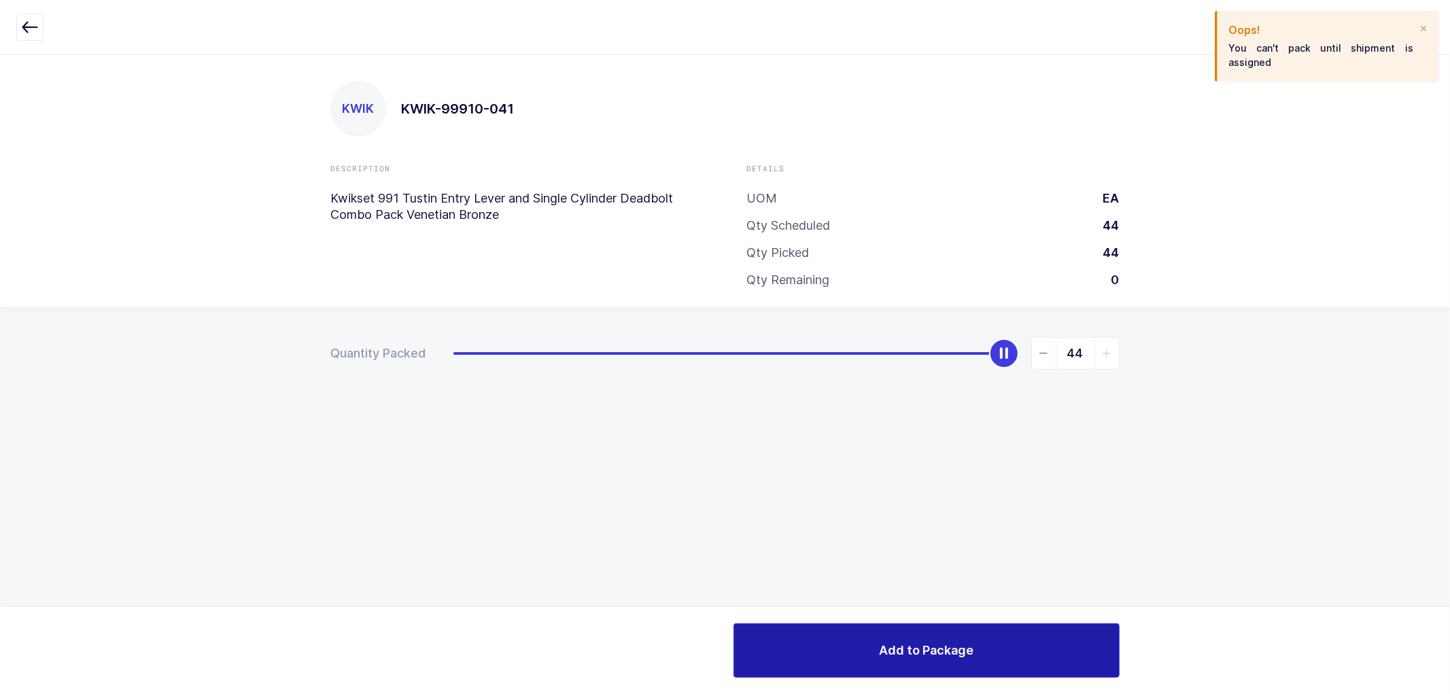
drag, startPoint x: 945, startPoint y: 647, endPoint x: 959, endPoint y: 417, distance: 230.8
click at [945, 646] on span "Add to Package" at bounding box center [926, 650] width 94 height 17
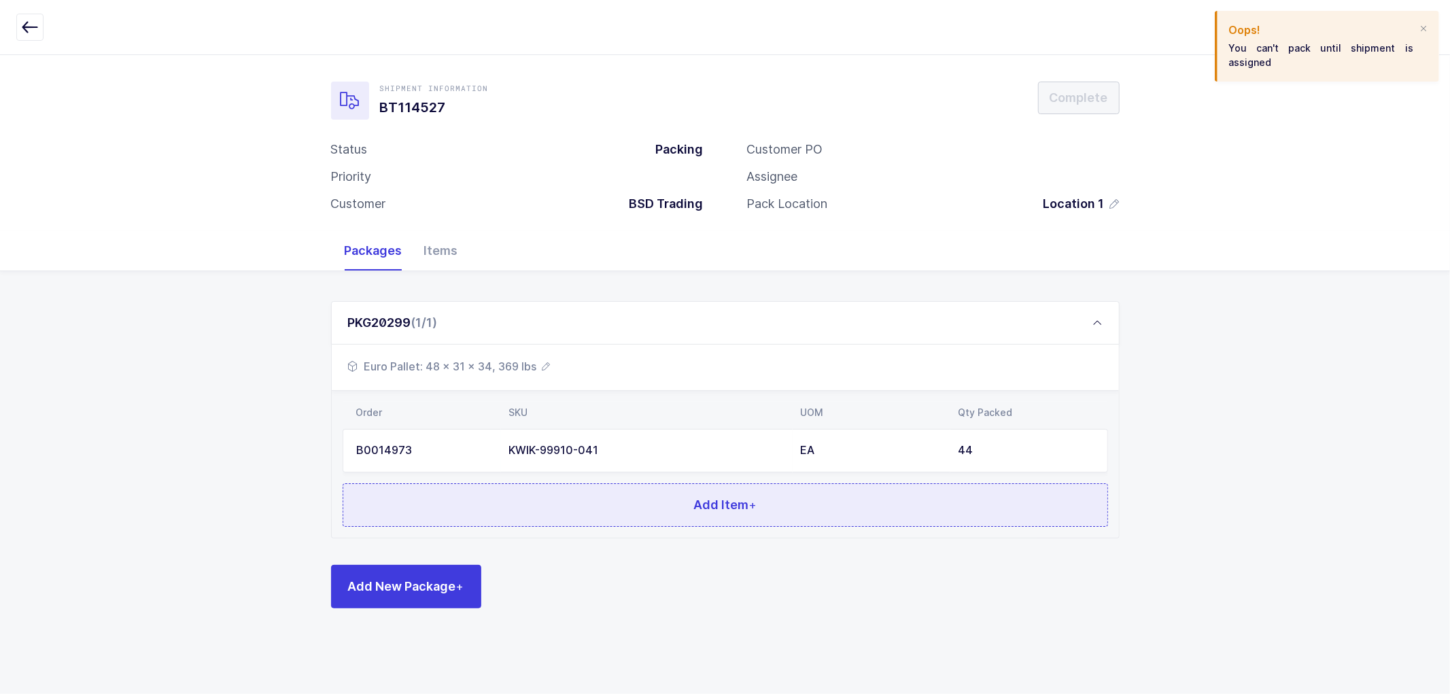
click at [705, 501] on span "Add Item +" at bounding box center [724, 504] width 63 height 17
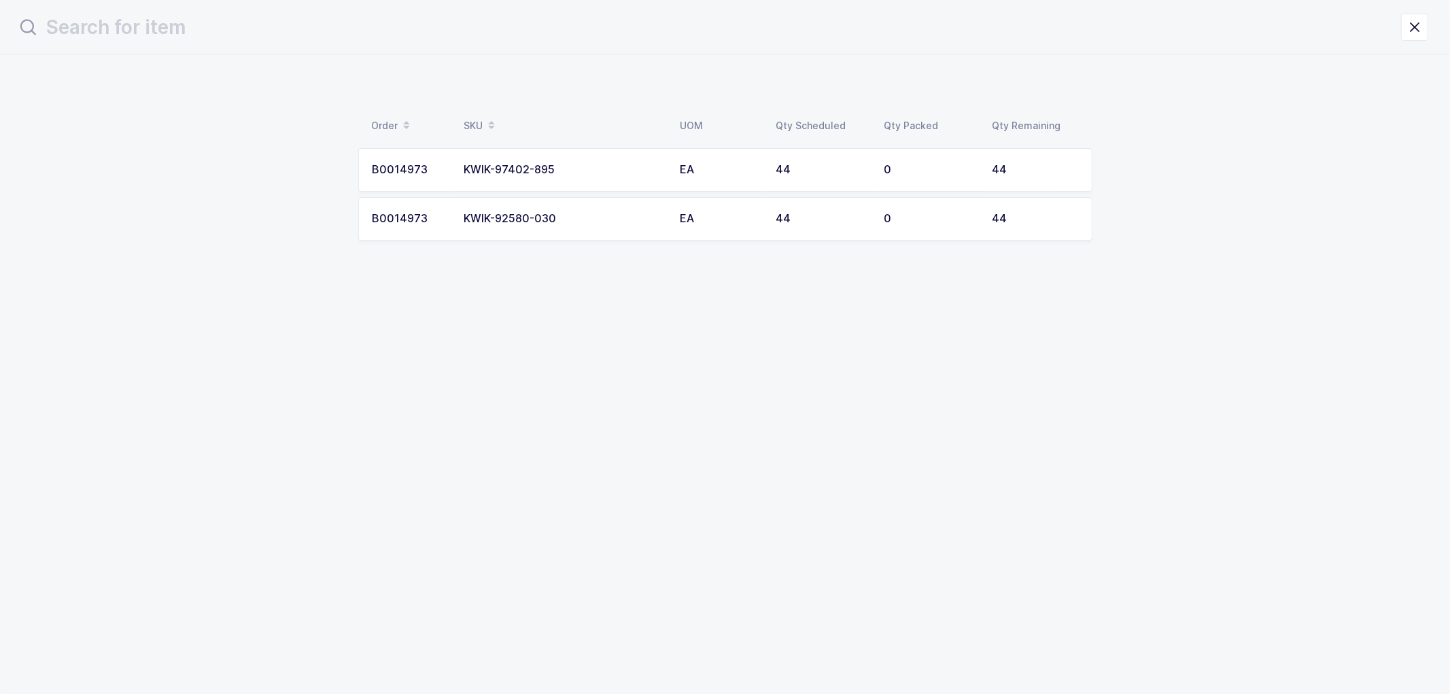
click at [540, 217] on div "KWIK-92580-030" at bounding box center [564, 219] width 200 height 12
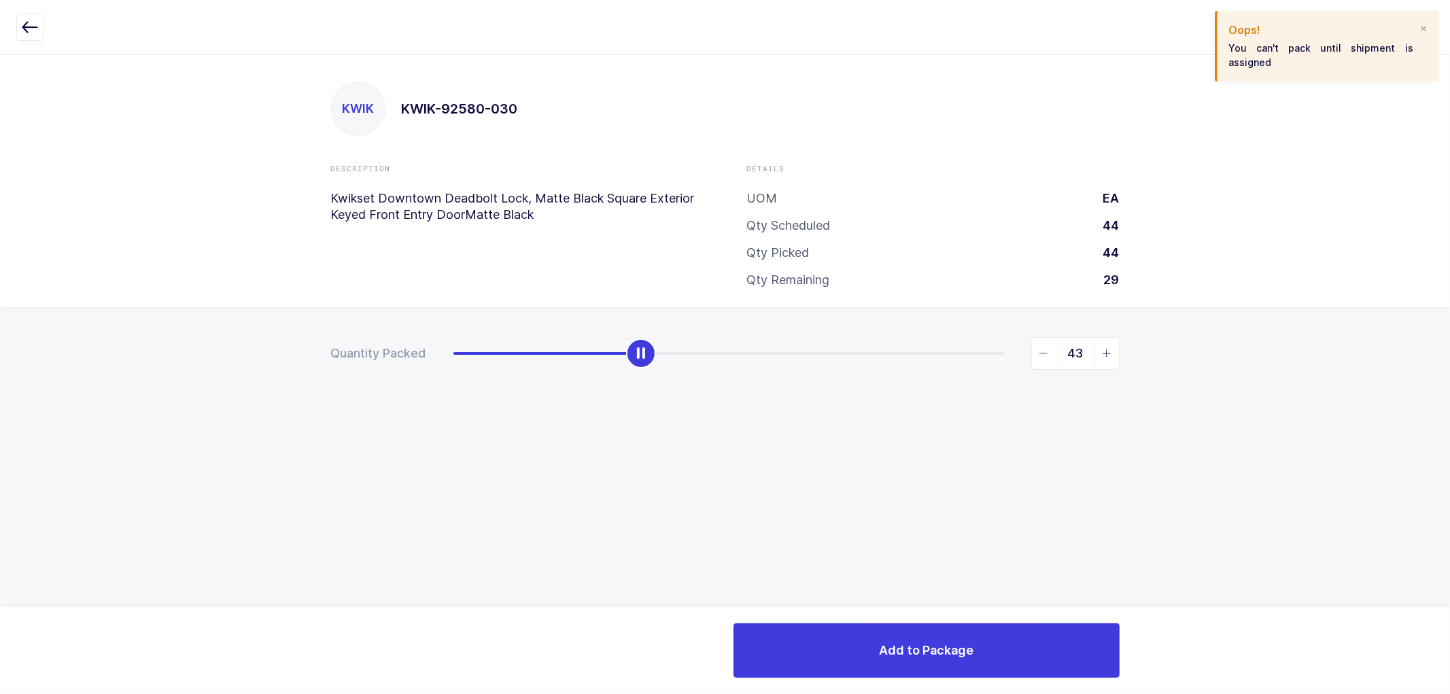
type input "44"
drag, startPoint x: 452, startPoint y: 357, endPoint x: 1043, endPoint y: 357, distance: 591.3
click at [1043, 357] on div "44" at bounding box center [786, 353] width 666 height 33
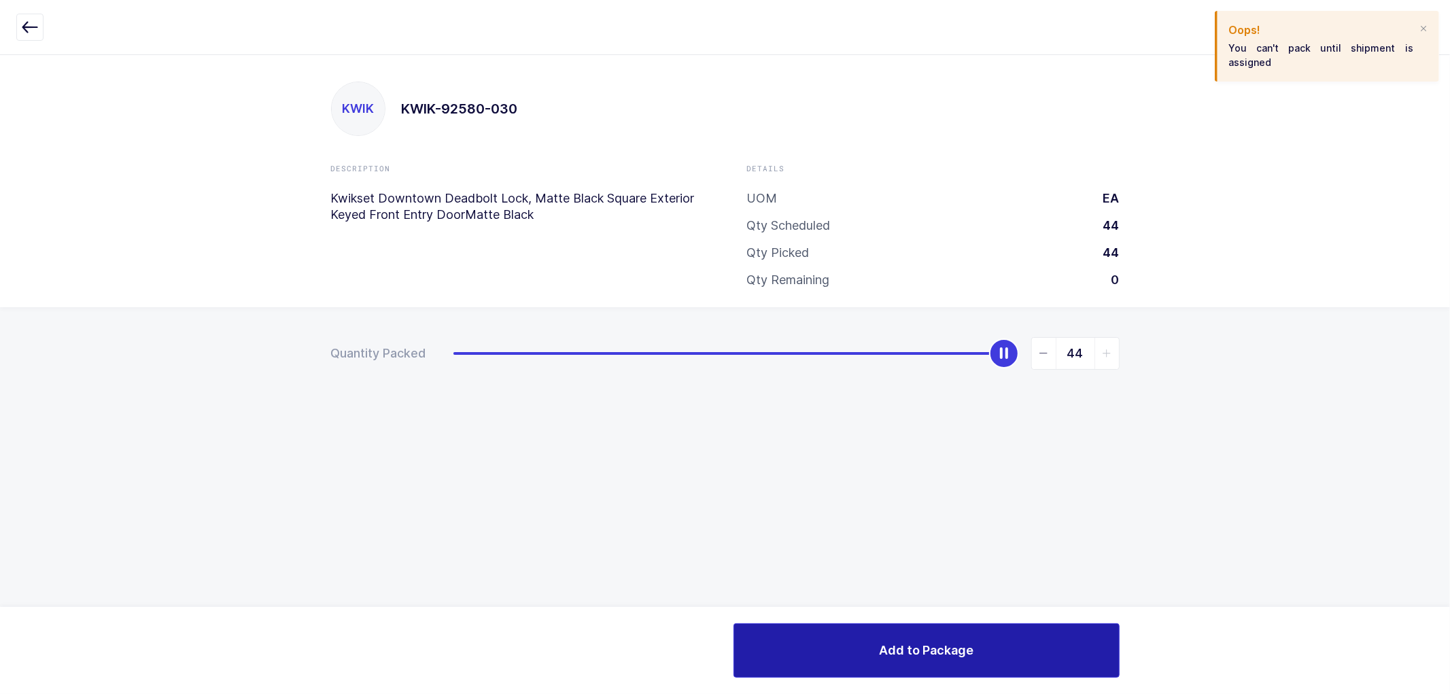
click at [947, 637] on button "Add to Package" at bounding box center [926, 650] width 386 height 54
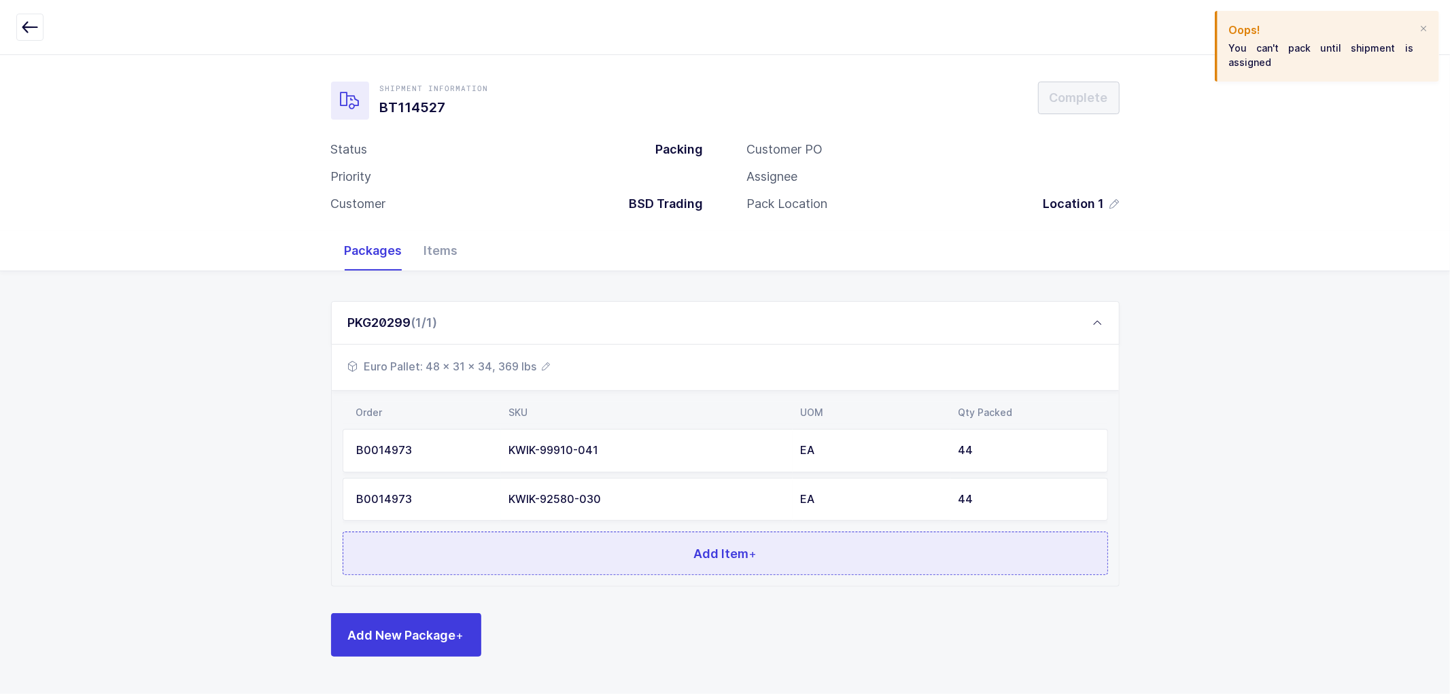
click at [696, 559] on span "Add Item +" at bounding box center [724, 553] width 63 height 17
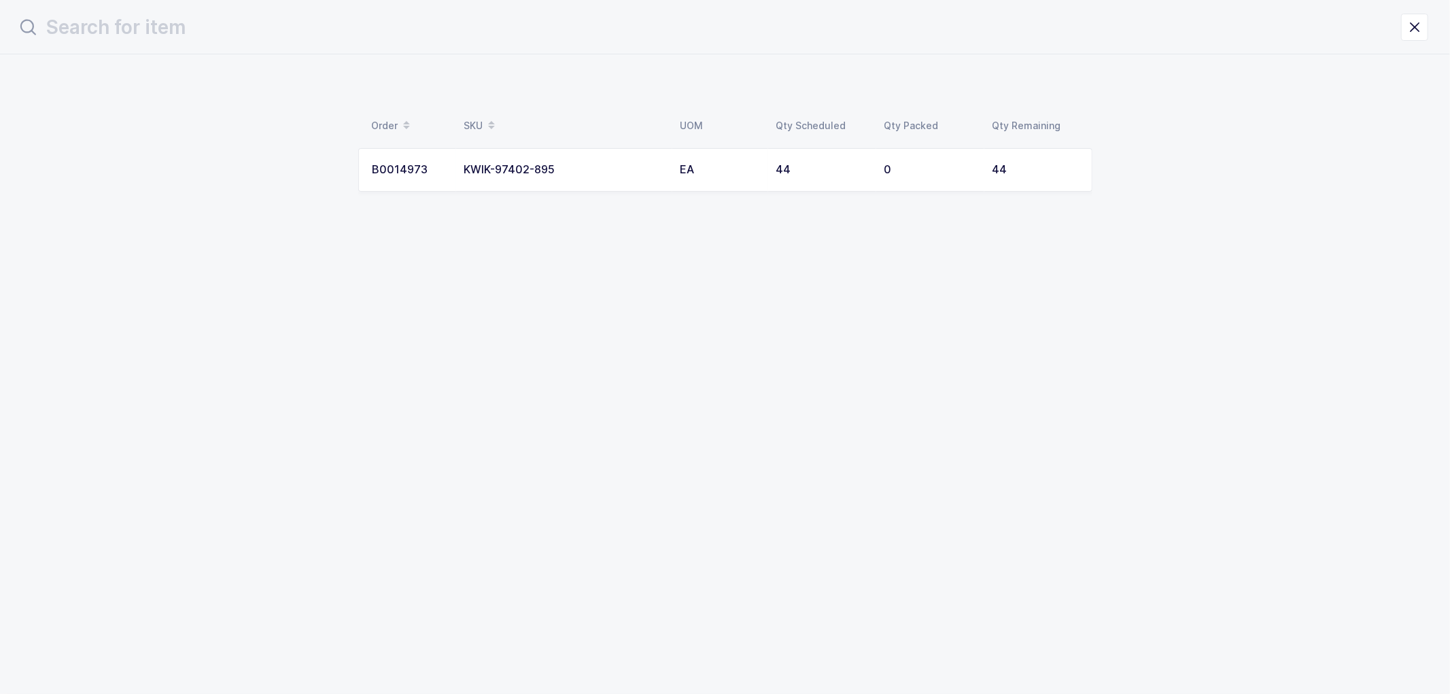
click at [419, 171] on div "B0014973" at bounding box center [409, 170] width 75 height 12
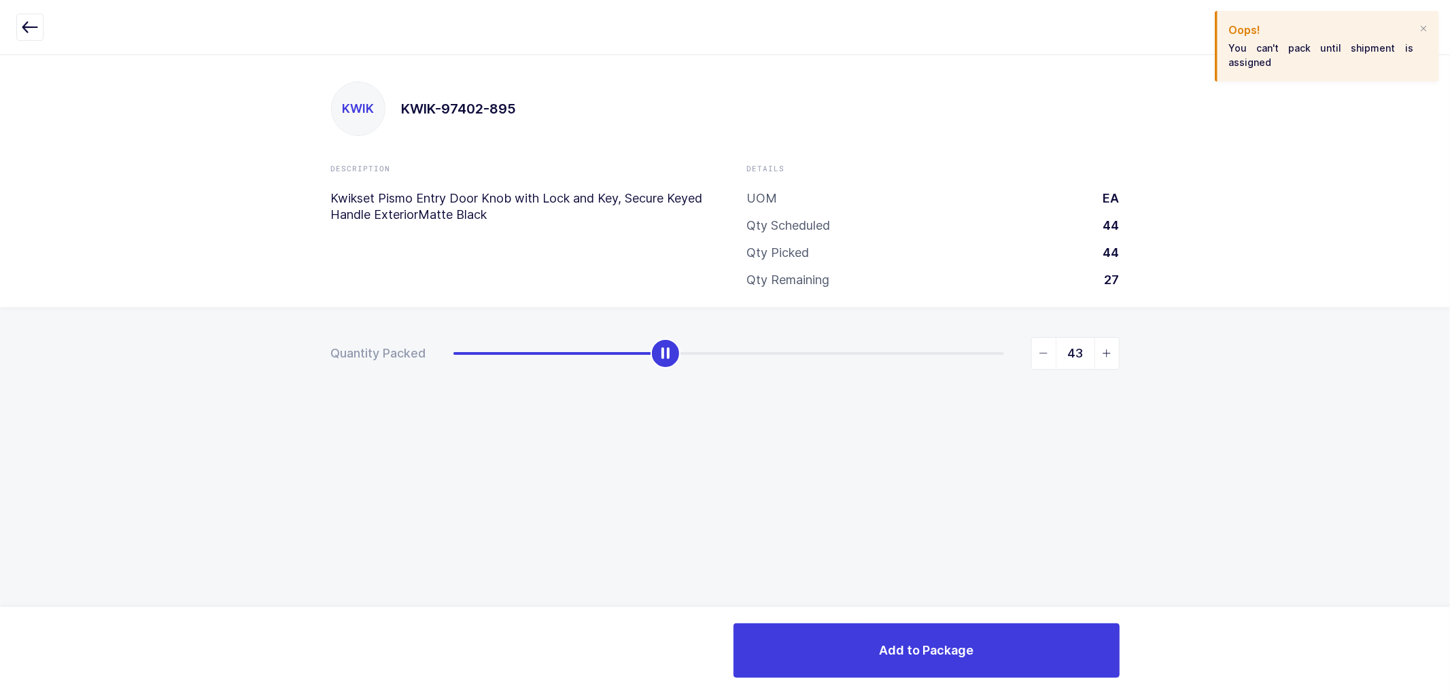
type input "44"
drag, startPoint x: 450, startPoint y: 349, endPoint x: 1068, endPoint y: 389, distance: 619.8
click at [1068, 389] on div "Quantity Packed 44" at bounding box center [725, 401] width 1450 height 188
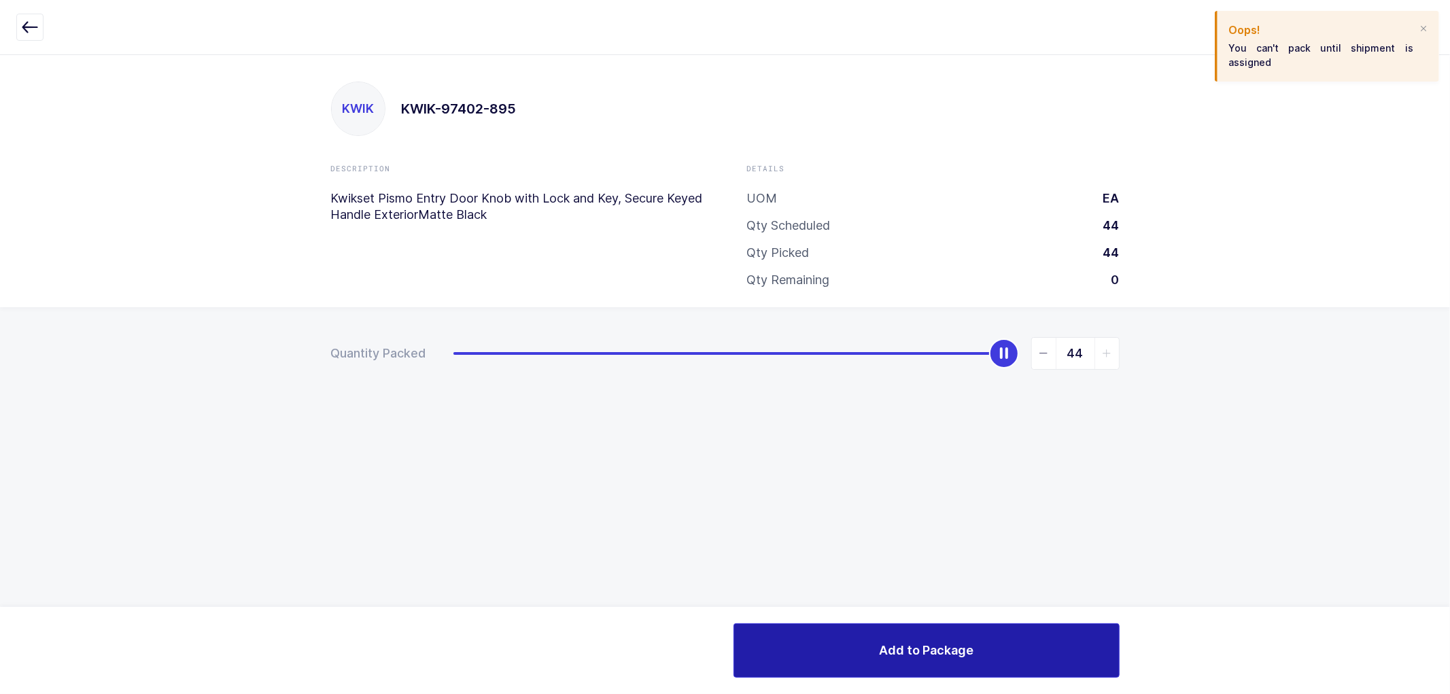
click at [934, 636] on button "Add to Package" at bounding box center [926, 650] width 386 height 54
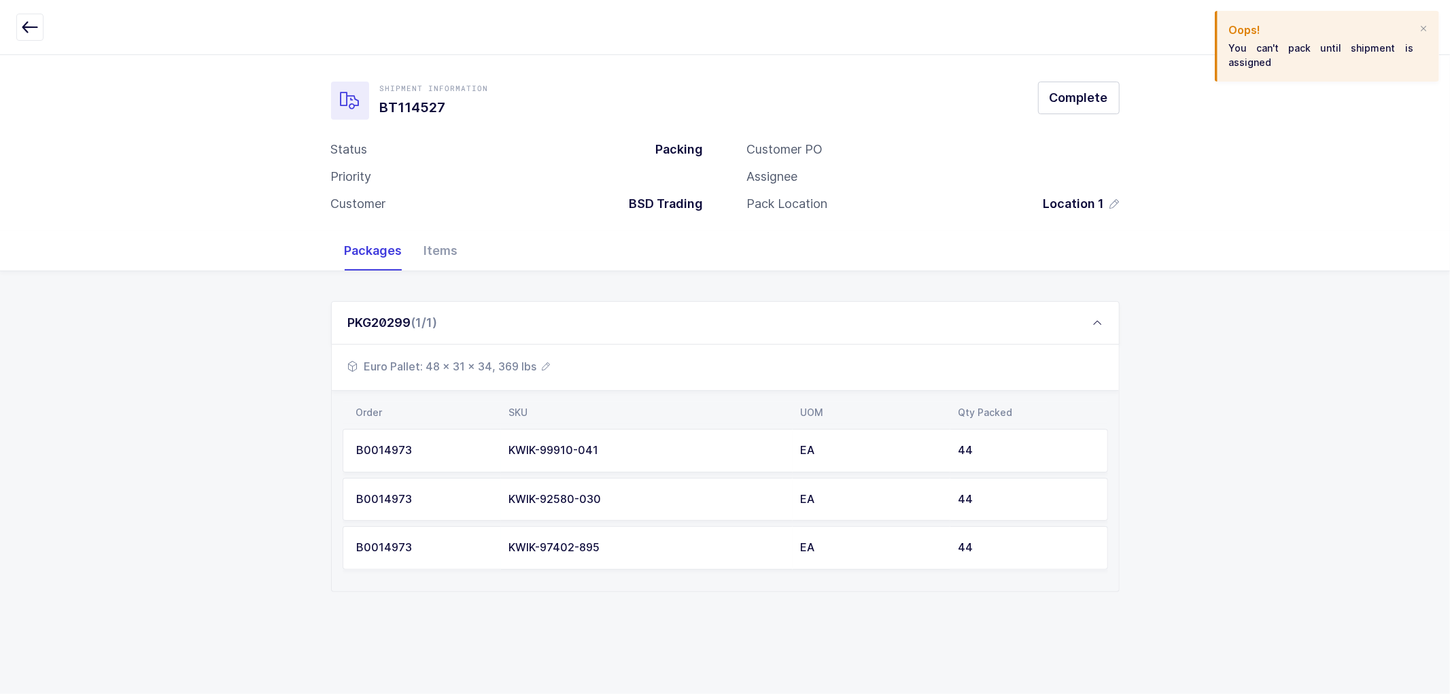
click at [1326, 170] on div "Shipment Information BT114527 Complete Status Packing Priority Customer BSD Tra…" at bounding box center [725, 142] width 1450 height 177
click at [1421, 28] on div "Oops! You can't pack until shipment is assigned" at bounding box center [1326, 46] width 224 height 71
click at [1422, 29] on div at bounding box center [1423, 29] width 11 height 12
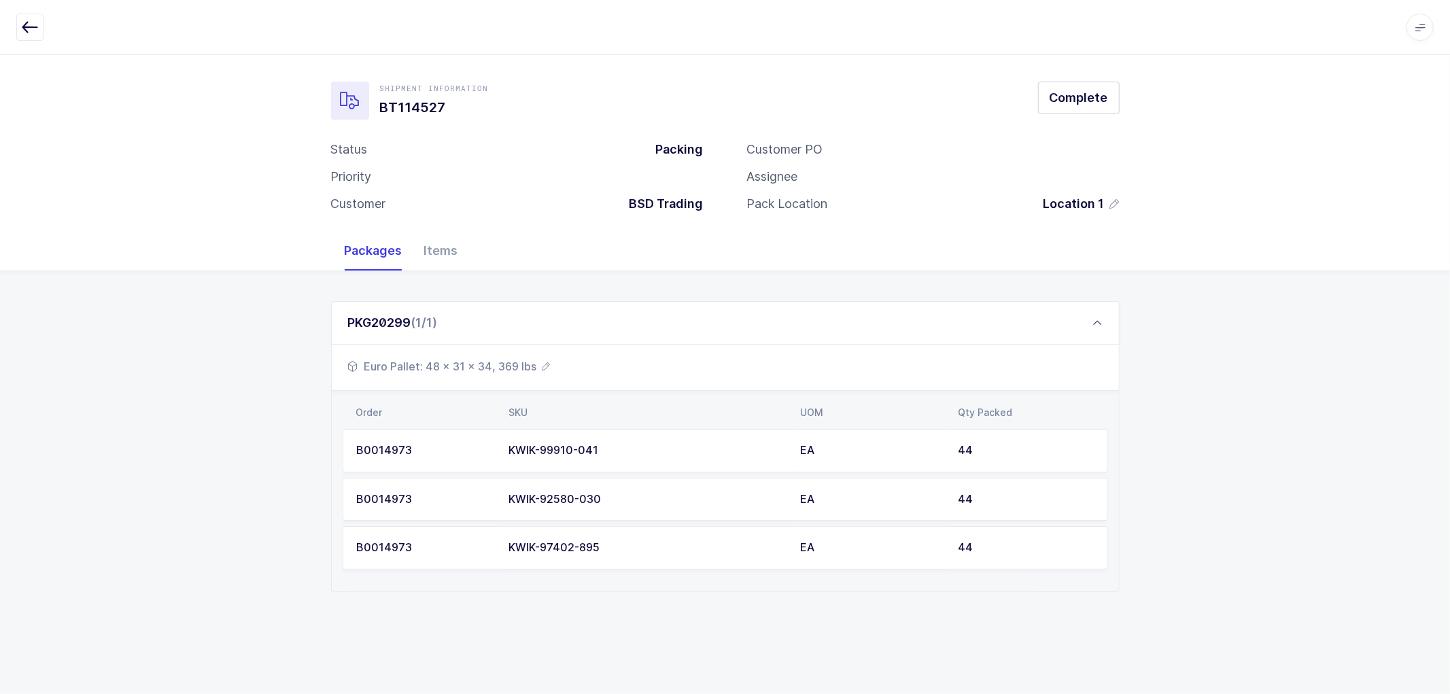
click at [1202, 321] on div "PKG20299 (1/1) Euro Pallet: 48 x 31 x 34, 369 lbs Order SKU UOM Qty Packed B001…" at bounding box center [725, 458] width 1450 height 374
click at [1072, 95] on span "Complete" at bounding box center [1078, 97] width 58 height 17
